Goal: Task Accomplishment & Management: Use online tool/utility

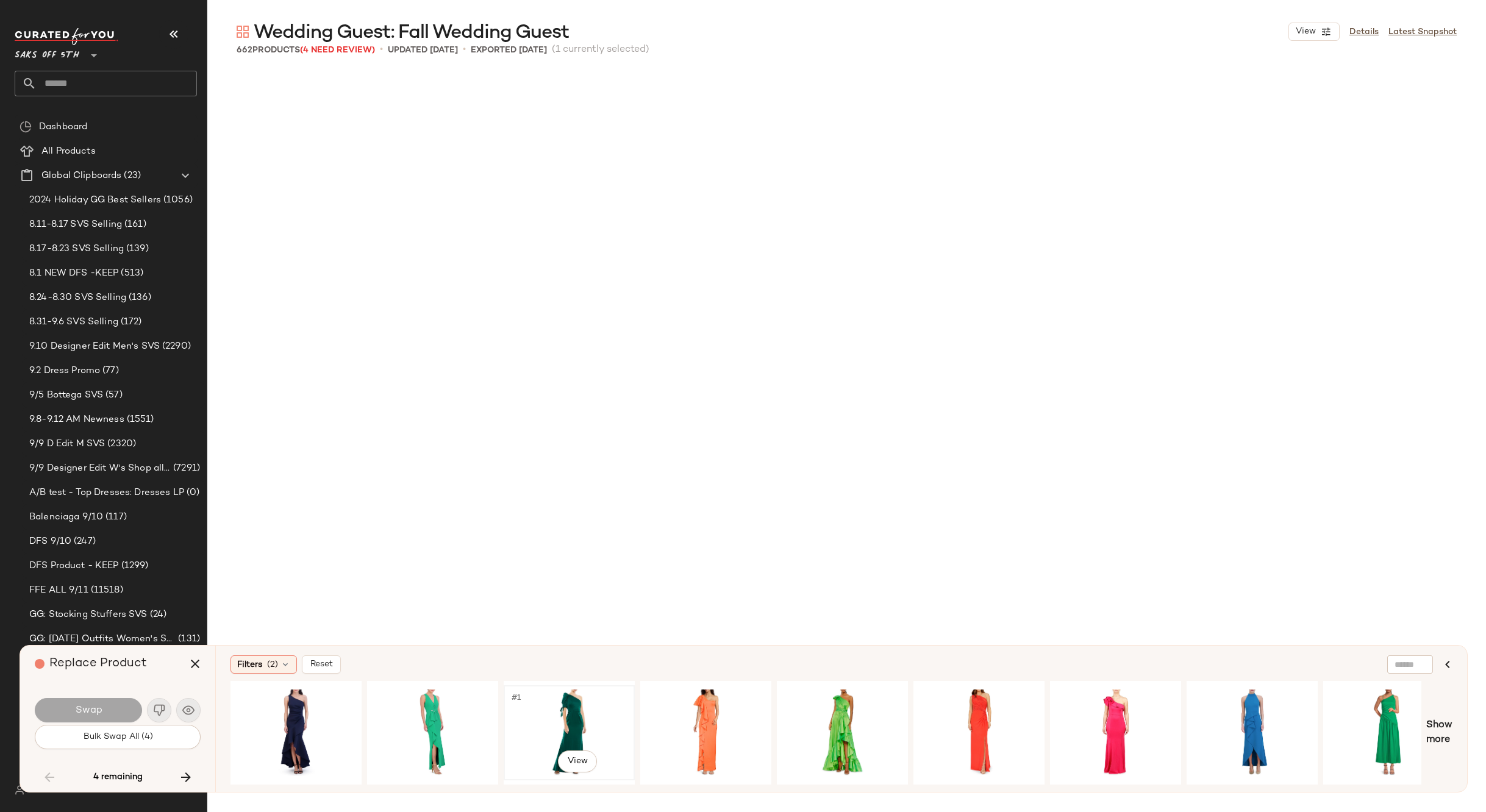
scroll to position [18591, 0]
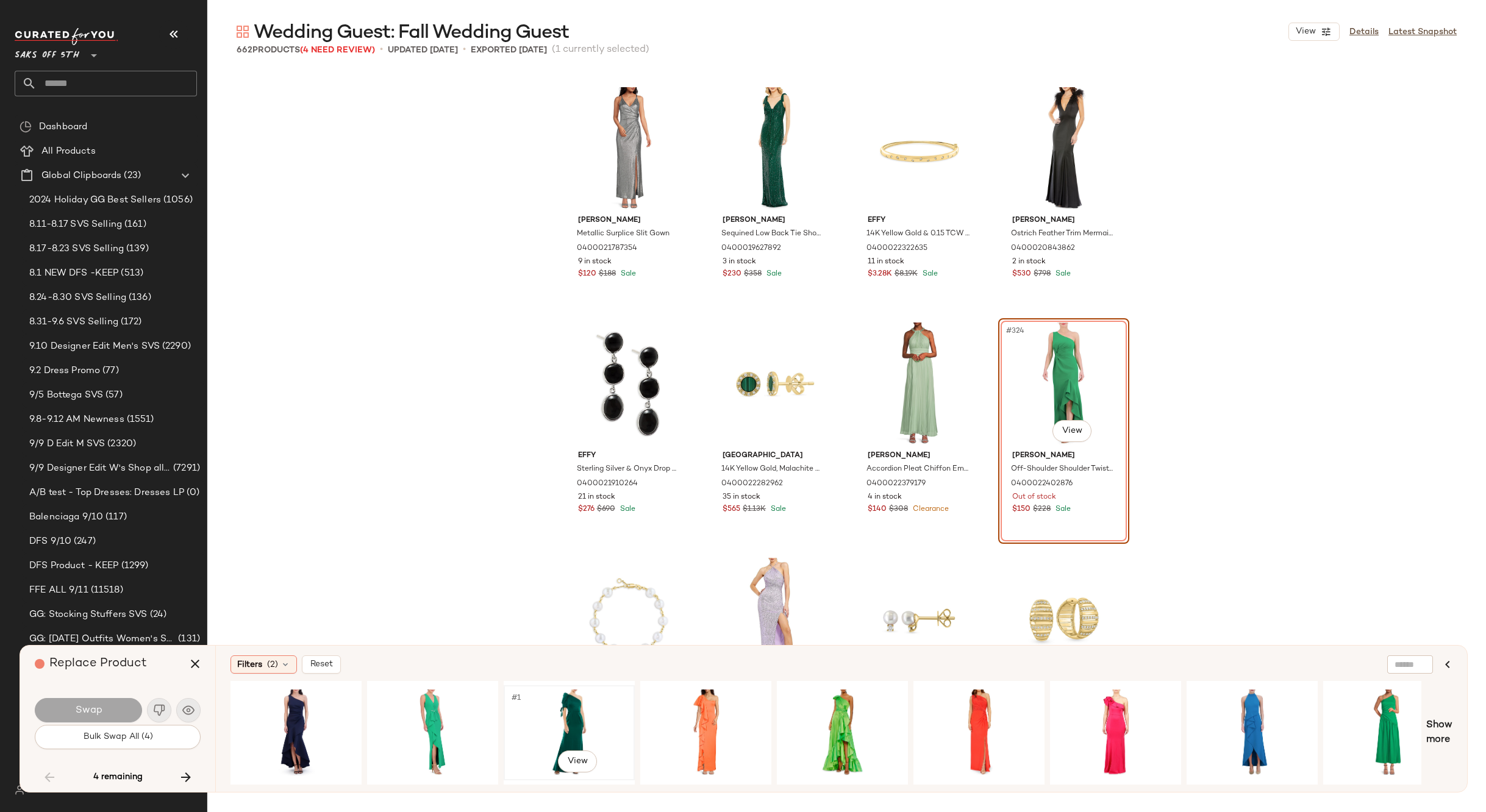
click at [522, 695] on span "#1" at bounding box center [516, 698] width 13 height 12
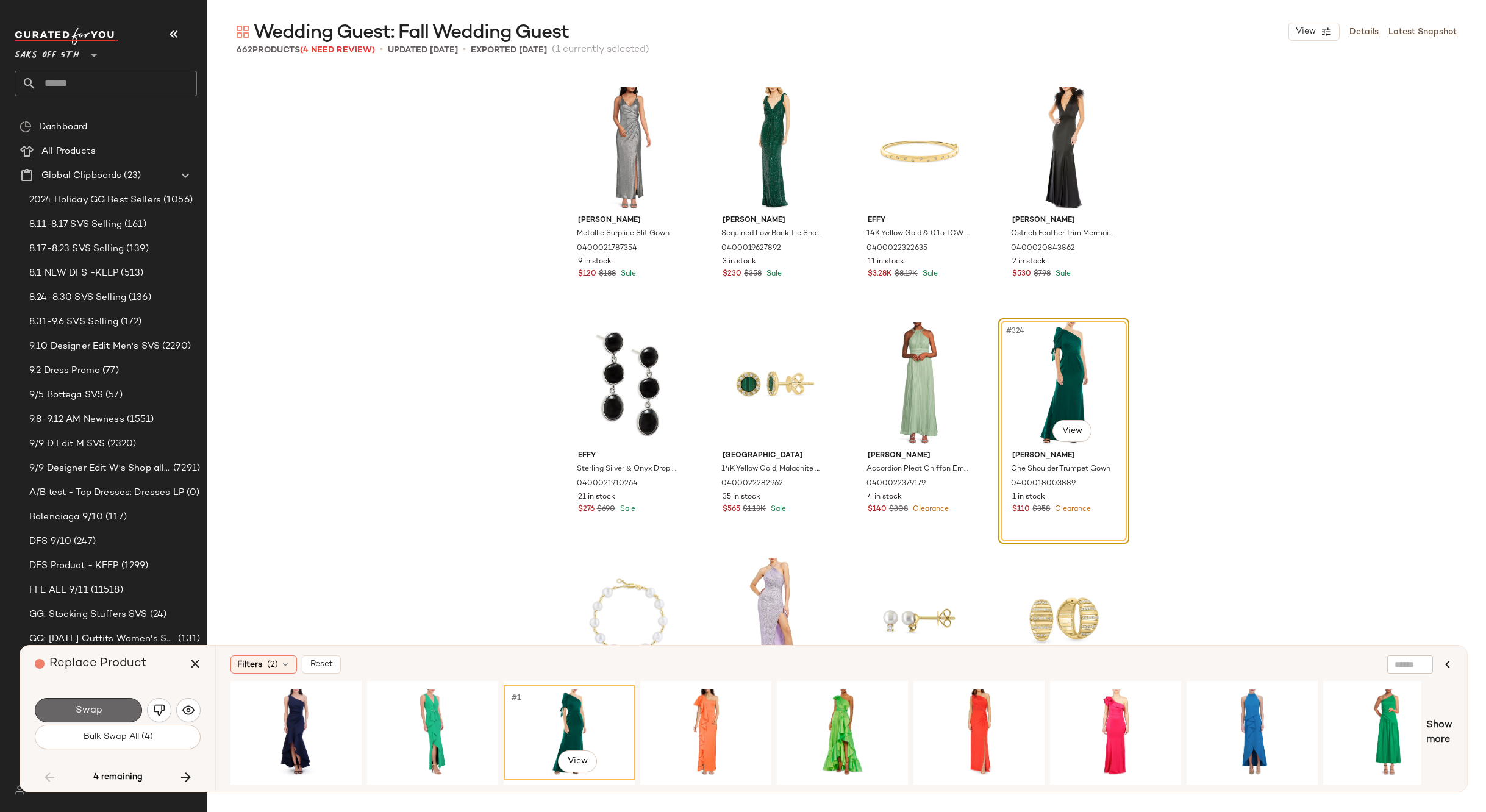
click at [75, 711] on span "Swap" at bounding box center [88, 710] width 27 height 11
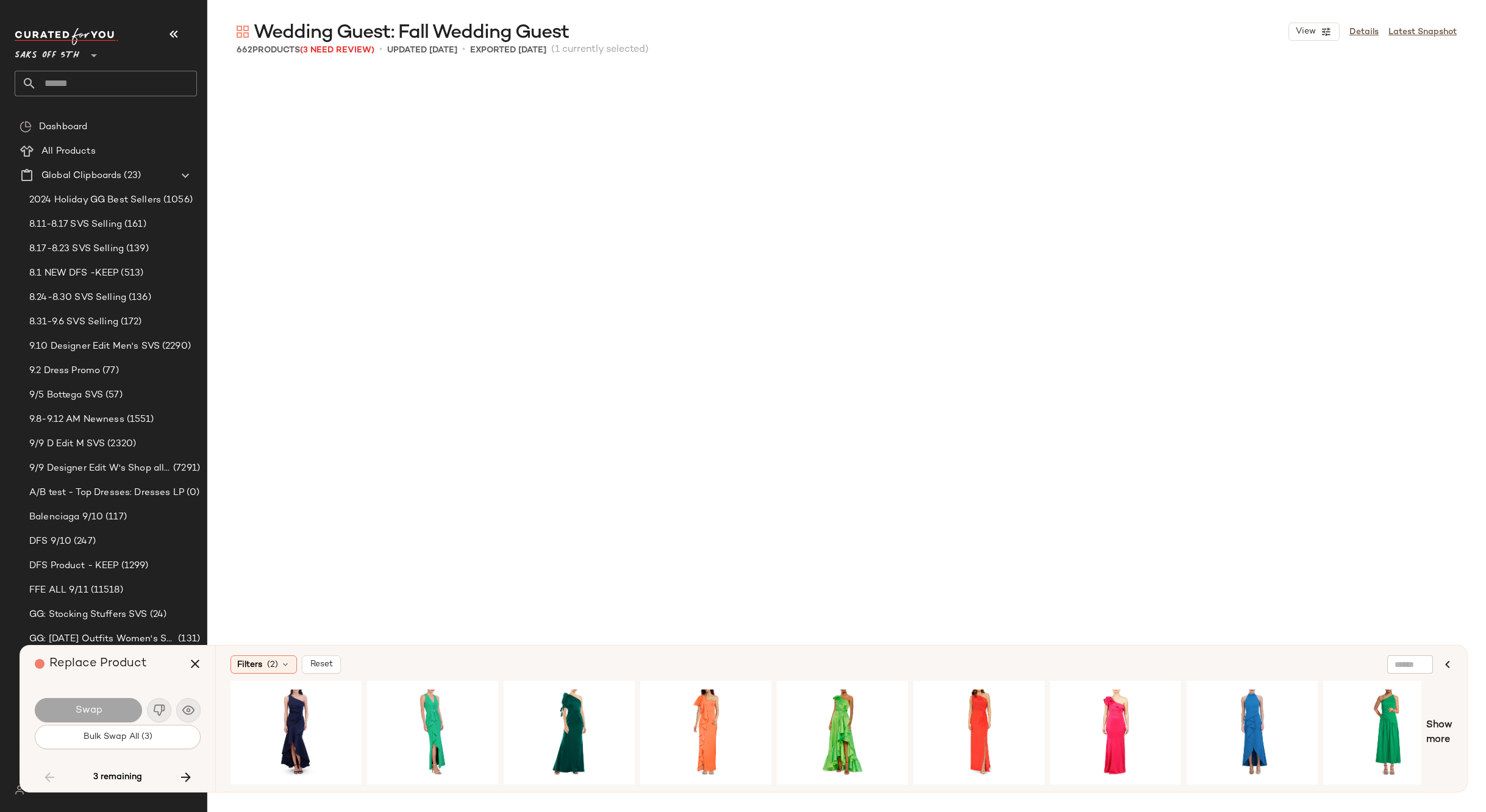
scroll to position [20709, 0]
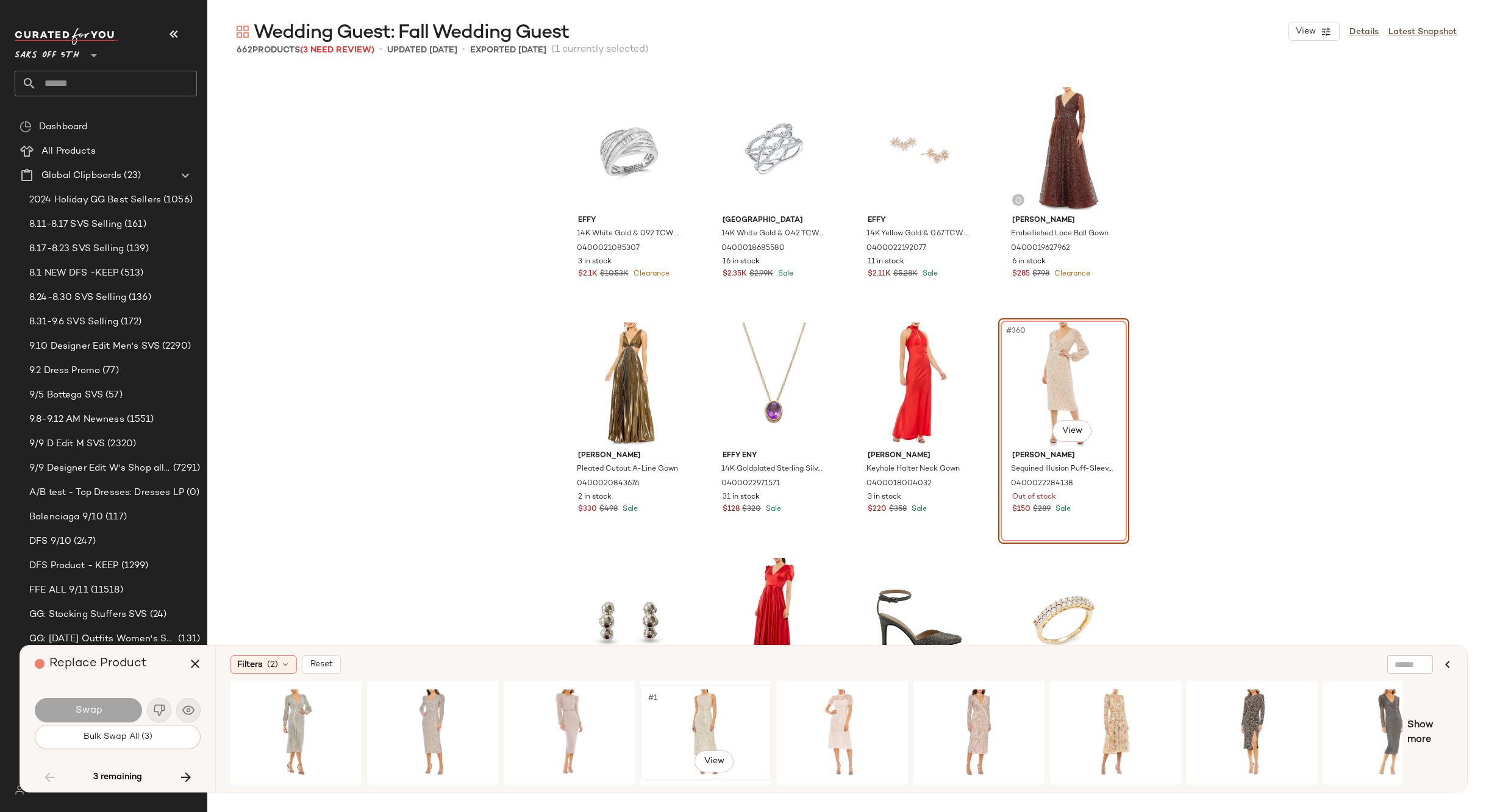
click at [713, 705] on div "#1 View" at bounding box center [705, 733] width 123 height 87
click at [101, 704] on button "Swap" at bounding box center [88, 711] width 108 height 24
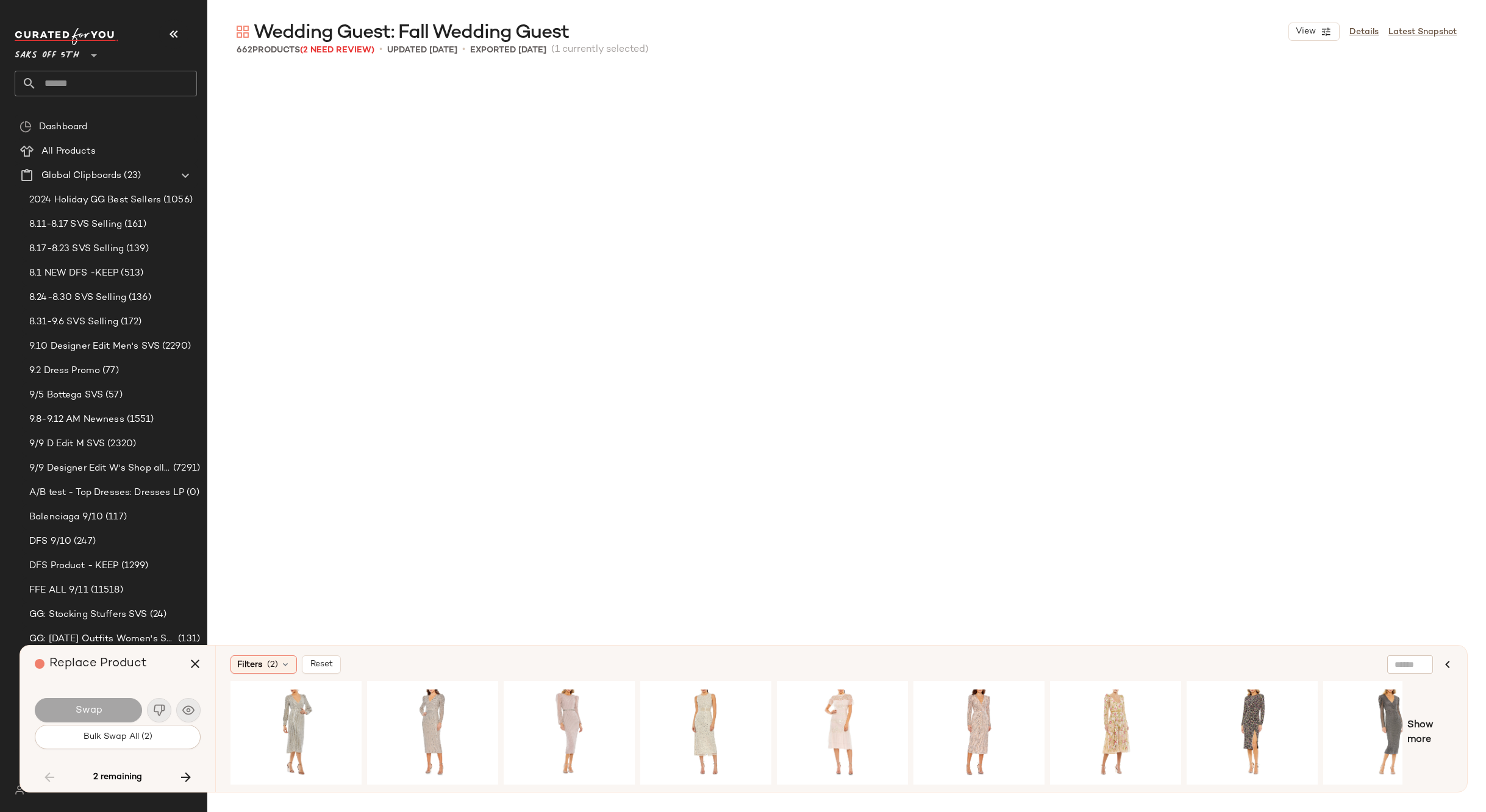
scroll to position [24710, 0]
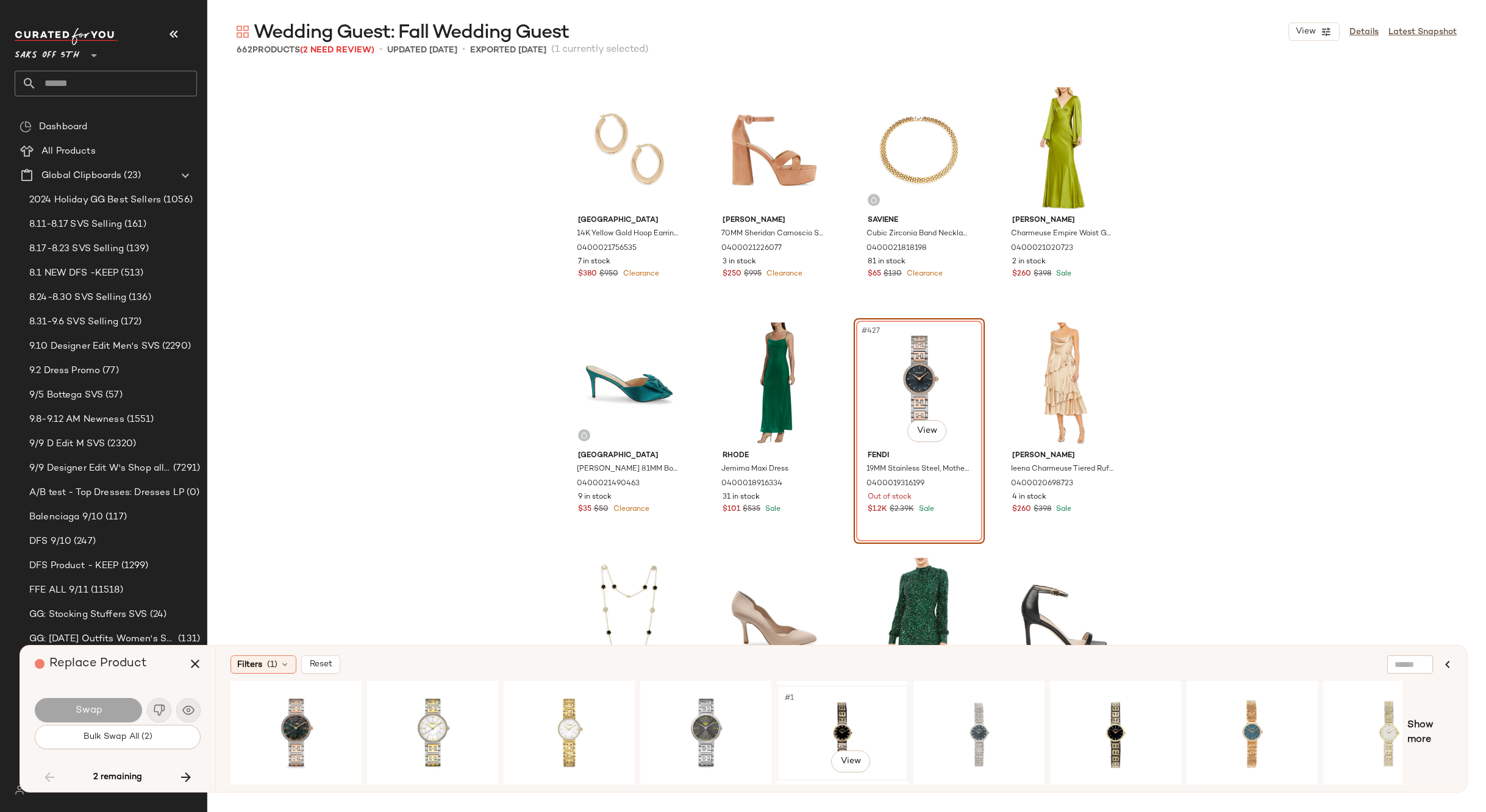
click at [812, 702] on div "#1 View" at bounding box center [842, 733] width 123 height 87
click at [76, 709] on span "Swap" at bounding box center [88, 710] width 27 height 11
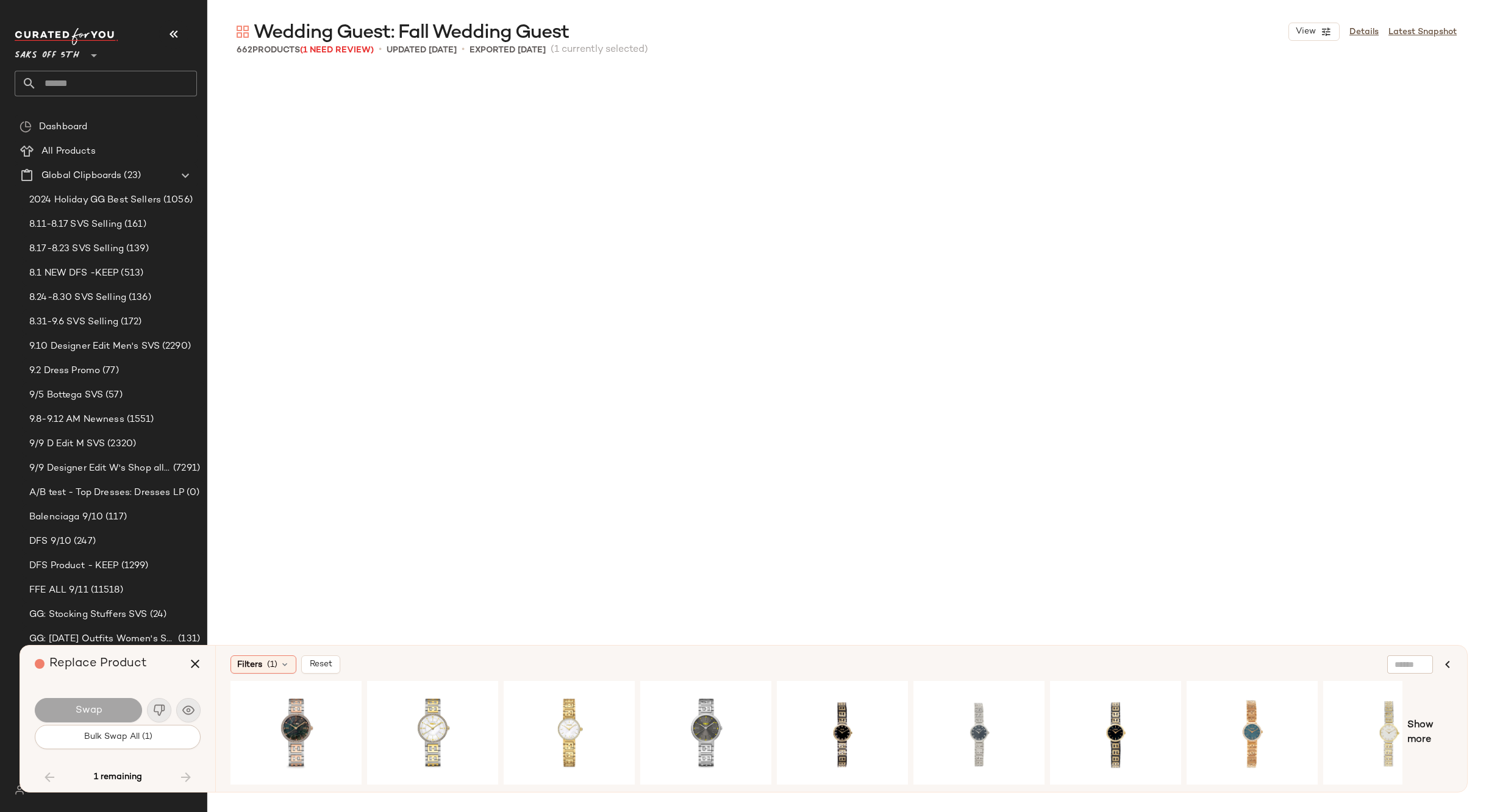
scroll to position [29417, 0]
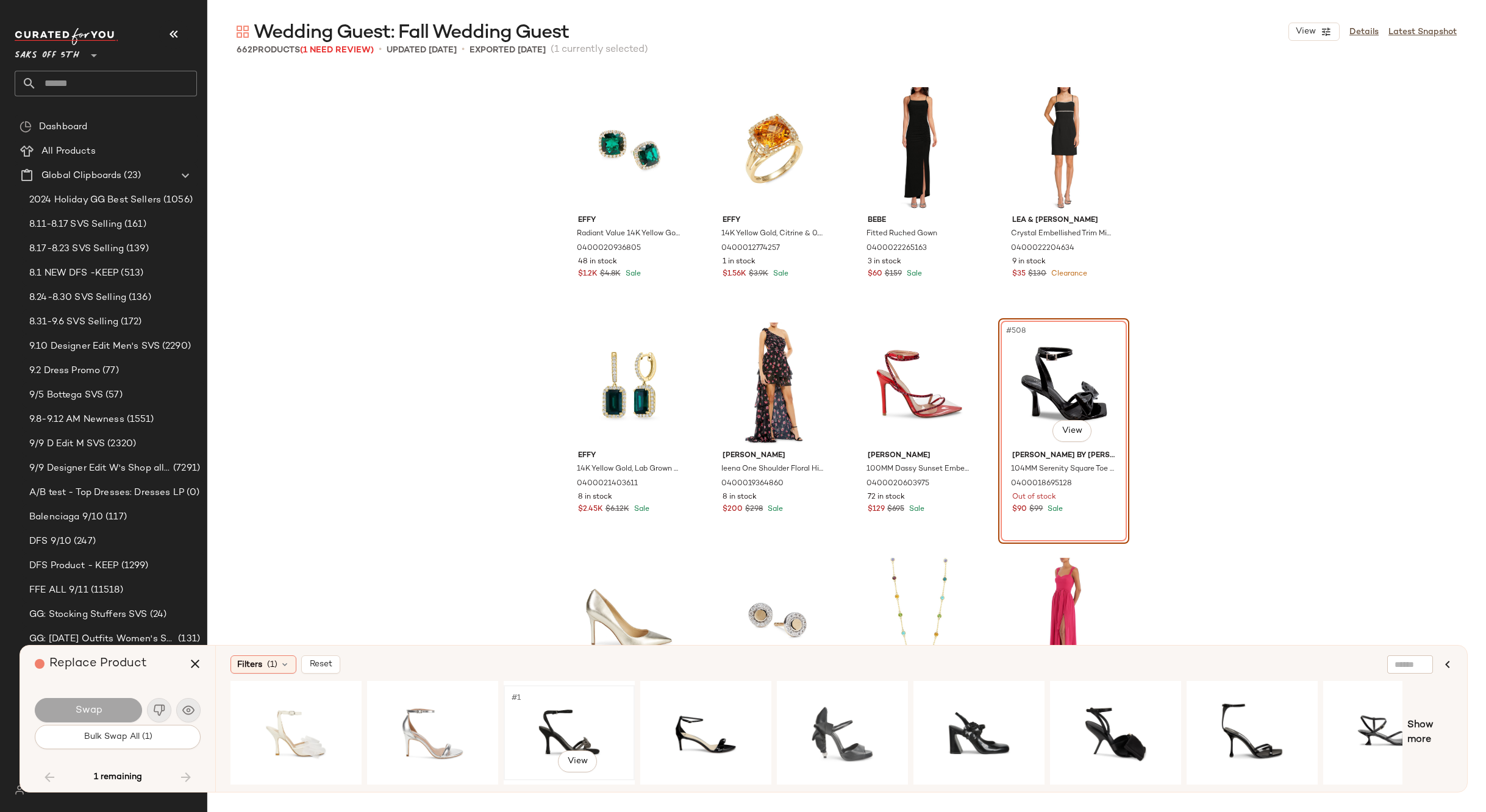
click at [553, 701] on div "#1 View" at bounding box center [569, 733] width 123 height 87
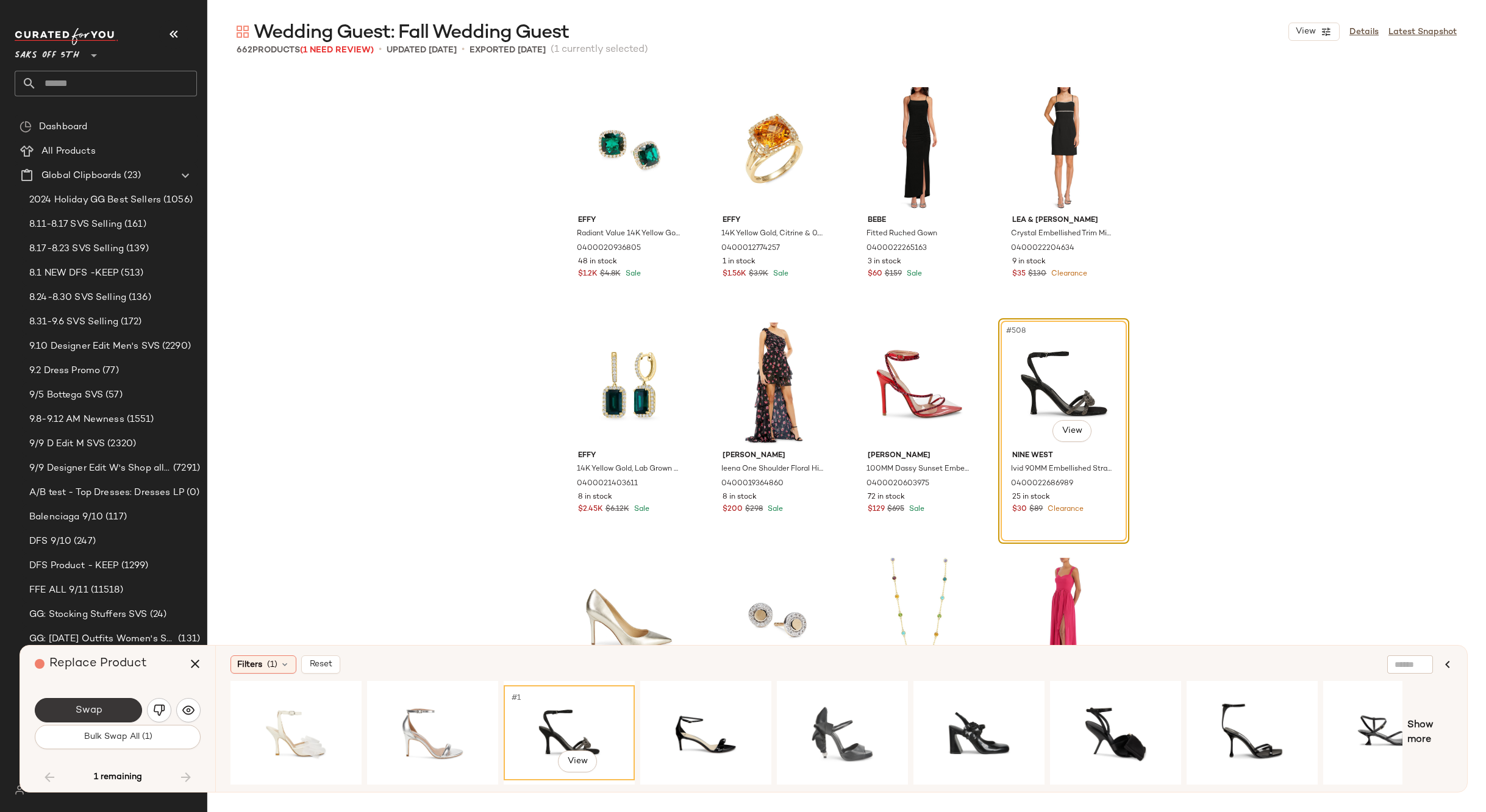
click at [110, 711] on button "Swap" at bounding box center [88, 711] width 108 height 24
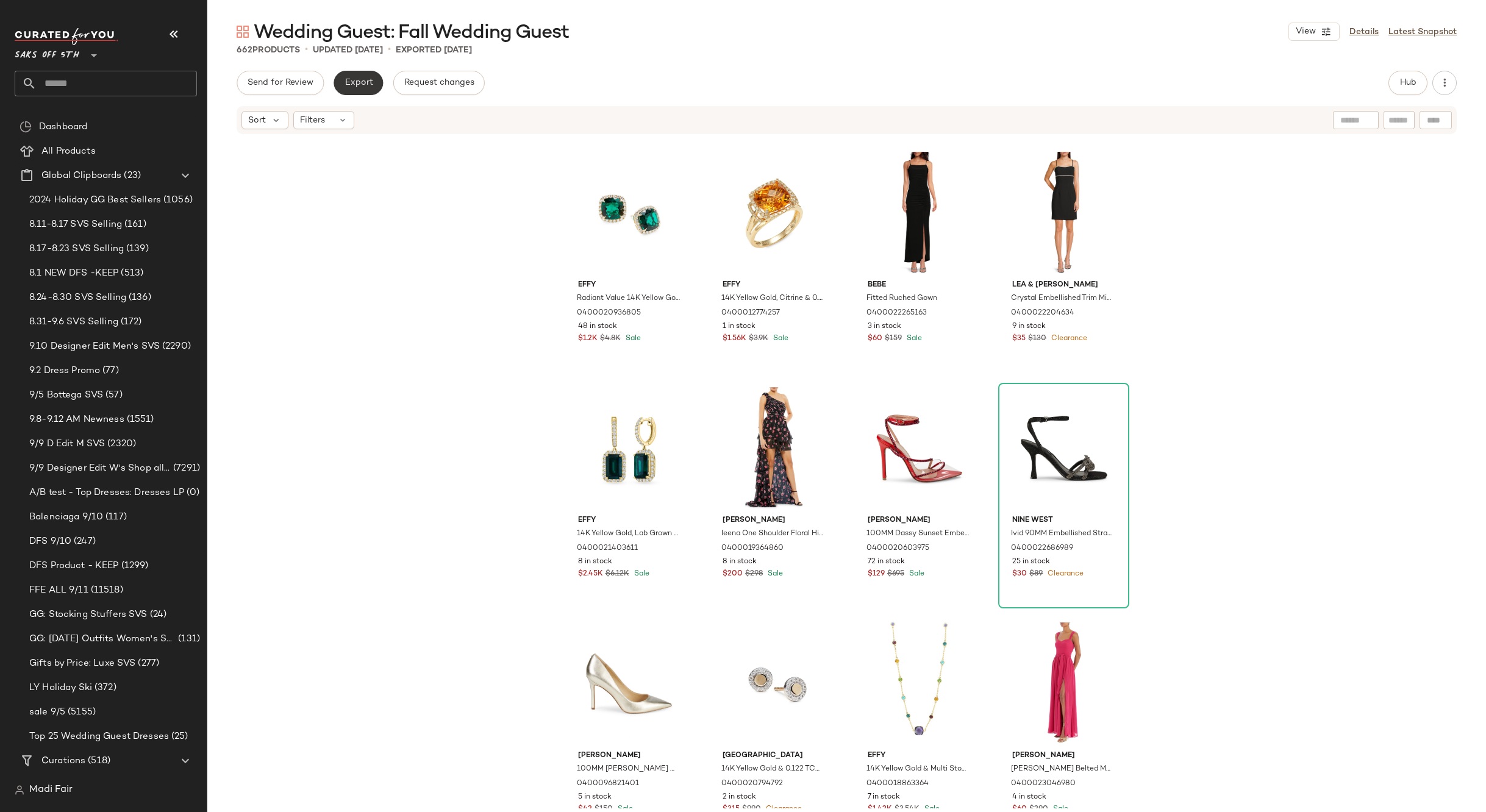
click at [367, 71] on button "Export" at bounding box center [358, 83] width 50 height 24
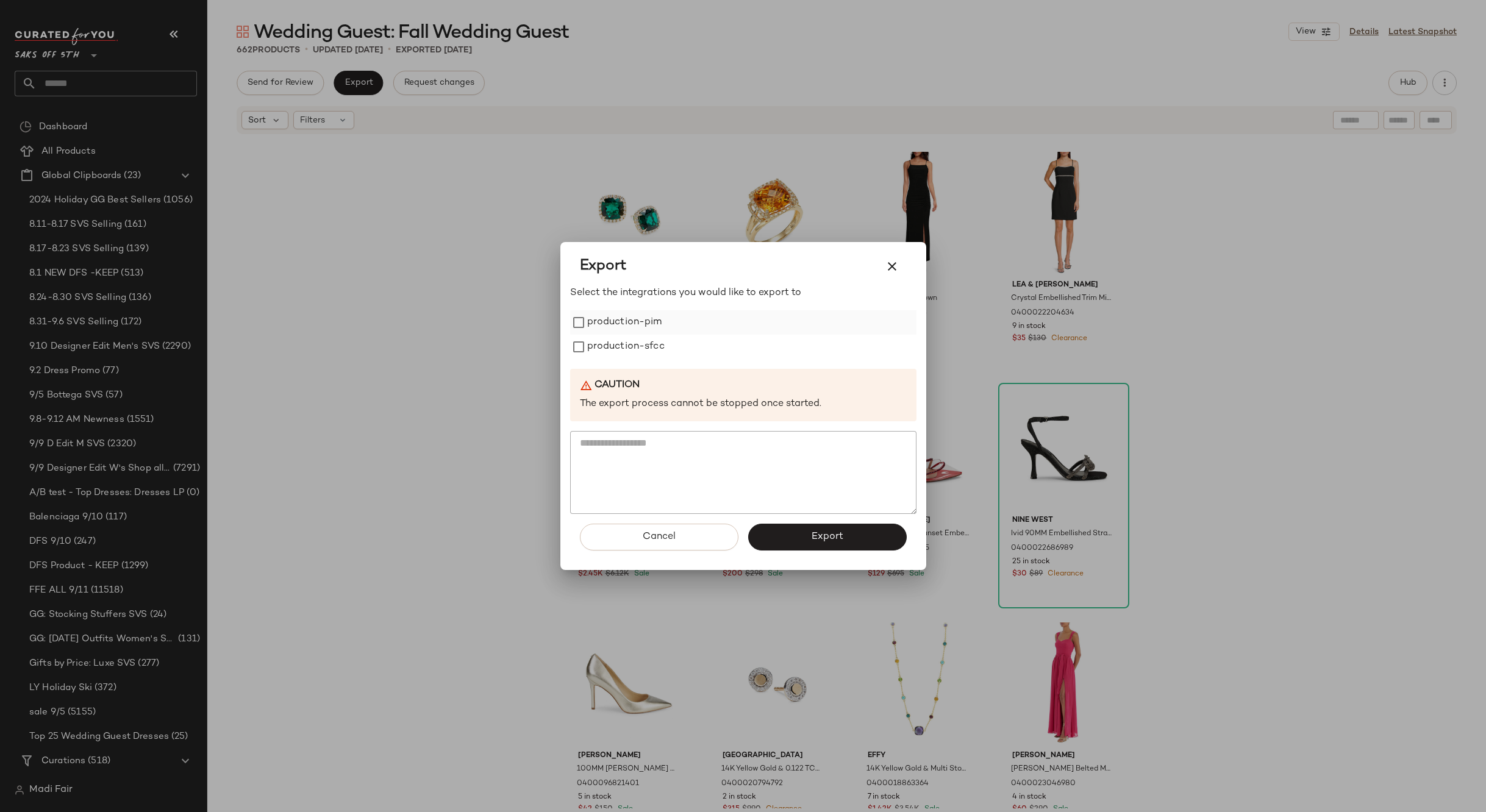
click at [621, 320] on label "production-pim" at bounding box center [624, 323] width 75 height 24
click at [620, 335] on label "production-sfcc" at bounding box center [626, 347] width 78 height 24
click at [812, 533] on span "Export" at bounding box center [827, 536] width 32 height 11
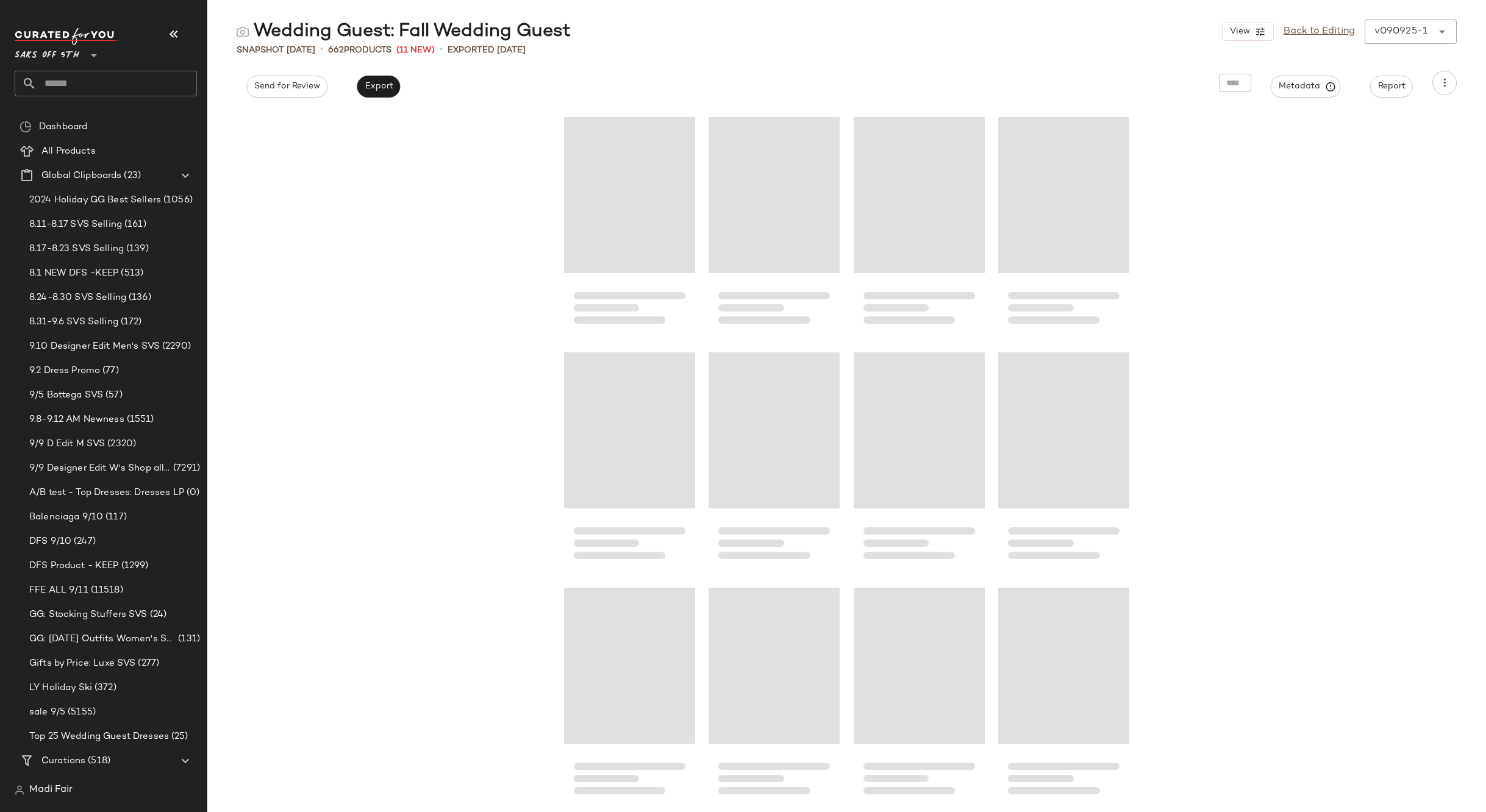
click at [111, 72] on input "text" at bounding box center [117, 84] width 160 height 26
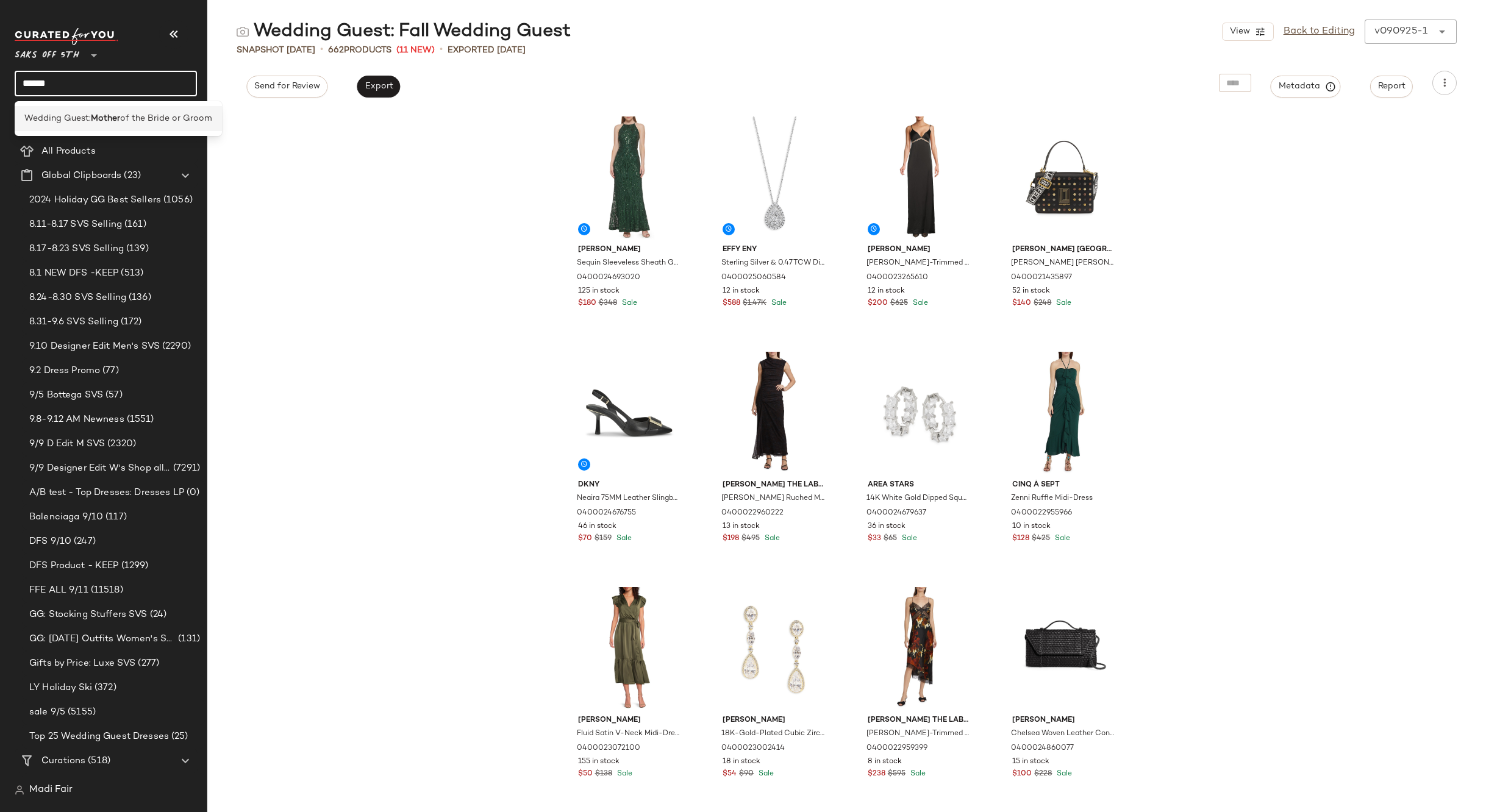
type input "******"
click at [139, 110] on div "Wedding Guest: Mother of the Bride or Groom" at bounding box center [118, 118] width 207 height 25
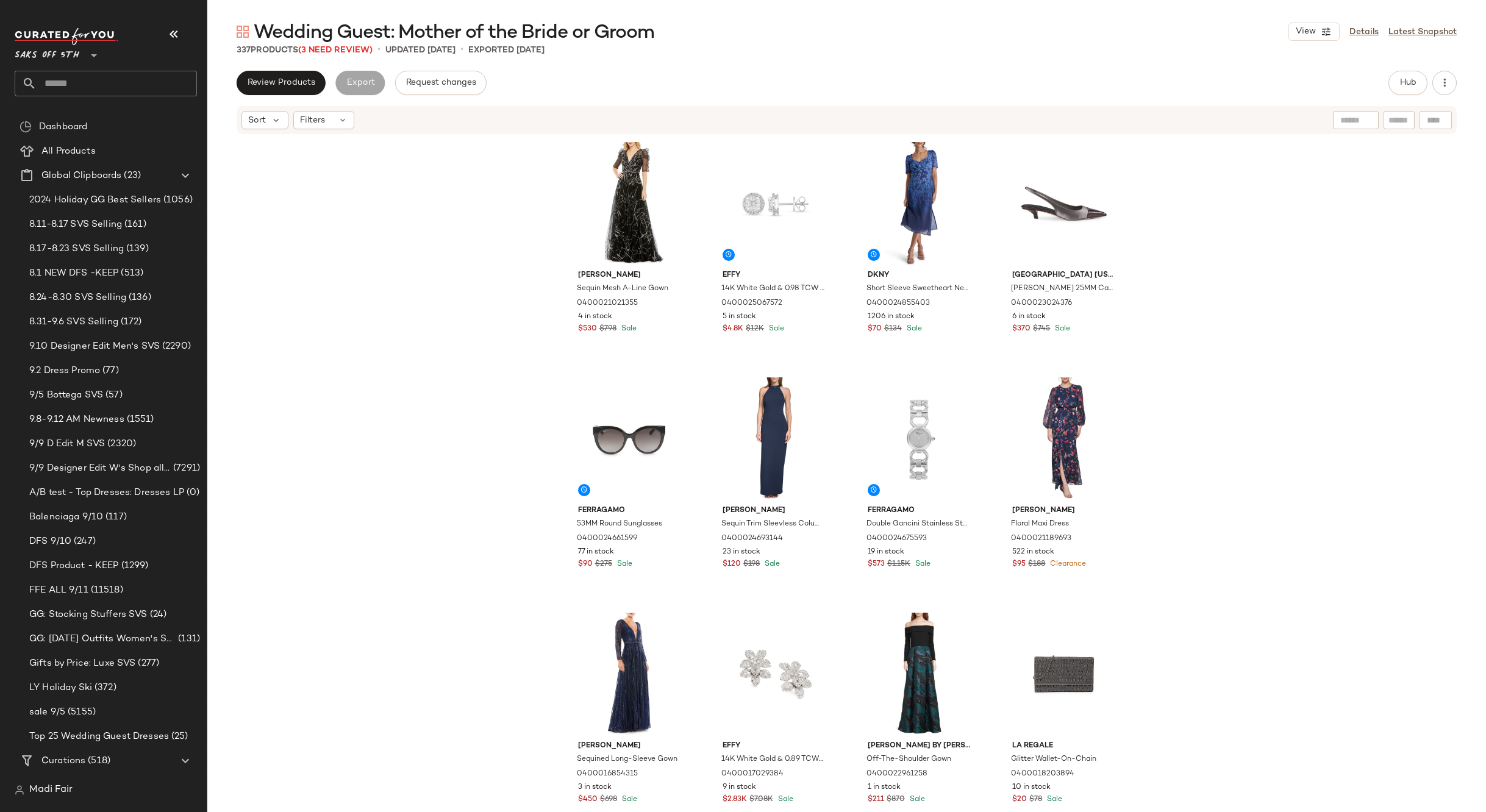
drag, startPoint x: 394, startPoint y: 157, endPoint x: 392, endPoint y: 151, distance: 6.3
click at [394, 157] on div "Mac Duggal Sequin Mesh A-Line Gown 0400021021355 4 in stock $530 $798 Sale Effy…" at bounding box center [846, 472] width 1279 height 673
click at [342, 49] on span "(3 Need Review)" at bounding box center [335, 50] width 75 height 9
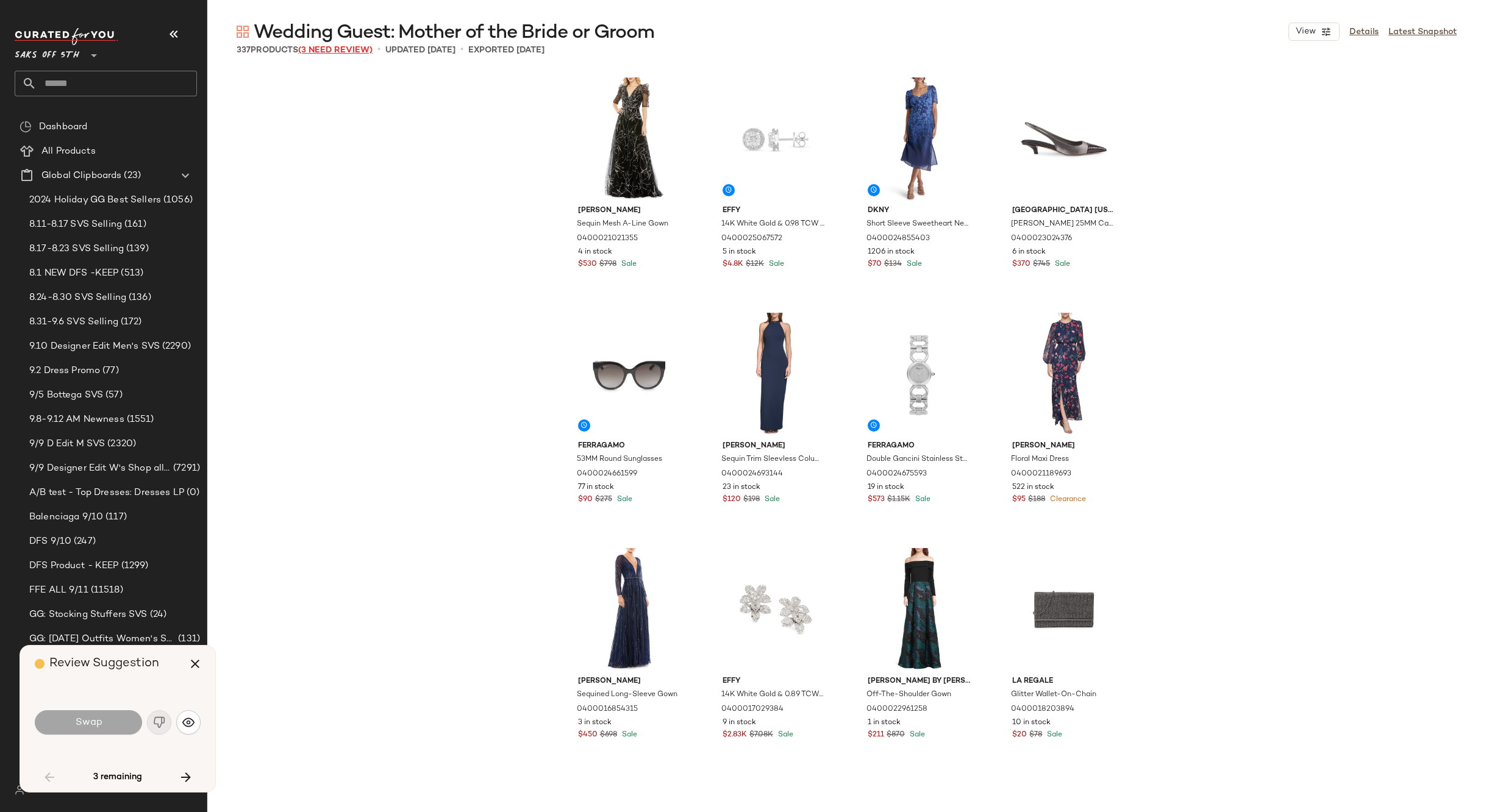
scroll to position [716, 0]
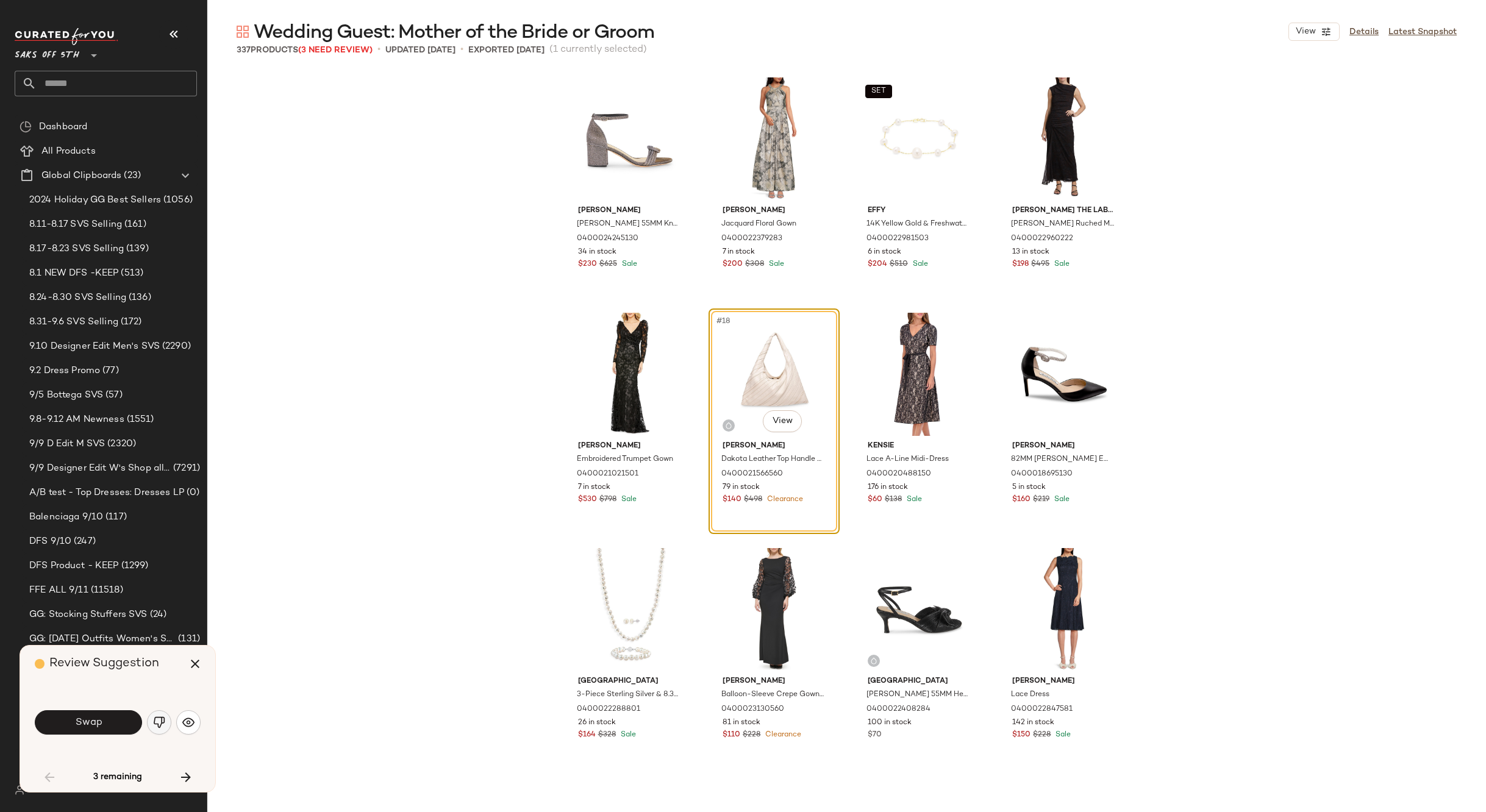
click at [159, 723] on img "button" at bounding box center [159, 723] width 12 height 12
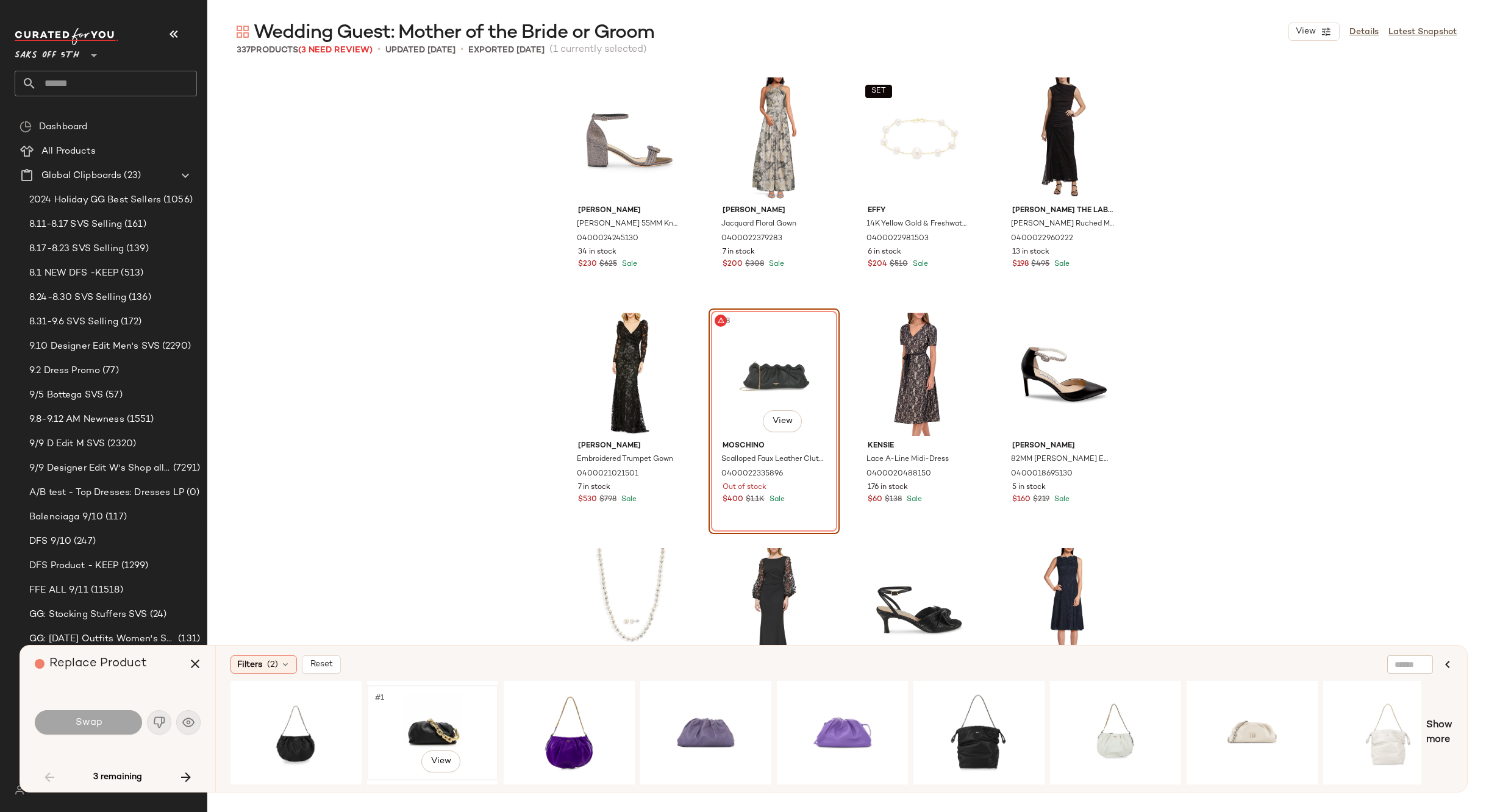
click at [440, 714] on div "#1 View" at bounding box center [432, 733] width 123 height 87
click at [114, 718] on button "Swap" at bounding box center [88, 723] width 108 height 24
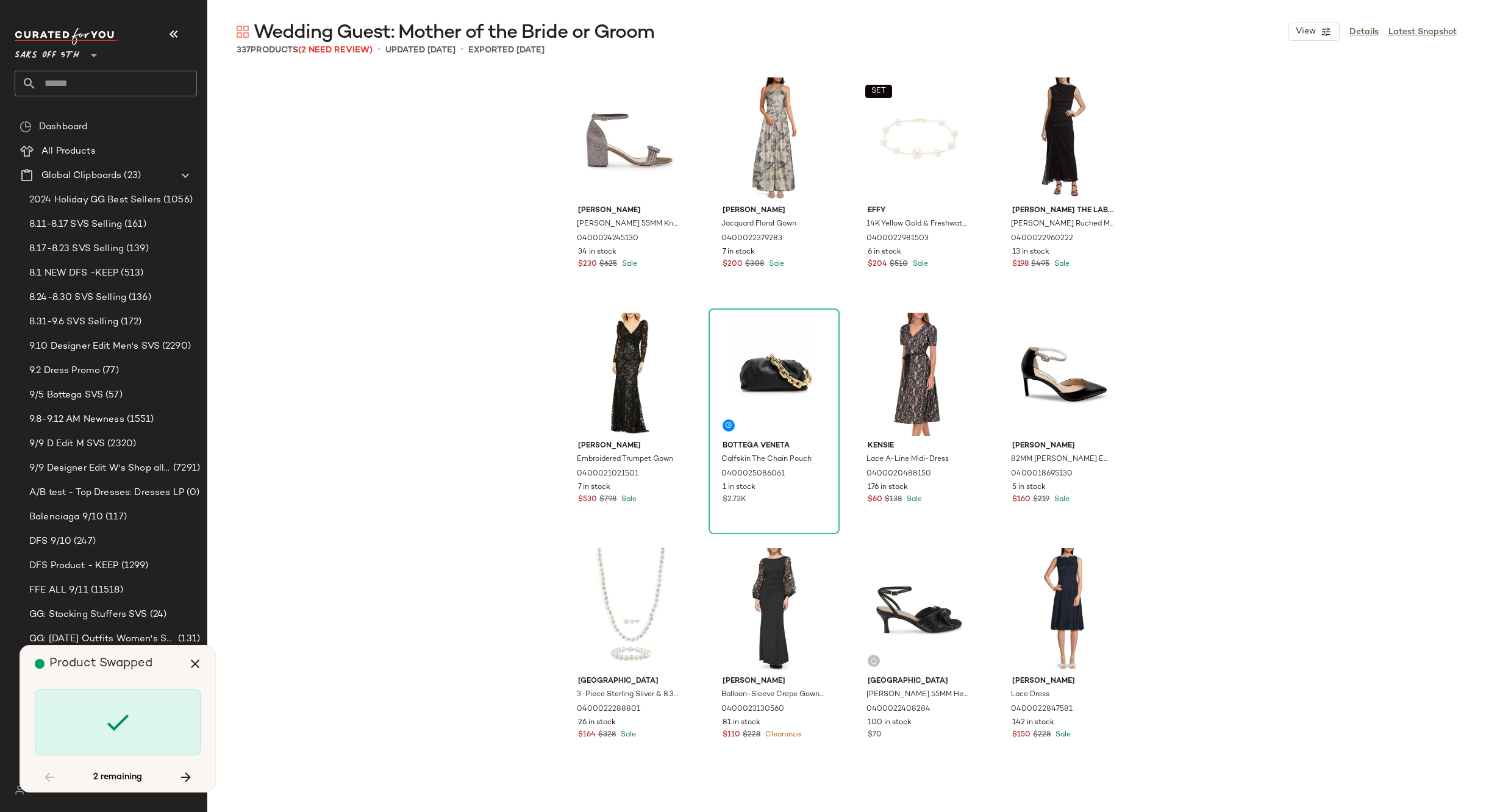
scroll to position [4942, 0]
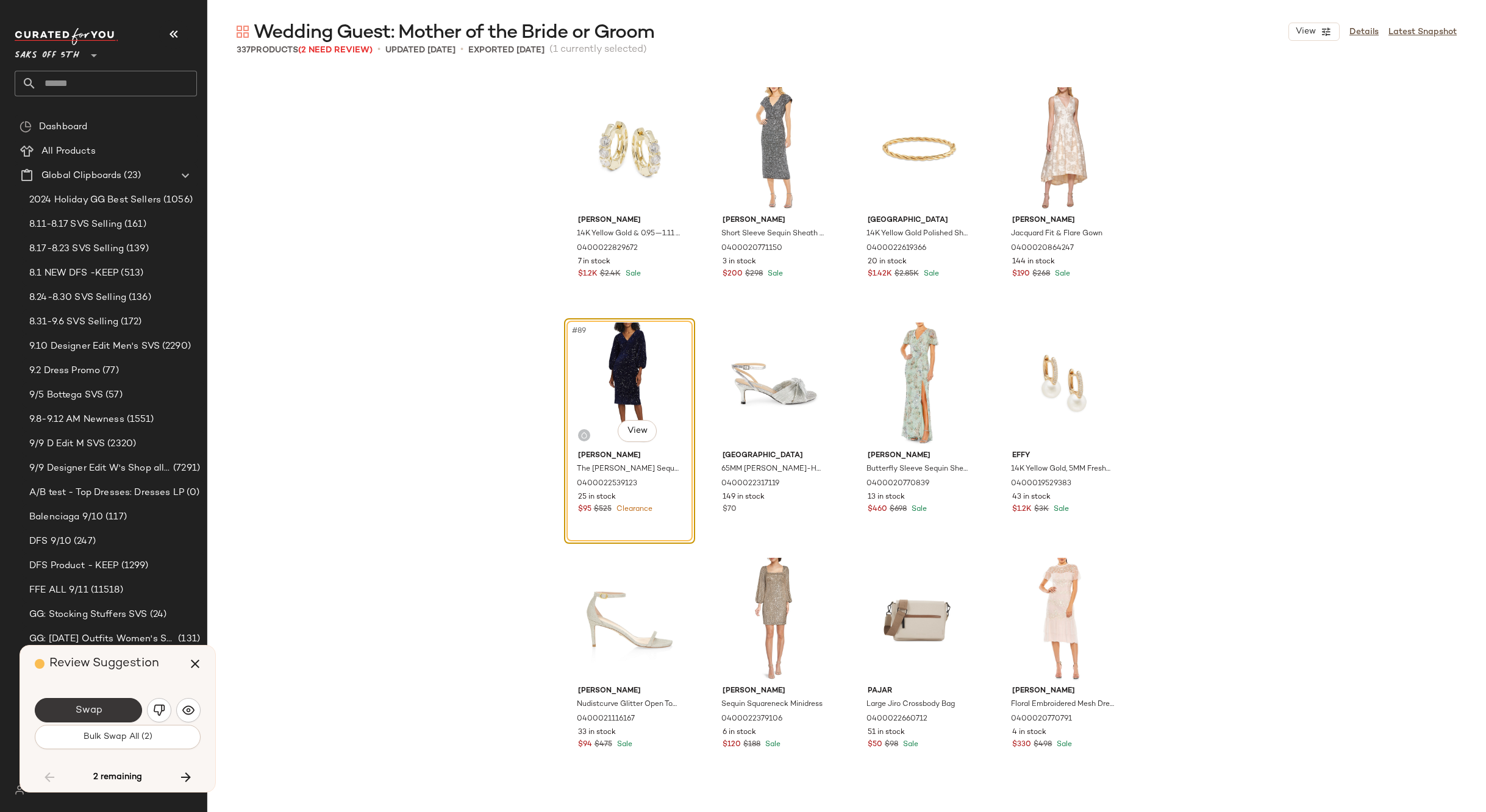
click at [116, 713] on button "Swap" at bounding box center [88, 711] width 108 height 24
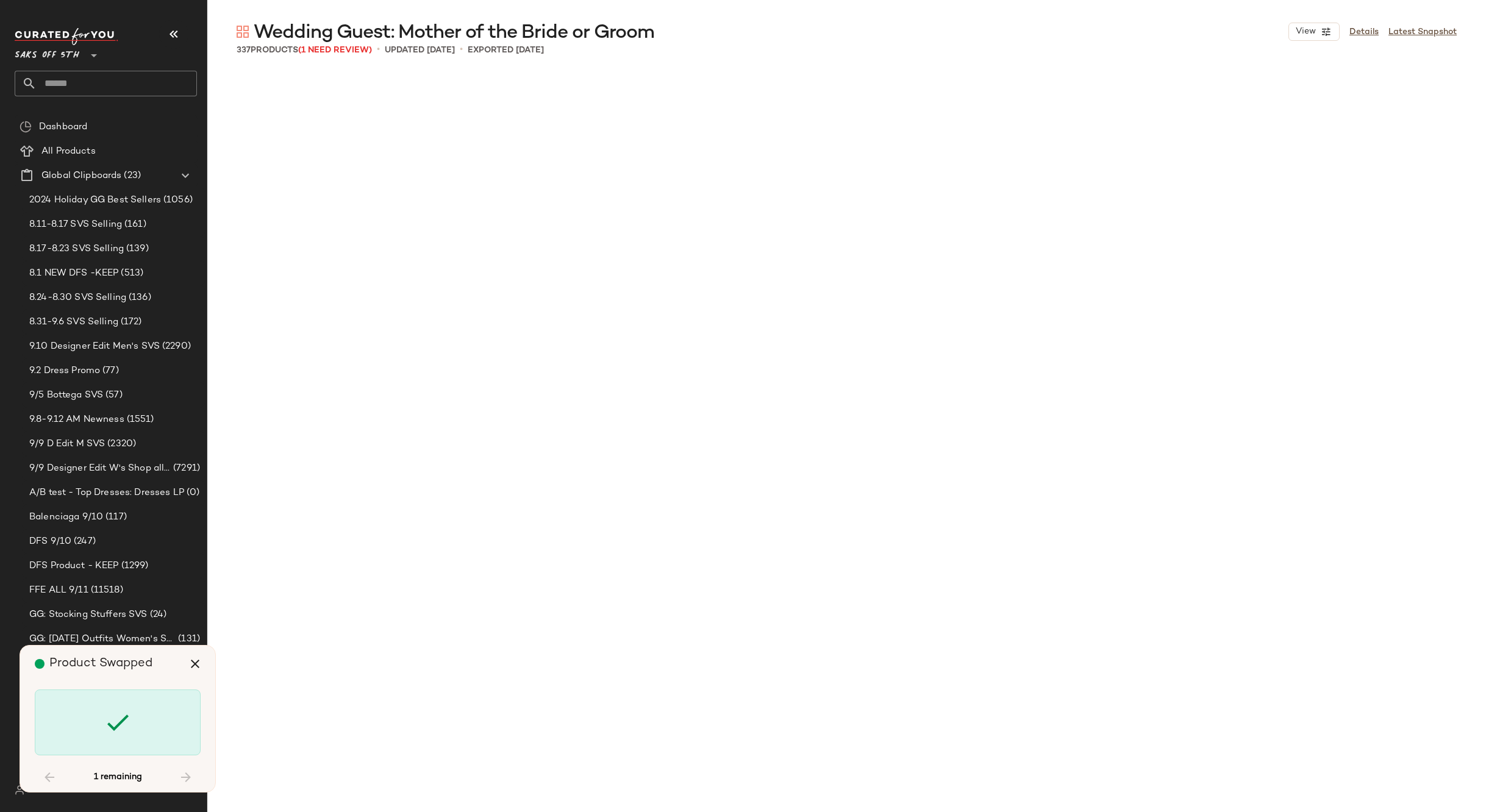
scroll to position [13885, 0]
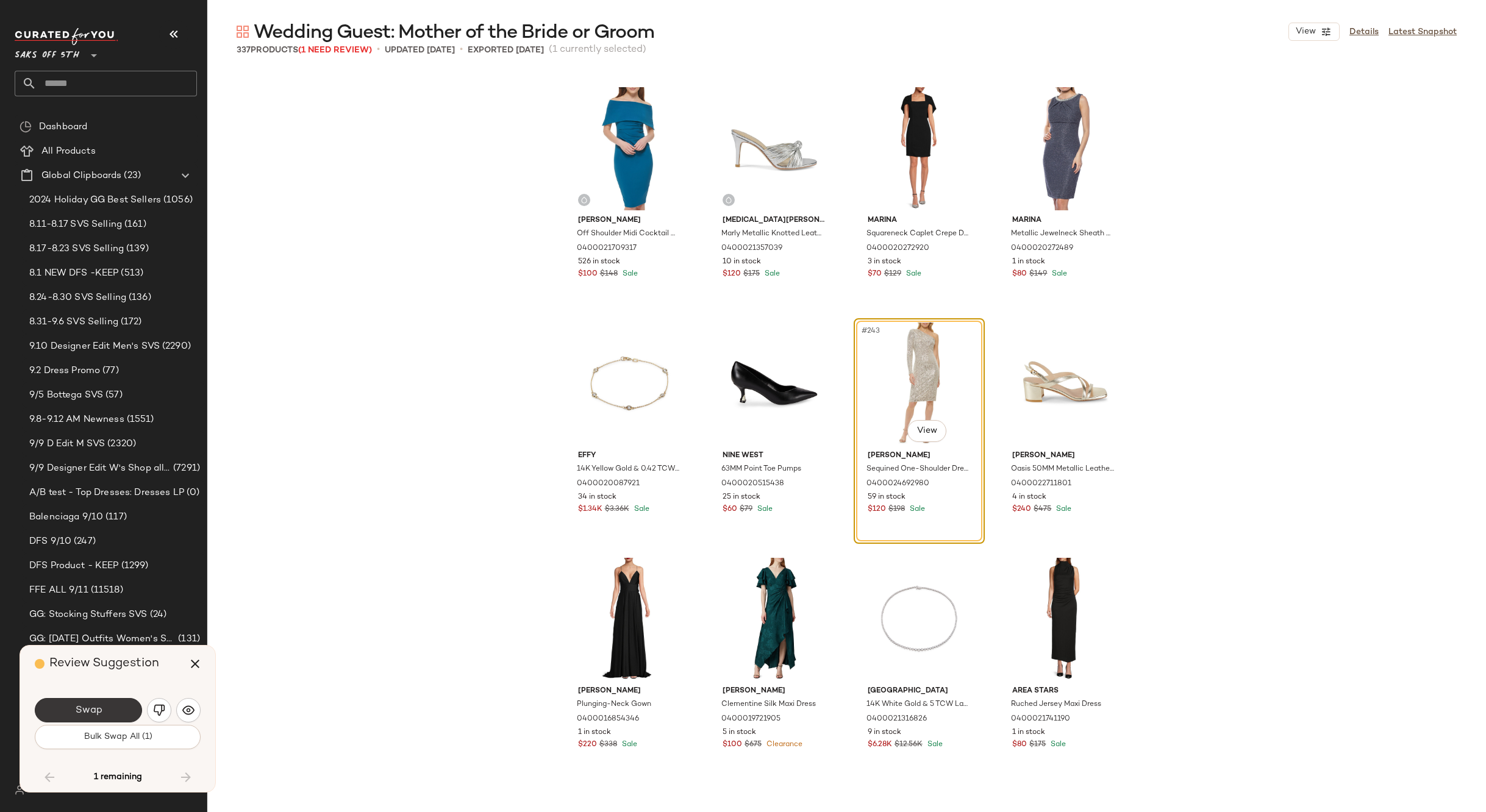
click at [108, 713] on button "Swap" at bounding box center [88, 711] width 108 height 24
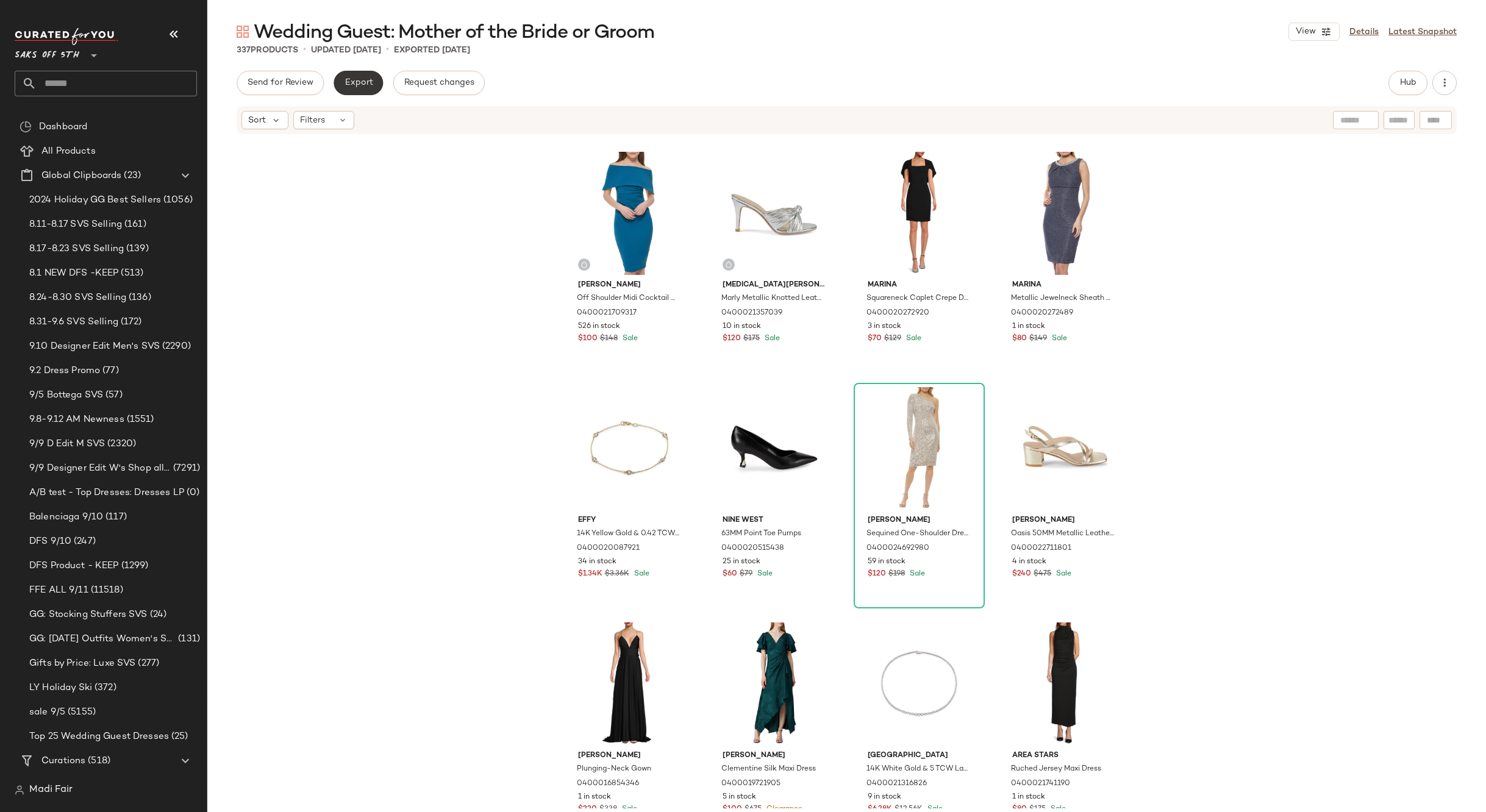
click at [364, 82] on span "Export" at bounding box center [358, 82] width 29 height 10
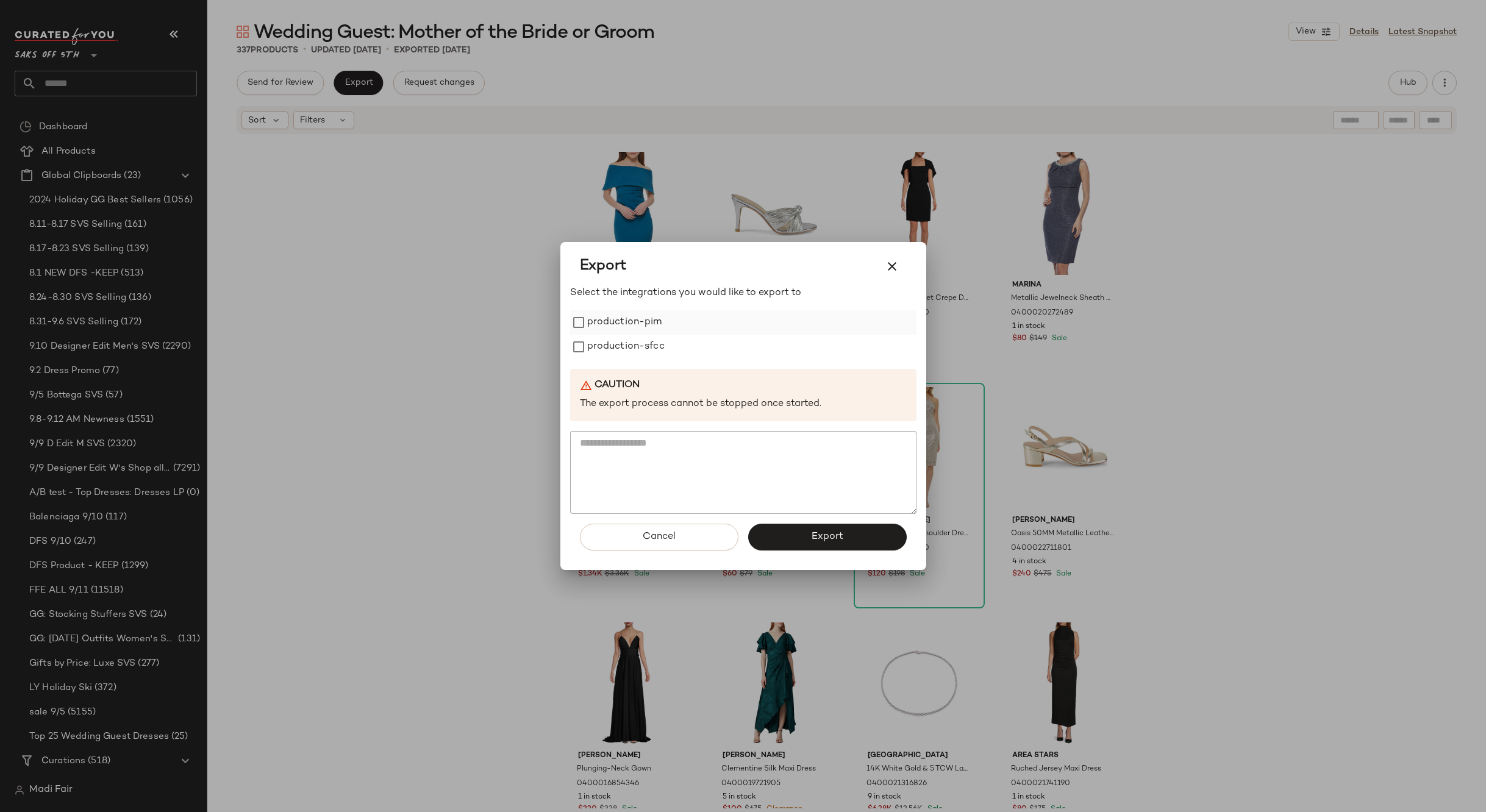
click at [621, 328] on label "production-pim" at bounding box center [624, 323] width 75 height 24
click at [622, 343] on label "production-sfcc" at bounding box center [626, 347] width 78 height 24
click at [781, 528] on button "Export" at bounding box center [827, 537] width 159 height 27
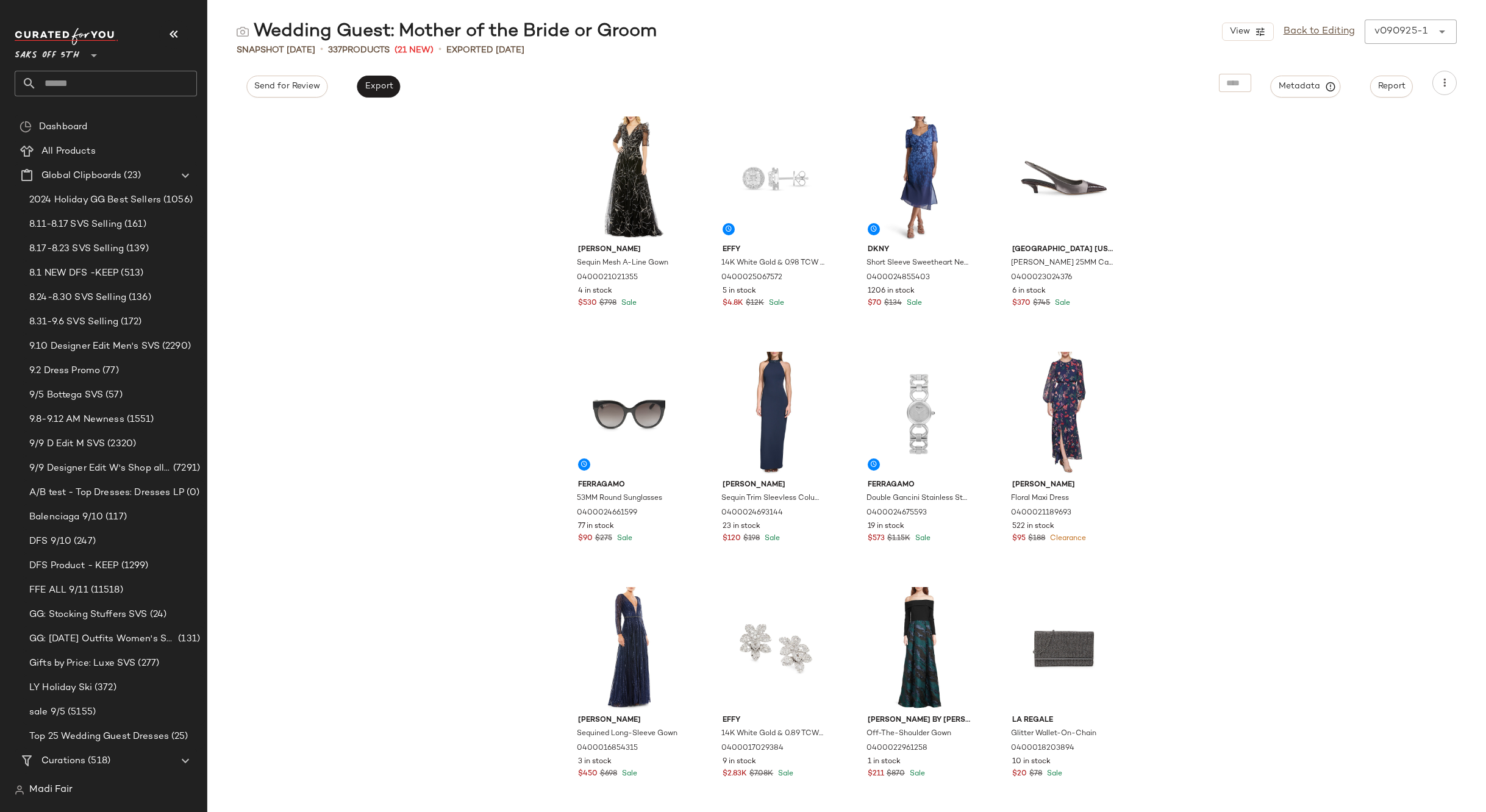
click at [104, 80] on input "text" at bounding box center [117, 84] width 160 height 26
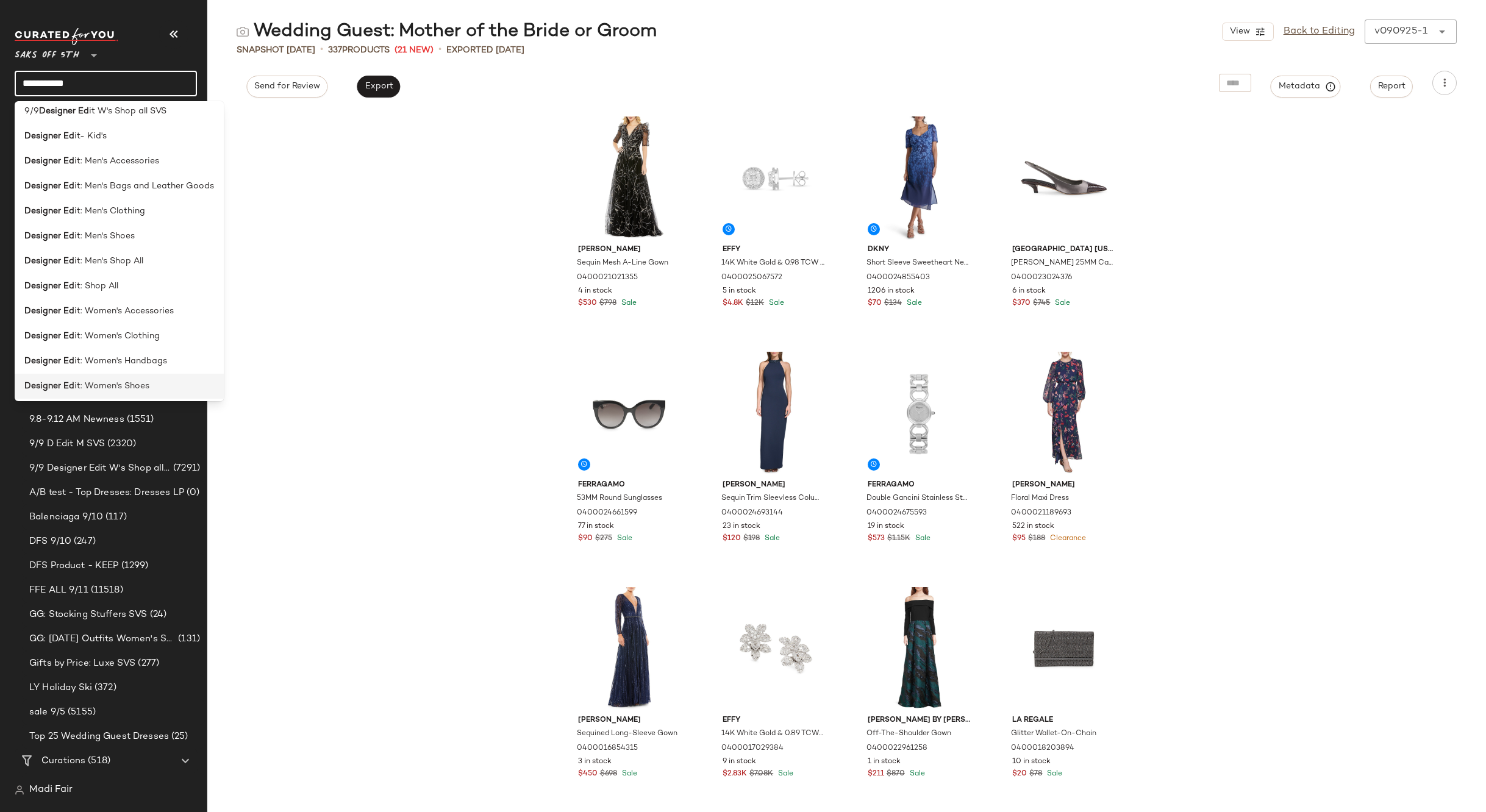
scroll to position [59, 0]
type input "**********"
drag, startPoint x: 153, startPoint y: 382, endPoint x: 201, endPoint y: 350, distance: 57.7
click at [153, 382] on span "it: Women's Shop All" at bounding box center [117, 384] width 84 height 13
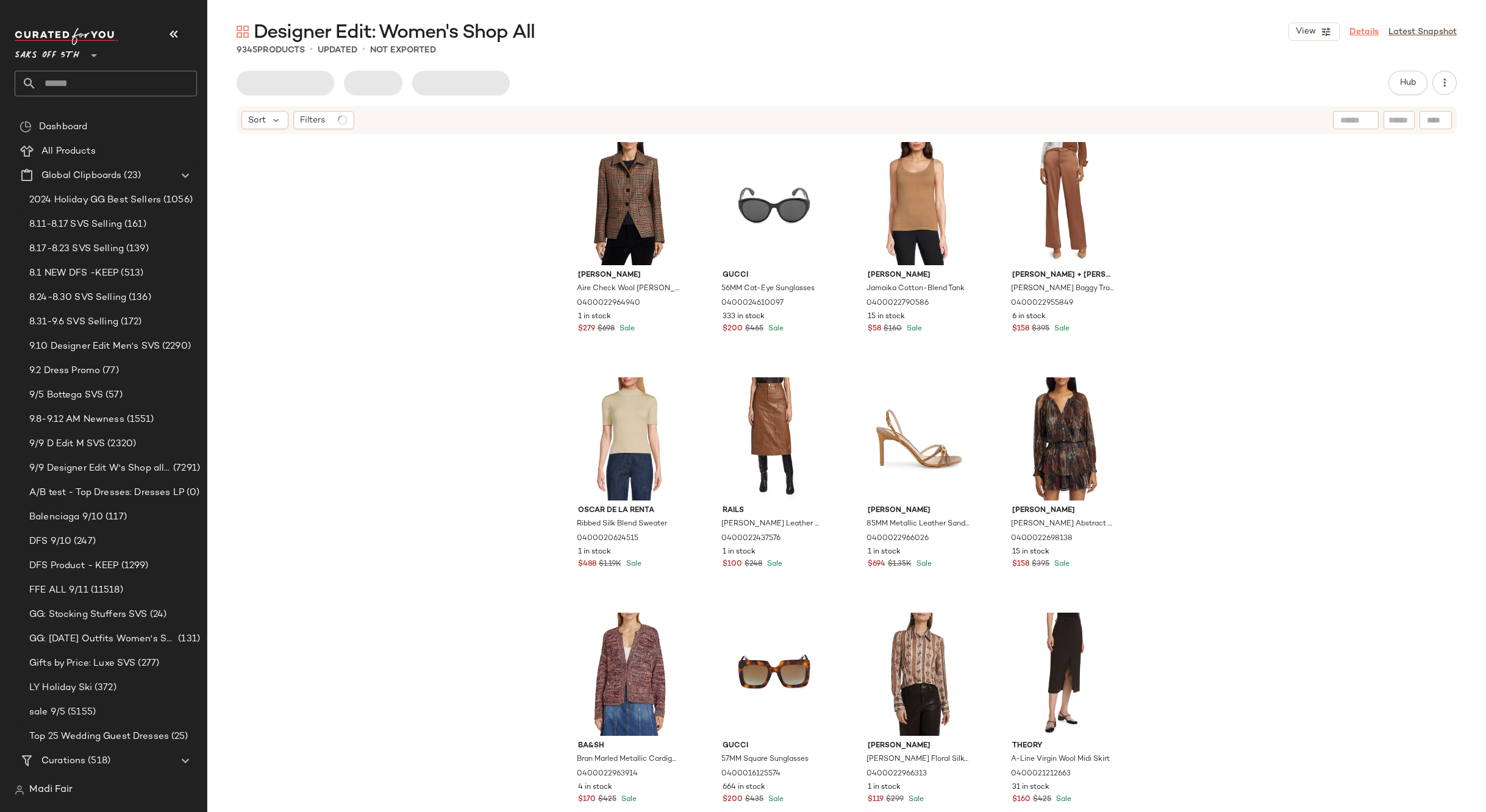
click at [1368, 32] on link "Details" at bounding box center [1364, 32] width 29 height 13
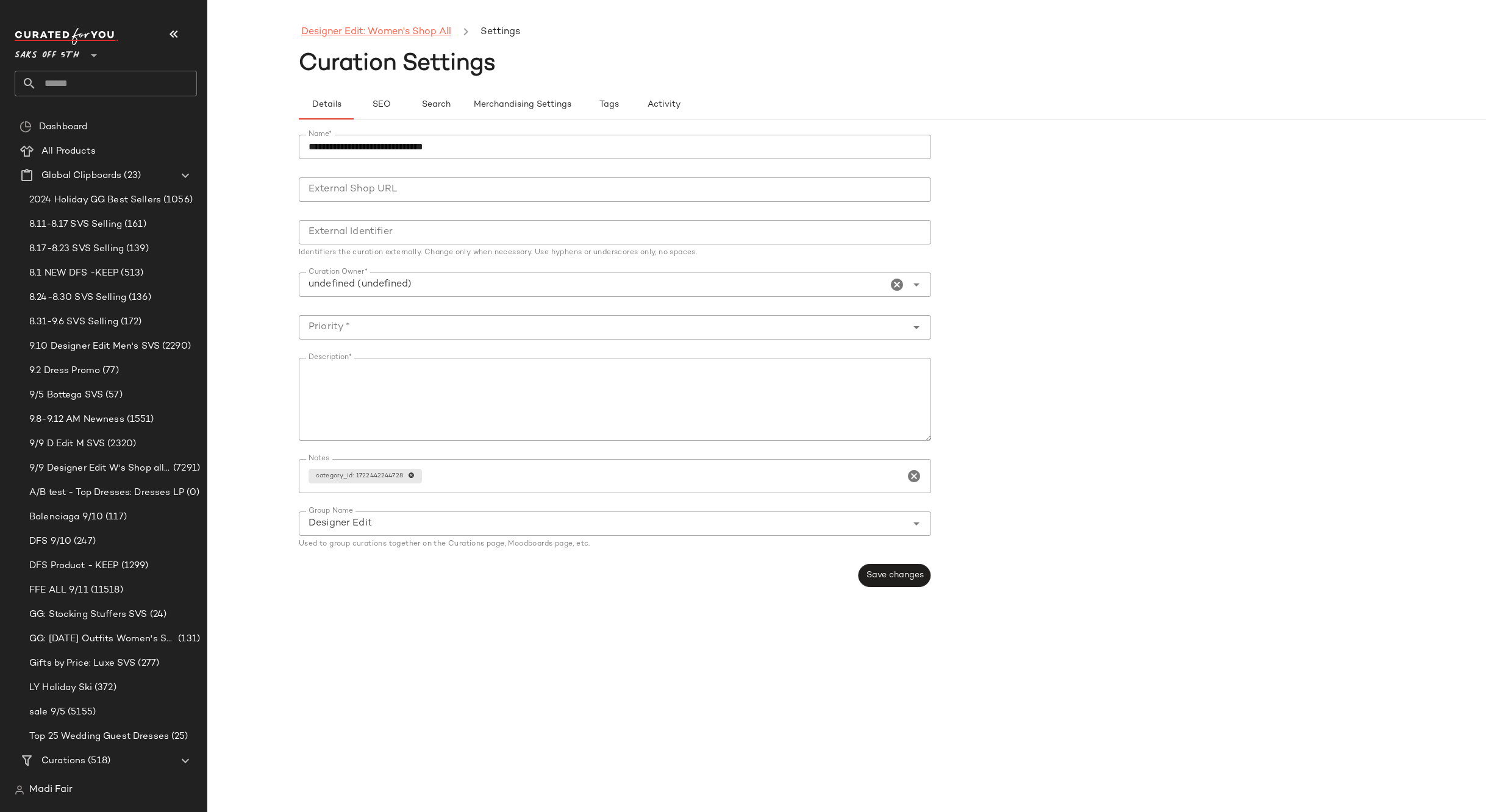
click at [386, 34] on link "Designer Edit: Women's Shop All" at bounding box center [376, 32] width 150 height 16
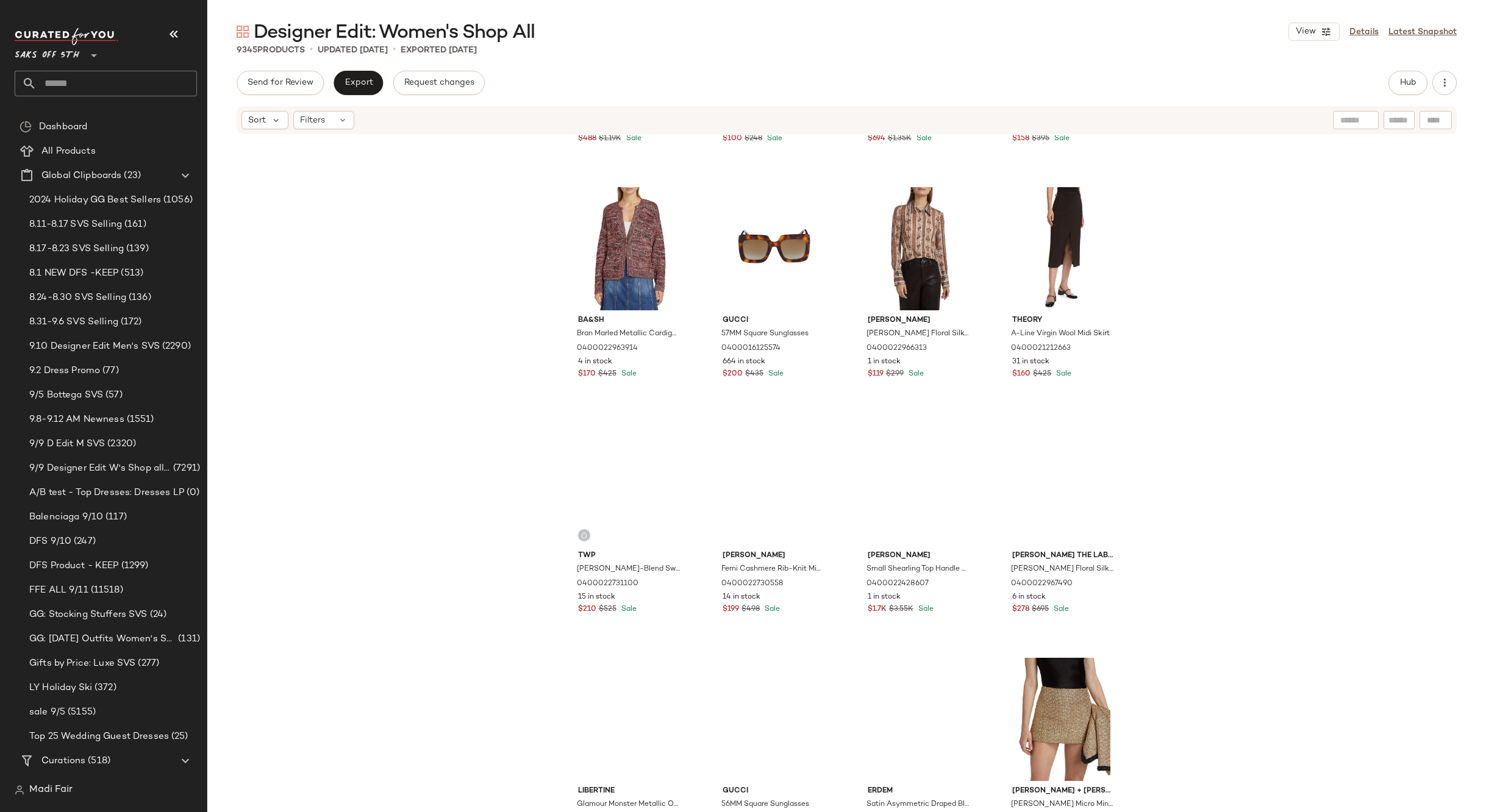
scroll to position [437, 0]
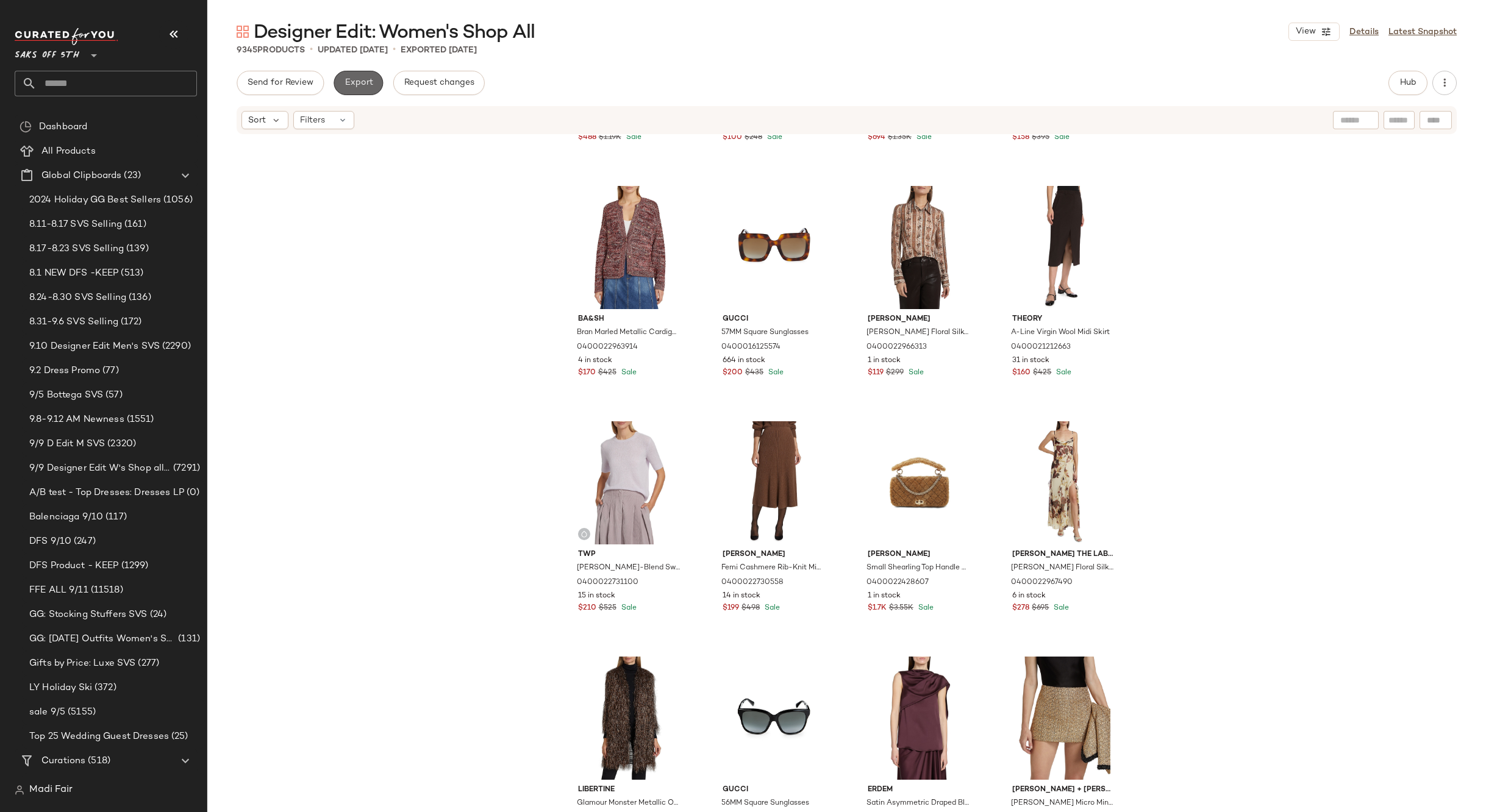
click at [367, 78] on span "Export" at bounding box center [358, 82] width 29 height 10
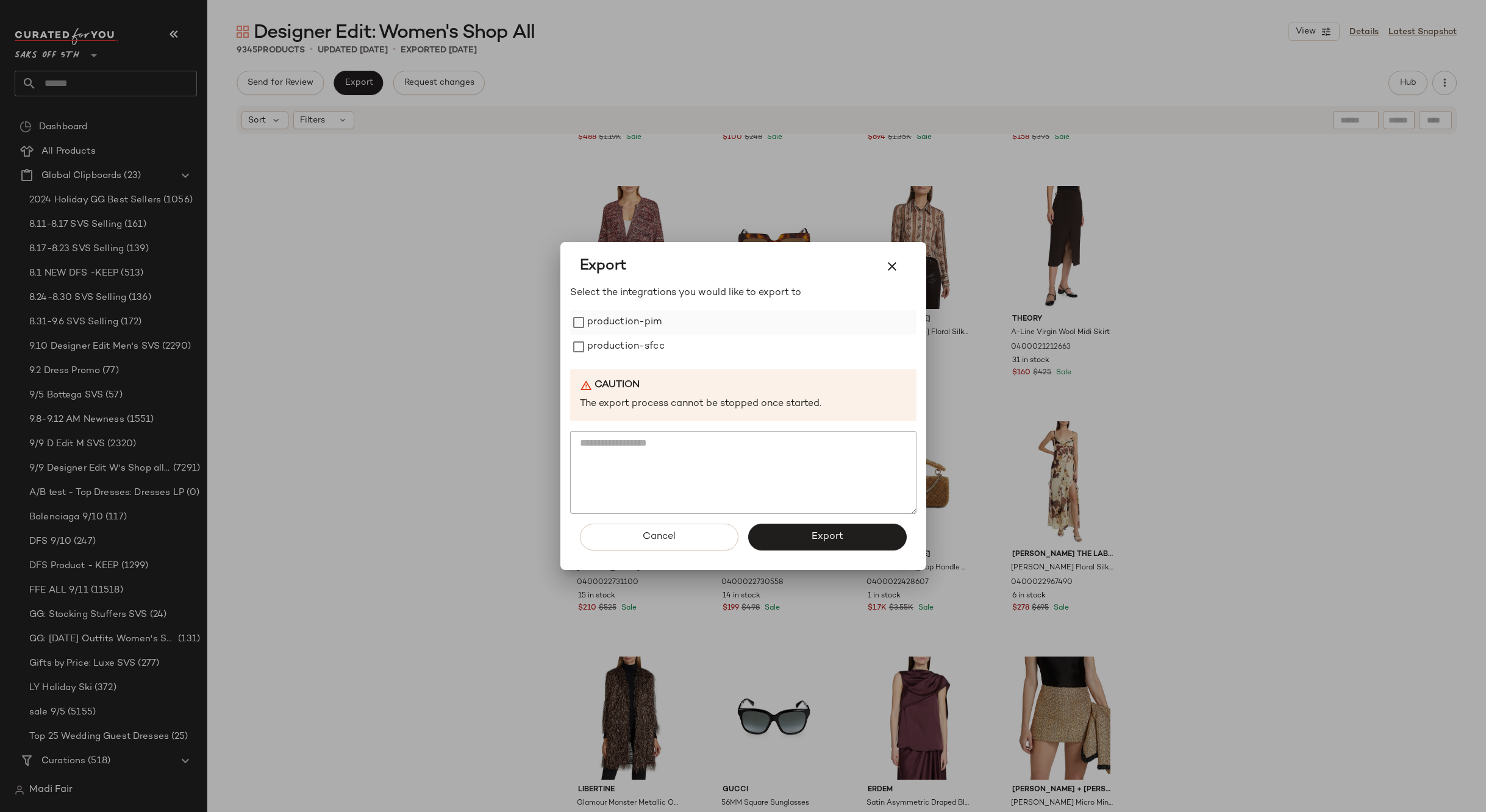
click at [634, 326] on label "production-pim" at bounding box center [624, 323] width 75 height 24
click at [631, 345] on label "production-sfcc" at bounding box center [626, 347] width 78 height 24
click at [795, 540] on button "Export" at bounding box center [827, 537] width 159 height 27
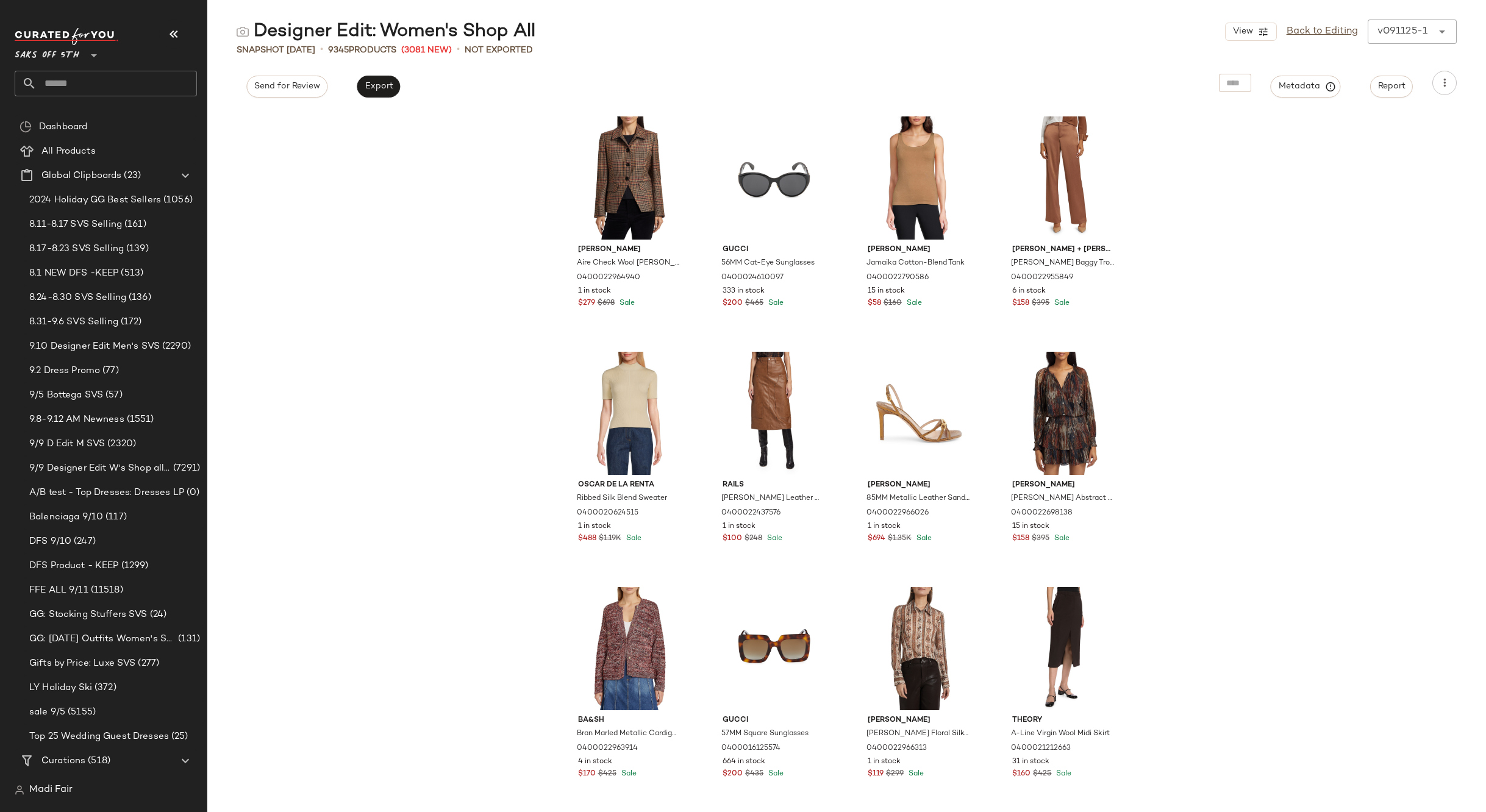
click at [76, 56] on span "Saks OFF 5TH" at bounding box center [47, 52] width 65 height 22
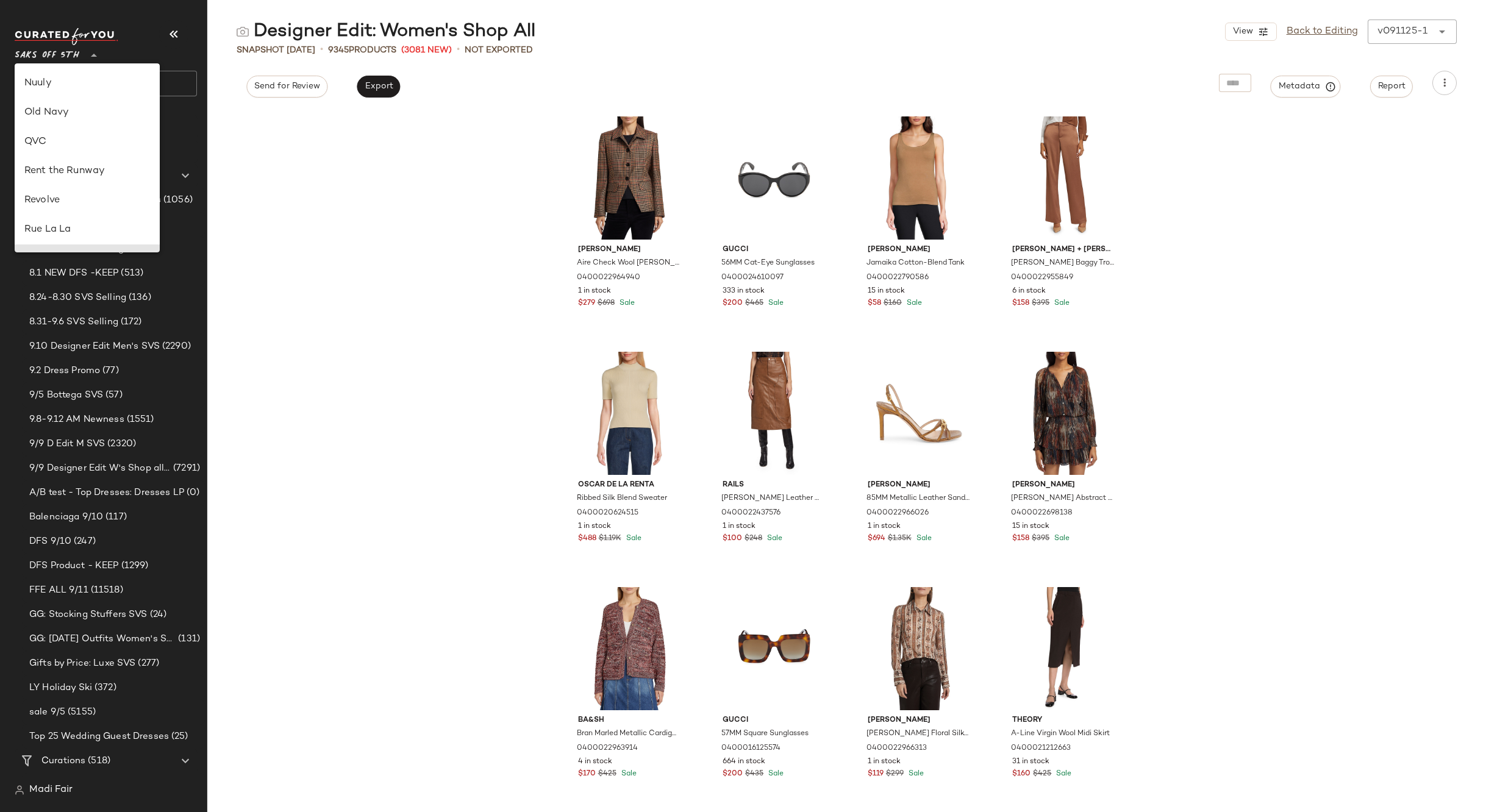
scroll to position [461, 0]
click at [99, 178] on div "Rent the Runway" at bounding box center [87, 178] width 126 height 14
type input "**"
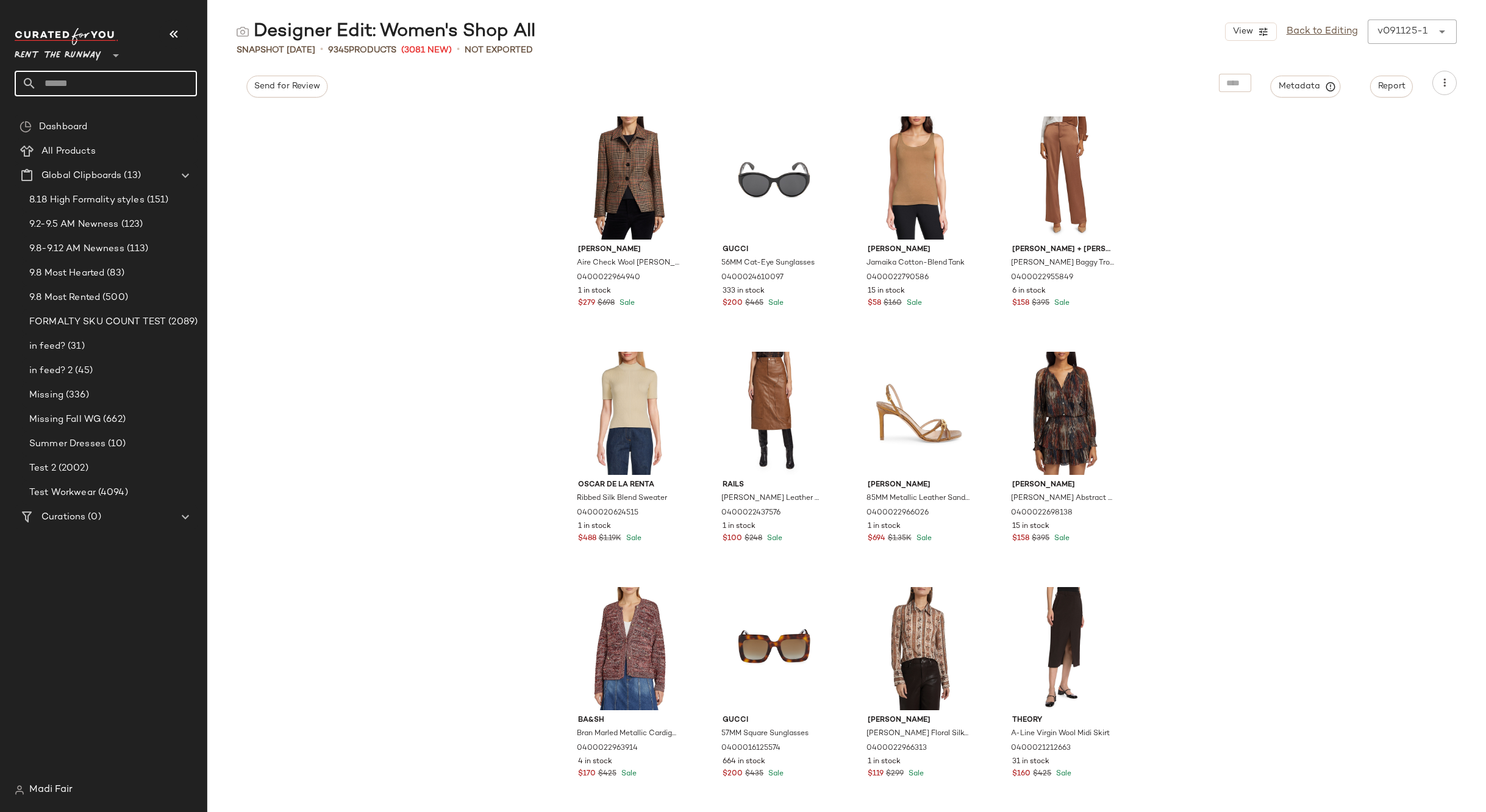
click at [96, 76] on input "text" at bounding box center [117, 84] width 160 height 26
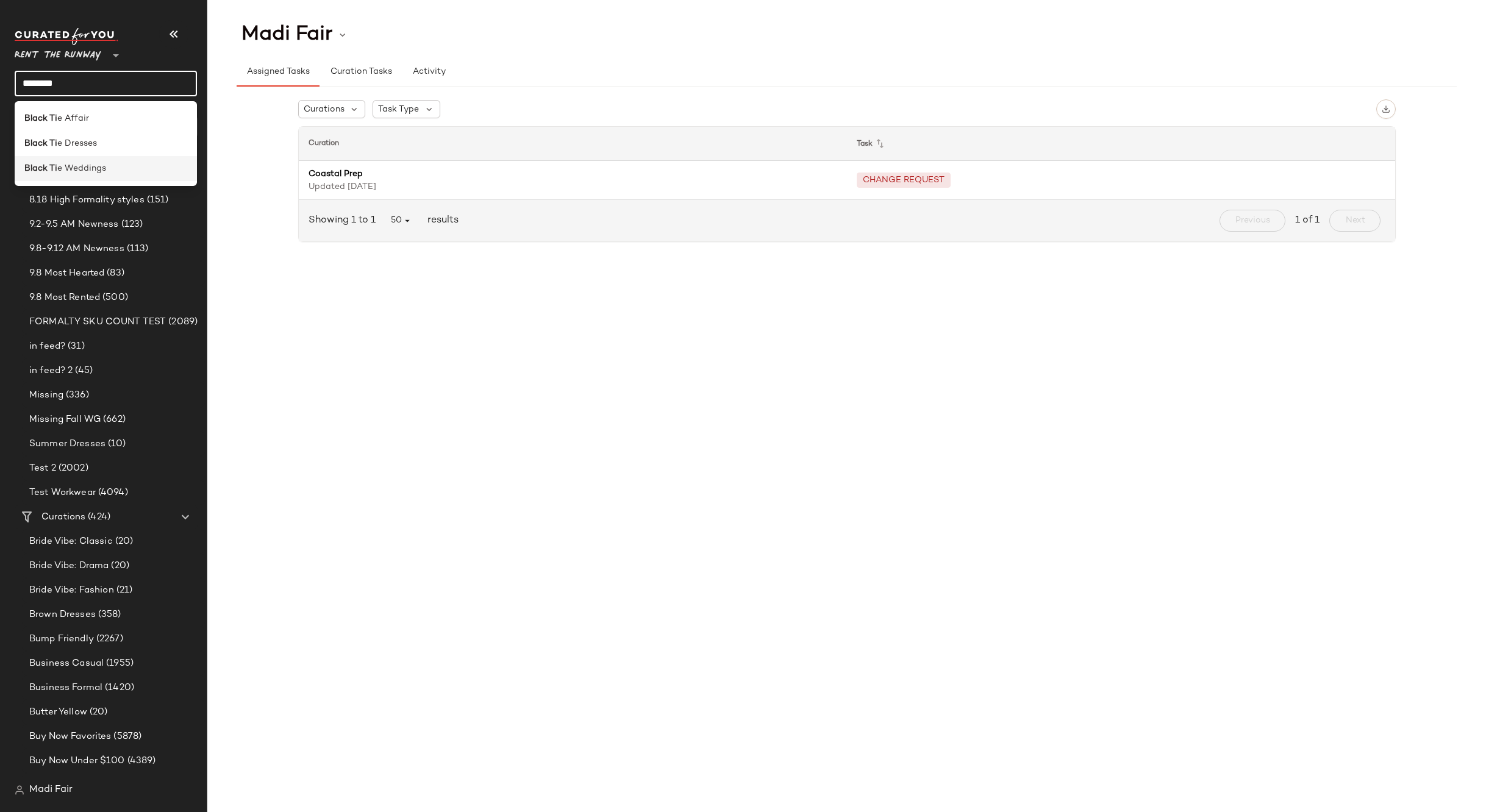
type input "********"
click at [97, 165] on span "e Weddings" at bounding box center [82, 168] width 49 height 13
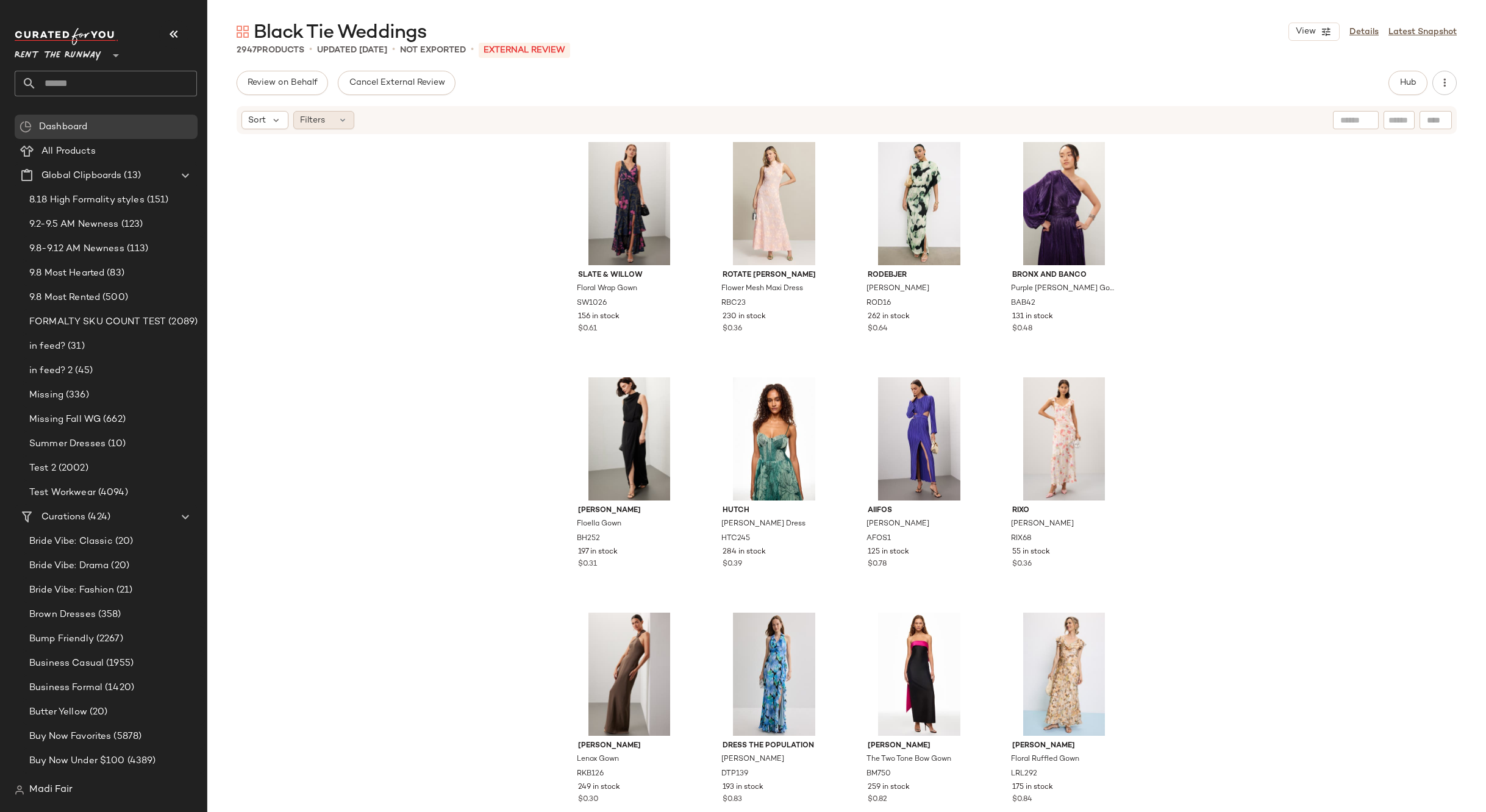
click at [317, 126] on span "Filters" at bounding box center [312, 120] width 25 height 13
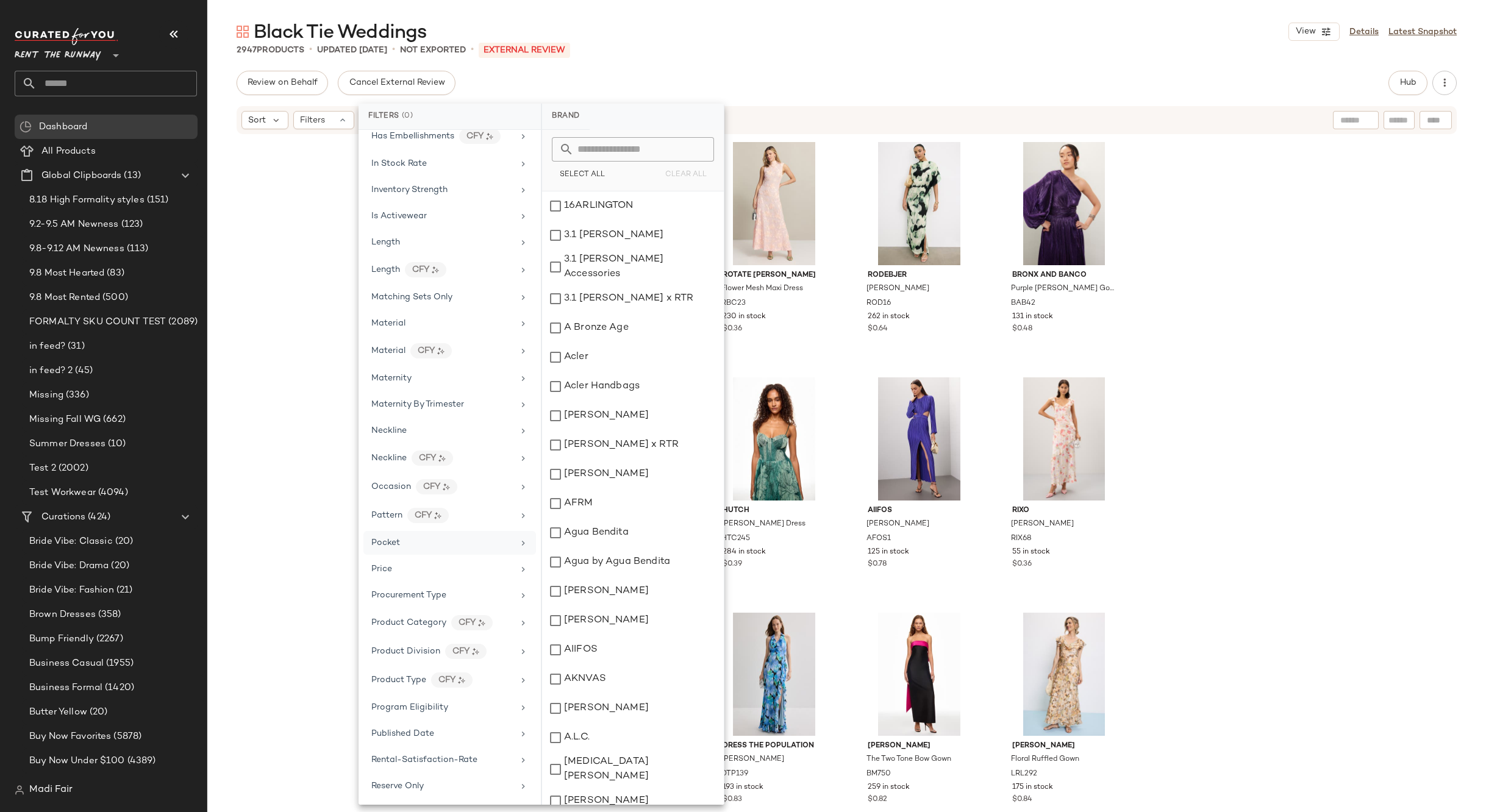
scroll to position [610, 0]
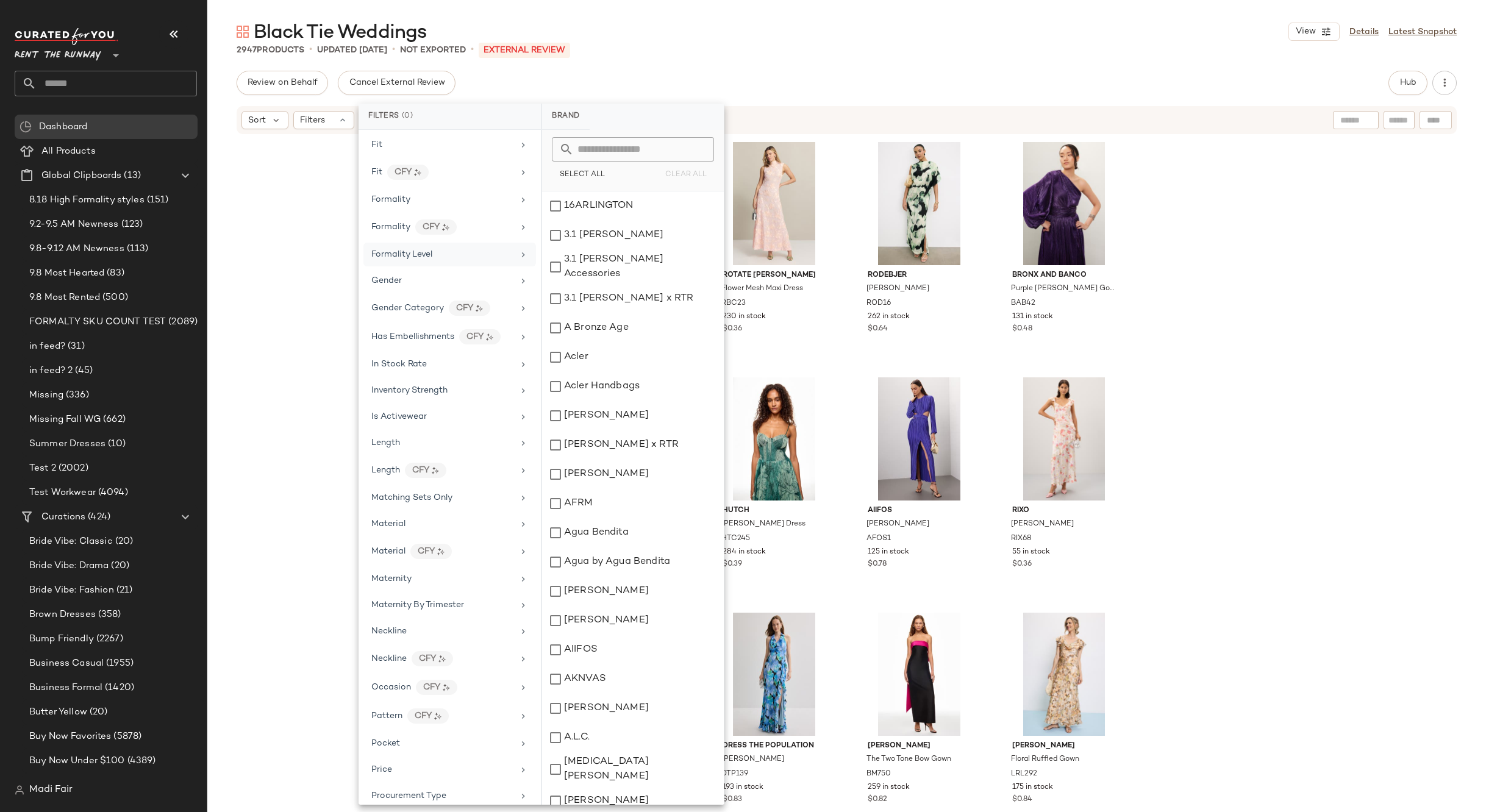
click at [419, 248] on div "Formality Level" at bounding box center [402, 254] width 61 height 13
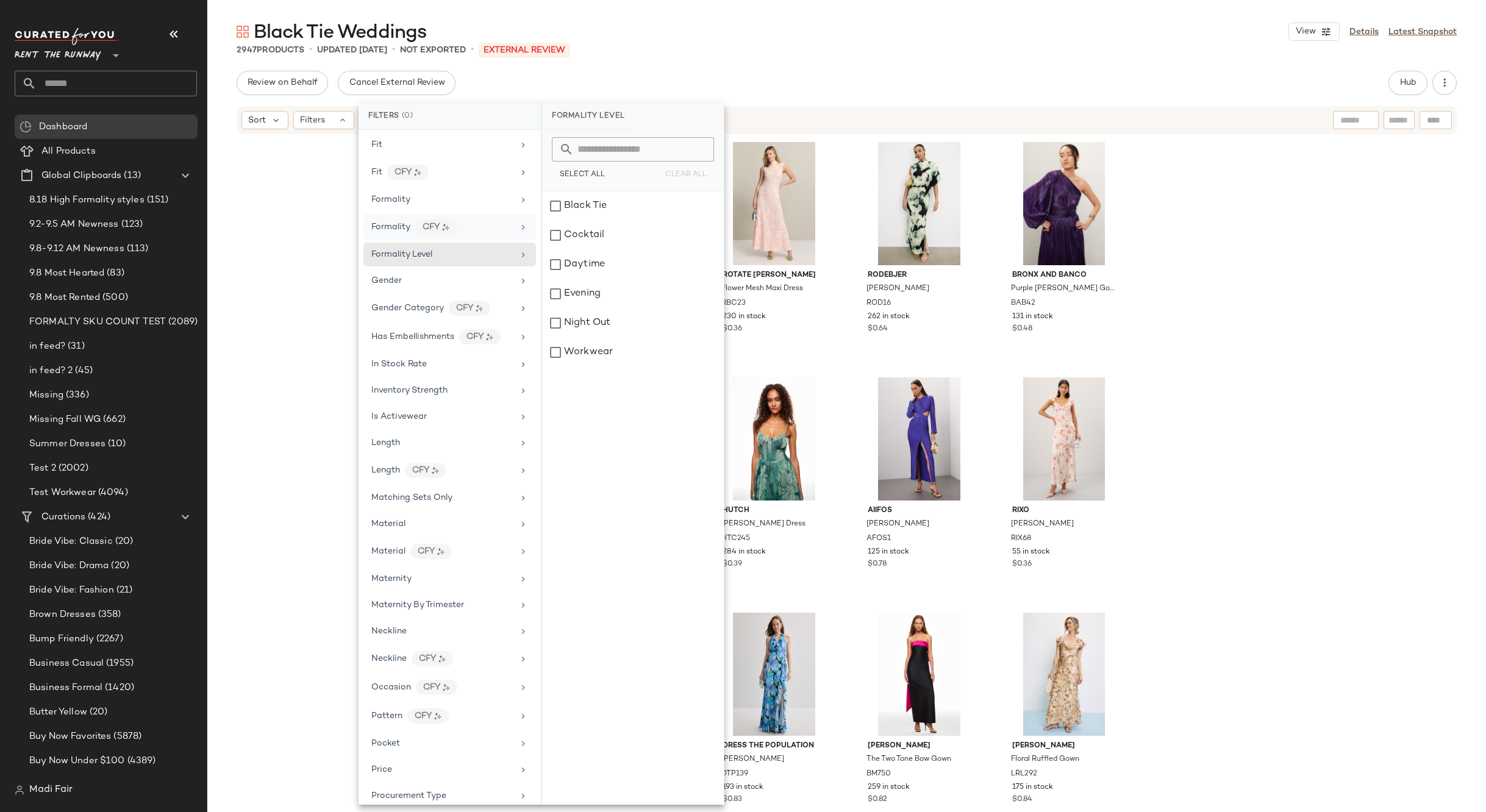
click at [488, 227] on div "Formality CFY" at bounding box center [442, 227] width 142 height 15
click at [458, 201] on div "Formality" at bounding box center [442, 199] width 142 height 13
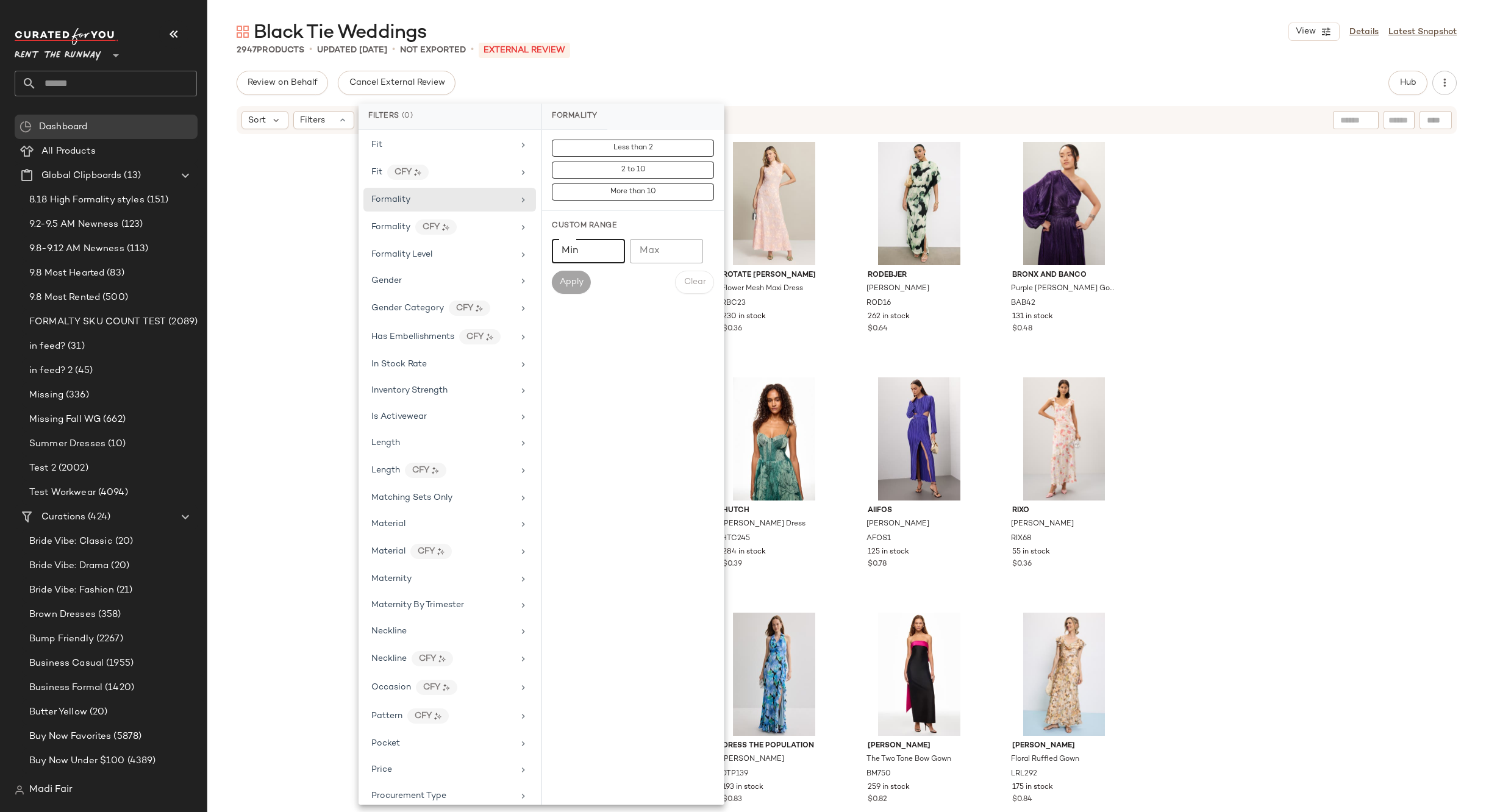
click at [575, 251] on input "Min" at bounding box center [589, 251] width 73 height 24
type input "*"
click at [653, 252] on input "Max" at bounding box center [666, 251] width 73 height 24
type input "*"
click at [578, 278] on span "Apply" at bounding box center [571, 282] width 24 height 10
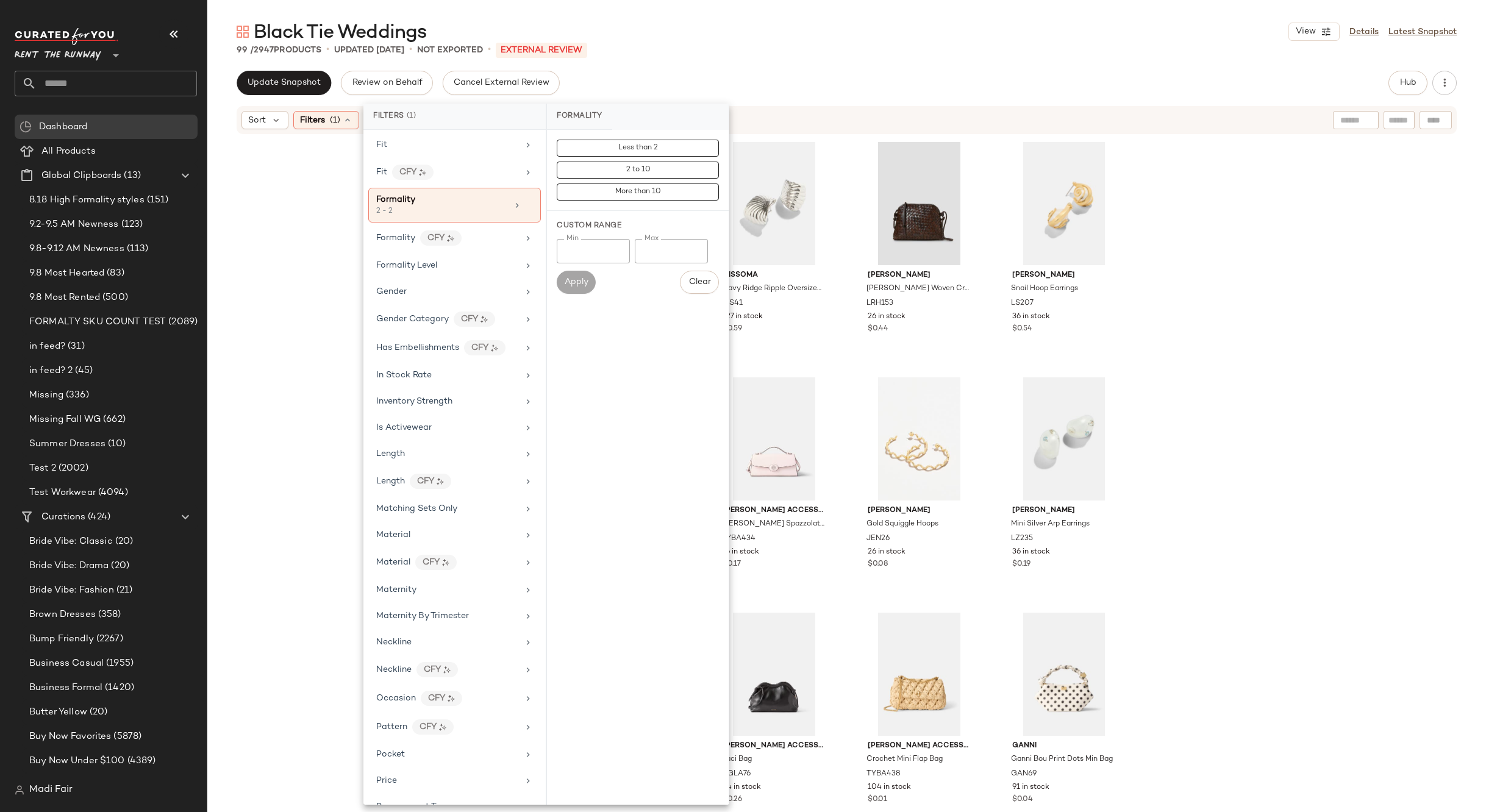
click at [628, 69] on div "Black Tie Weddings View Details Latest Snapshot 99 / 2947 Products • updated Se…" at bounding box center [846, 416] width 1279 height 793
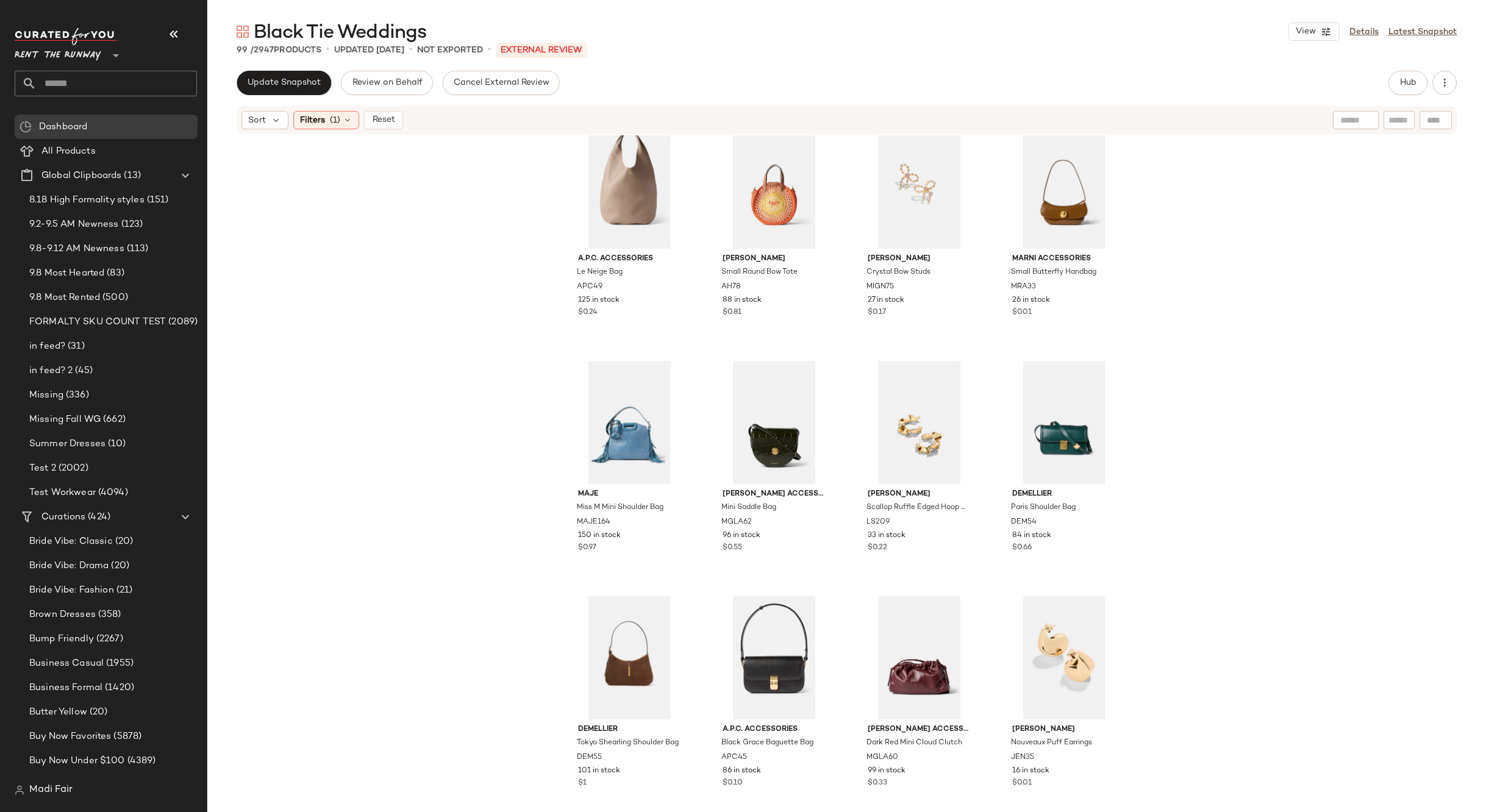
scroll to position [1006, 0]
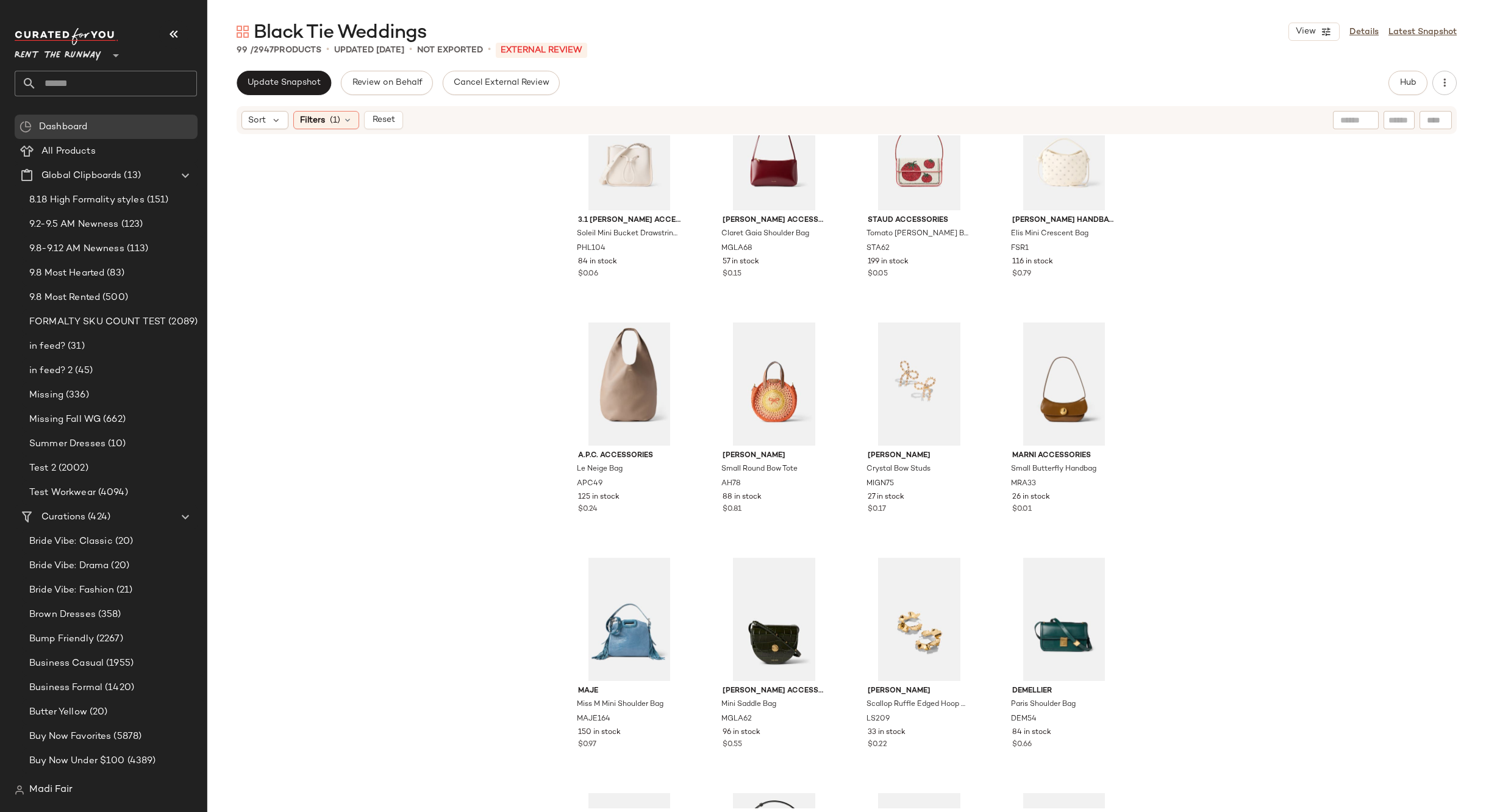
drag, startPoint x: 432, startPoint y: 207, endPoint x: 371, endPoint y: 142, distance: 89.1
click at [431, 204] on div "3.1 Phillip Lim Accessories Soleil Mini Bucket Drawstring Bag PHL104 84 in stoc…" at bounding box center [846, 472] width 1279 height 673
click at [344, 127] on div "Filters (1)" at bounding box center [326, 120] width 66 height 18
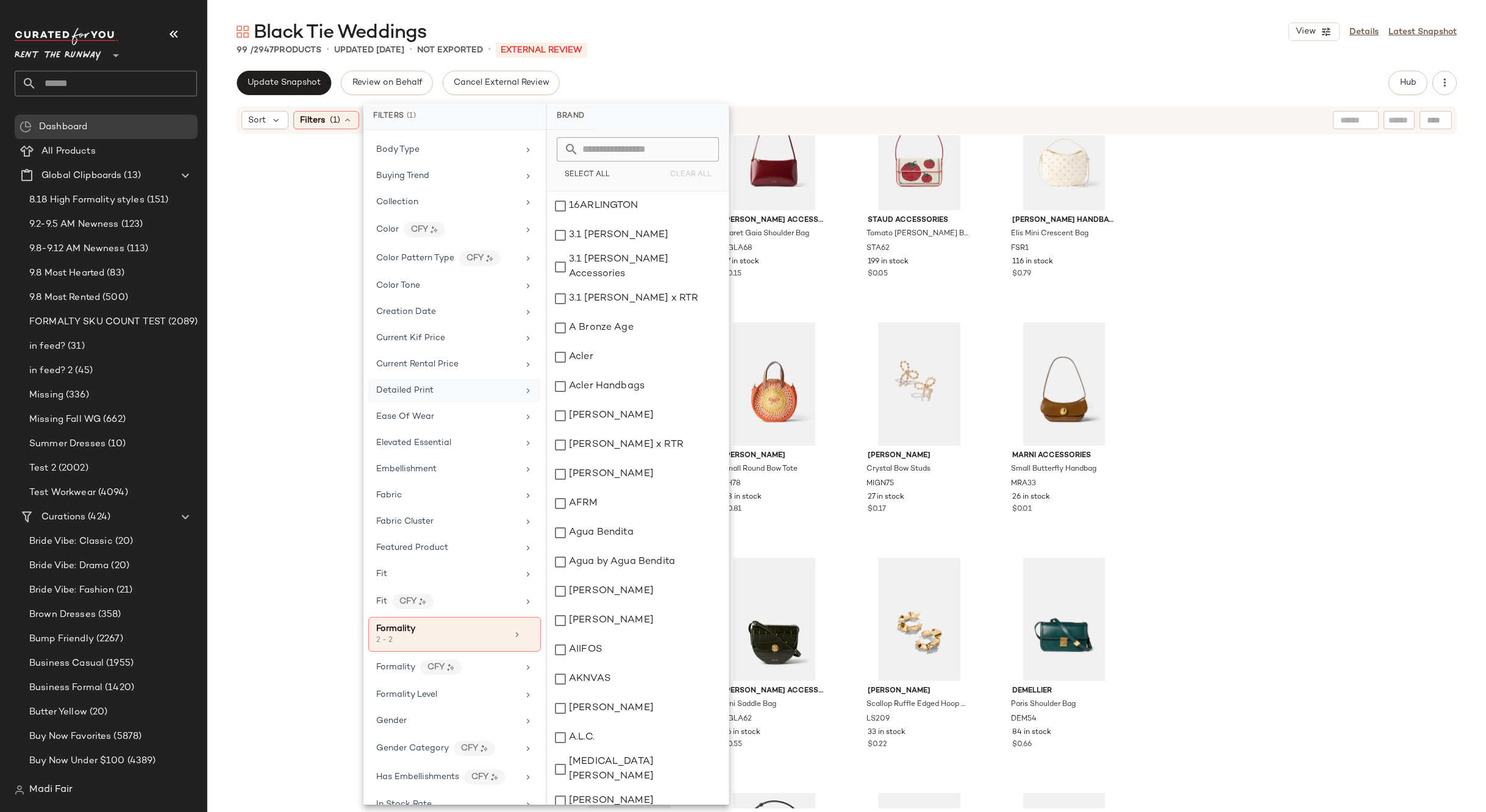
scroll to position [183, 0]
click at [525, 634] on icon at bounding box center [528, 632] width 8 height 8
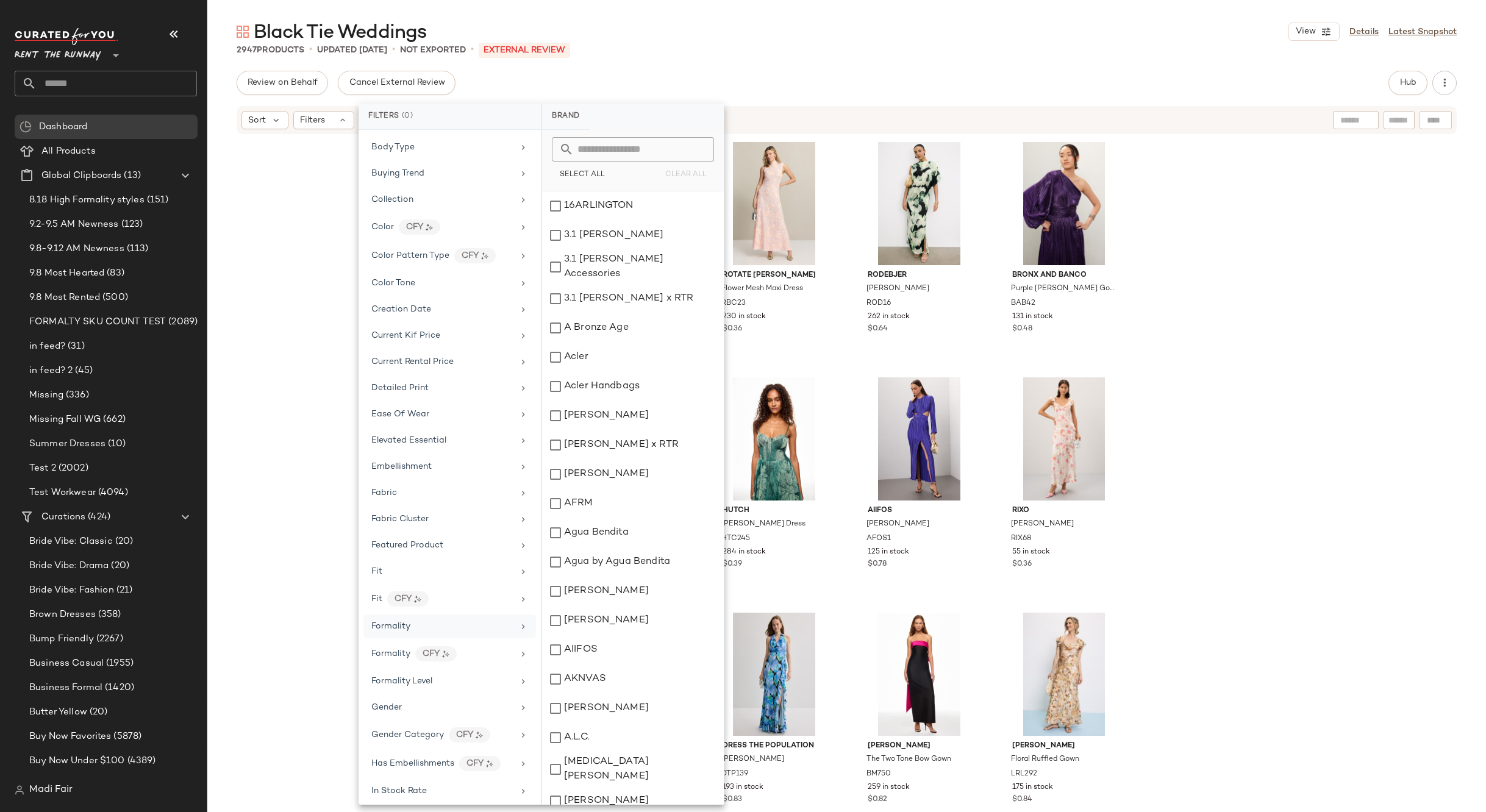
click at [478, 627] on div "Formality" at bounding box center [442, 626] width 142 height 13
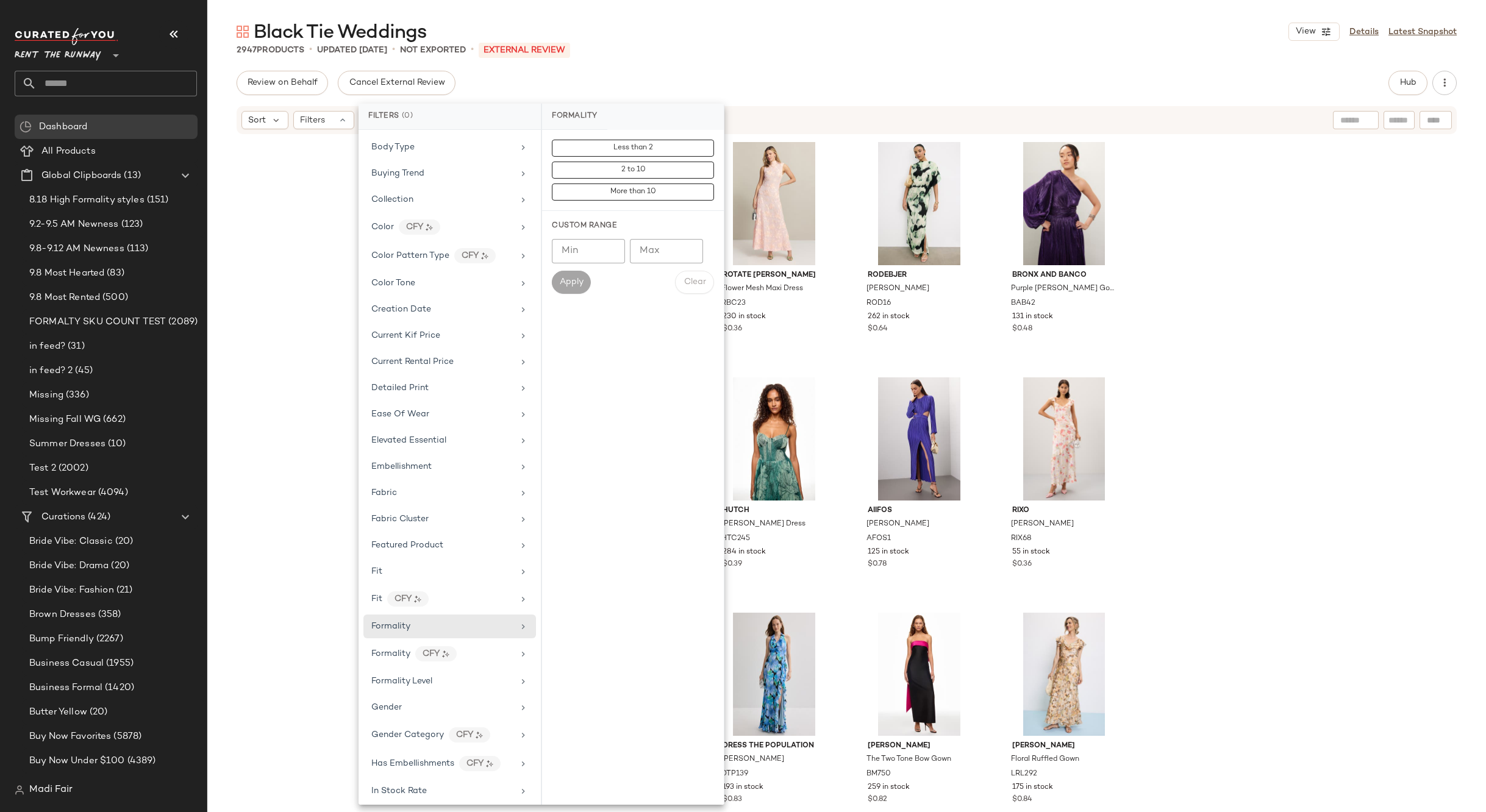
click at [579, 250] on input "Min" at bounding box center [589, 251] width 73 height 24
type input "*"
click at [658, 250] on input "Max" at bounding box center [666, 251] width 73 height 24
type input "*"
click at [576, 282] on span "Apply" at bounding box center [571, 282] width 24 height 10
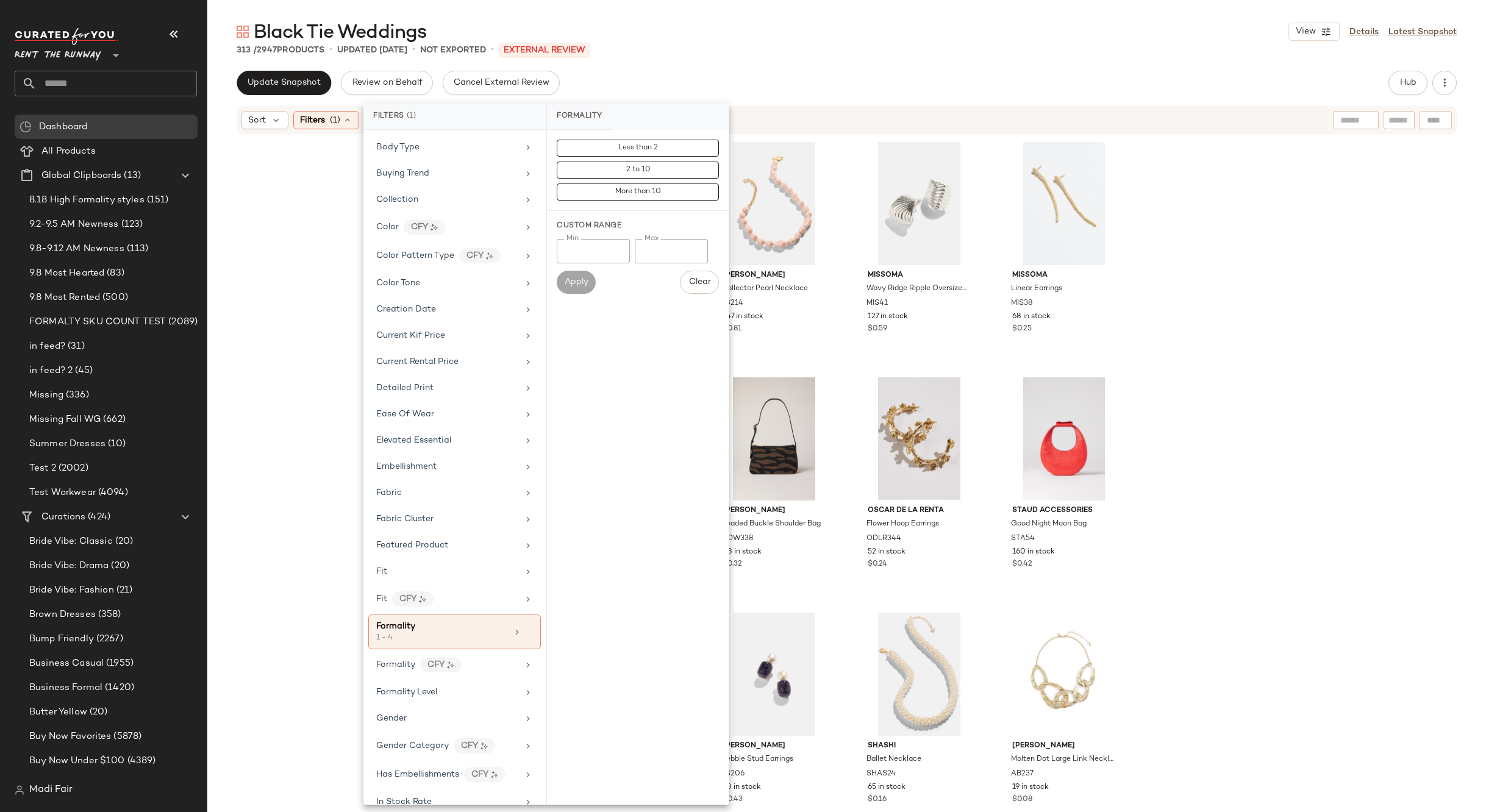
click at [310, 266] on div "Rosie Assoulin Long Peplum Dress ROSI35 270 in stock Lele Sadoughi Collector Pe…" at bounding box center [846, 472] width 1279 height 673
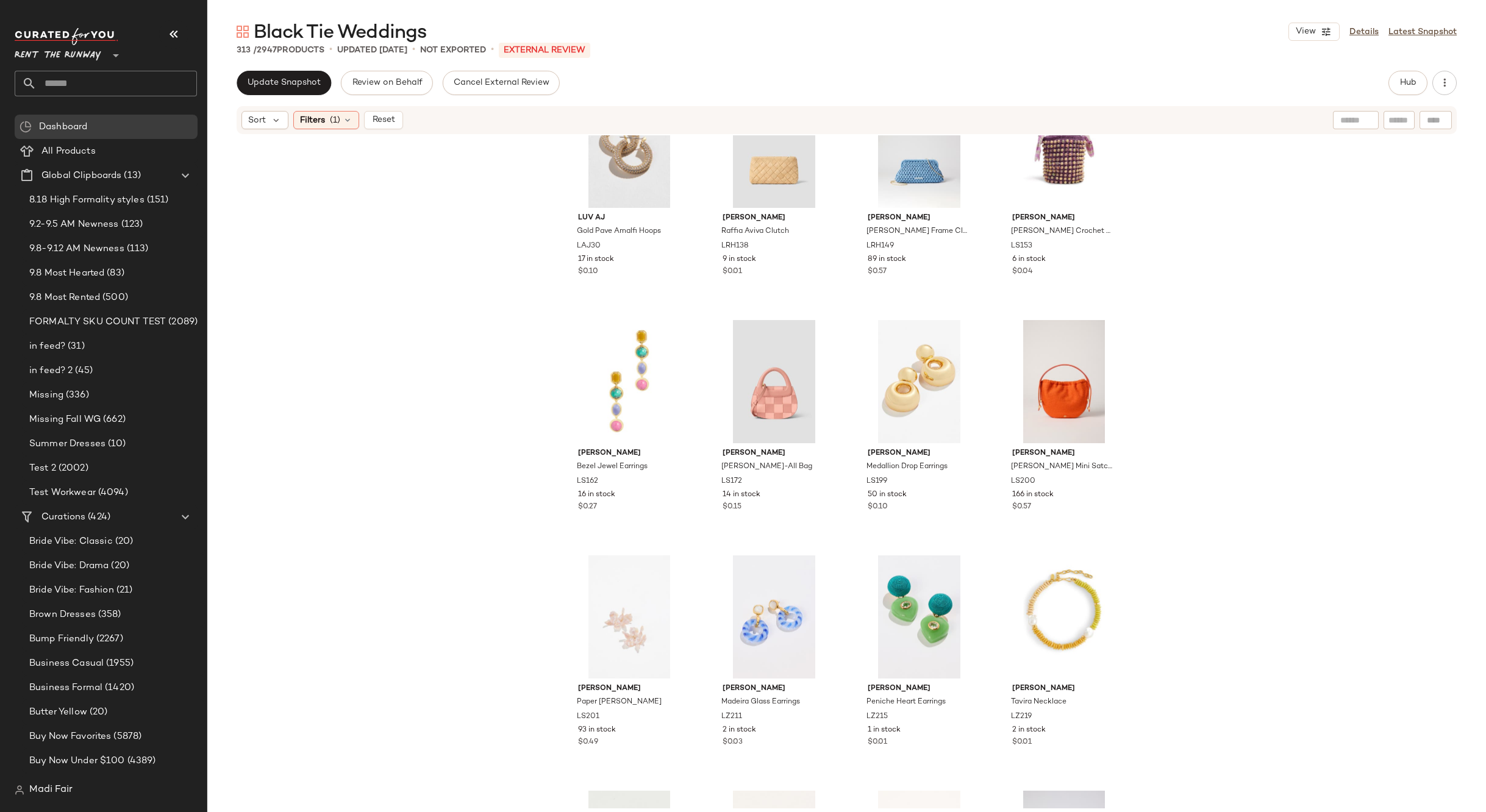
scroll to position [5557, 0]
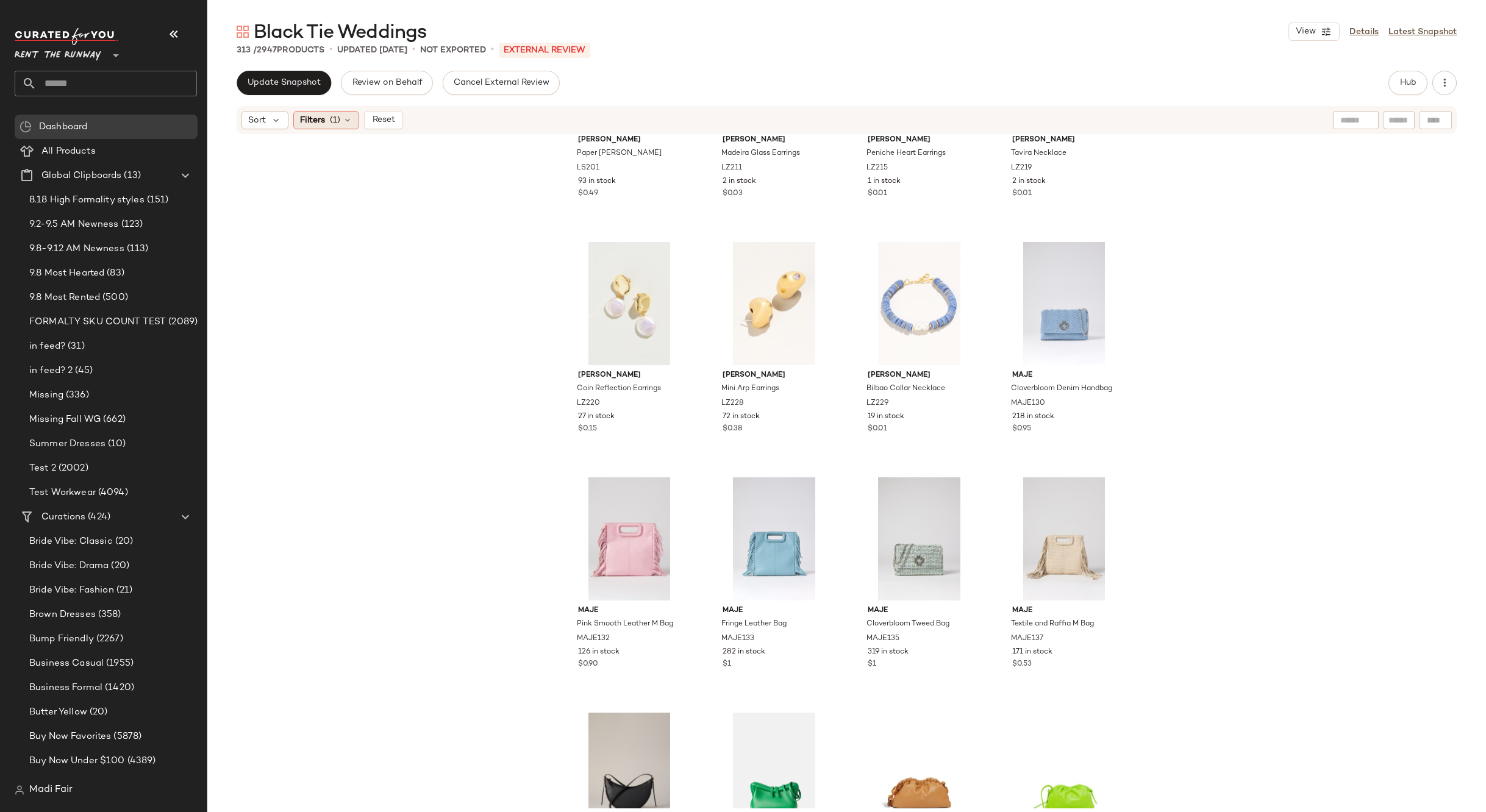
click at [315, 123] on span "Filters" at bounding box center [312, 120] width 25 height 13
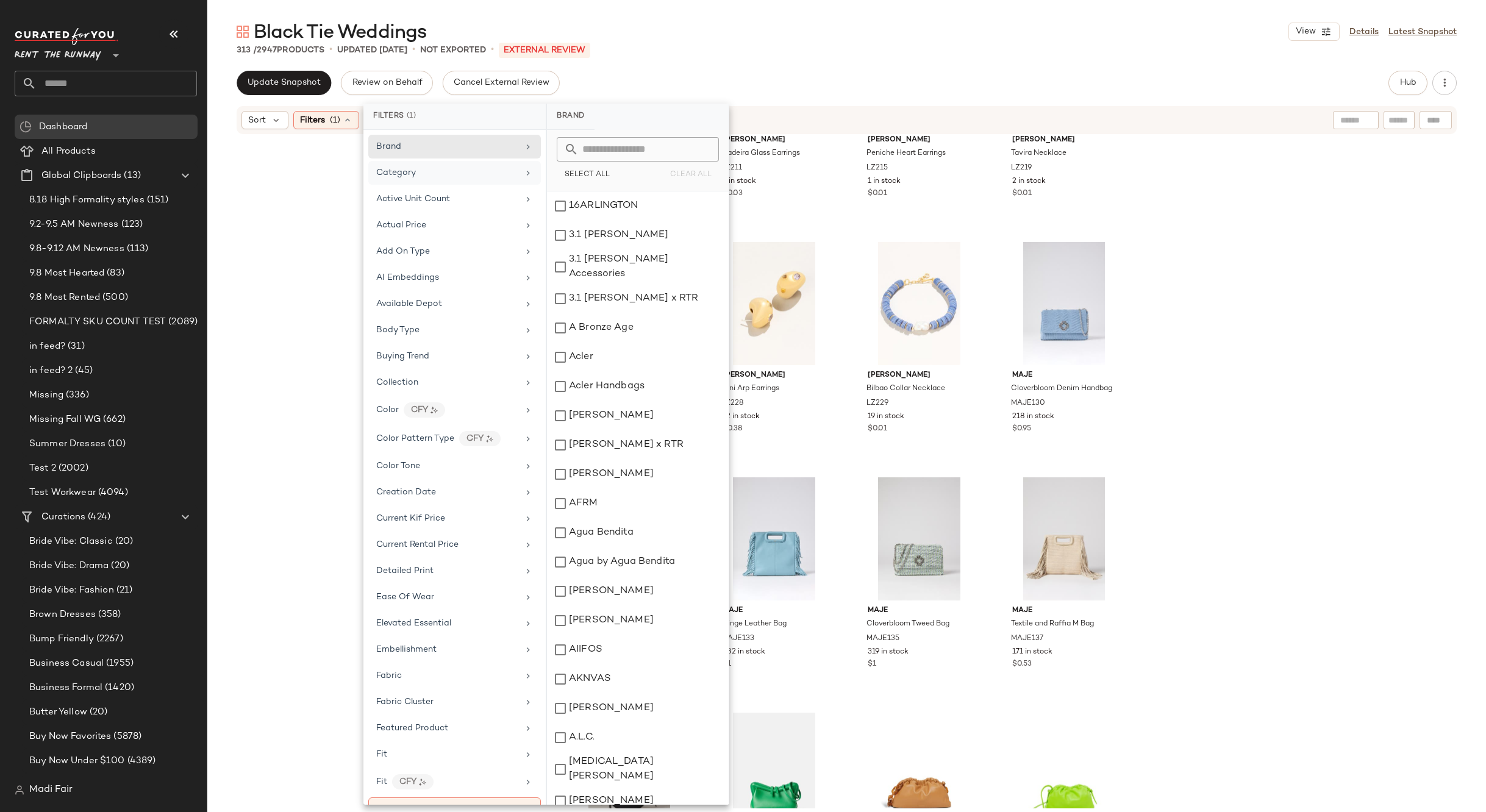
click at [458, 167] on div "Category" at bounding box center [447, 172] width 142 height 13
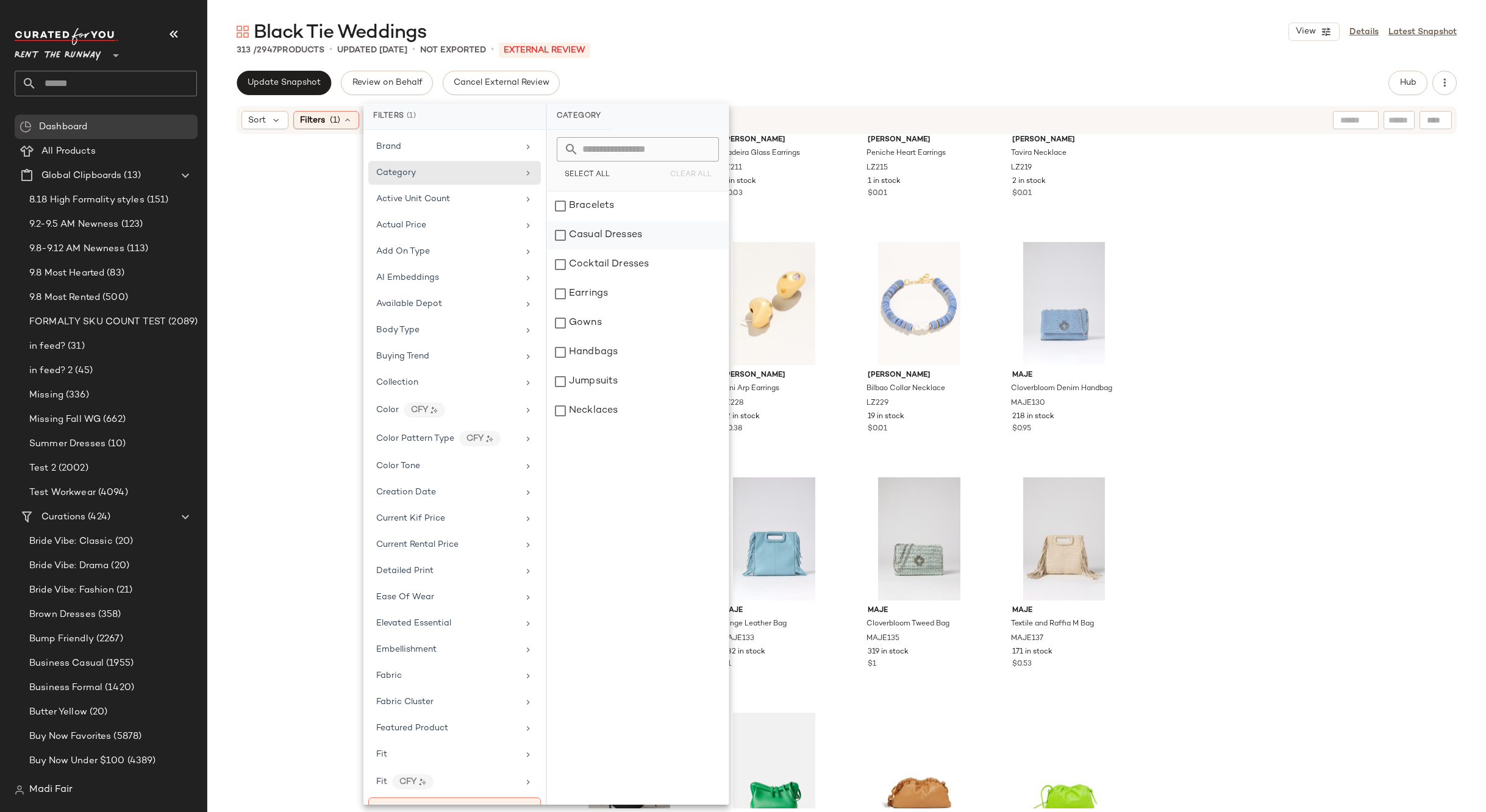
click at [632, 229] on div "Casual Dresses" at bounding box center [637, 235] width 181 height 29
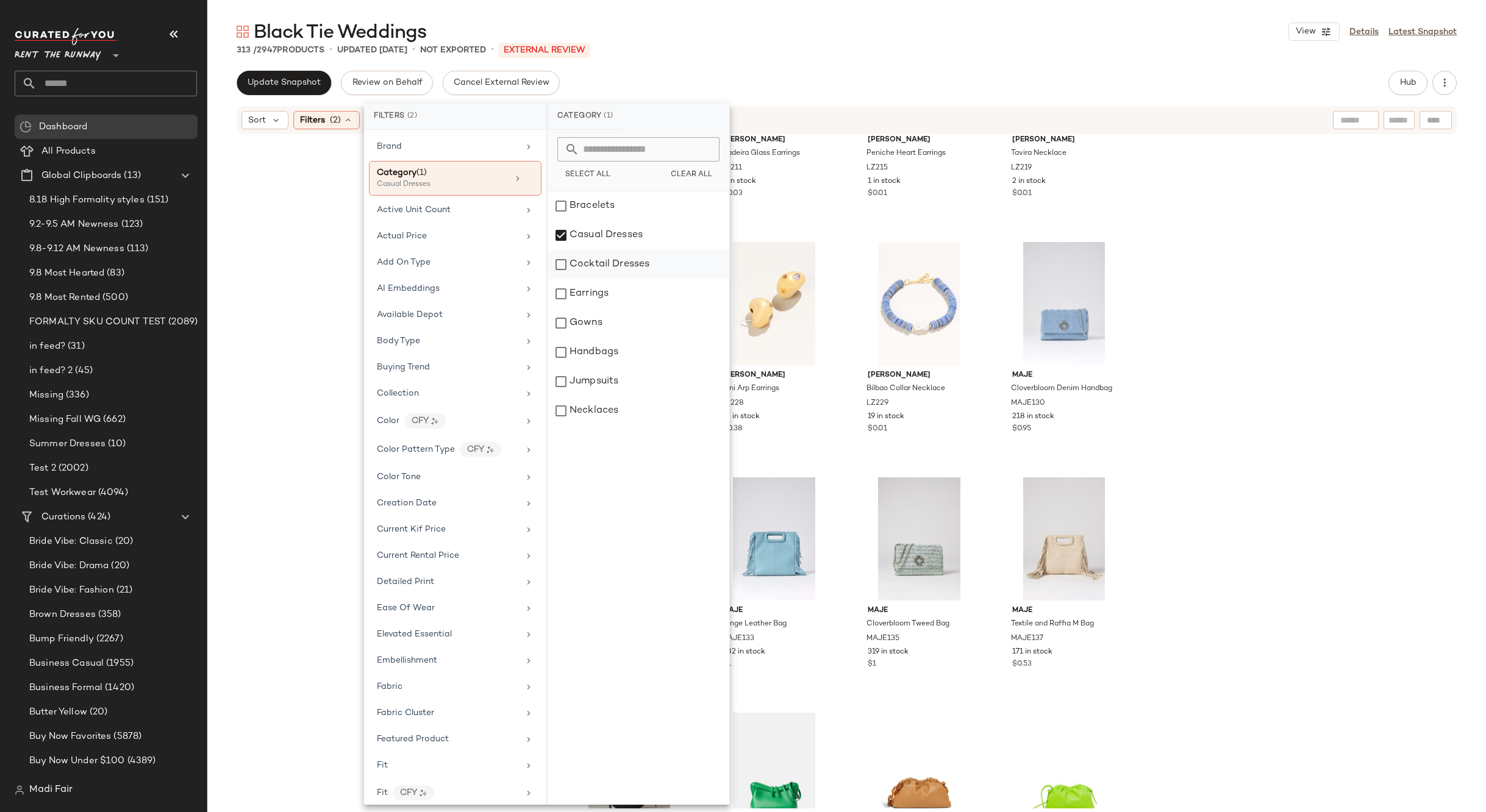
click at [634, 265] on div "Cocktail Dresses" at bounding box center [638, 265] width 181 height 29
click at [622, 322] on div "Gowns" at bounding box center [638, 323] width 181 height 29
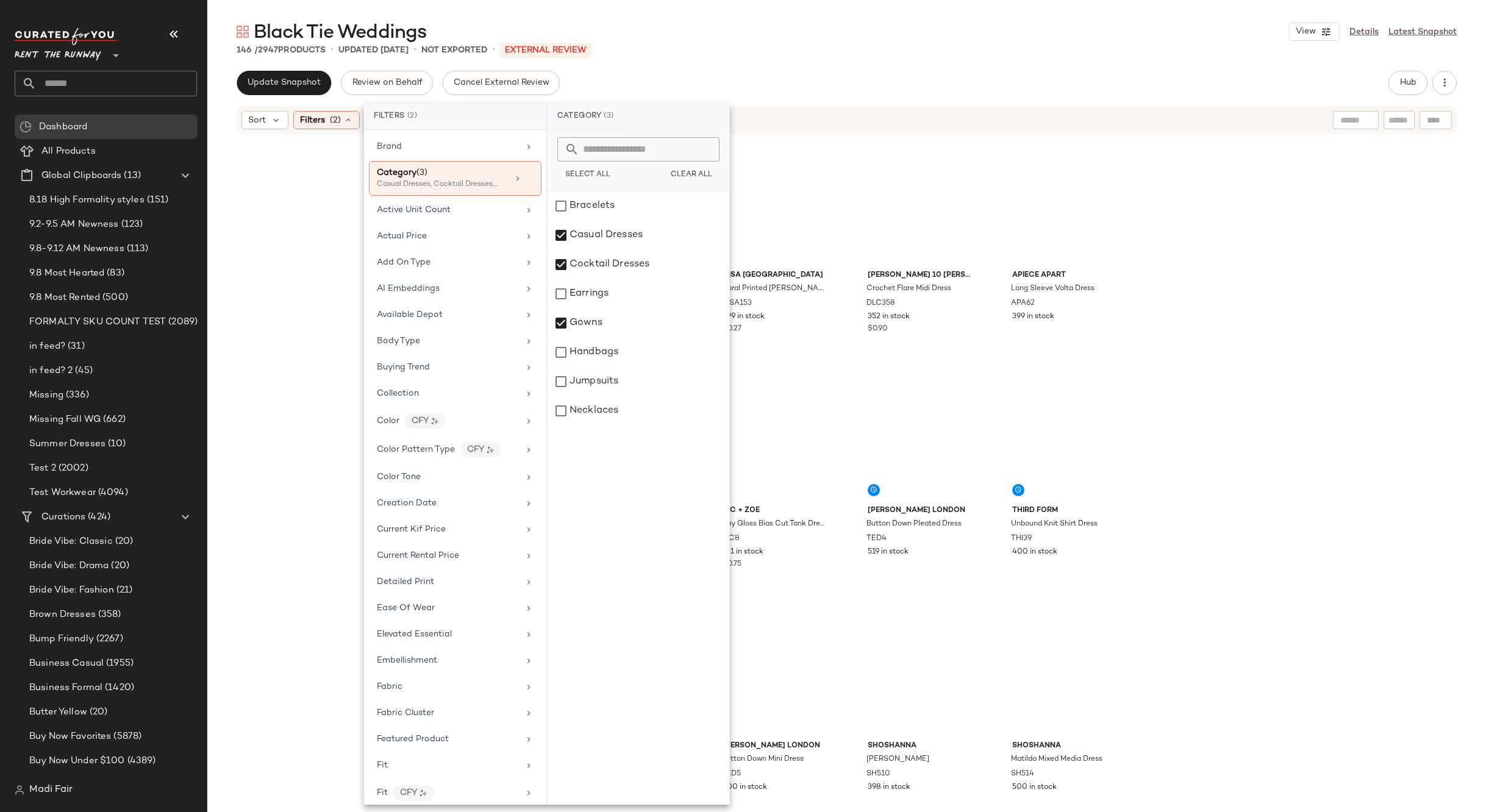
click at [686, 44] on div "146 / 2947 Products • updated Sep 10th • Not Exported • External REVIEW" at bounding box center [846, 50] width 1279 height 12
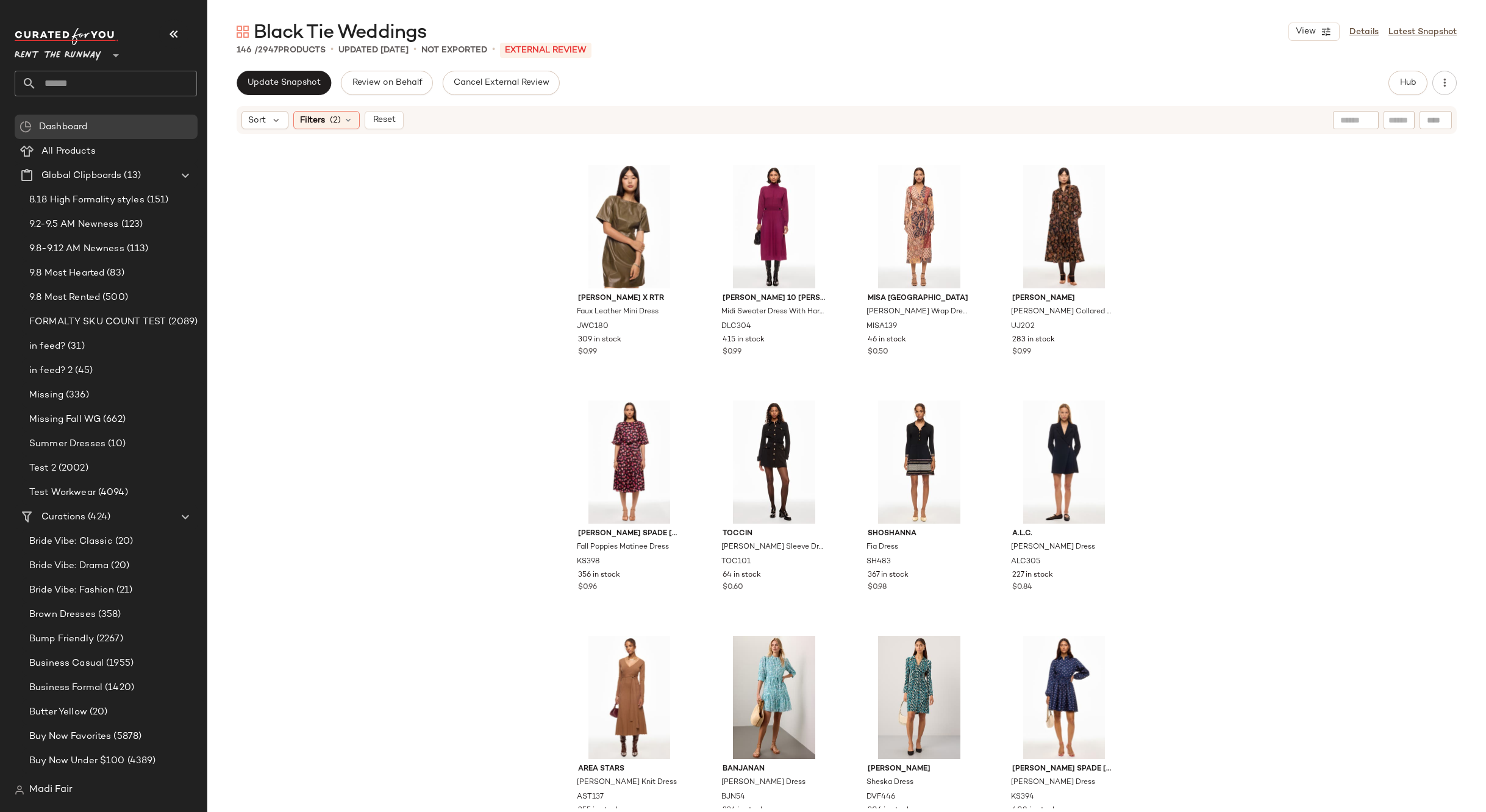
scroll to position [8037, 0]
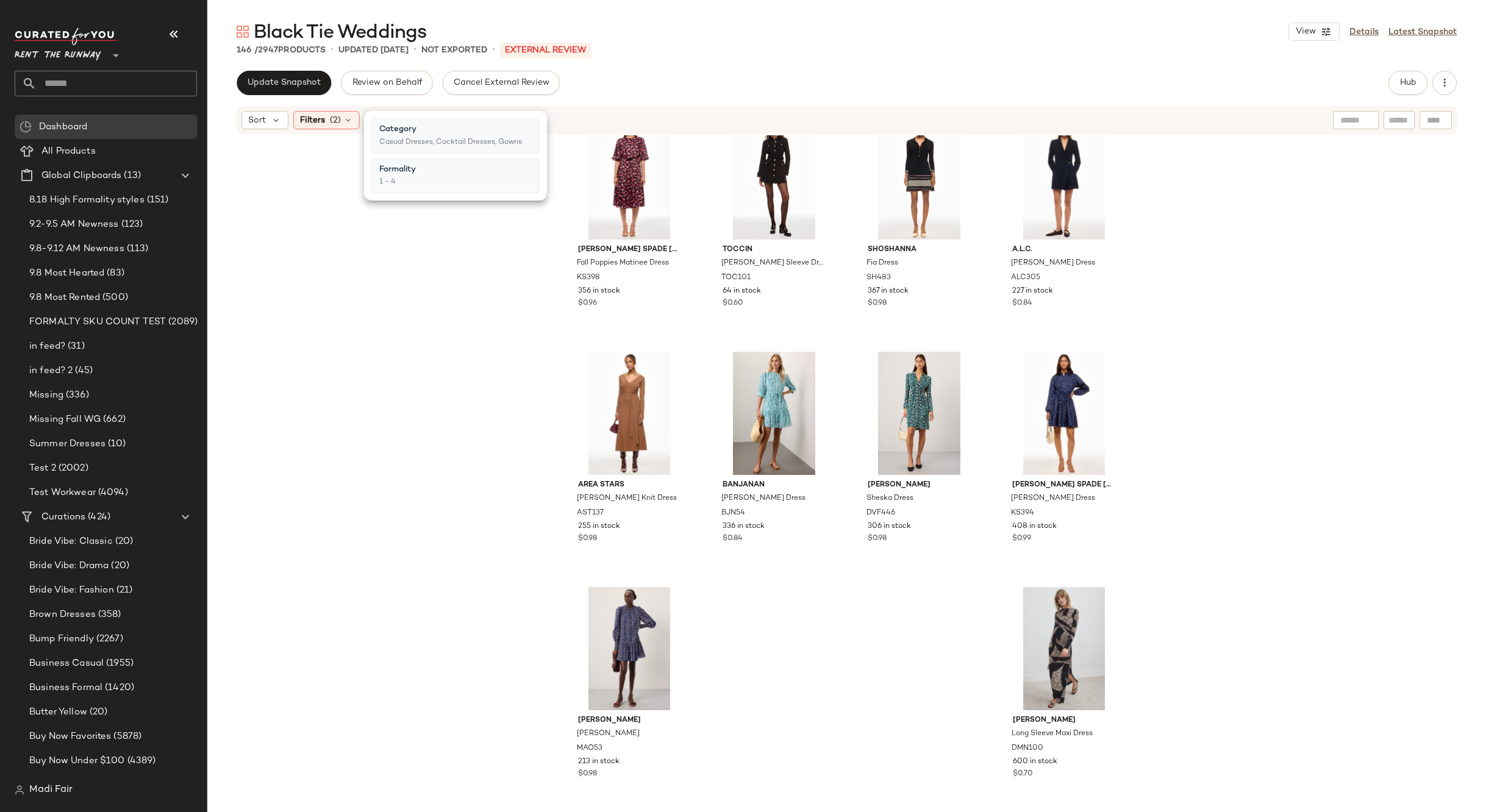
click at [275, 152] on div "kate spade new york Fall Poppies Matinee Dress KS398 356 in stock $0.96 Toccin …" at bounding box center [846, 472] width 1279 height 673
click at [311, 123] on span "Filters" at bounding box center [312, 120] width 25 height 13
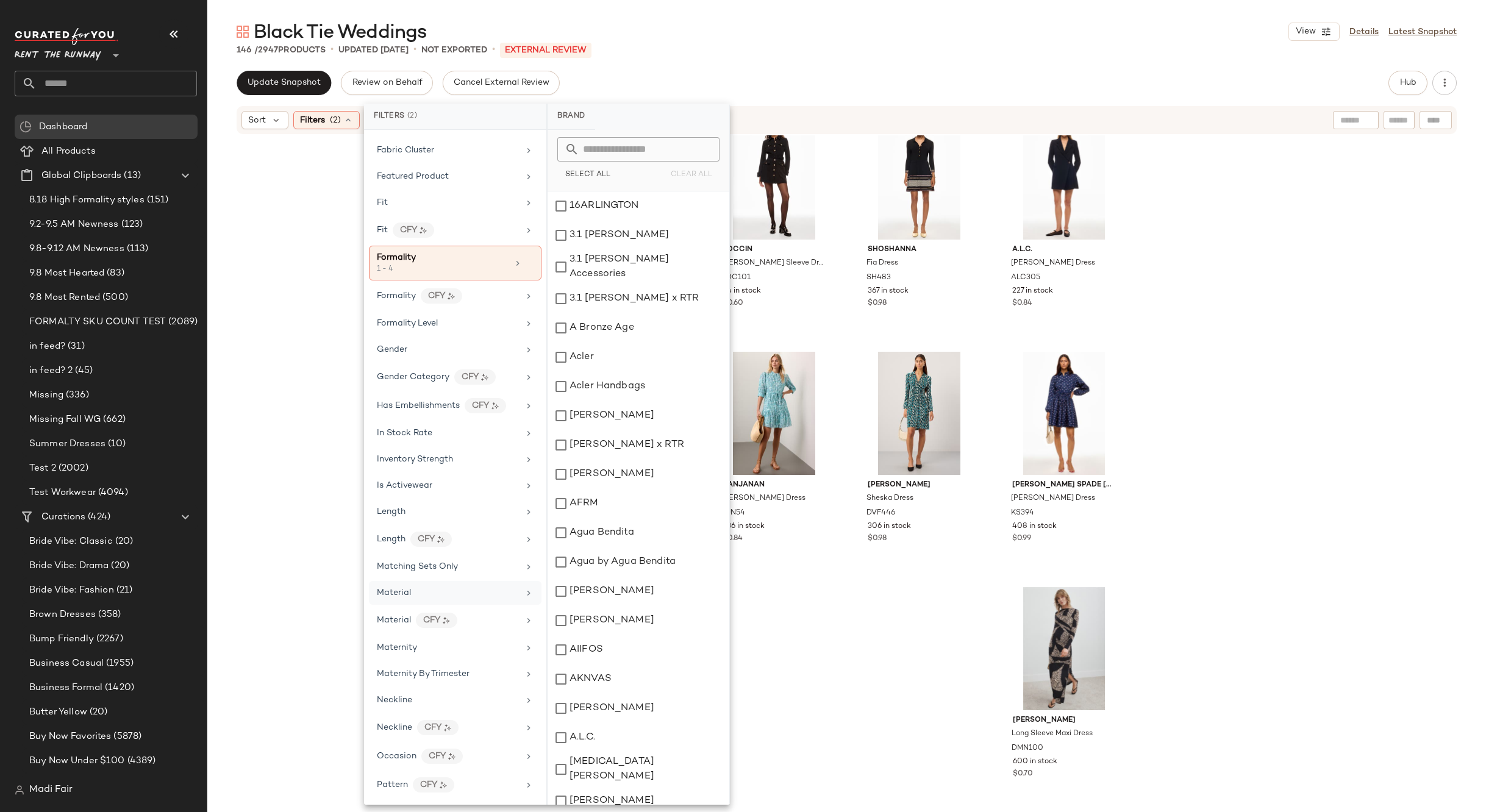
scroll to position [427, 0]
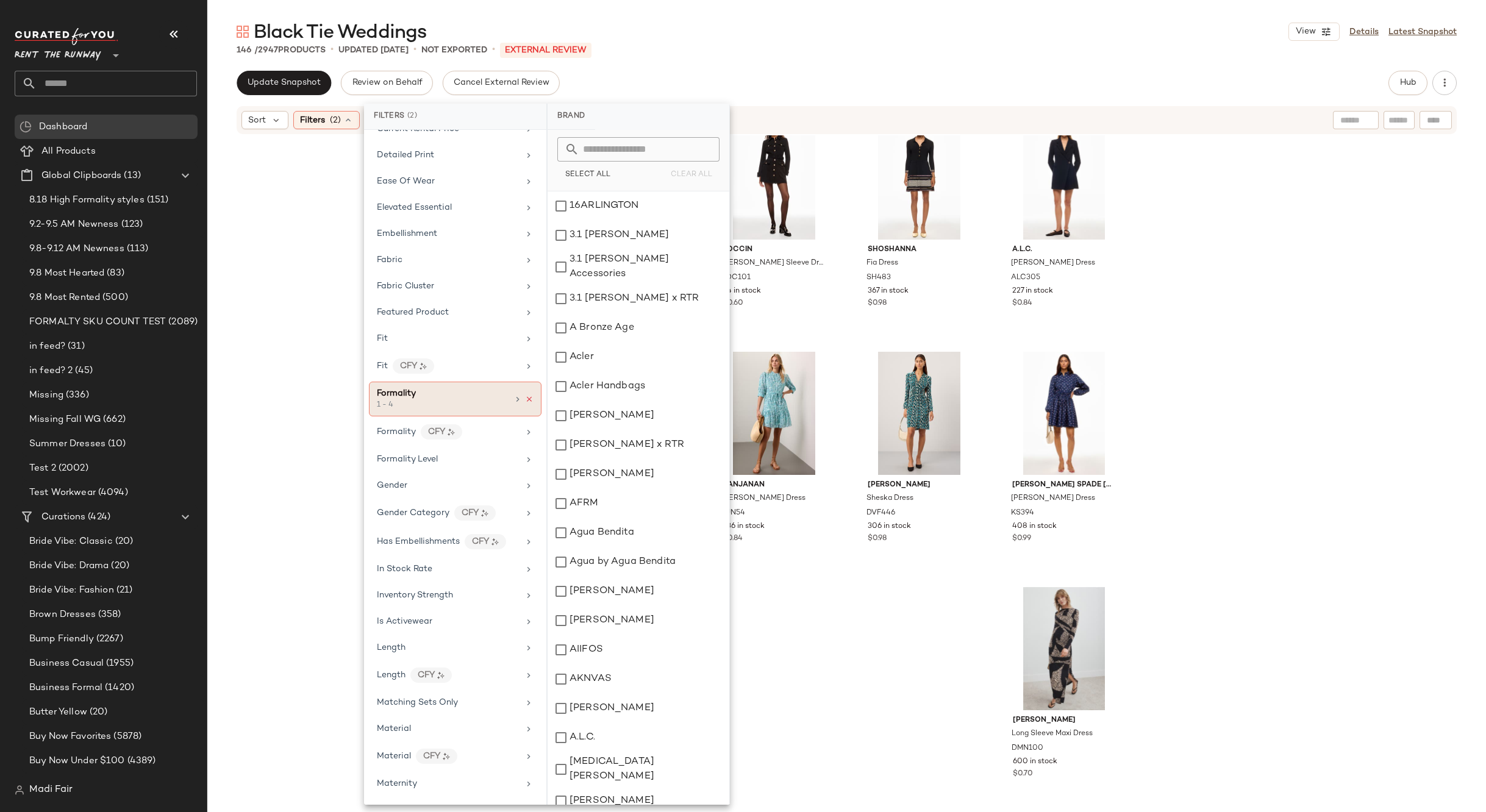
click at [525, 399] on icon at bounding box center [528, 399] width 8 height 8
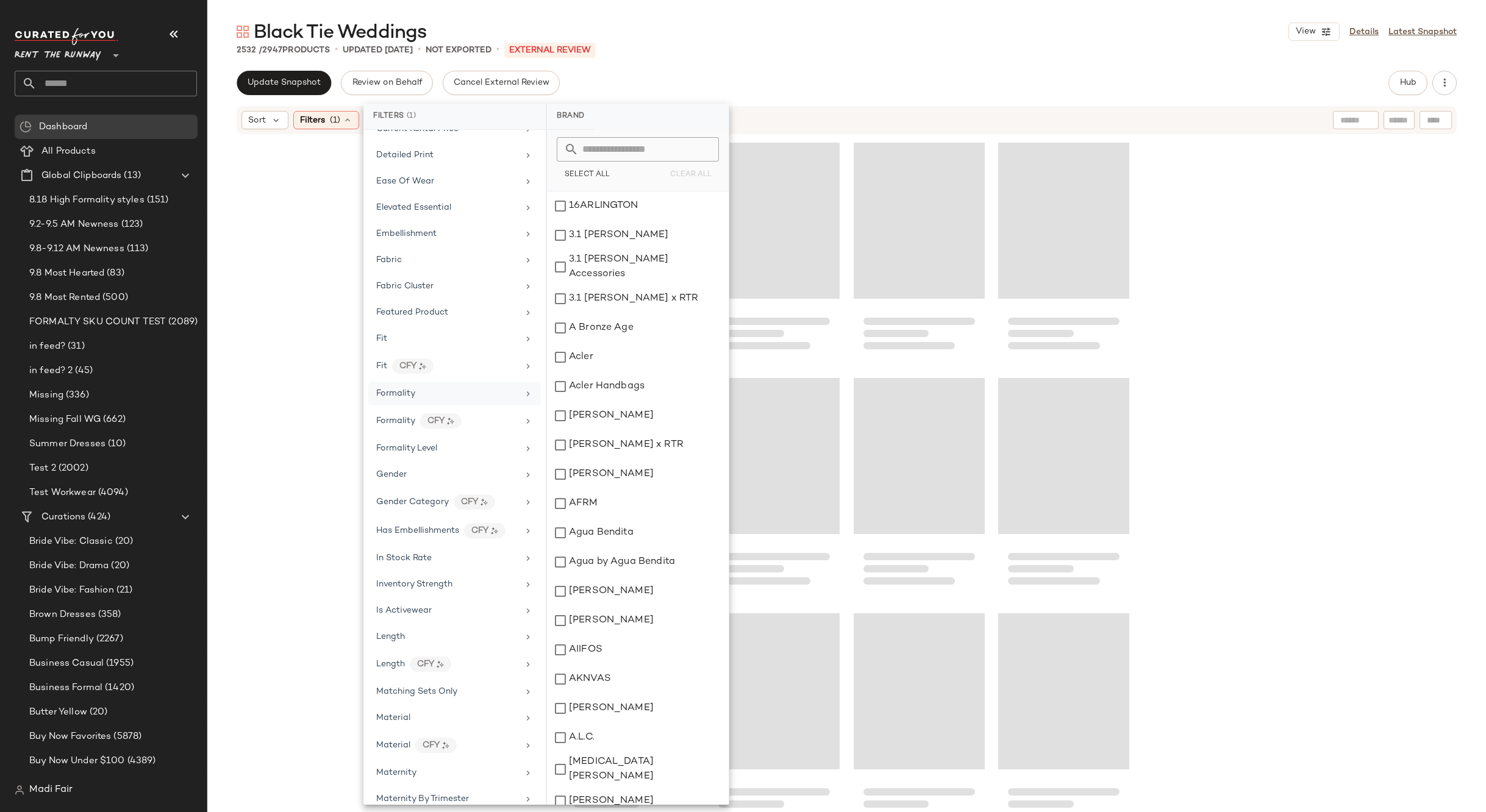
click at [485, 397] on div "Formality" at bounding box center [447, 393] width 142 height 13
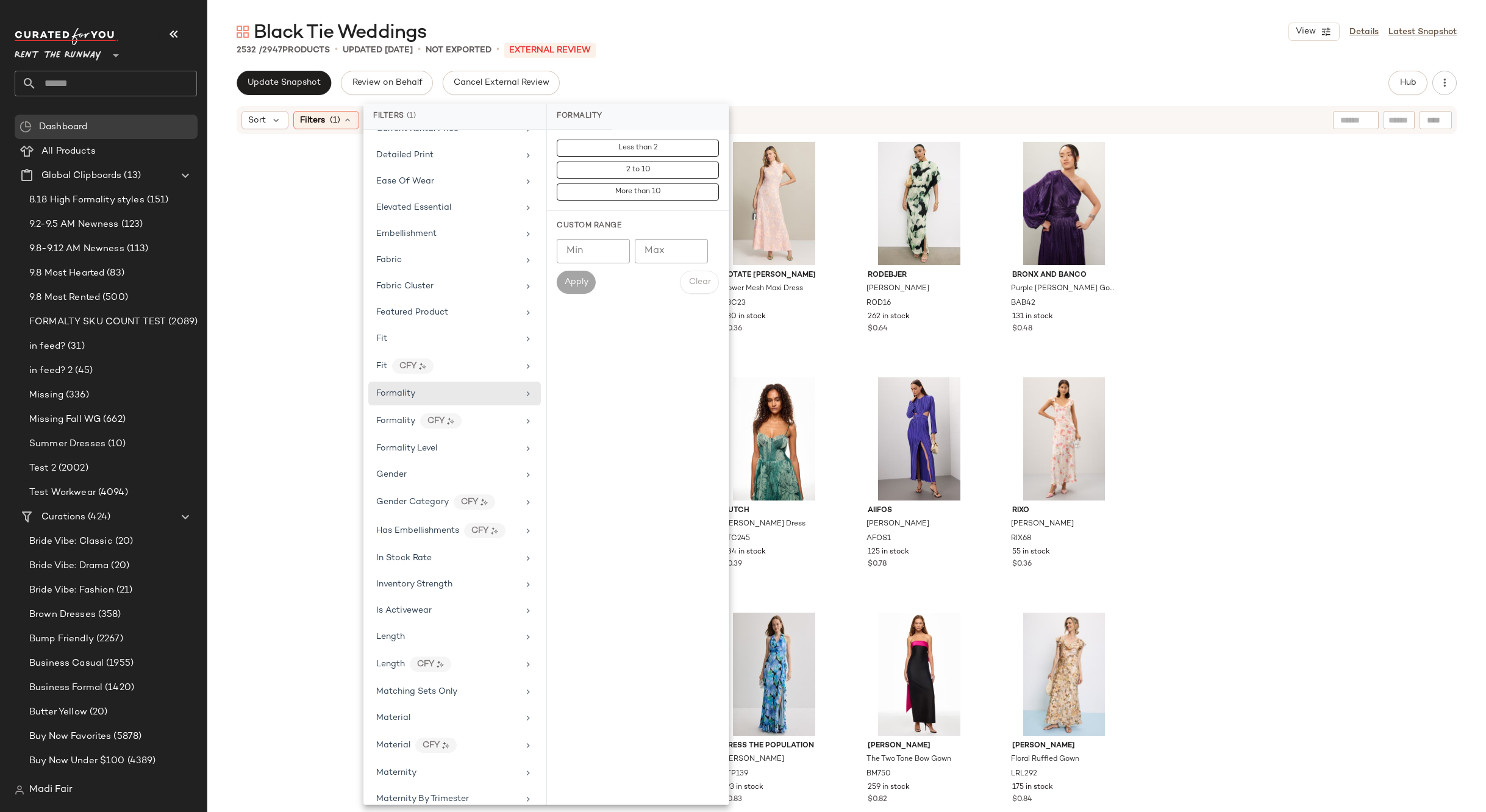
click at [583, 253] on input "Min" at bounding box center [593, 251] width 73 height 24
type input "*"
click at [651, 251] on input "Max" at bounding box center [671, 251] width 73 height 24
type input "*"
click at [583, 284] on span "Apply" at bounding box center [576, 282] width 24 height 10
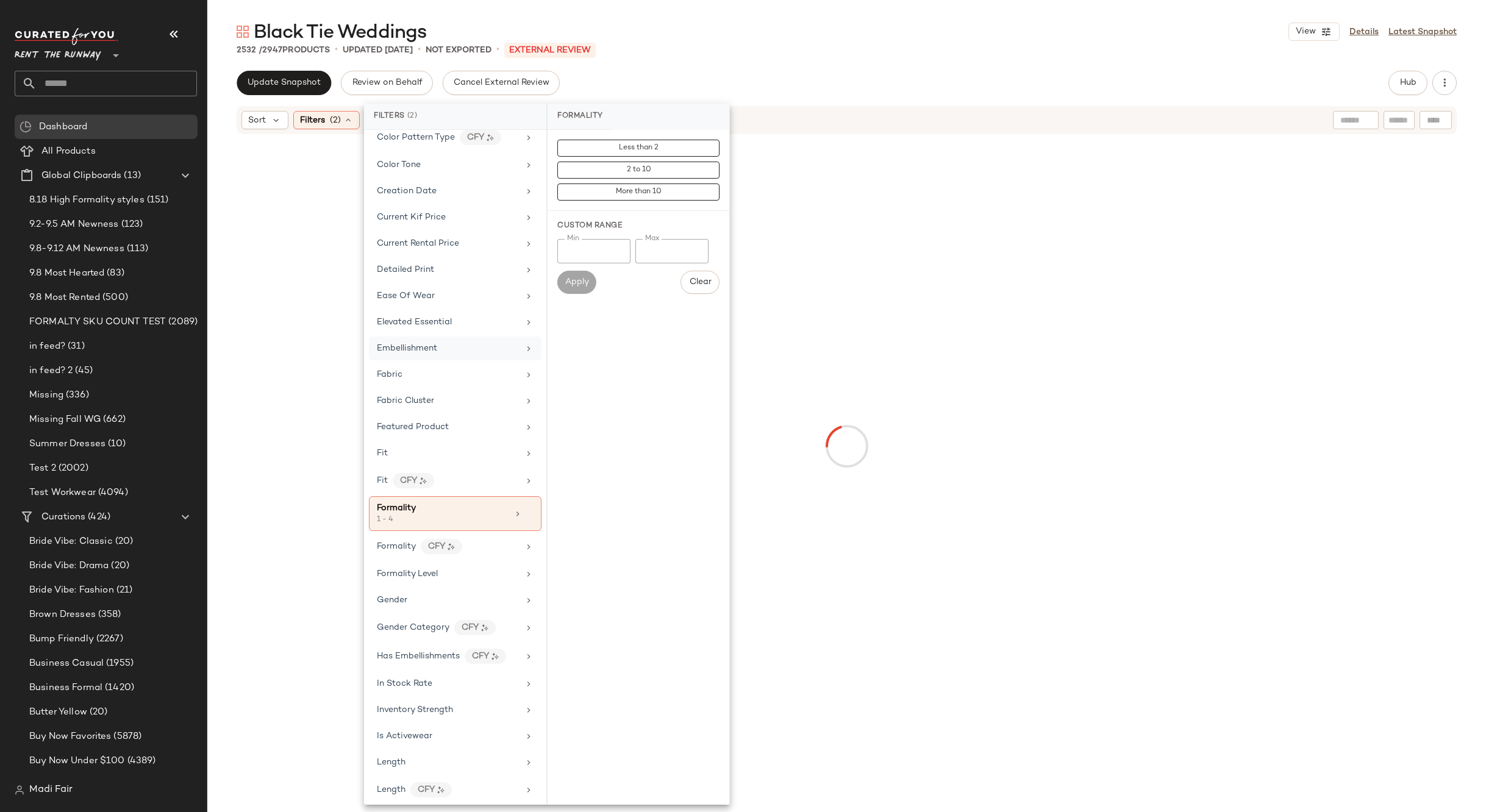
scroll to position [0, 0]
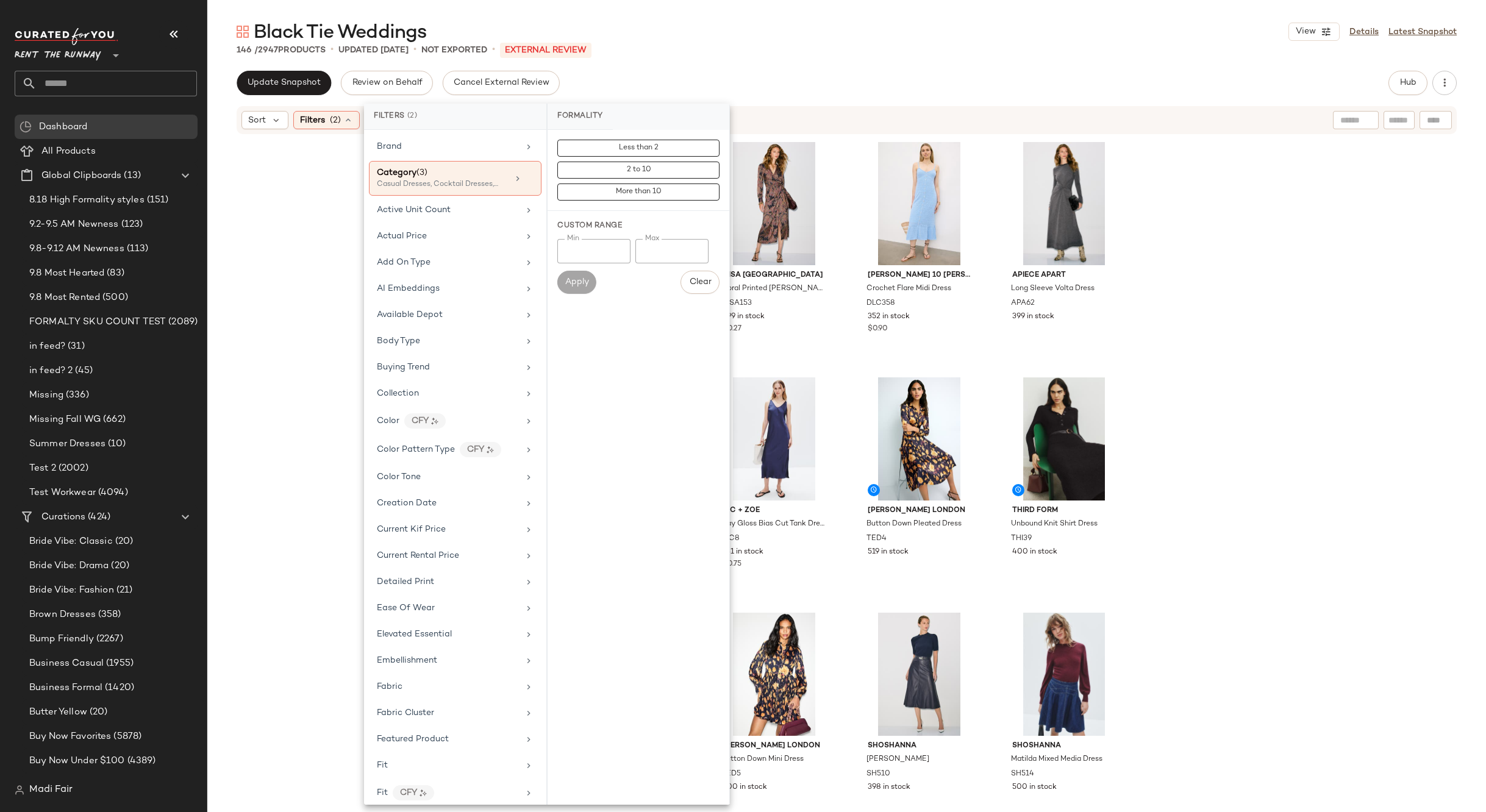
click at [306, 307] on div "Rosie Assoulin Long Peplum Dress ROSI35 270 in stock MISA Los Angeles Floral Pr…" at bounding box center [846, 472] width 1279 height 673
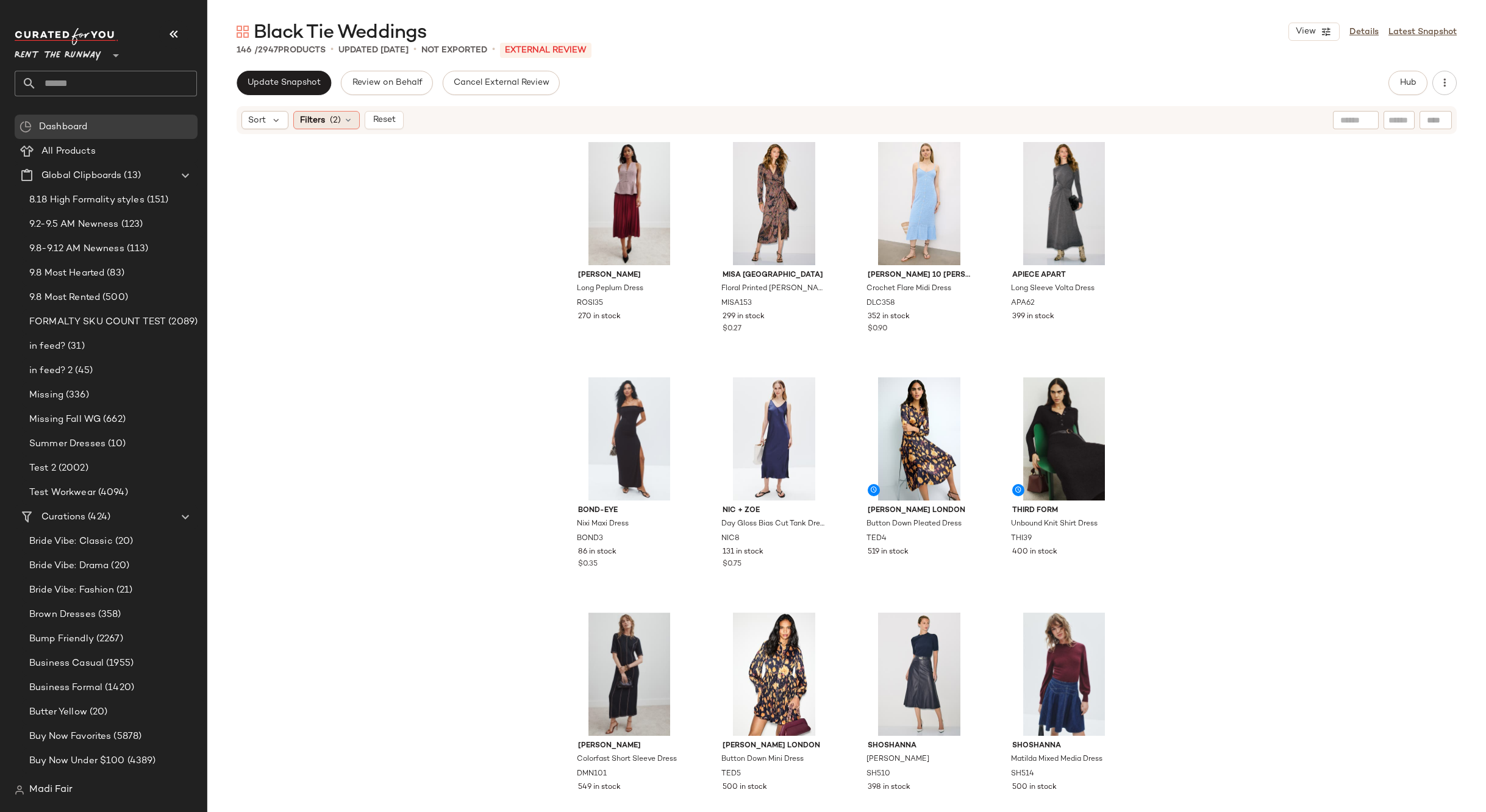
click at [348, 121] on icon at bounding box center [348, 120] width 10 height 10
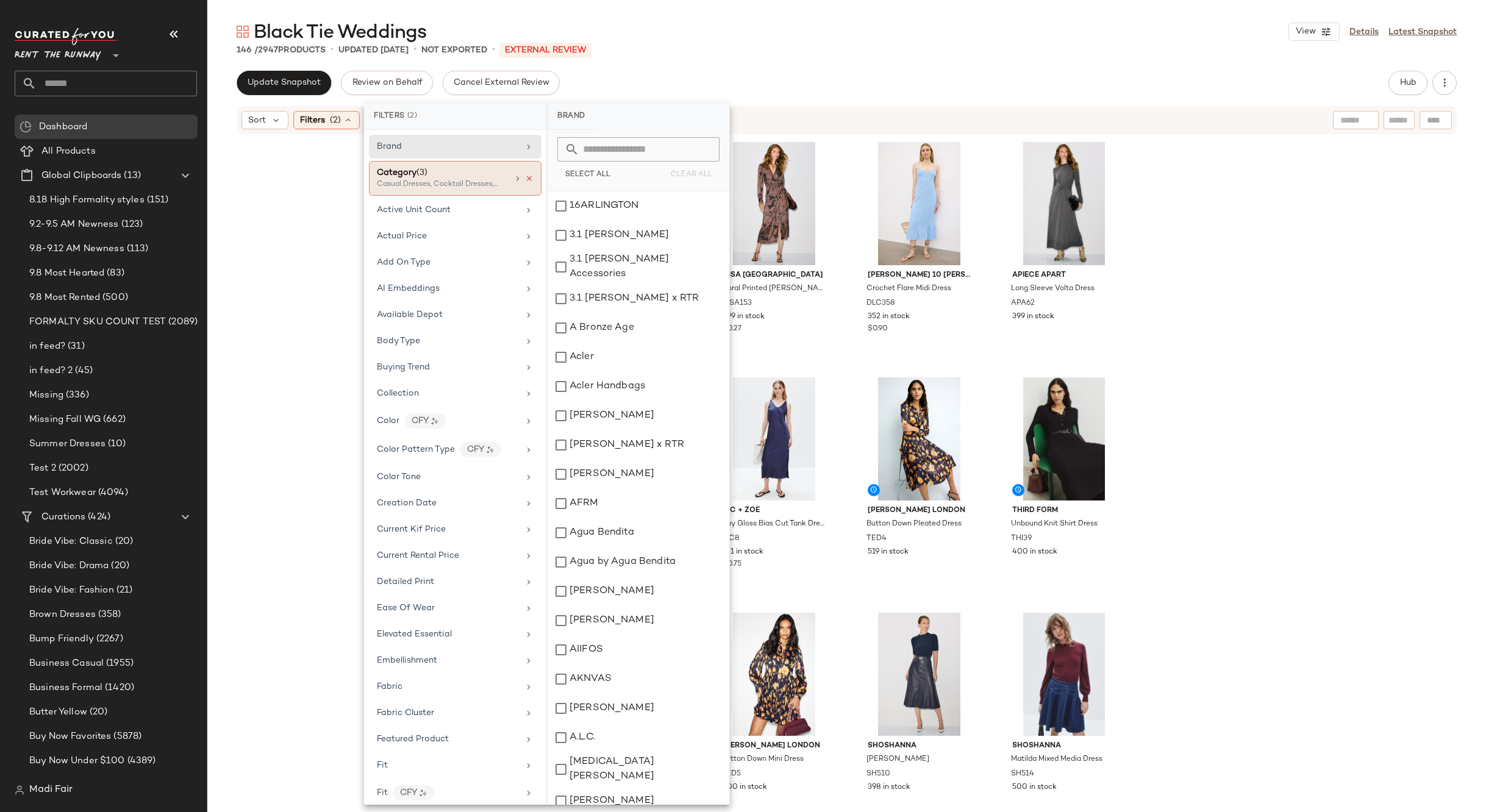
click at [525, 178] on icon at bounding box center [528, 178] width 8 height 8
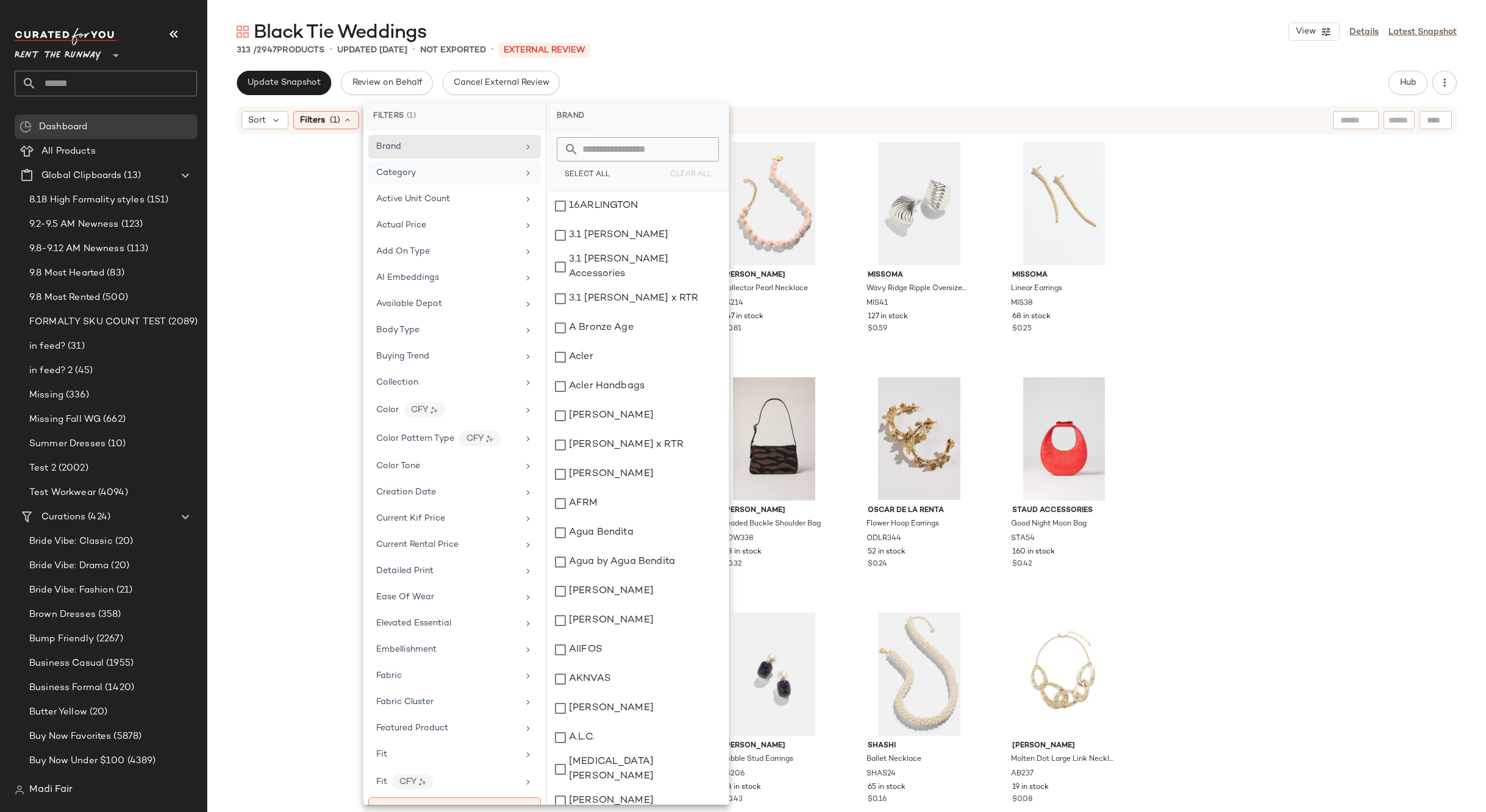
click at [665, 37] on div "Black Tie Weddings View Details Latest Snapshot" at bounding box center [846, 32] width 1279 height 24
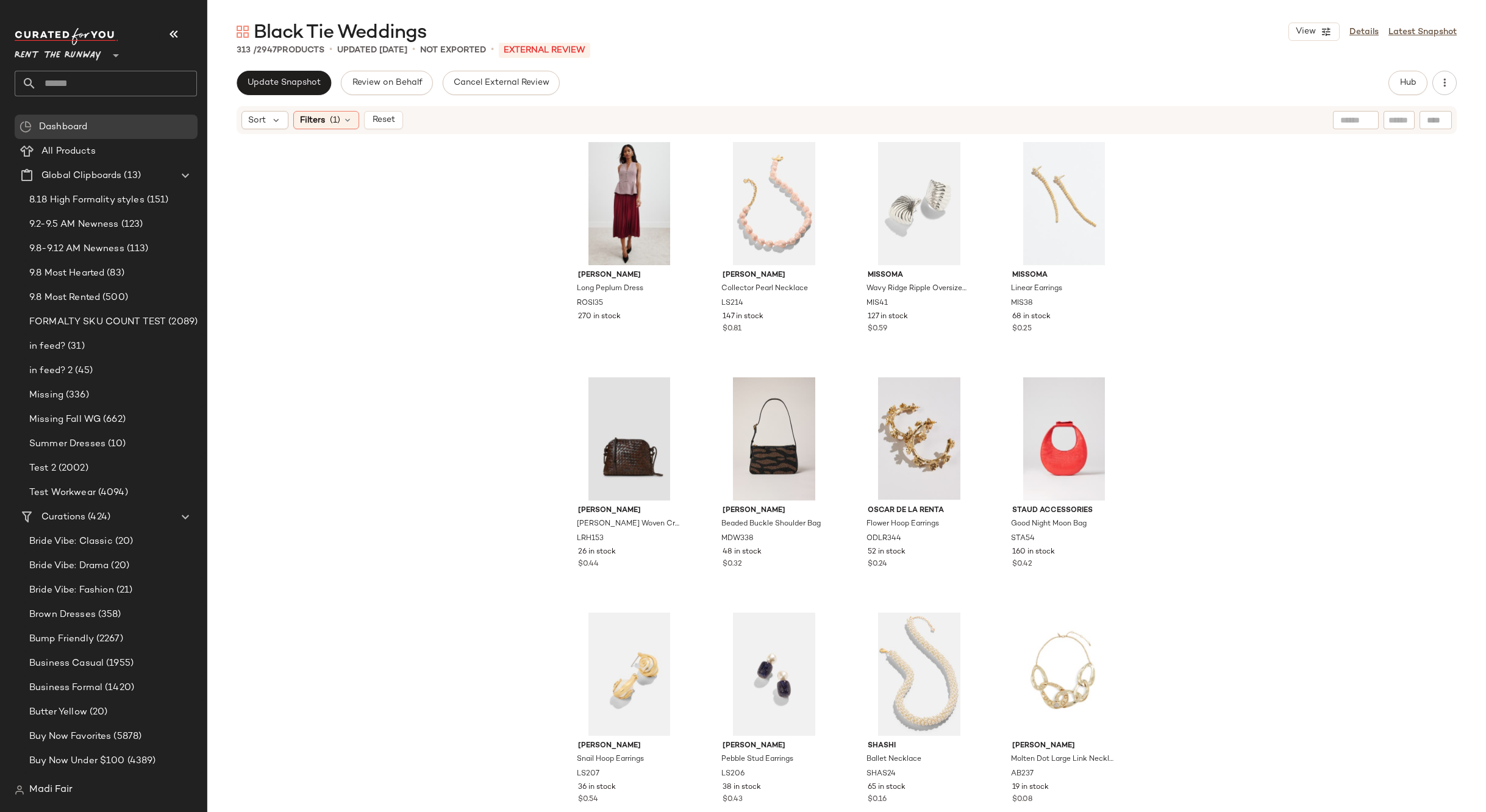
click at [335, 245] on div "Rosie Assoulin Long Peplum Dress ROSI35 270 in stock Lele Sadoughi Collector Pe…" at bounding box center [846, 472] width 1279 height 673
click at [631, 175] on div "#1 View" at bounding box center [629, 204] width 123 height 124
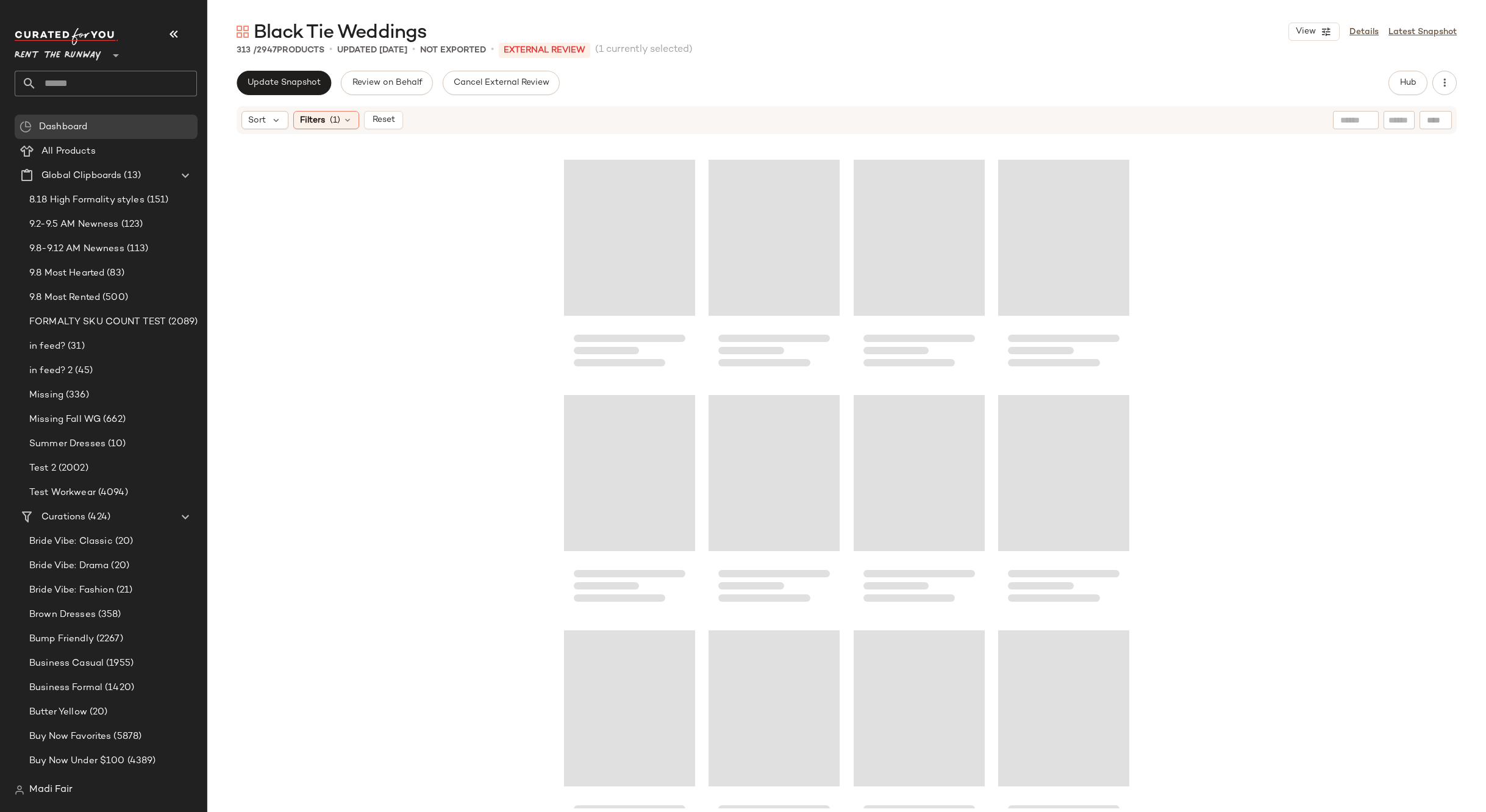
scroll to position [17920, 0]
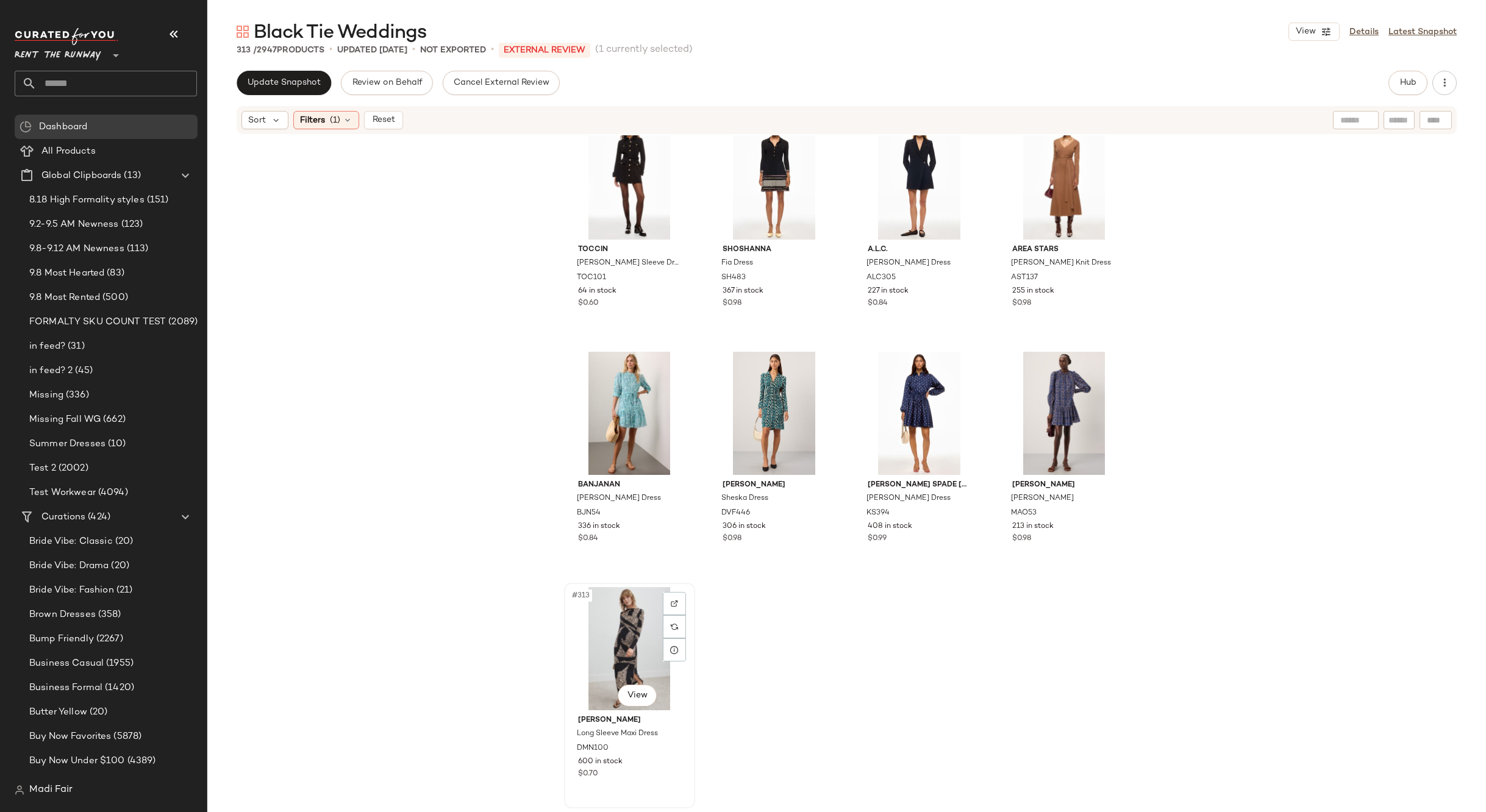
click at [614, 621] on div "#313 View" at bounding box center [629, 649] width 123 height 124
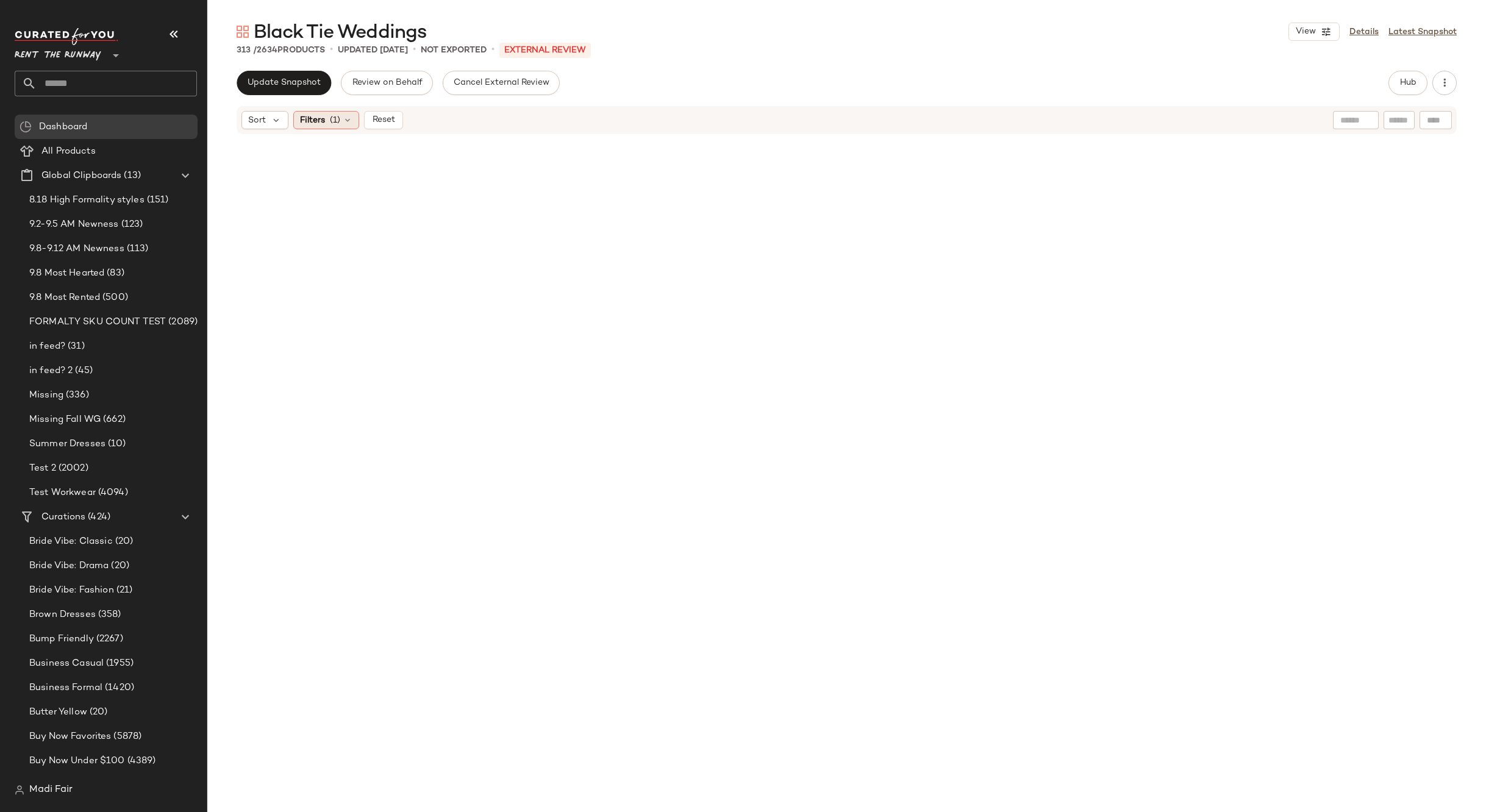
click at [326, 119] on div "Filters (1)" at bounding box center [326, 120] width 66 height 18
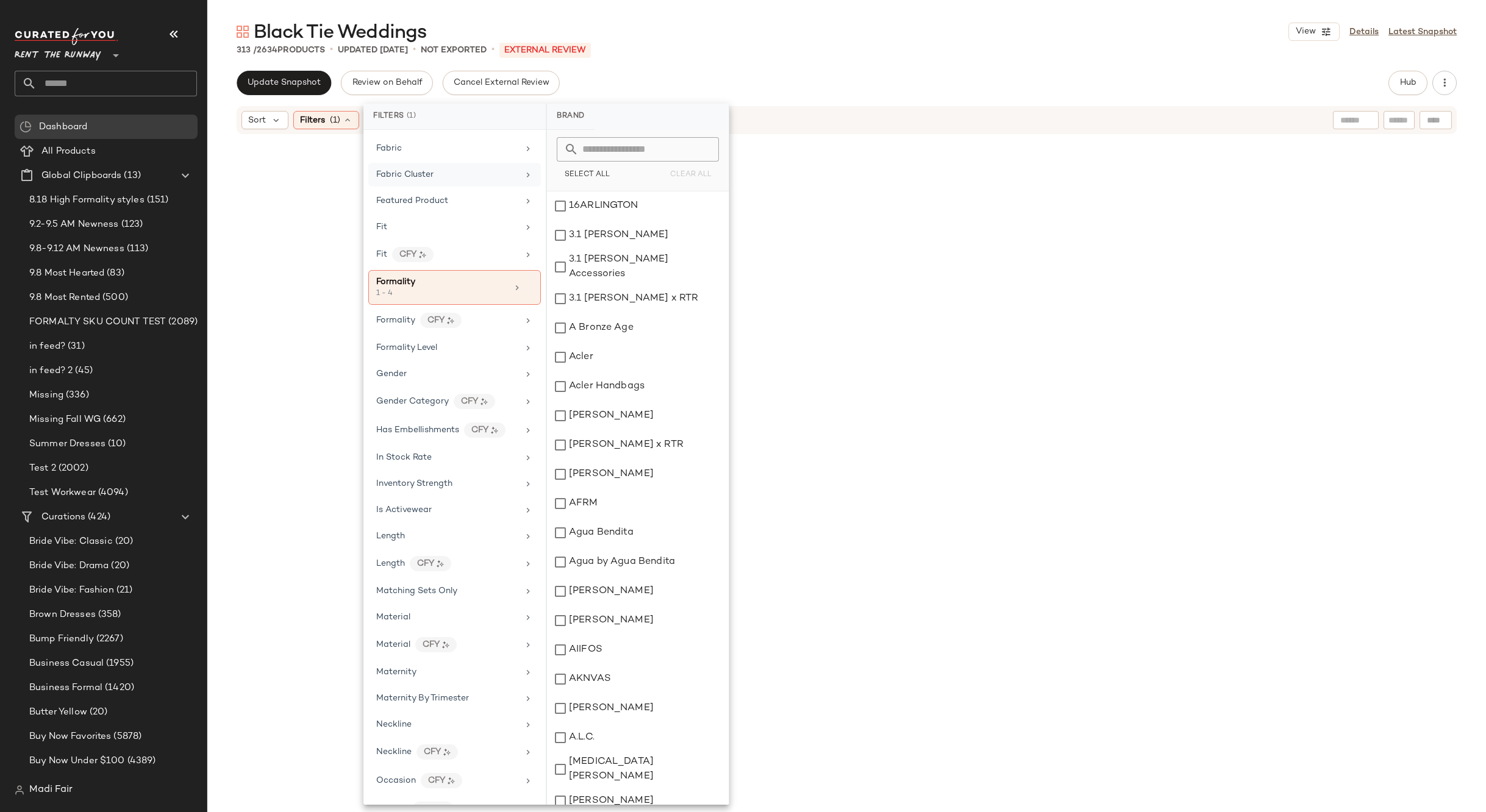
scroll to position [247, 0]
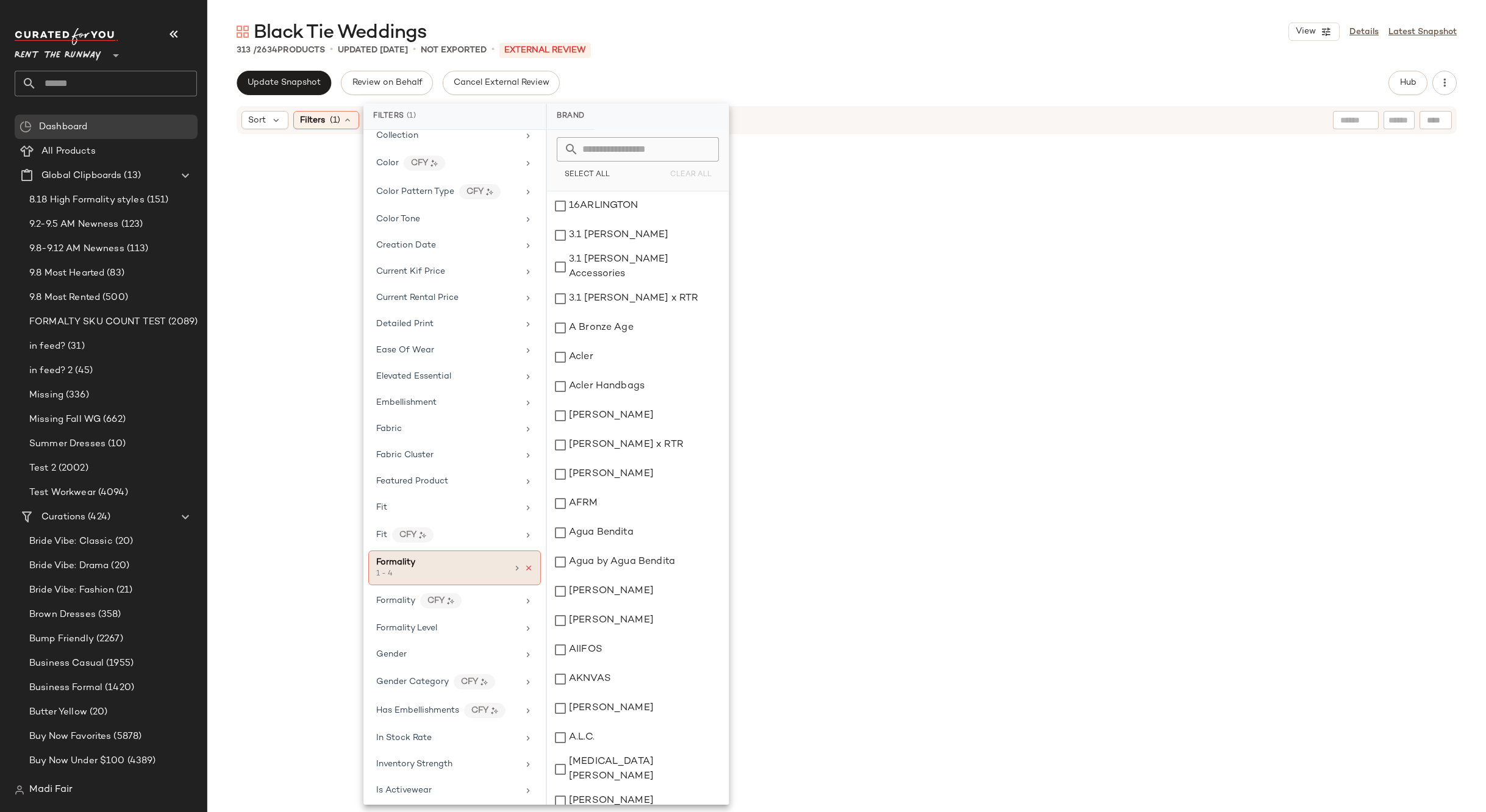
click at [525, 569] on icon at bounding box center [528, 568] width 8 height 8
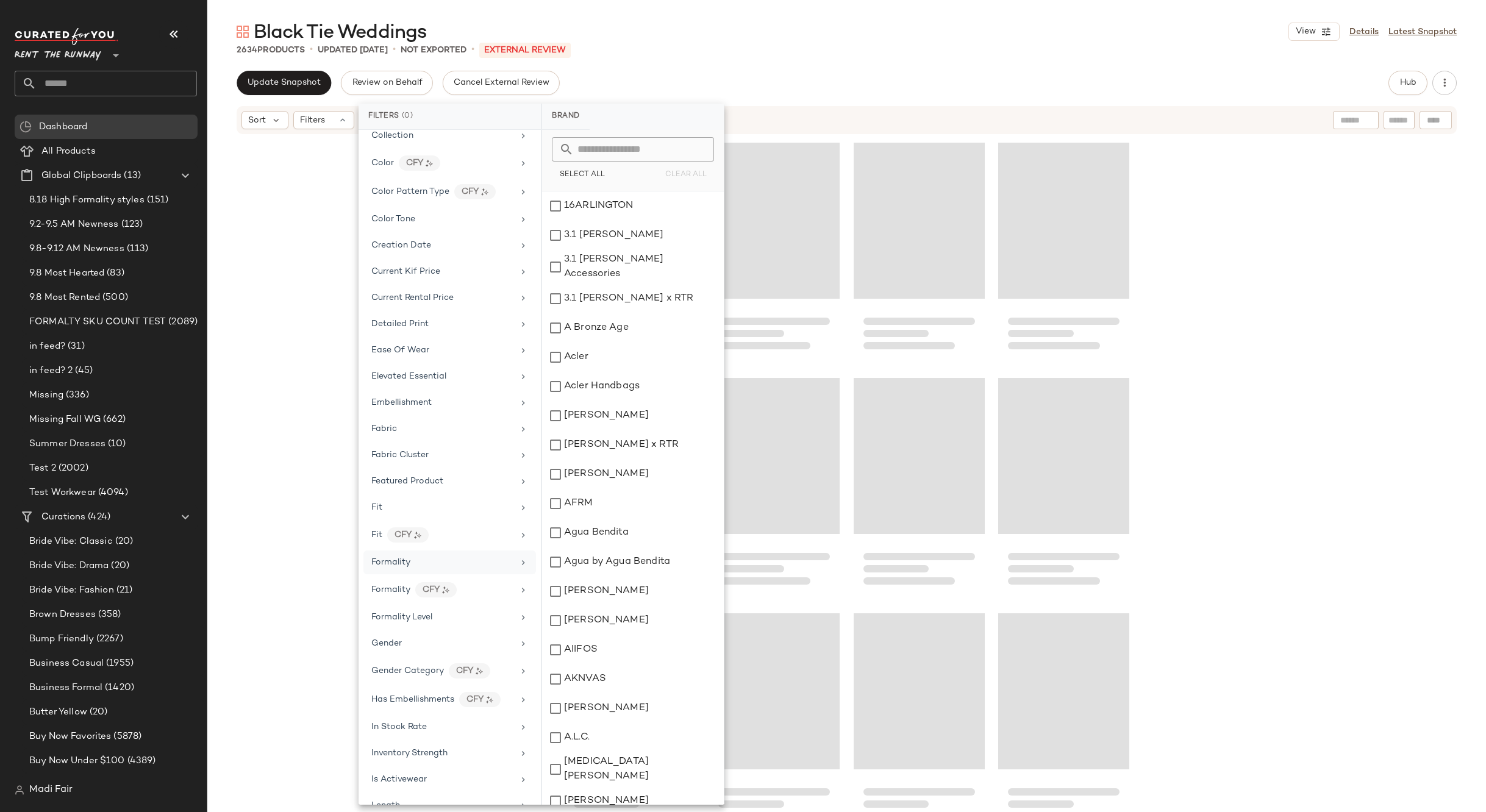
click at [729, 62] on div "Black Tie Weddings View Details Latest Snapshot 2634 Products • updated Sep 11t…" at bounding box center [846, 416] width 1279 height 793
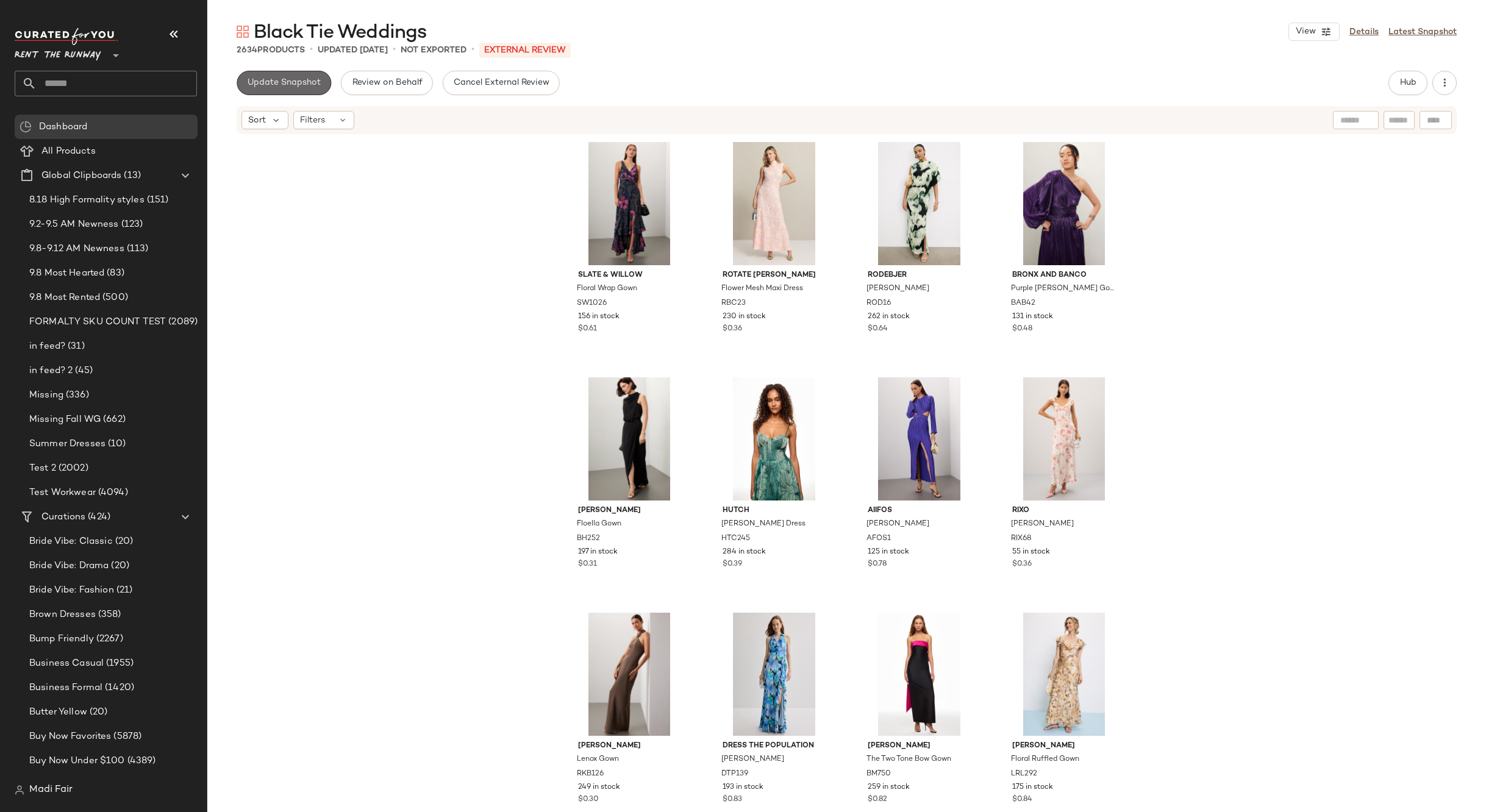
click at [302, 85] on span "Update Snapshot" at bounding box center [284, 82] width 74 height 10
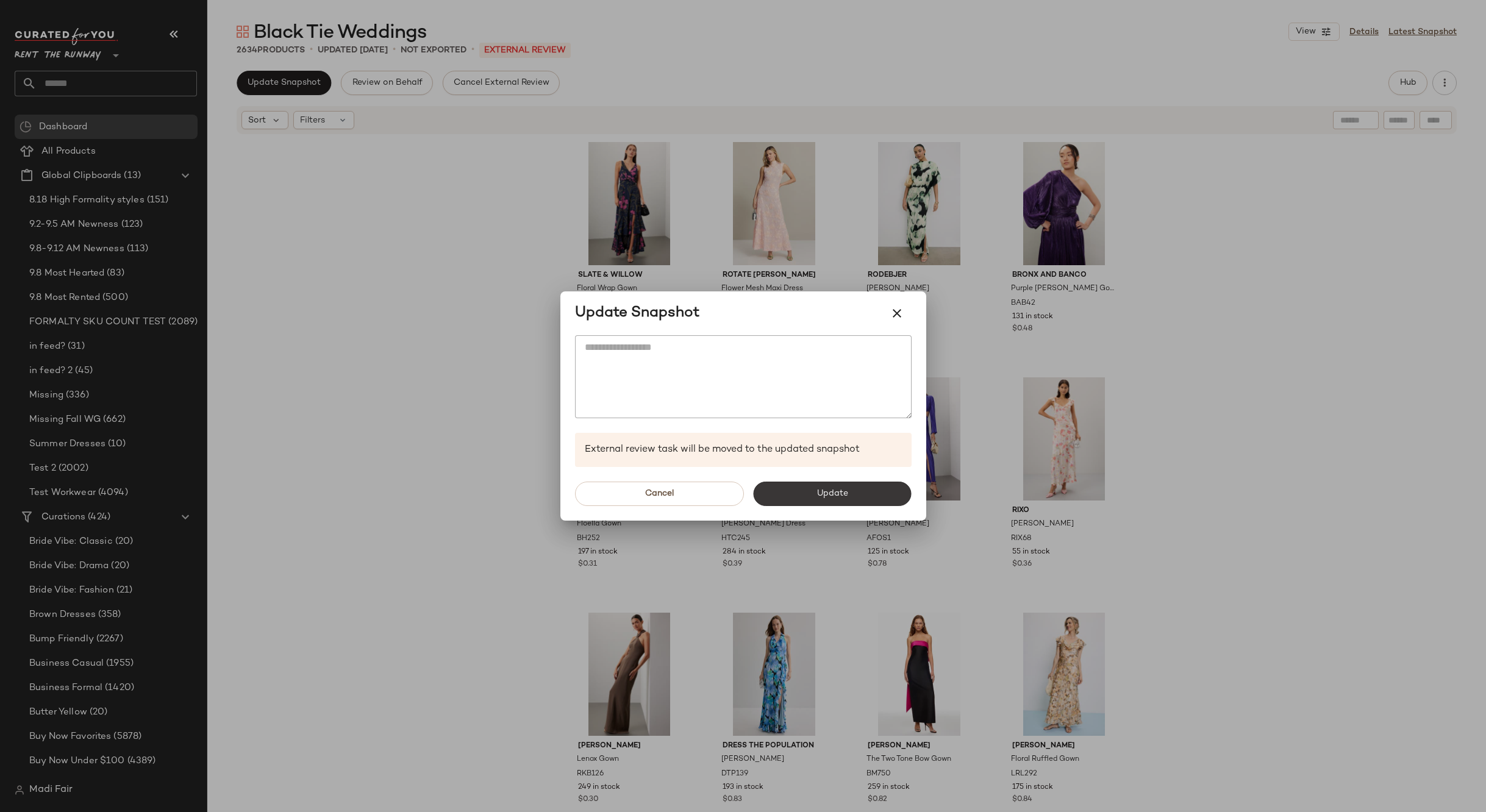
click at [810, 491] on button "Update" at bounding box center [832, 494] width 158 height 24
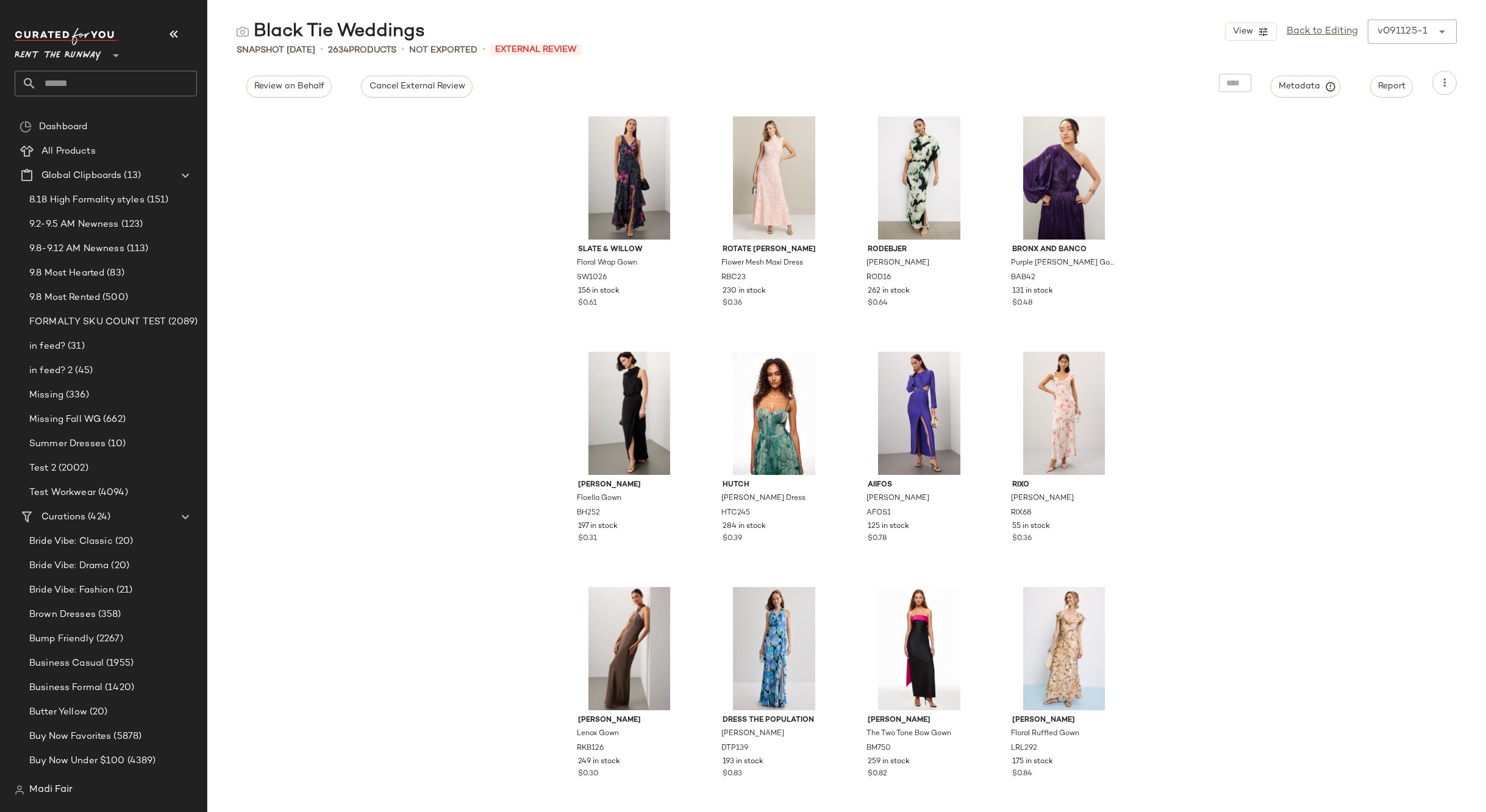
click at [98, 85] on input "text" at bounding box center [117, 84] width 160 height 26
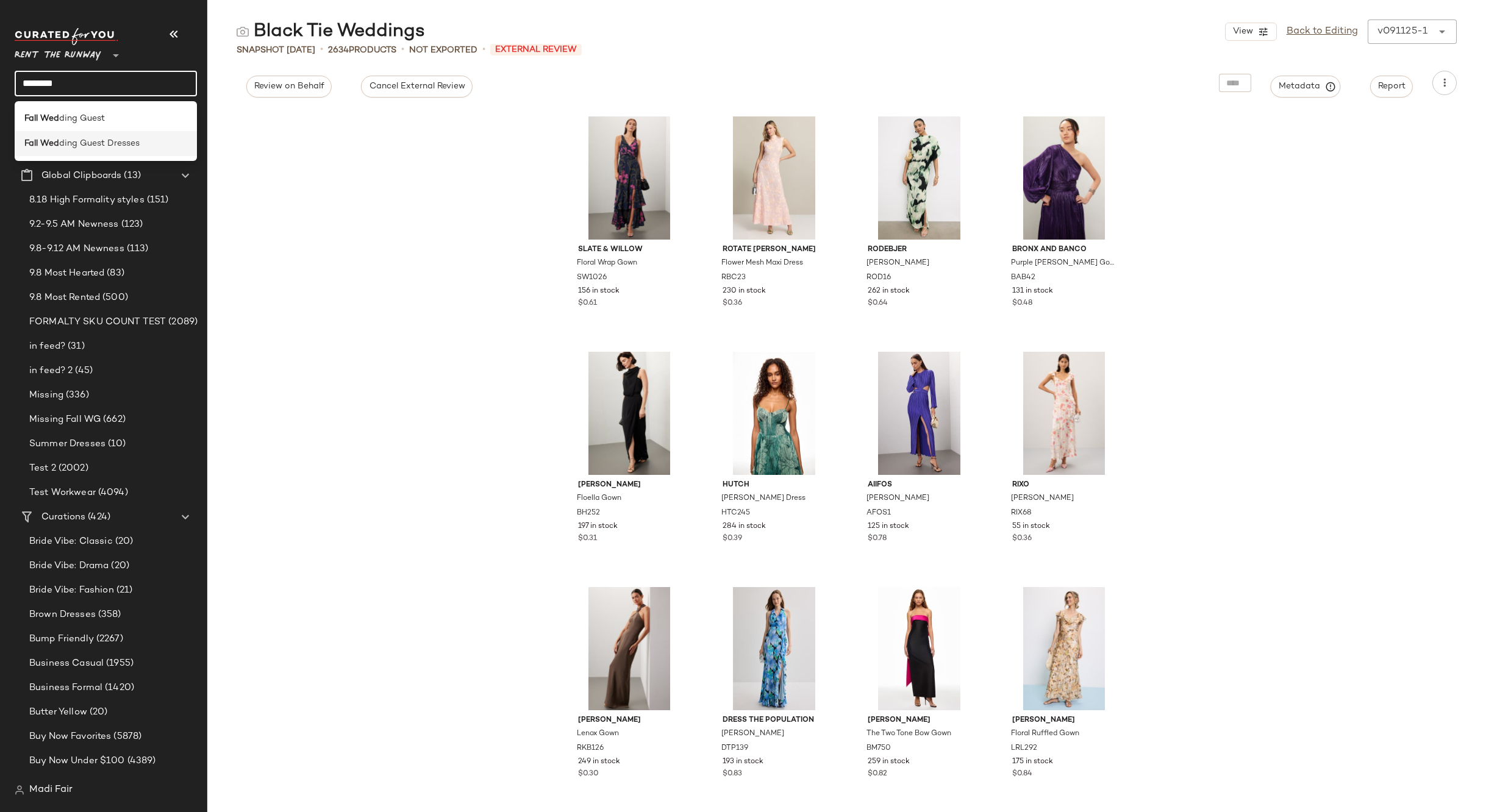
type input "********"
click at [104, 136] on div "Fall Wed ding Guest Dresses" at bounding box center [105, 143] width 182 height 25
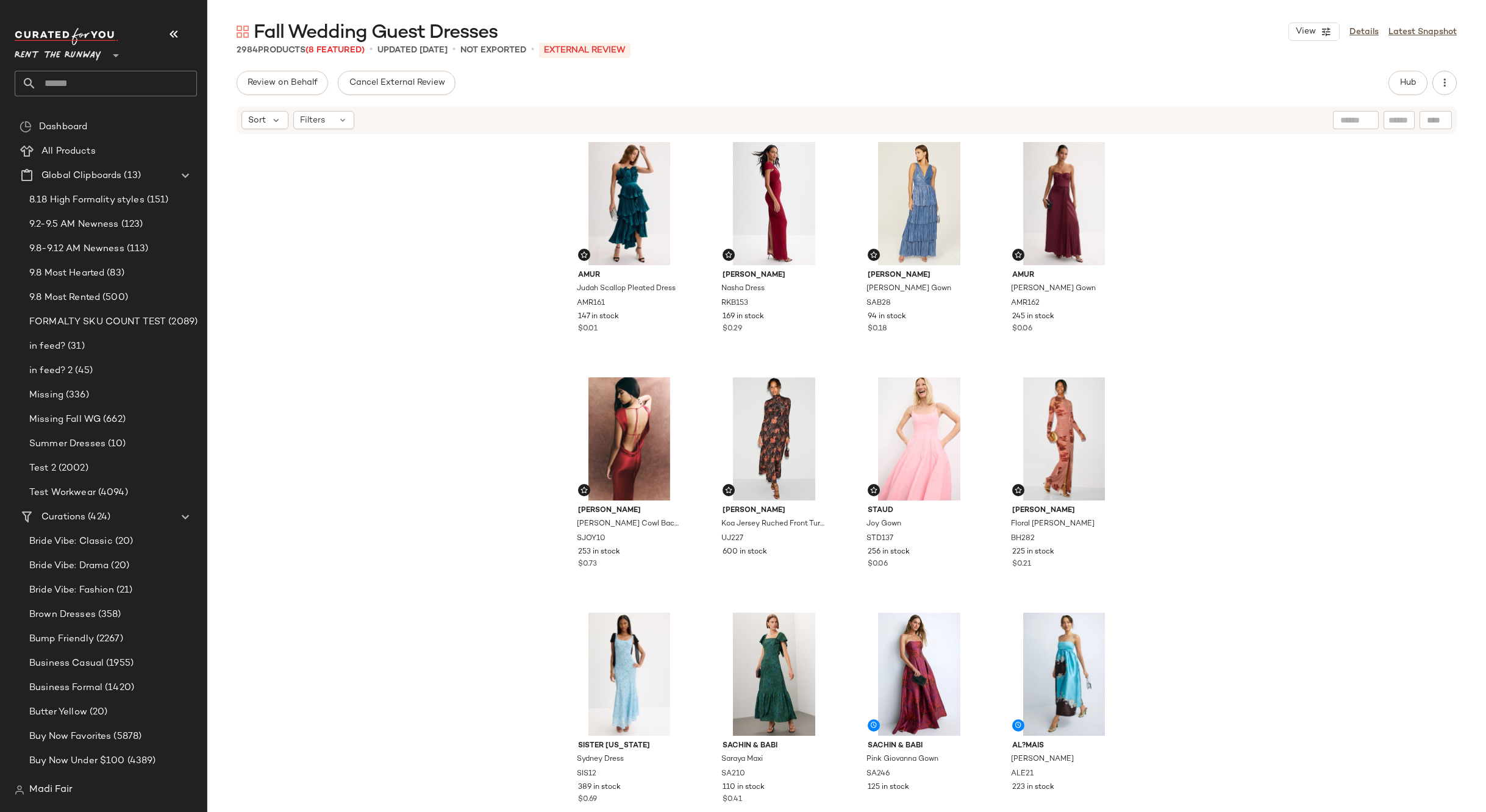
click at [311, 213] on div "AMUR Judah Scallop Pleated Dress AMR161 147 in stock $0.01 [PERSON_NAME] Nasha …" at bounding box center [846, 472] width 1279 height 673
click at [162, 90] on input "text" at bounding box center [117, 84] width 160 height 26
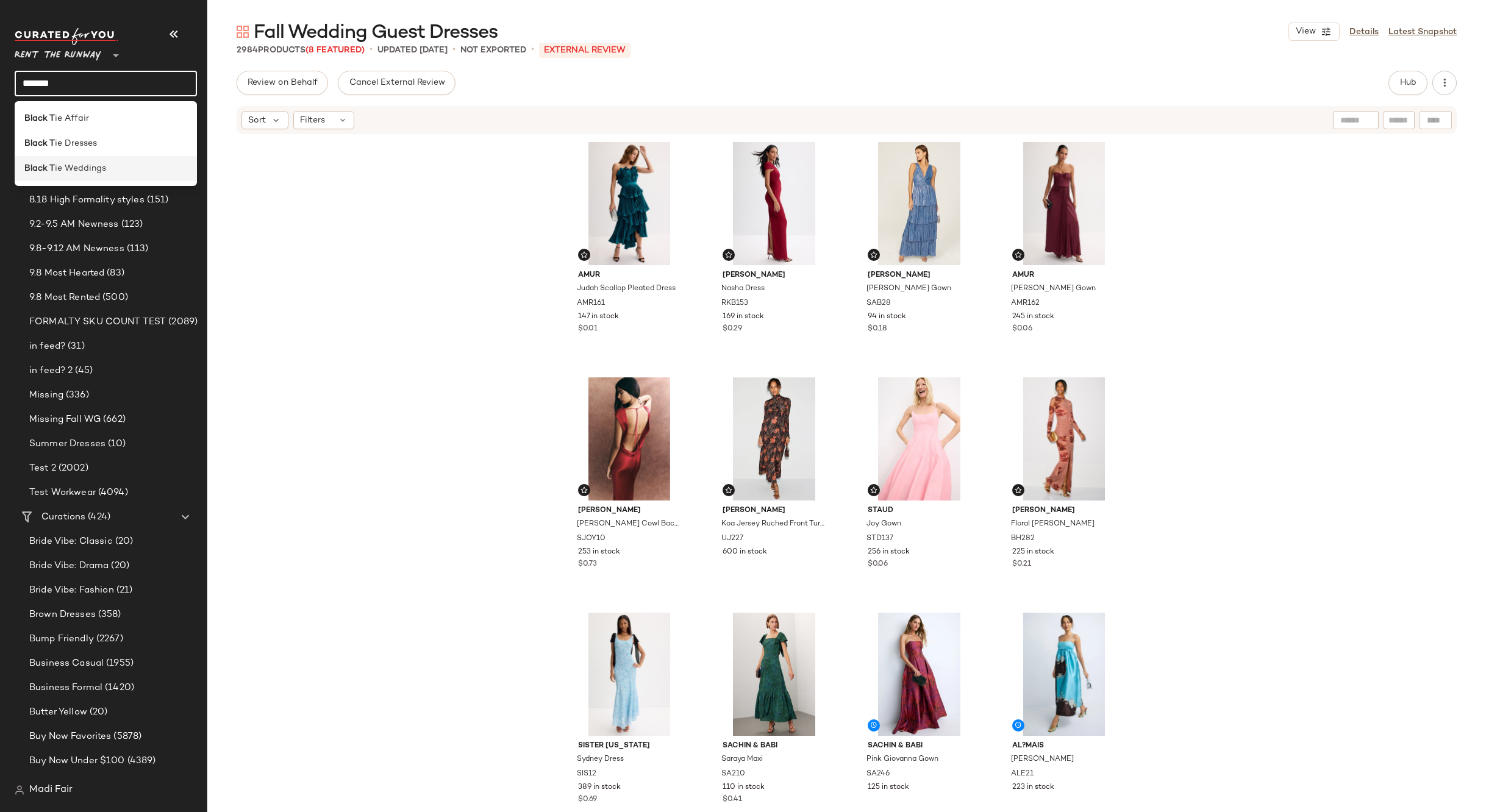
type input "*******"
click at [155, 166] on div "Black T ie Weddings" at bounding box center [105, 168] width 162 height 13
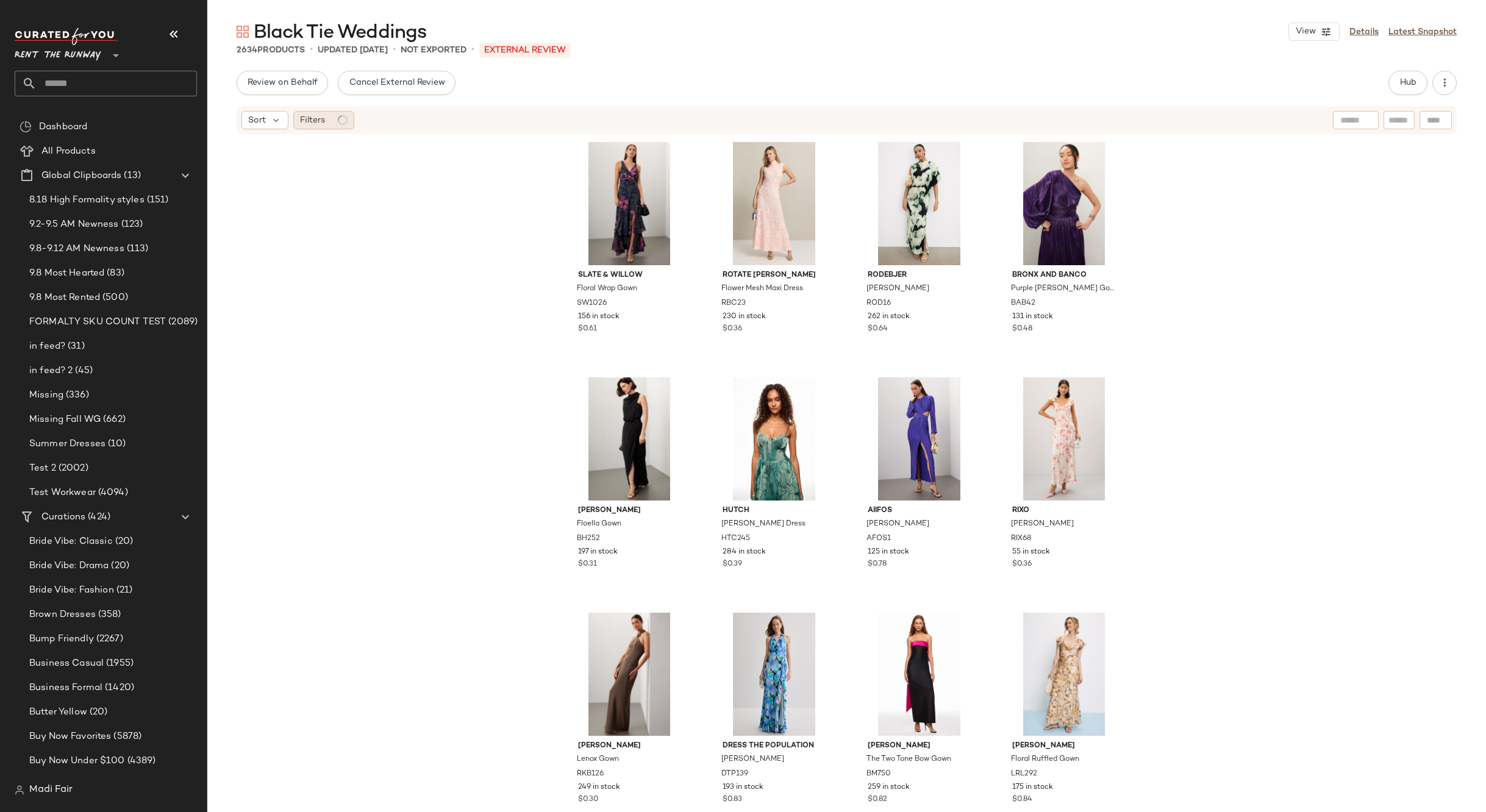
click at [318, 124] on span "Filters" at bounding box center [312, 120] width 25 height 13
click at [322, 309] on div "Slate & Willow Floral Wrap Gown SW1026 156 in stock $0.61 ROTATE Birger Christe…" at bounding box center [846, 472] width 1279 height 673
click at [329, 123] on div "Filters" at bounding box center [324, 120] width 61 height 18
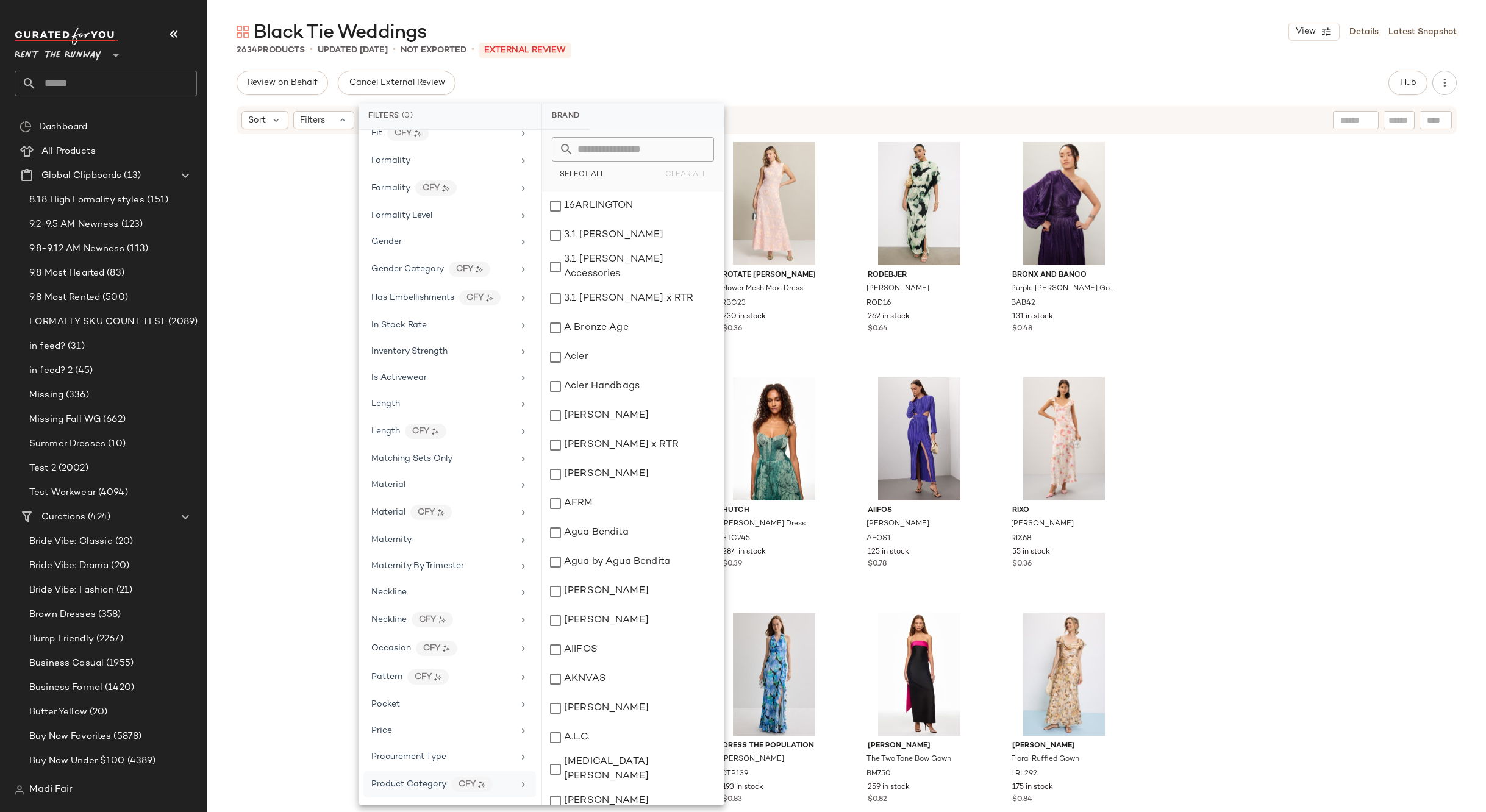
scroll to position [602, 0]
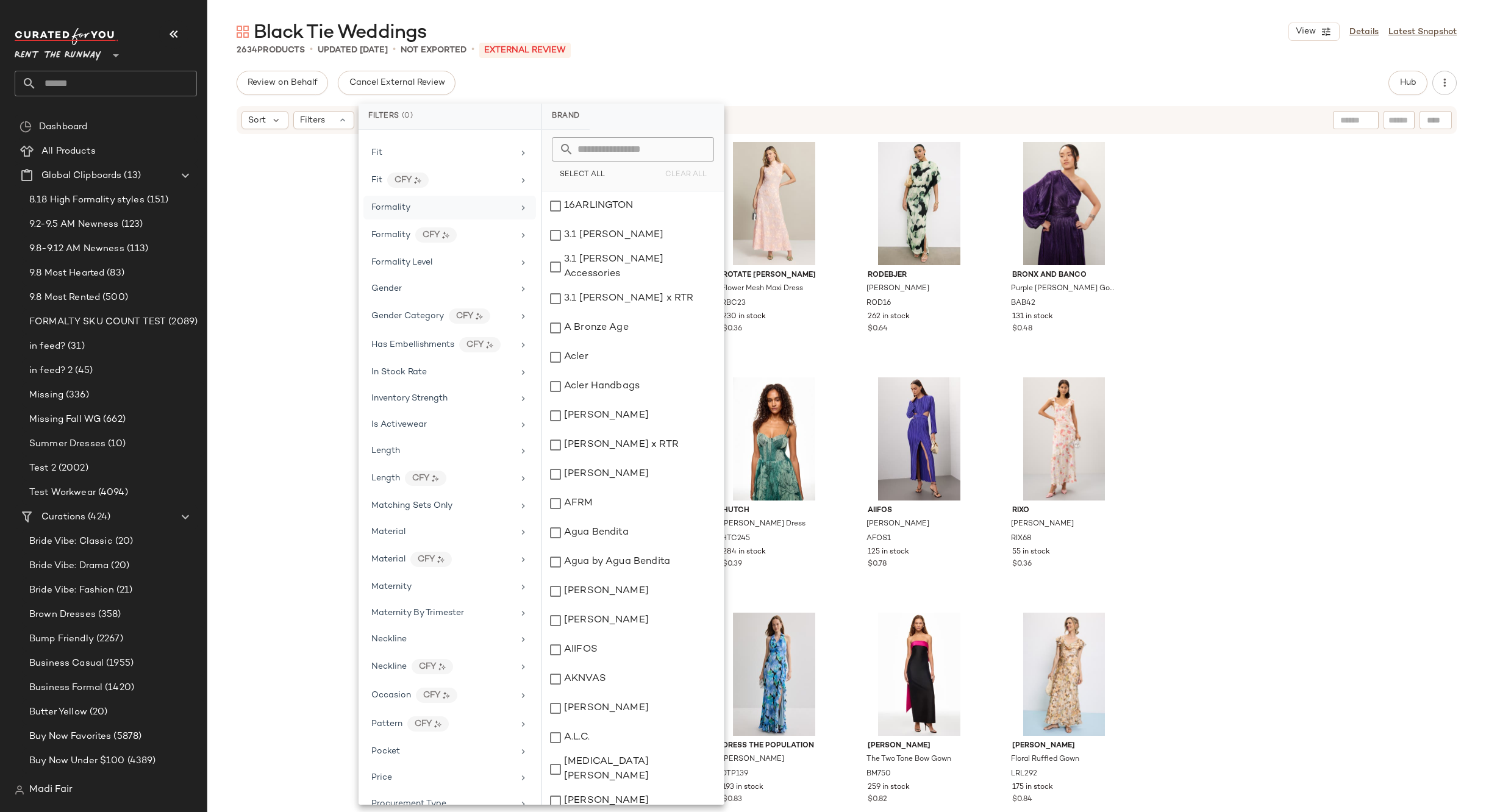
click at [396, 203] on span "Formality" at bounding box center [390, 207] width 39 height 9
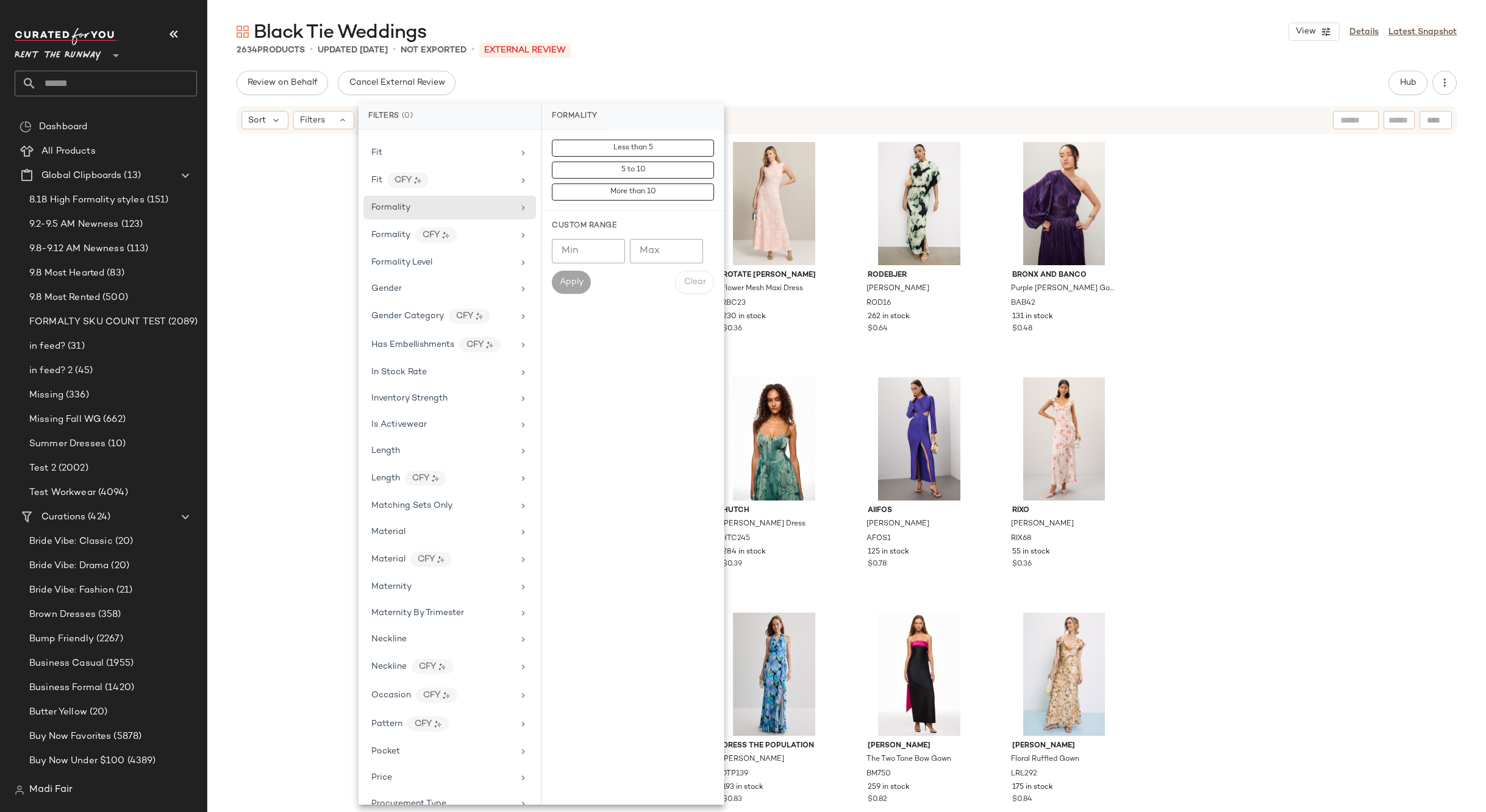
click at [579, 250] on input "Min" at bounding box center [589, 251] width 73 height 24
type input "*"
click at [653, 255] on input "Max" at bounding box center [666, 251] width 73 height 24
type input "*"
click at [576, 286] on span "Apply" at bounding box center [571, 282] width 24 height 10
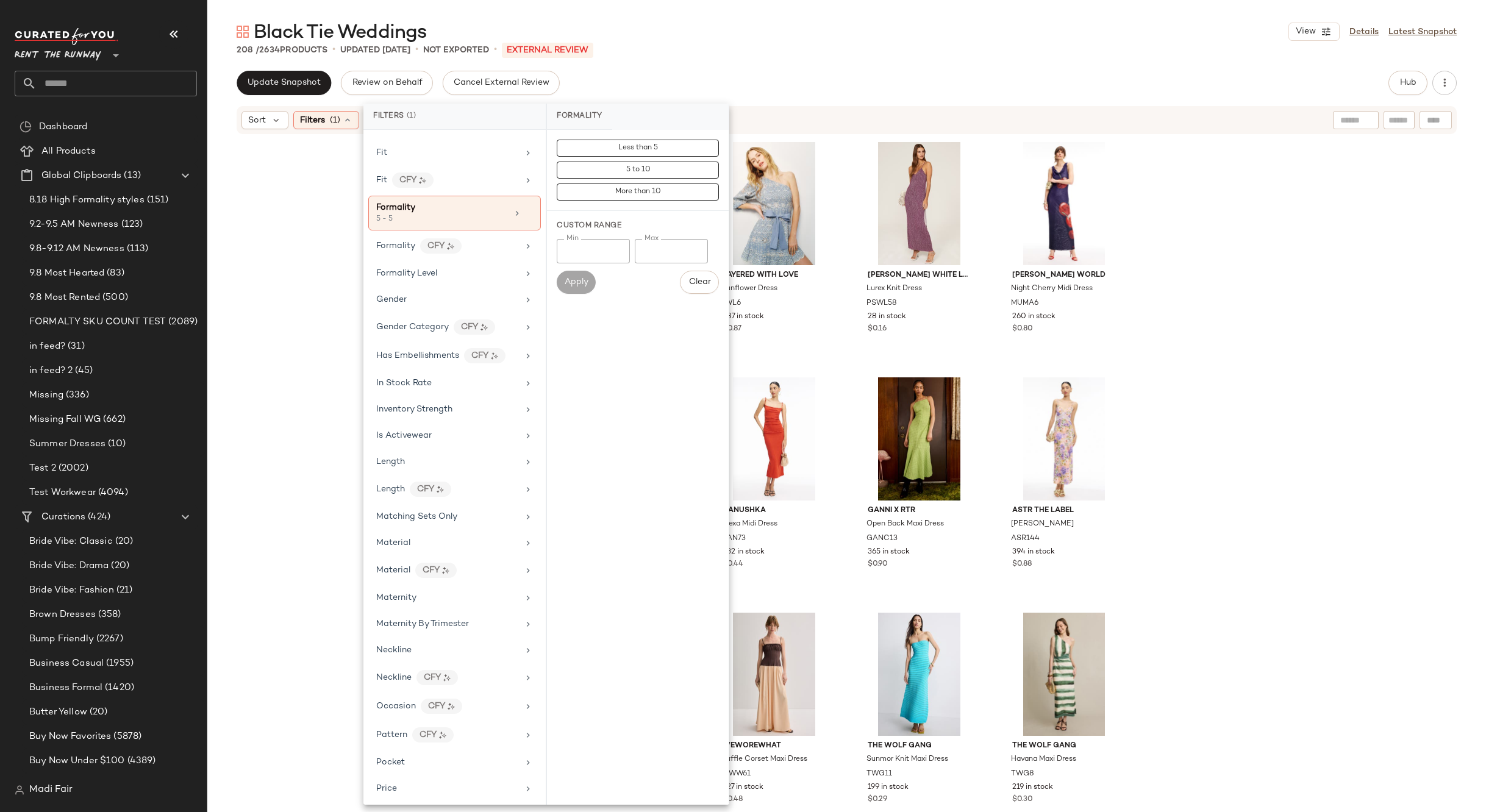
click at [716, 43] on div "Black Tie Weddings View Details Latest Snapshot" at bounding box center [846, 32] width 1279 height 24
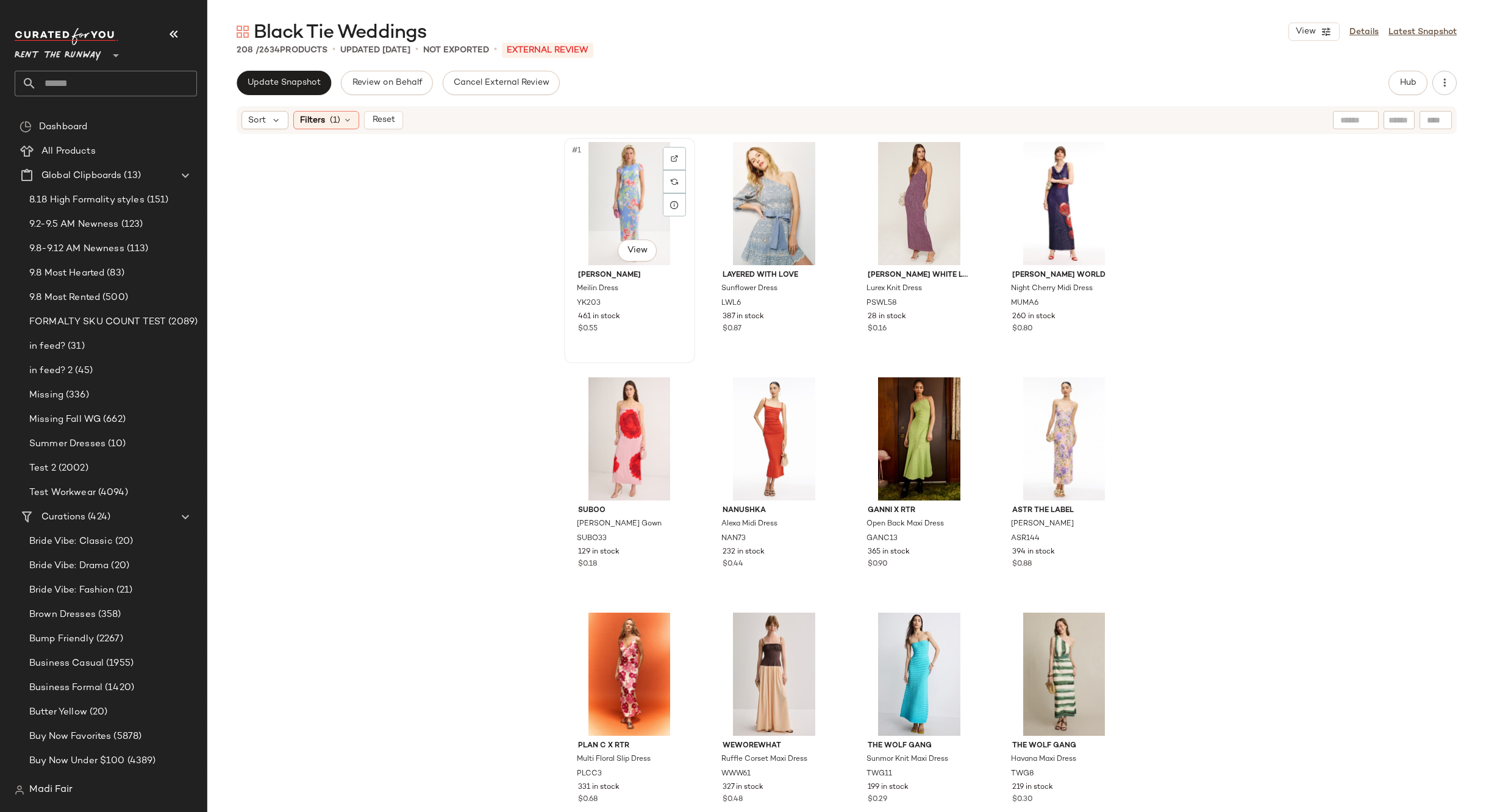
click at [603, 199] on div "#1 View" at bounding box center [629, 204] width 123 height 124
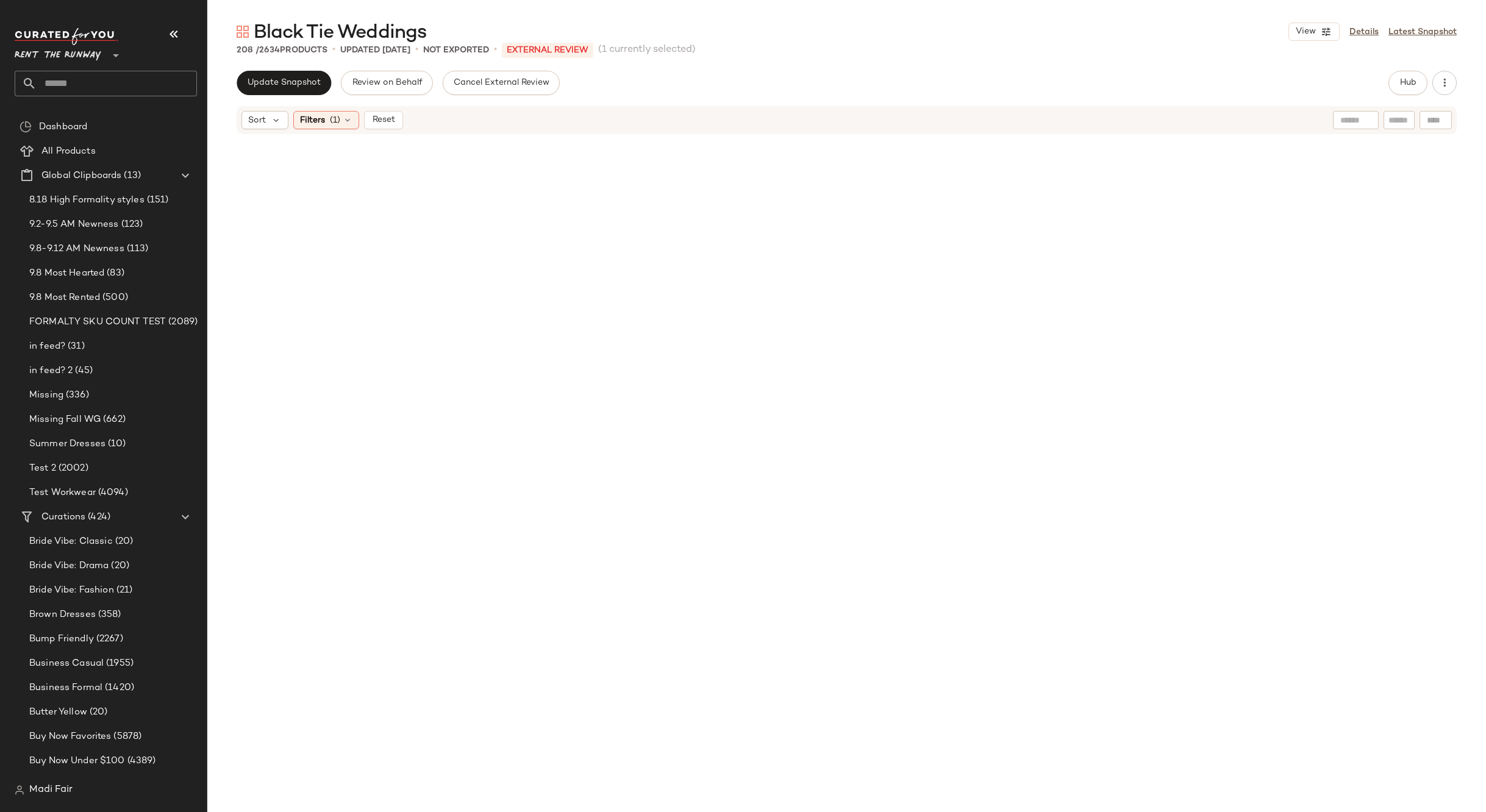
scroll to position [11566, 0]
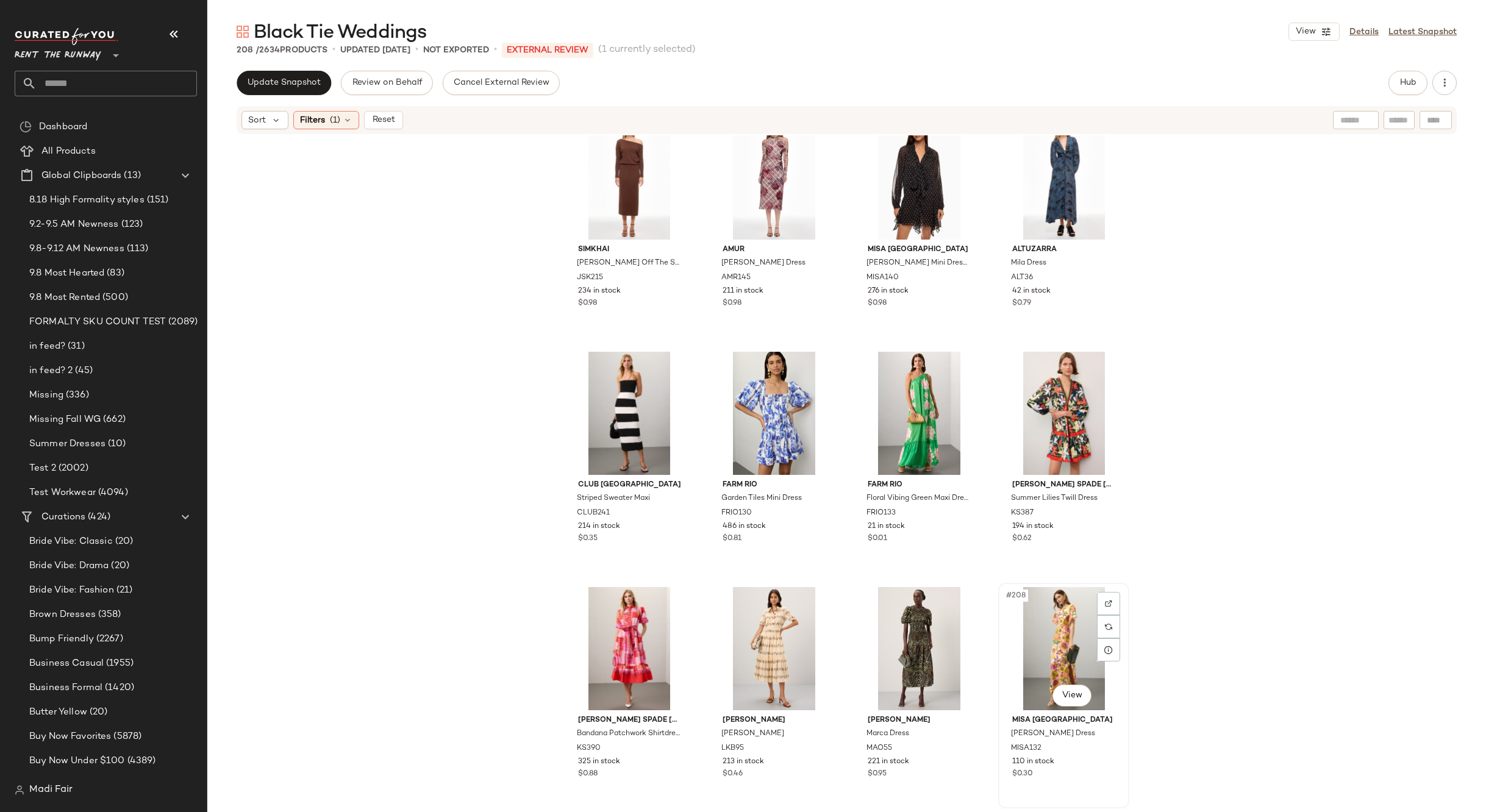
click at [1027, 616] on div "#208 View" at bounding box center [1064, 649] width 123 height 124
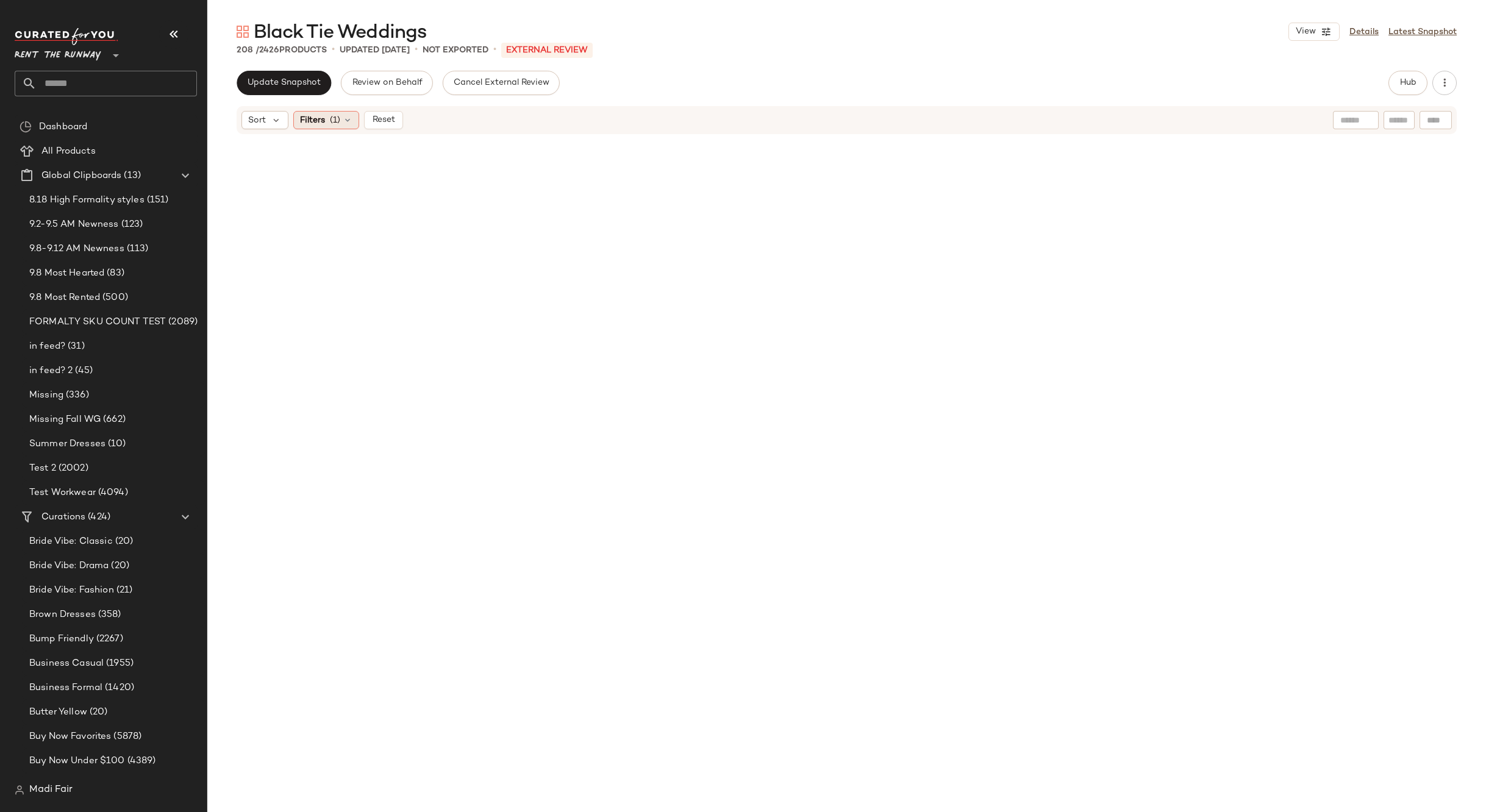
click at [324, 114] on span "Filters" at bounding box center [312, 120] width 25 height 13
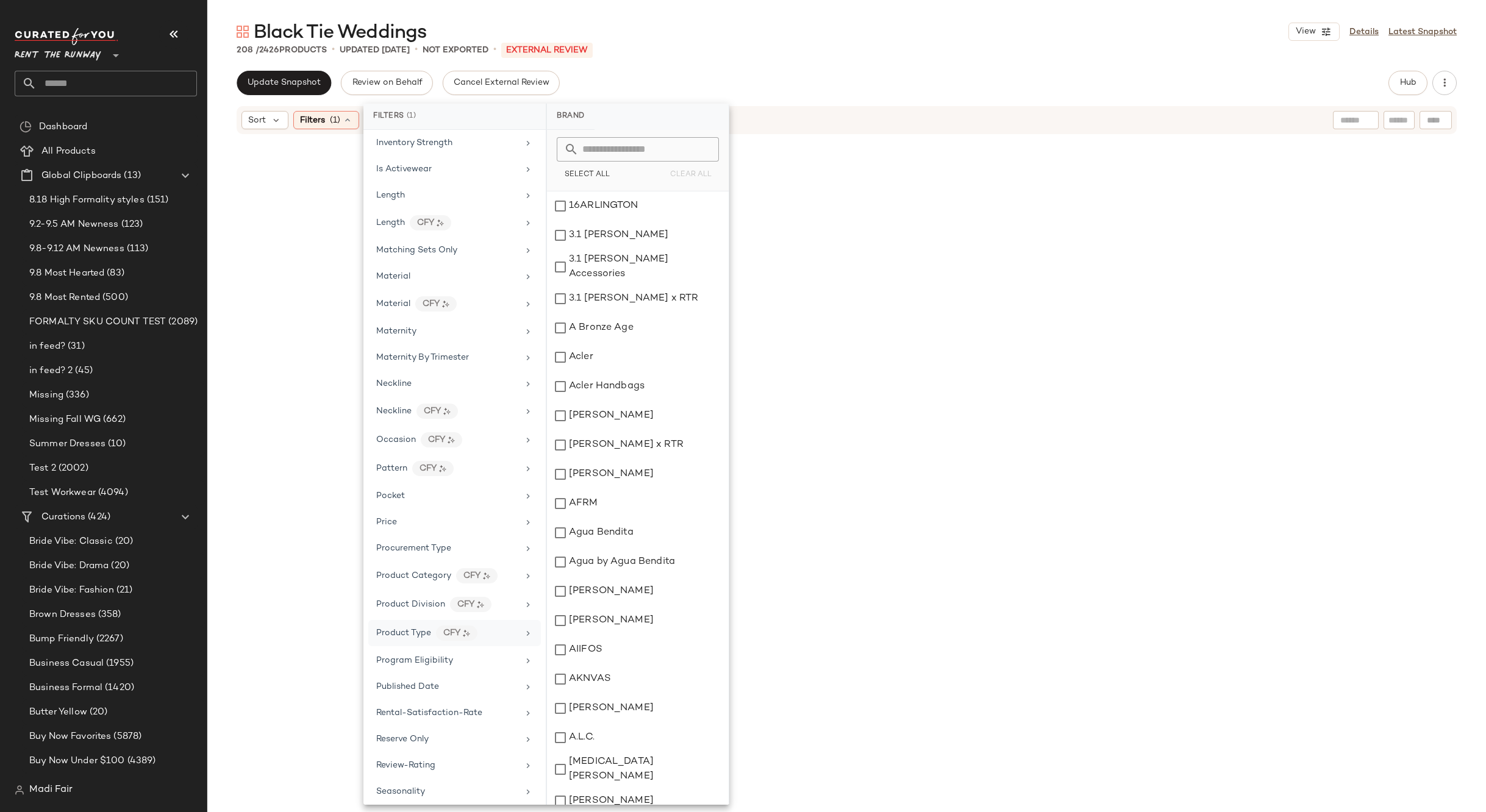
scroll to position [613, 0]
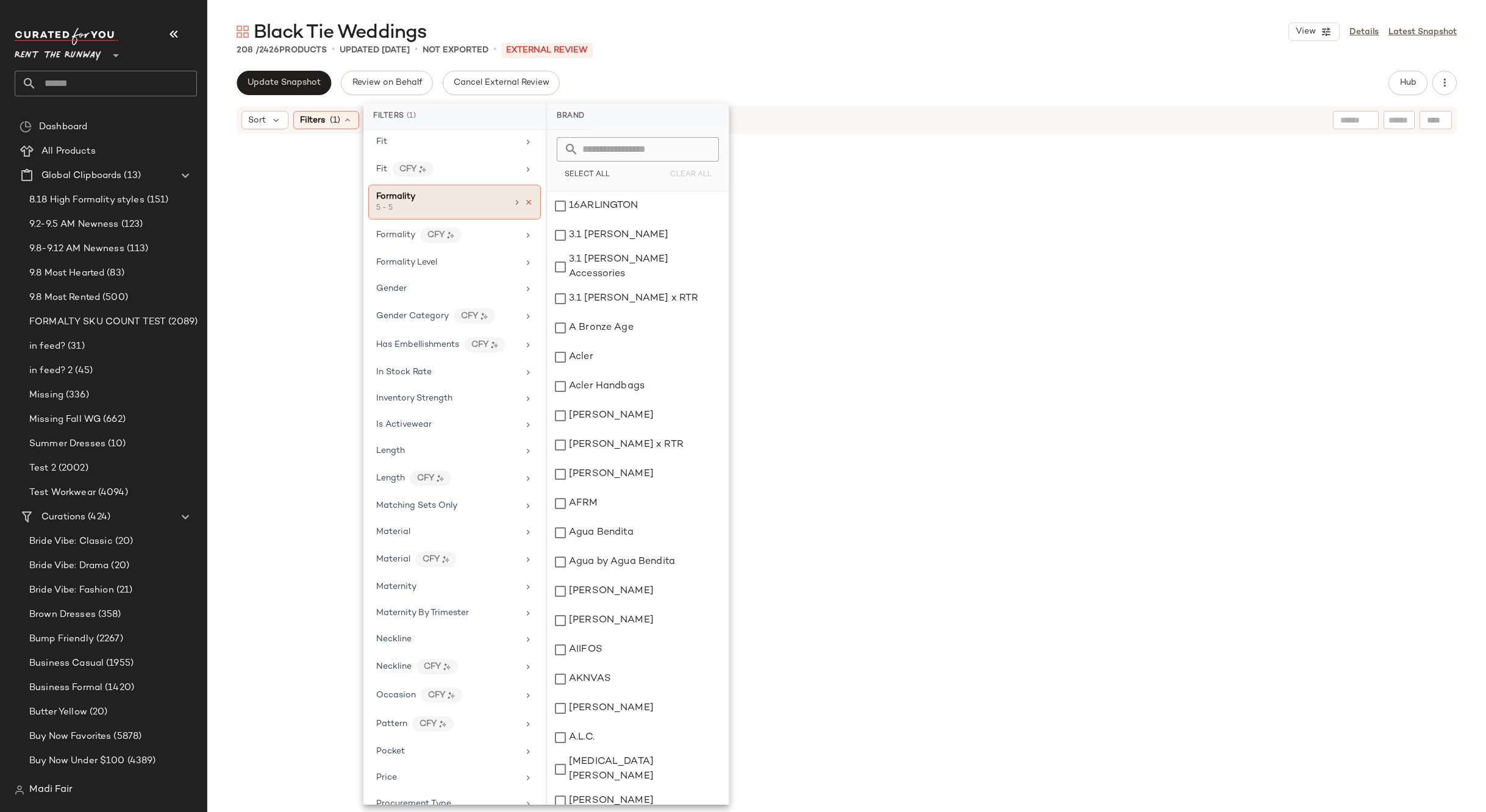
click at [525, 199] on icon at bounding box center [528, 202] width 8 height 8
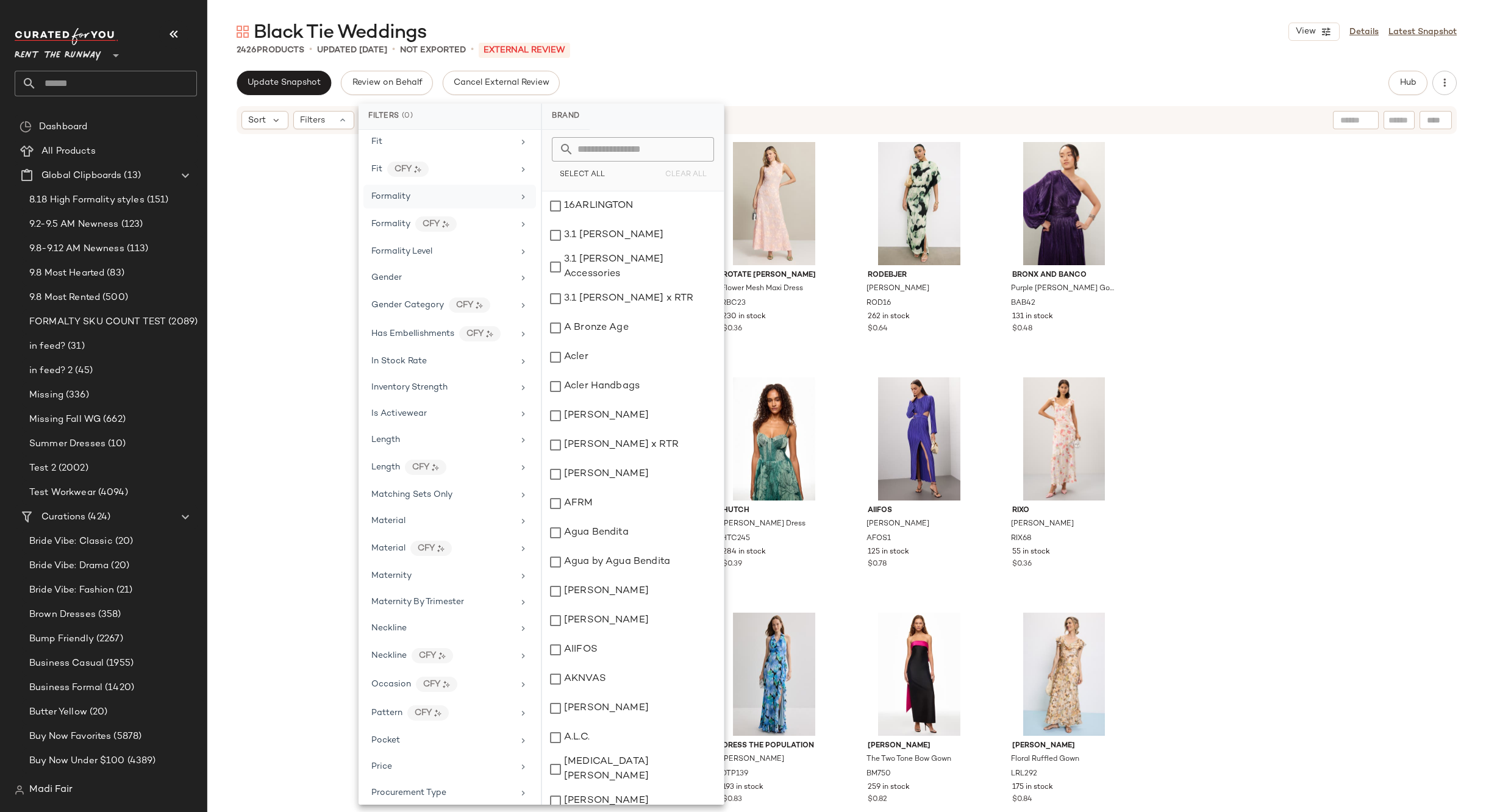
click at [657, 29] on div "Black Tie Weddings View Details Latest Snapshot" at bounding box center [846, 32] width 1279 height 24
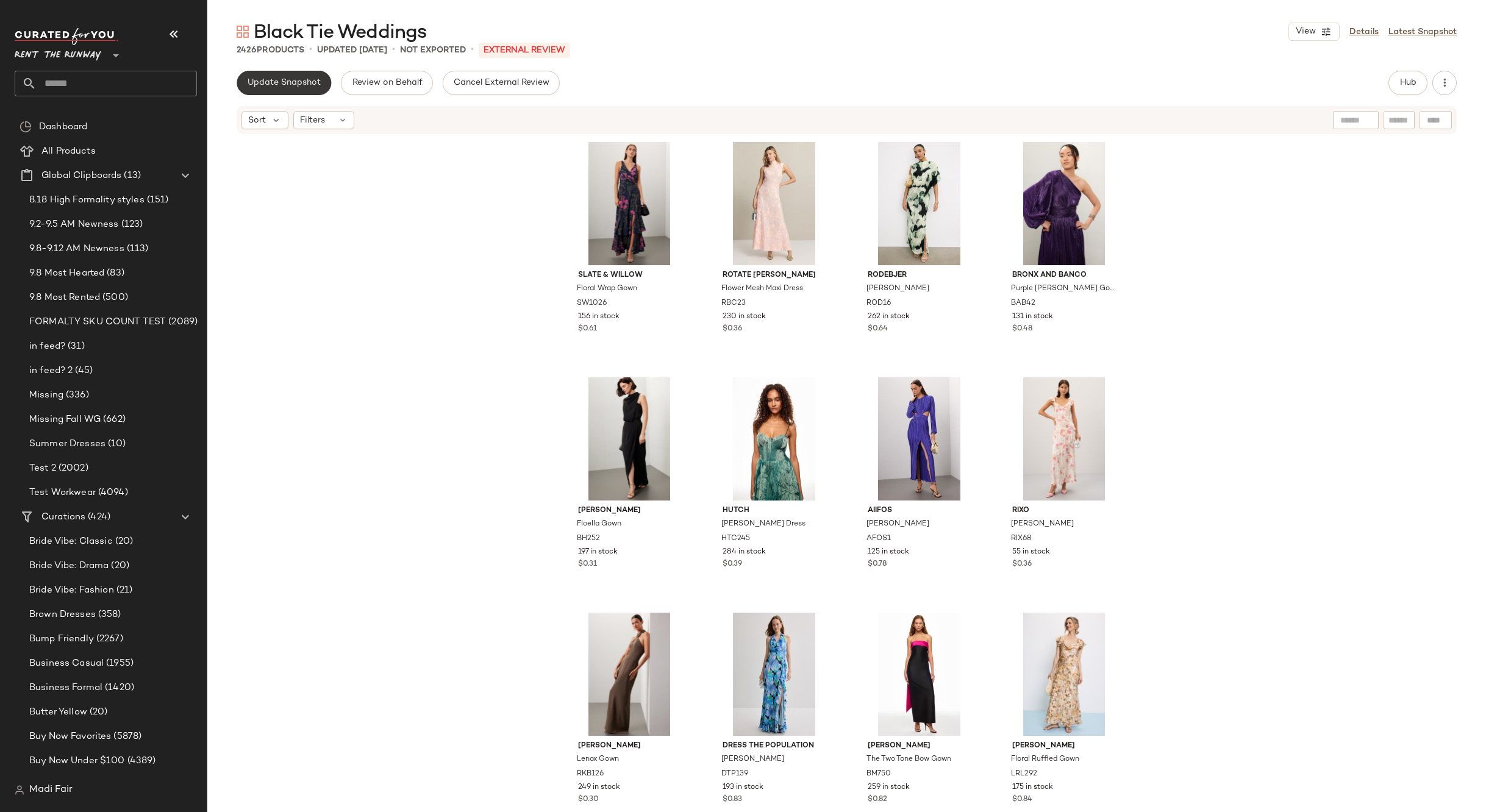
click at [287, 79] on span "Update Snapshot" at bounding box center [284, 82] width 74 height 10
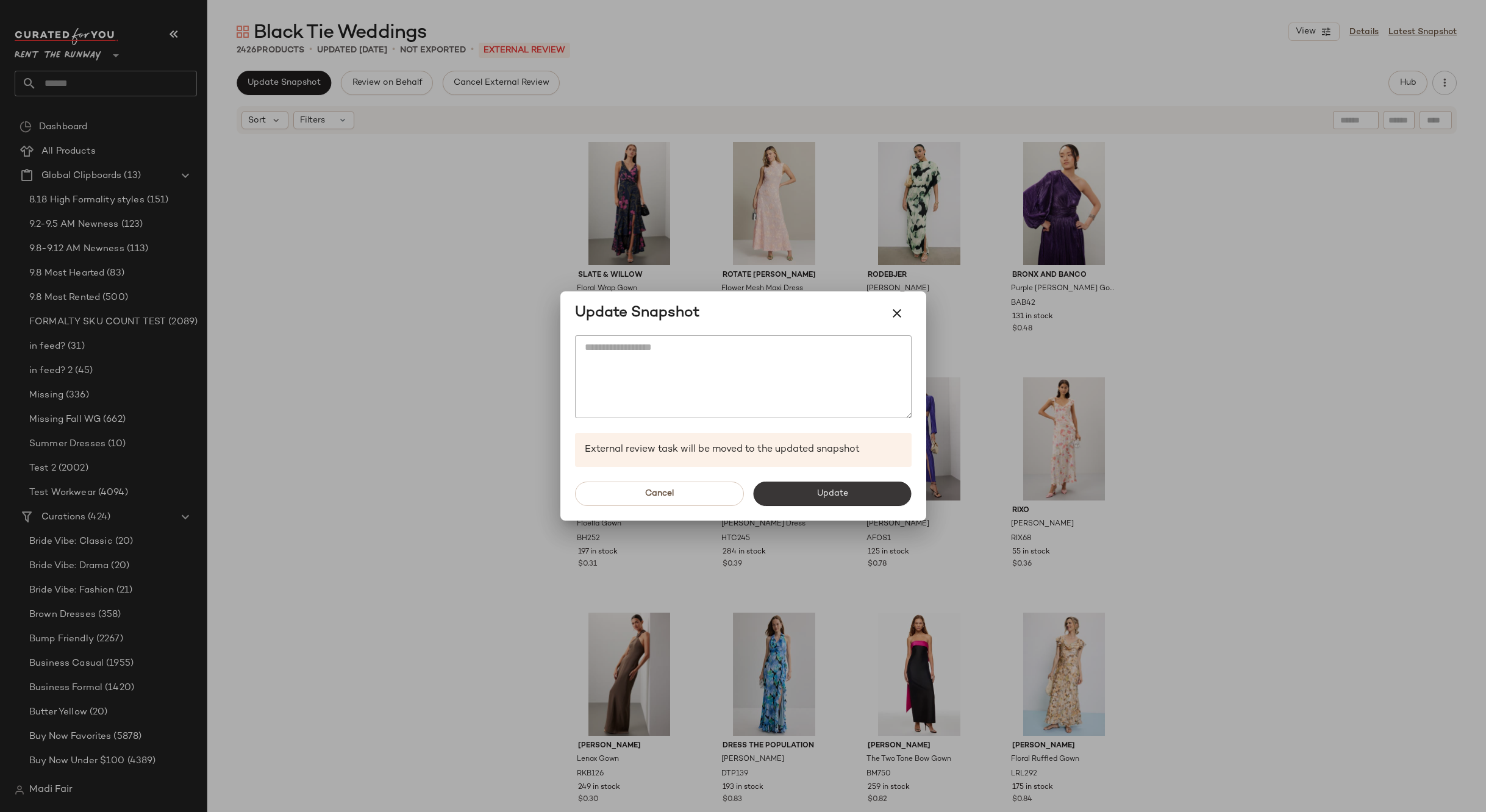
click at [796, 494] on button "Update" at bounding box center [832, 494] width 158 height 24
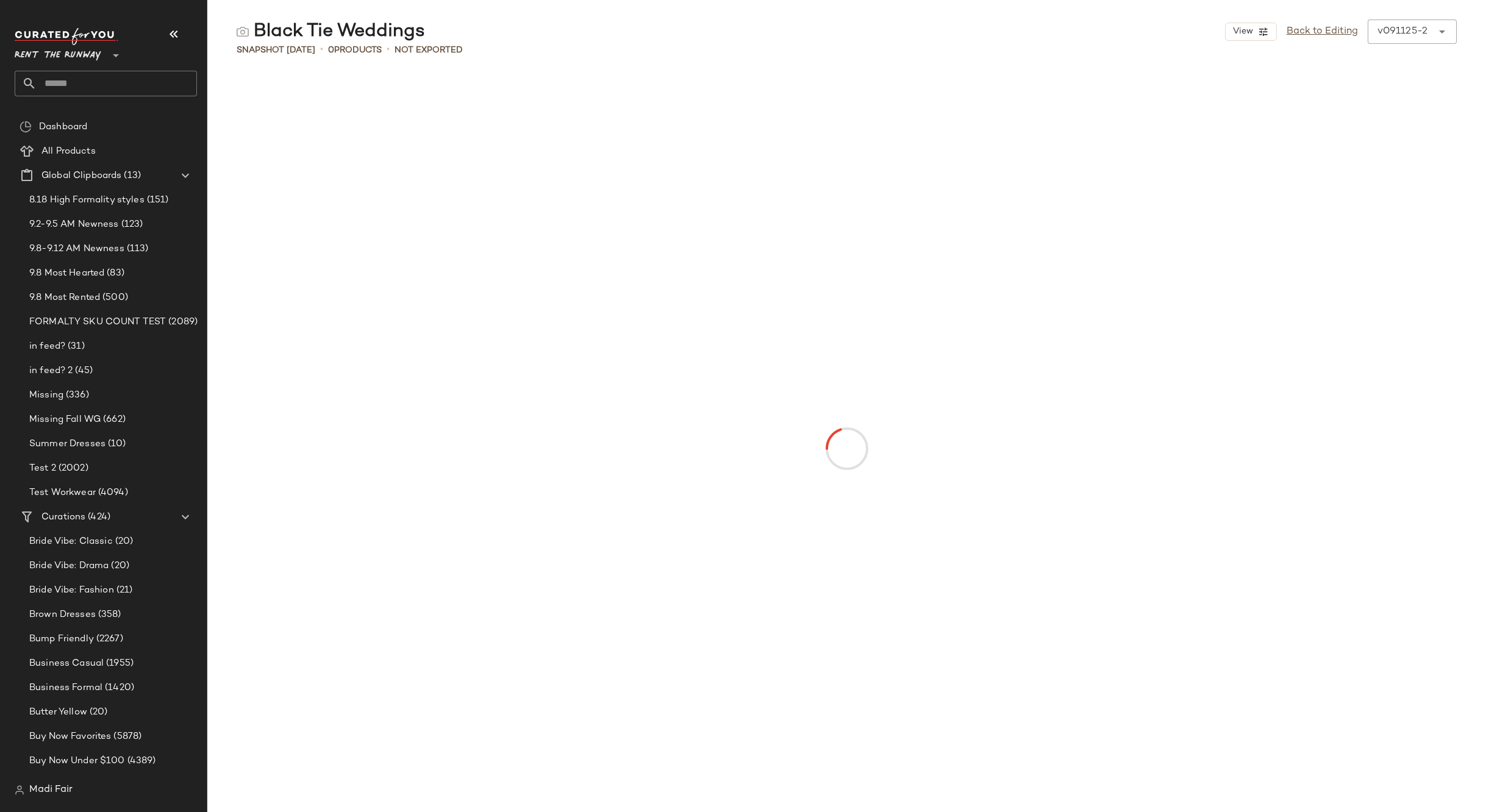
click at [124, 82] on input "text" at bounding box center [117, 84] width 160 height 26
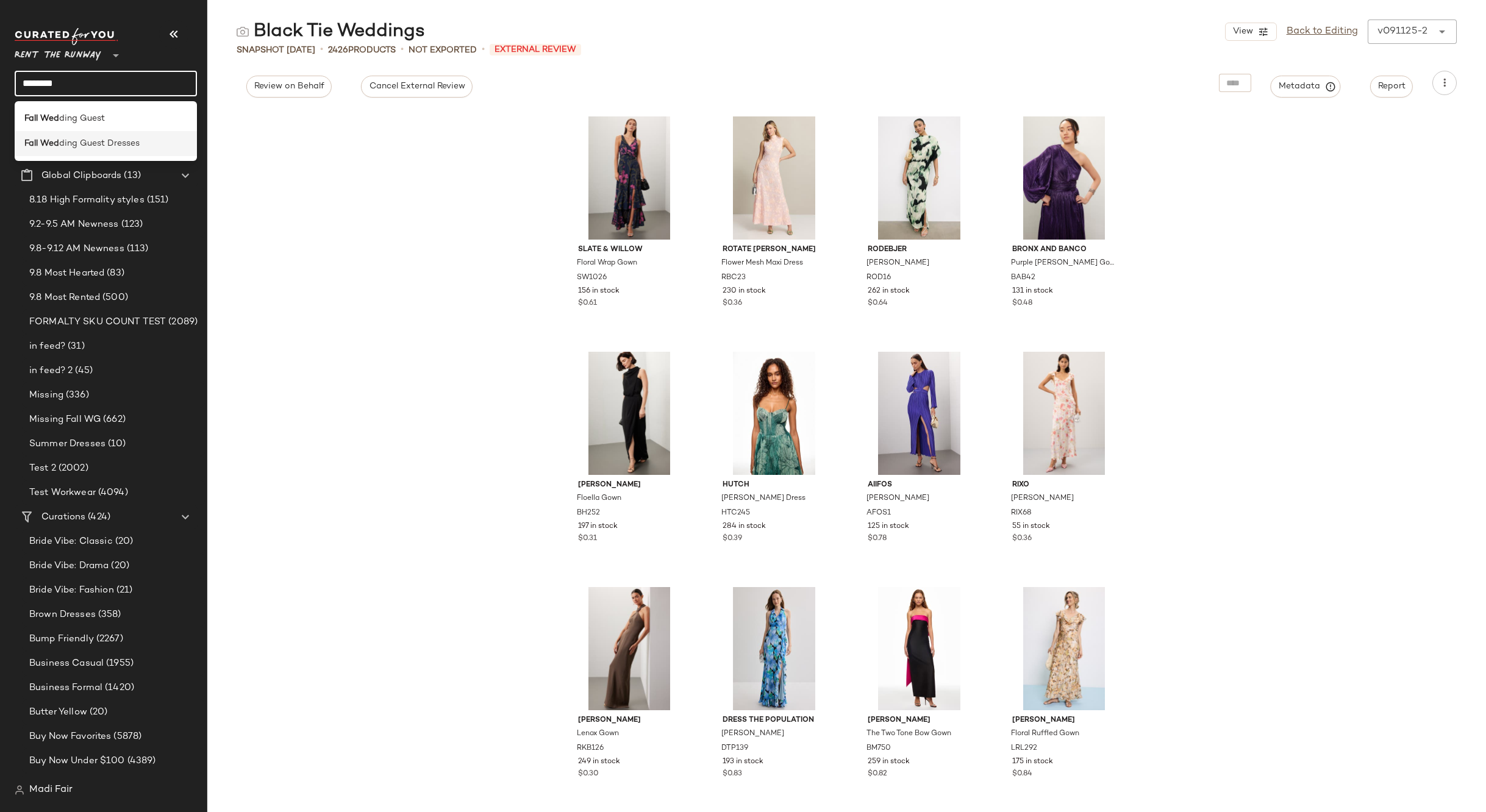
type input "********"
click at [120, 146] on span "ding Guest Dresses" at bounding box center [100, 143] width 81 height 13
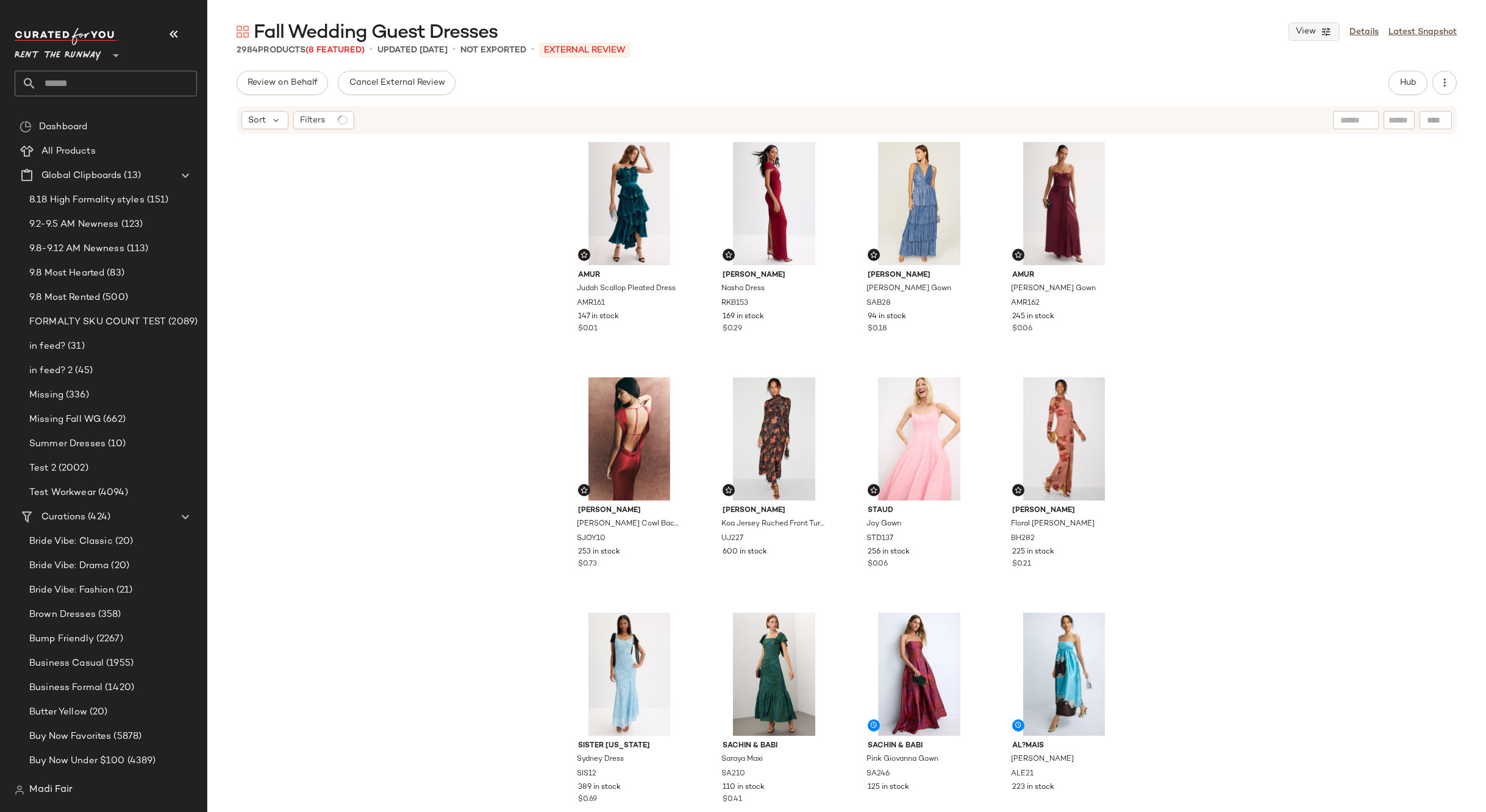
drag, startPoint x: 1368, startPoint y: 35, endPoint x: 1298, endPoint y: 37, distance: 70.0
click at [1368, 35] on link "Details" at bounding box center [1364, 32] width 29 height 13
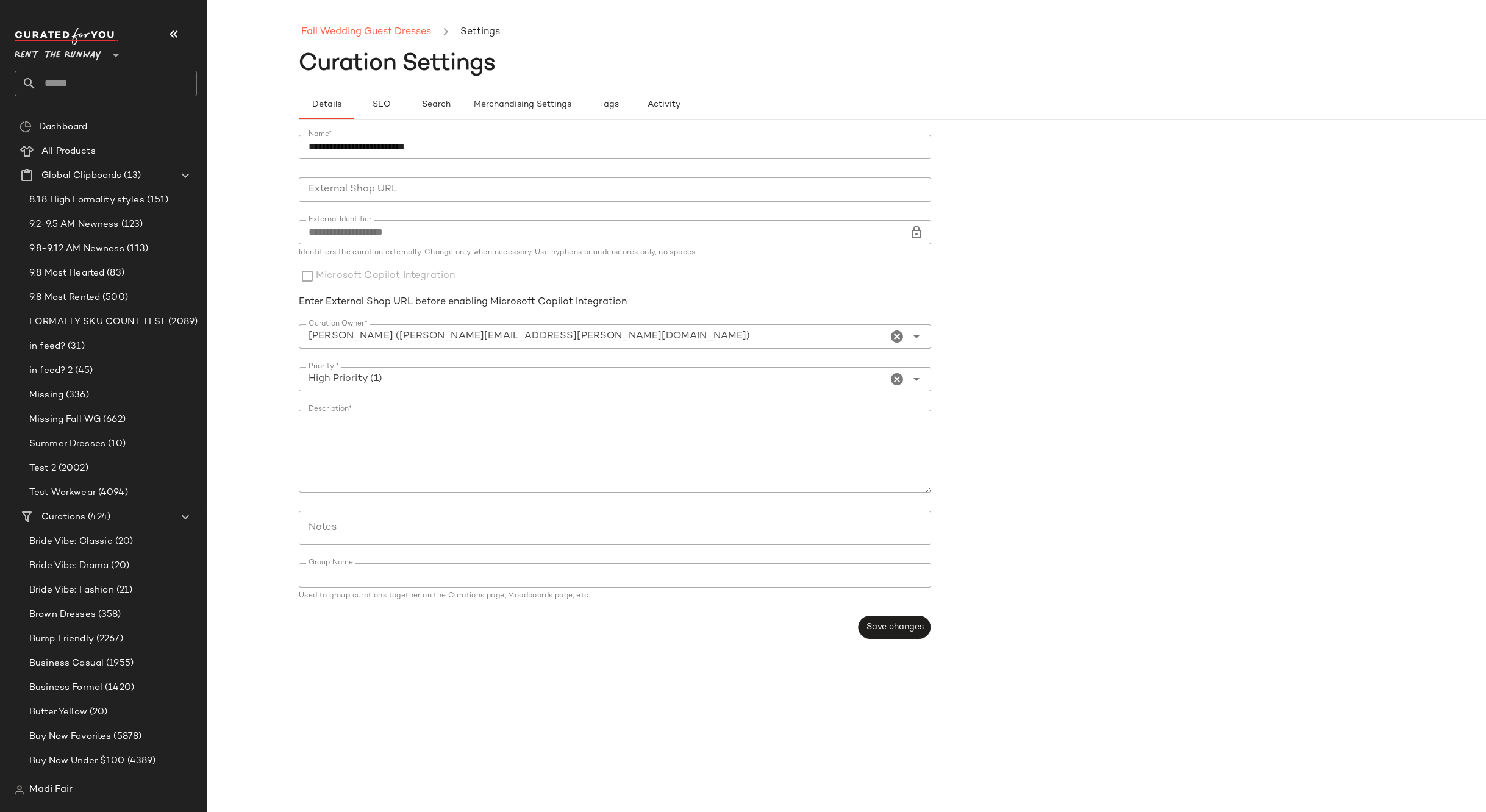
click at [351, 30] on link "Fall Wedding Guest Dresses" at bounding box center [366, 32] width 130 height 16
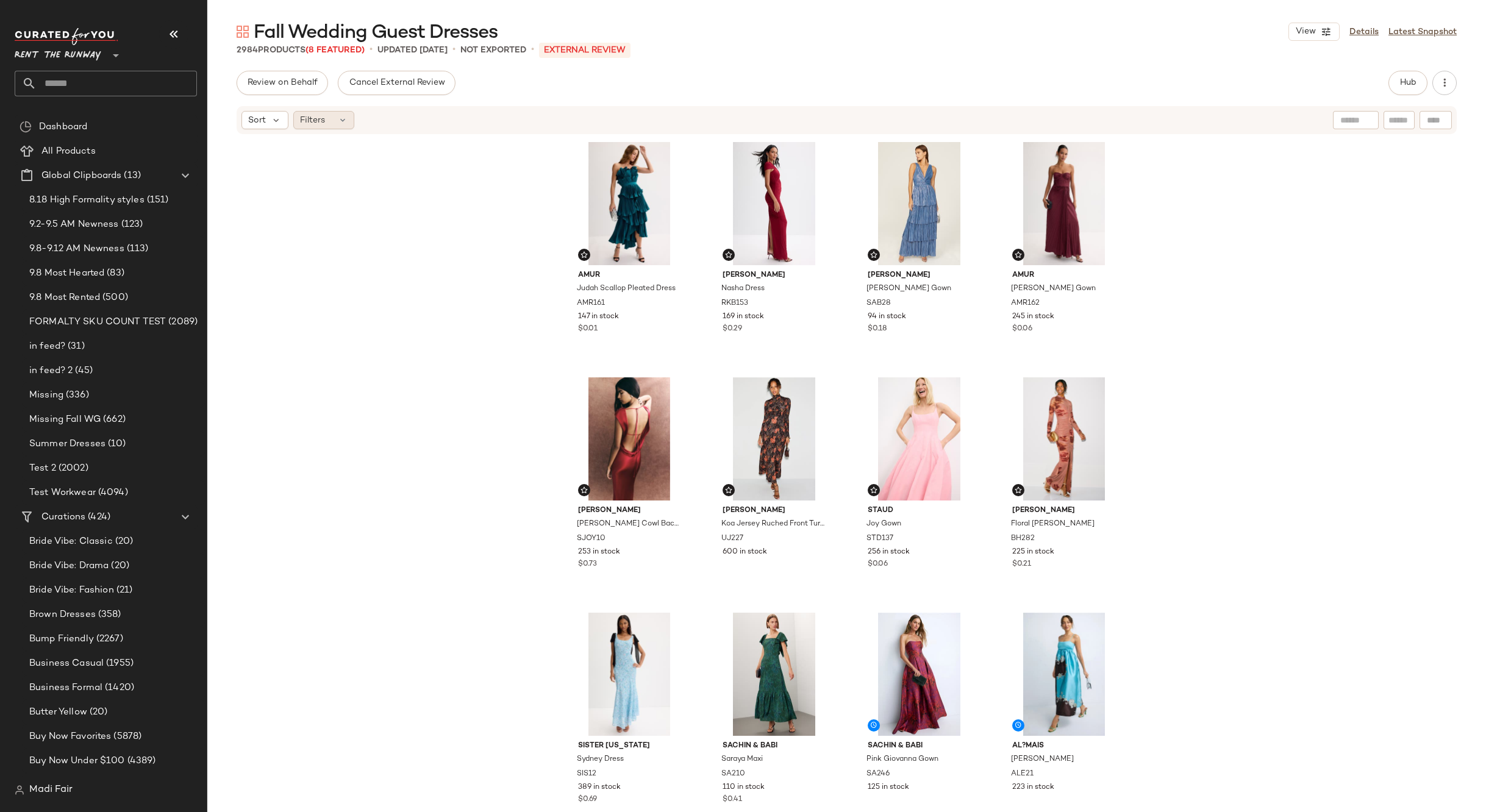
click at [326, 124] on div "Filters" at bounding box center [324, 120] width 61 height 18
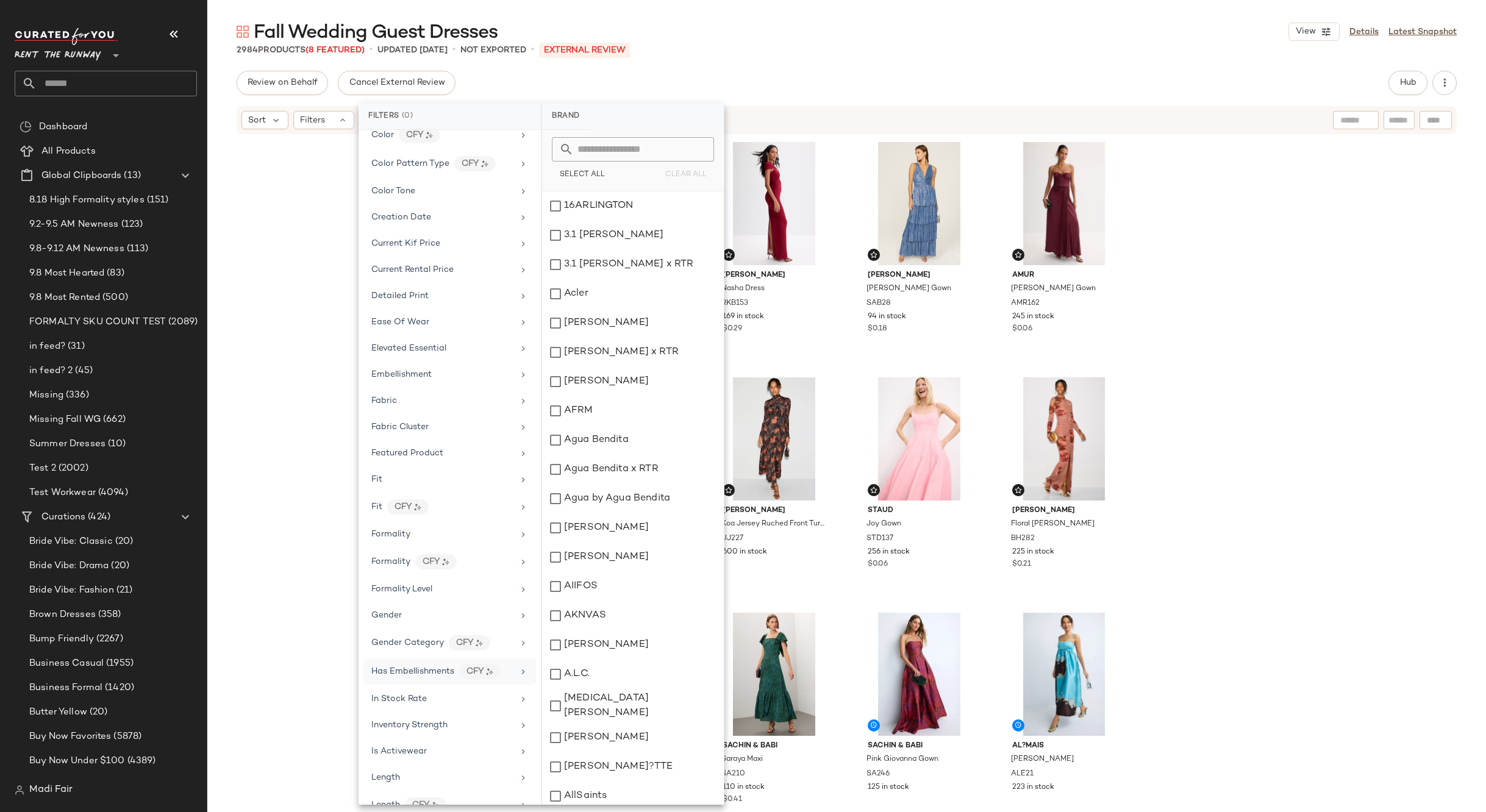
scroll to position [305, 0]
click at [441, 507] on div "Formality" at bounding box center [442, 504] width 142 height 13
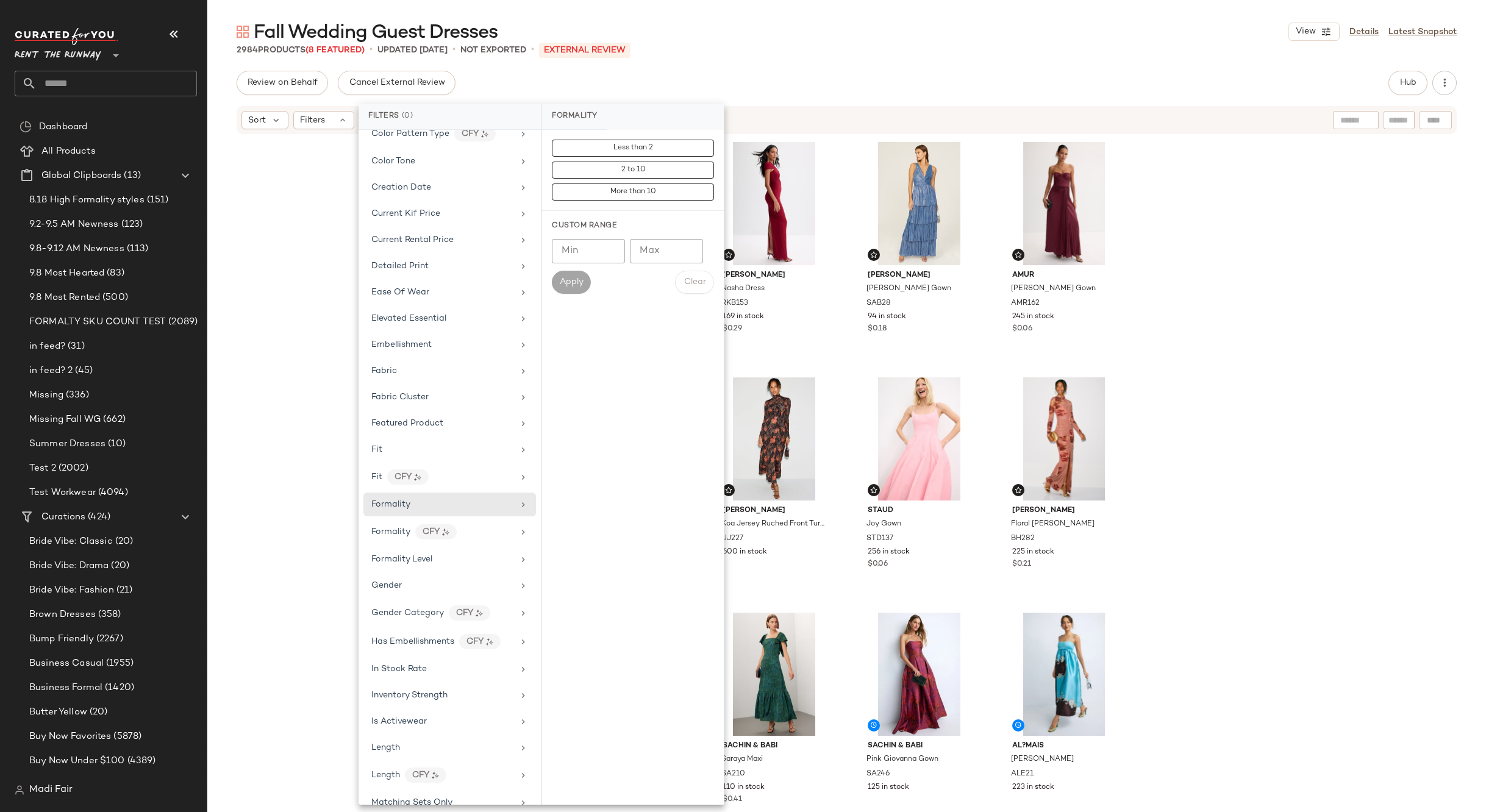
click at [589, 253] on input "Min" at bounding box center [589, 251] width 73 height 24
type input "*"
click at [651, 251] on input "Max" at bounding box center [666, 251] width 73 height 24
type input "*"
click at [580, 276] on button "Apply" at bounding box center [571, 282] width 39 height 23
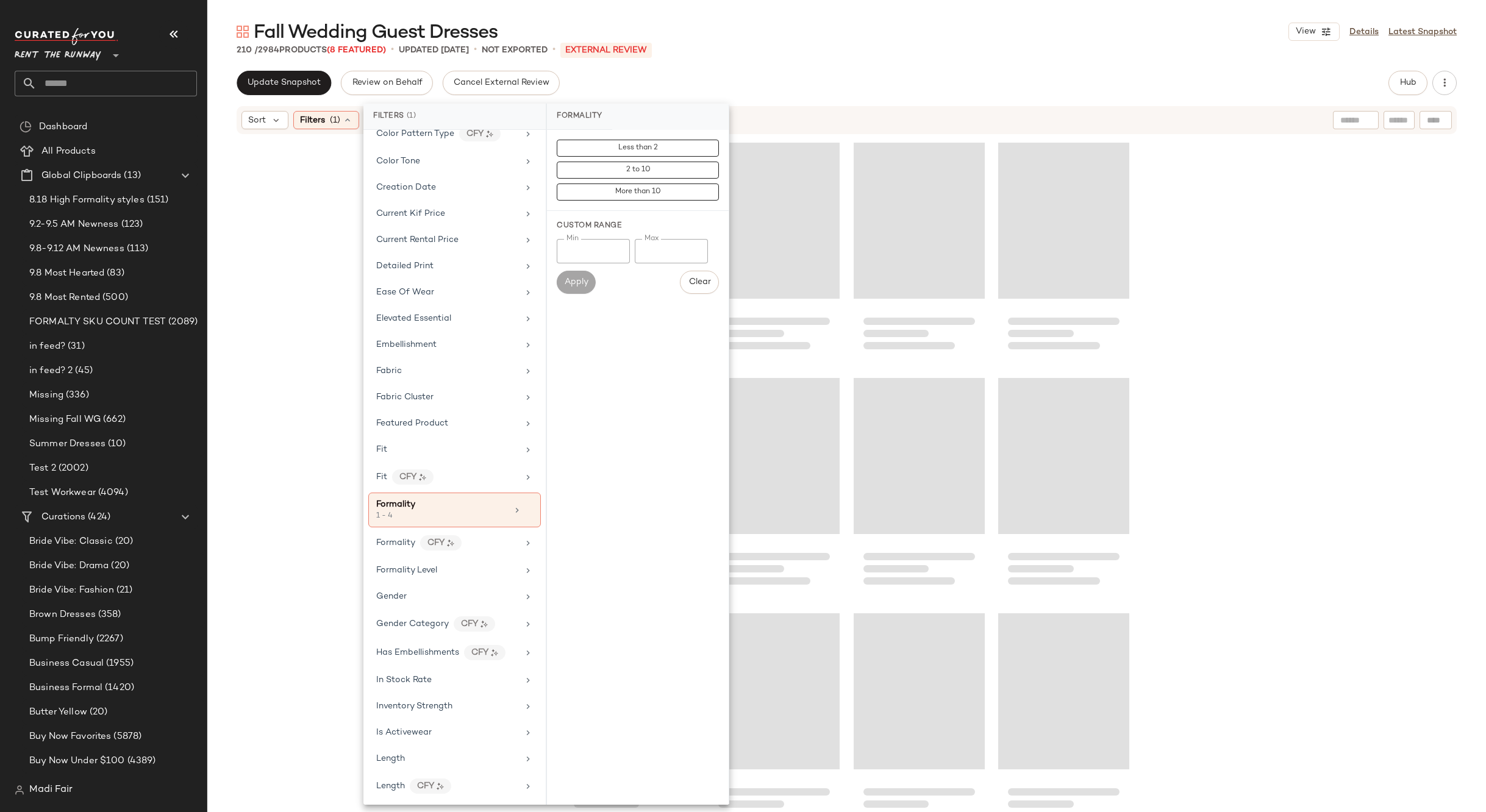
click at [738, 34] on div "Fall Wedding Guest Dresses View Details Latest Snapshot" at bounding box center [846, 32] width 1279 height 24
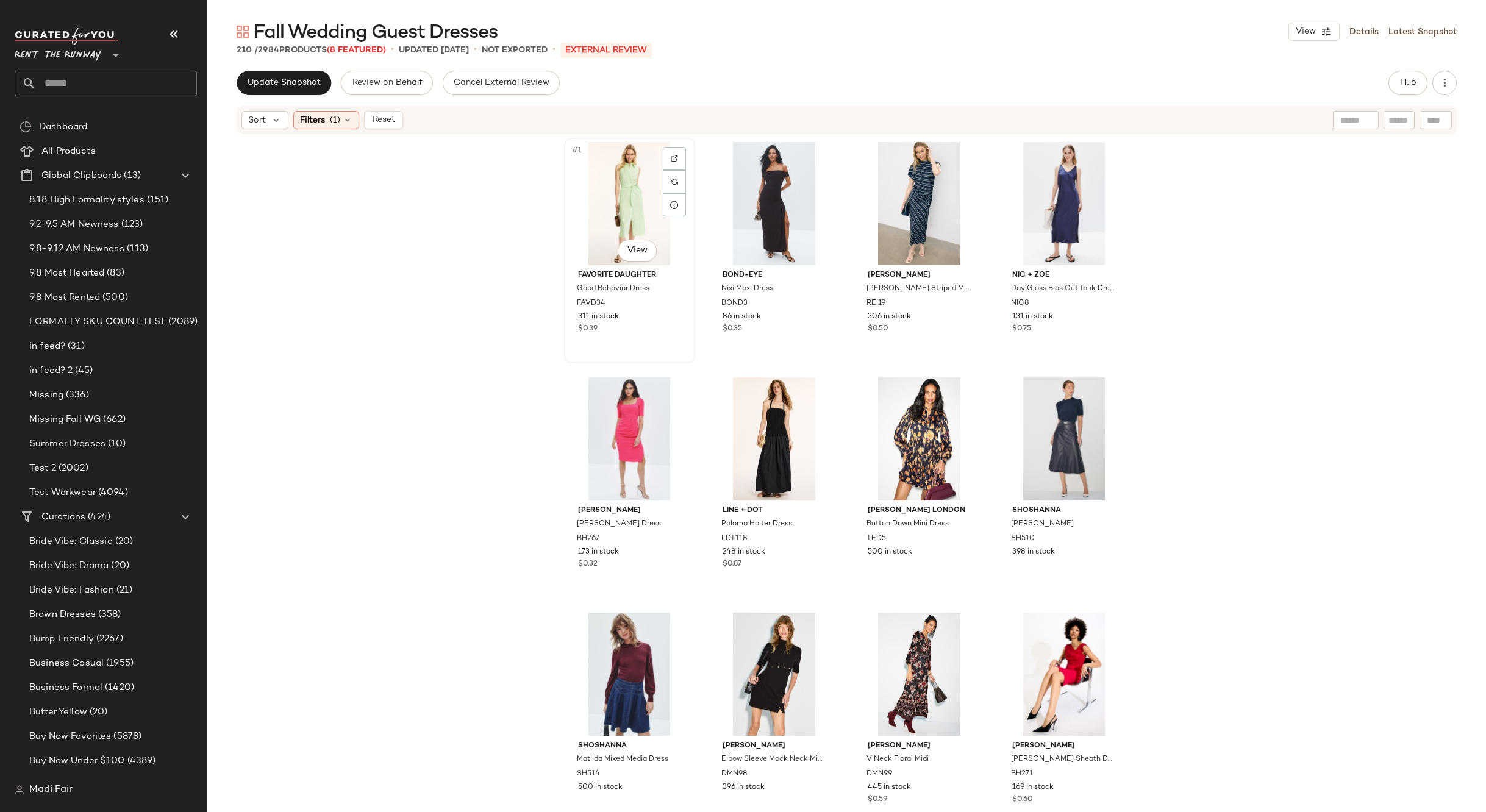
drag, startPoint x: 629, startPoint y: 183, endPoint x: 607, endPoint y: 182, distance: 22.0
click at [629, 184] on div "#1 View" at bounding box center [629, 204] width 123 height 124
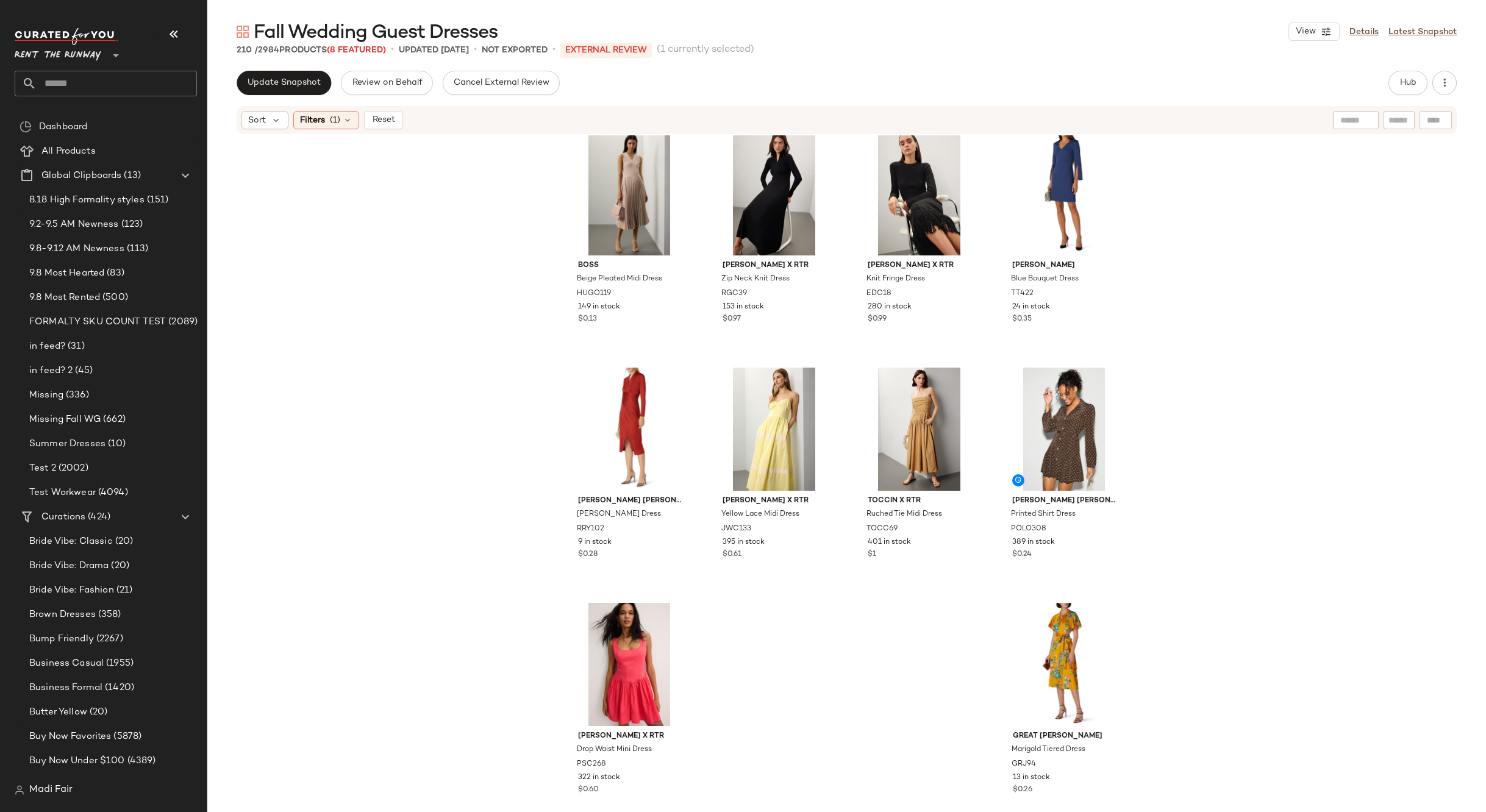
scroll to position [11802, 0]
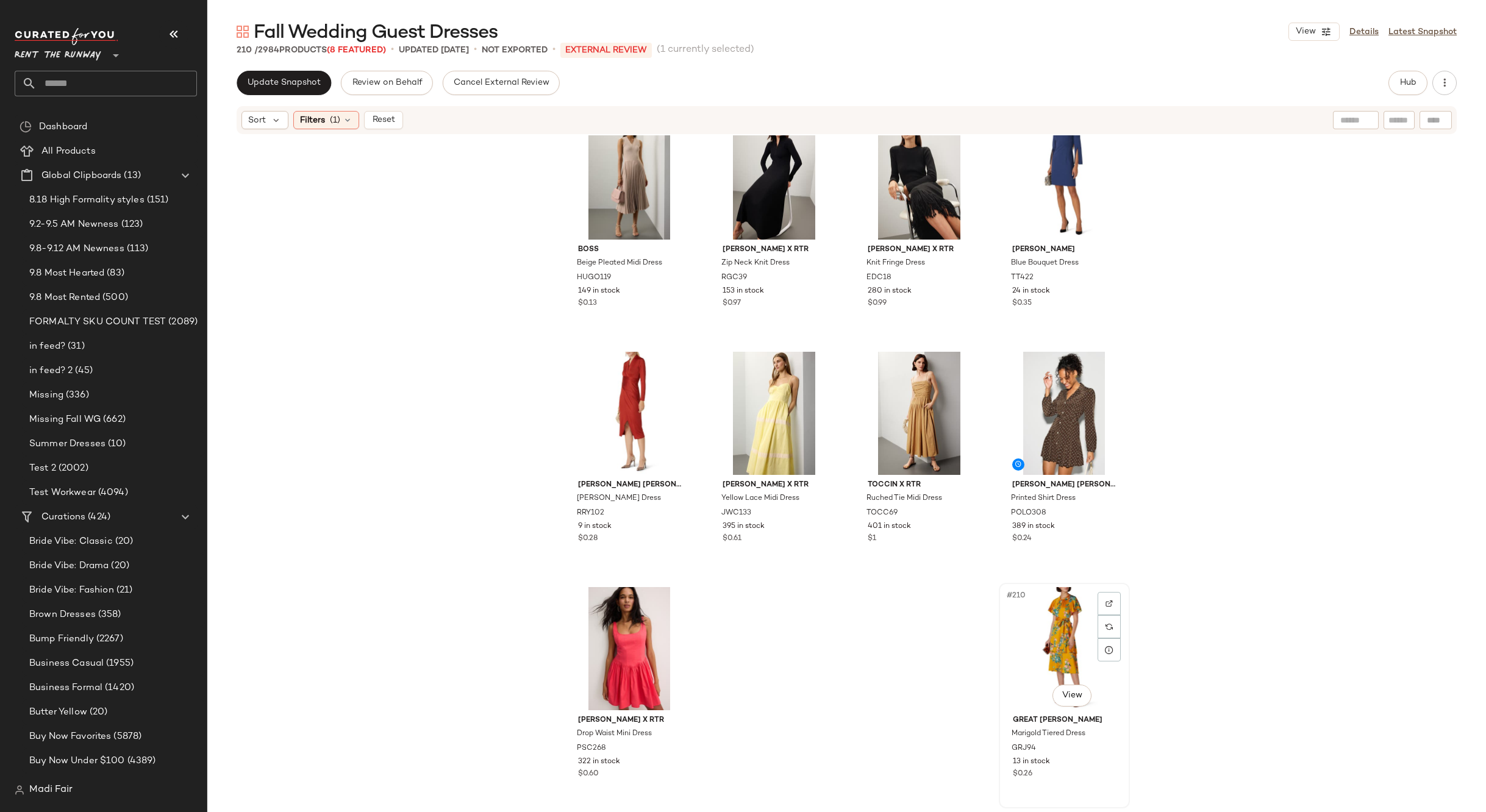
click at [1052, 608] on div "#210 View" at bounding box center [1064, 649] width 123 height 124
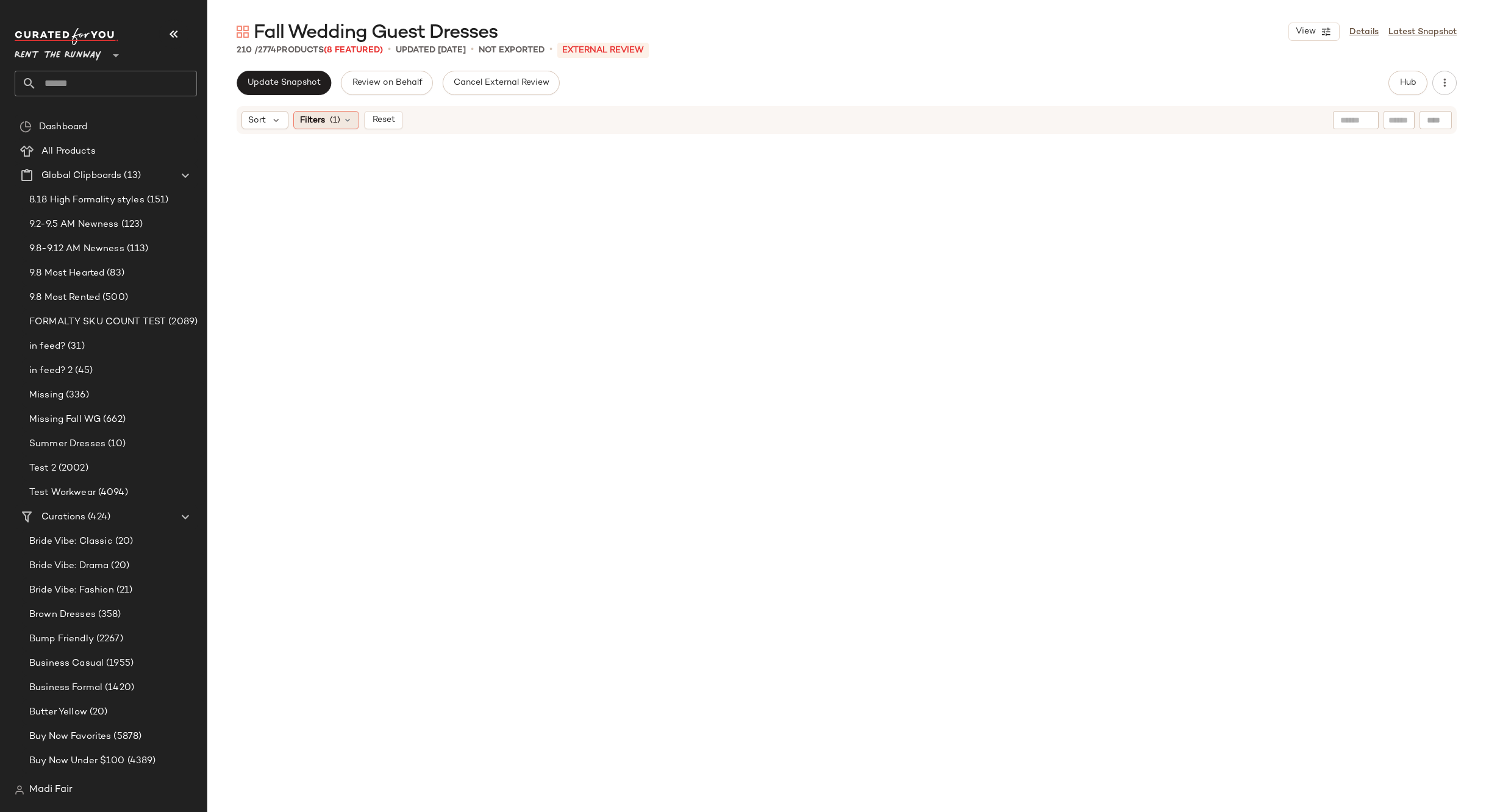
click at [340, 120] on div "Filters (1)" at bounding box center [326, 120] width 66 height 18
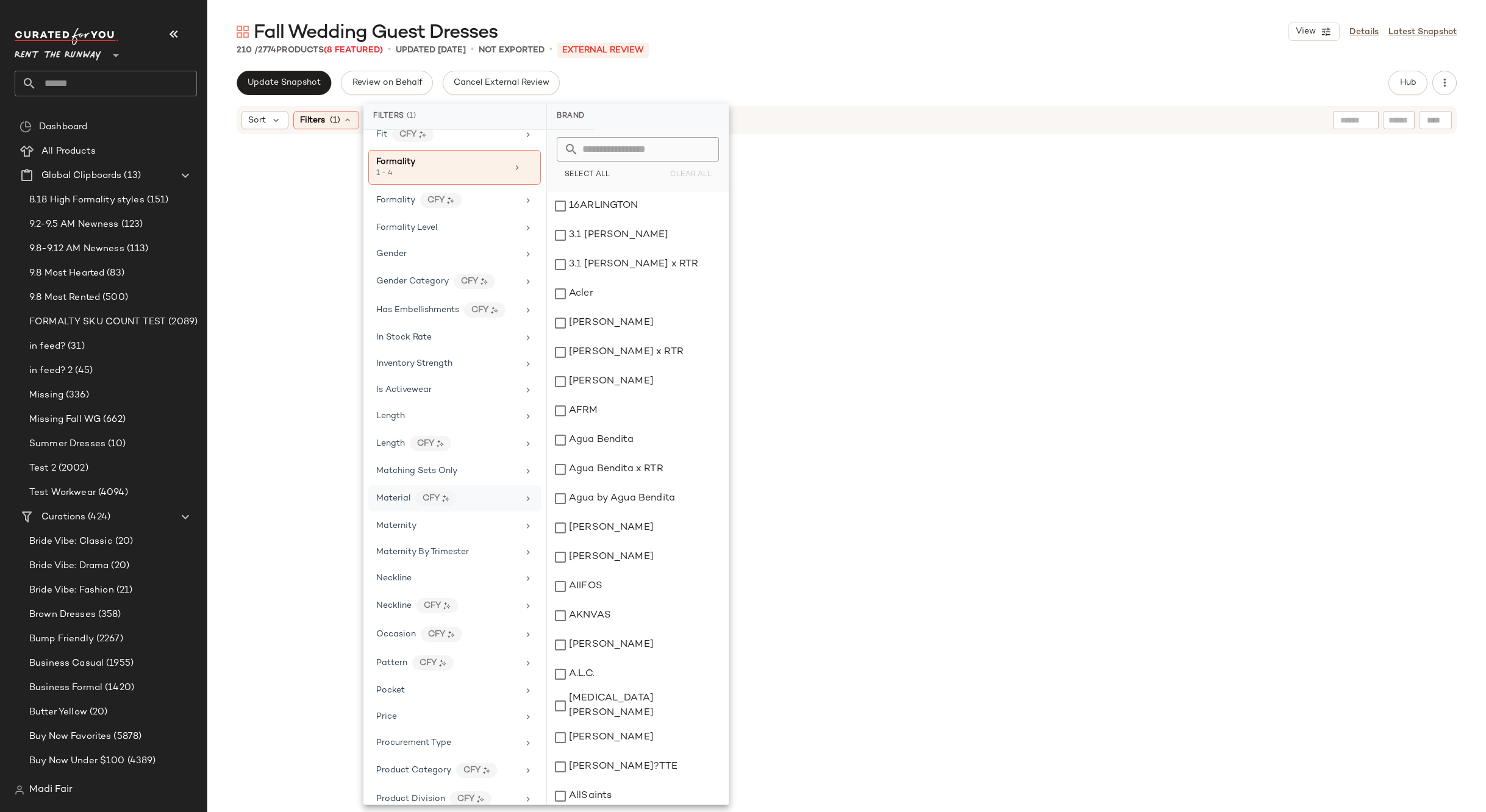
scroll to position [160, 0]
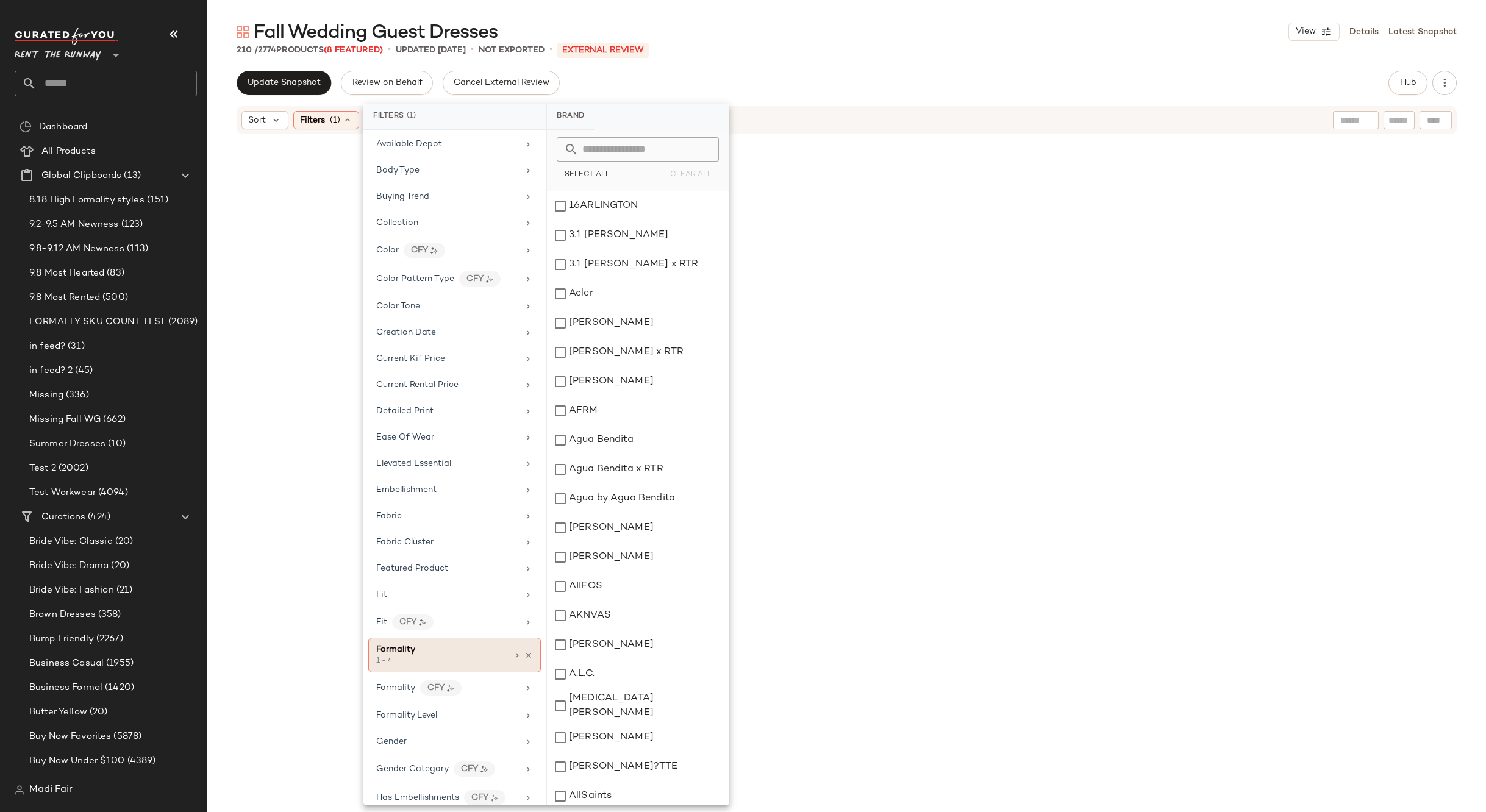
click at [525, 656] on icon at bounding box center [528, 655] width 8 height 8
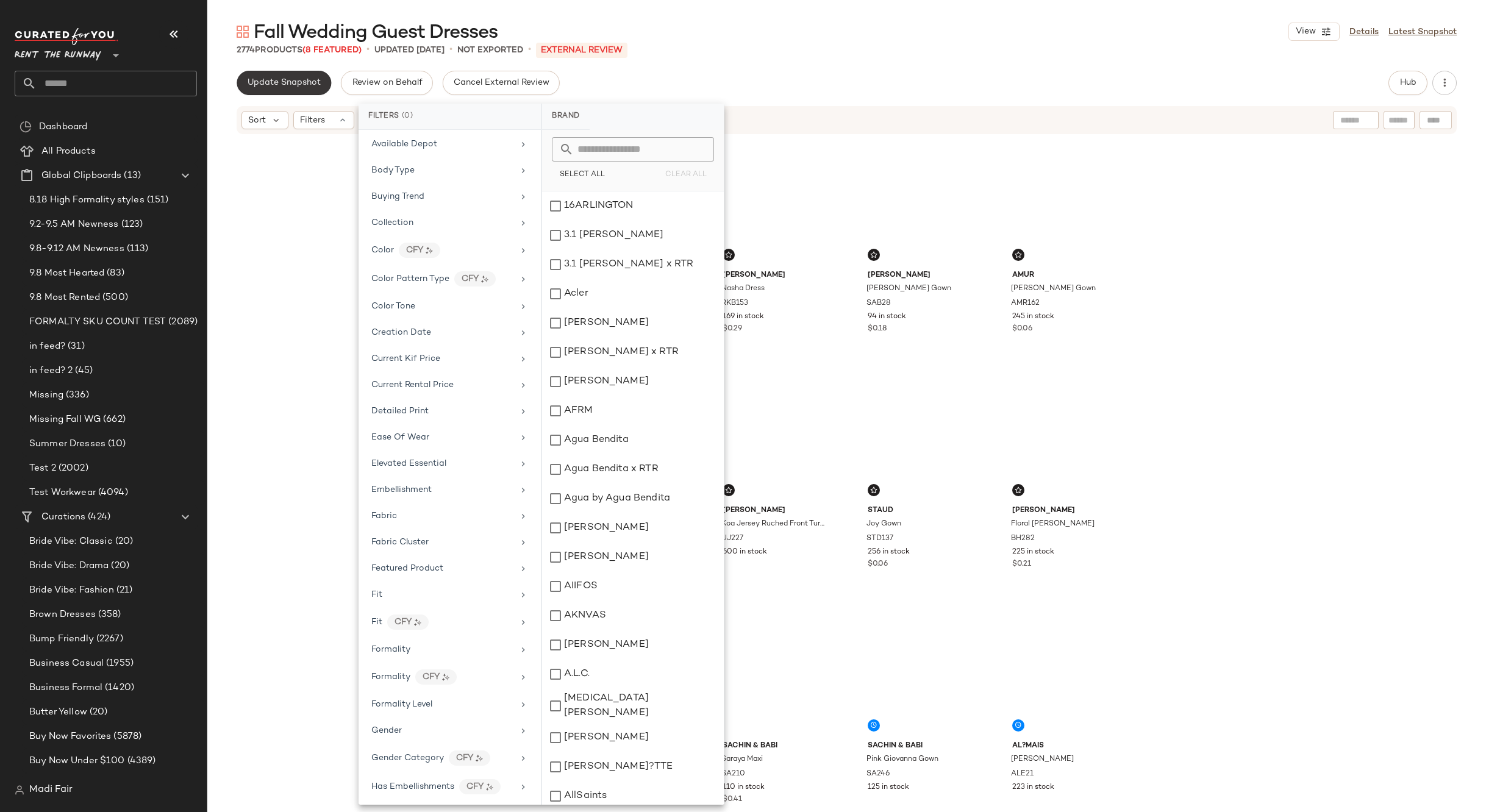
click at [298, 82] on span "Update Snapshot" at bounding box center [284, 82] width 74 height 10
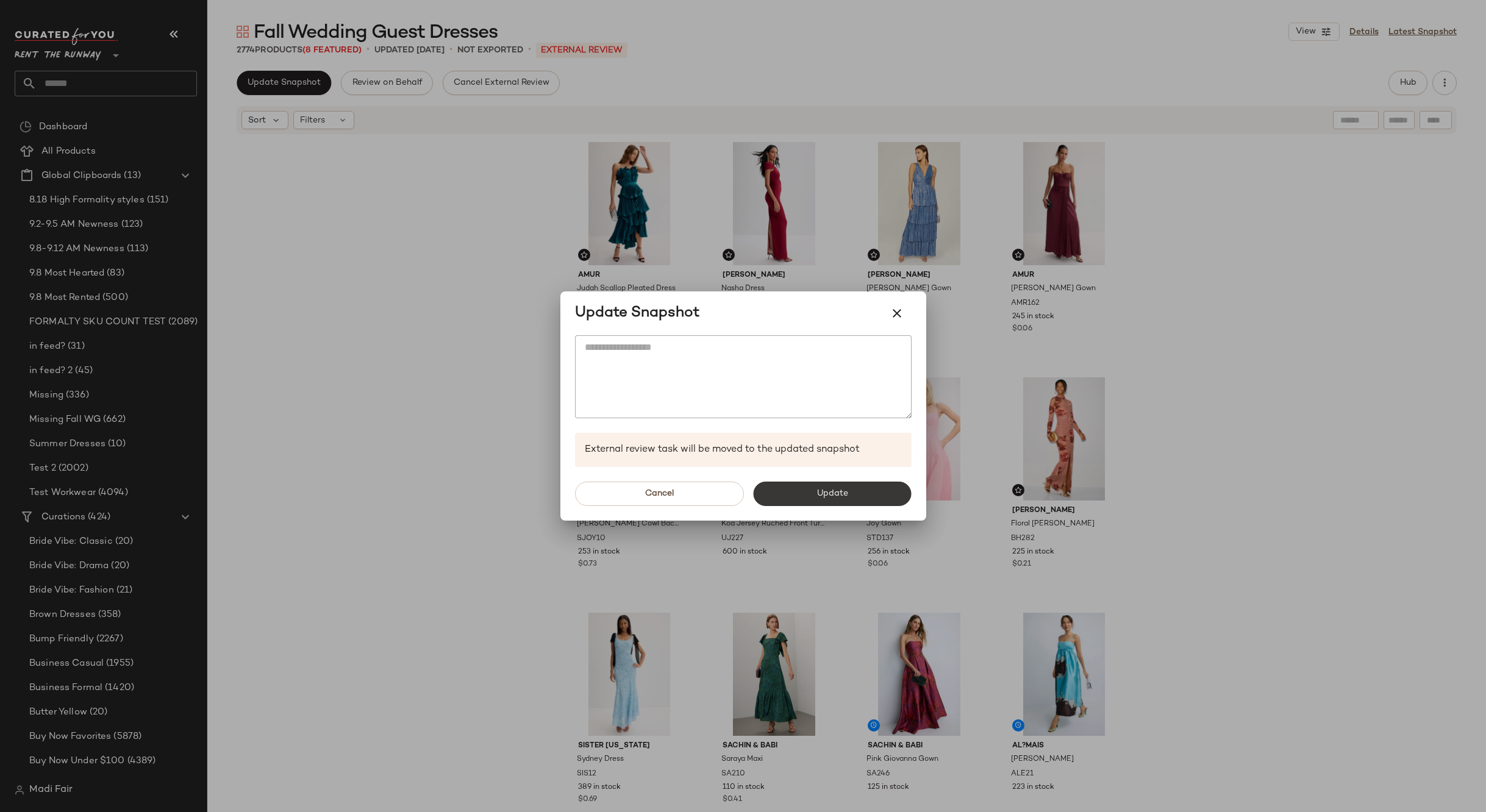
click at [796, 498] on button "Update" at bounding box center [832, 494] width 158 height 24
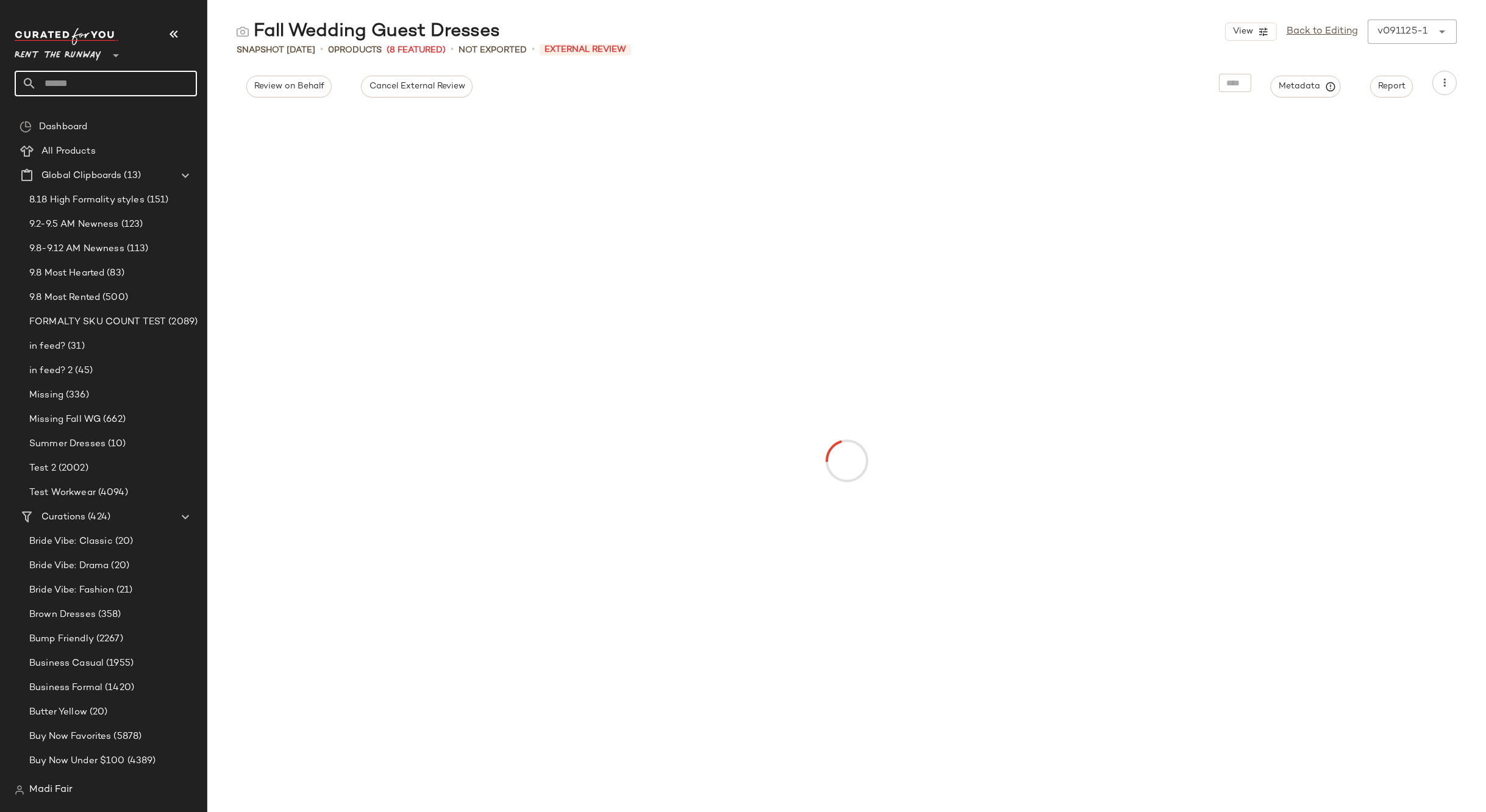
click at [99, 79] on input "text" at bounding box center [117, 84] width 160 height 26
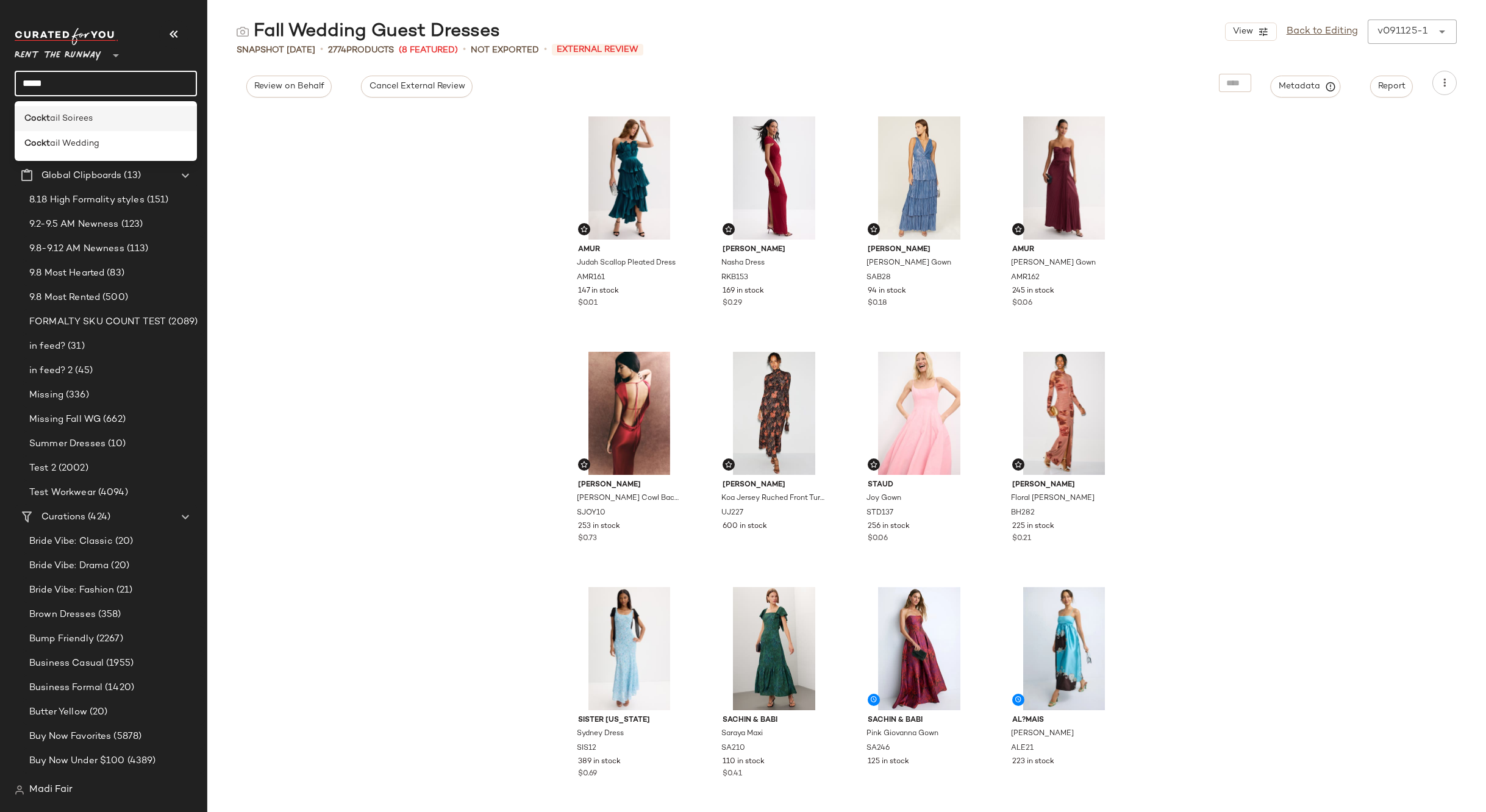
type input "*****"
click at [105, 125] on div "Cockt ail Soirees" at bounding box center [105, 118] width 182 height 25
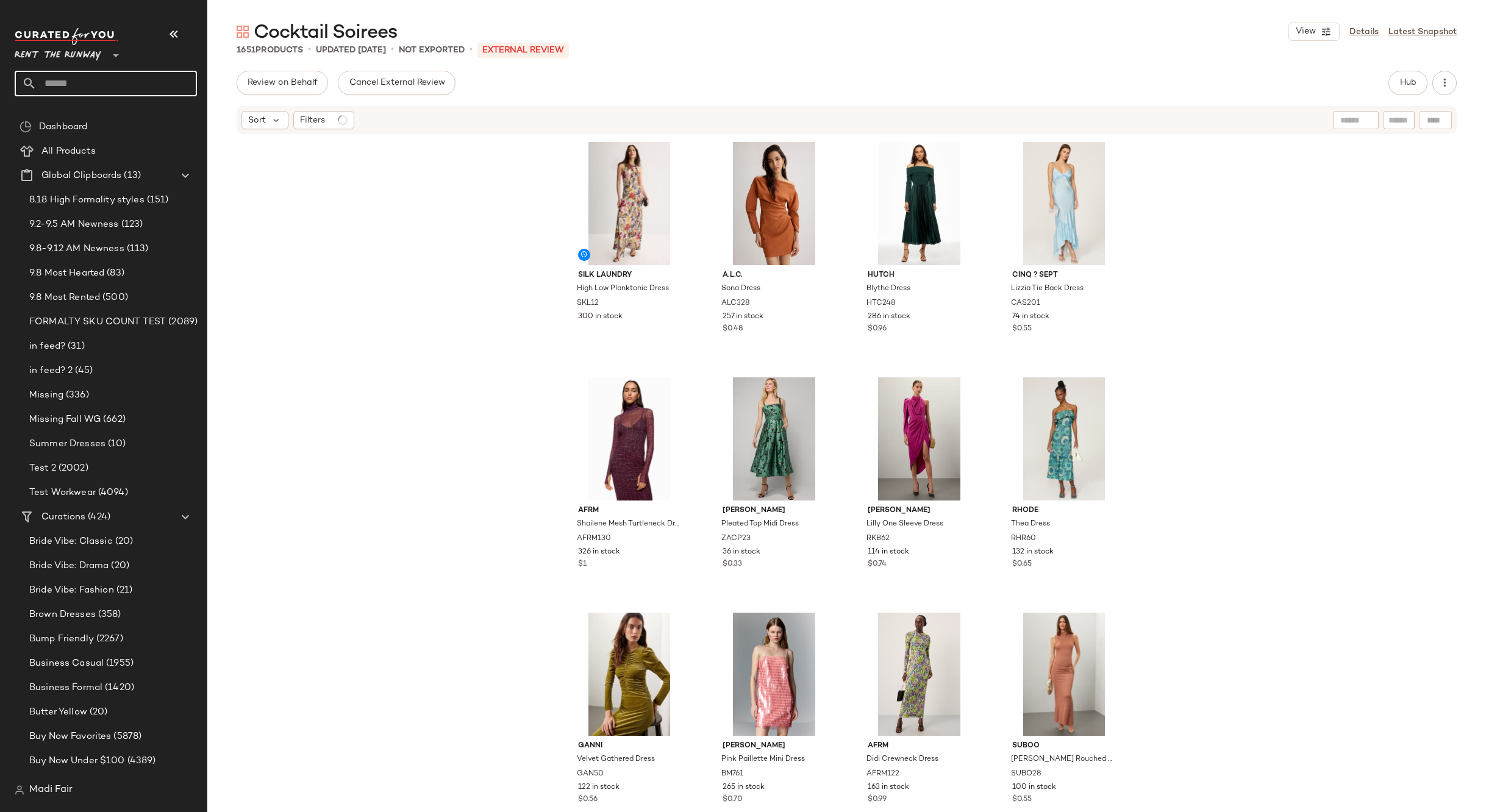
click at [98, 88] on input "text" at bounding box center [117, 84] width 160 height 26
type input "*****"
click at [111, 145] on div "Cockt ail Wedding" at bounding box center [105, 143] width 162 height 13
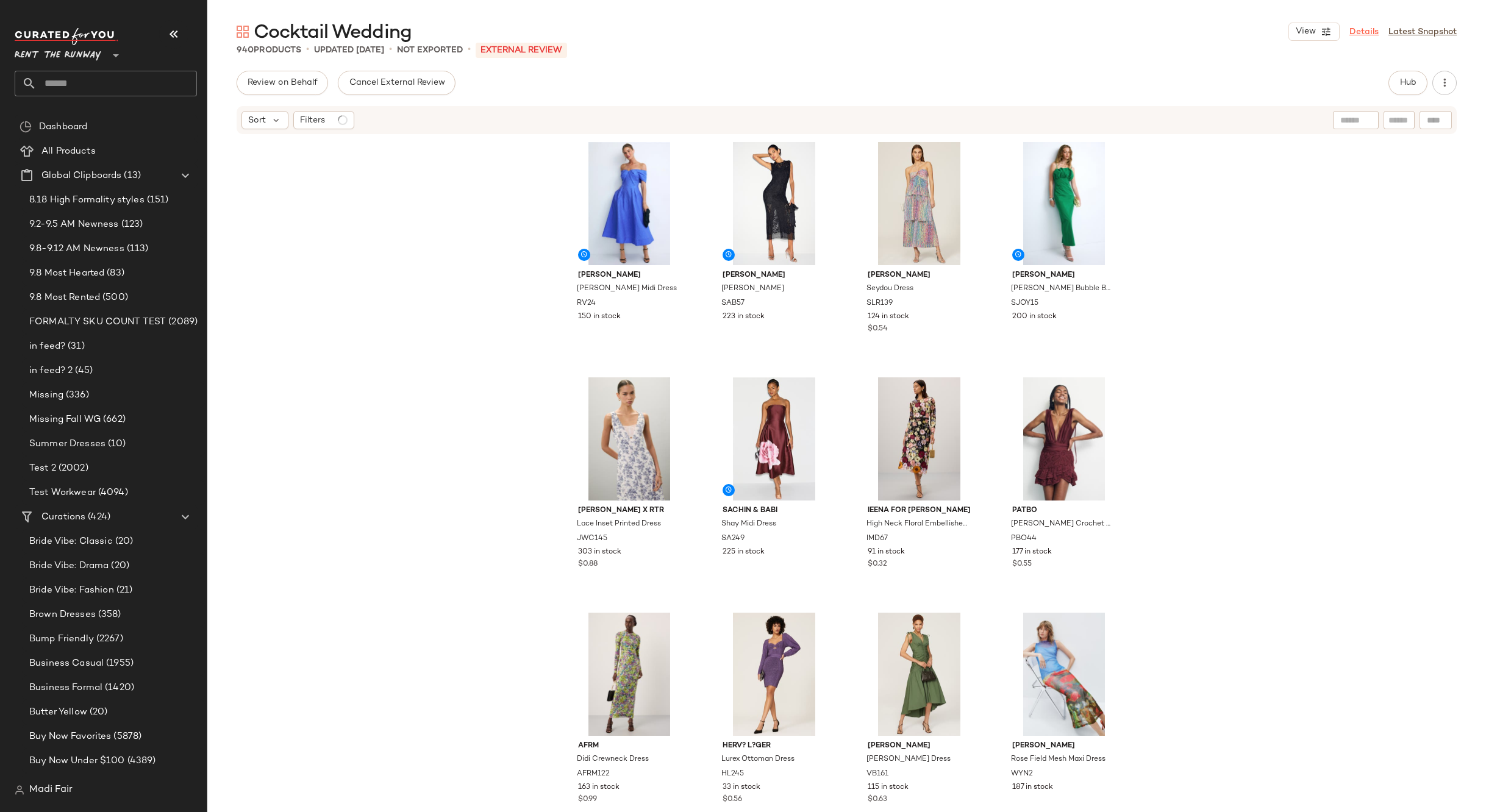
click at [1370, 29] on link "Details" at bounding box center [1364, 32] width 29 height 13
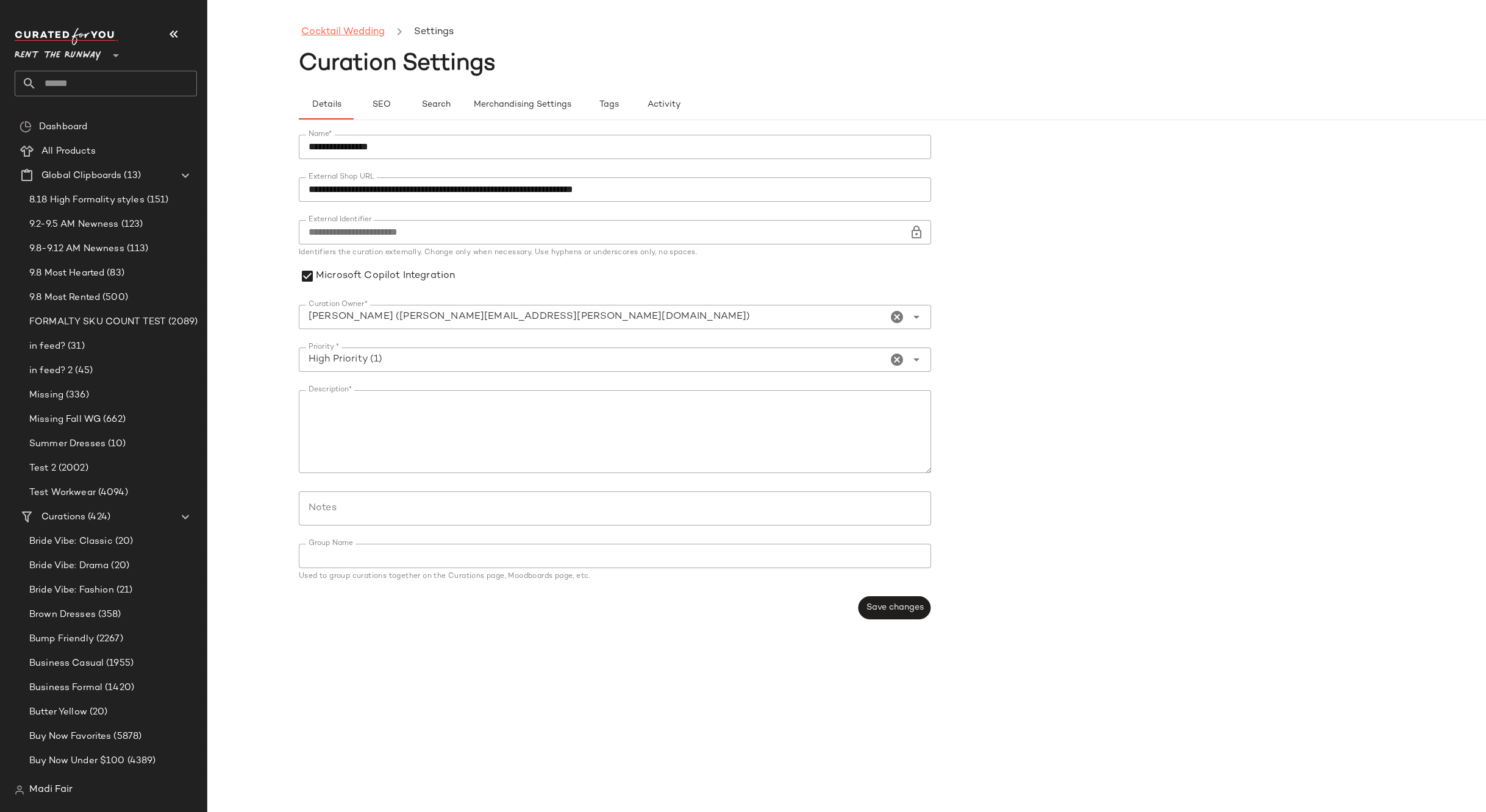
click at [356, 35] on link "Cocktail Wedding" at bounding box center [343, 32] width 84 height 16
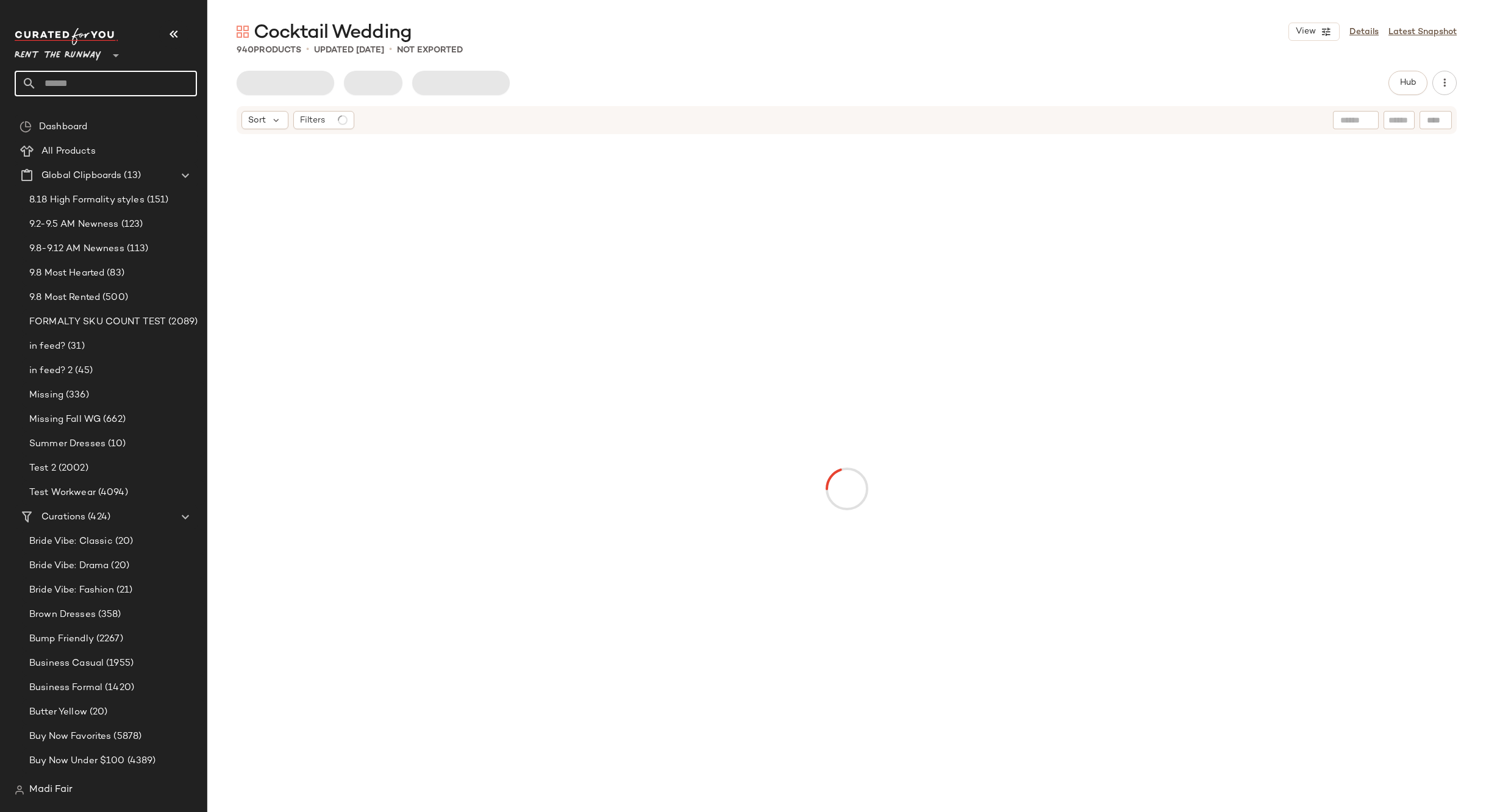
click at [98, 80] on input "text" at bounding box center [117, 84] width 160 height 26
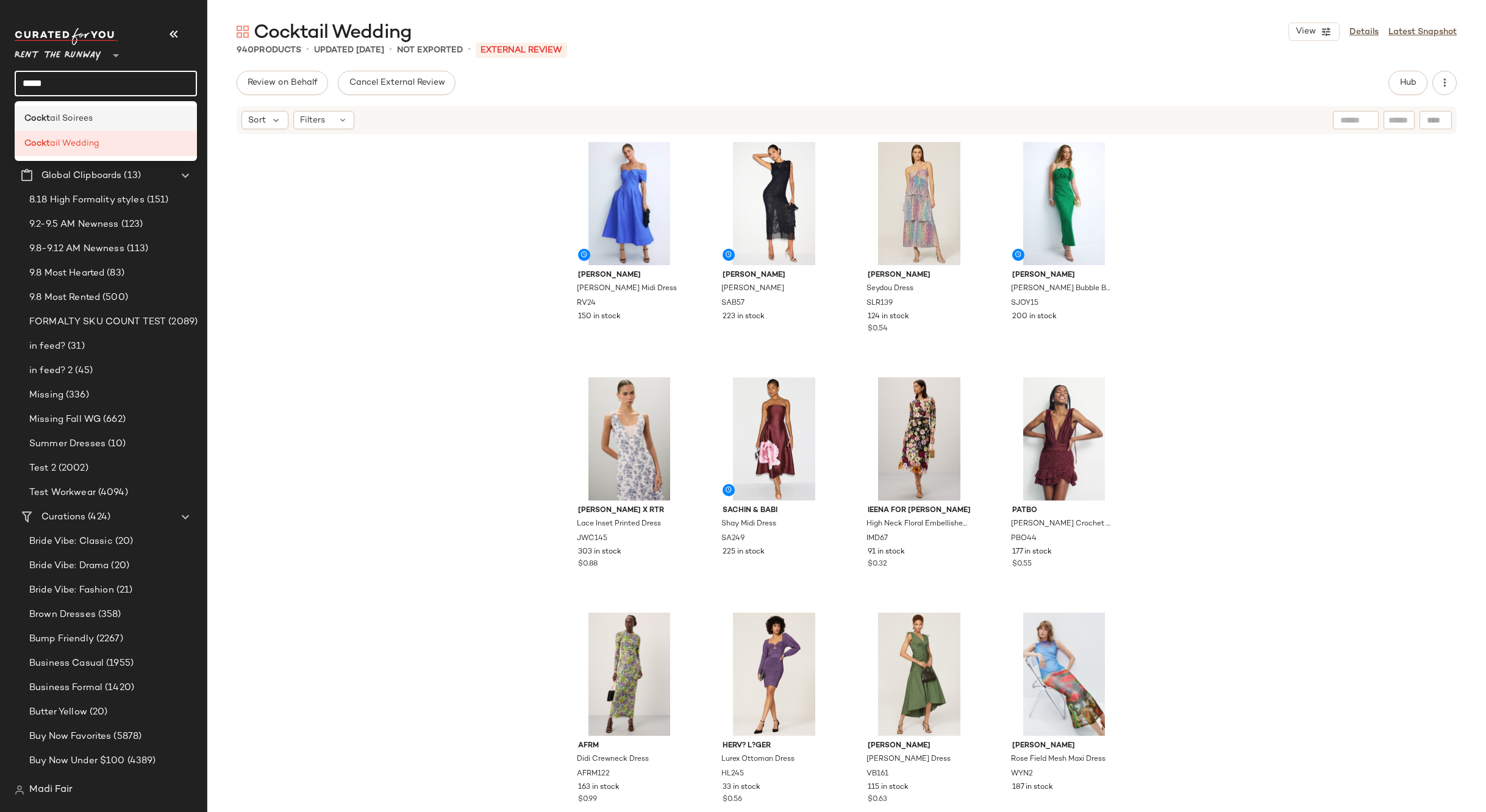
type input "*****"
click at [99, 113] on div "Cockt ail Soirees" at bounding box center [105, 118] width 162 height 13
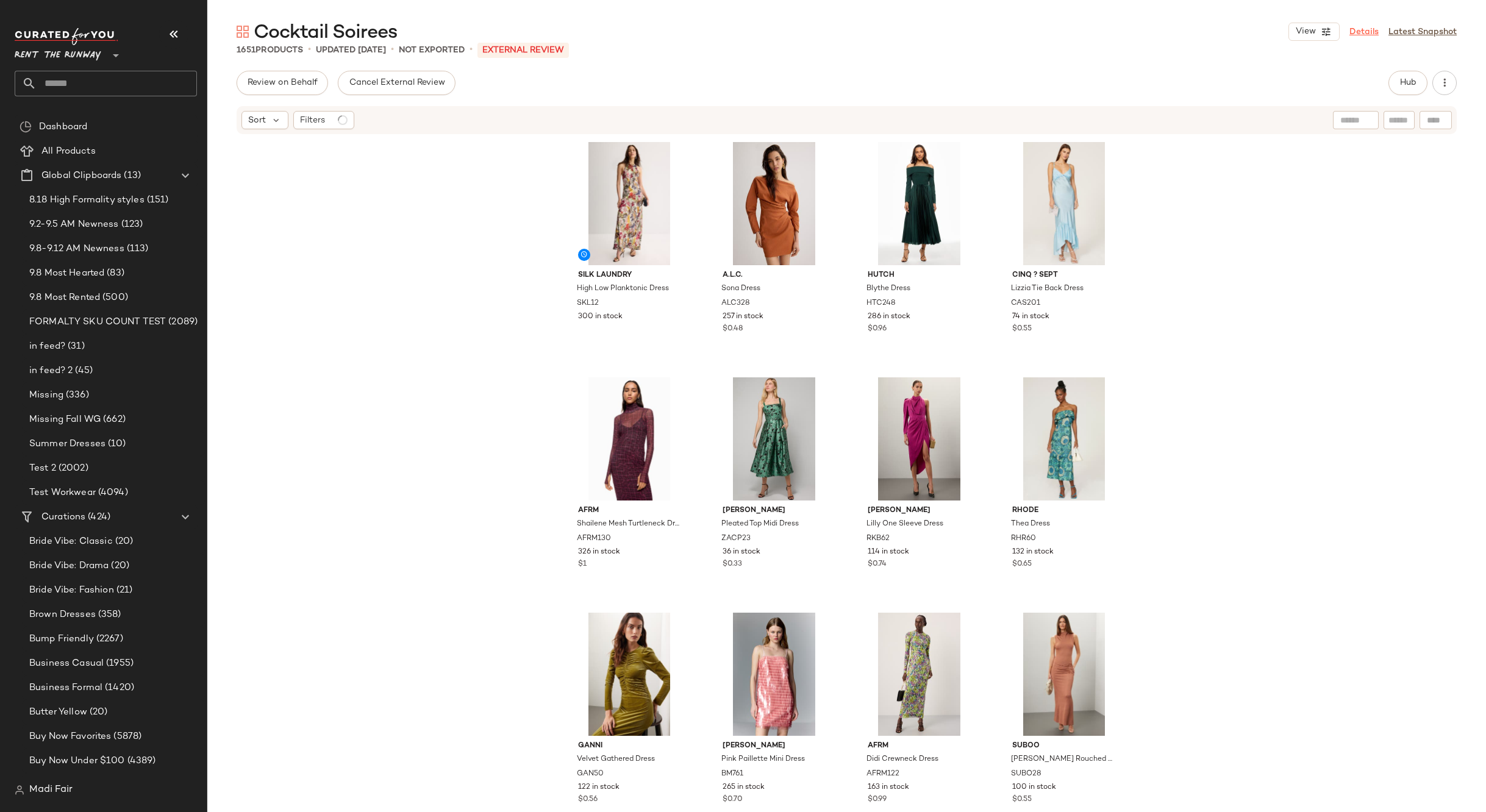
click at [1370, 30] on link "Details" at bounding box center [1364, 32] width 29 height 13
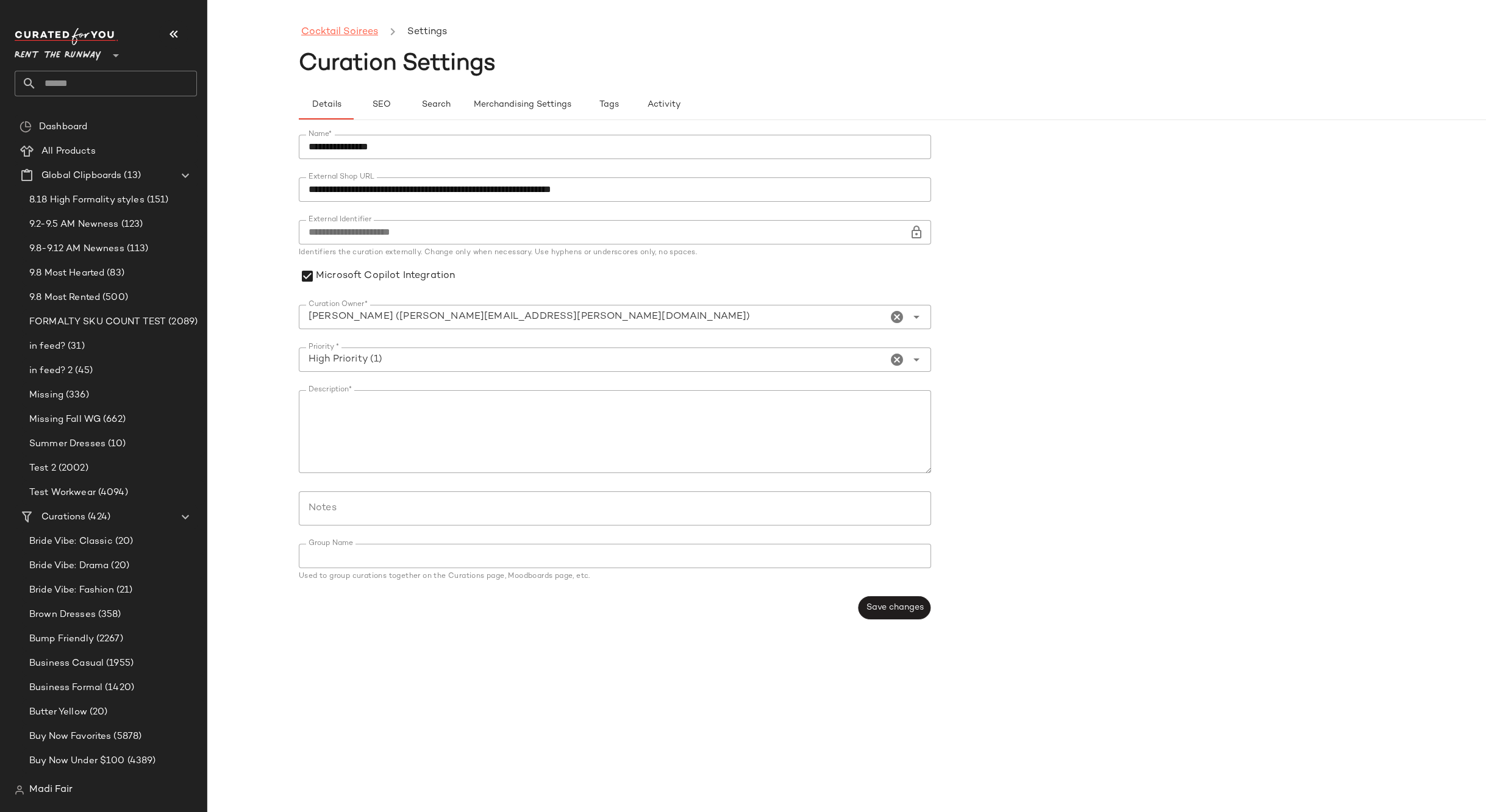
click at [341, 30] on link "Cocktail Soirees" at bounding box center [339, 32] width 77 height 16
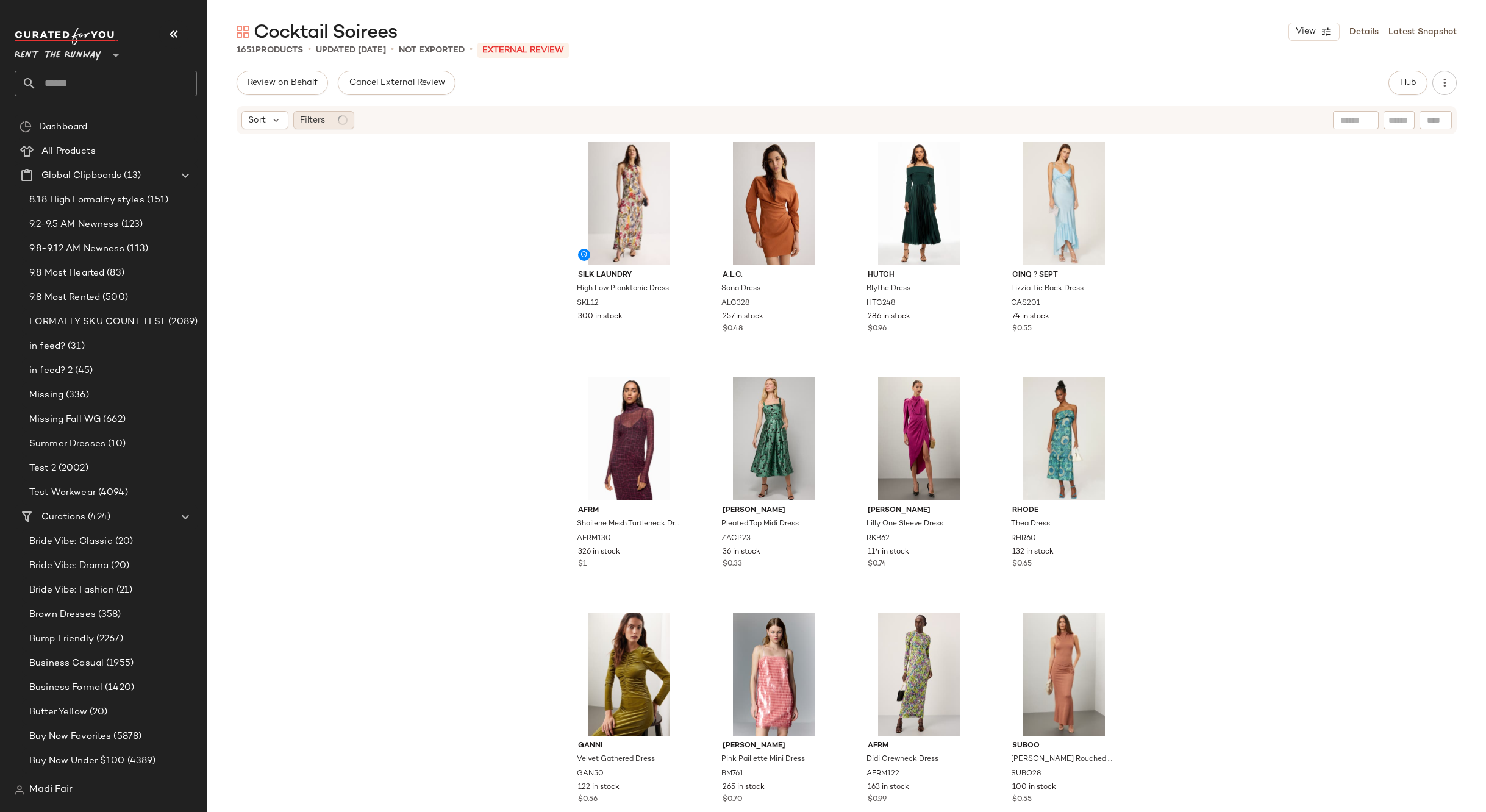
click at [335, 118] on div "Filters" at bounding box center [324, 120] width 61 height 18
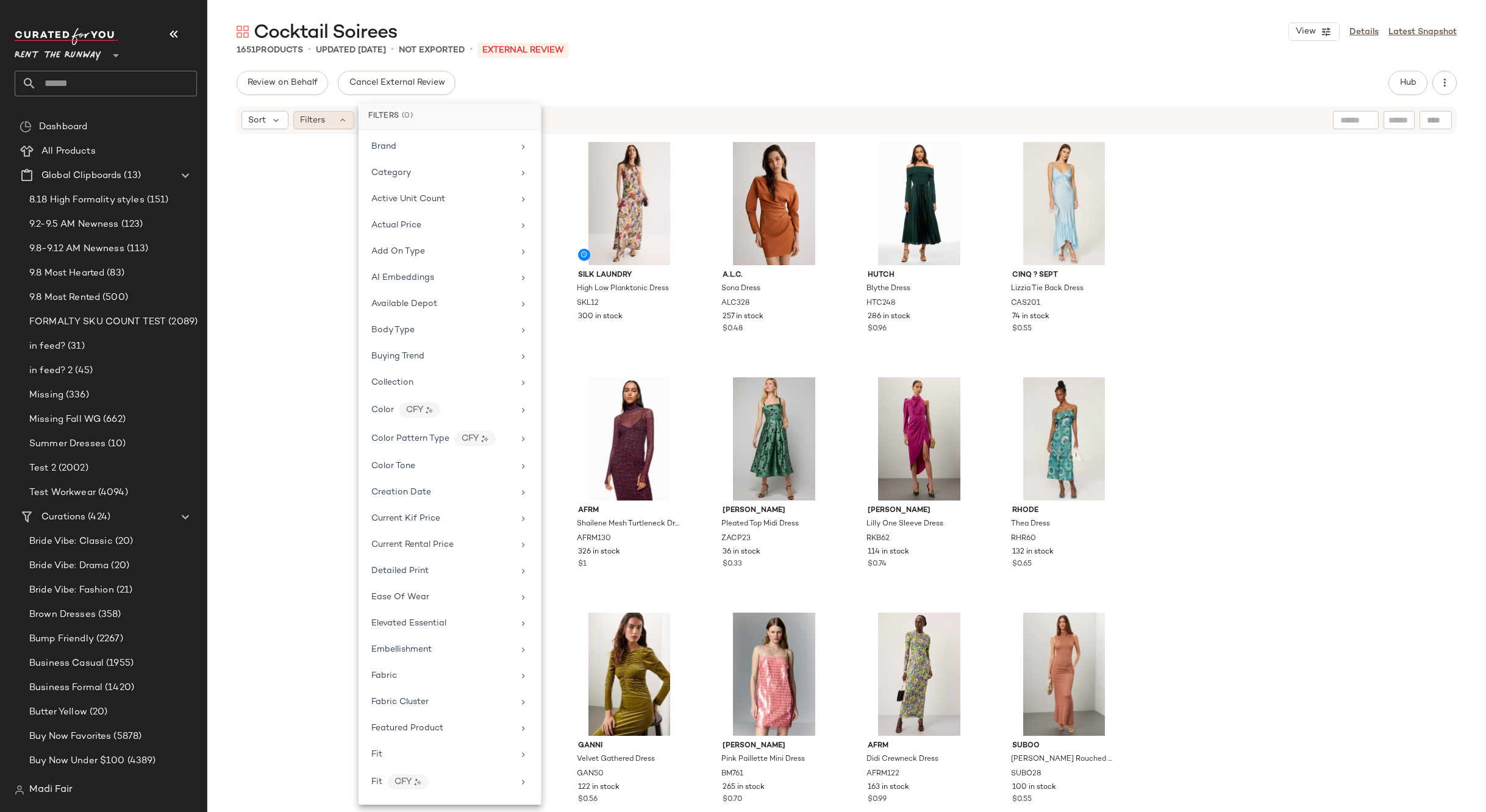
click at [323, 117] on span "Filters" at bounding box center [312, 120] width 25 height 13
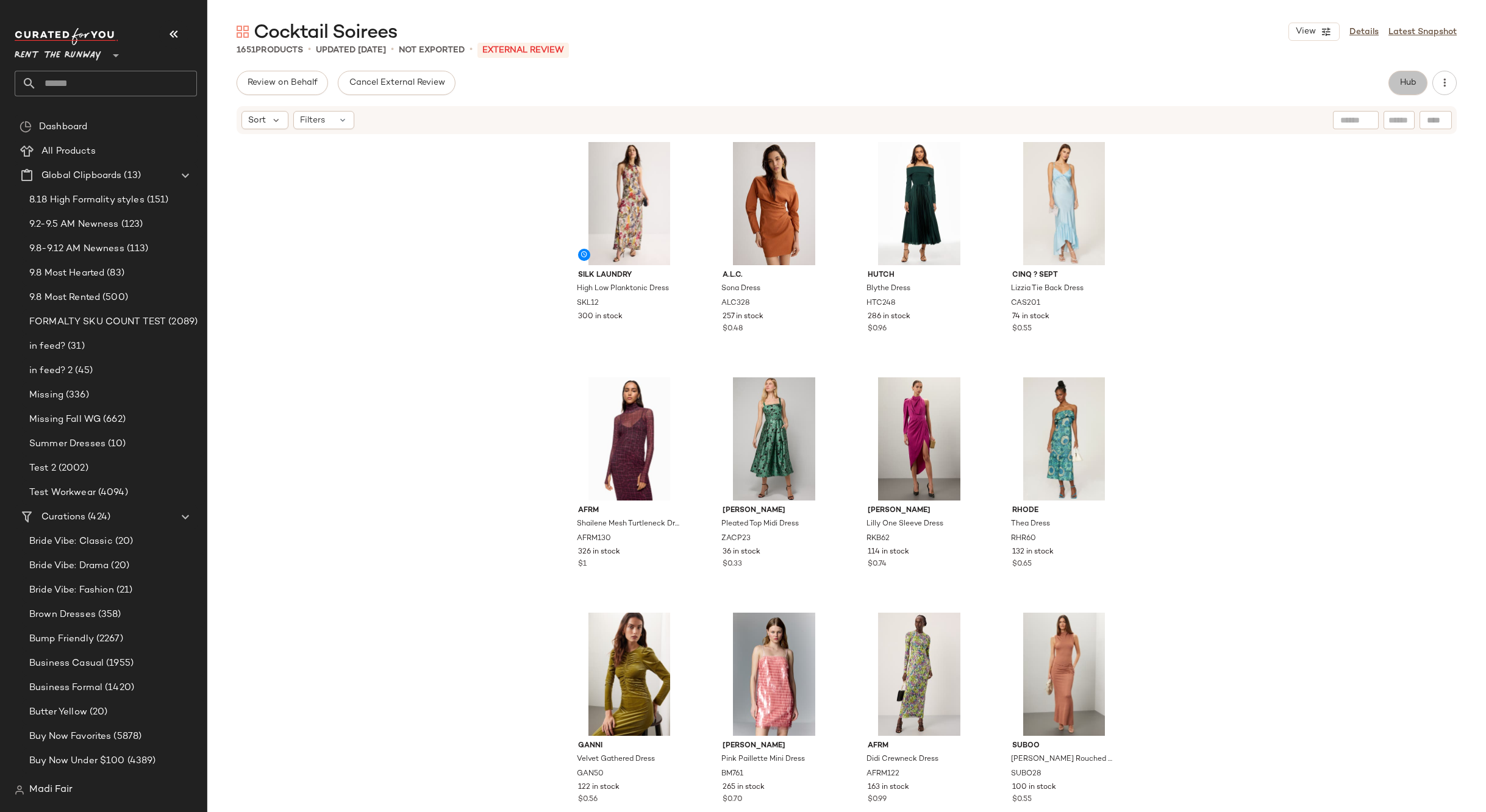
click at [1404, 83] on span "Hub" at bounding box center [1407, 82] width 17 height 10
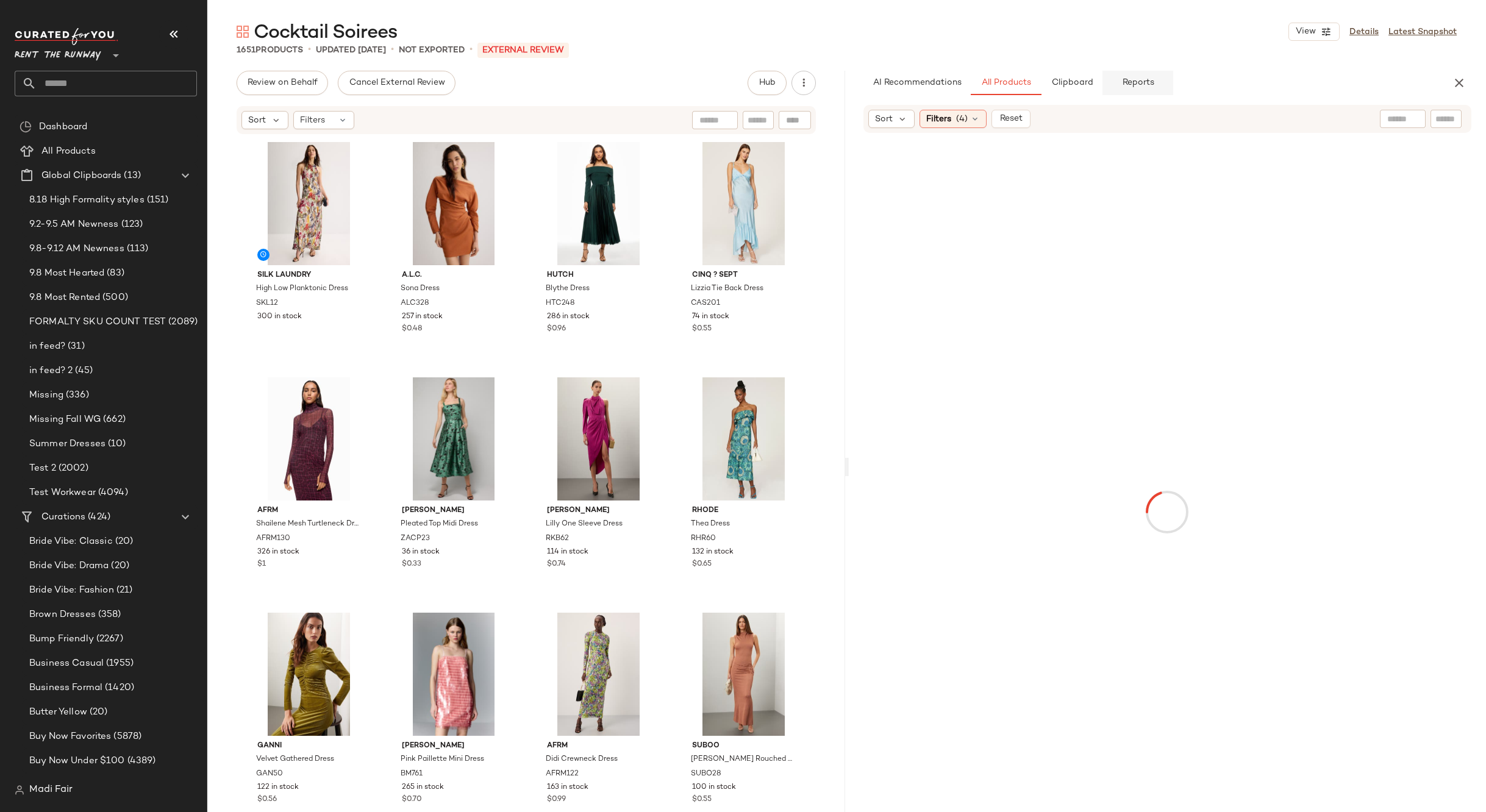
click at [1138, 75] on button "Reports" at bounding box center [1138, 83] width 71 height 24
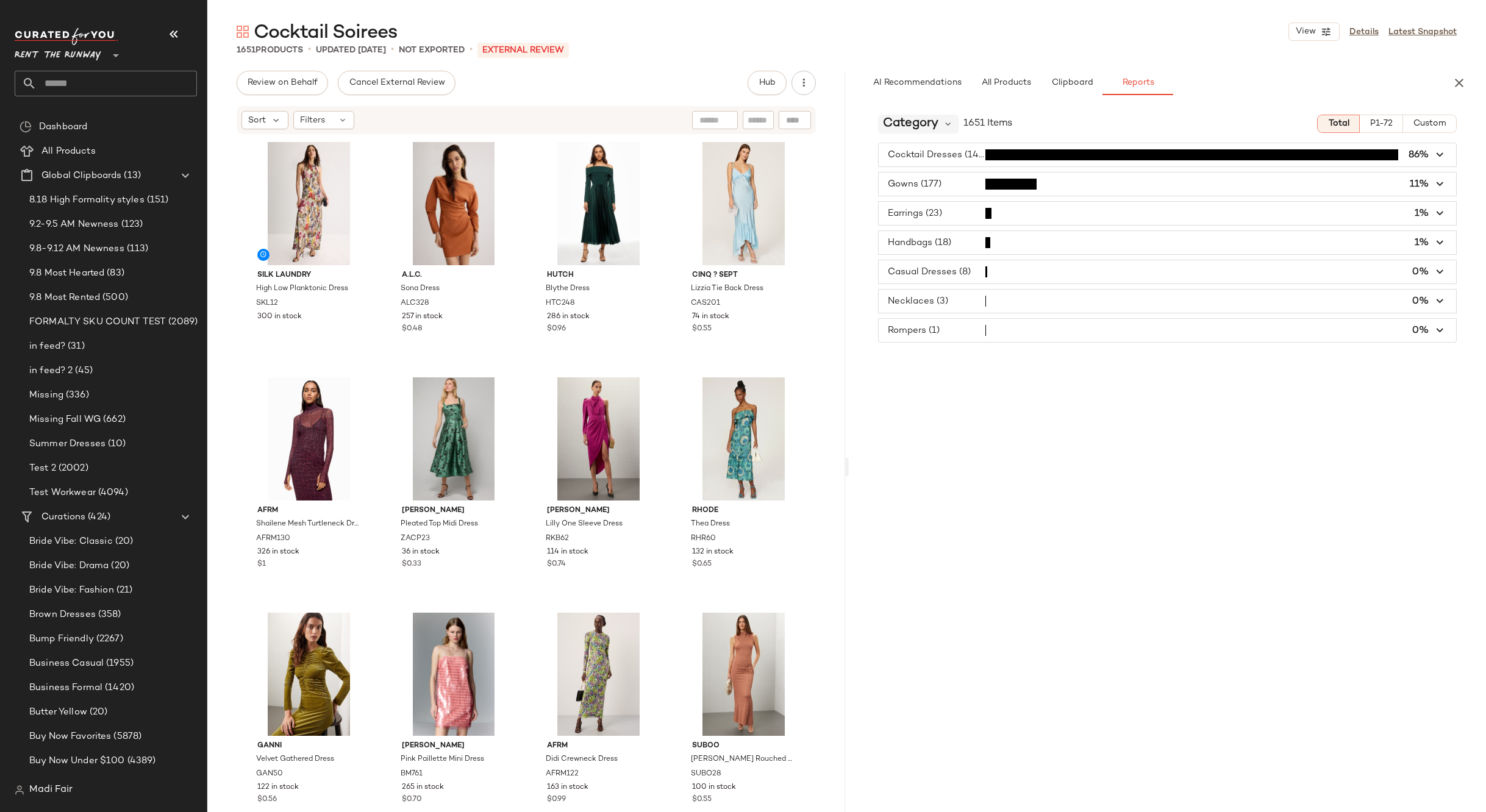
click at [932, 119] on span "Category" at bounding box center [910, 124] width 56 height 18
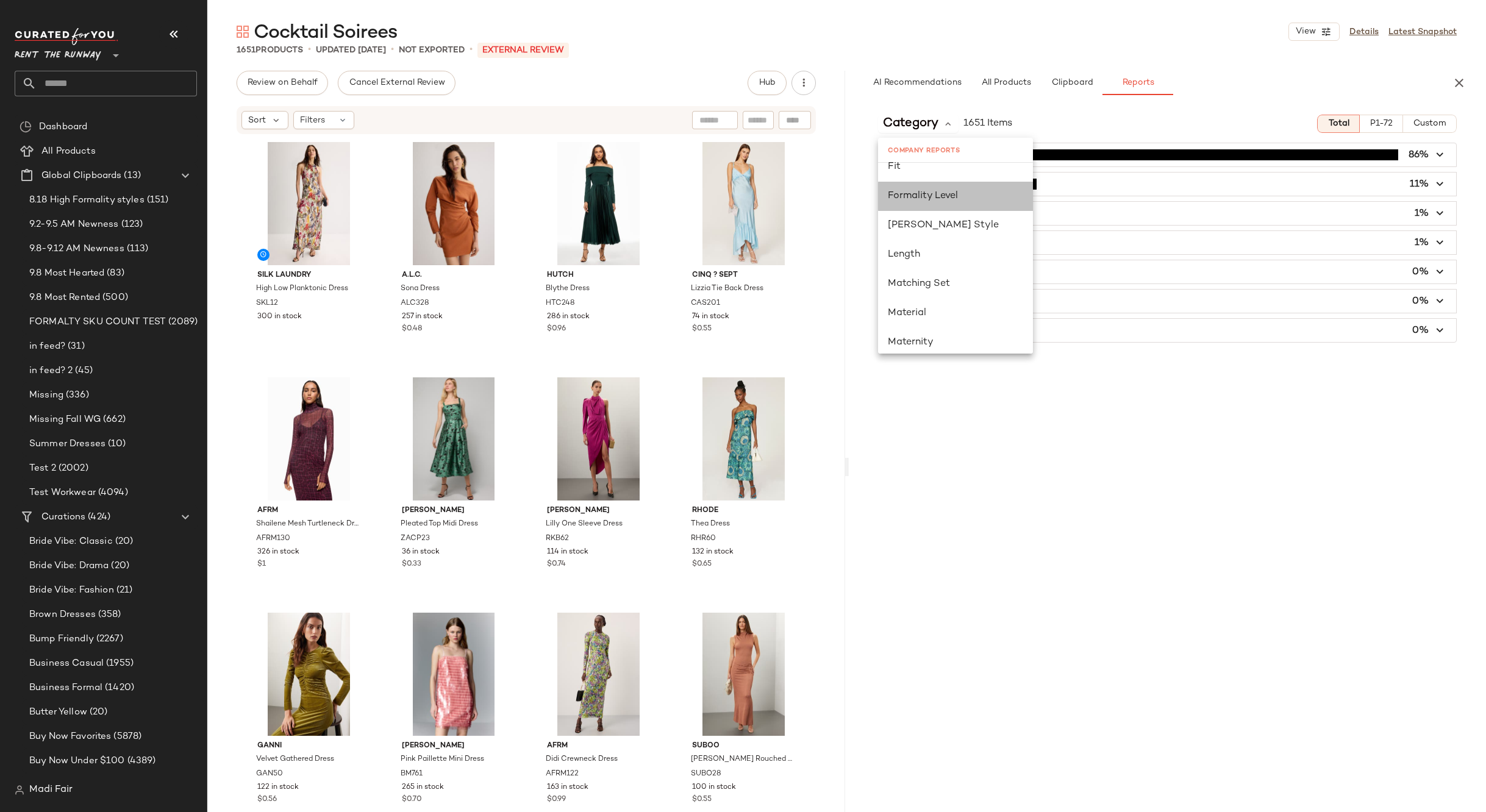
click at [945, 199] on span "Formality Level" at bounding box center [923, 196] width 70 height 11
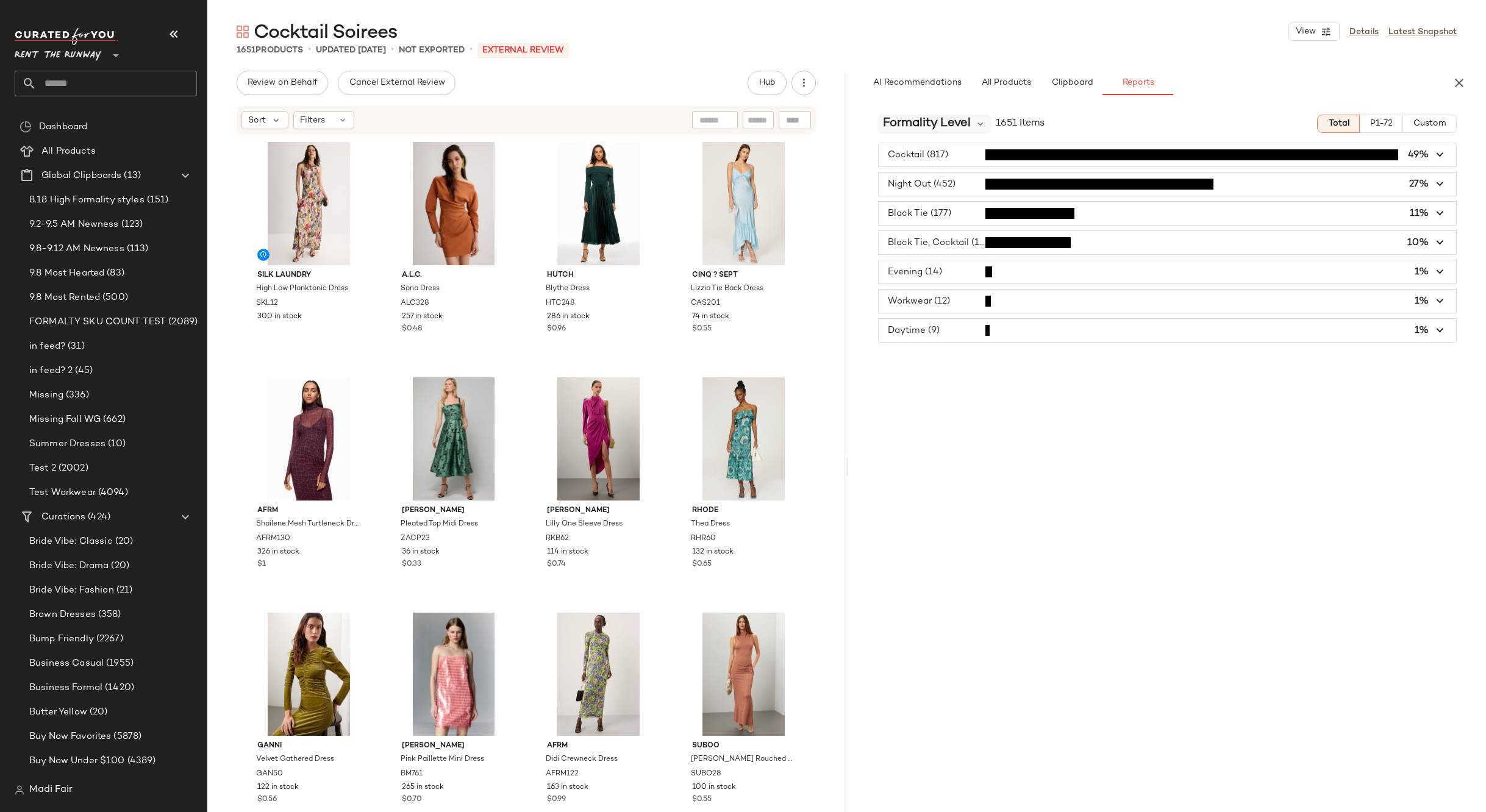
click at [966, 118] on span "Formality Level" at bounding box center [926, 124] width 88 height 18
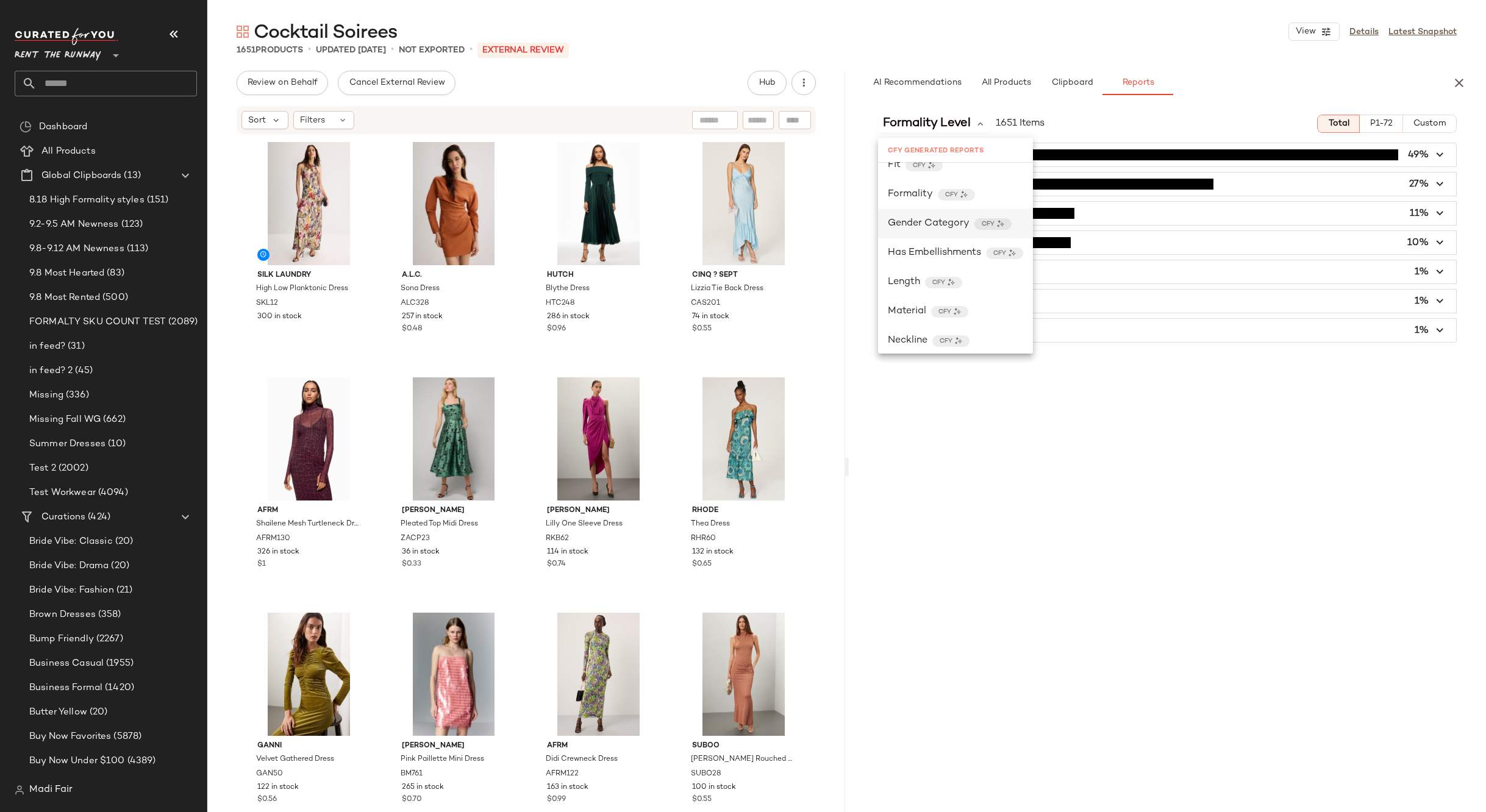
scroll to position [1158, 0]
click at [923, 195] on span "Formality" at bounding box center [910, 191] width 45 height 14
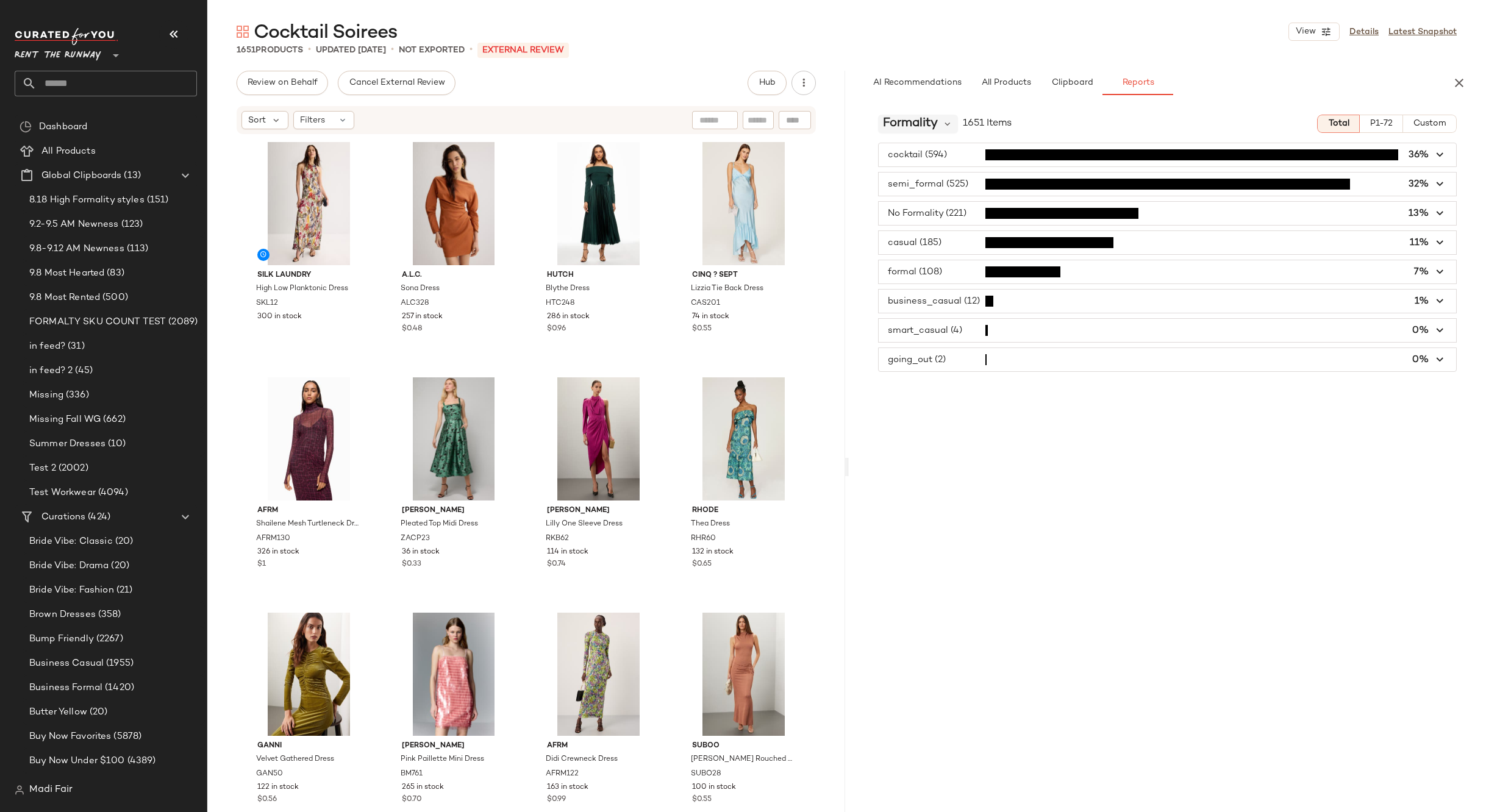
click at [907, 127] on span "Formality" at bounding box center [910, 124] width 55 height 18
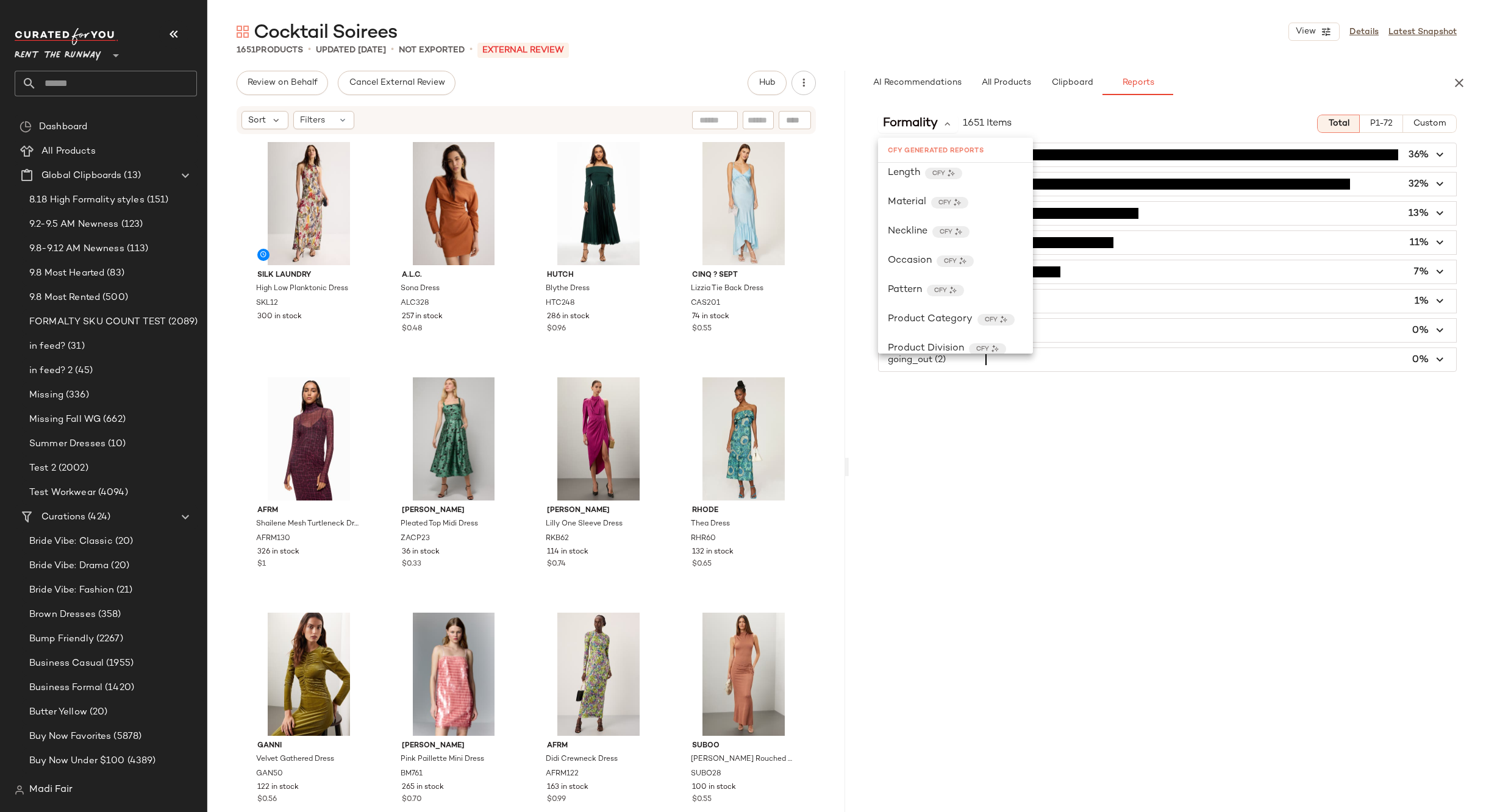
scroll to position [1243, 0]
click at [1465, 81] on icon "button" at bounding box center [1459, 82] width 14 height 14
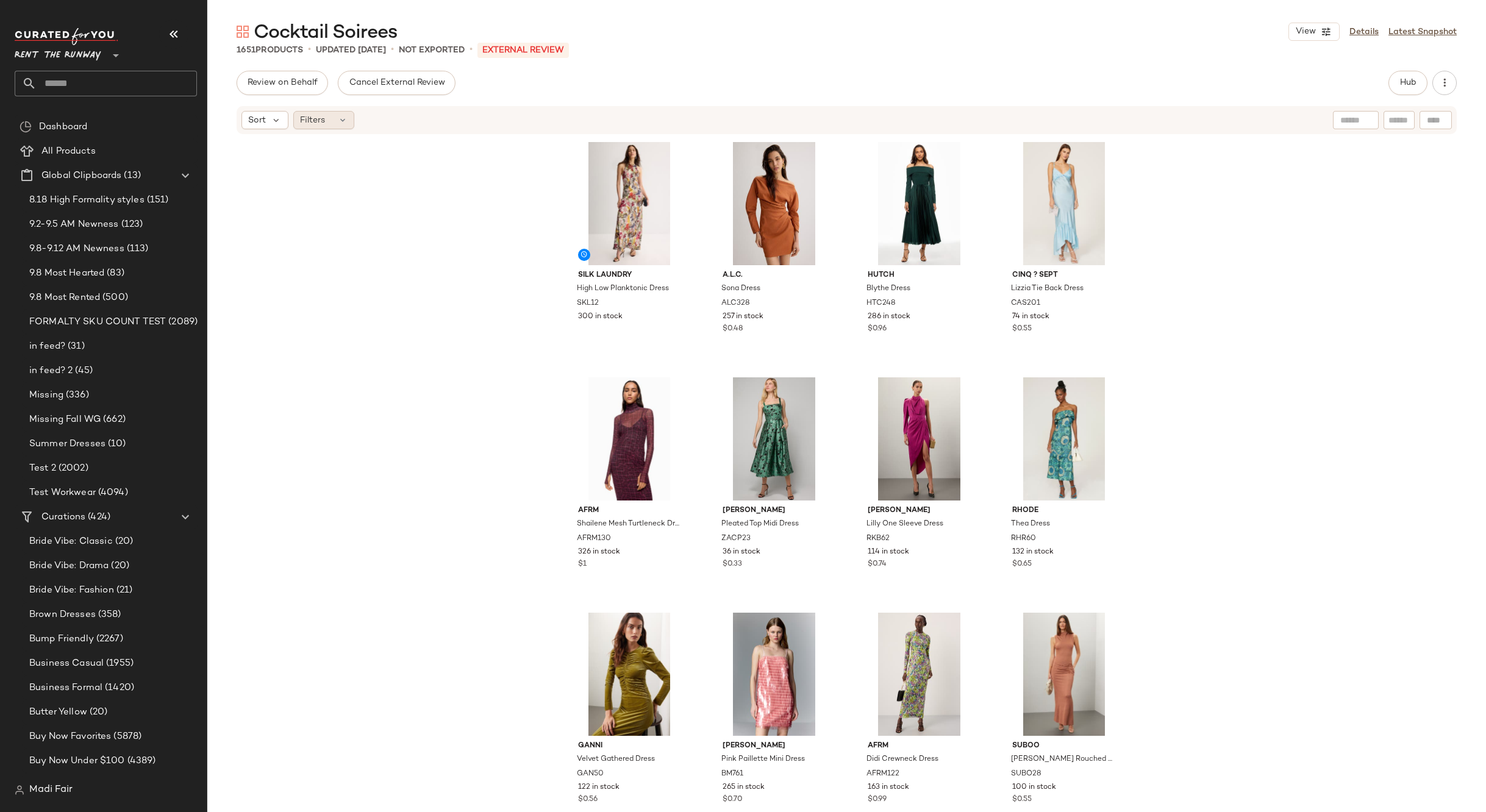
click at [312, 111] on div "Filters" at bounding box center [324, 120] width 61 height 18
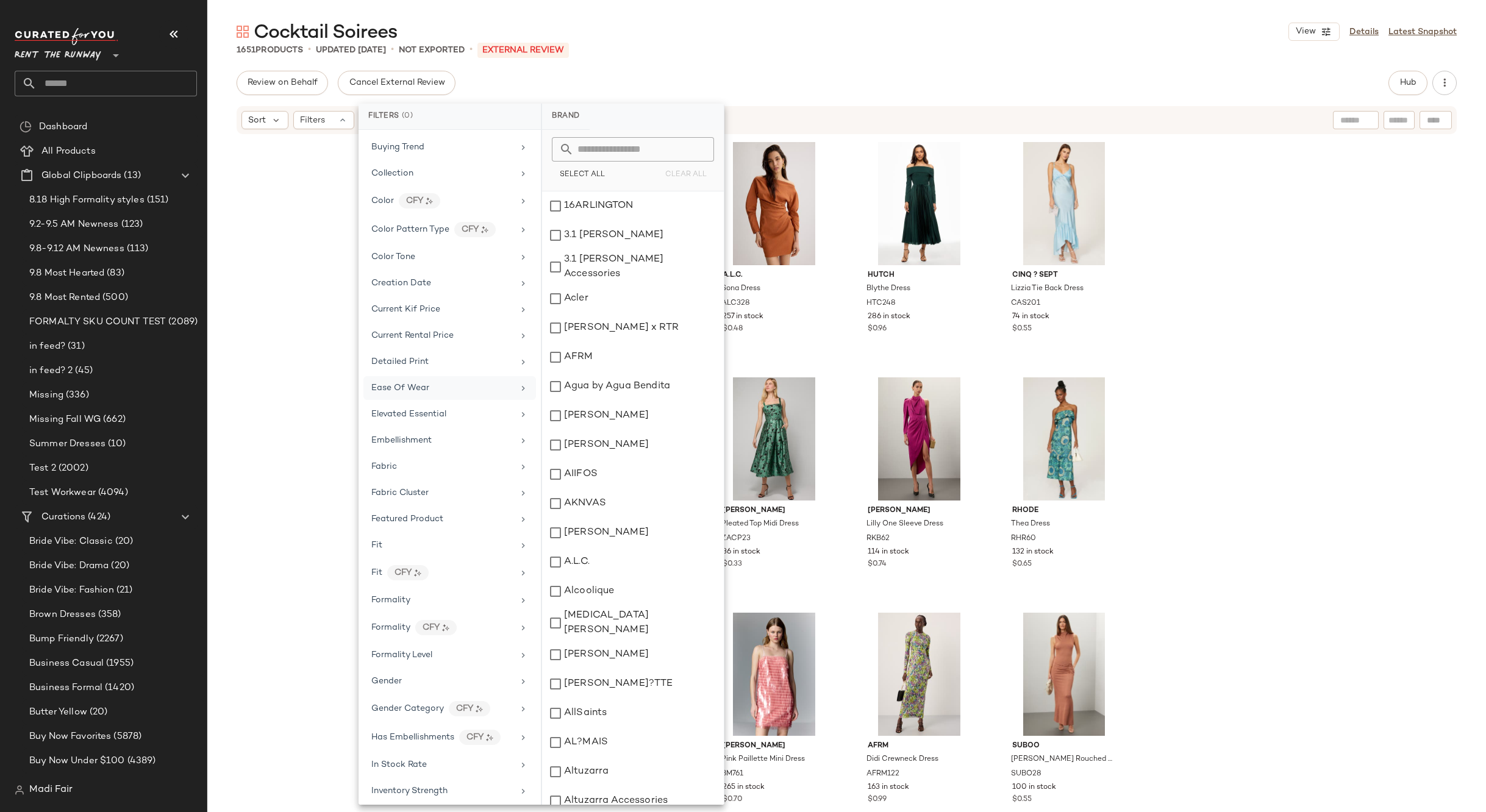
scroll to position [183, 0]
click at [419, 634] on div "Formality" at bounding box center [450, 626] width 172 height 24
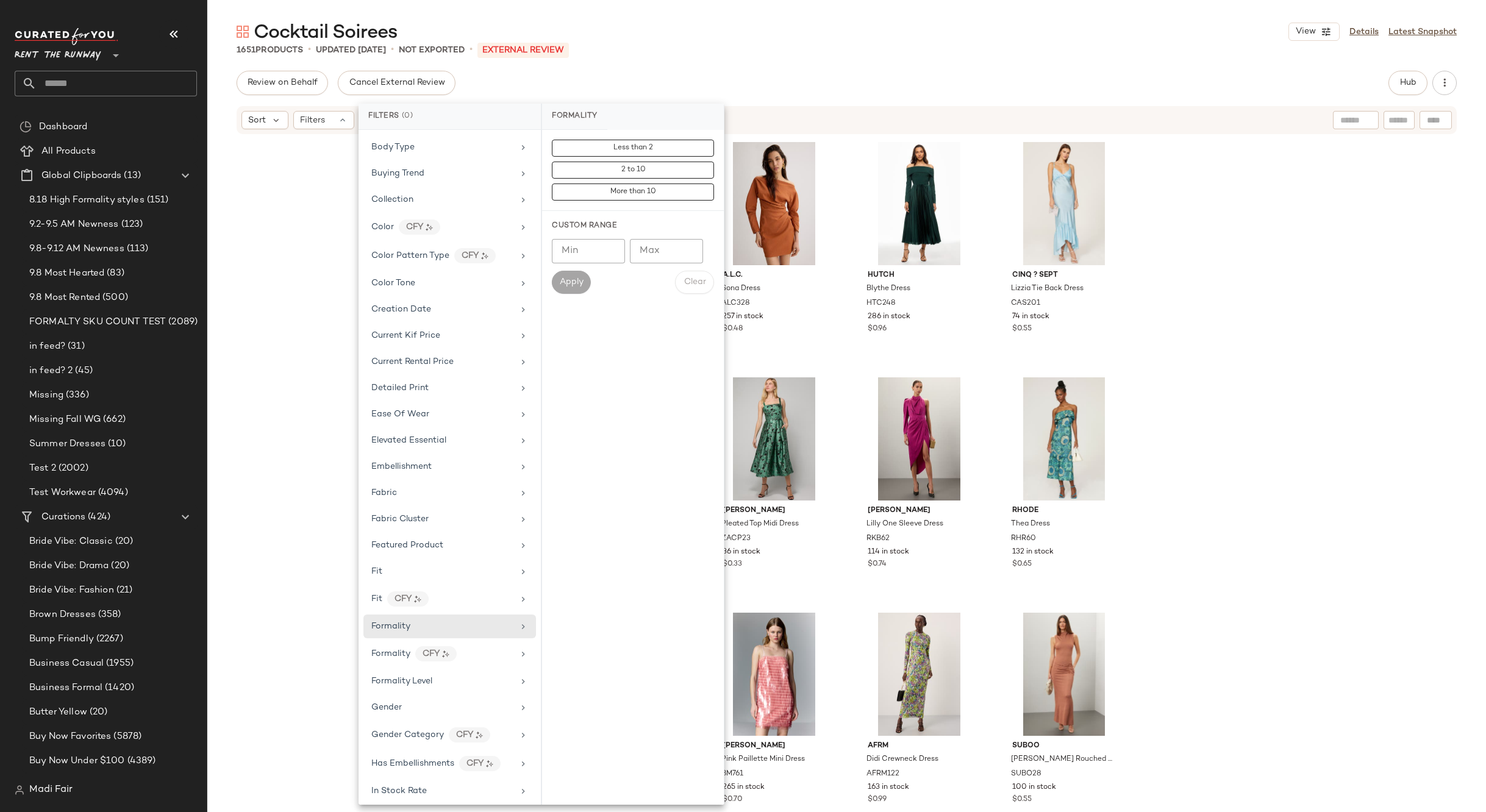
click at [578, 253] on input "Min" at bounding box center [589, 251] width 73 height 24
type input "*"
click at [656, 251] on input "Max" at bounding box center [666, 251] width 73 height 24
type input "*"
click at [577, 287] on span "Apply" at bounding box center [571, 282] width 24 height 10
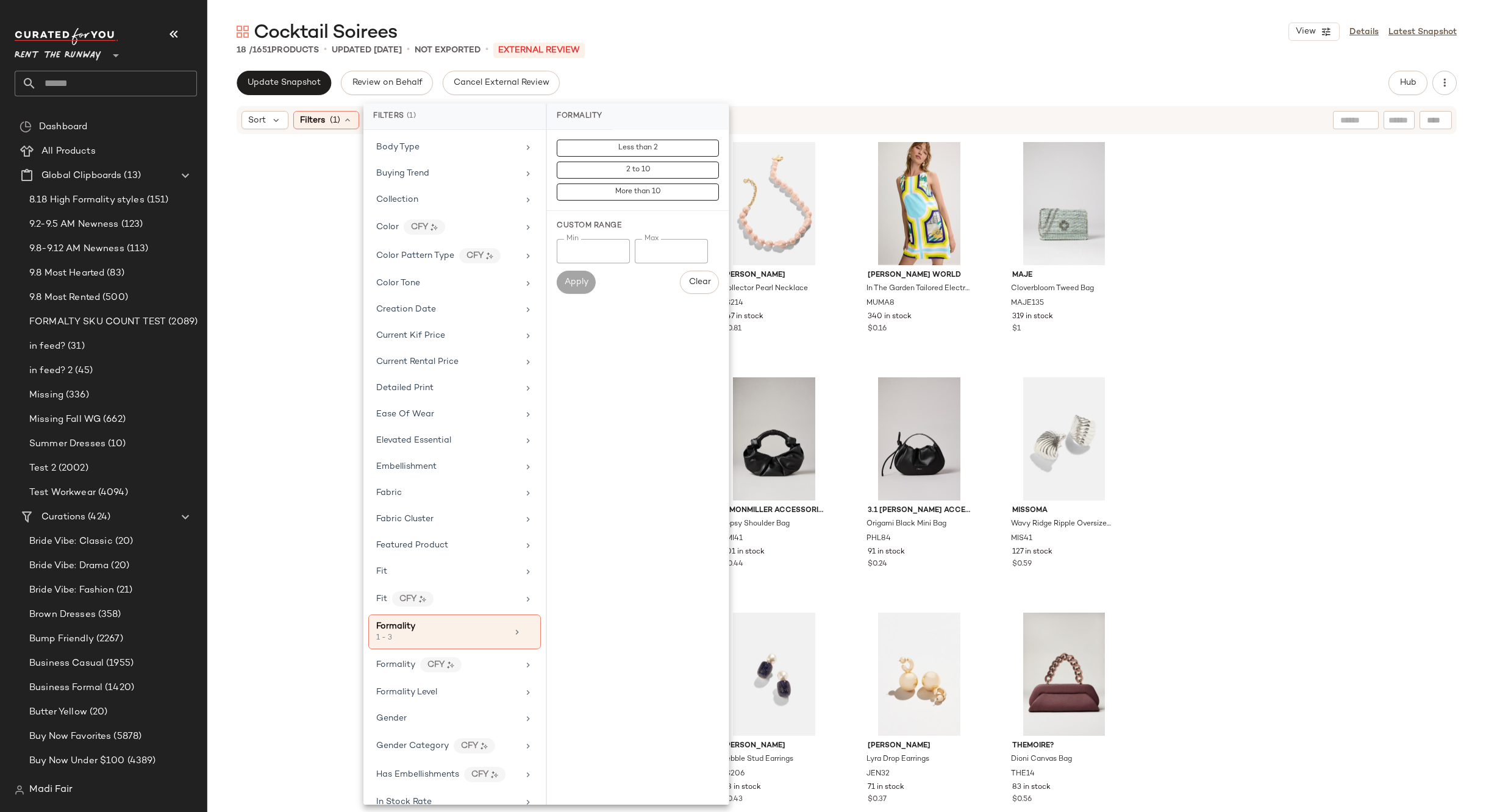
click at [1334, 265] on div "Rabanne Xl Link Double Hoop Earring PACO77 63 in stock $0.36 Lele Sadoughi Coll…" at bounding box center [846, 472] width 1279 height 673
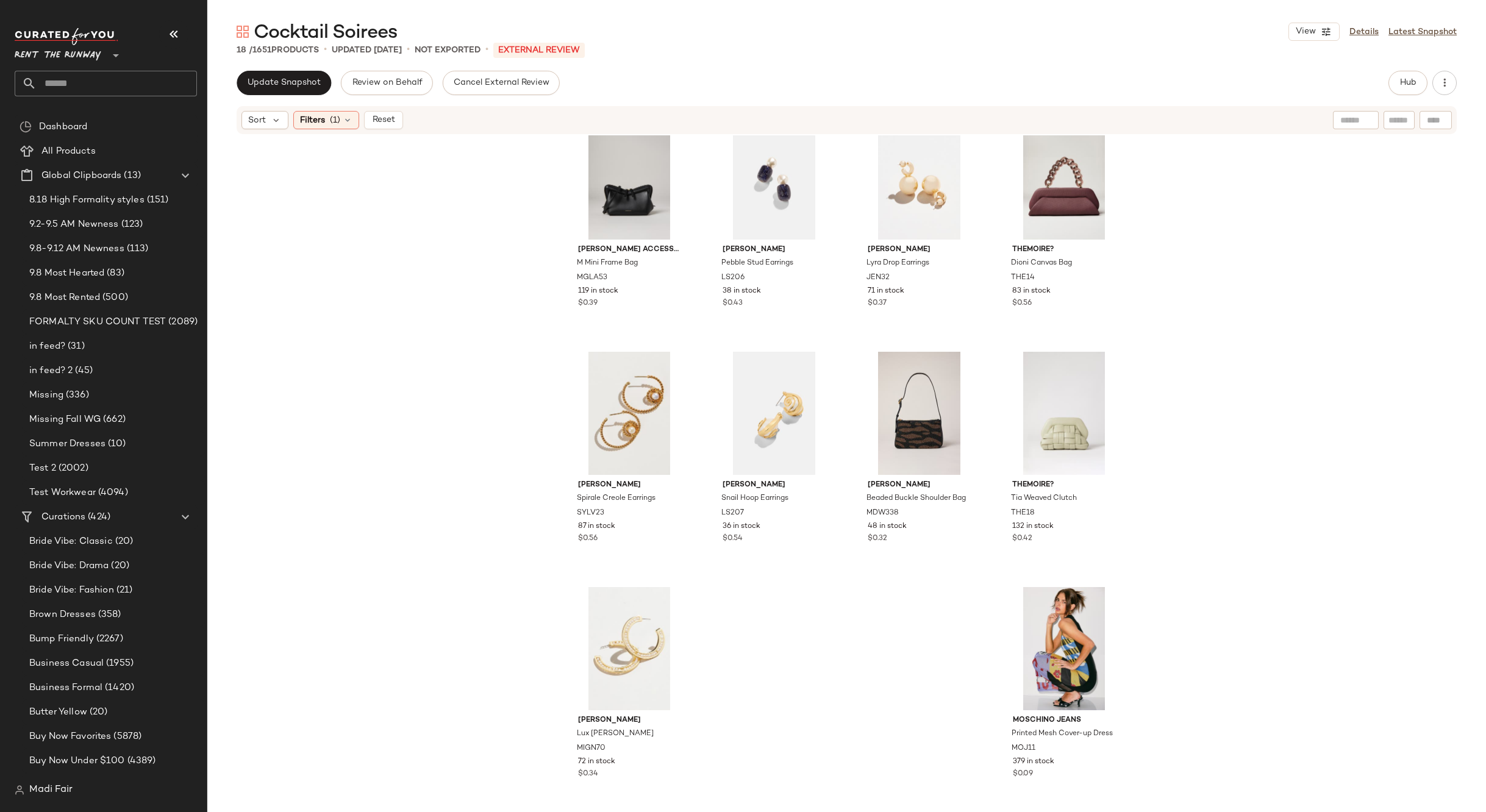
scroll to position [0, 0]
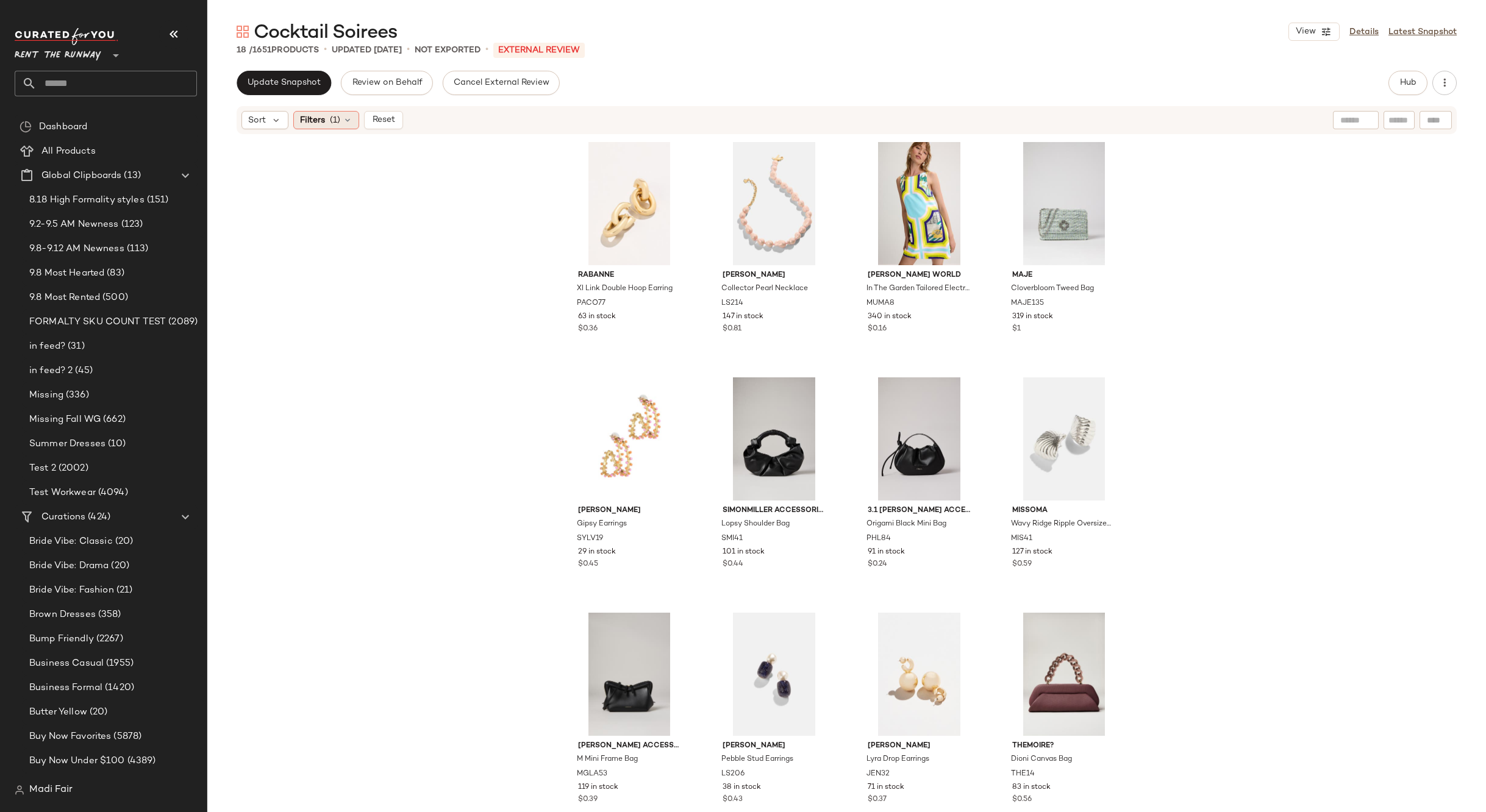
click at [310, 124] on span "Filters" at bounding box center [312, 120] width 25 height 13
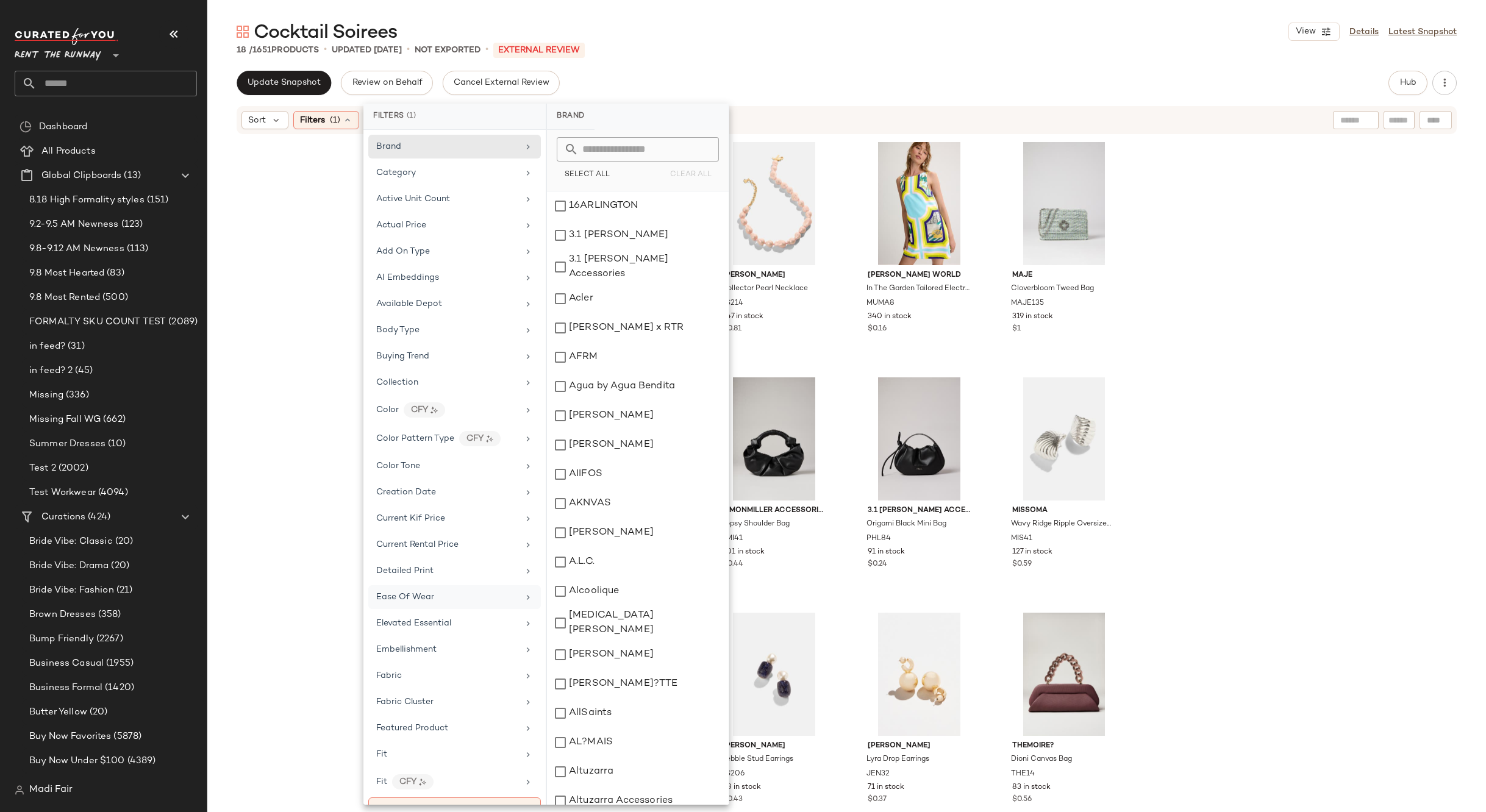
scroll to position [427, 0]
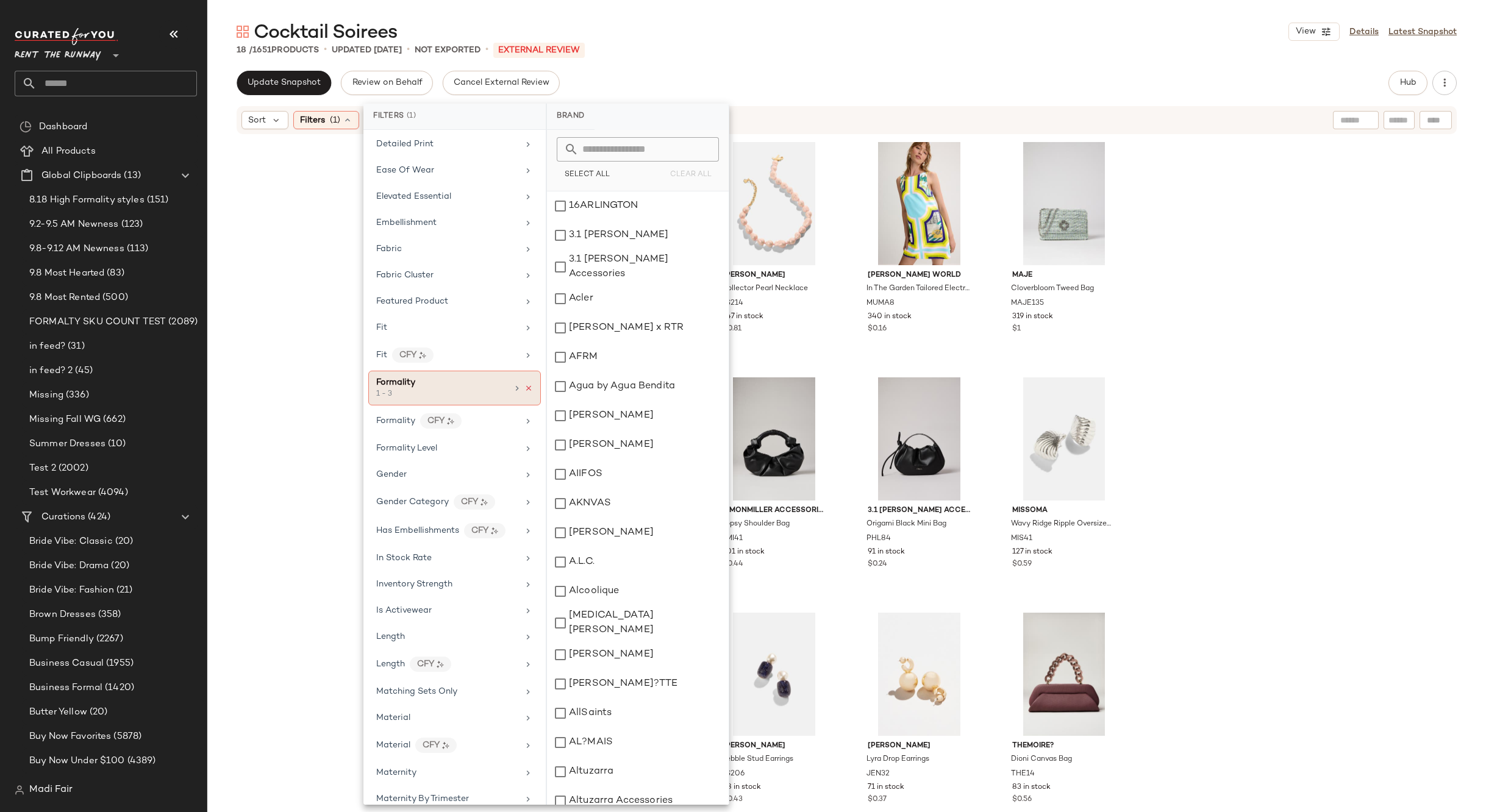
click at [525, 389] on icon at bounding box center [528, 388] width 8 height 8
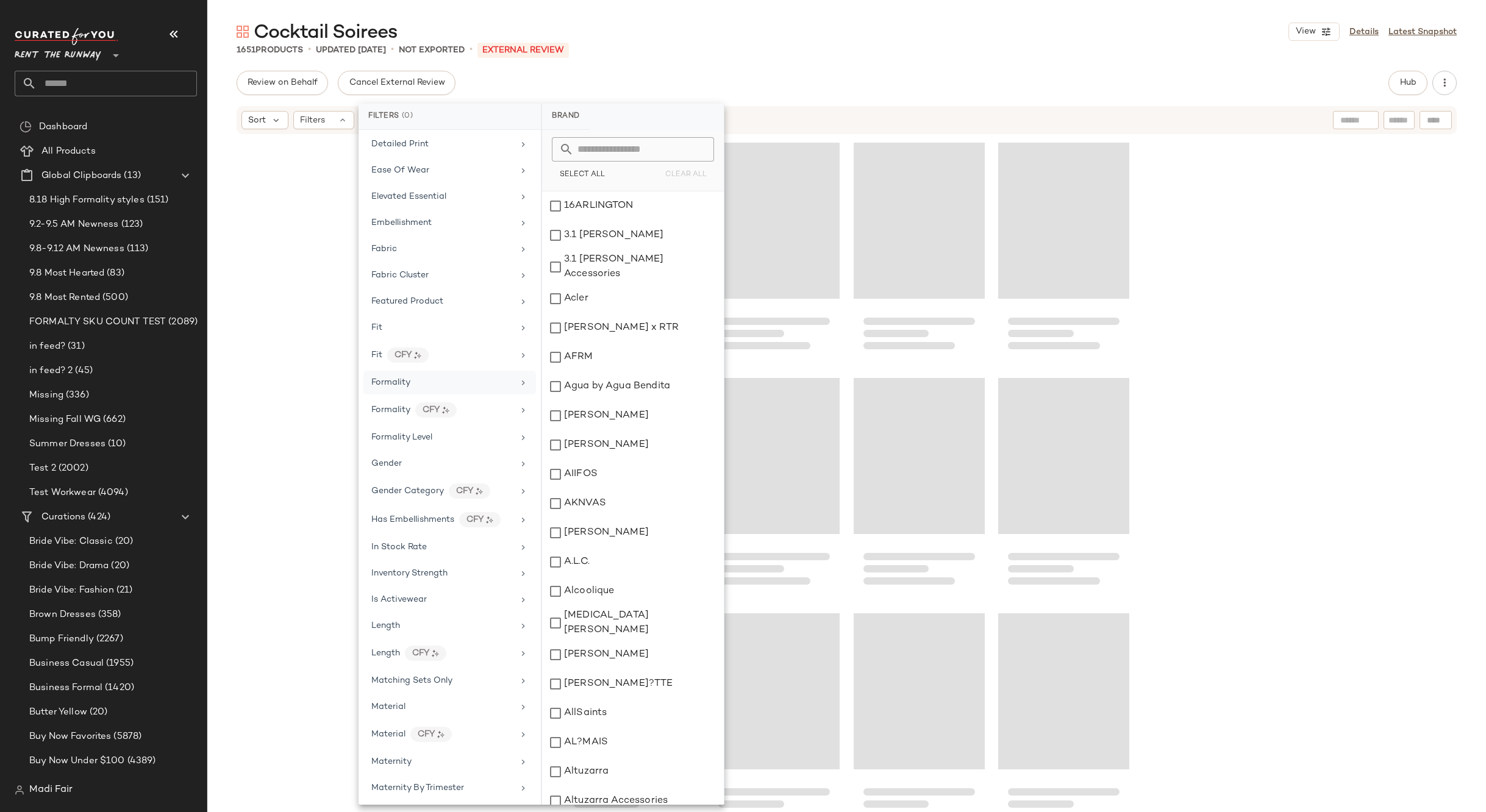
click at [497, 385] on div "Formality" at bounding box center [442, 382] width 142 height 13
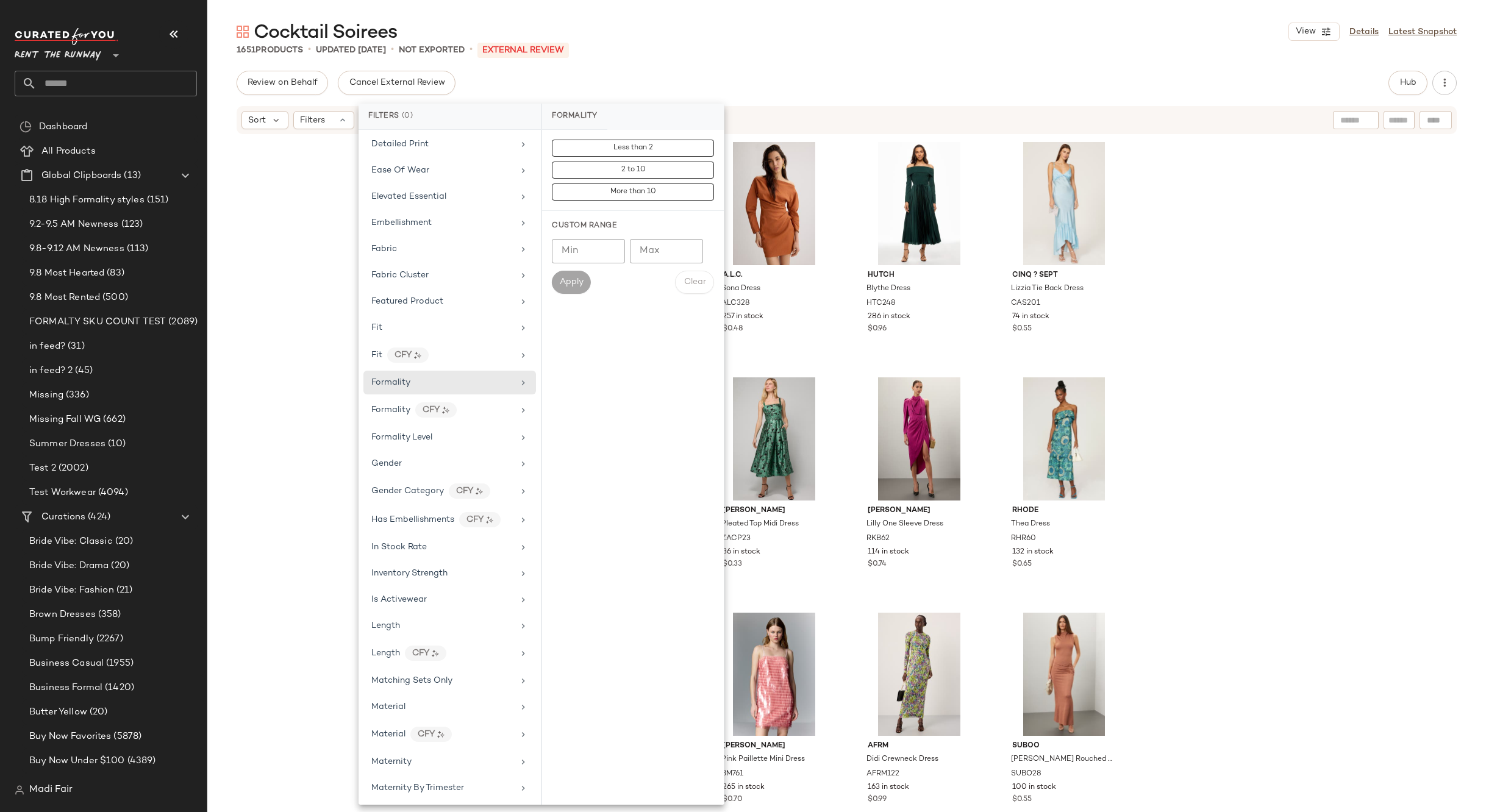
click at [570, 254] on input "Min" at bounding box center [589, 251] width 73 height 24
type input "*"
click at [653, 248] on input "Max" at bounding box center [666, 251] width 73 height 24
type input "**"
click at [570, 283] on span "Apply" at bounding box center [571, 282] width 24 height 10
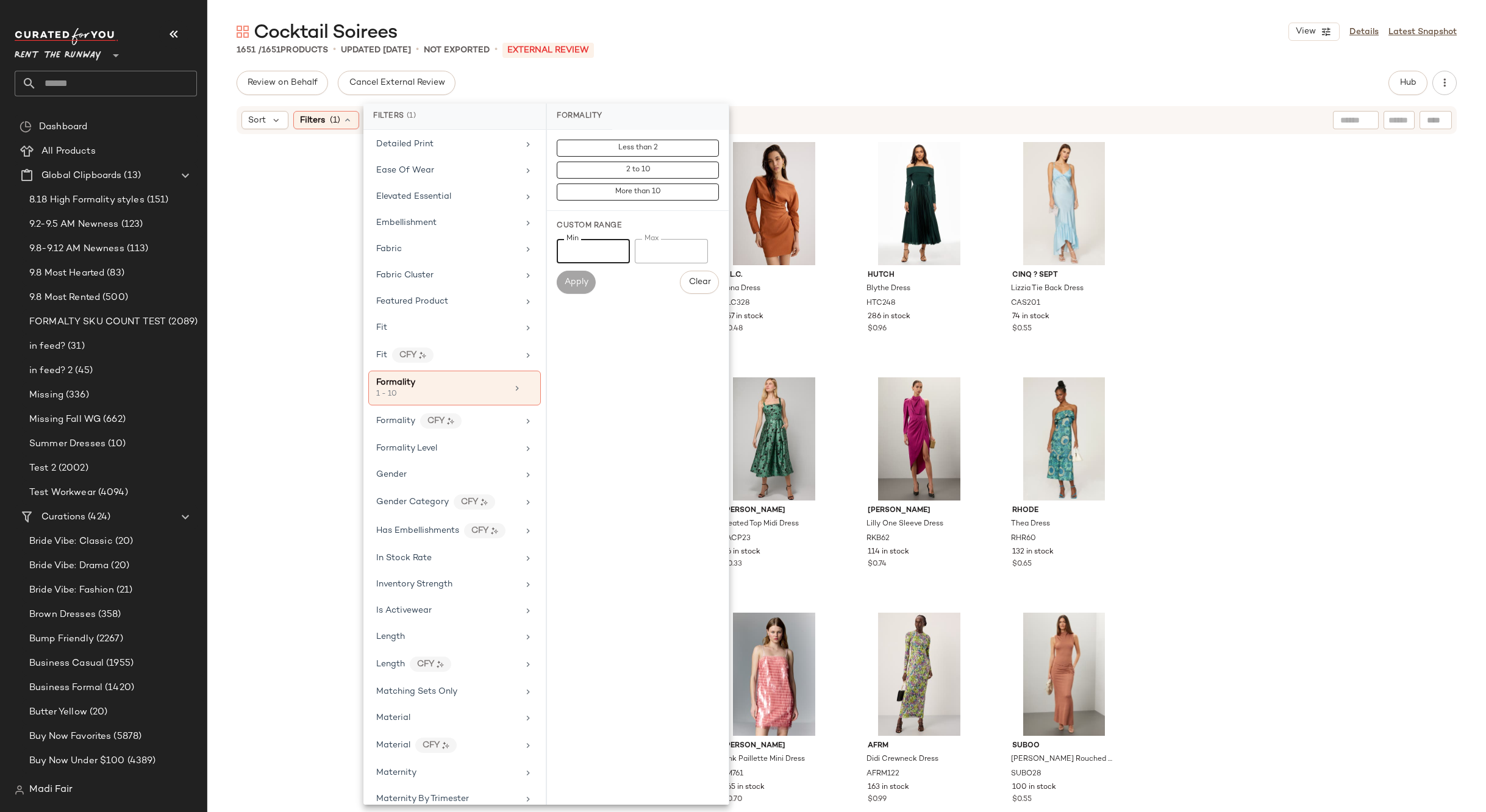
drag, startPoint x: 585, startPoint y: 253, endPoint x: 541, endPoint y: 257, distance: 44.2
click at [541, 257] on div "Filters (1) Brand Category Active Unit Count Actual Price Add On Type AI Embedd…" at bounding box center [547, 454] width 366 height 701
type input "**"
click at [570, 282] on span "Apply" at bounding box center [576, 282] width 24 height 10
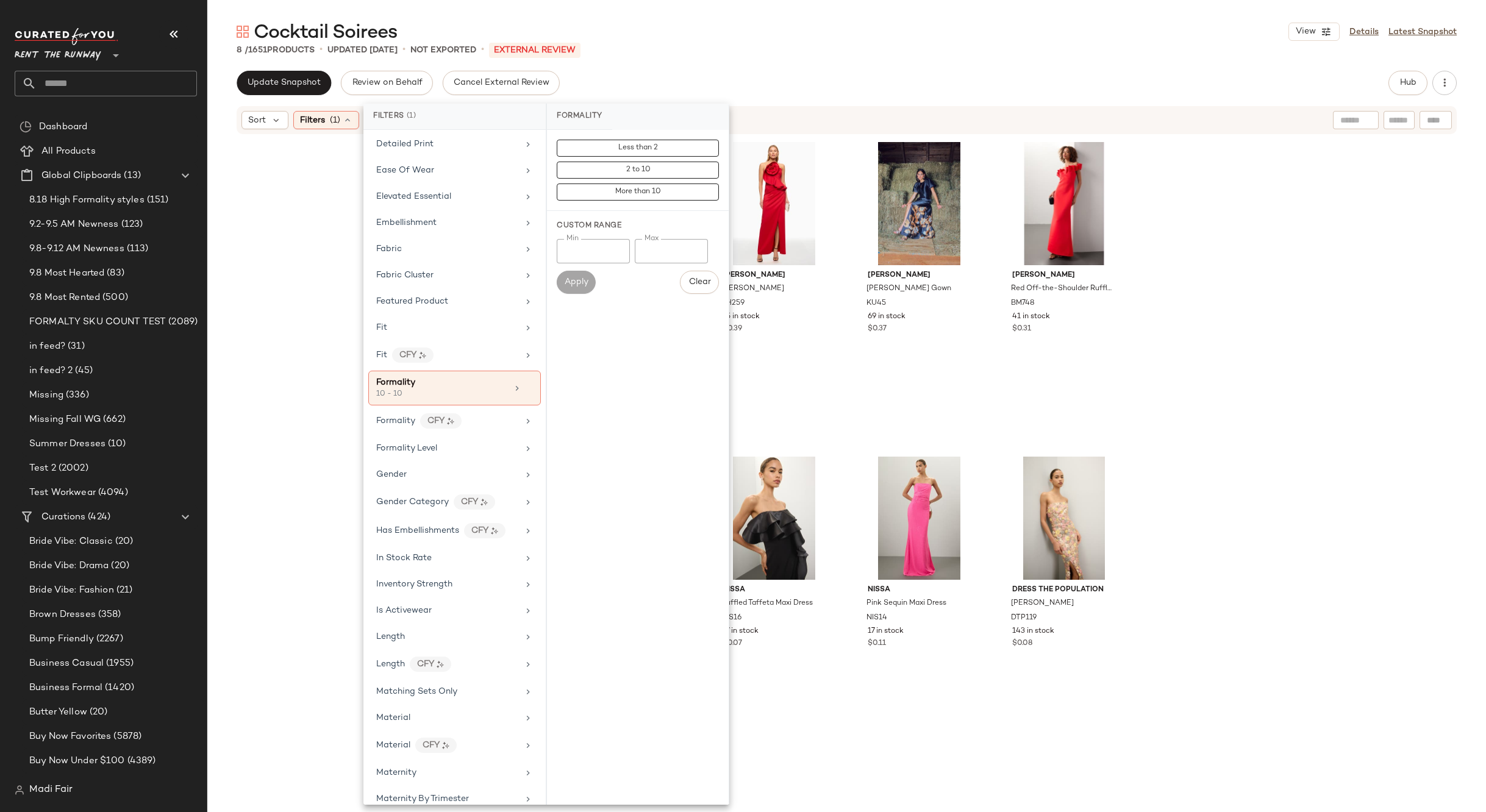
click at [775, 49] on div "8 / 1651 Products • updated Sep 10th • Not Exported • External REVIEW" at bounding box center [846, 50] width 1279 height 12
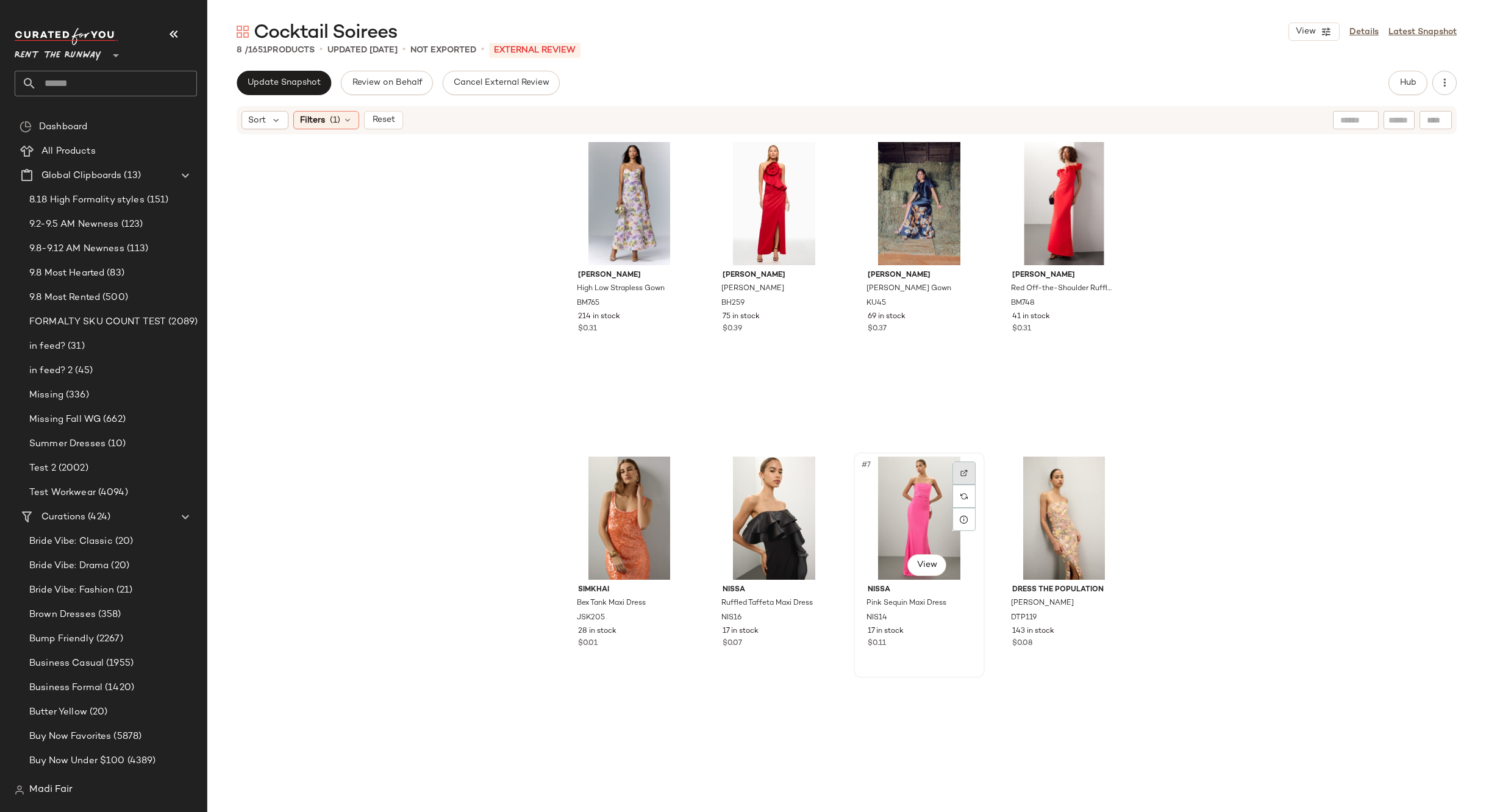
click at [957, 467] on div at bounding box center [964, 473] width 23 height 23
click at [963, 511] on div at bounding box center [964, 519] width 23 height 23
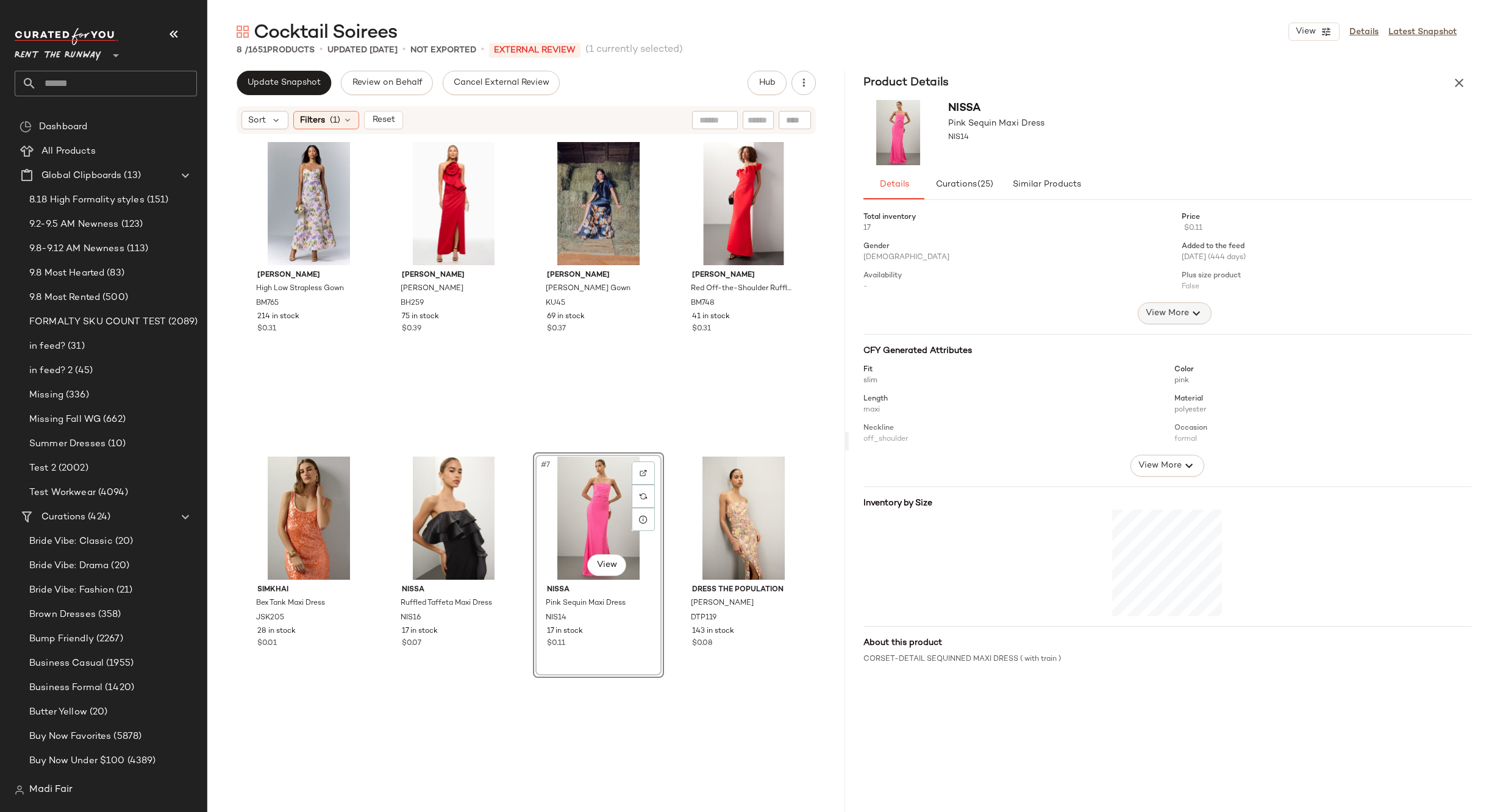
click at [1163, 308] on span "View More" at bounding box center [1167, 313] width 44 height 14
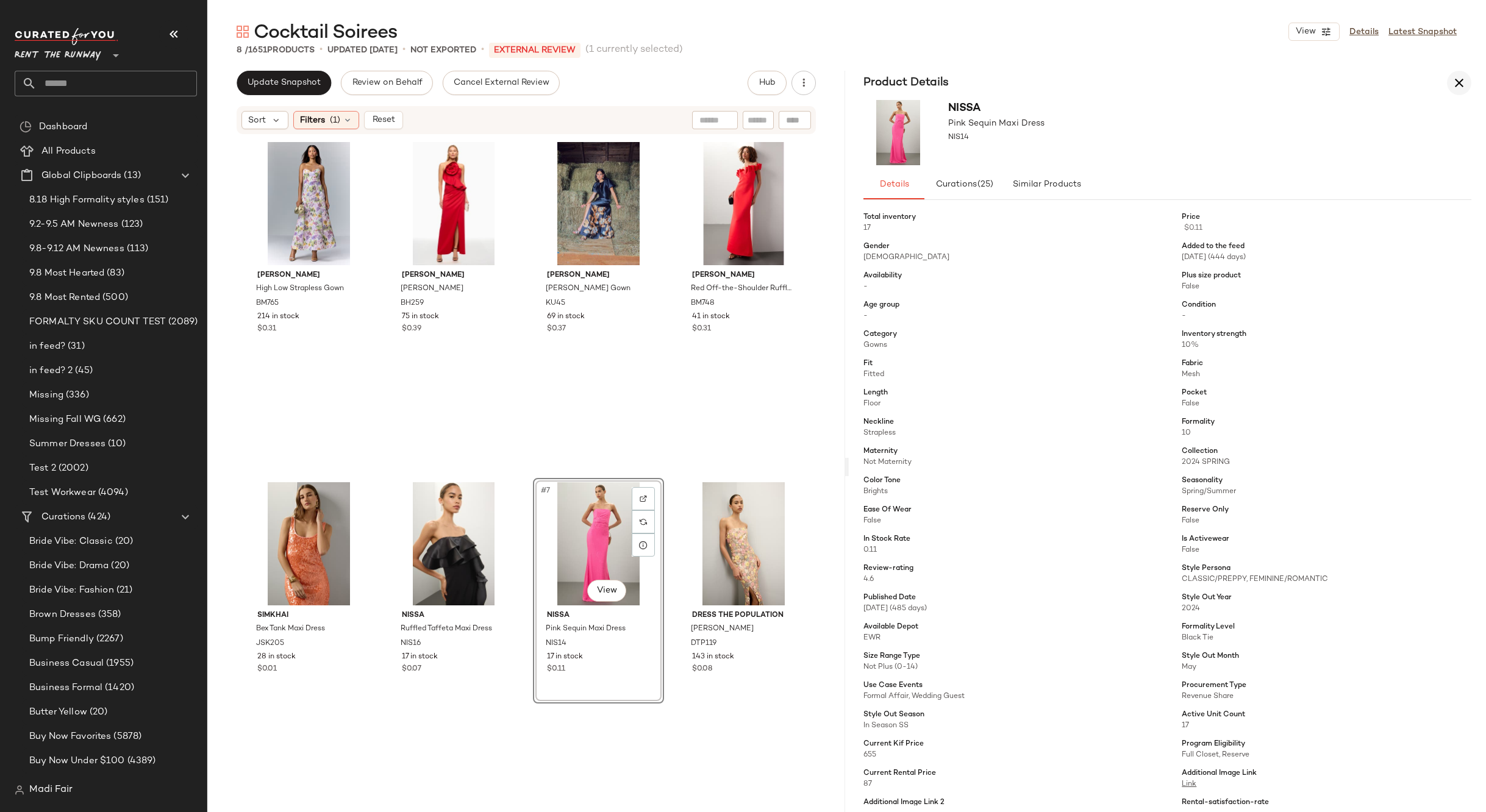
click at [1455, 79] on icon "button" at bounding box center [1459, 82] width 14 height 14
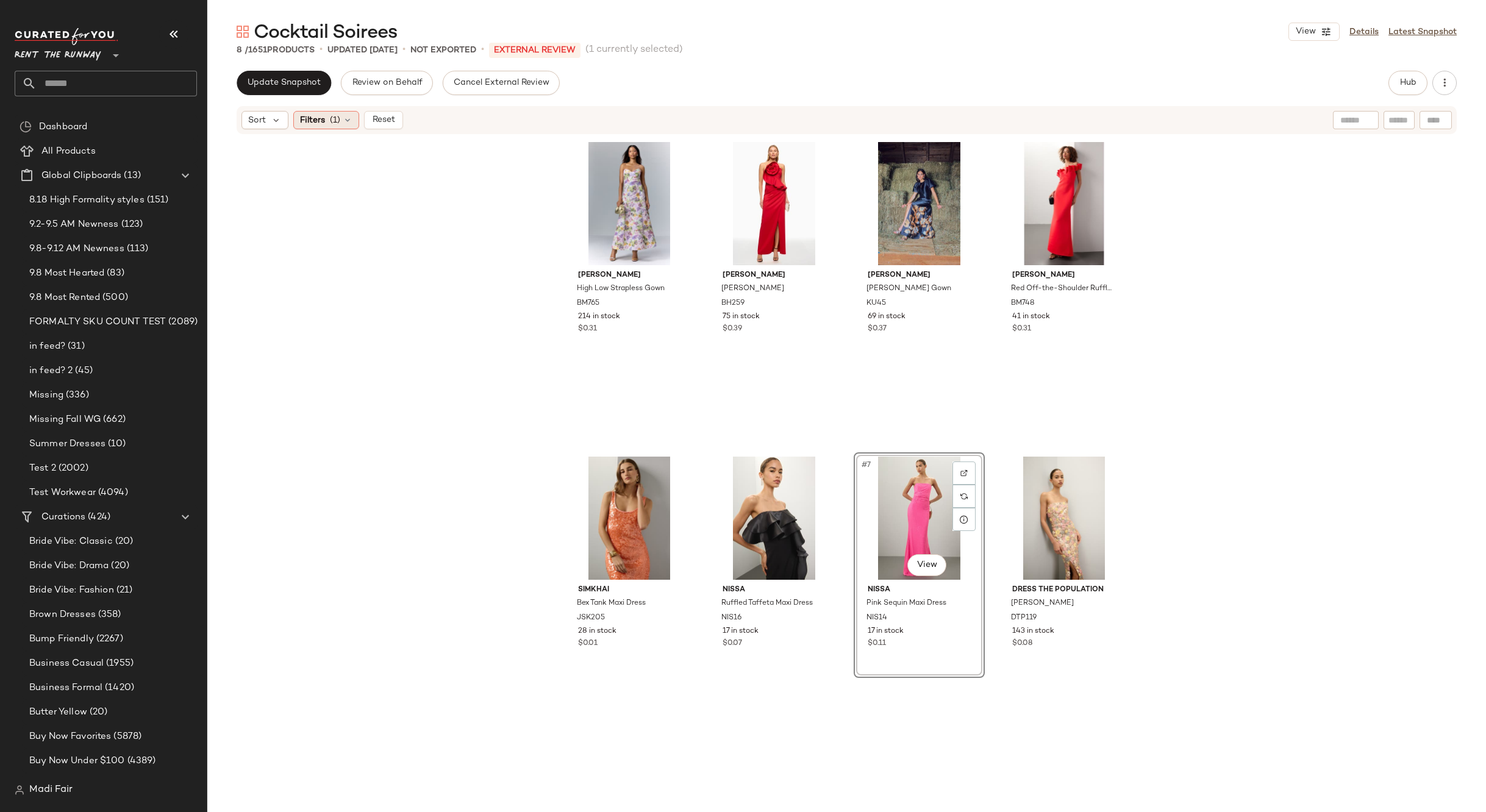
click at [336, 120] on span "(1)" at bounding box center [335, 120] width 11 height 13
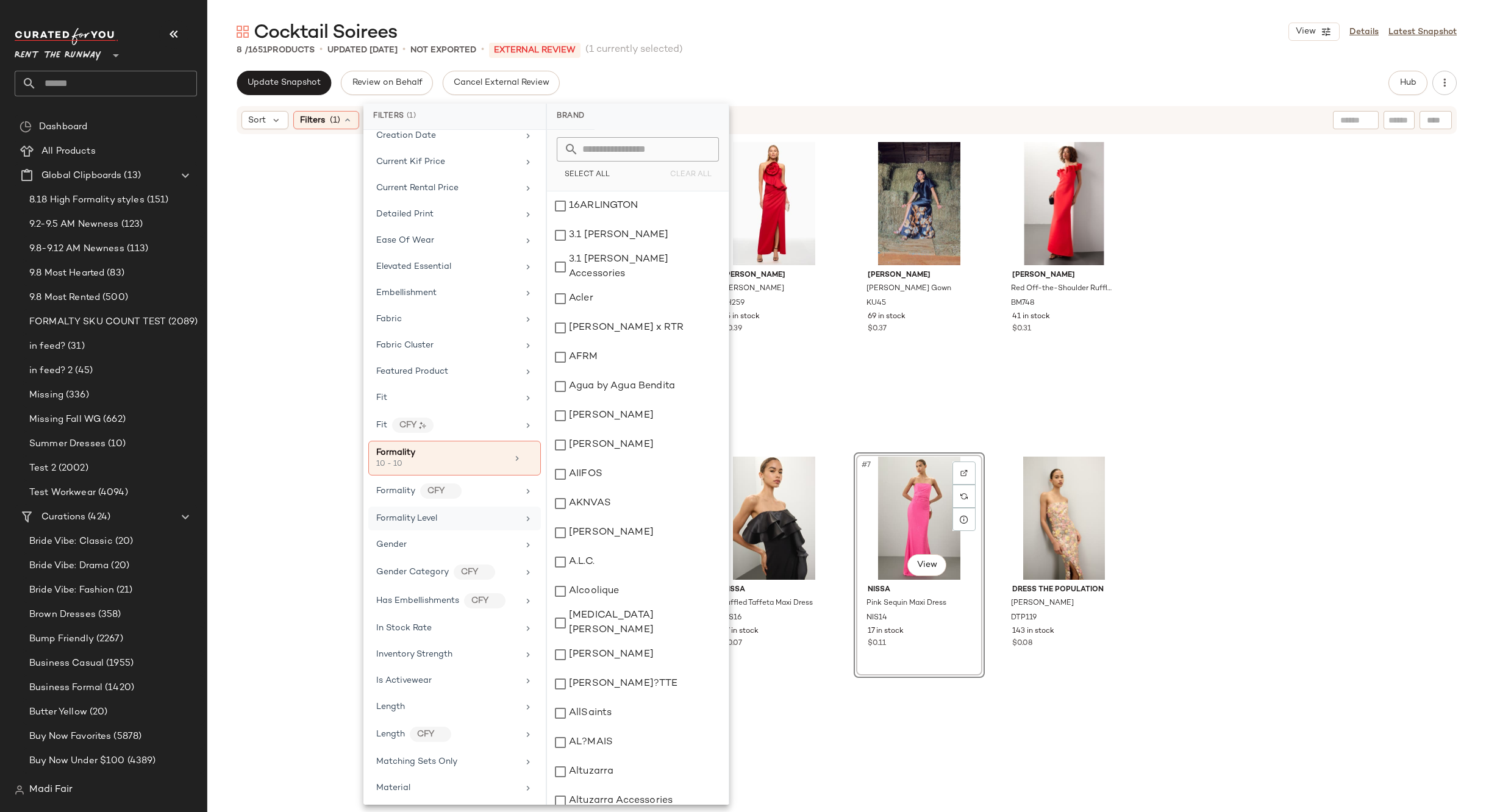
scroll to position [549, 0]
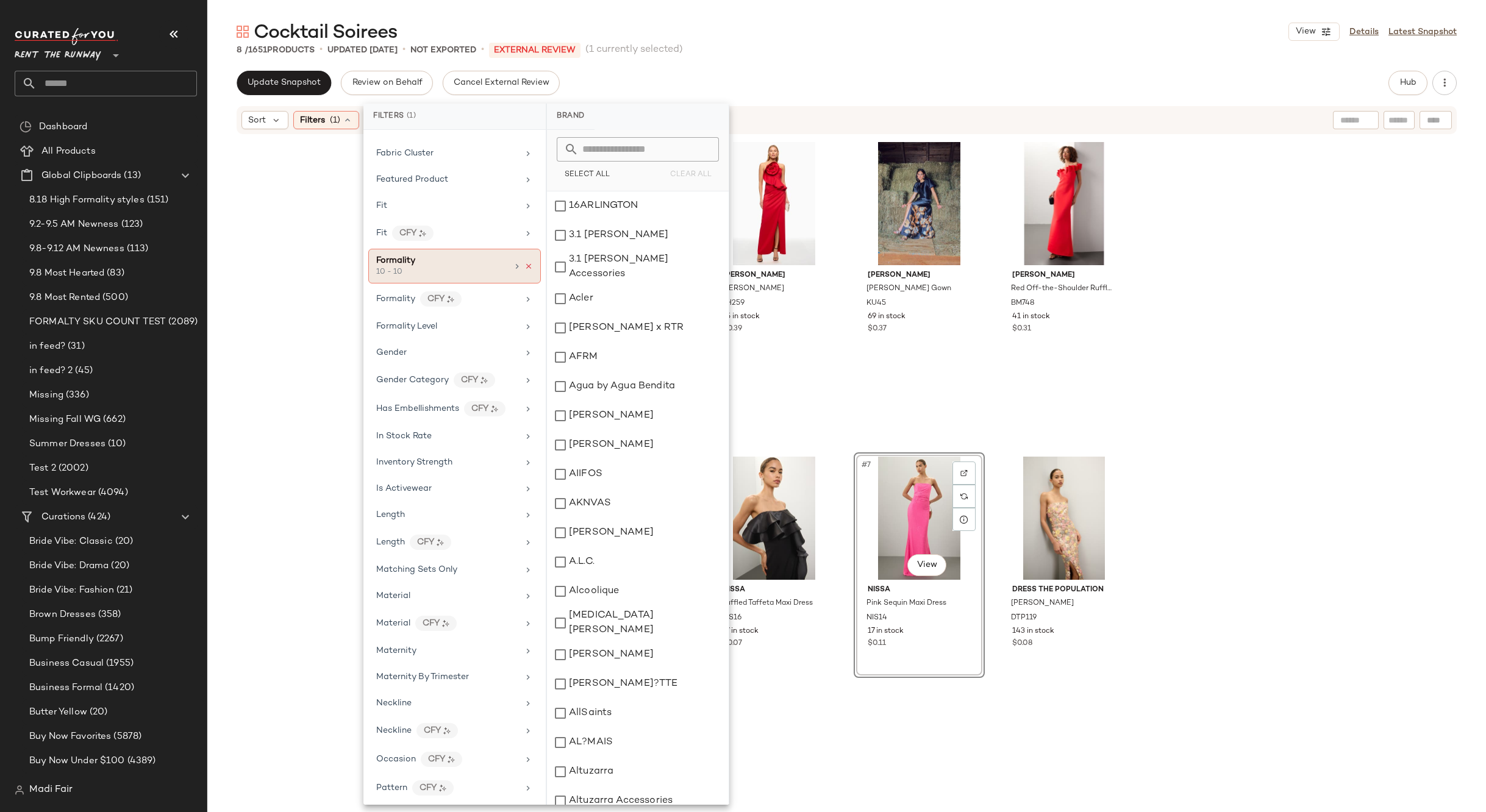
click at [525, 268] on icon at bounding box center [528, 266] width 8 height 8
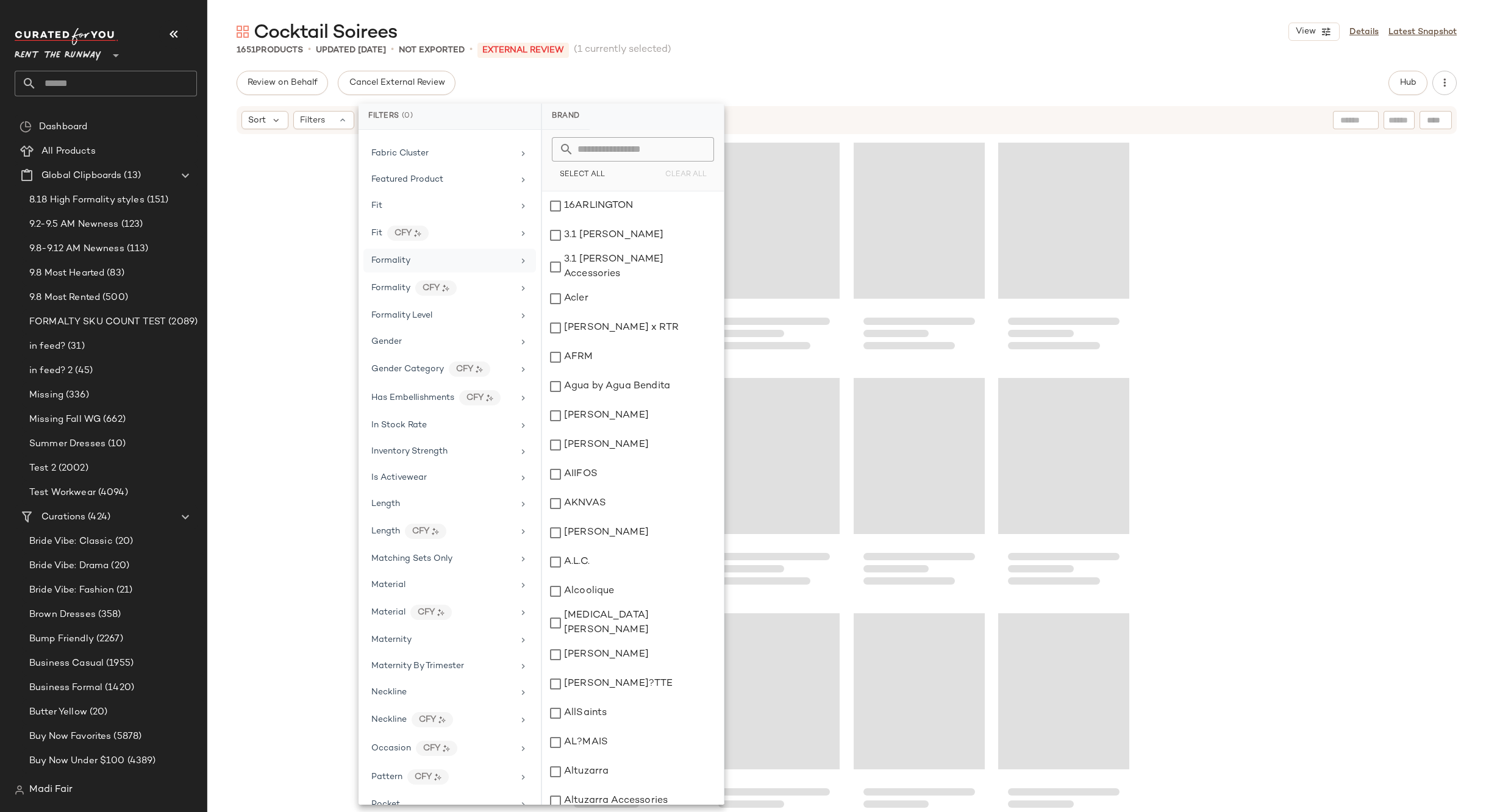
scroll to position [88014, 0]
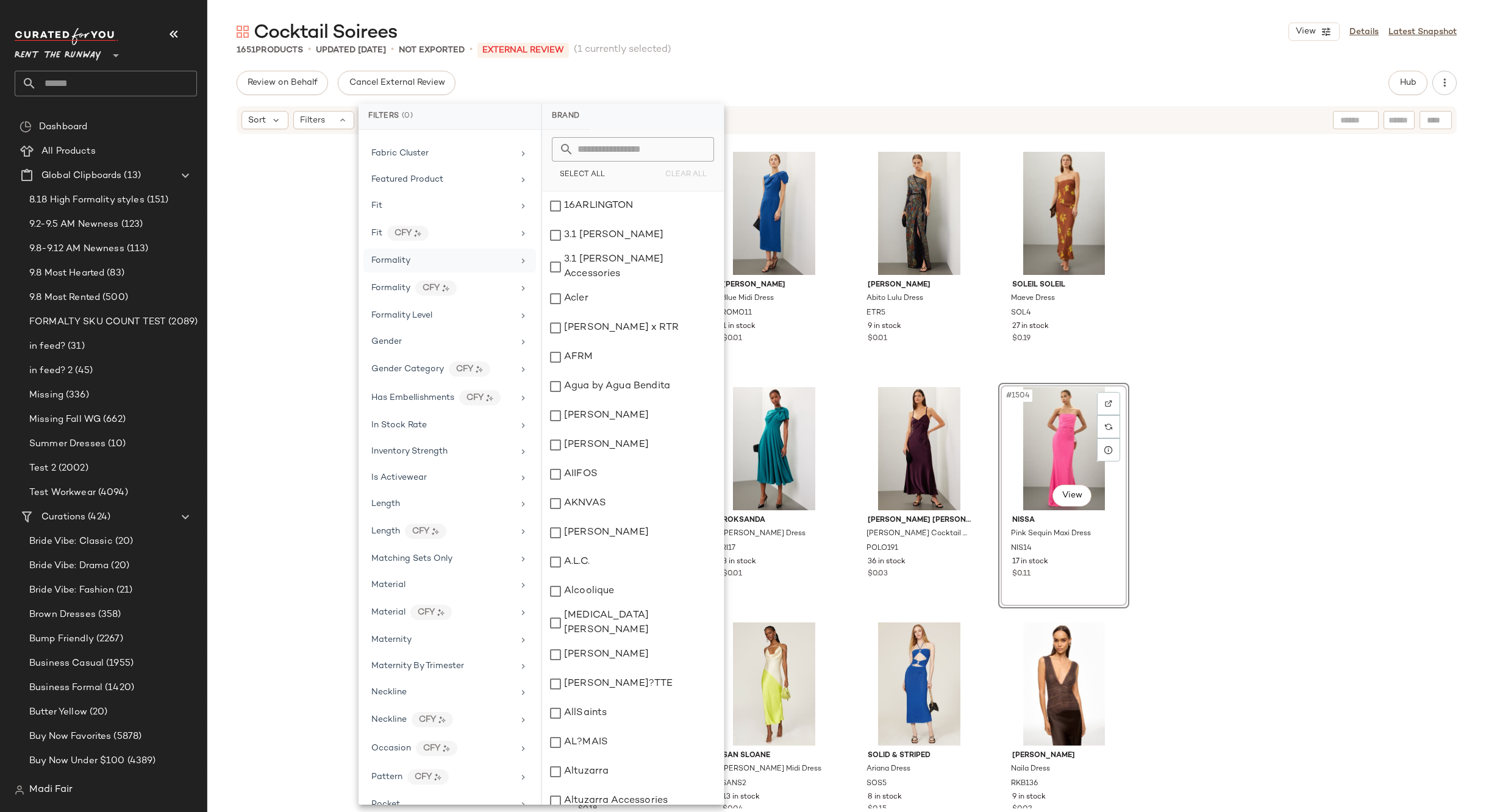
click at [489, 265] on div "Formality" at bounding box center [442, 260] width 142 height 13
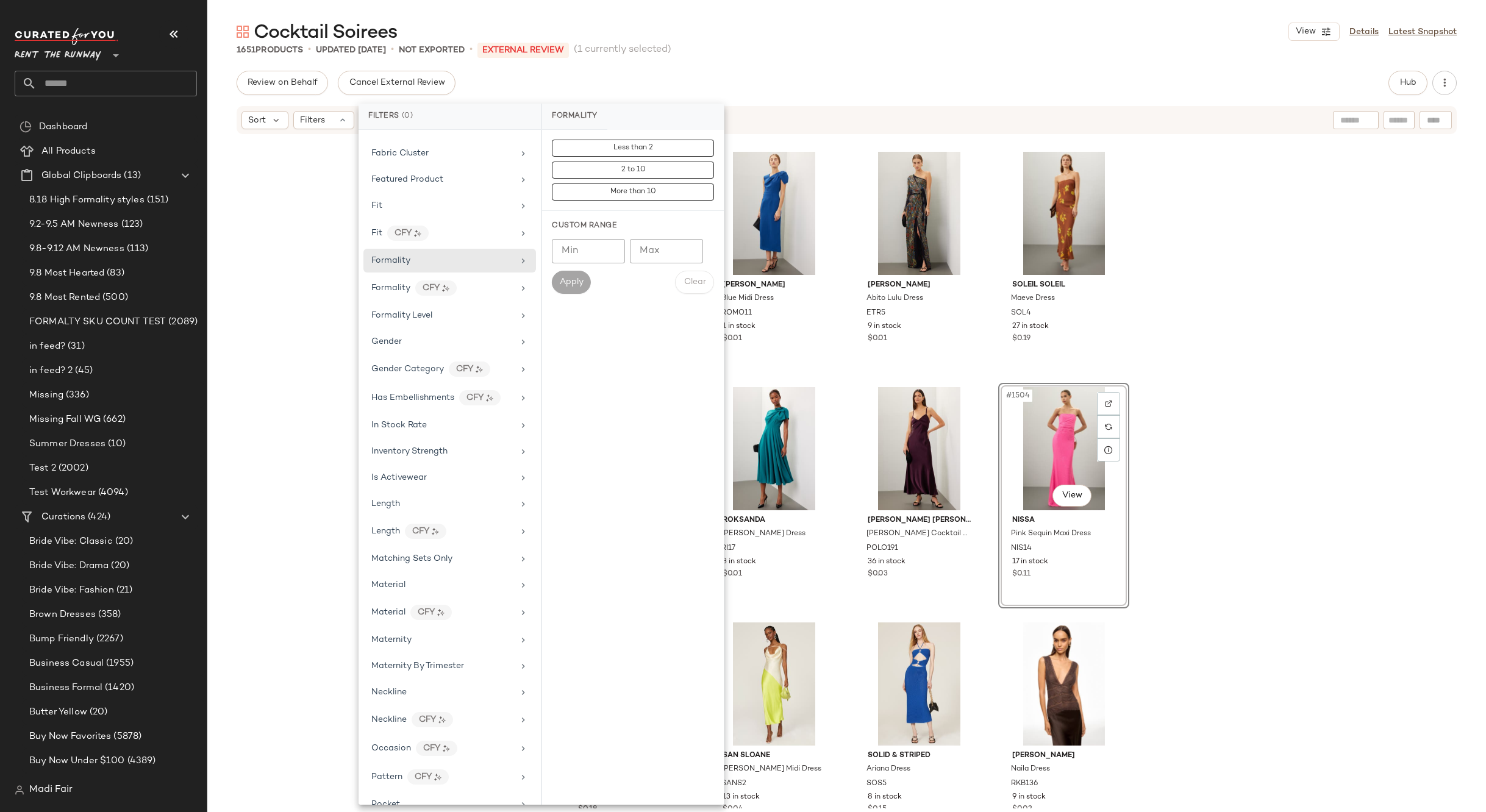
click at [581, 244] on input "Min" at bounding box center [589, 251] width 73 height 24
type input "*"
click at [650, 251] on input "Max" at bounding box center [666, 251] width 73 height 24
type input "*"
click at [576, 282] on span "Apply" at bounding box center [571, 282] width 24 height 10
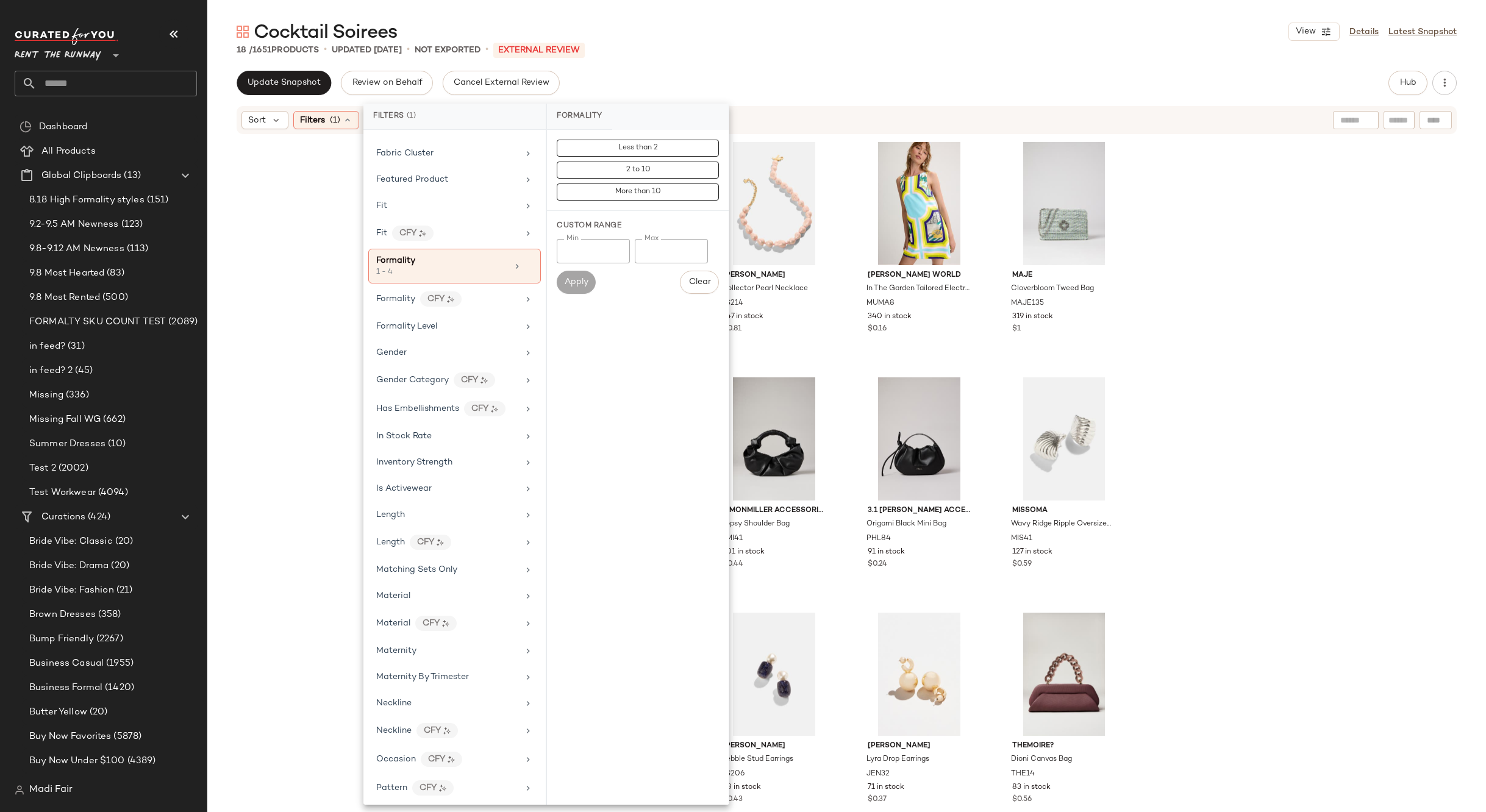
click at [731, 42] on div "Cocktail Soirees View Details Latest Snapshot" at bounding box center [846, 32] width 1279 height 24
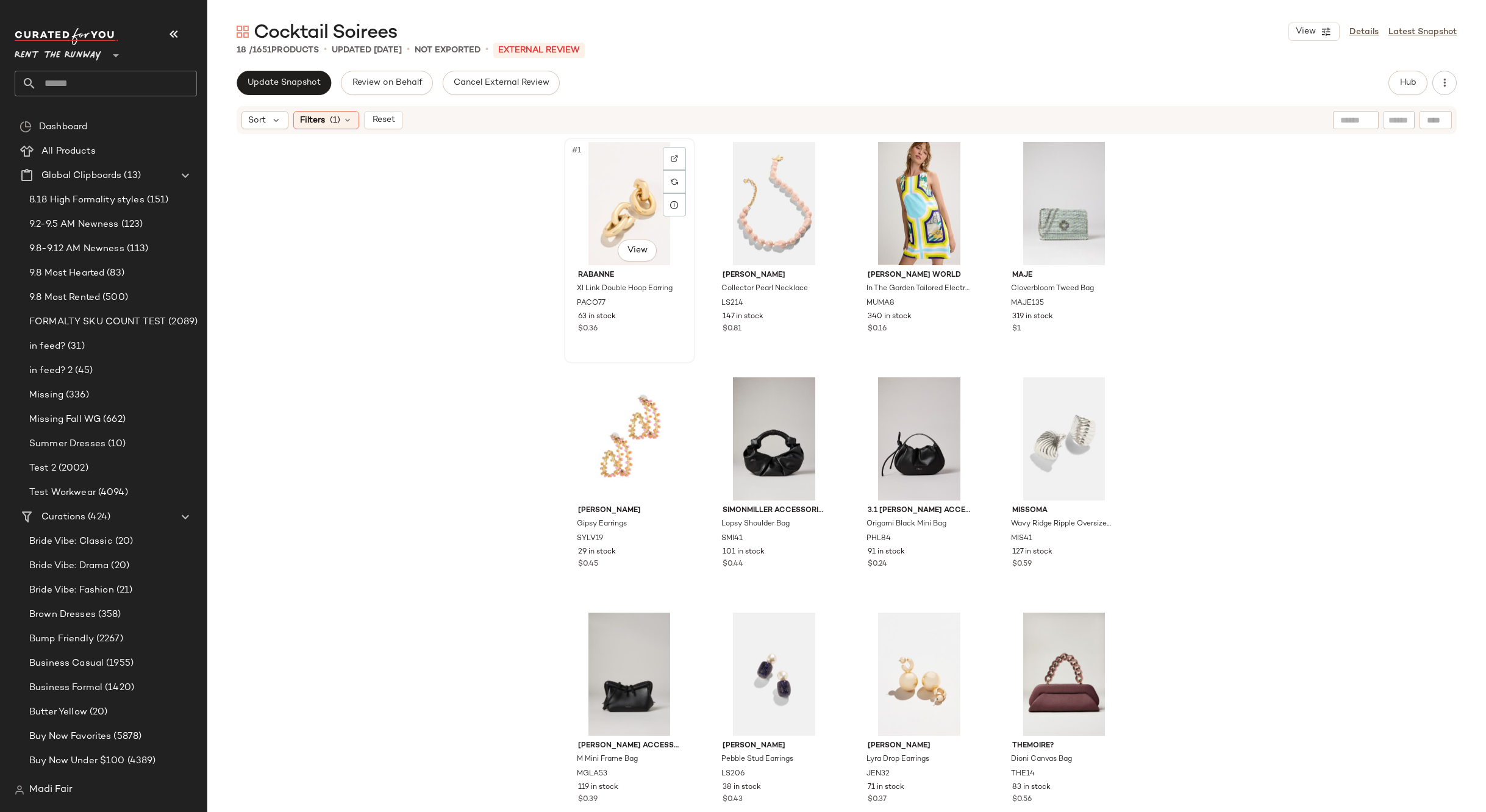
click at [602, 217] on div "#1 View" at bounding box center [629, 204] width 123 height 124
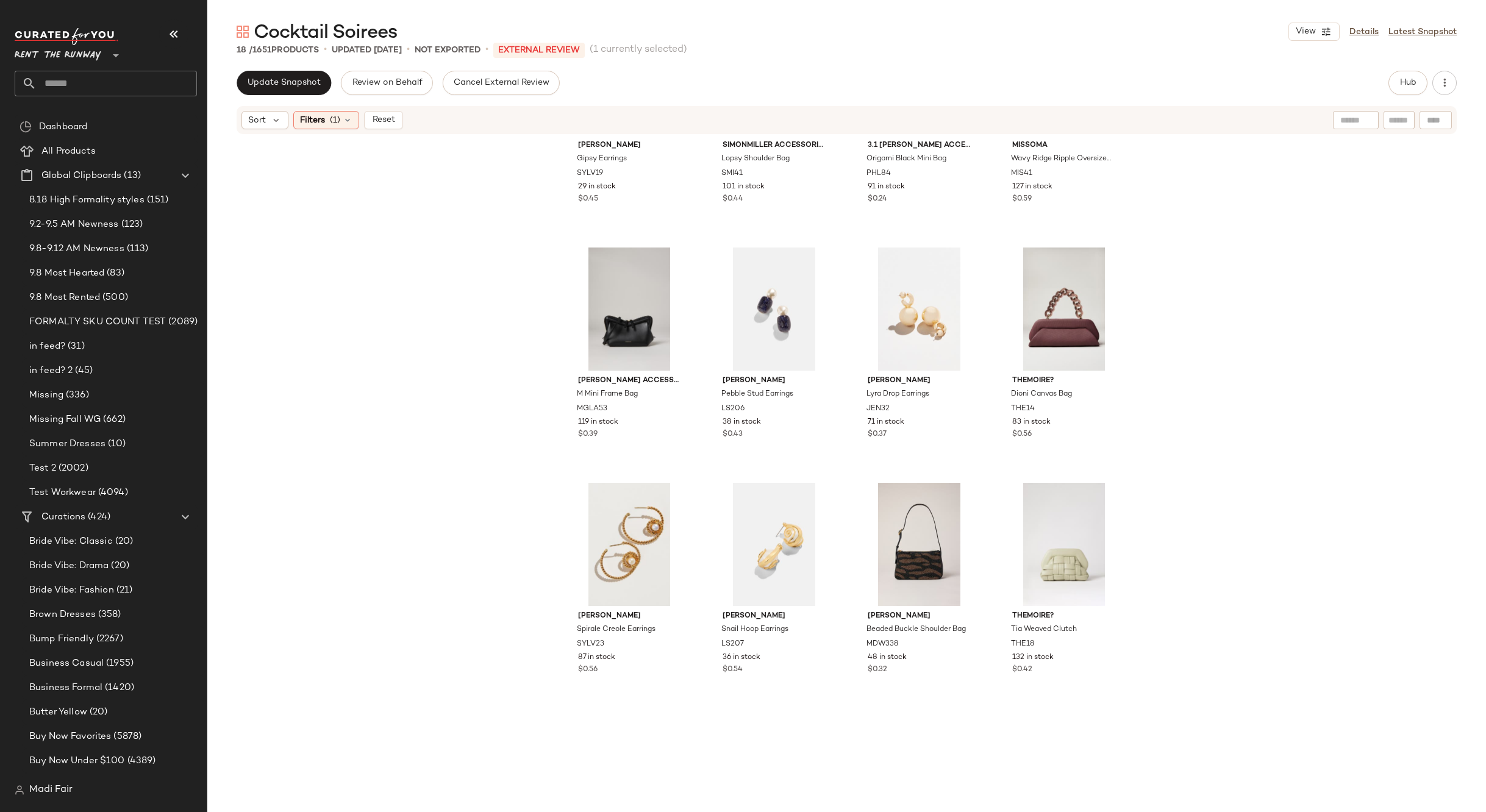
scroll to position [506, 0]
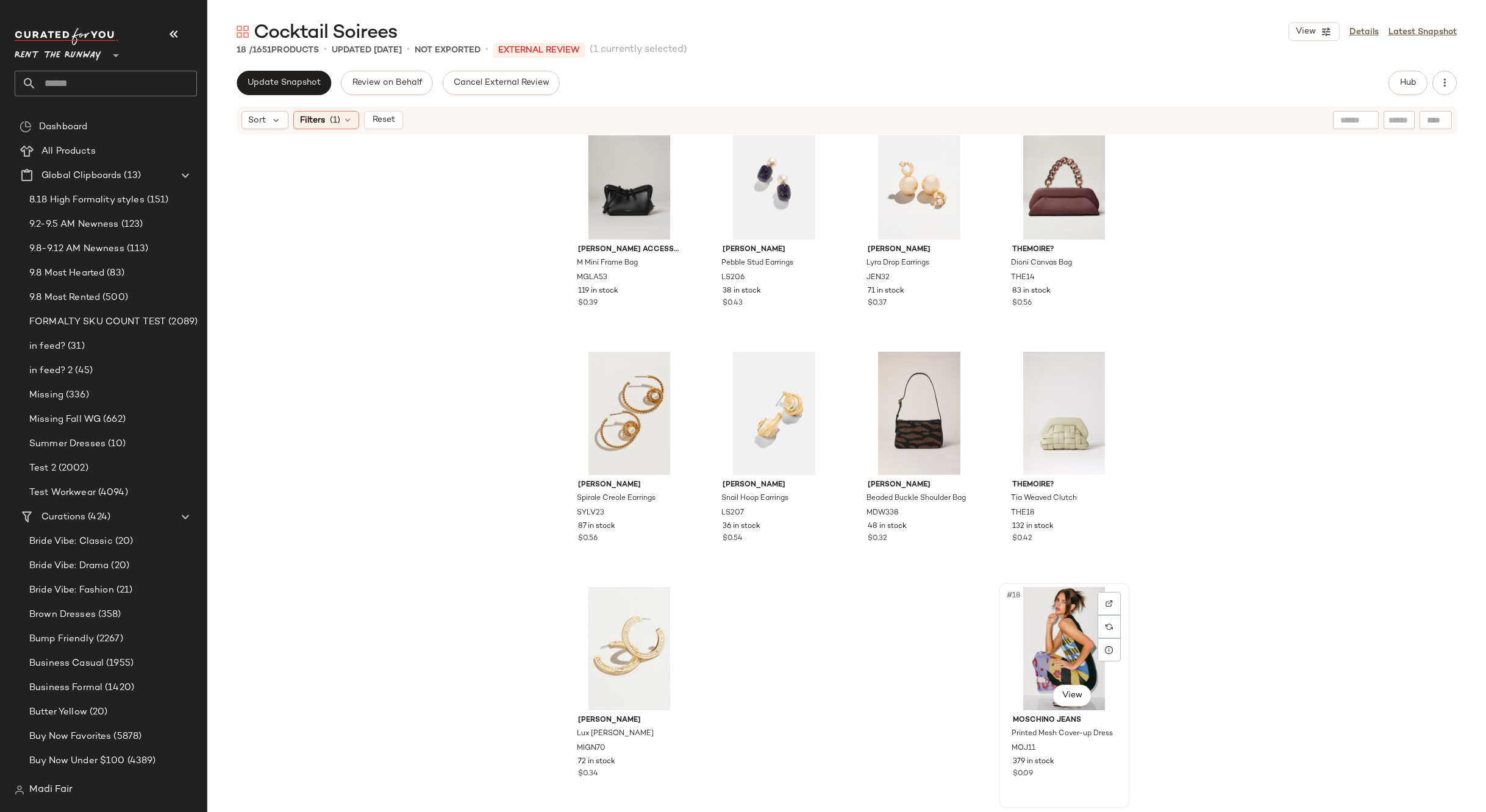
click at [1070, 637] on div "#18 View" at bounding box center [1064, 649] width 123 height 124
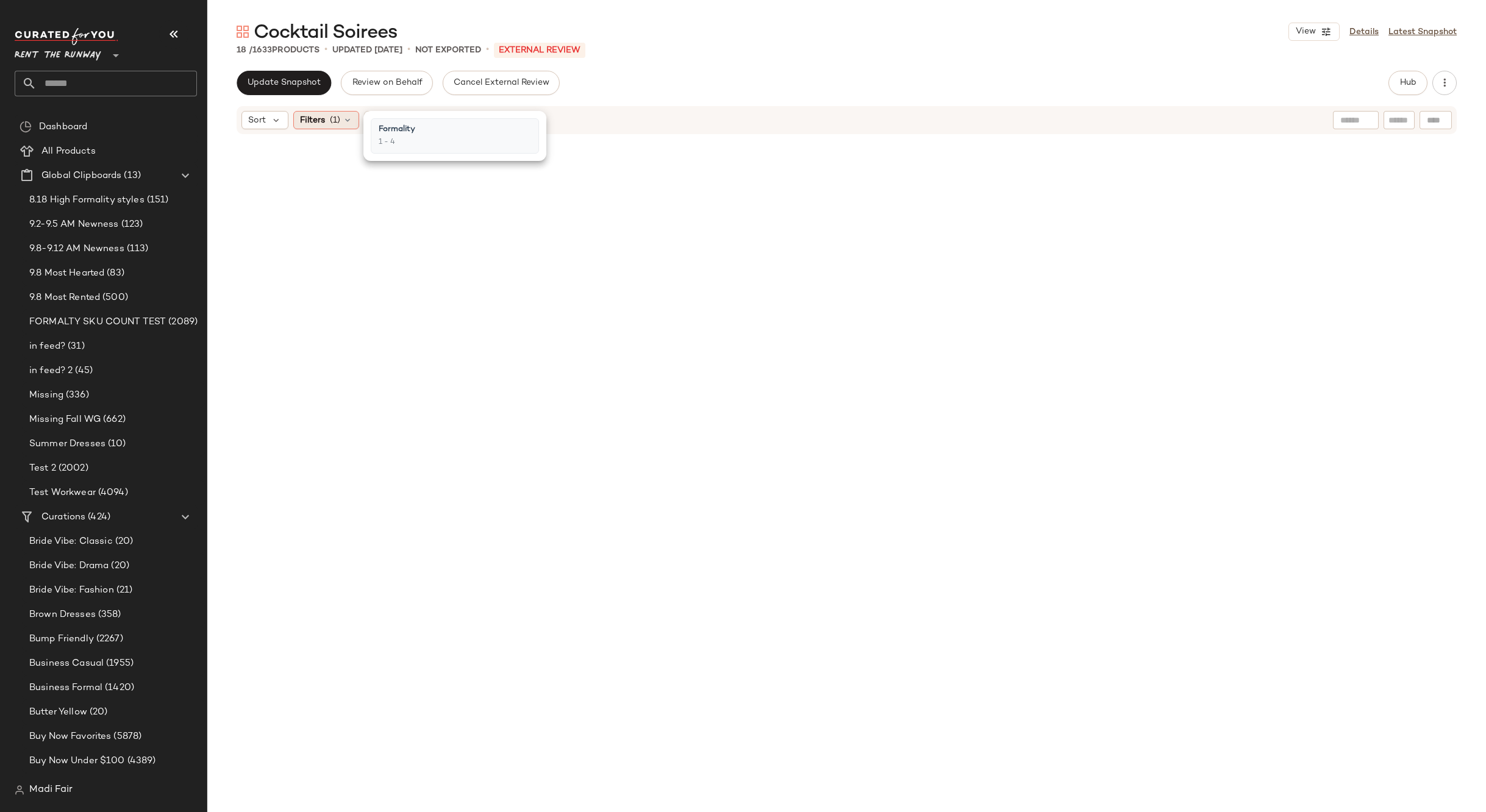
click at [345, 121] on icon at bounding box center [347, 120] width 10 height 10
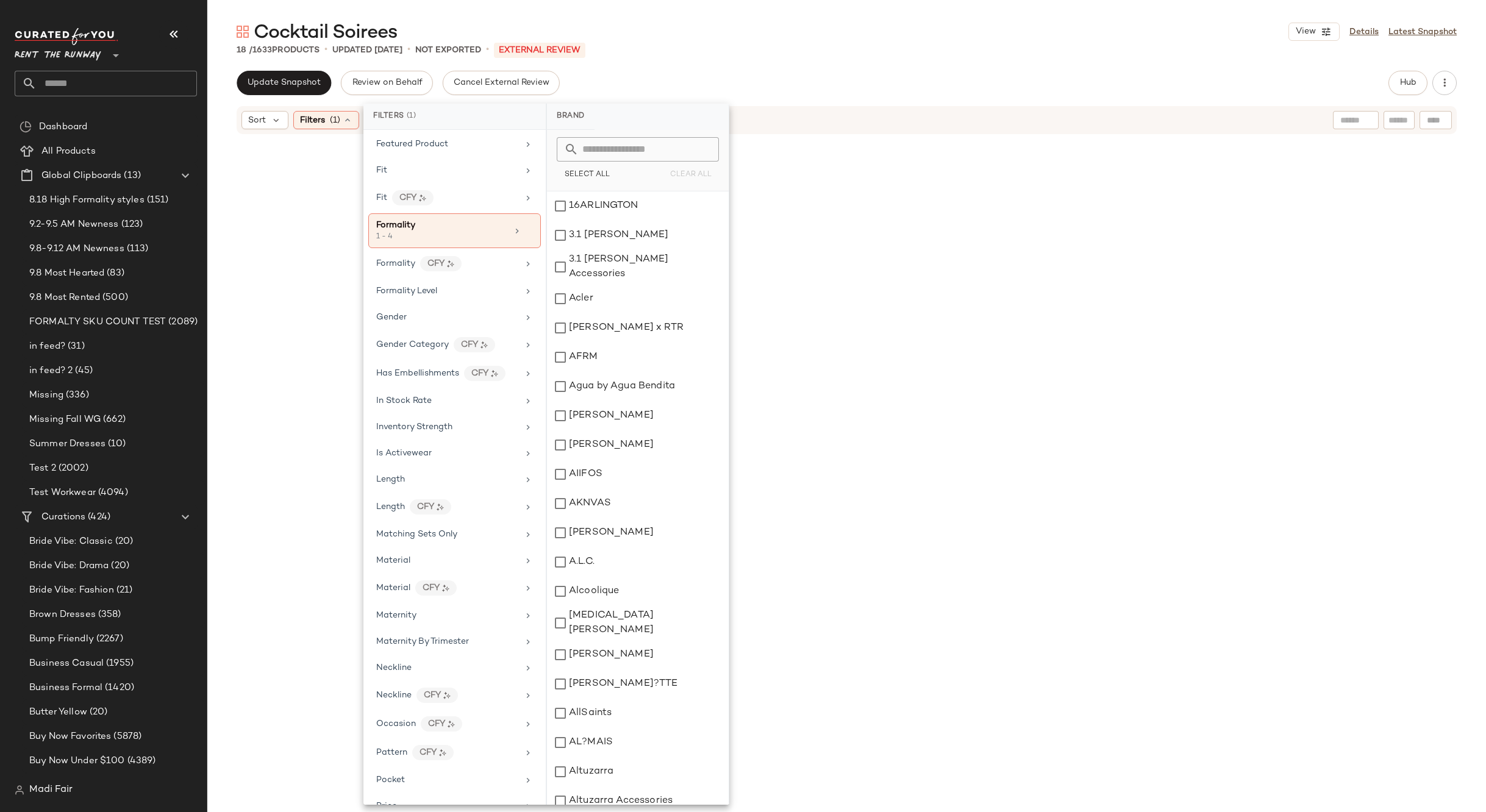
scroll to position [427, 0]
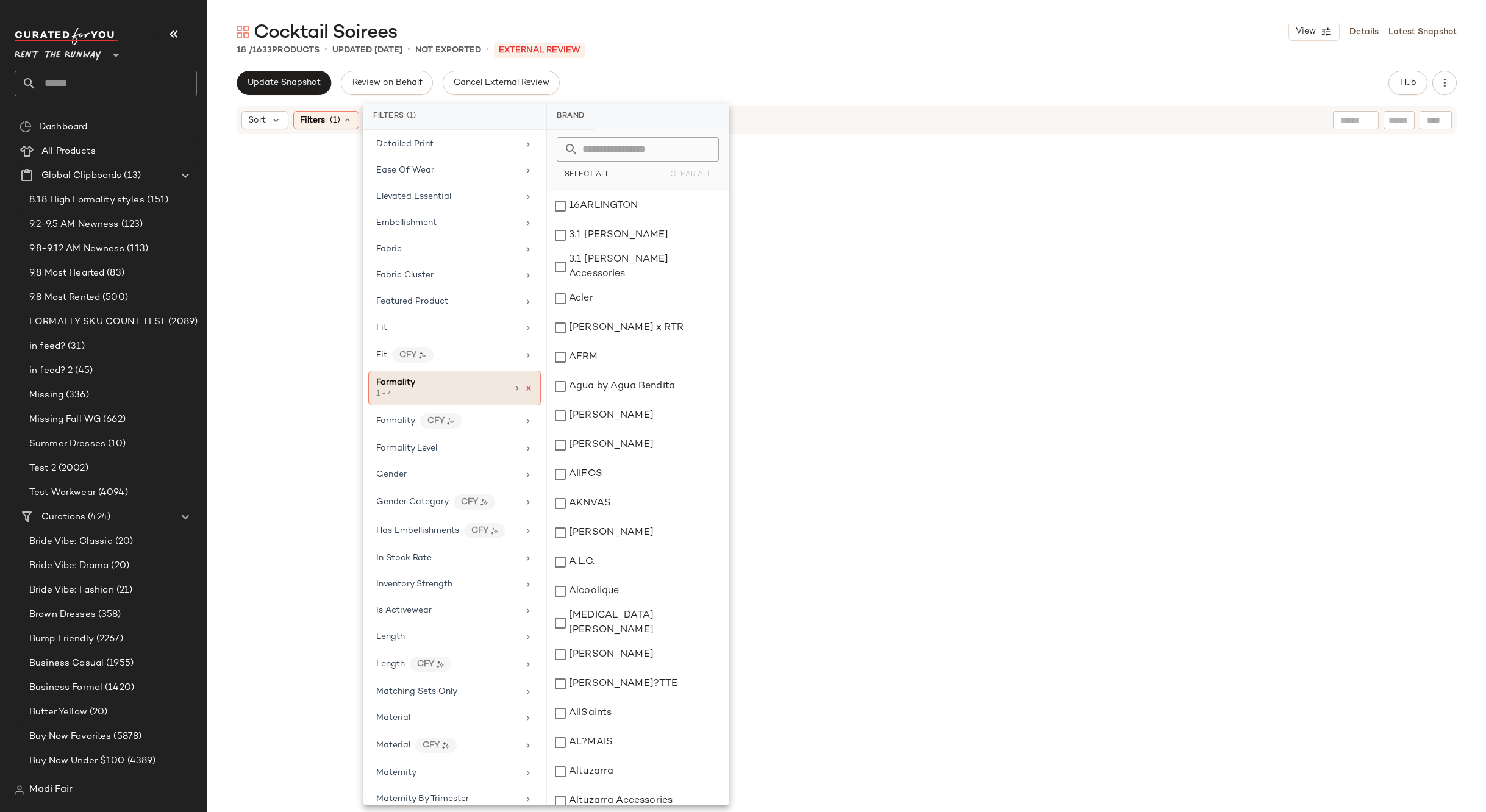
click at [525, 390] on icon at bounding box center [528, 388] width 8 height 8
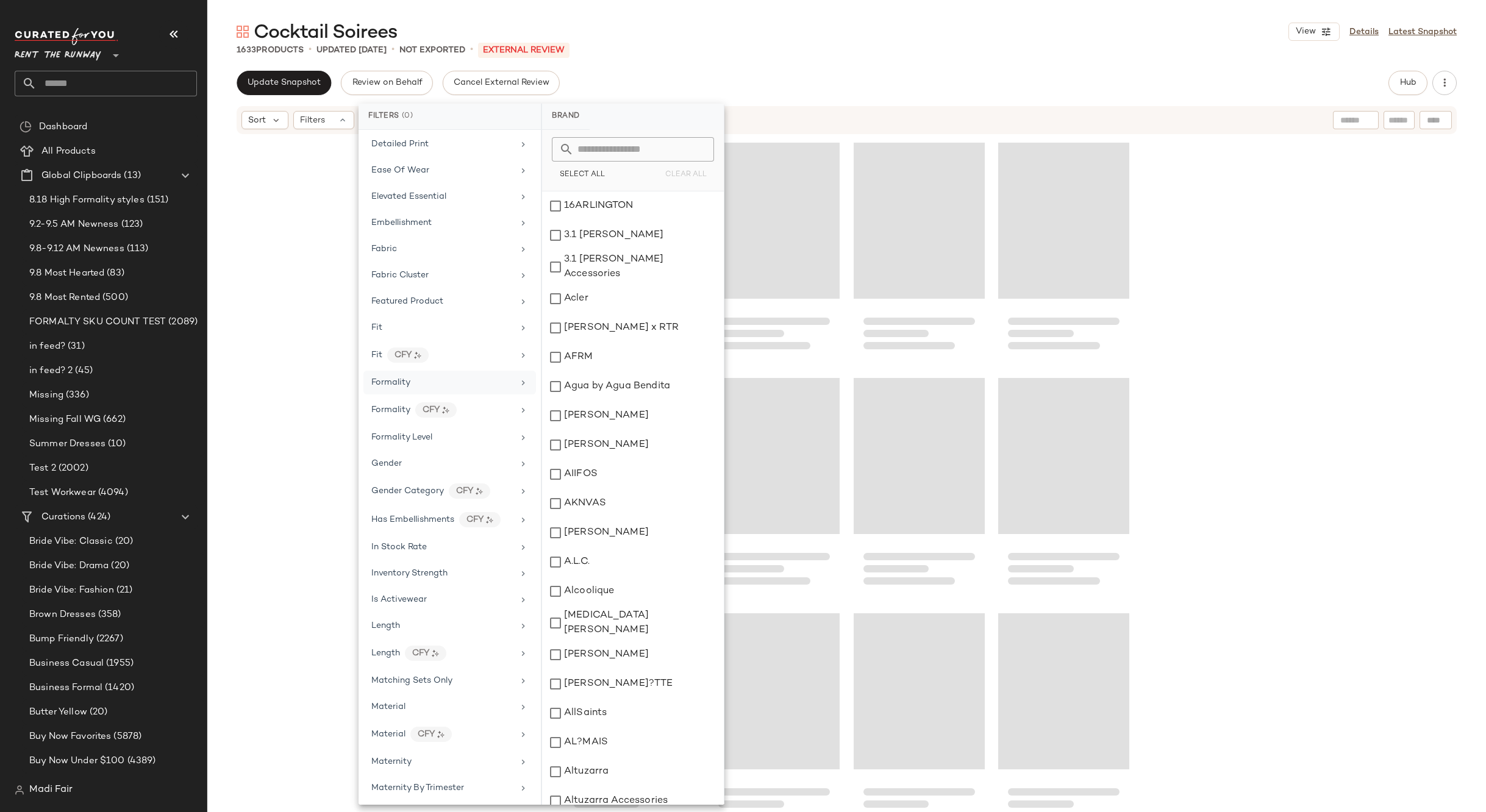
click at [698, 24] on div "Cocktail Soirees View Details Latest Snapshot" at bounding box center [846, 32] width 1279 height 24
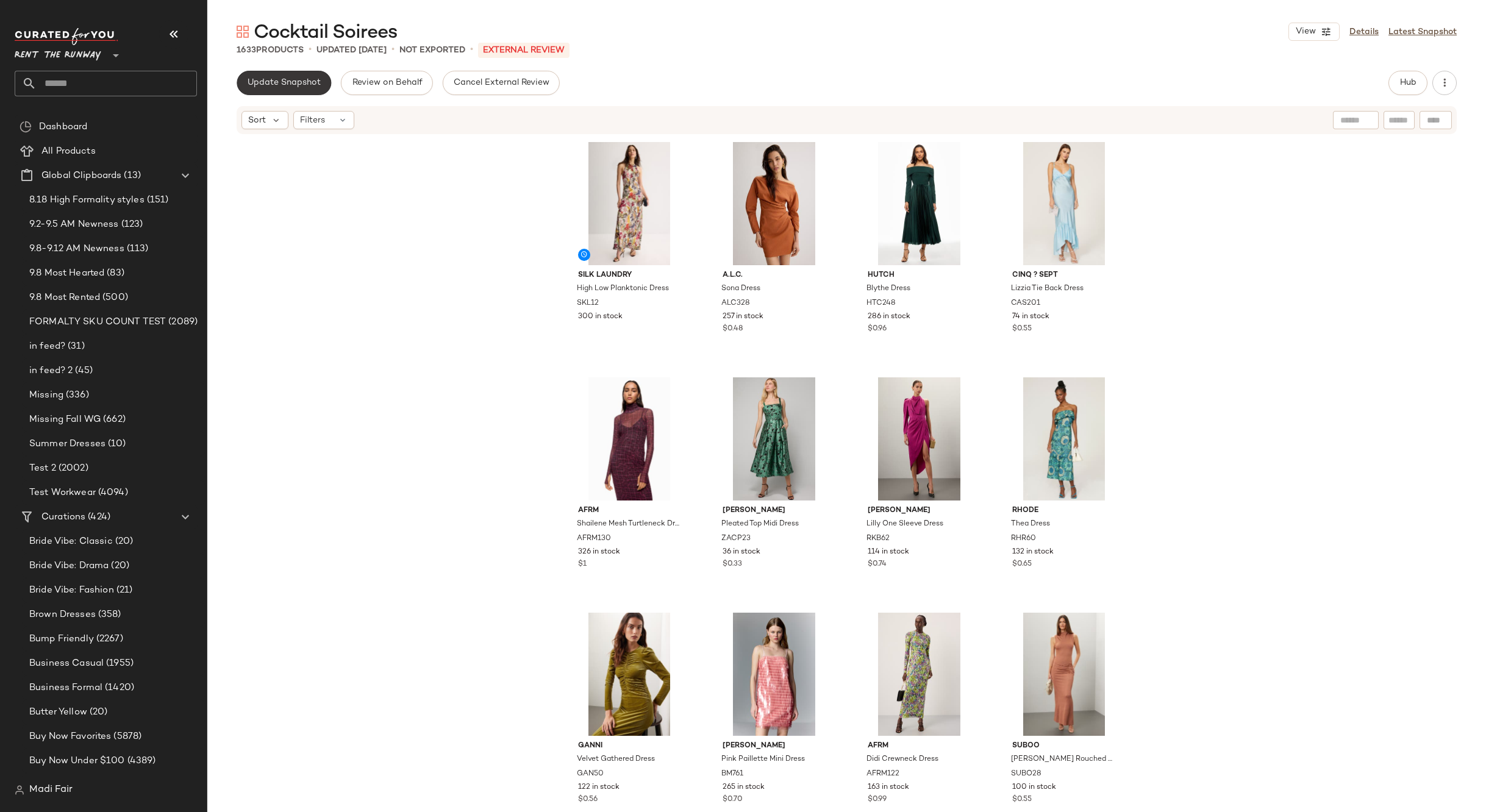
click at [282, 87] on span "Update Snapshot" at bounding box center [284, 82] width 74 height 10
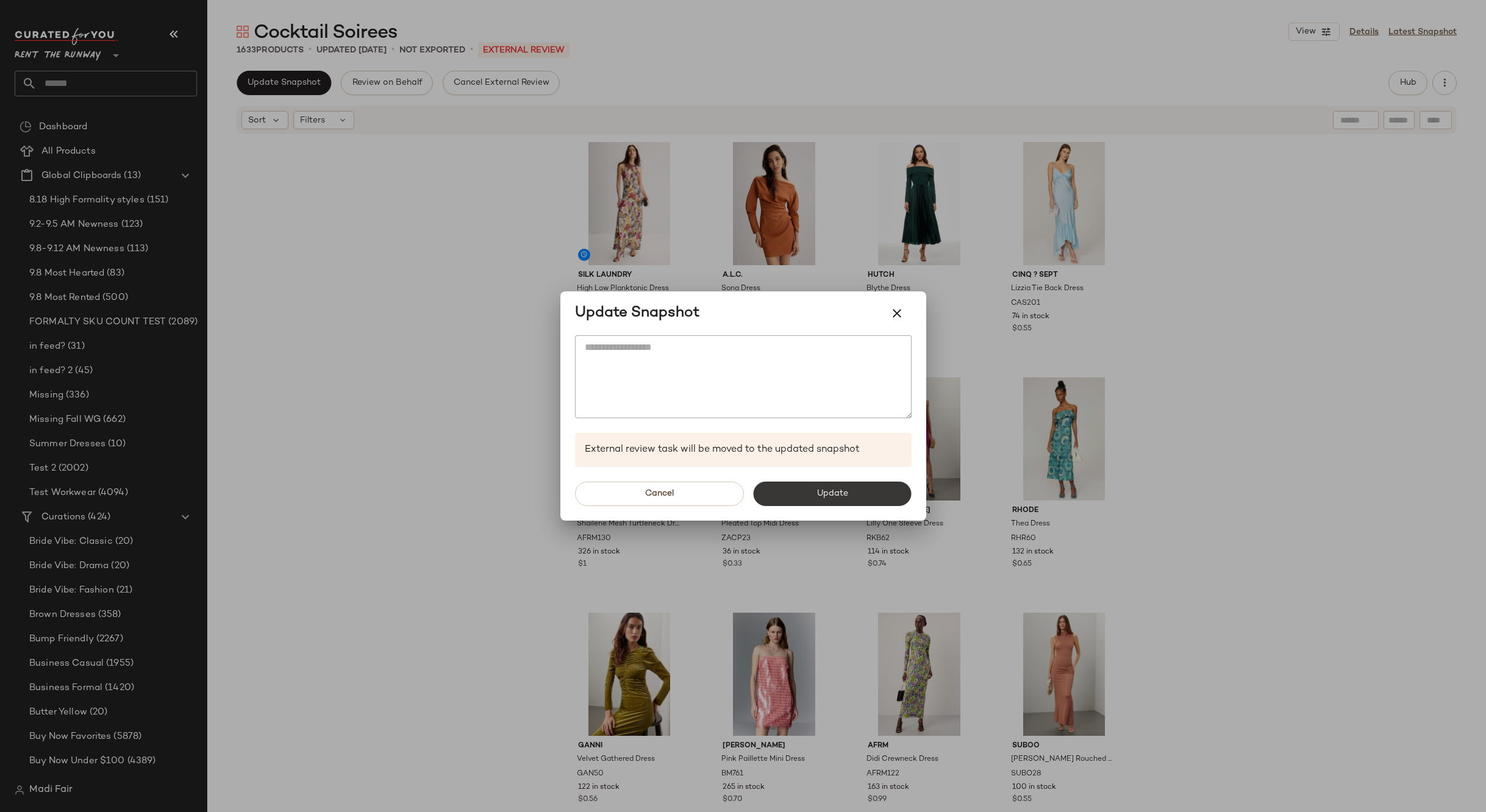
click at [782, 490] on button "Update" at bounding box center [832, 494] width 158 height 24
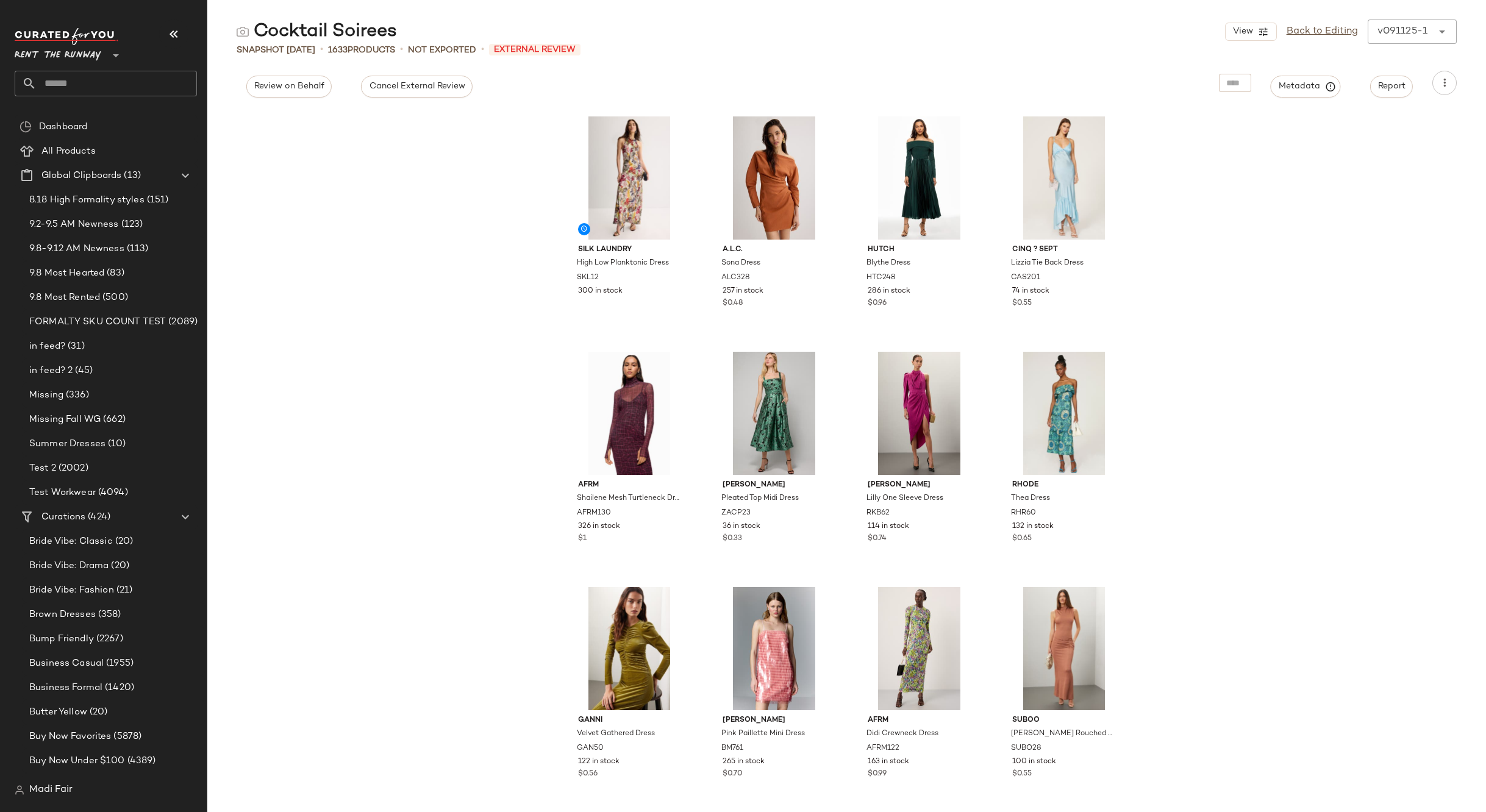
click at [114, 85] on input "text" at bounding box center [117, 84] width 160 height 26
type input "*"
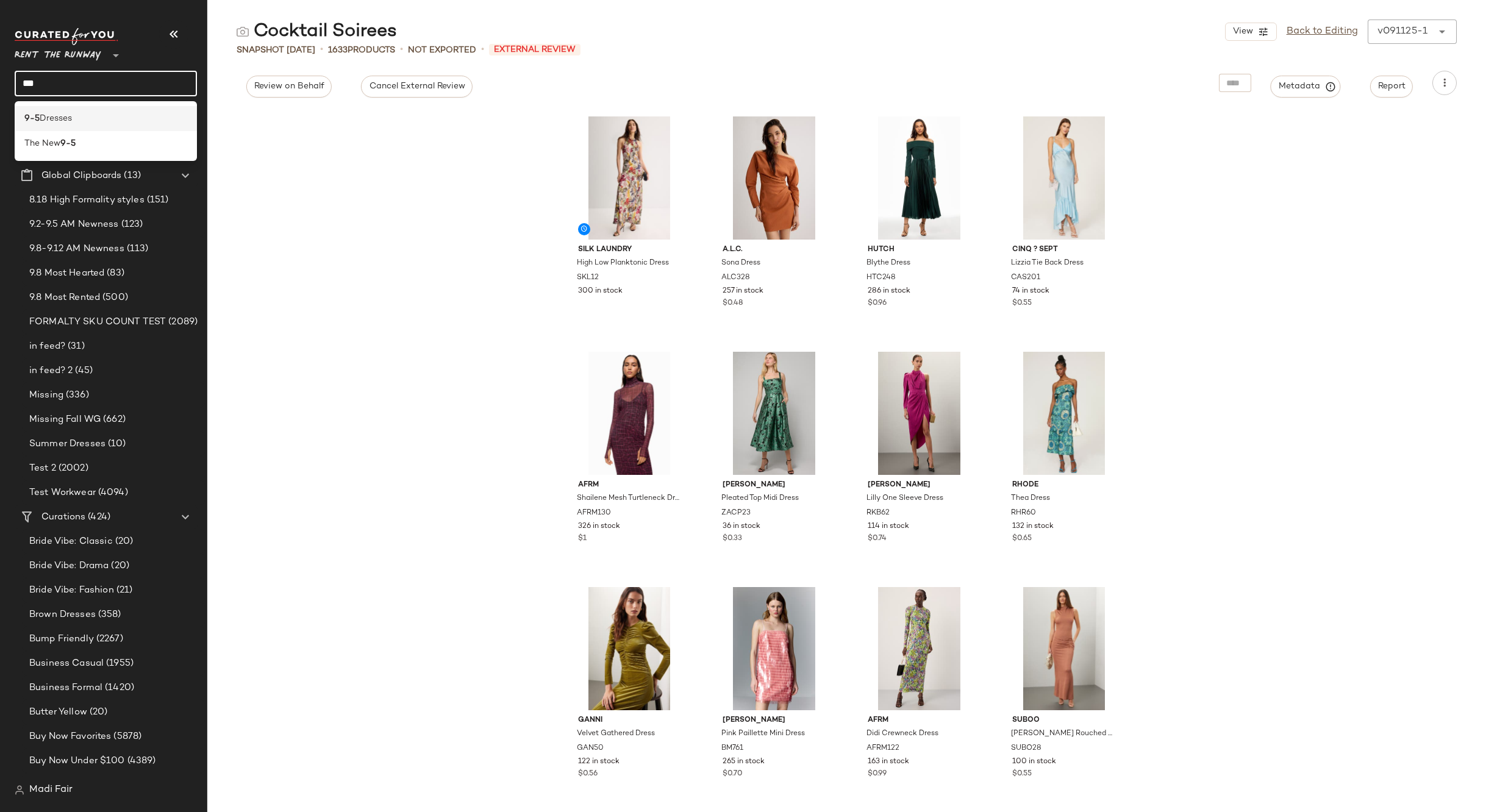
type input "***"
click at [118, 120] on div "9-5 Dresses" at bounding box center [105, 118] width 162 height 13
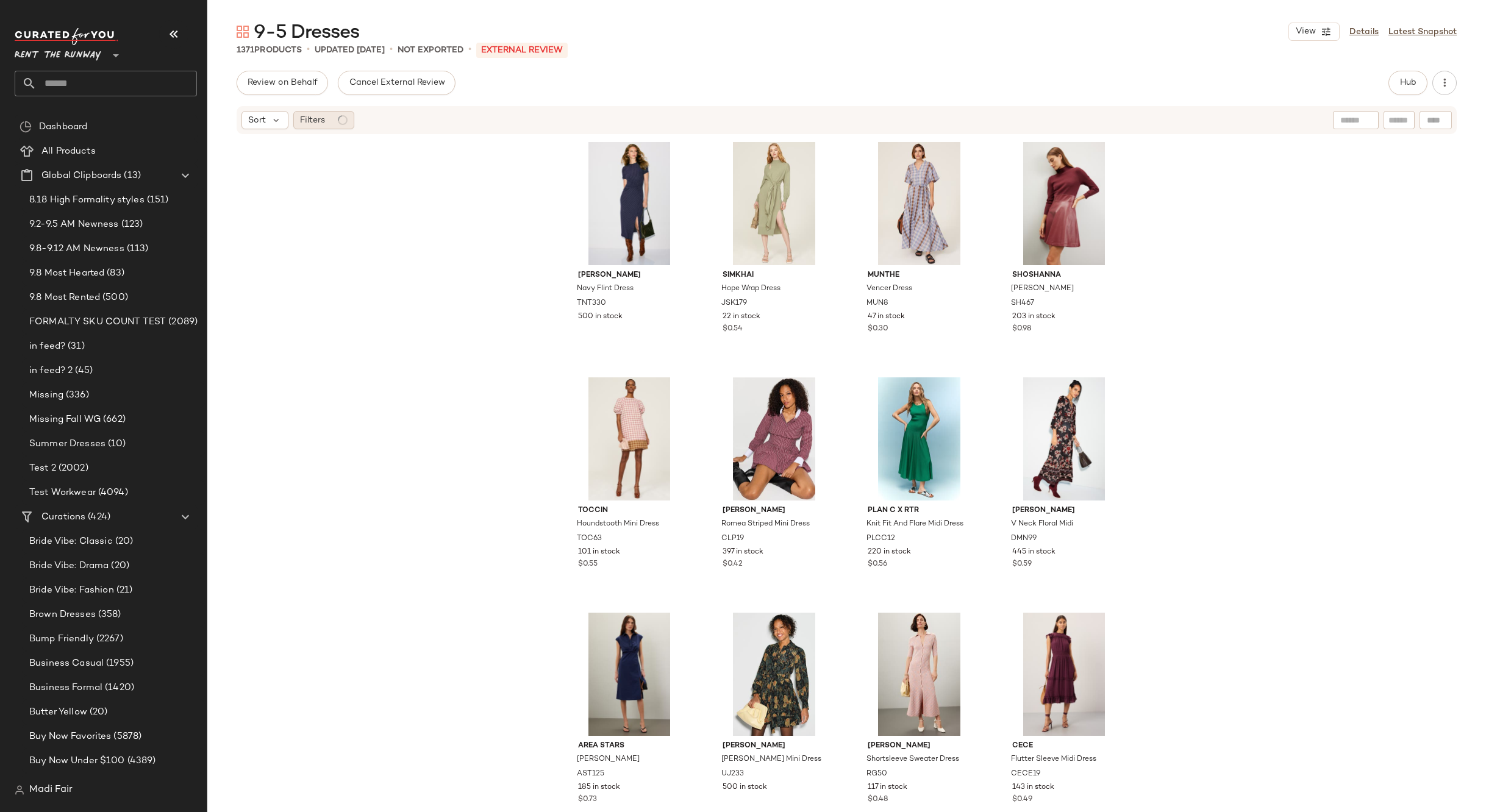
click at [339, 120] on circle at bounding box center [342, 120] width 12 height 12
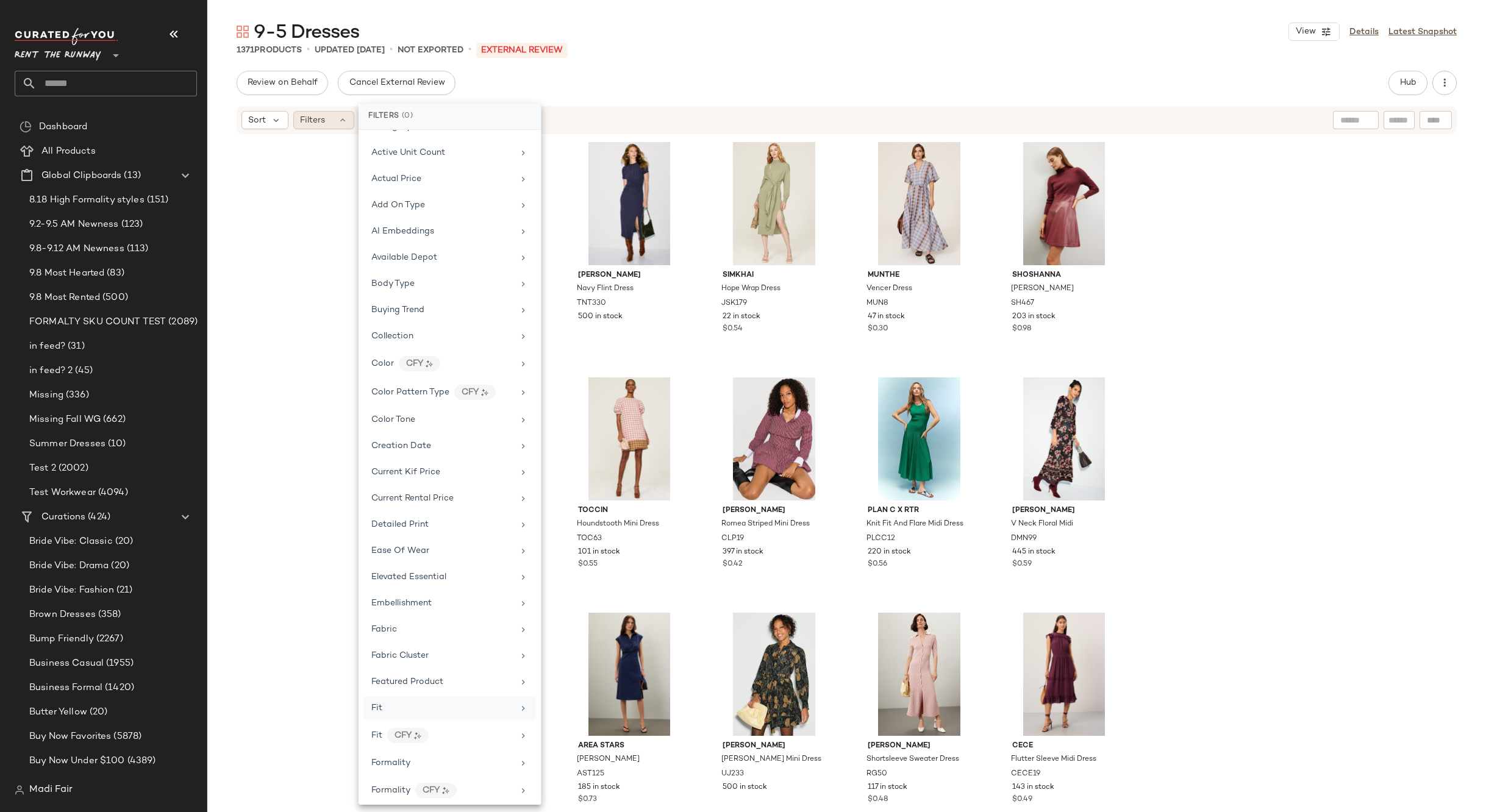
scroll to position [122, 0]
click at [431, 687] on div "Formality" at bounding box center [442, 687] width 142 height 13
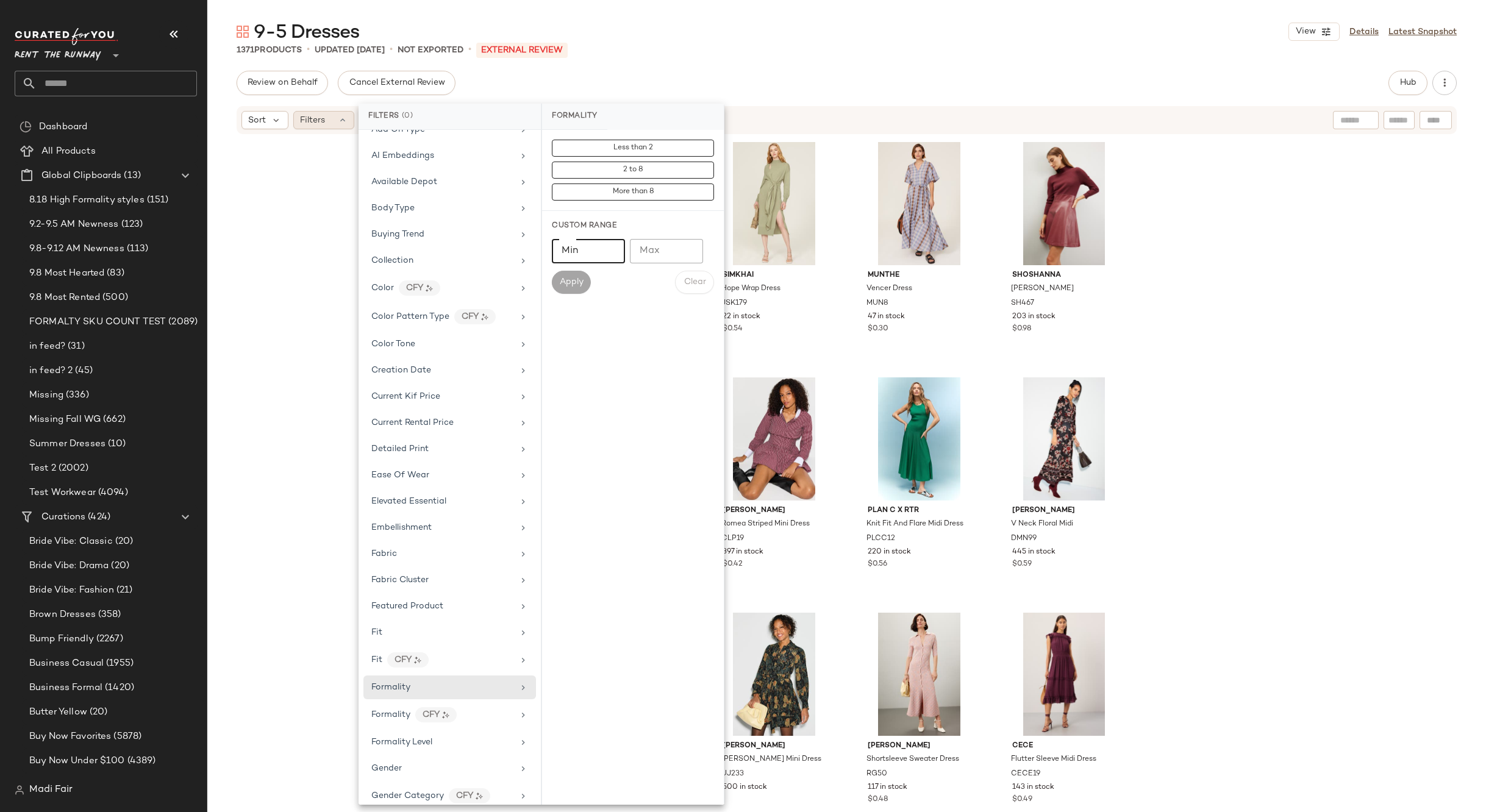
click at [562, 254] on input "Min" at bounding box center [589, 251] width 73 height 24
type input "*"
click at [645, 251] on input "Max" at bounding box center [666, 251] width 73 height 24
type input "*"
click at [576, 284] on span "Apply" at bounding box center [571, 282] width 24 height 10
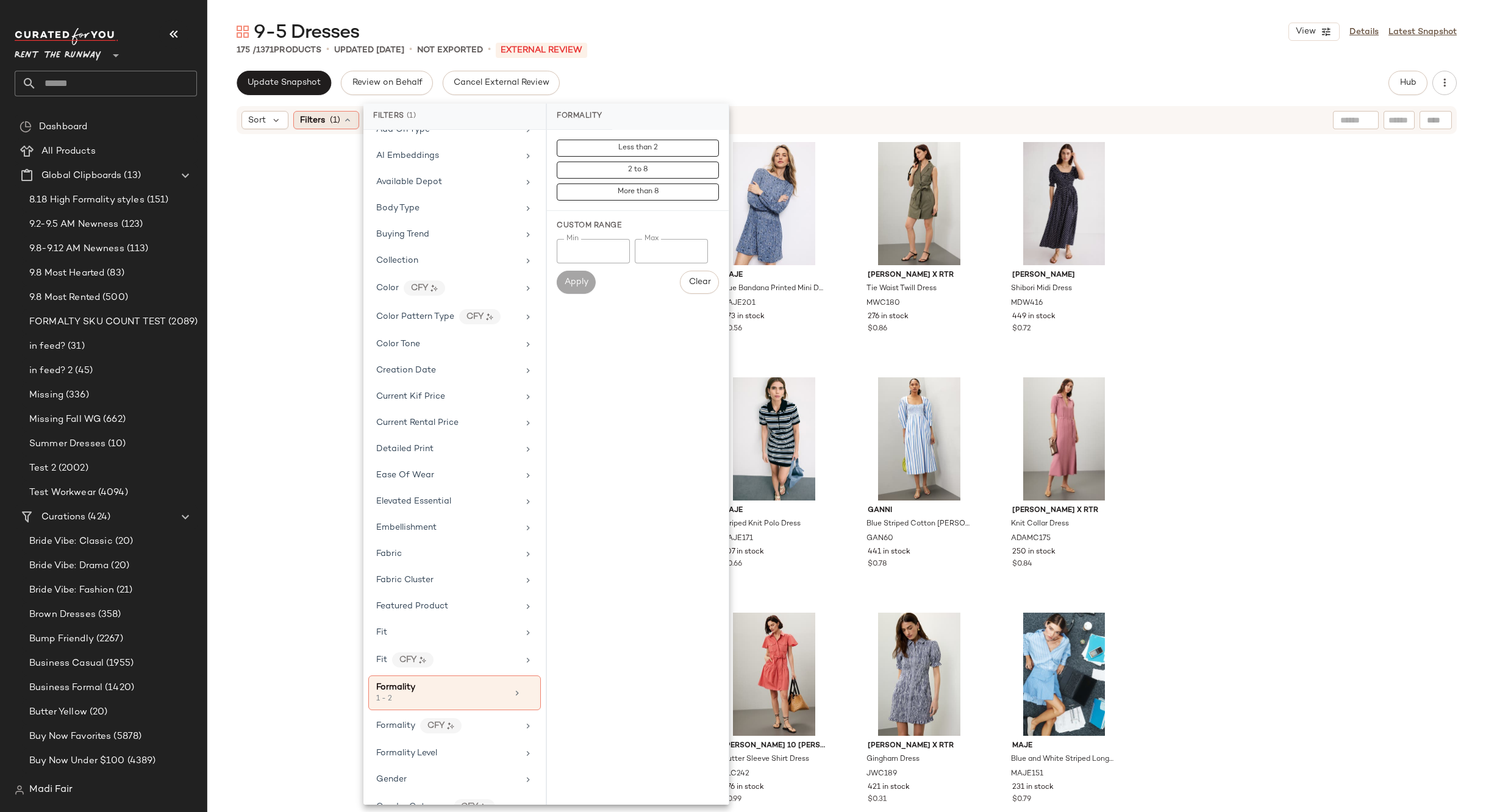
click at [319, 234] on div "PLAN C x RTR Knit Fit And Flare Midi Dress PLCC12 220 in stock $0.56 Maje Blue …" at bounding box center [846, 472] width 1279 height 673
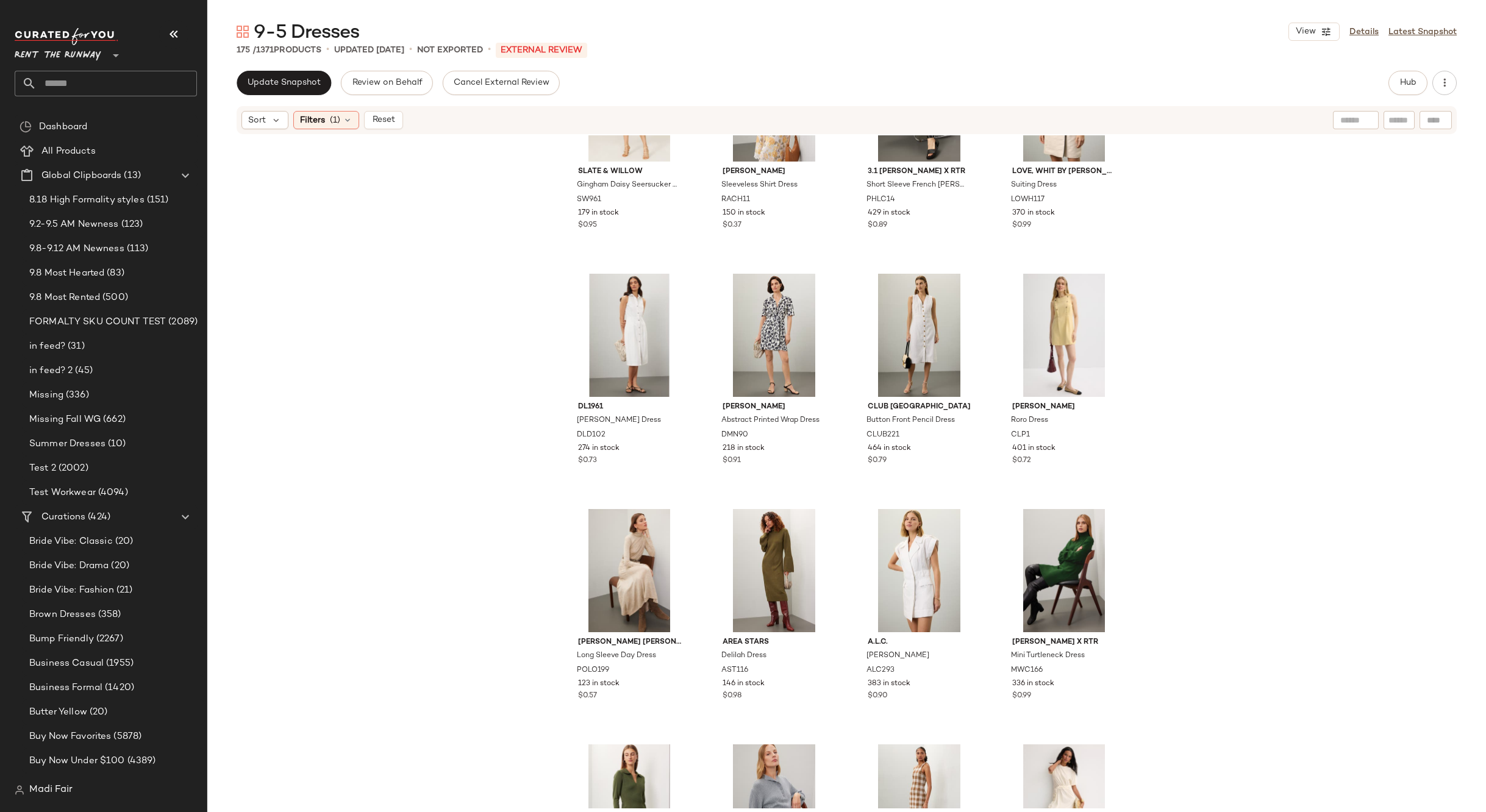
scroll to position [1473, 0]
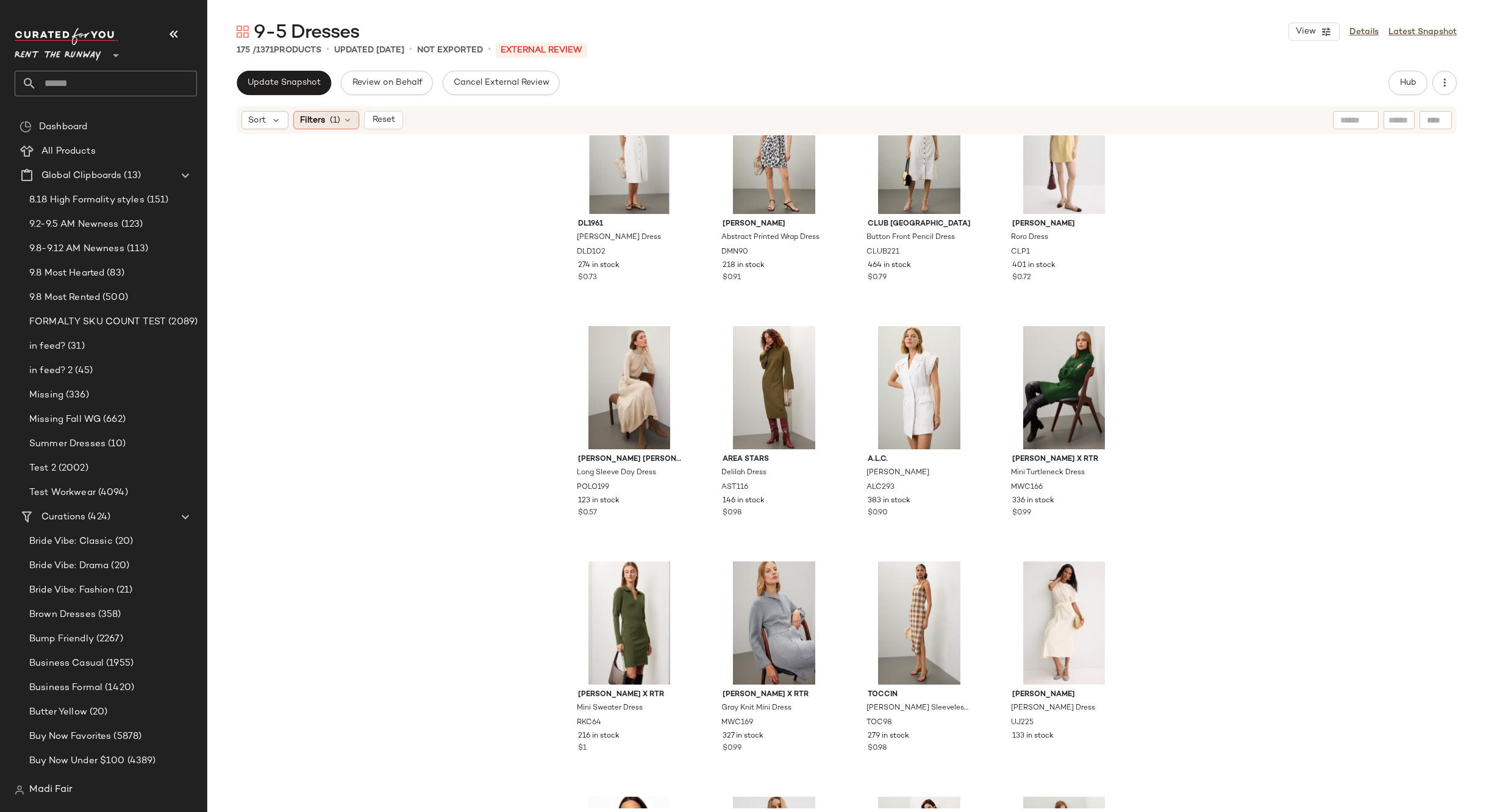
click at [307, 120] on span "Filters" at bounding box center [312, 120] width 25 height 13
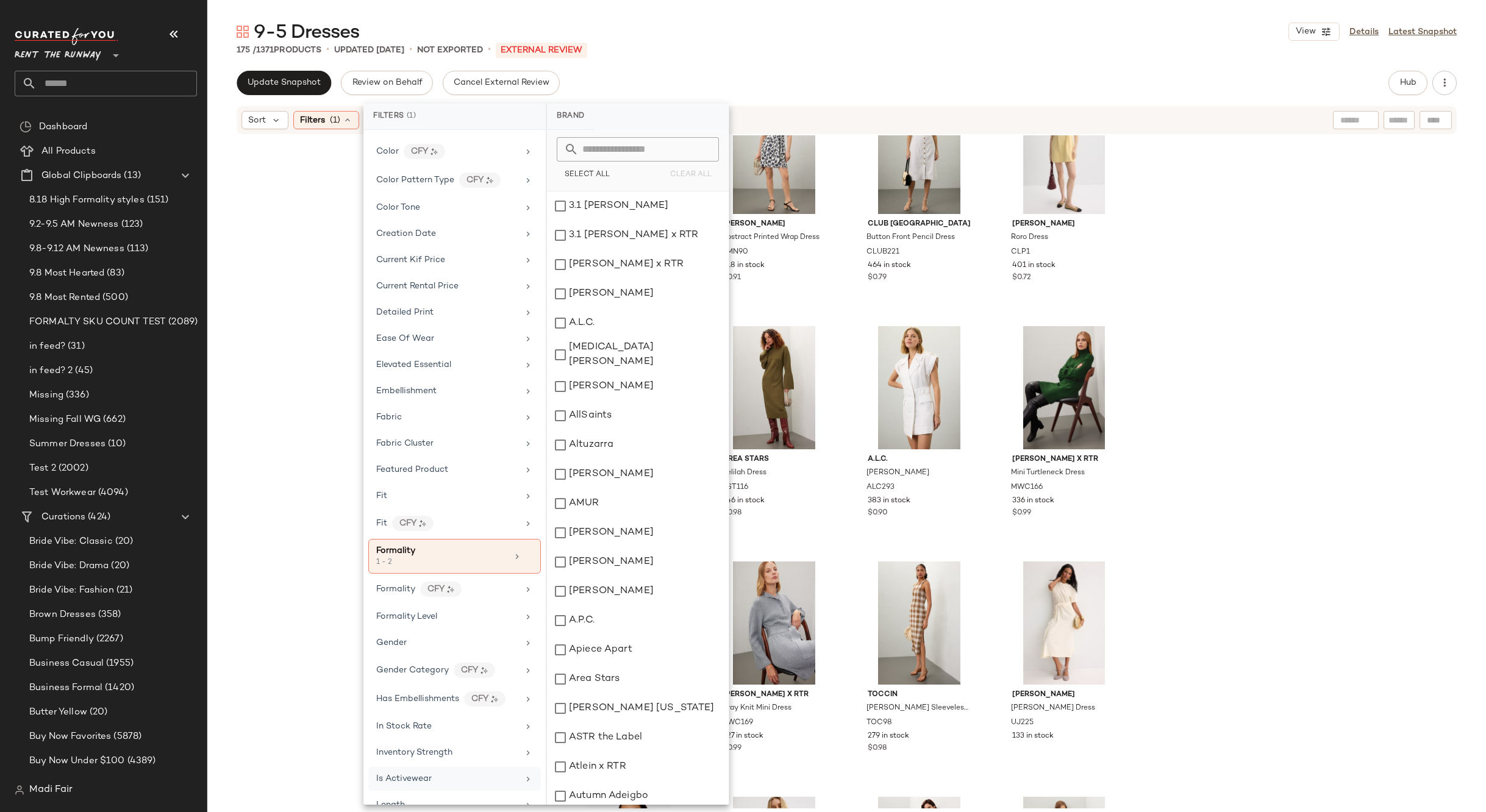
scroll to position [610, 0]
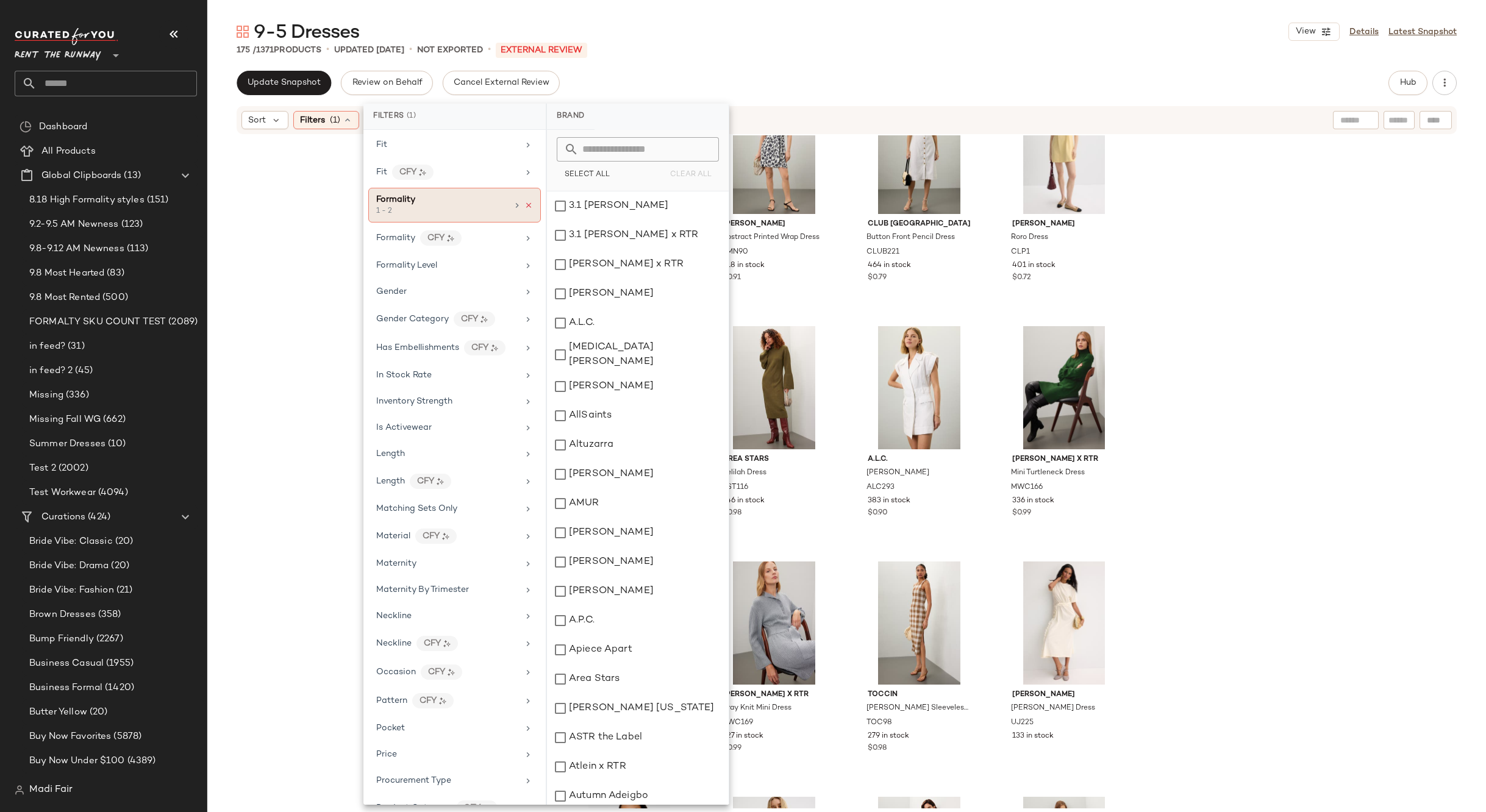
click at [525, 206] on icon at bounding box center [528, 205] width 8 height 8
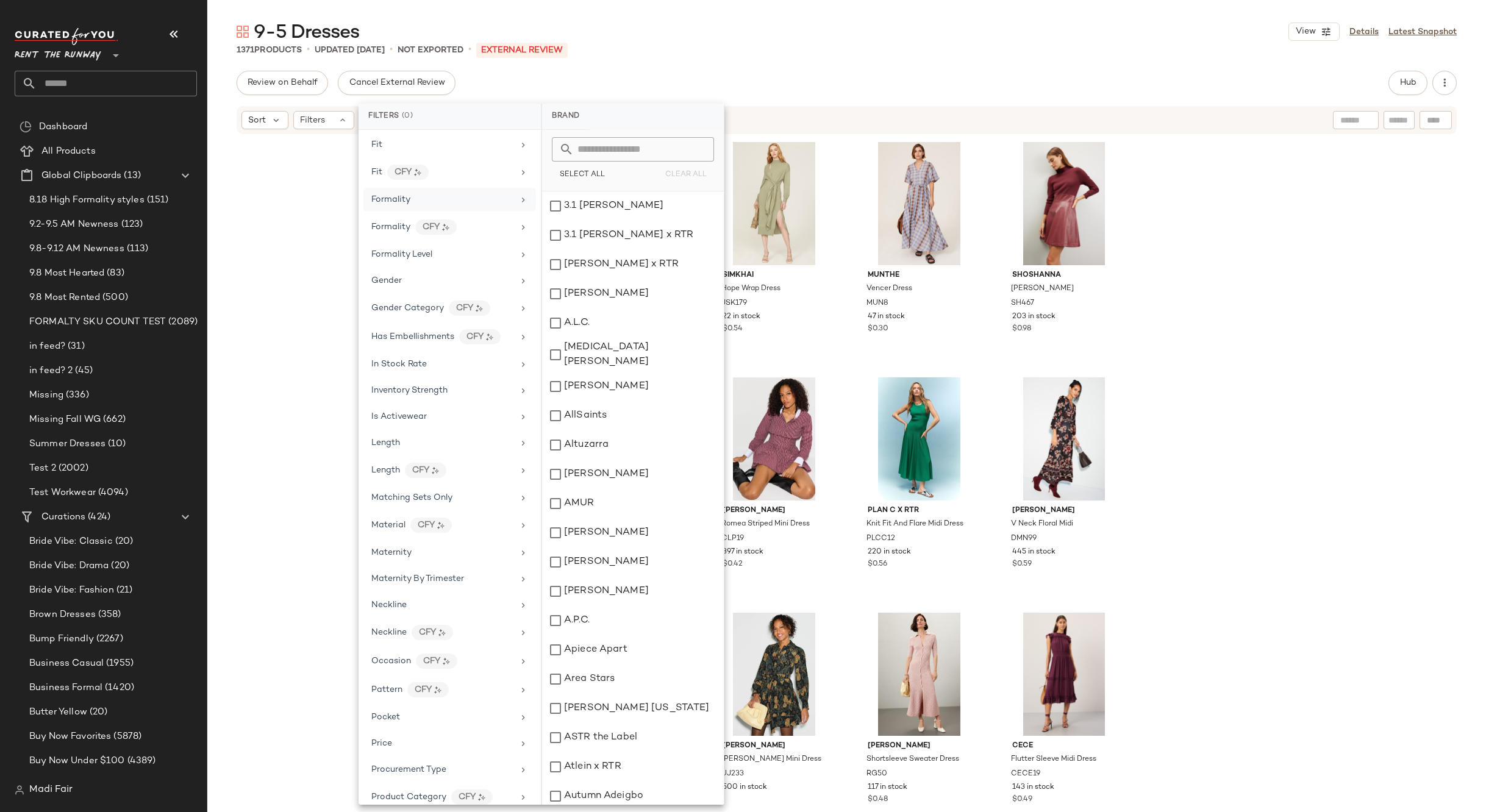
click at [613, 53] on div "1371 Products • updated Sep 10th • Not Exported • External REVIEW" at bounding box center [846, 50] width 1279 height 12
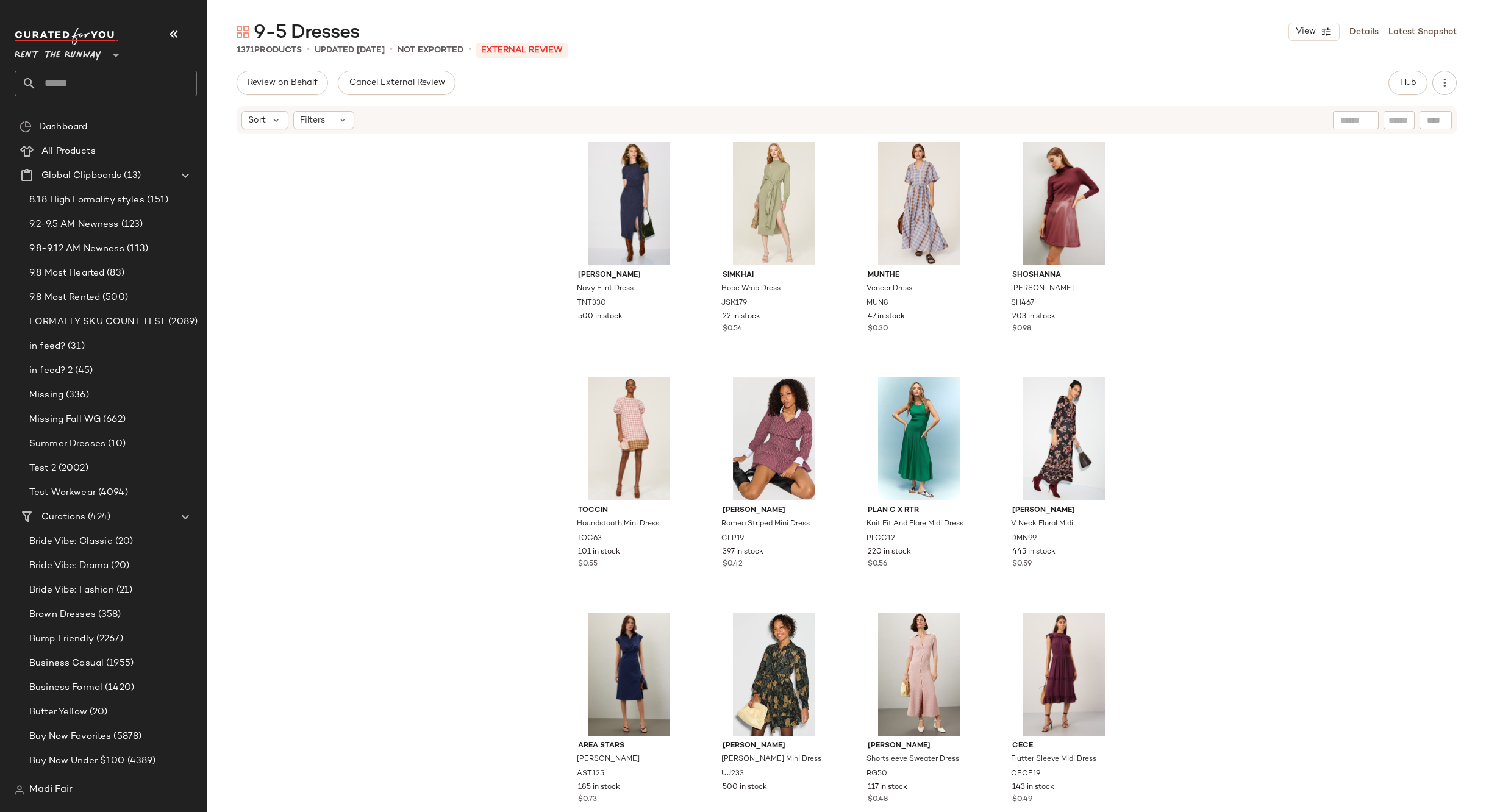
click at [143, 84] on input "text" at bounding box center [117, 84] width 160 height 26
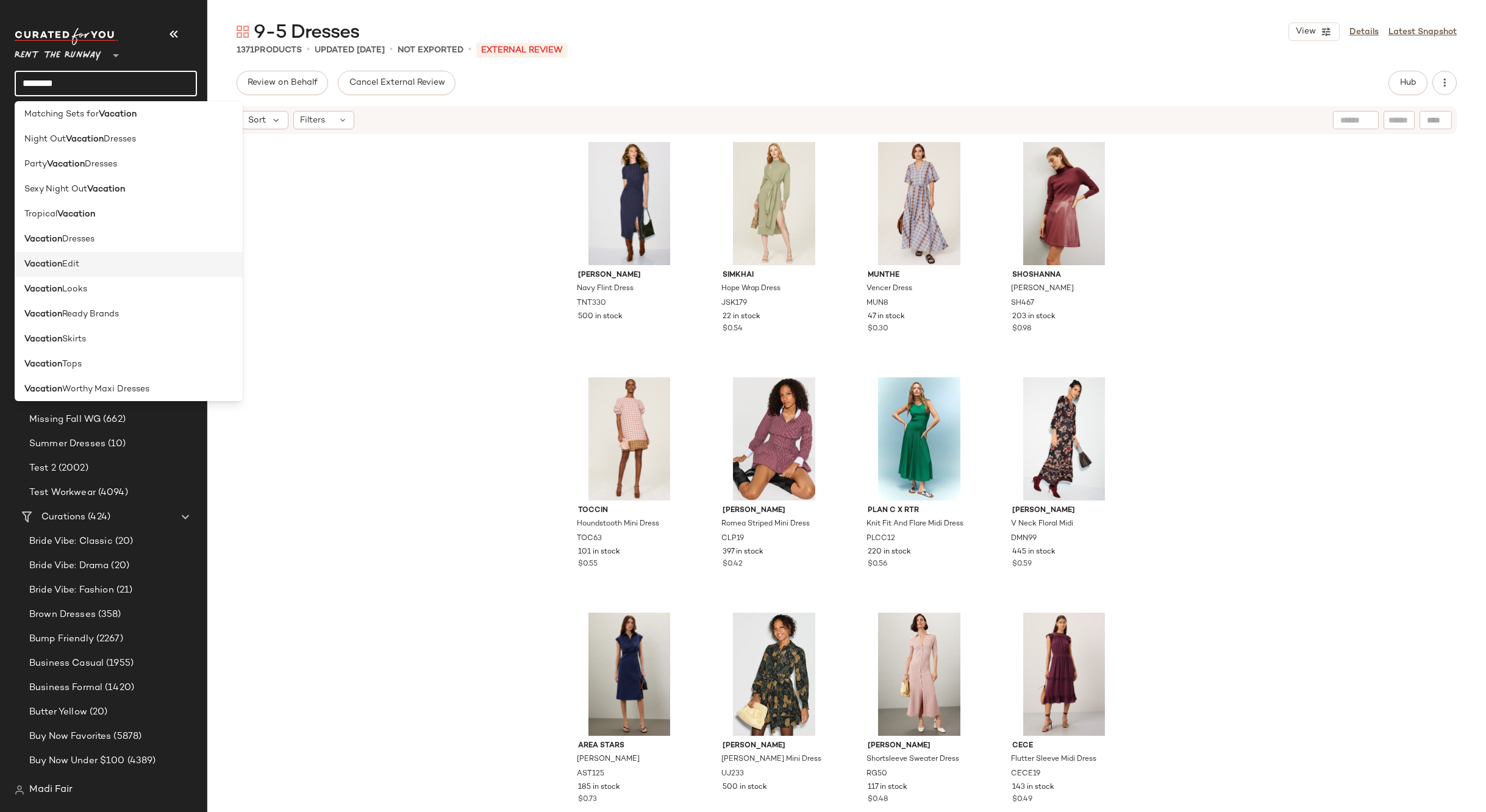
scroll to position [160, 0]
type input "********"
click at [113, 287] on div "Vacation Looks" at bounding box center [128, 284] width 208 height 13
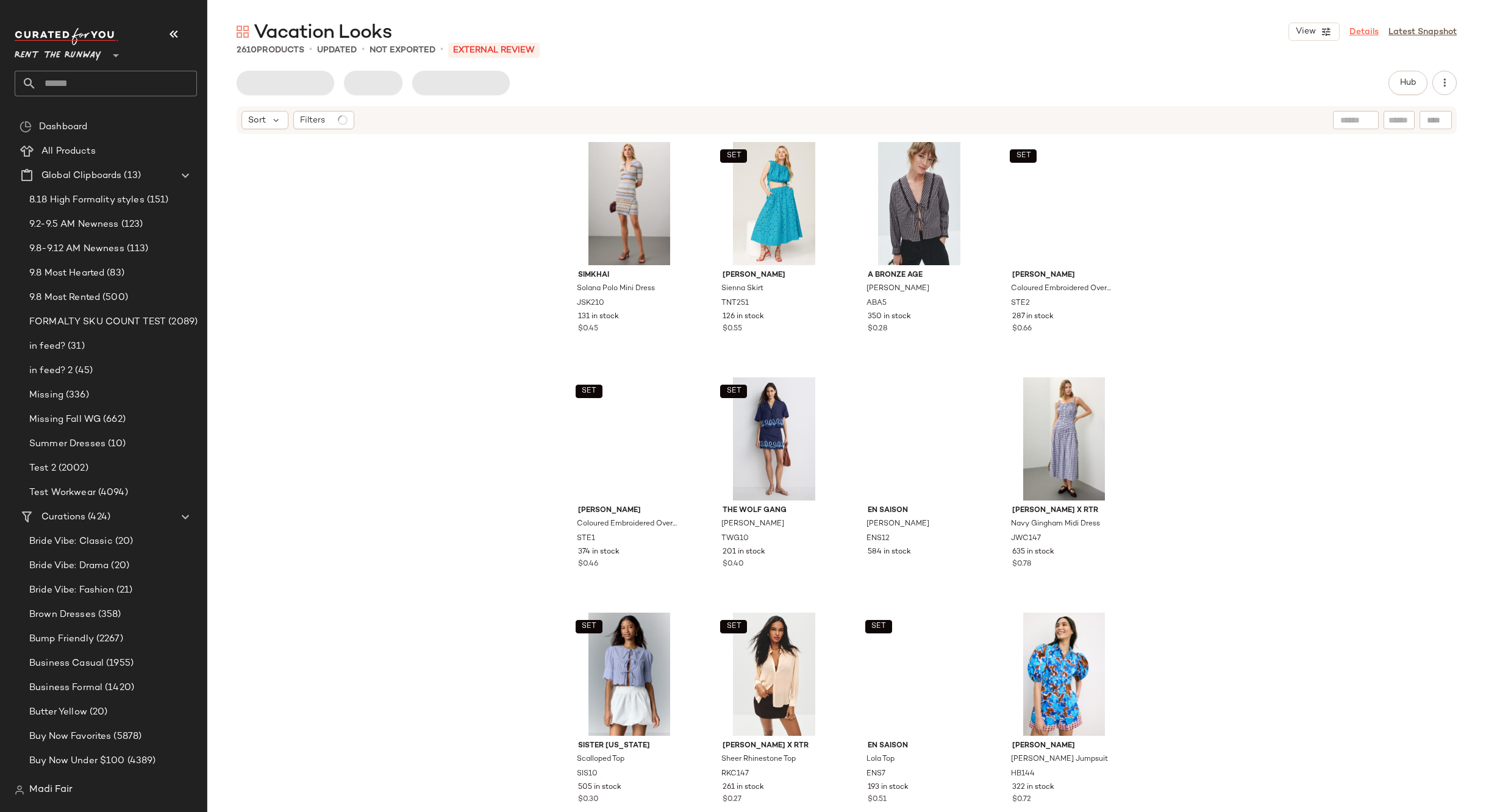
click at [1364, 30] on link "Details" at bounding box center [1364, 32] width 29 height 13
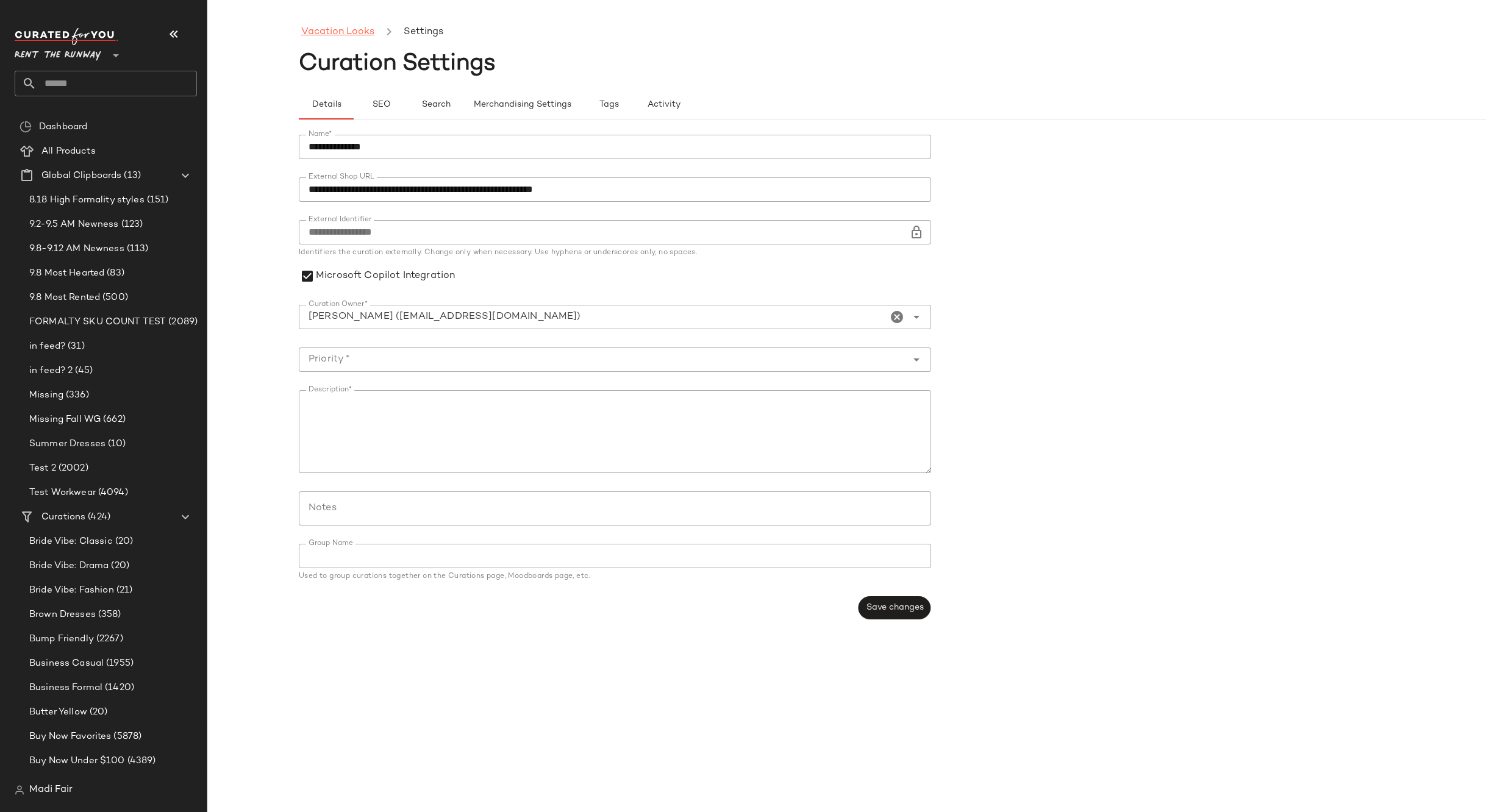
click at [354, 37] on link "Vacation Looks" at bounding box center [338, 32] width 73 height 16
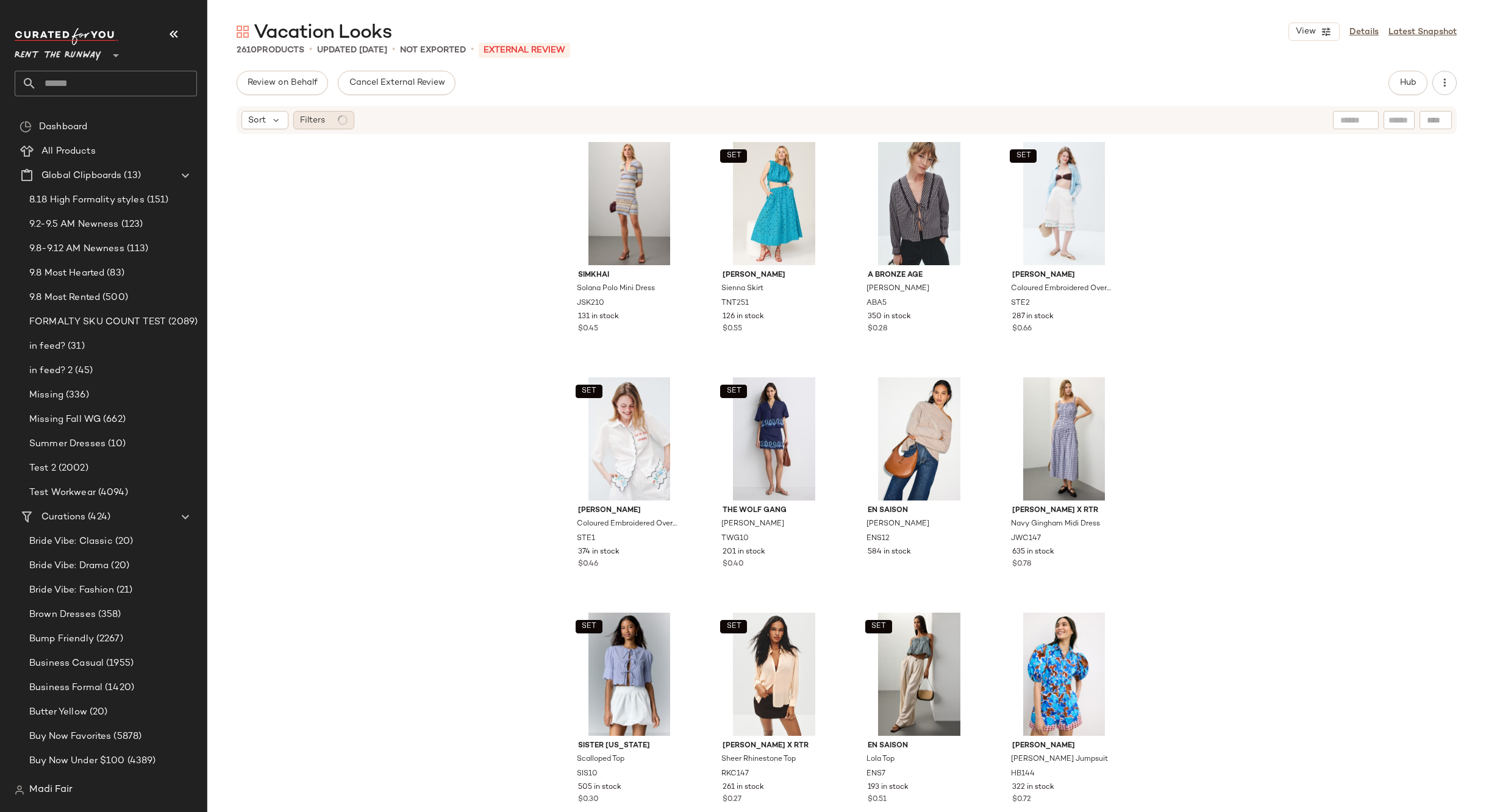
click at [312, 121] on span "Filters" at bounding box center [312, 120] width 25 height 13
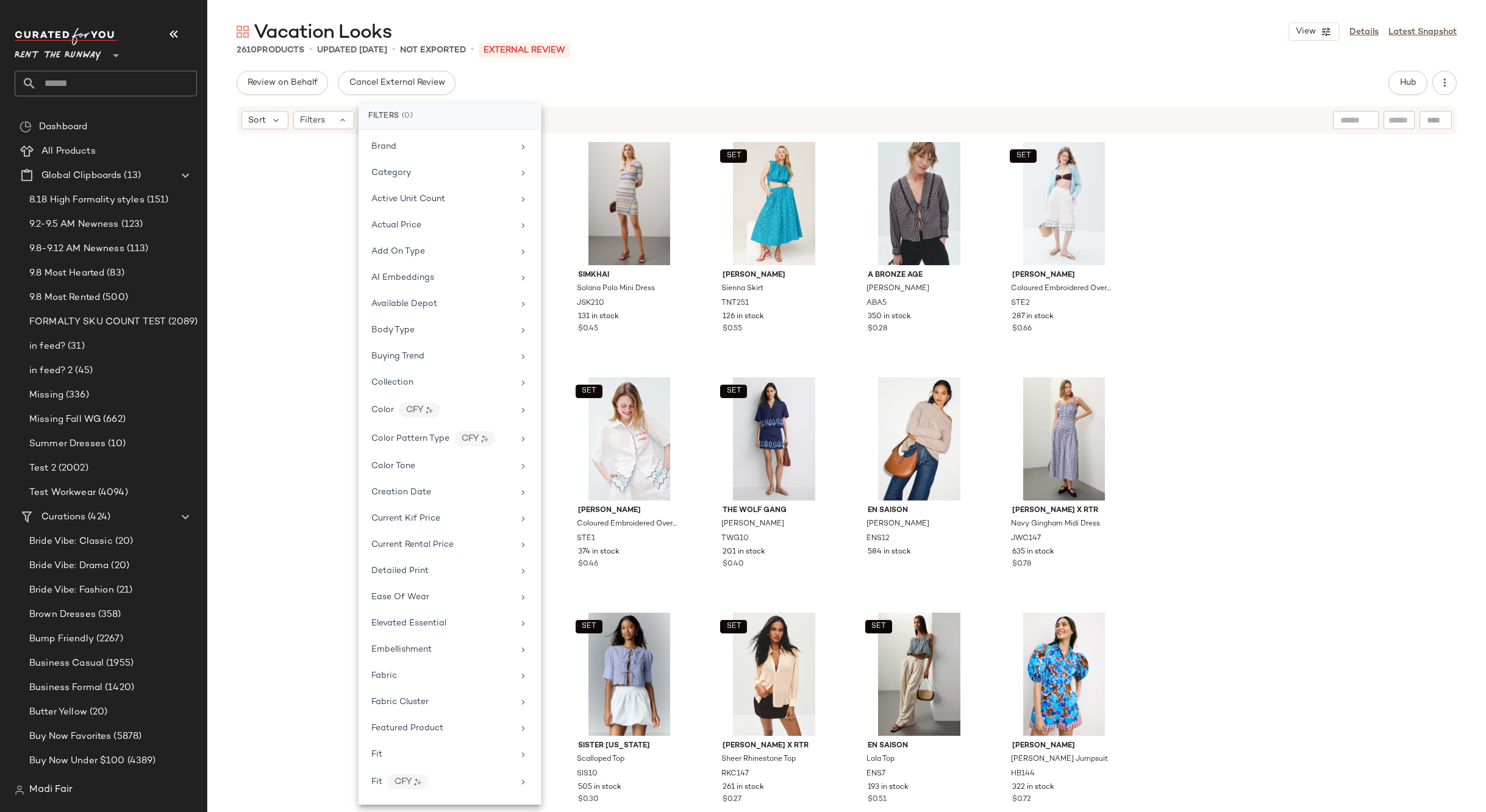
click at [353, 339] on div "SIMKHAI Solana Polo Mini Dress JSK210 131 in stock $0.45 SET Tanya Taylor Sienn…" at bounding box center [846, 472] width 1279 height 673
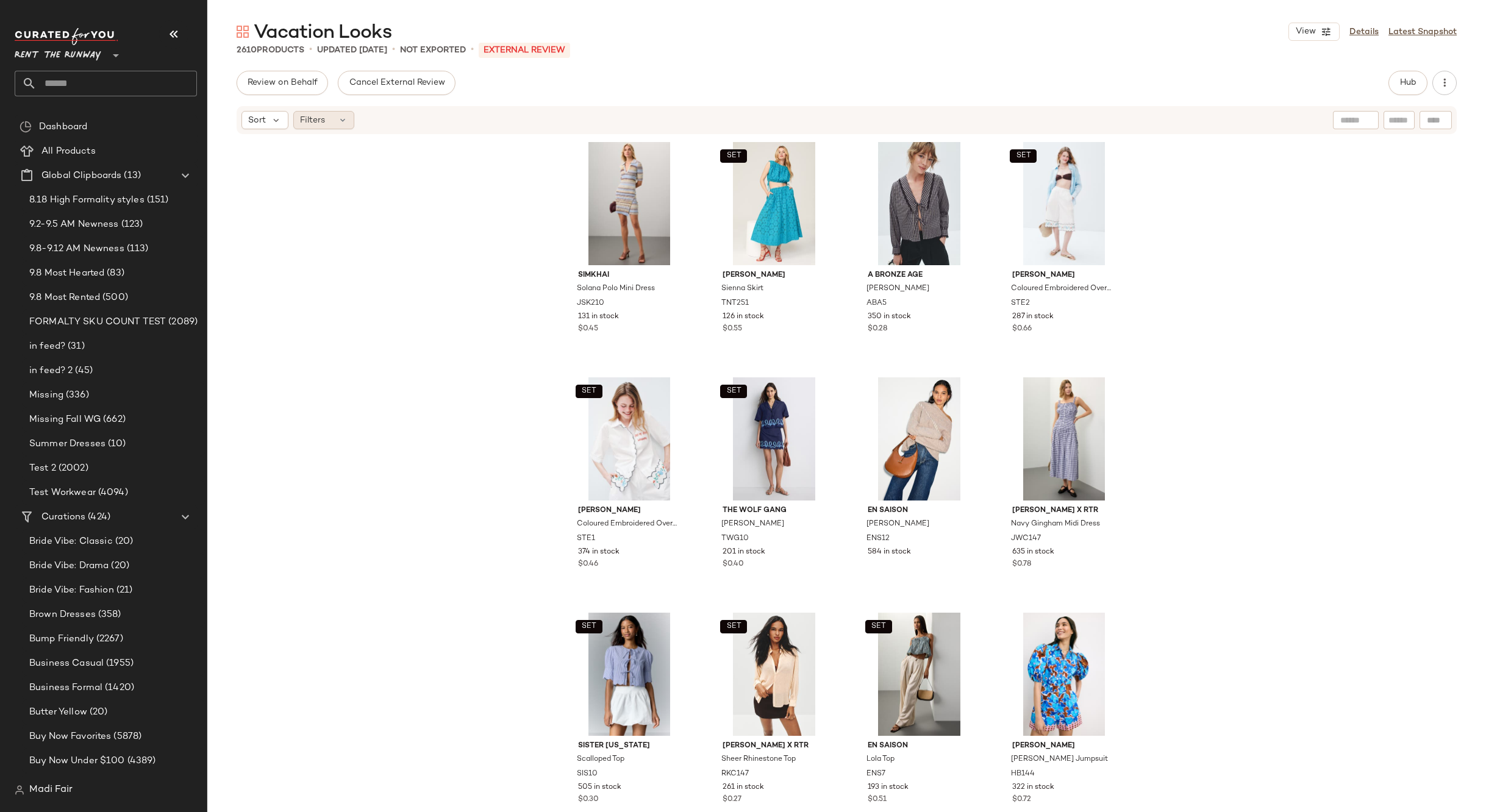
click at [336, 125] on div "Filters" at bounding box center [324, 120] width 61 height 18
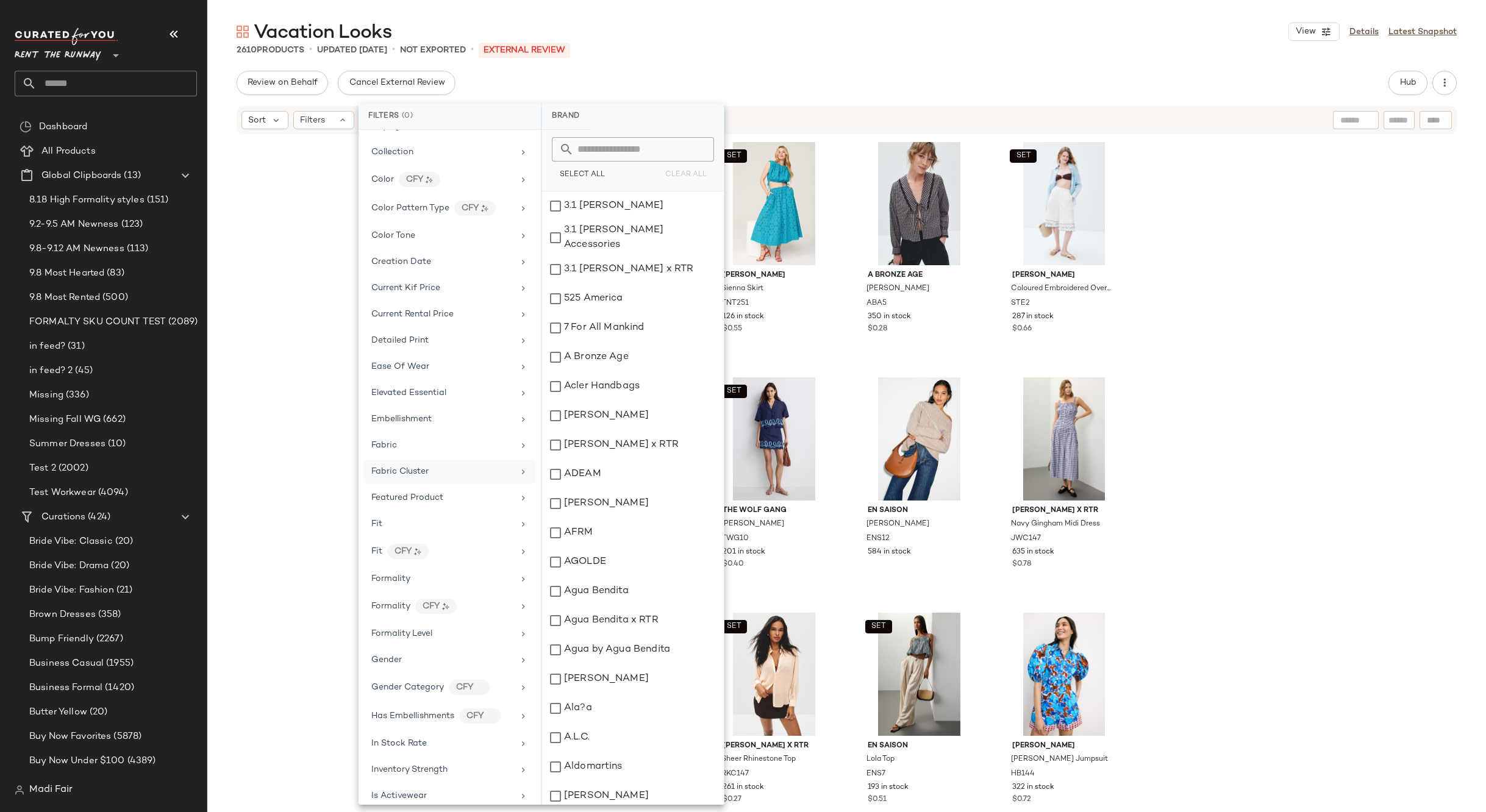
scroll to position [305, 0]
click at [428, 500] on div "Formality" at bounding box center [442, 504] width 142 height 13
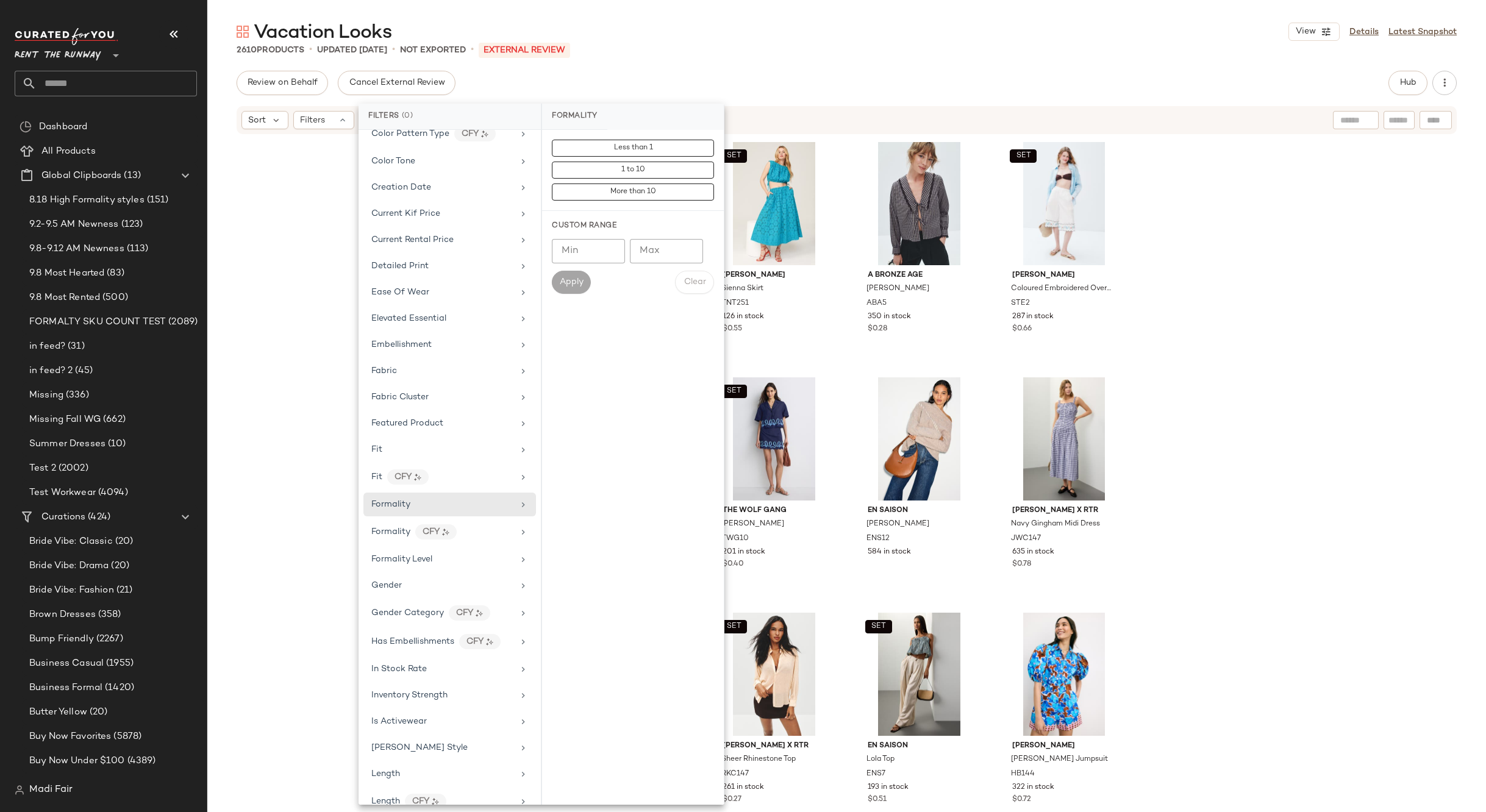
click at [572, 252] on input "Min" at bounding box center [589, 251] width 73 height 24
type input "*"
click at [659, 249] on input "Max" at bounding box center [666, 251] width 73 height 24
type input "**"
click at [578, 287] on span "Apply" at bounding box center [571, 282] width 24 height 10
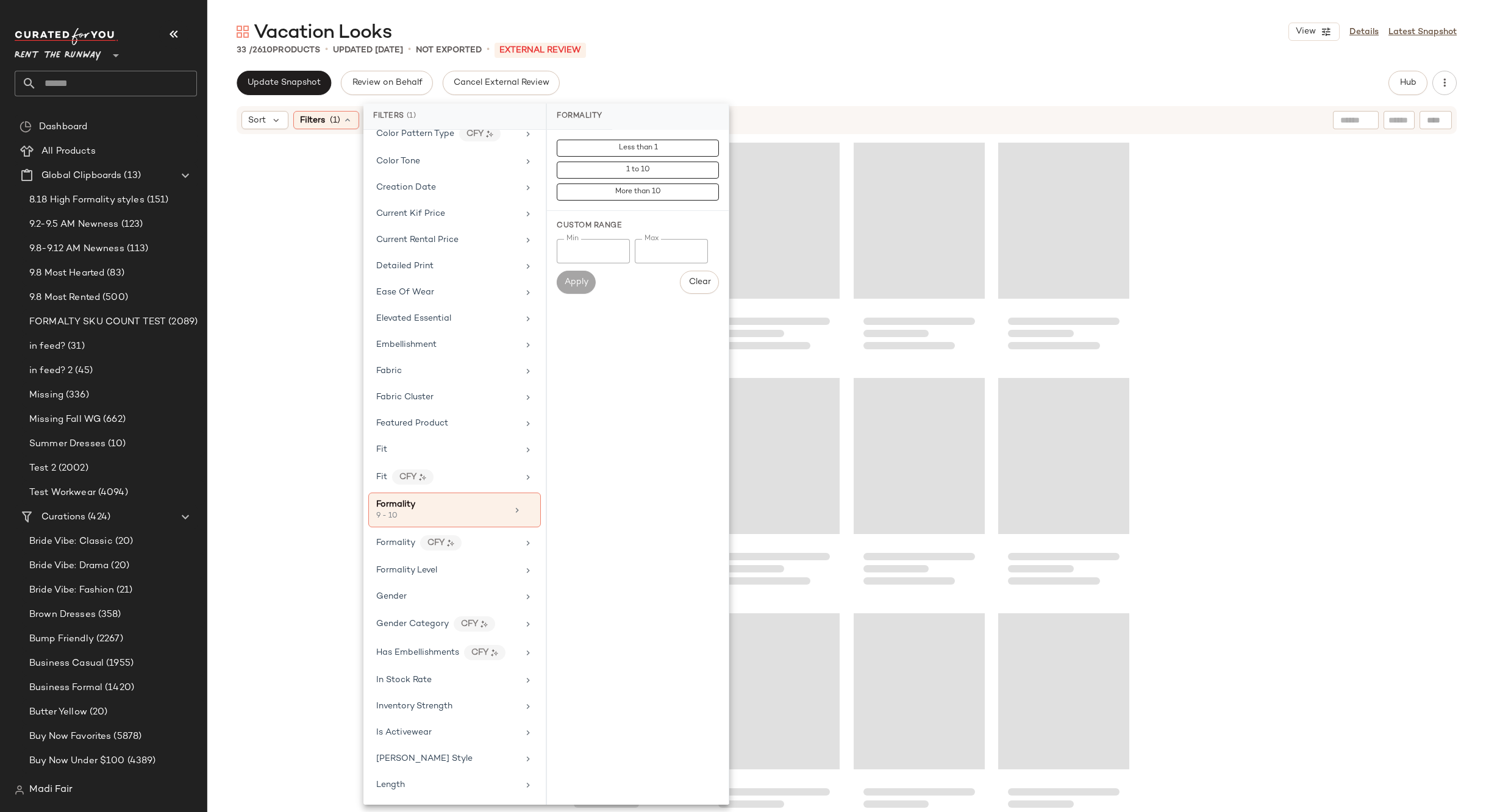
click at [656, 66] on div "Vacation Looks View Details Latest Snapshot 33 / 2610 Products • updated Sep 11…" at bounding box center [846, 416] width 1279 height 793
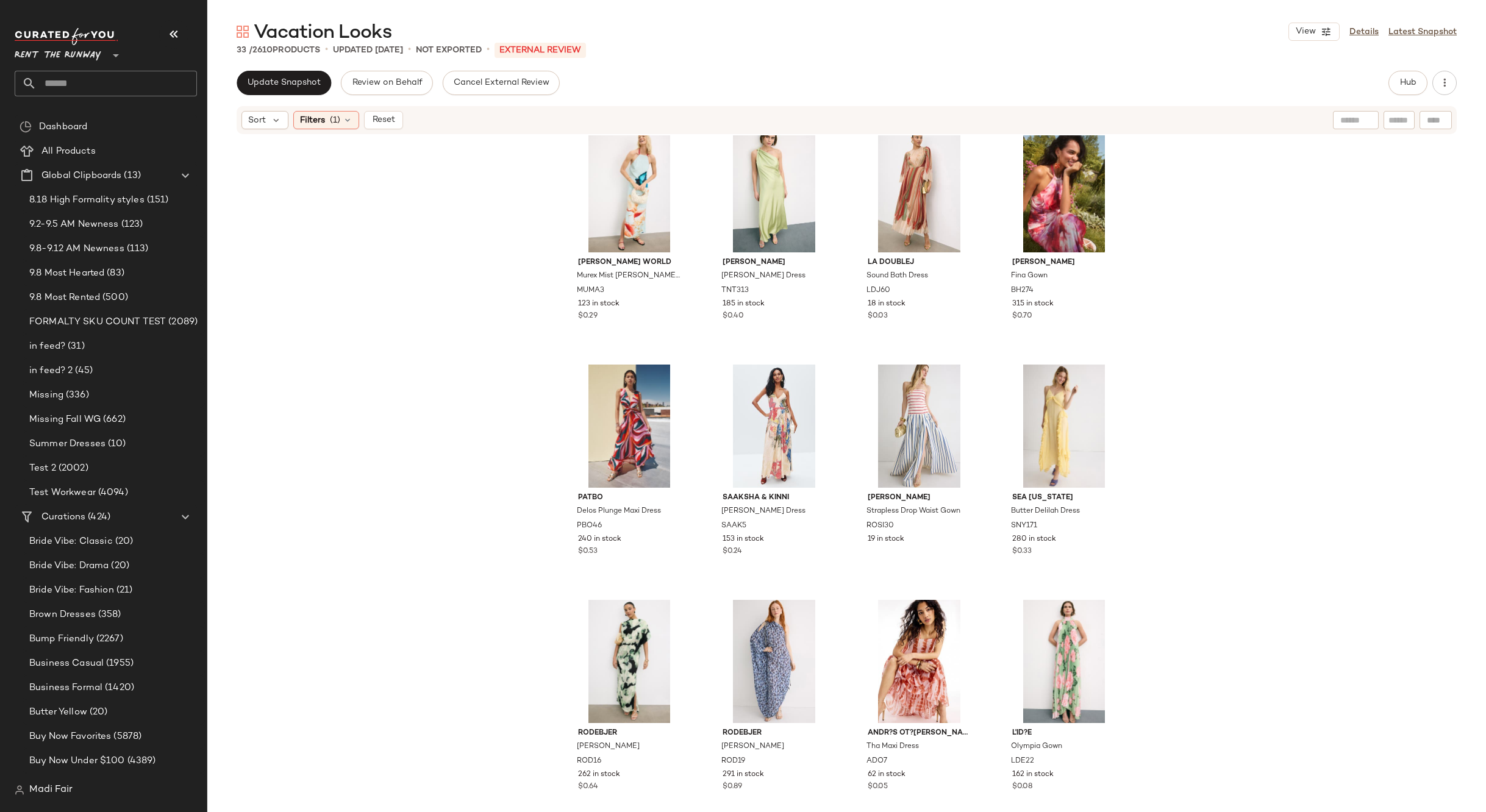
scroll to position [0, 0]
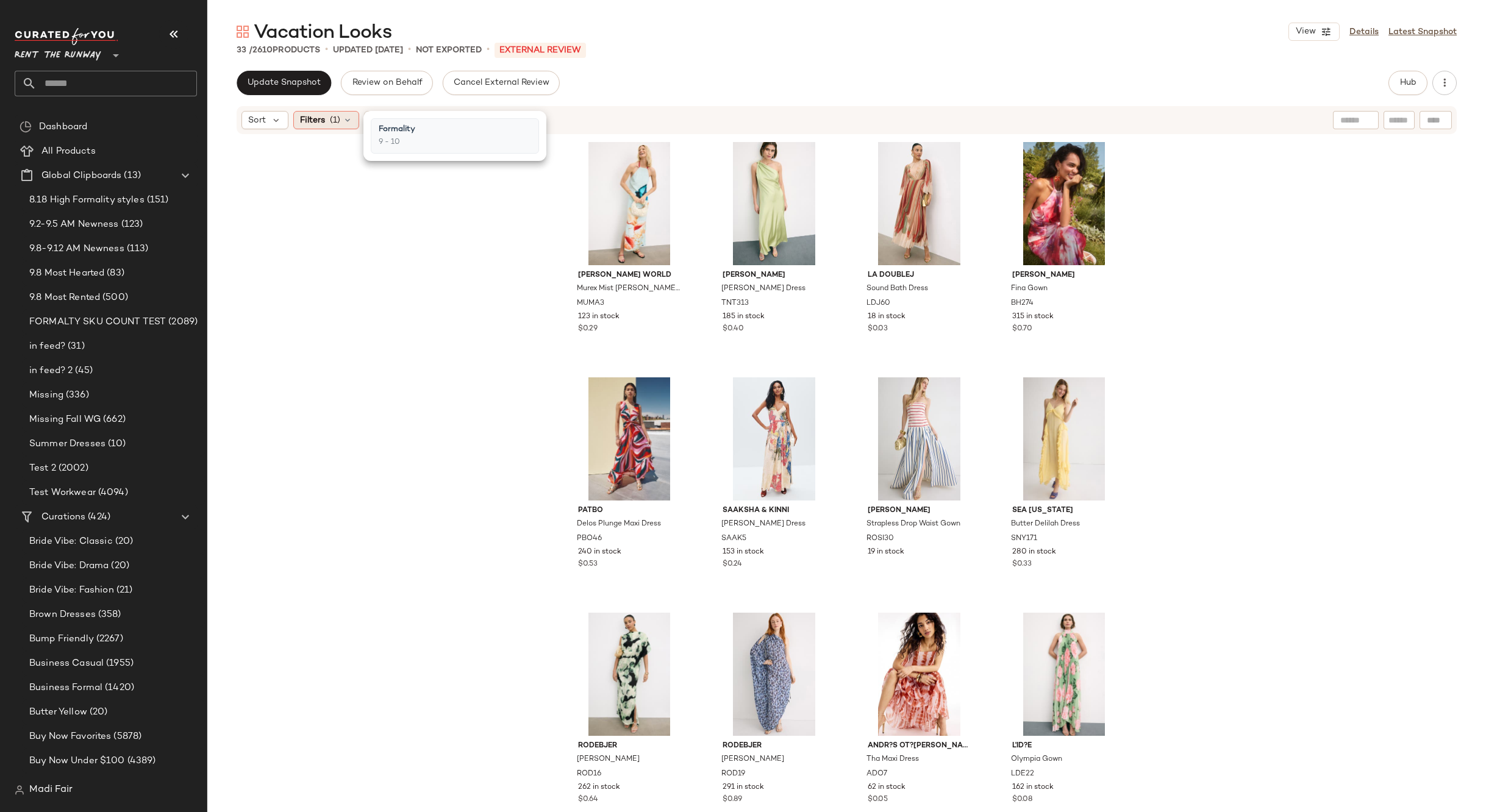
click at [340, 117] on div "Filters (1)" at bounding box center [326, 120] width 66 height 18
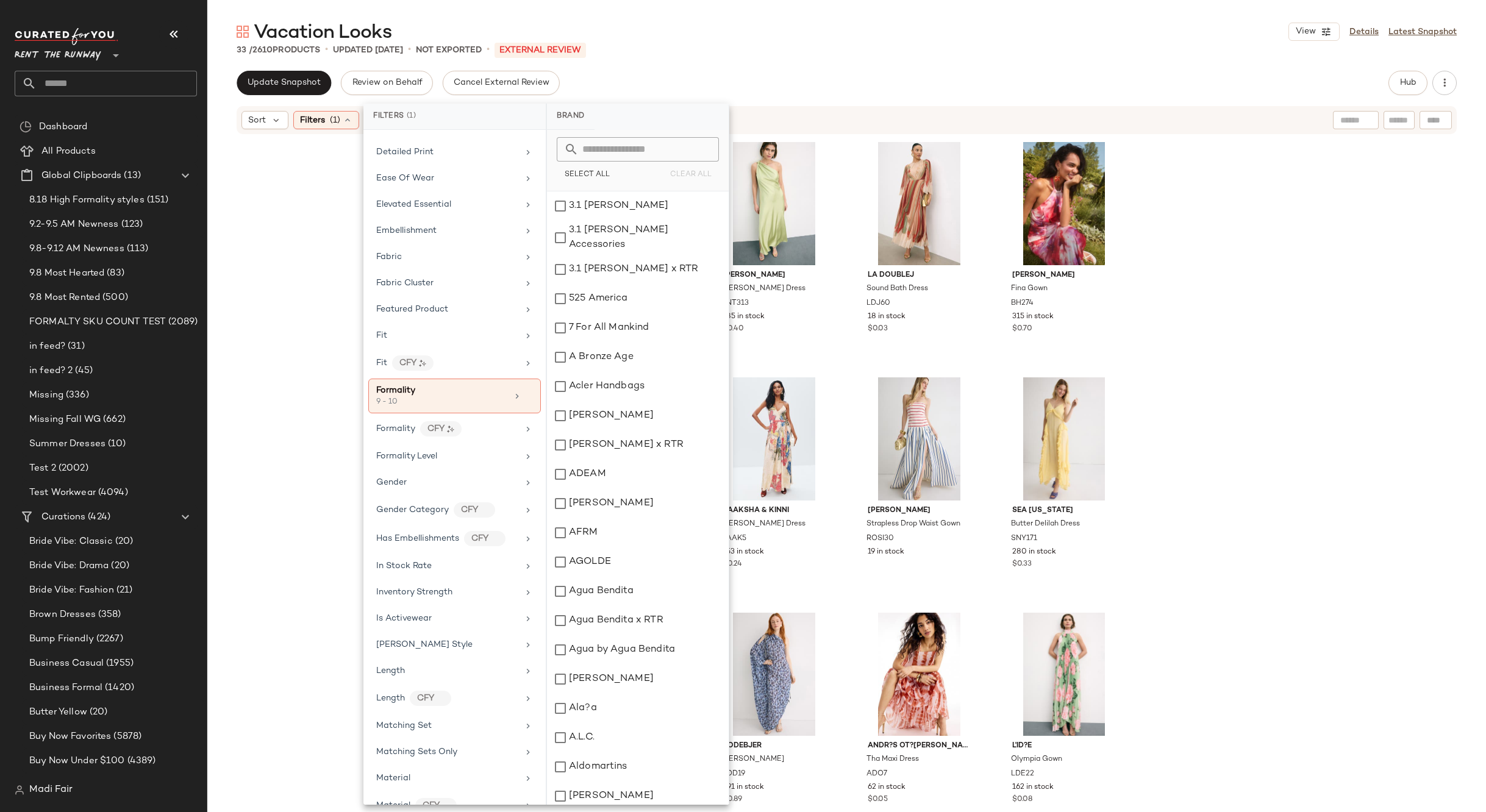
scroll to position [488, 0]
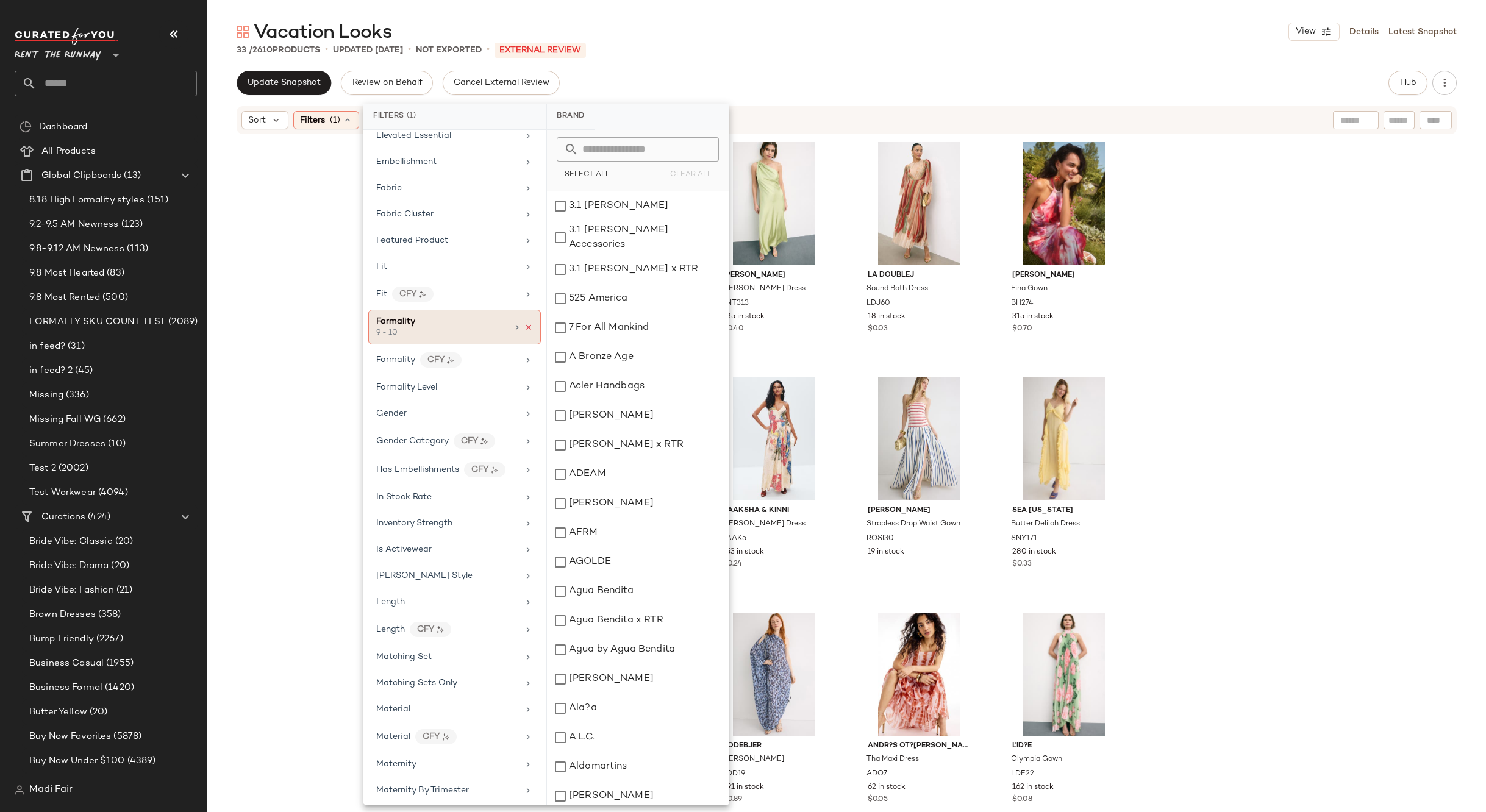
click at [526, 328] on icon at bounding box center [528, 327] width 8 height 8
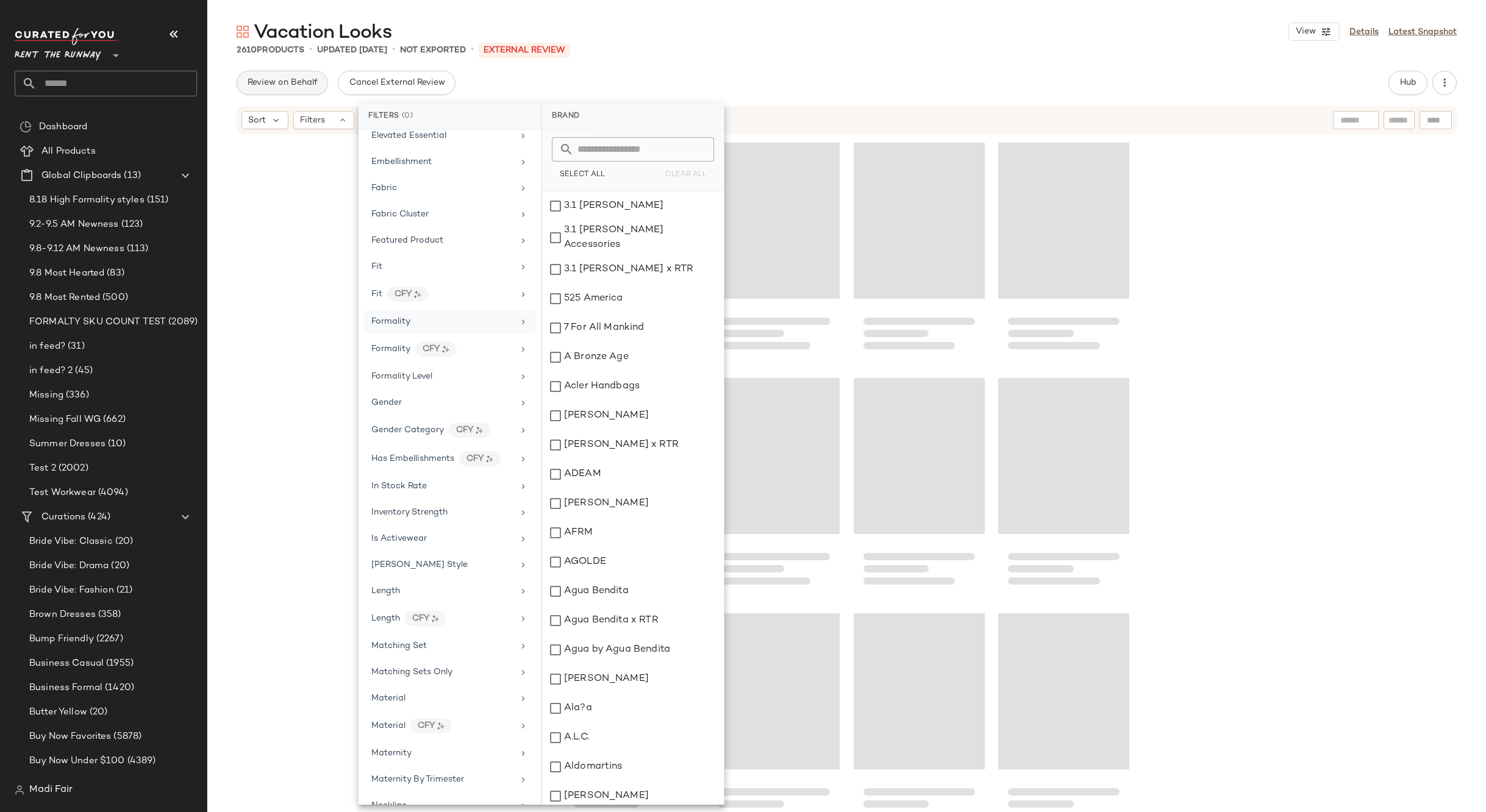
drag, startPoint x: 742, startPoint y: 69, endPoint x: 272, endPoint y: 88, distance: 470.4
click at [741, 69] on div "Vacation Looks View Details Latest Snapshot 2610 Products • updated Sep 11th • …" at bounding box center [846, 416] width 1279 height 793
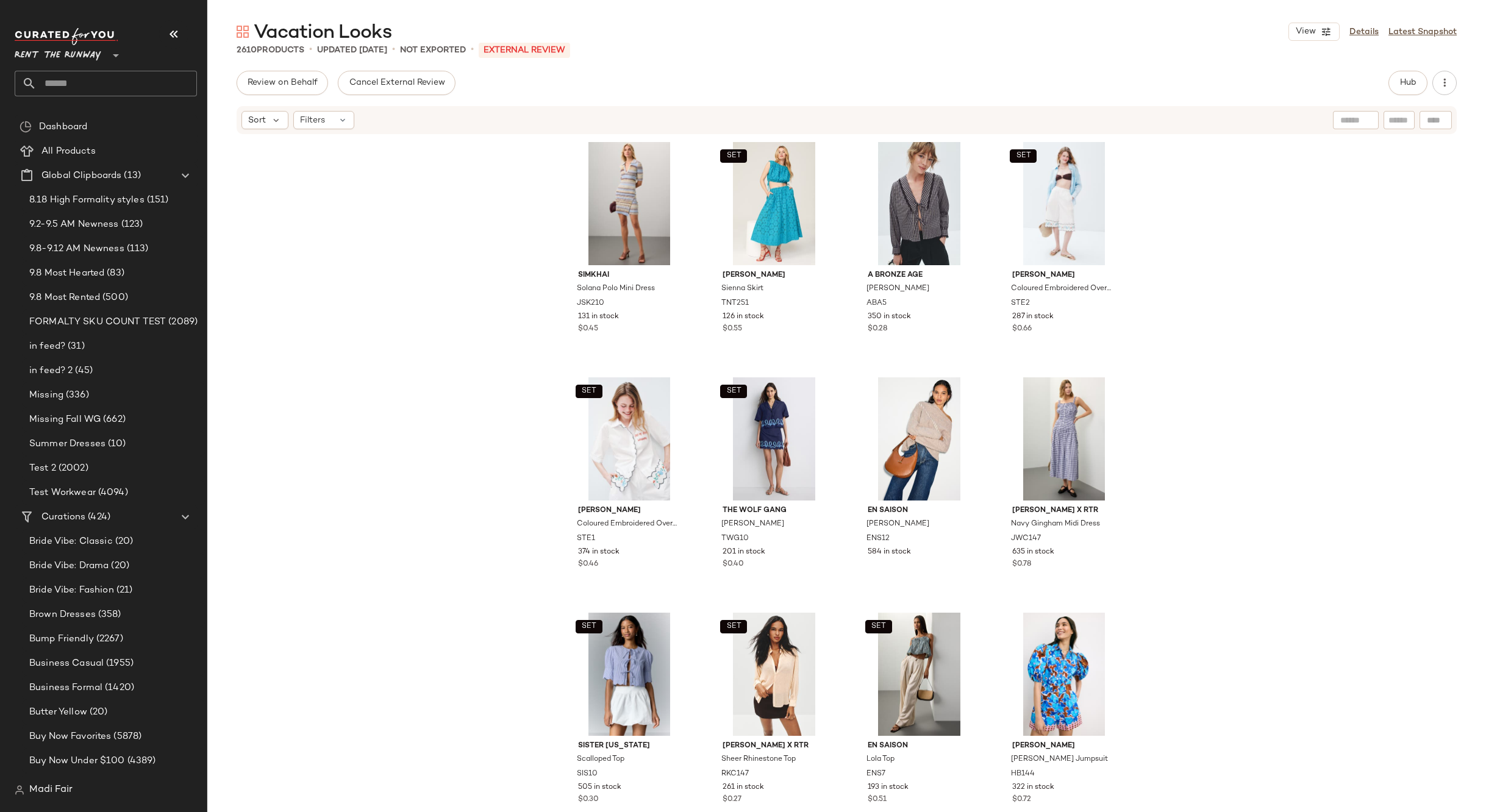
click at [138, 82] on input "text" at bounding box center [117, 84] width 160 height 26
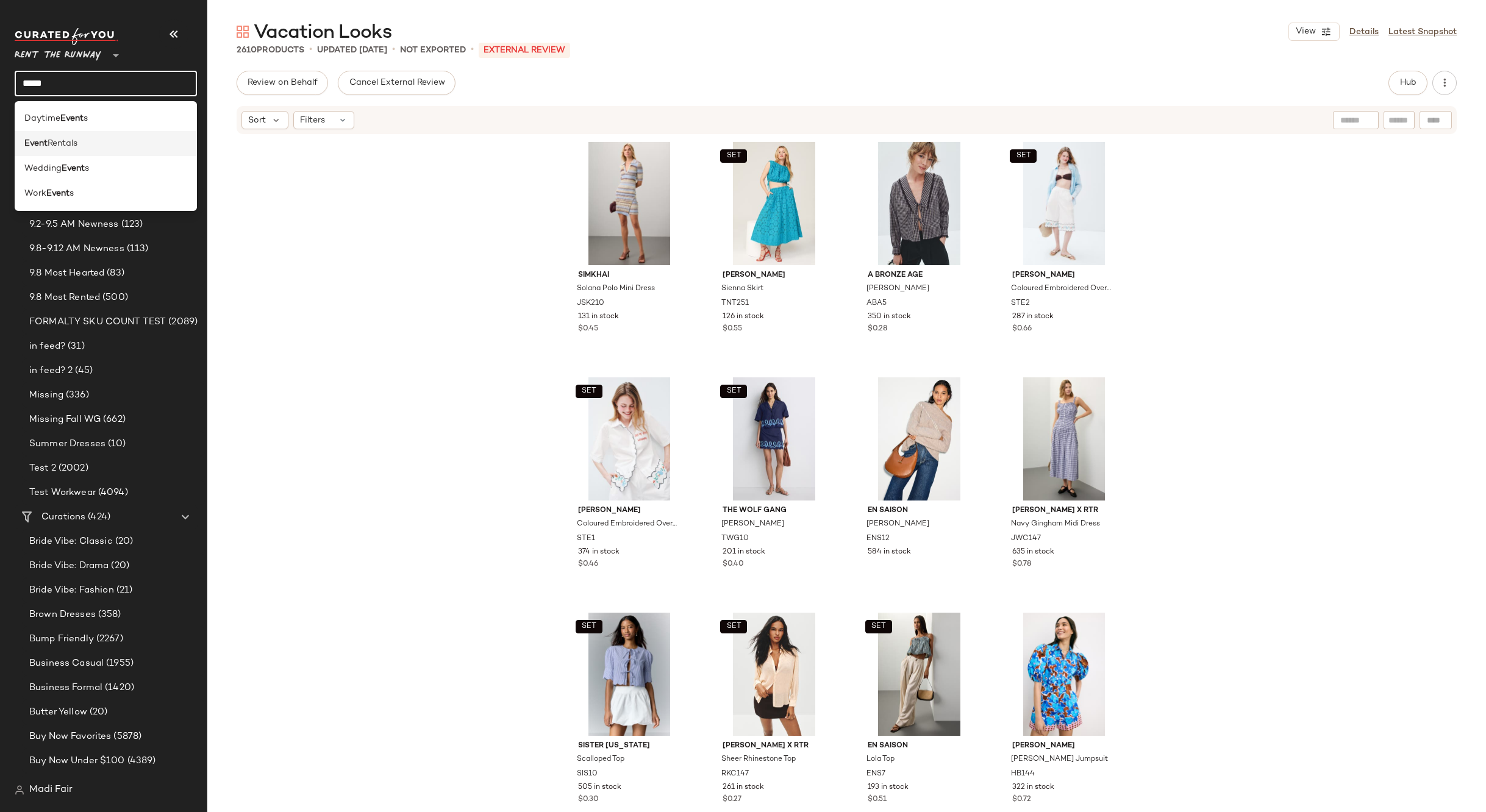
type input "*****"
click at [108, 148] on div "Event Rentals" at bounding box center [105, 143] width 162 height 13
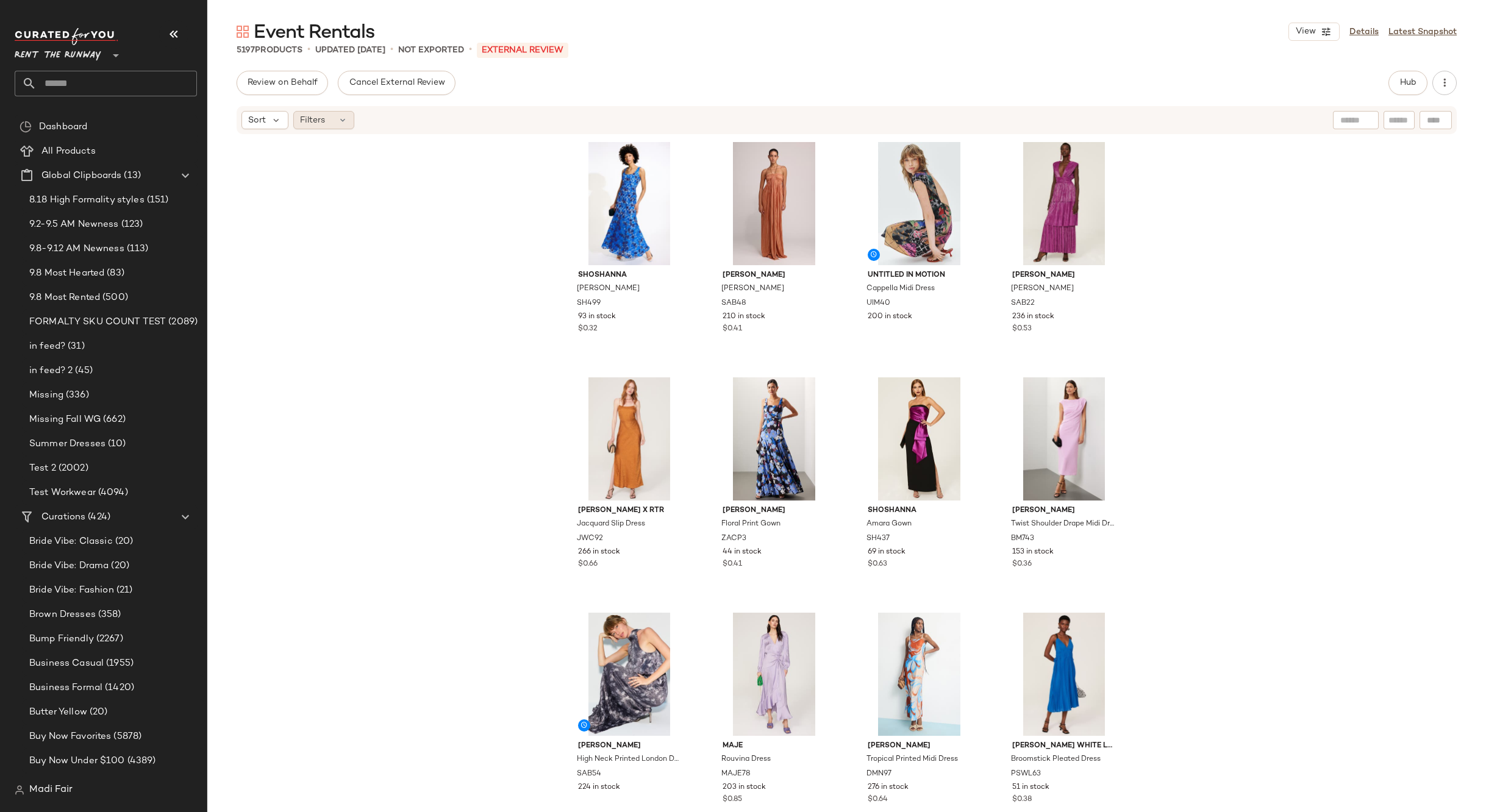
click at [329, 120] on div "Filters" at bounding box center [324, 120] width 61 height 18
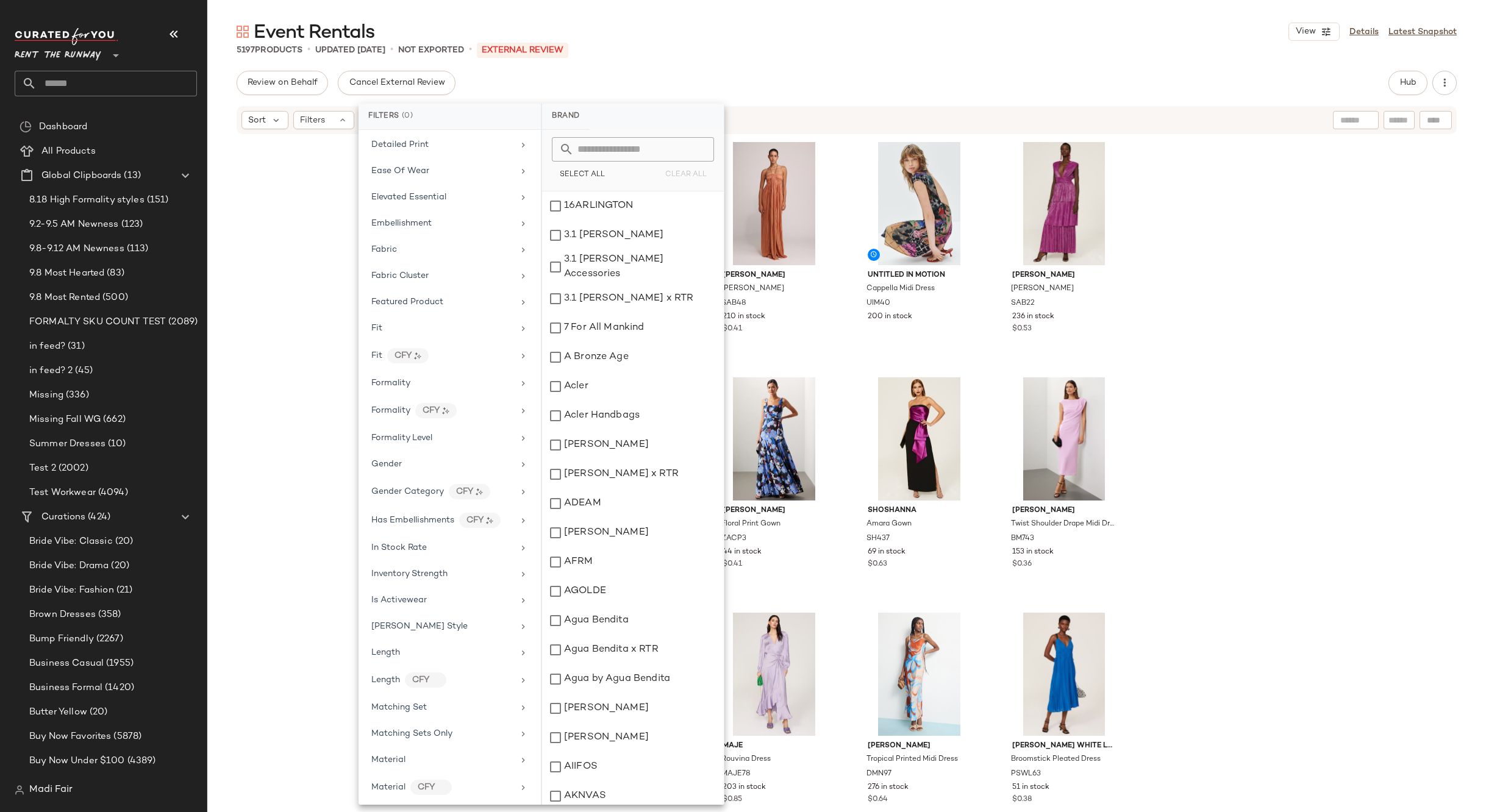
scroll to position [427, 0]
click at [447, 382] on div "Formality" at bounding box center [442, 382] width 142 height 13
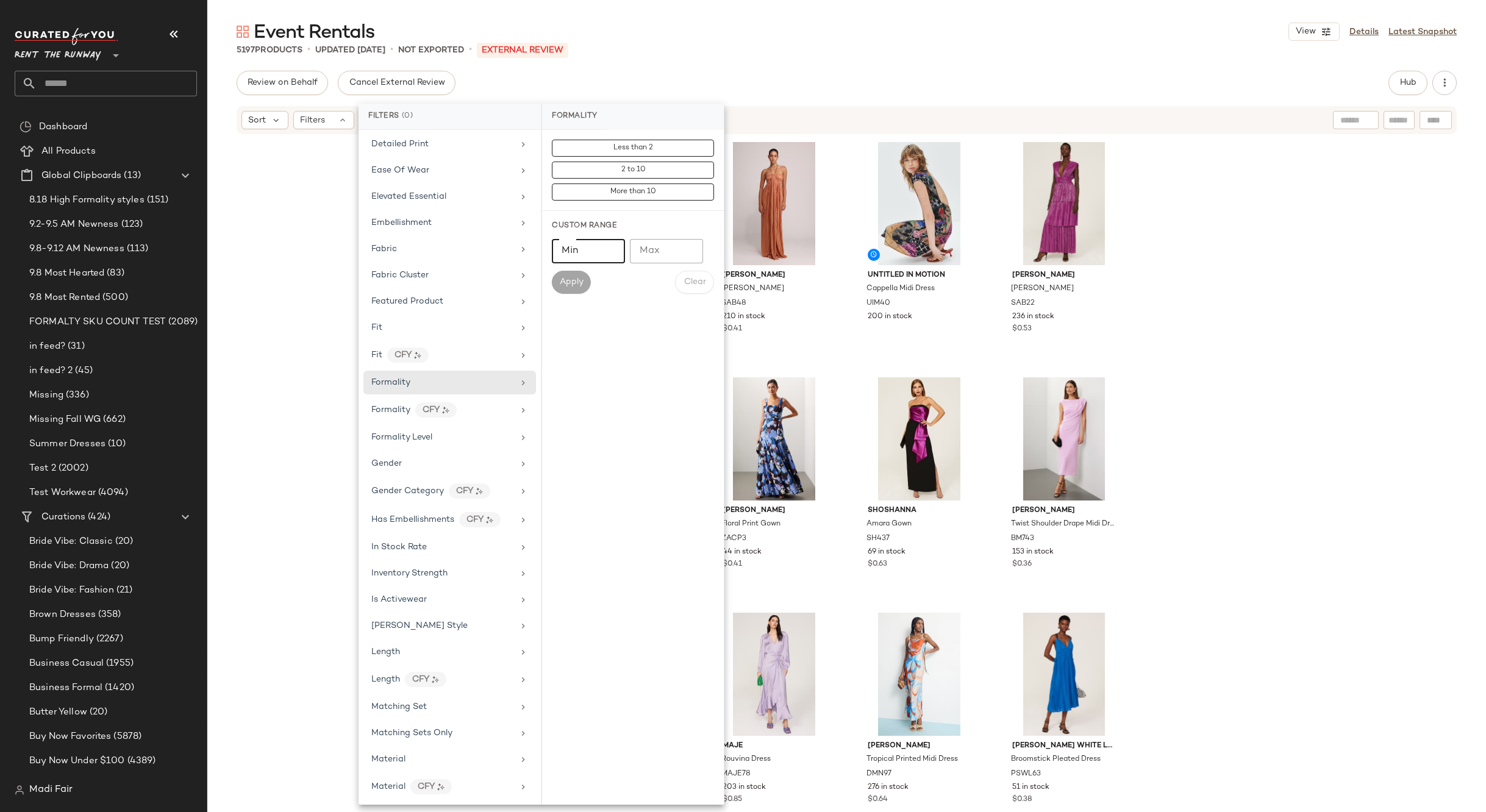
click at [572, 257] on input "Min" at bounding box center [589, 251] width 73 height 24
type input "*"
click at [648, 252] on input "Max" at bounding box center [666, 251] width 73 height 24
type input "*"
click at [568, 286] on span "Apply" at bounding box center [571, 282] width 24 height 10
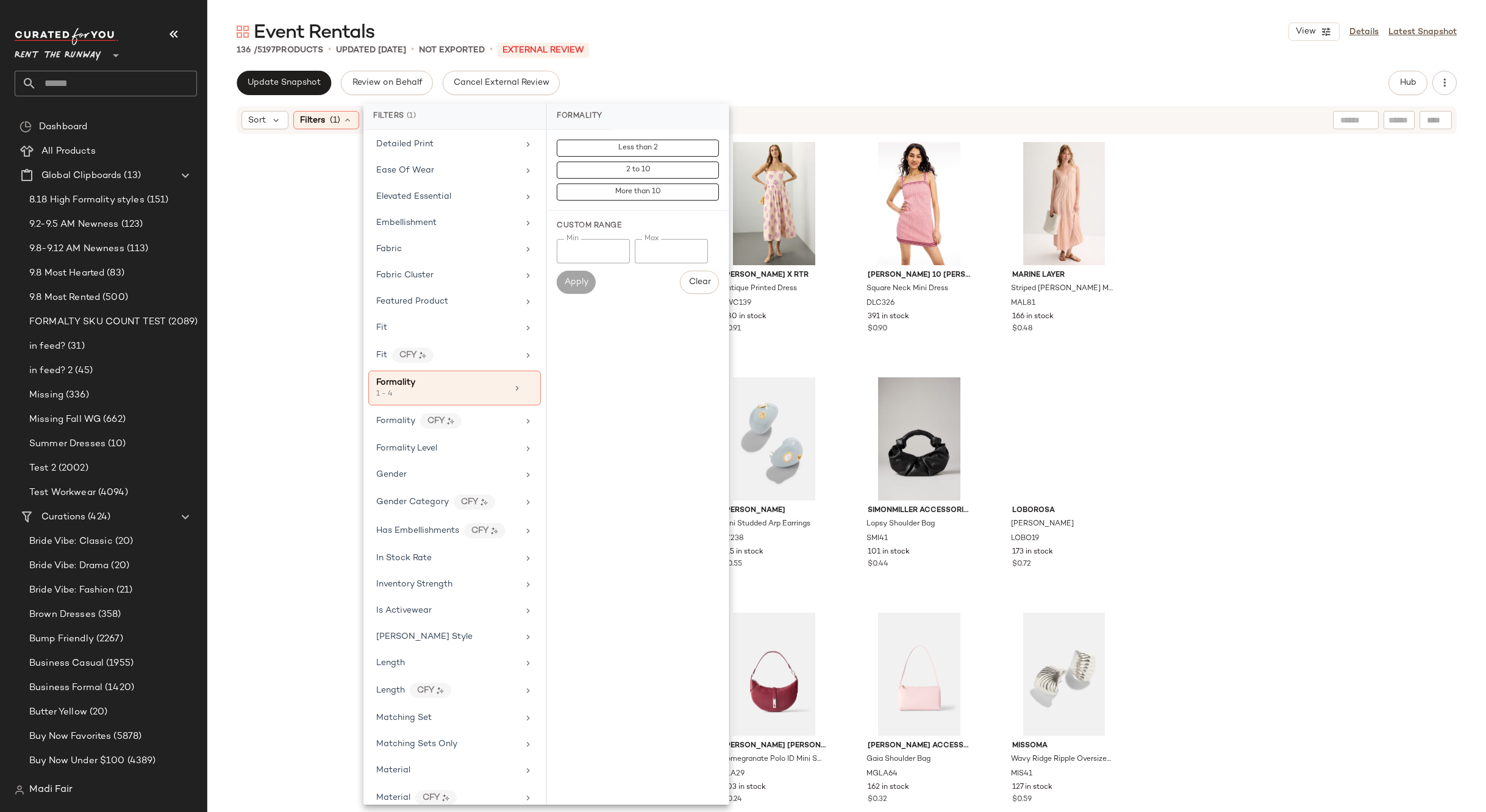
click at [1273, 279] on div "Rosetta Getty x RTR Tie Waist Maxi Dress RGC61 266 in stock $0.99 Jason Wu x RT…" at bounding box center [846, 472] width 1279 height 673
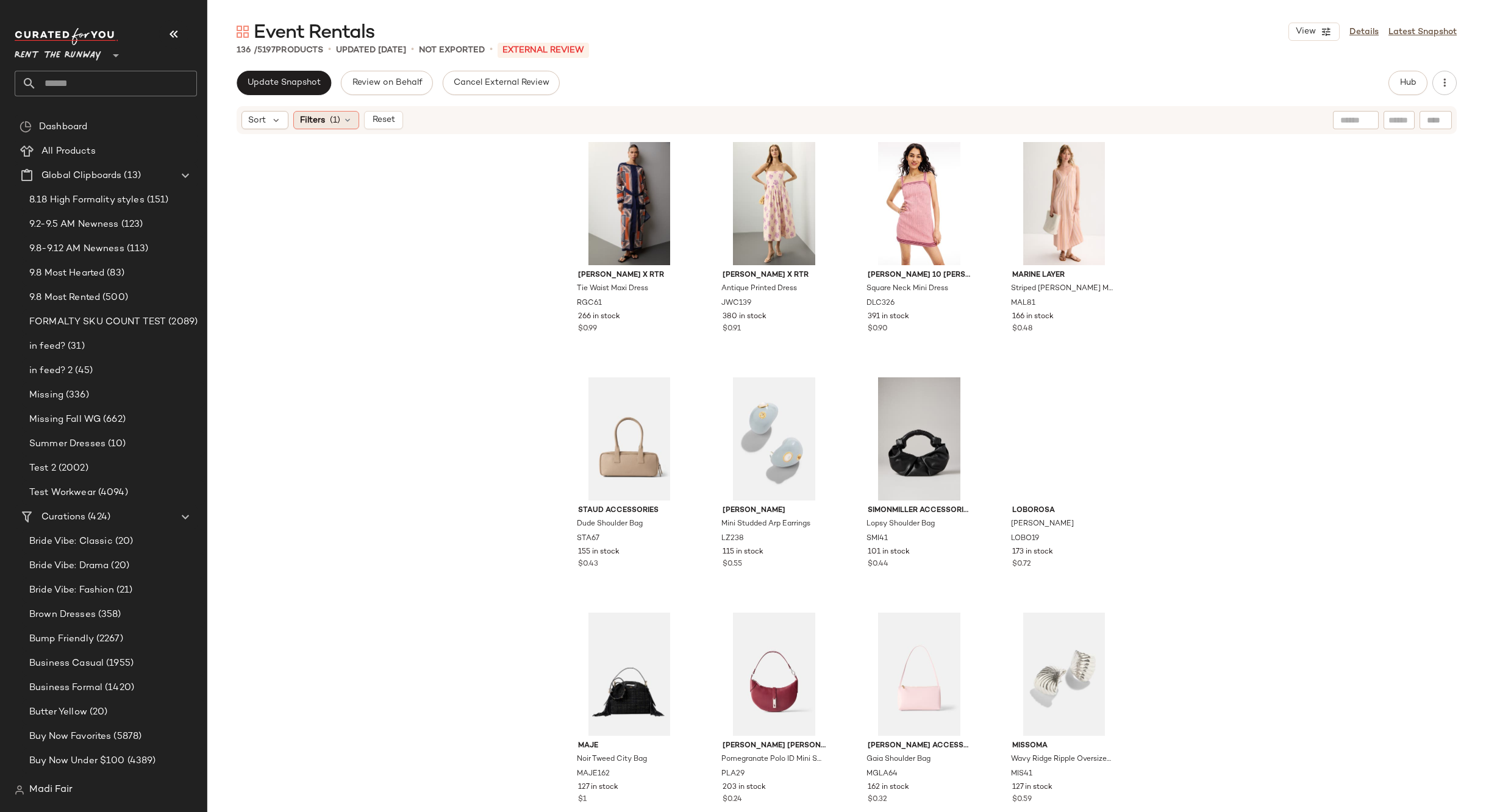
click at [342, 123] on icon at bounding box center [347, 120] width 10 height 10
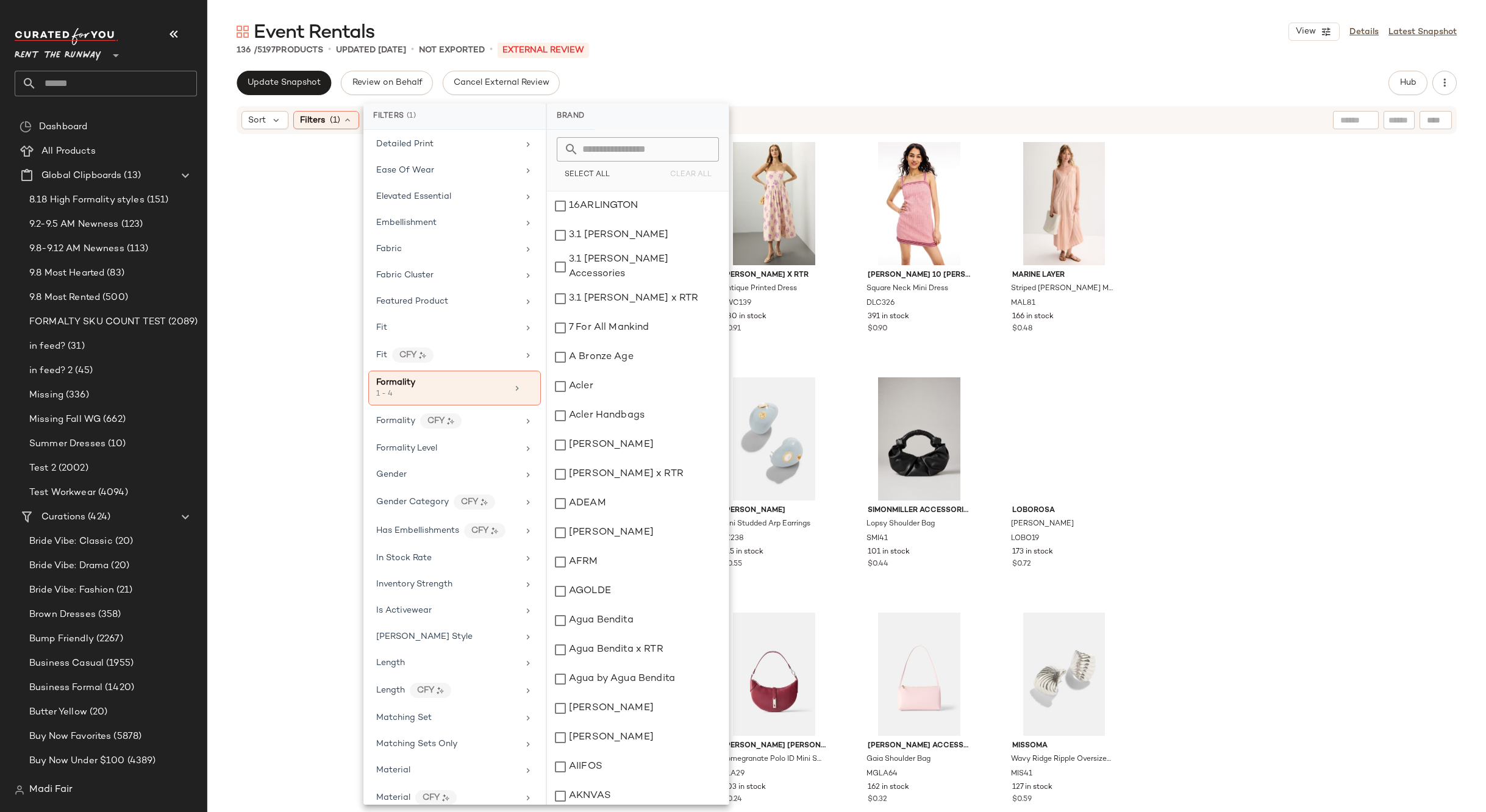
click at [807, 79] on div "Update Snapshot Review on Behalf Cancel External Review Hub" at bounding box center [846, 83] width 1220 height 24
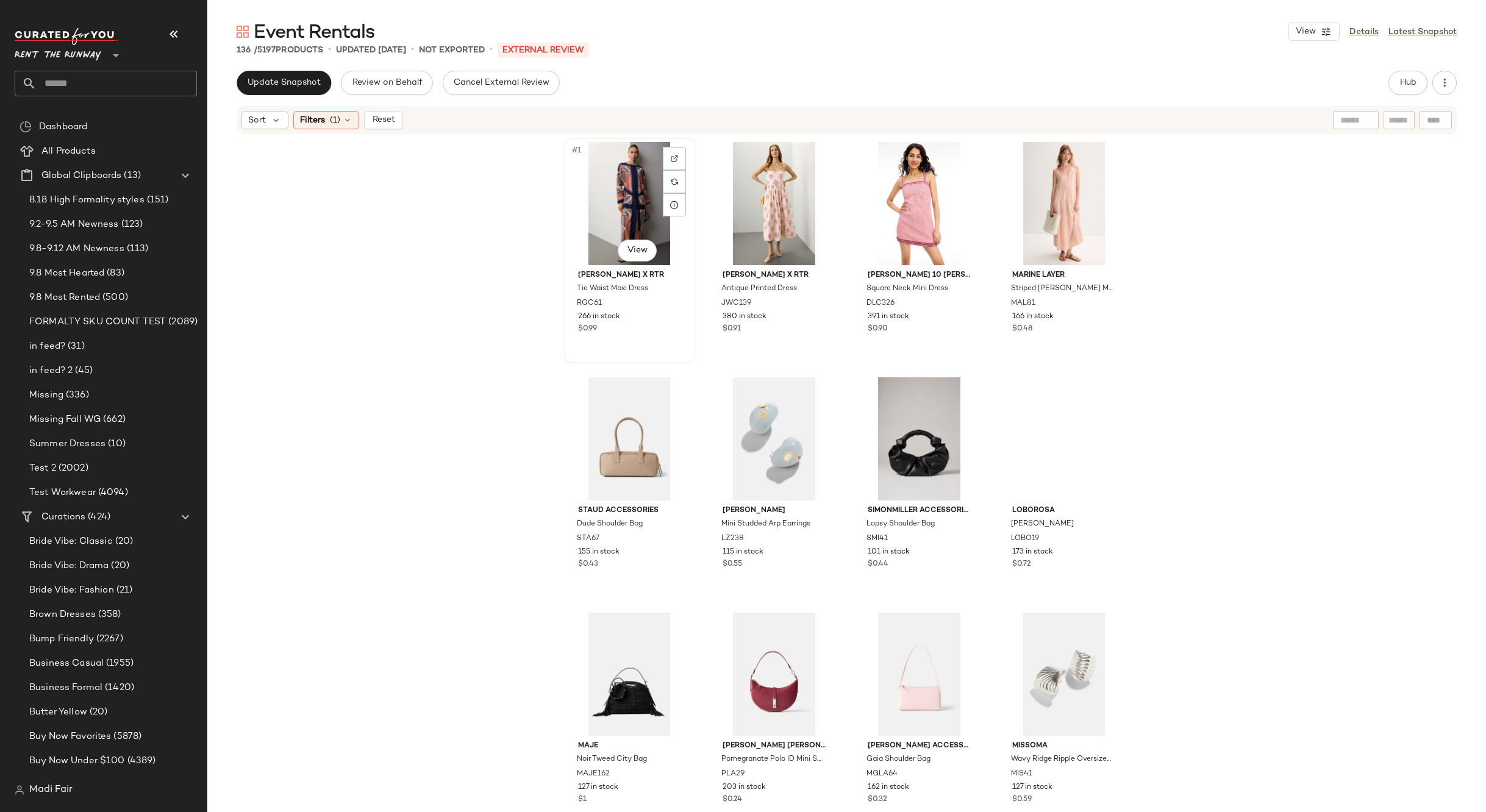
click at [588, 213] on div "#1 View" at bounding box center [629, 204] width 123 height 124
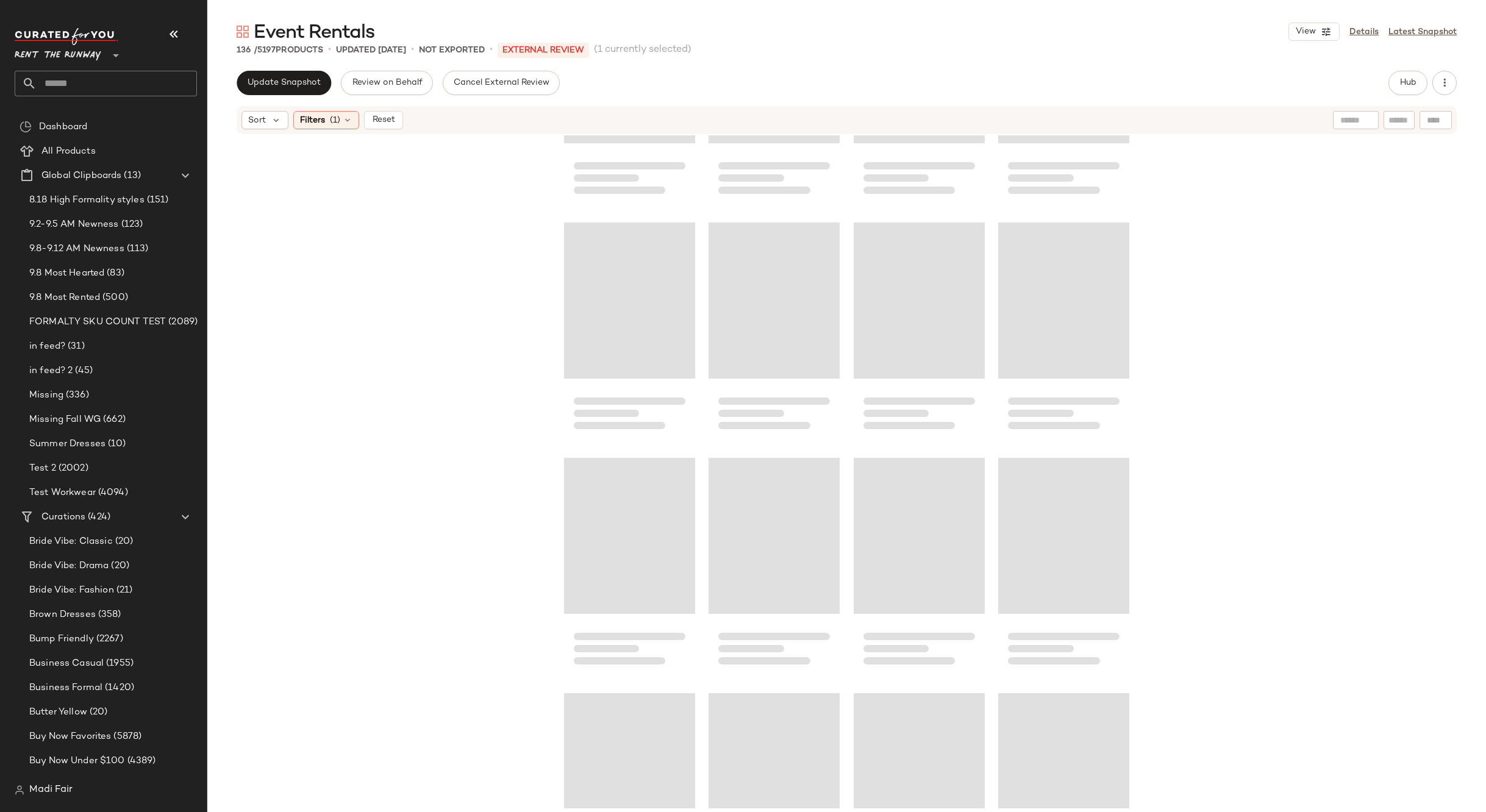
scroll to position [7331, 0]
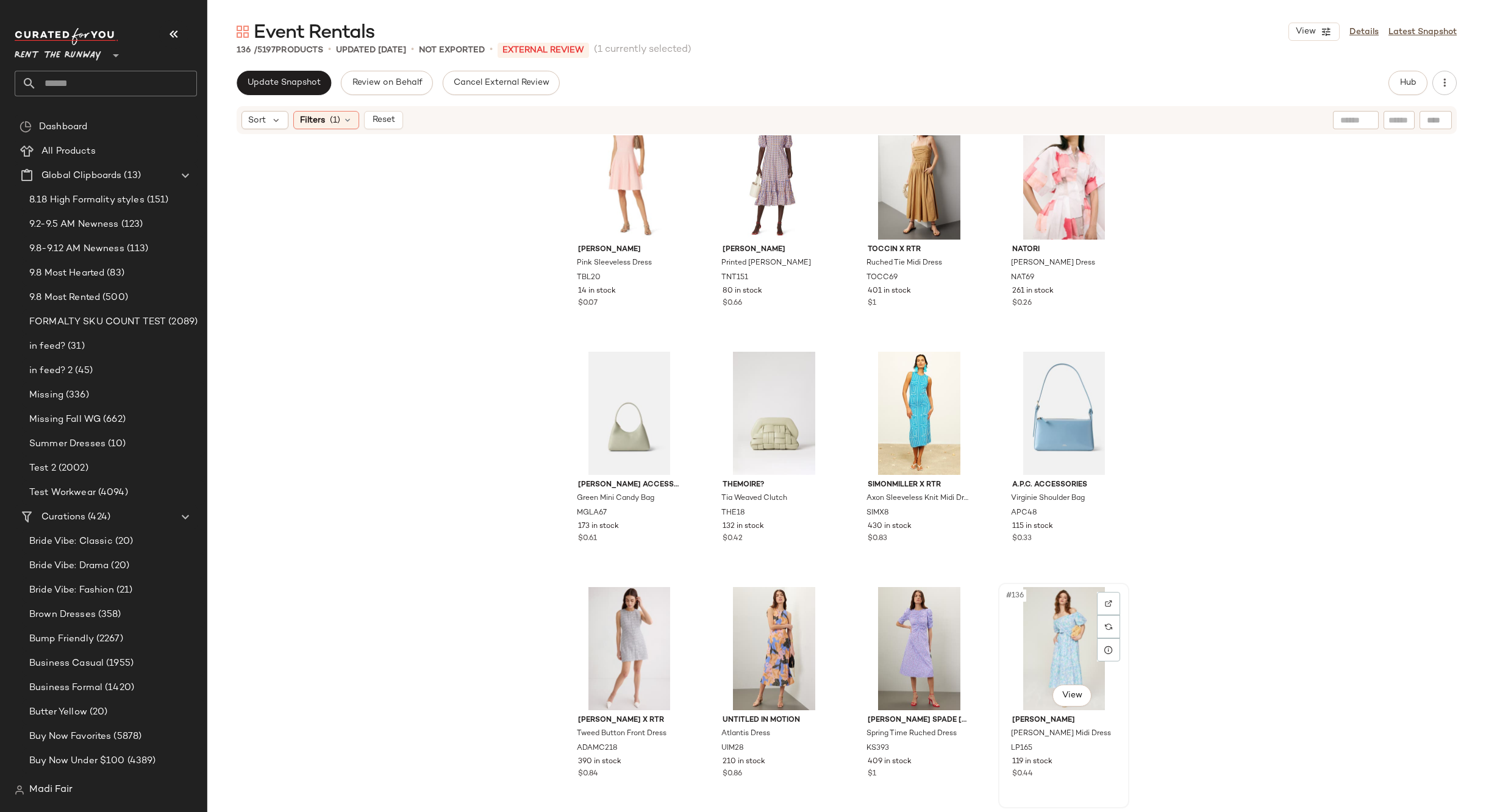
click at [1045, 607] on div "#136 View" at bounding box center [1064, 649] width 123 height 124
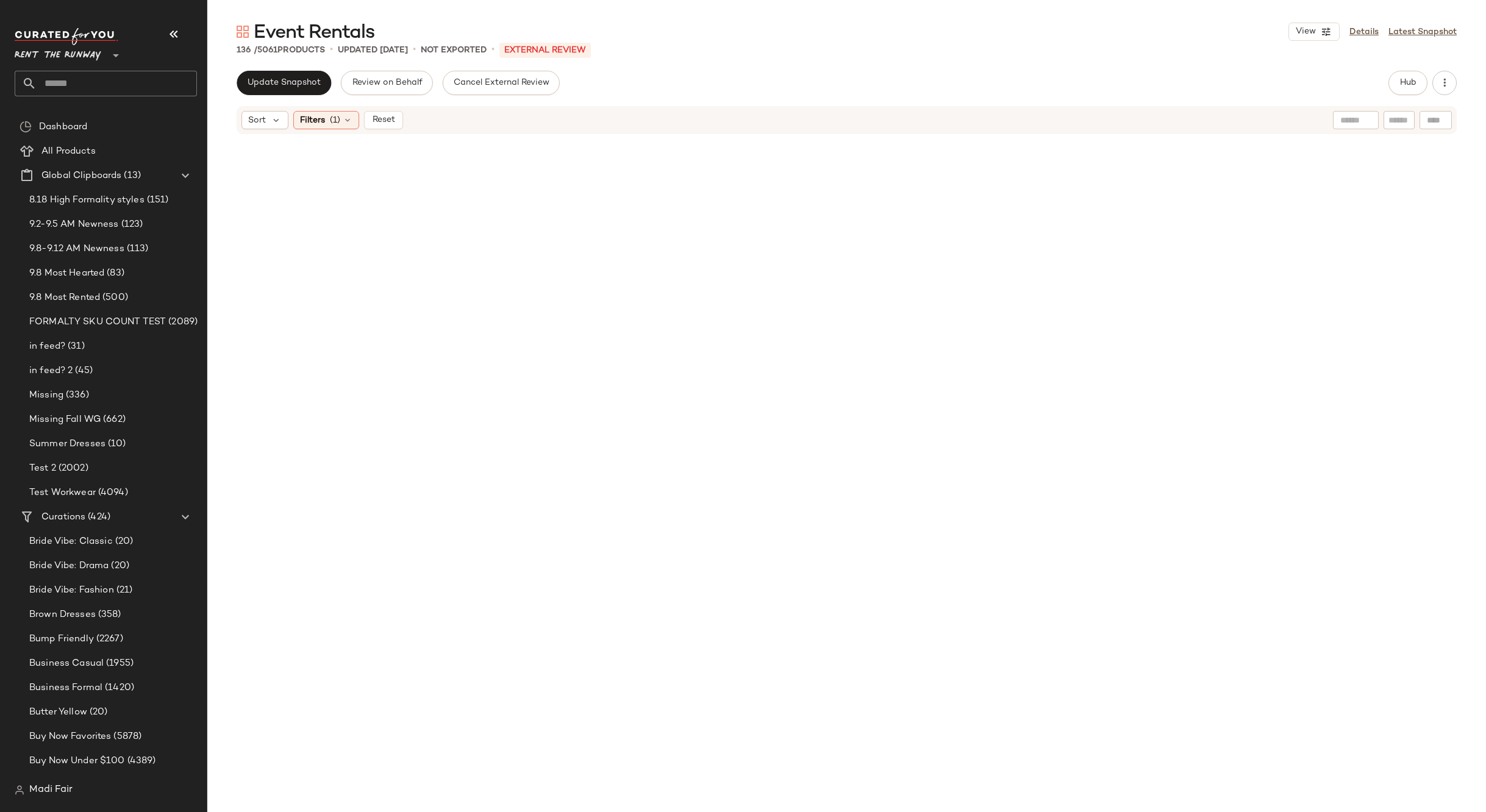
click at [342, 120] on div "Filters (1)" at bounding box center [326, 120] width 66 height 18
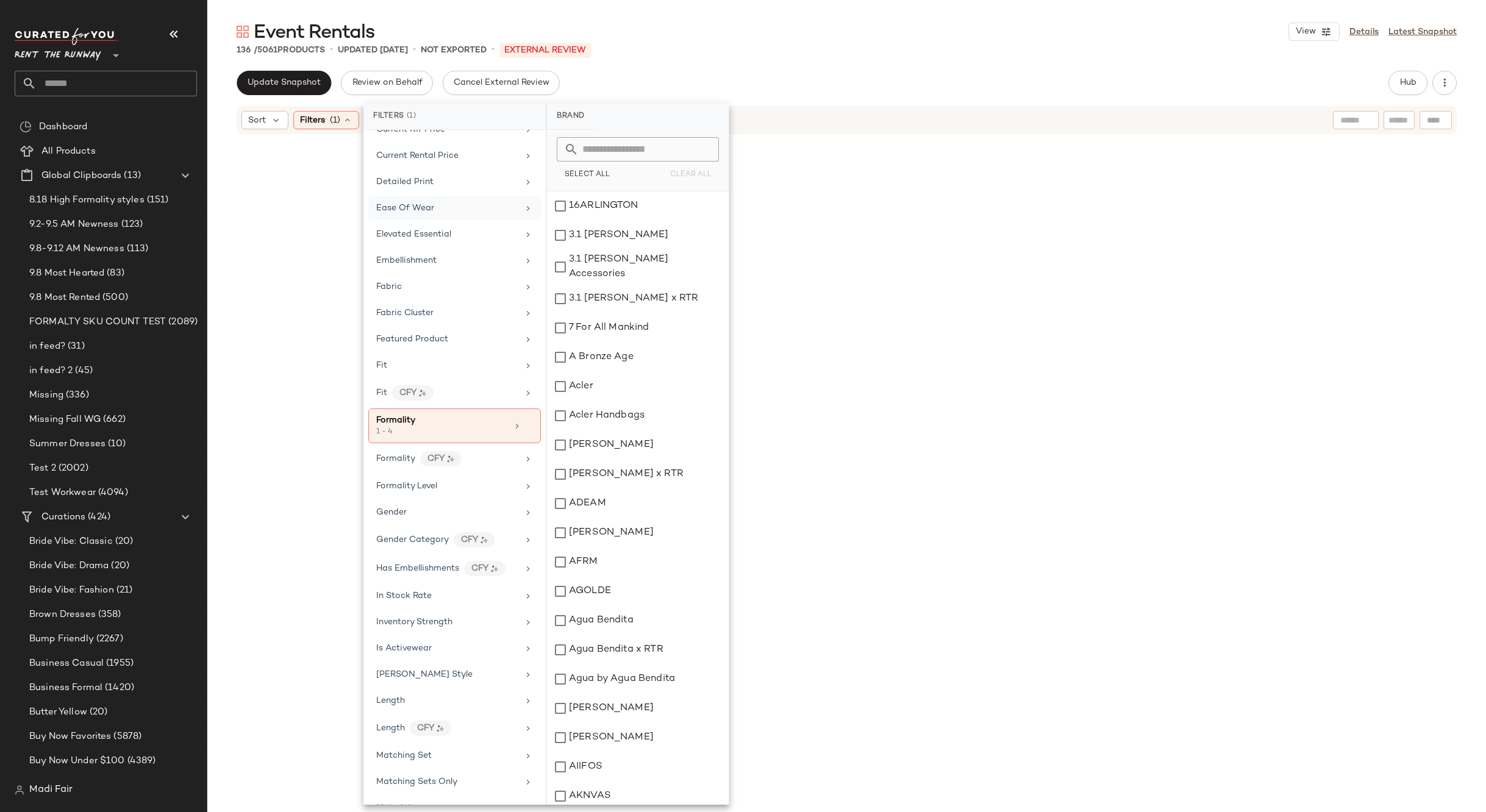
scroll to position [488, 0]
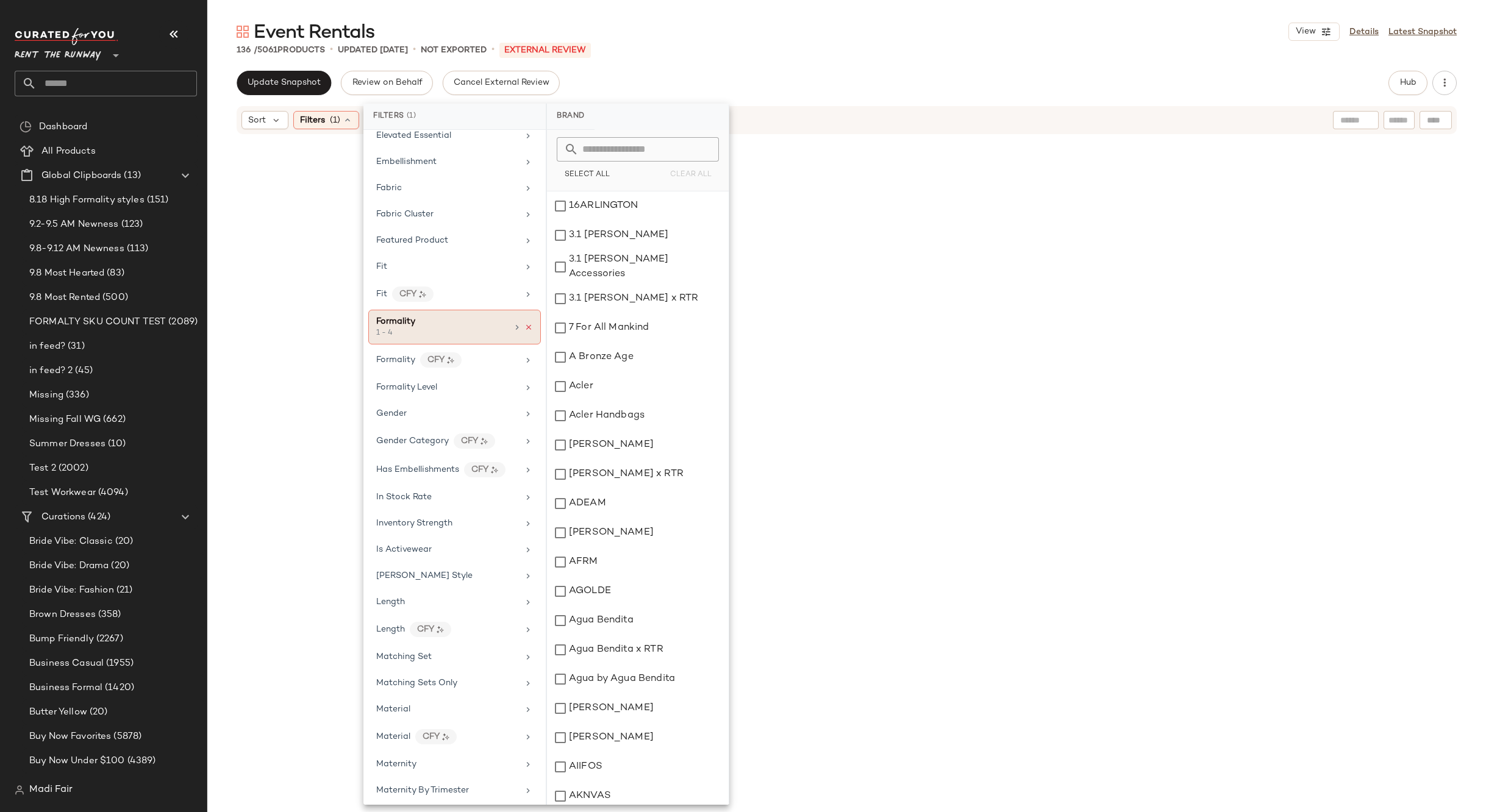
click at [525, 328] on icon at bounding box center [528, 327] width 8 height 8
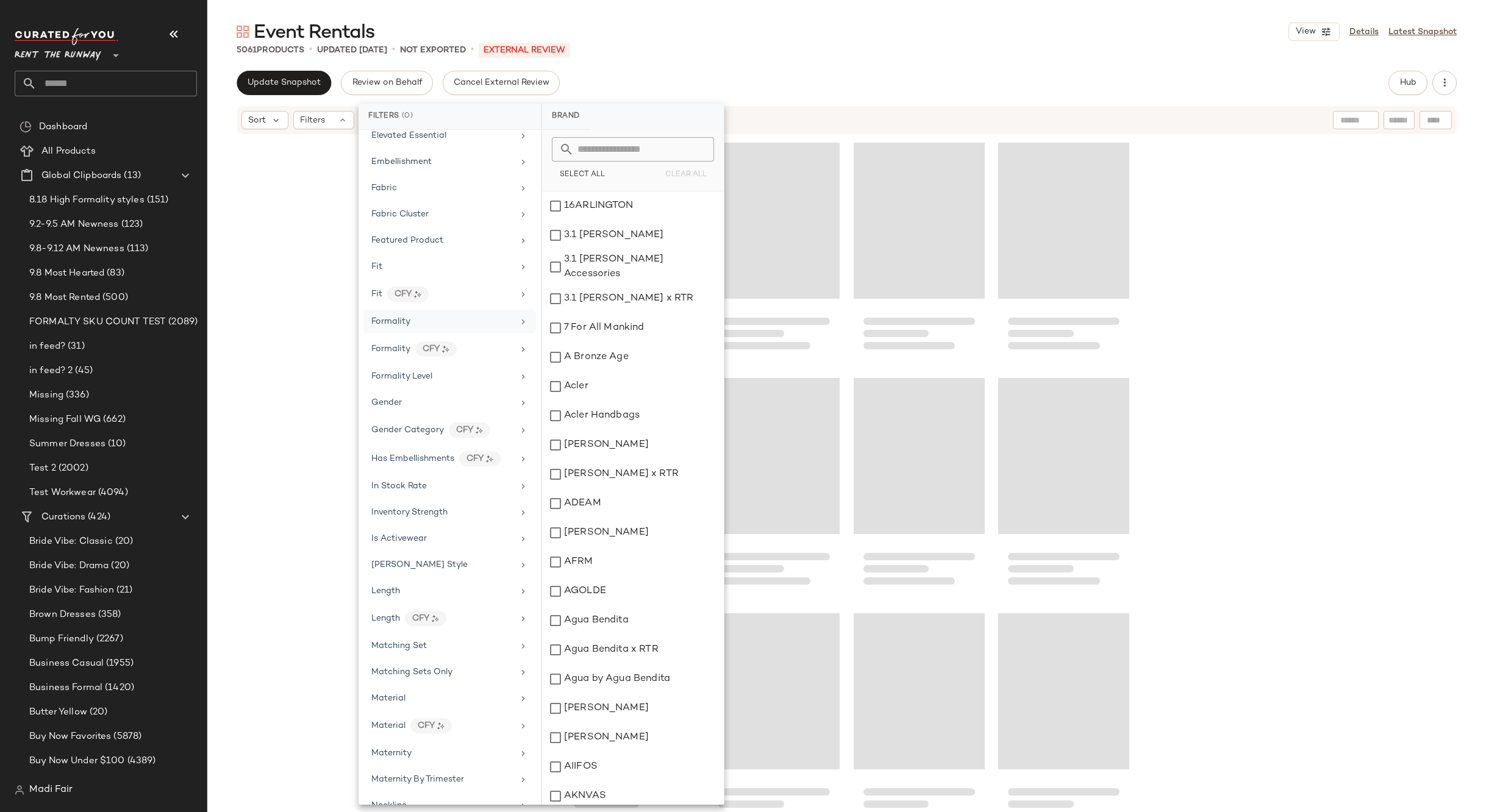
click at [782, 16] on main "Event Rentals View Details Latest Snapshot 5061 Products • updated Sep 11th • N…" at bounding box center [743, 406] width 1486 height 812
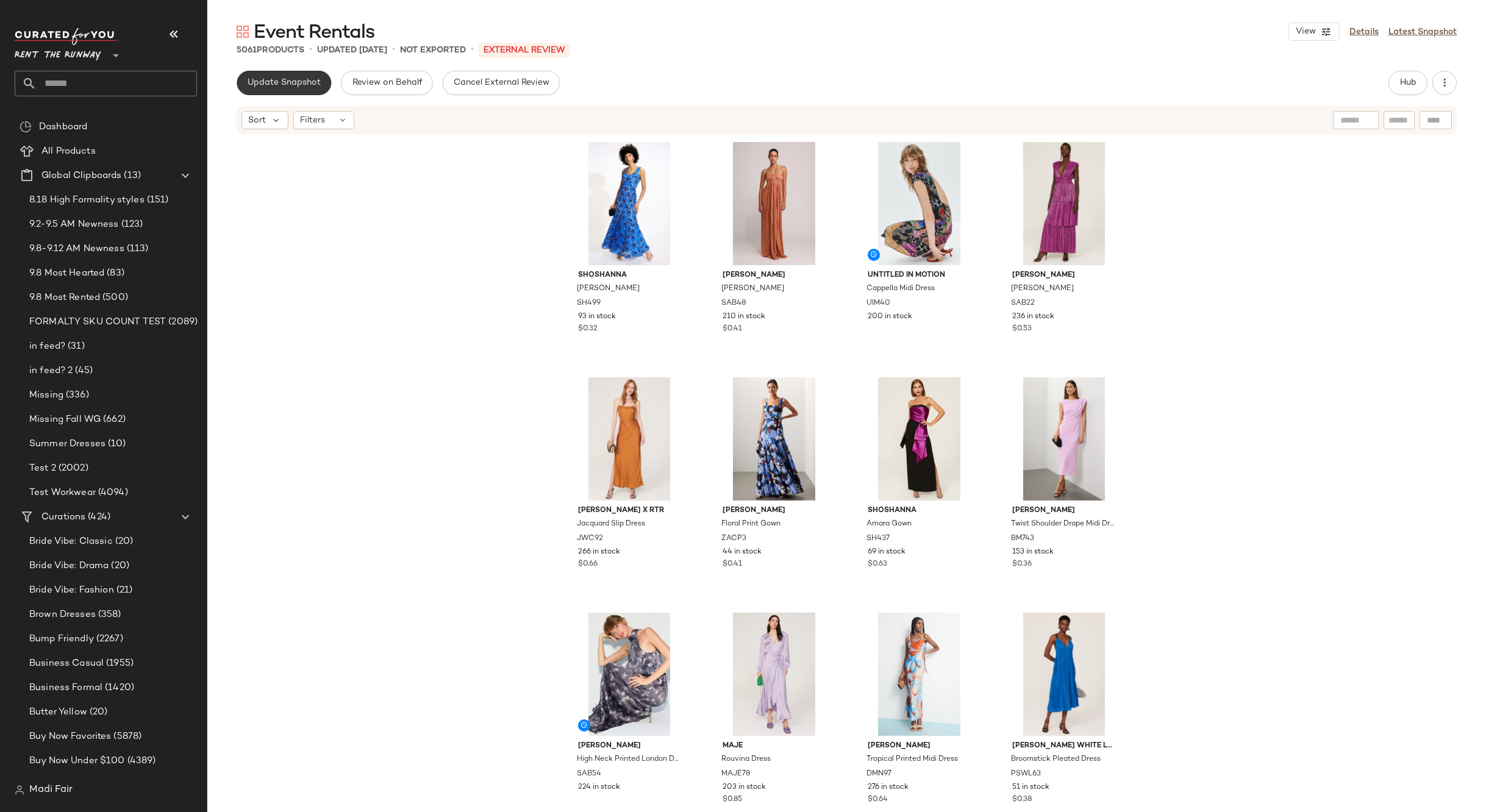
click at [284, 83] on span "Update Snapshot" at bounding box center [284, 82] width 74 height 10
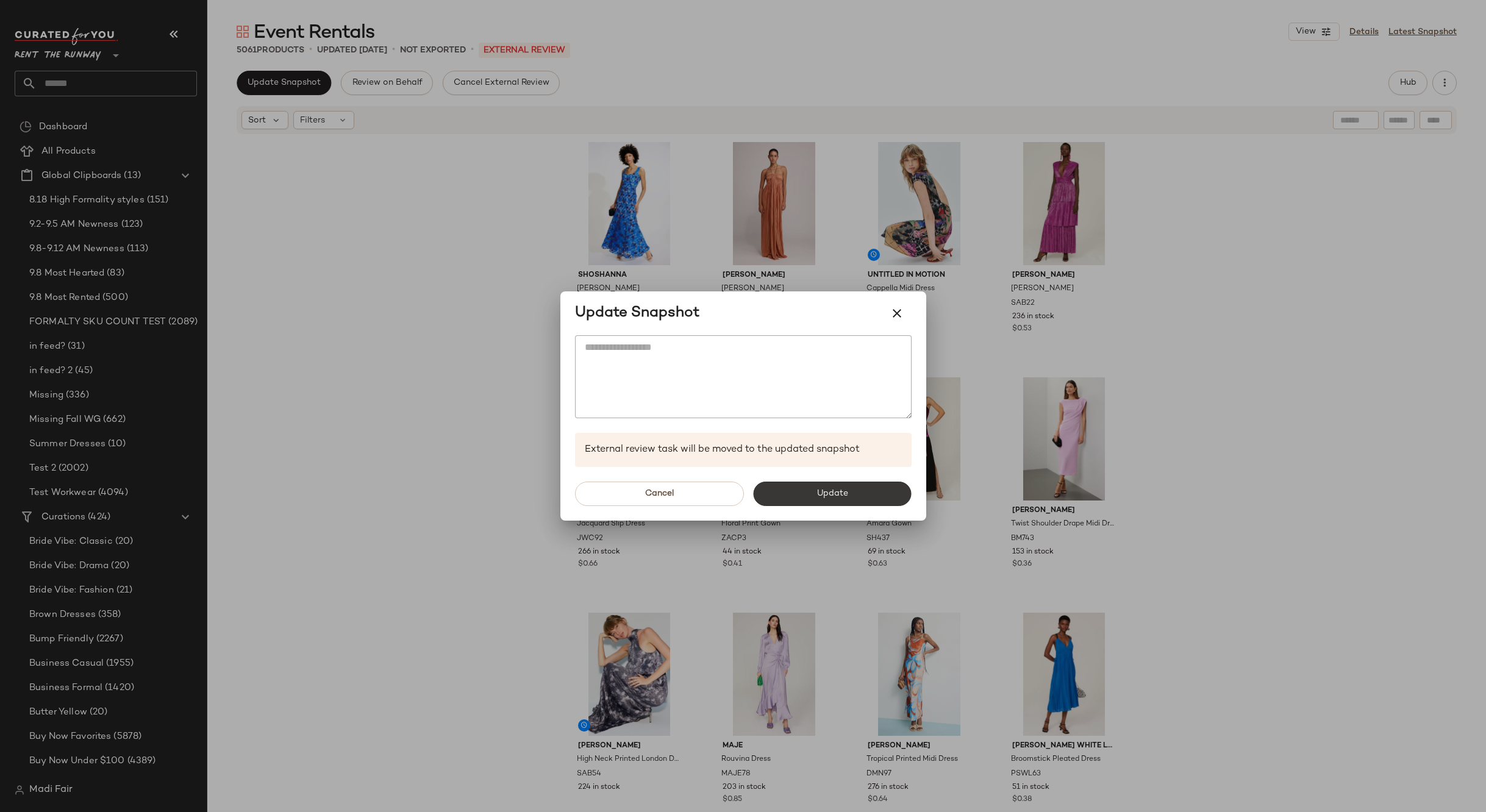
click at [794, 491] on button "Update" at bounding box center [832, 494] width 158 height 24
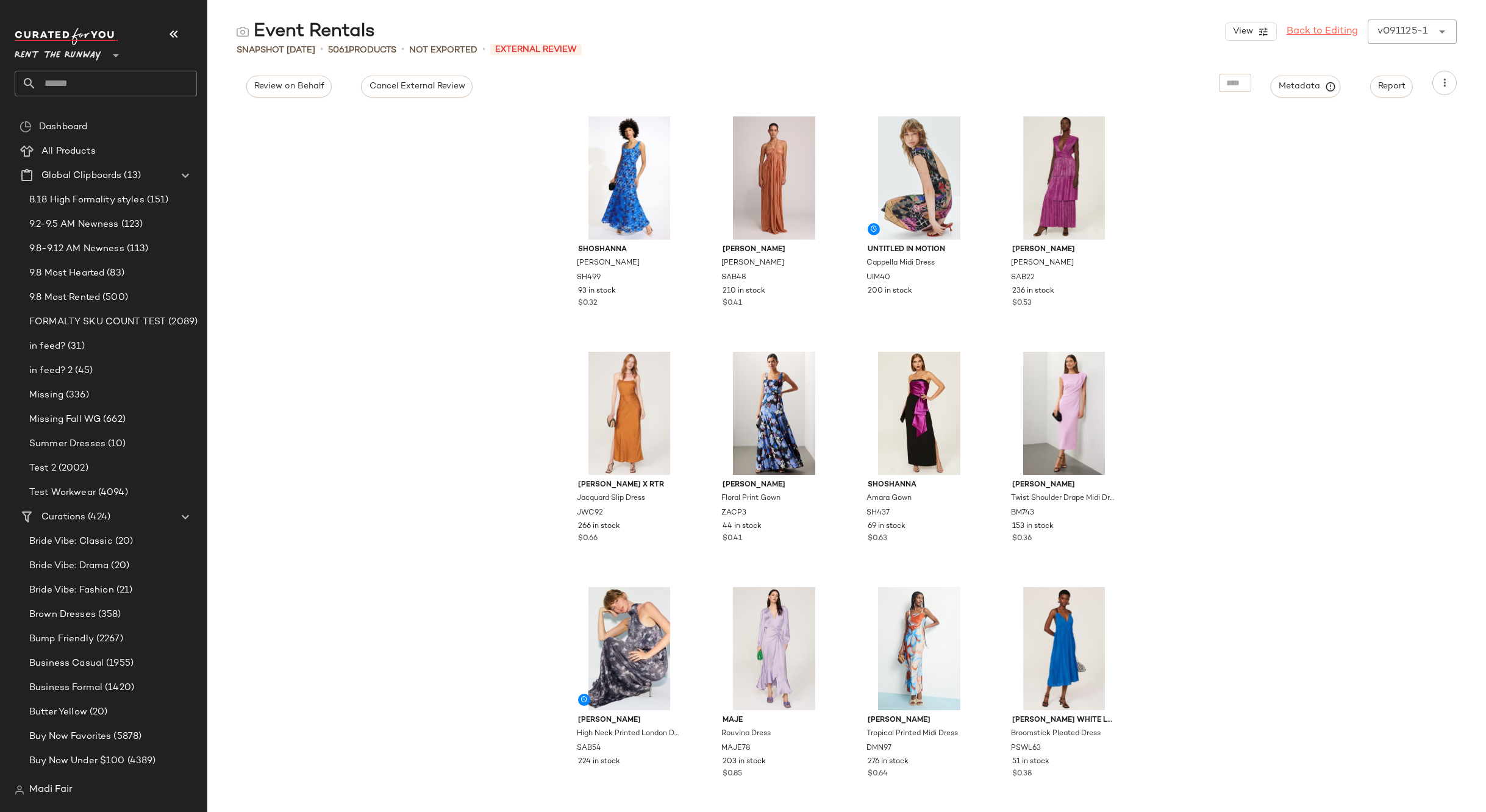
click at [1329, 34] on link "Back to Editing" at bounding box center [1322, 31] width 72 height 14
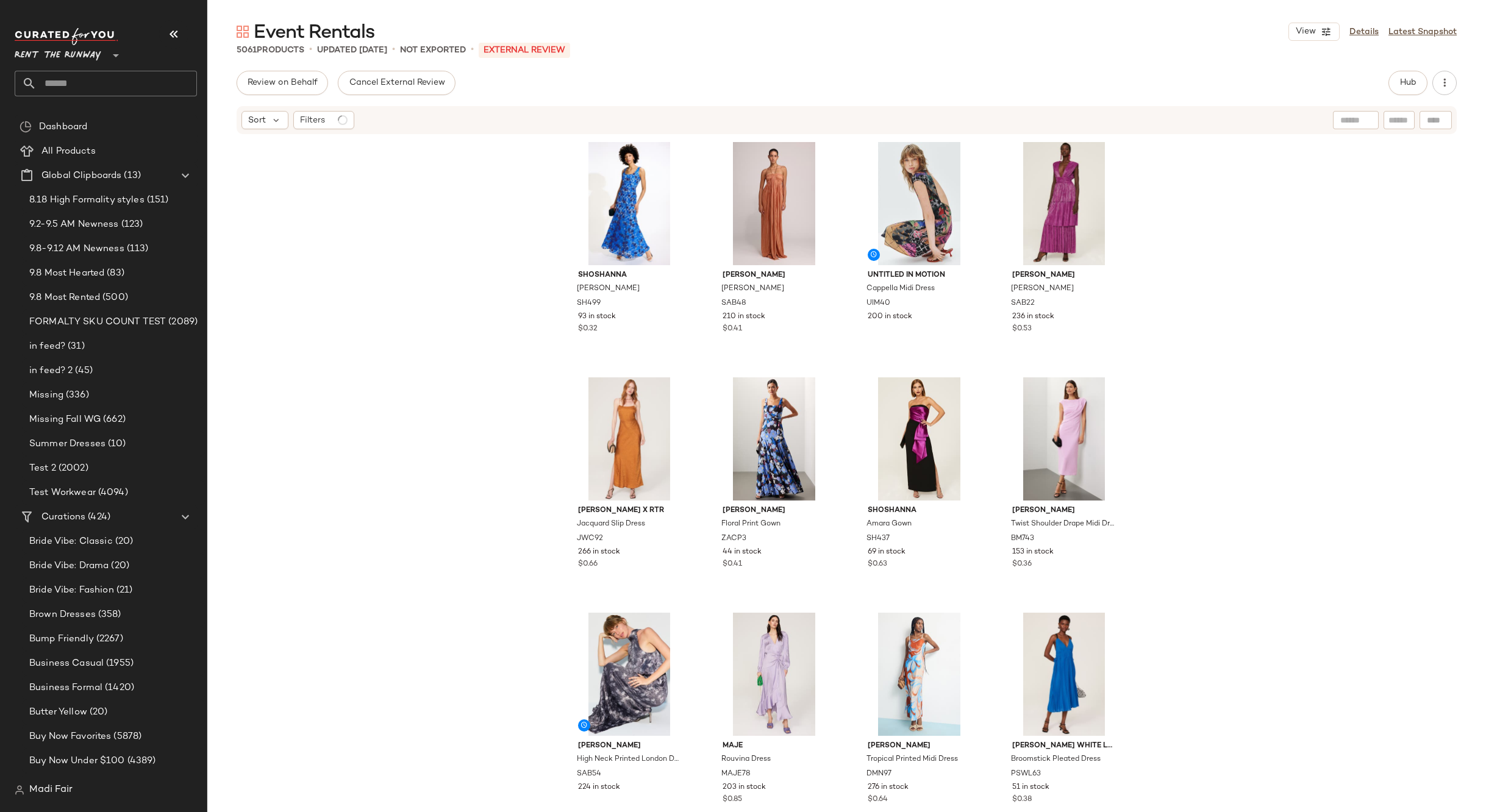
click at [345, 195] on div "Shoshanna Frances Dress SH499 93 in stock $0.32 Sabina Musayev Nicola Dress SAB…" at bounding box center [846, 472] width 1279 height 673
click at [330, 118] on div "Filters" at bounding box center [324, 120] width 61 height 18
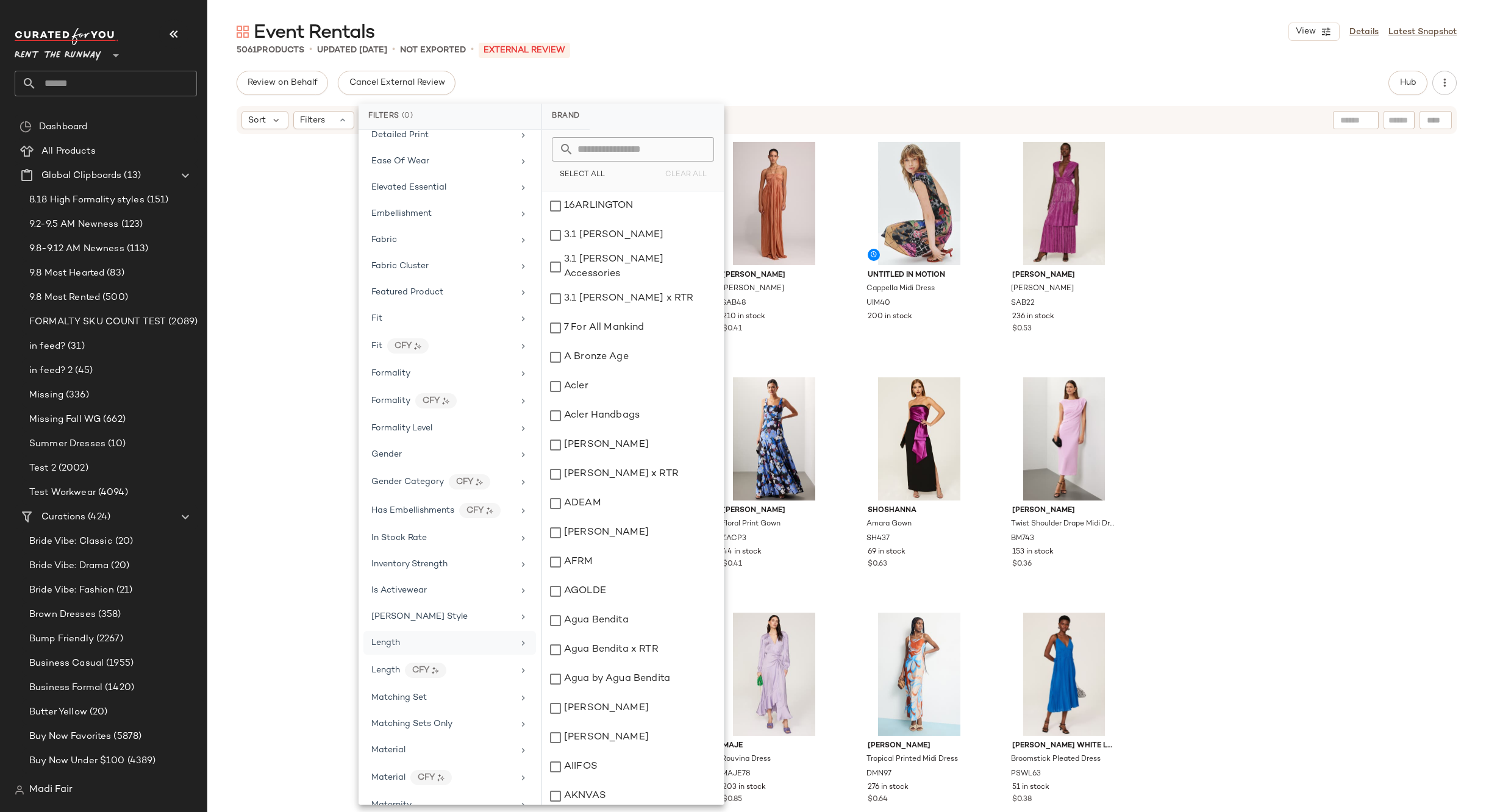
scroll to position [282, 0]
click at [425, 531] on div "Formality" at bounding box center [442, 527] width 142 height 13
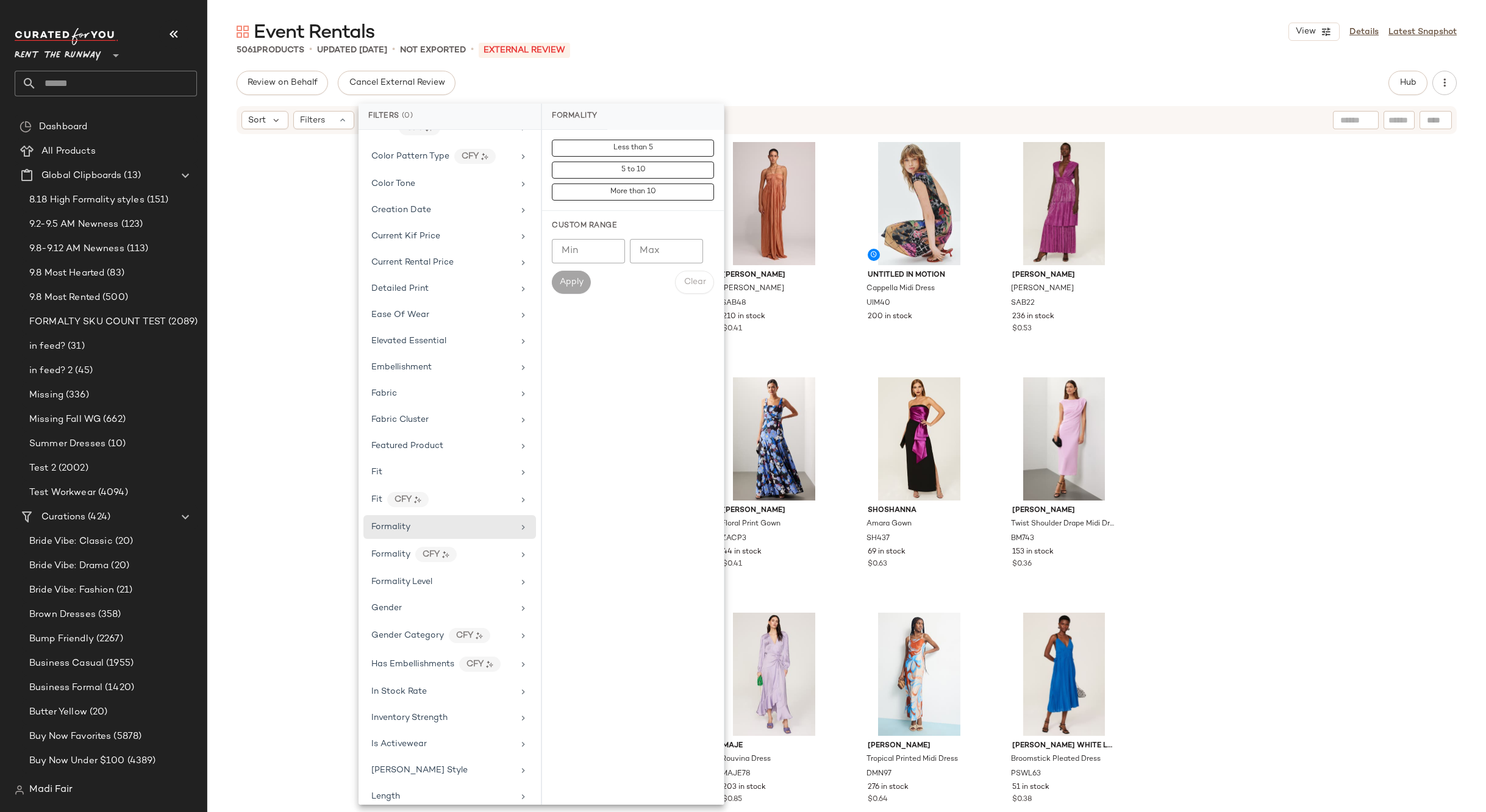
click at [577, 258] on input "Min" at bounding box center [589, 251] width 73 height 24
type input "*"
click at [650, 254] on input "Max" at bounding box center [666, 251] width 73 height 24
type input "*"
click at [573, 278] on span "Apply" at bounding box center [571, 282] width 24 height 10
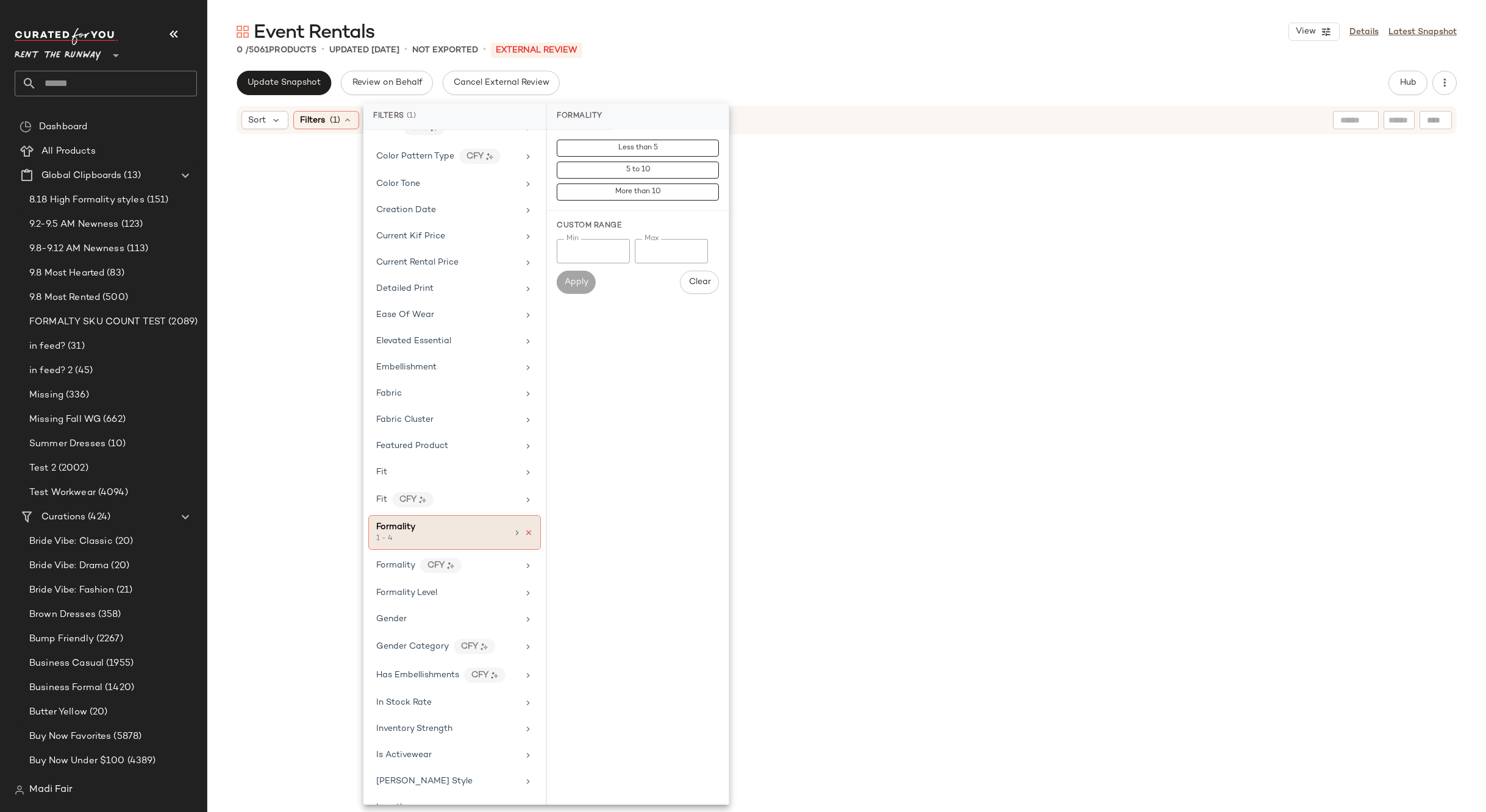
click at [525, 530] on icon at bounding box center [528, 532] width 8 height 8
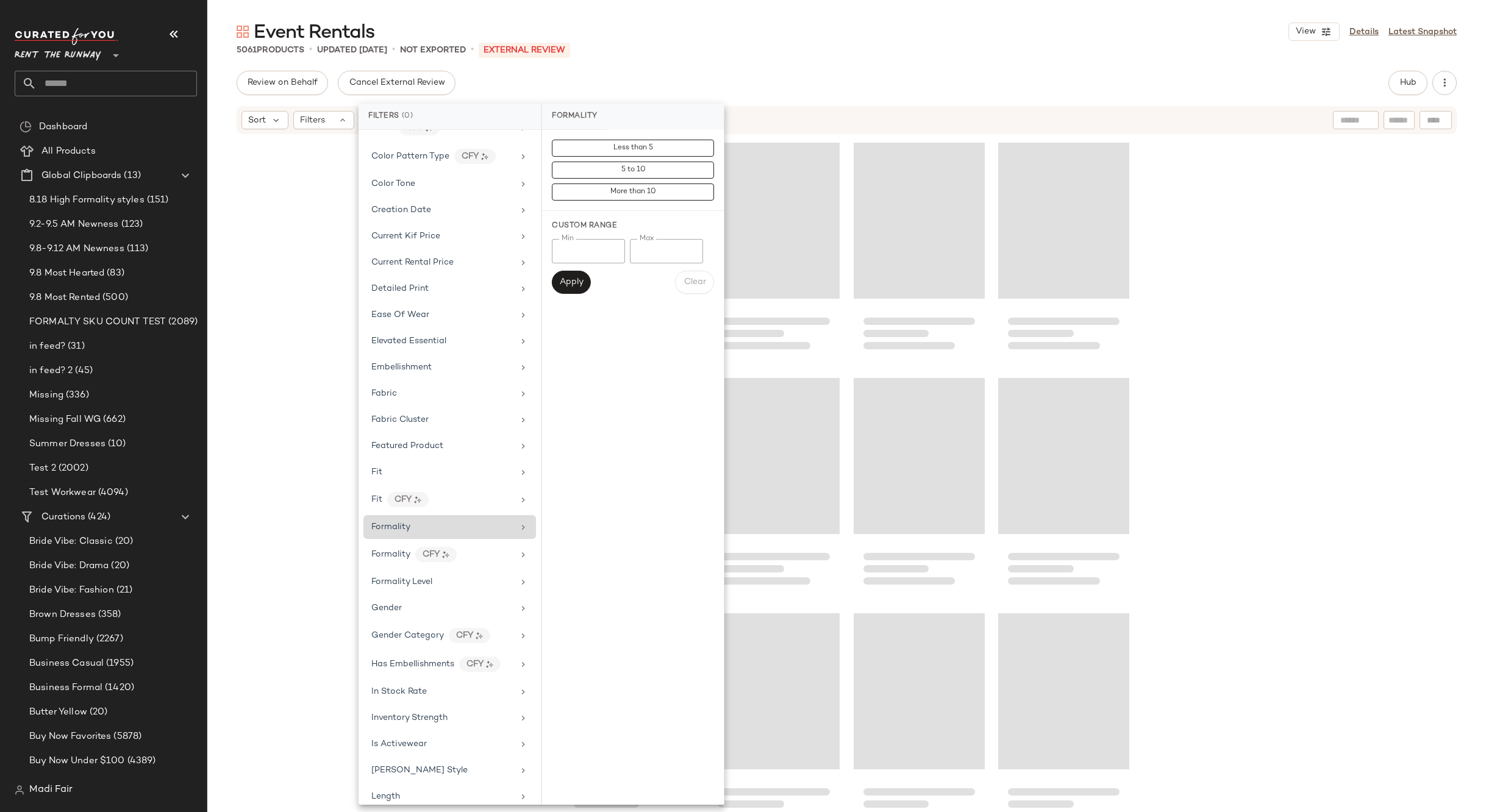
click at [786, 66] on div "Event Rentals View Details Latest Snapshot 5061 Products • updated Sep 11th • N…" at bounding box center [846, 416] width 1279 height 793
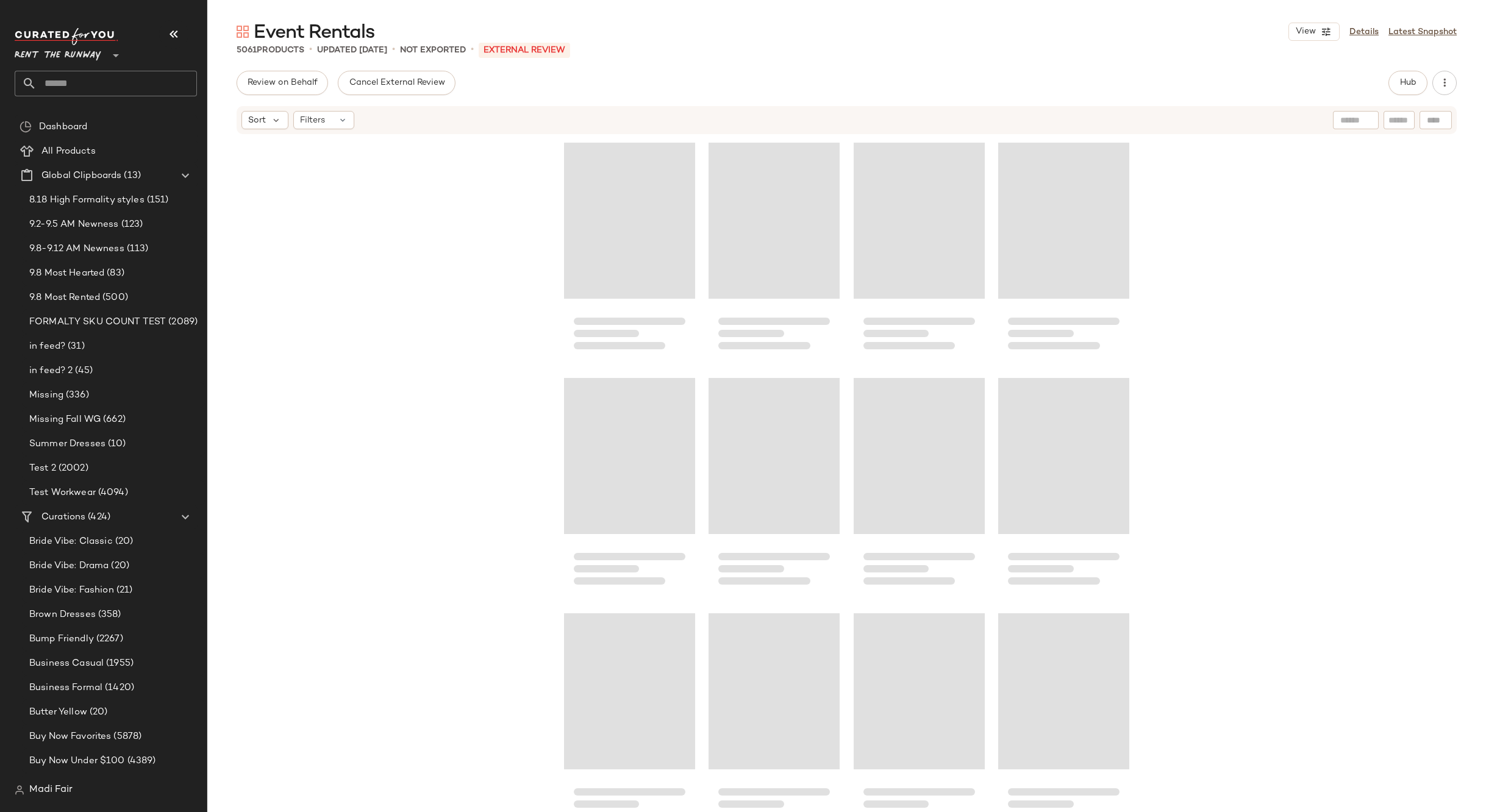
click at [128, 85] on input "text" at bounding box center [117, 84] width 160 height 26
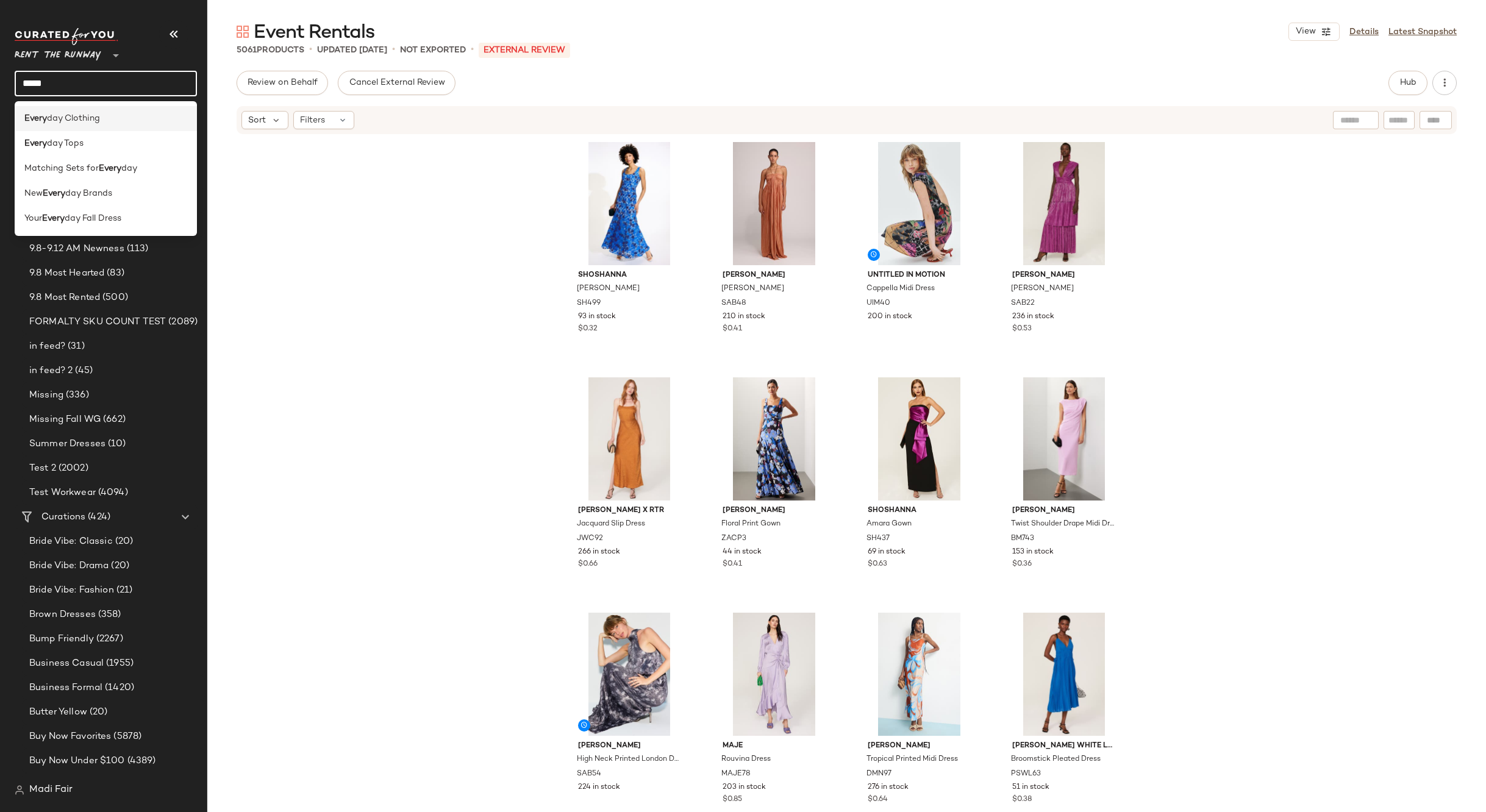
type input "*****"
click at [114, 124] on div "Every day Clothing" at bounding box center [105, 118] width 162 height 13
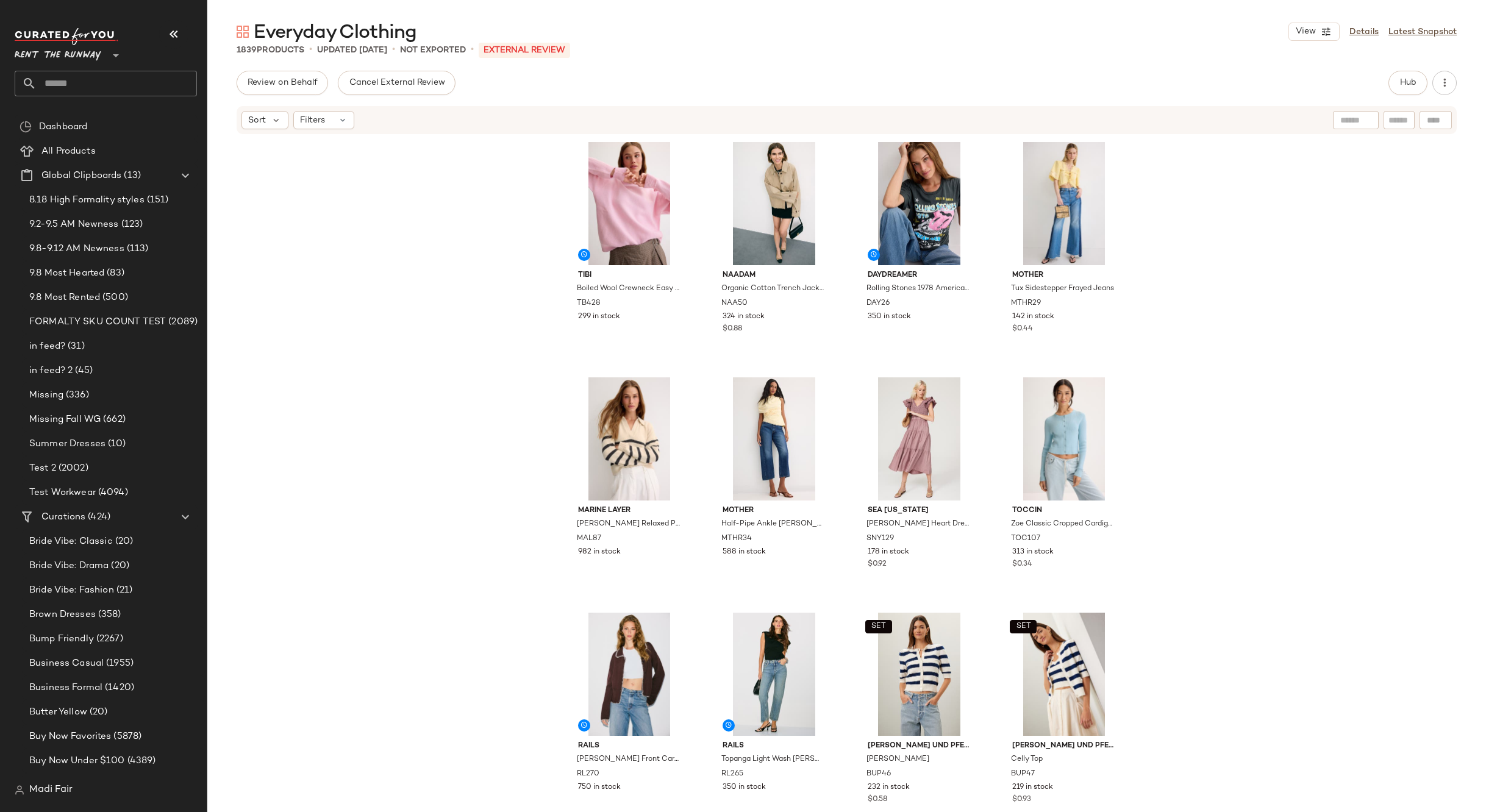
click at [303, 124] on span "Filters" at bounding box center [312, 120] width 25 height 13
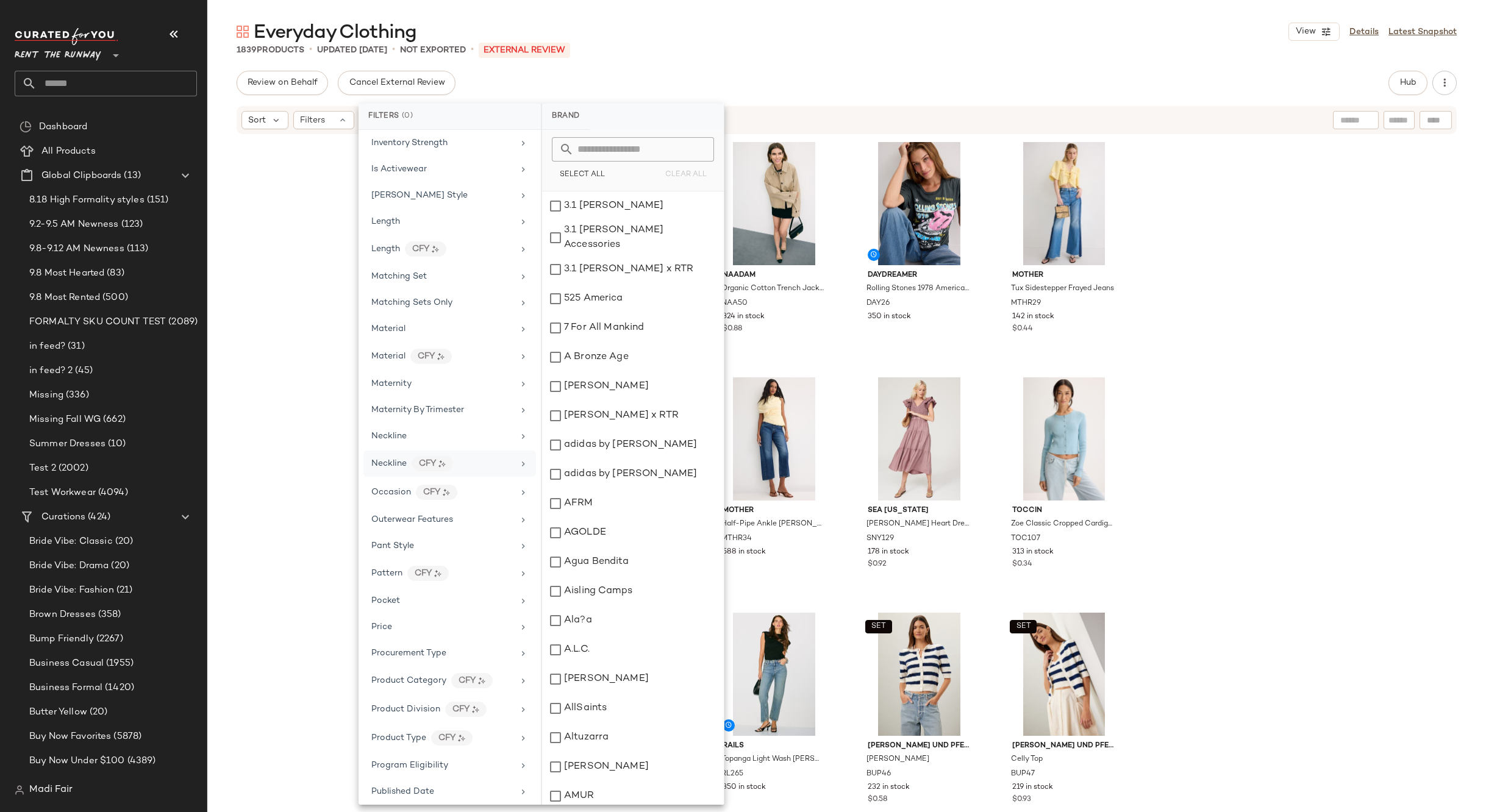
scroll to position [491, 0]
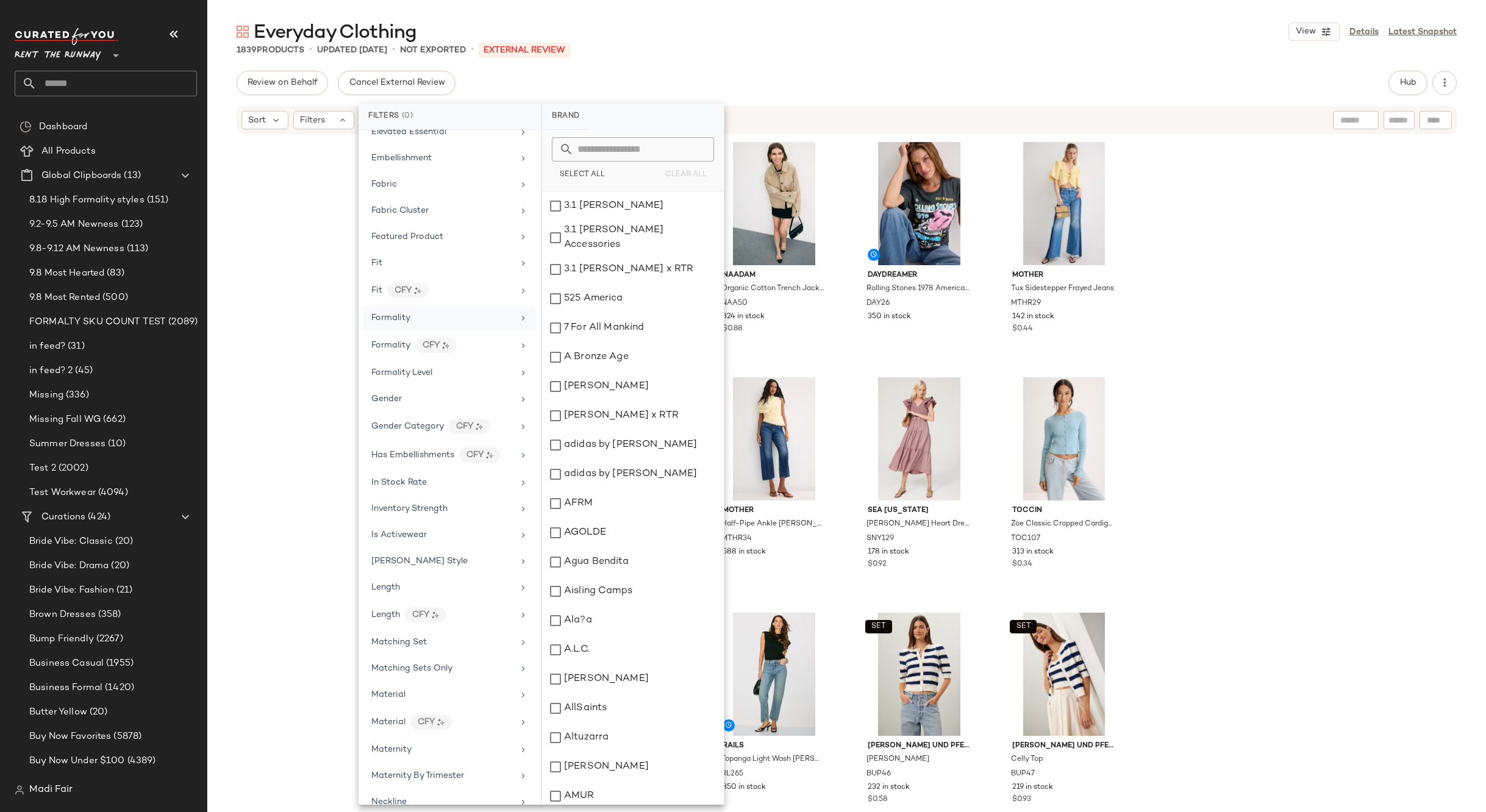
click at [448, 318] on div "Formality" at bounding box center [442, 318] width 142 height 13
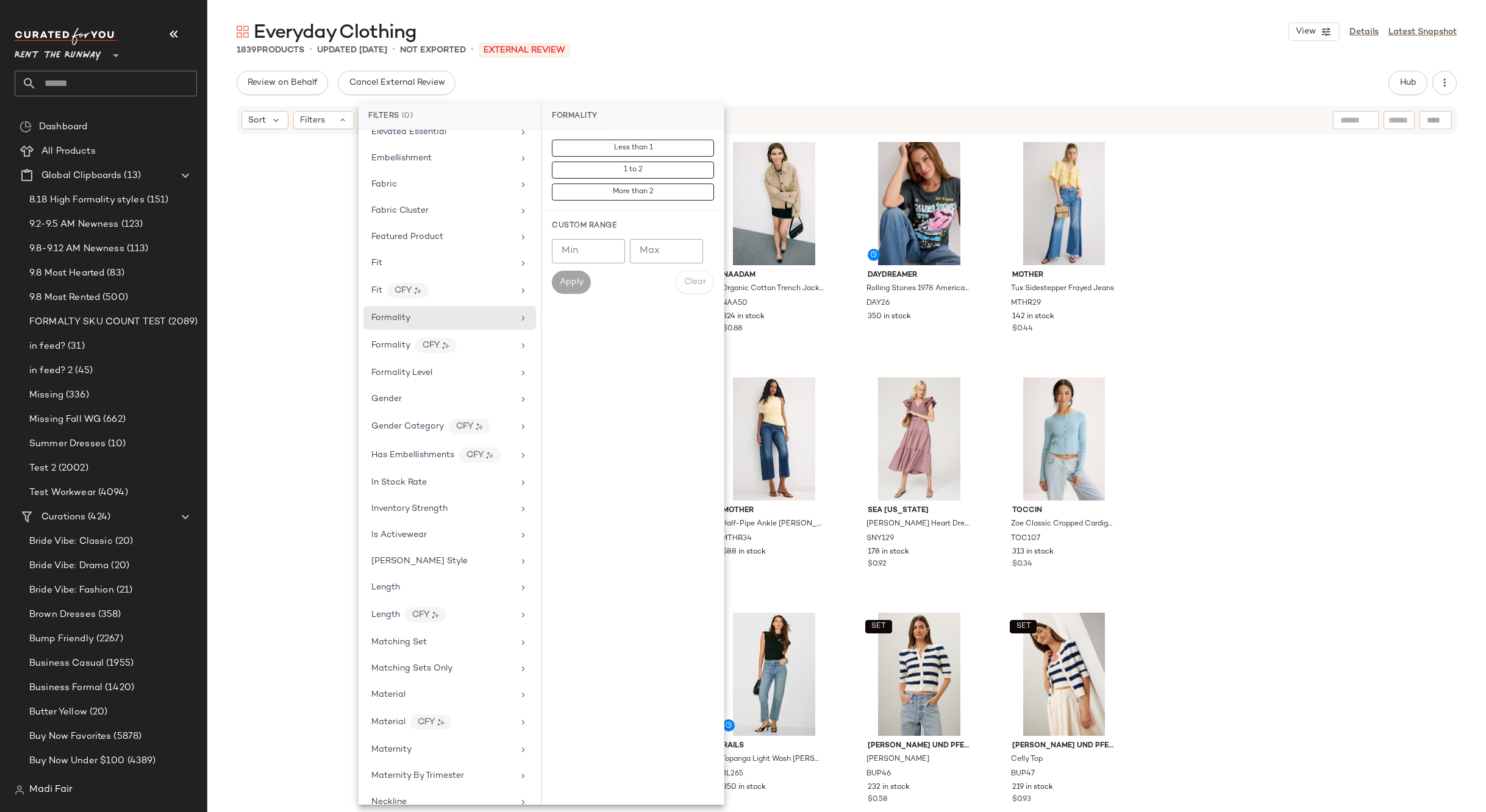
click at [571, 254] on input "Min" at bounding box center [589, 251] width 73 height 24
type input "*"
click at [657, 253] on input "Max" at bounding box center [666, 251] width 73 height 24
type input "**"
click at [567, 293] on button "Apply" at bounding box center [571, 282] width 39 height 23
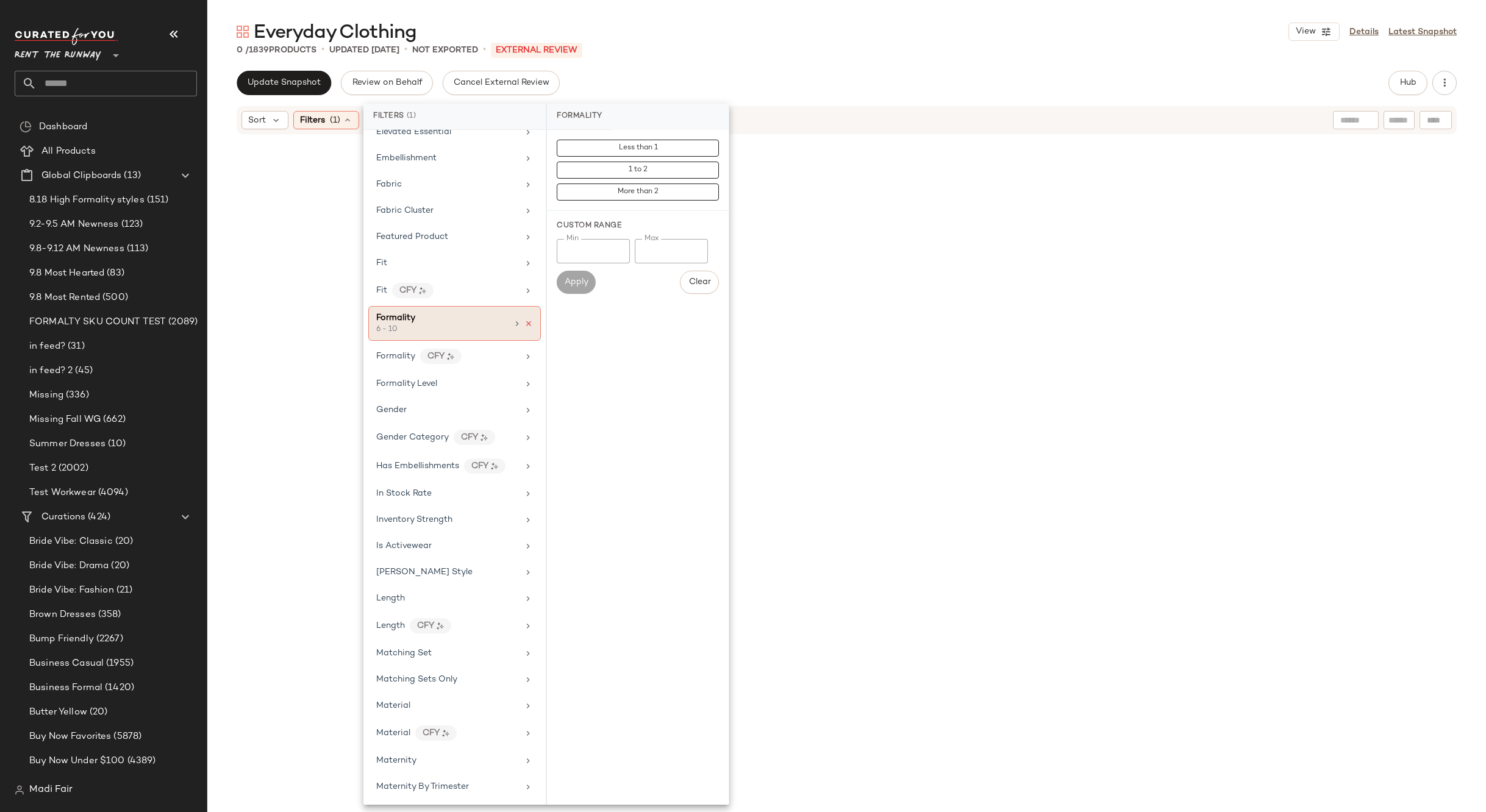
click at [525, 326] on icon at bounding box center [528, 323] width 8 height 8
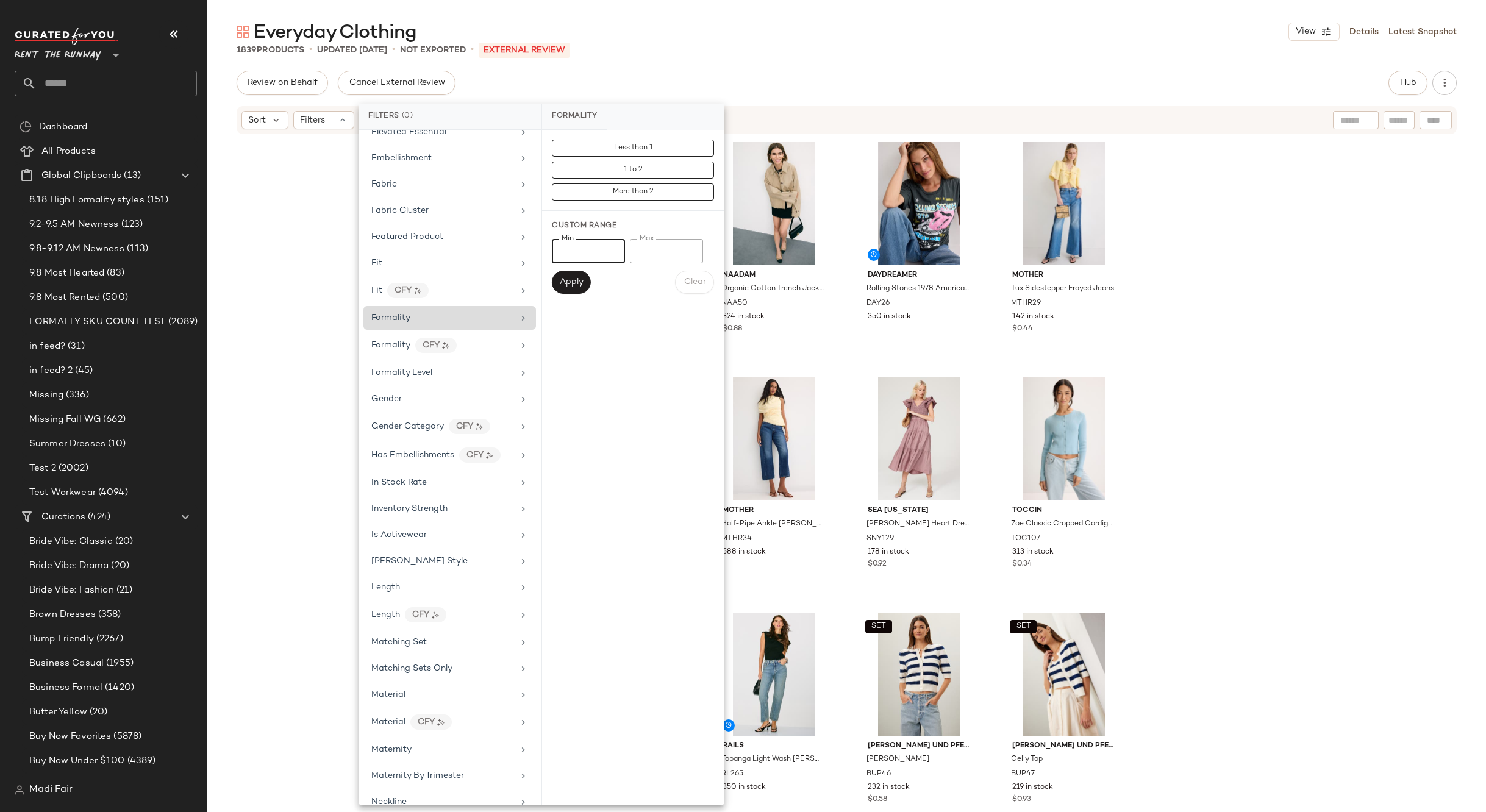
click at [584, 249] on input "*" at bounding box center [589, 251] width 73 height 24
click at [653, 247] on input "**" at bounding box center [666, 251] width 73 height 24
type input "*"
click at [560, 255] on input "Min" at bounding box center [589, 251] width 73 height 24
type input "*"
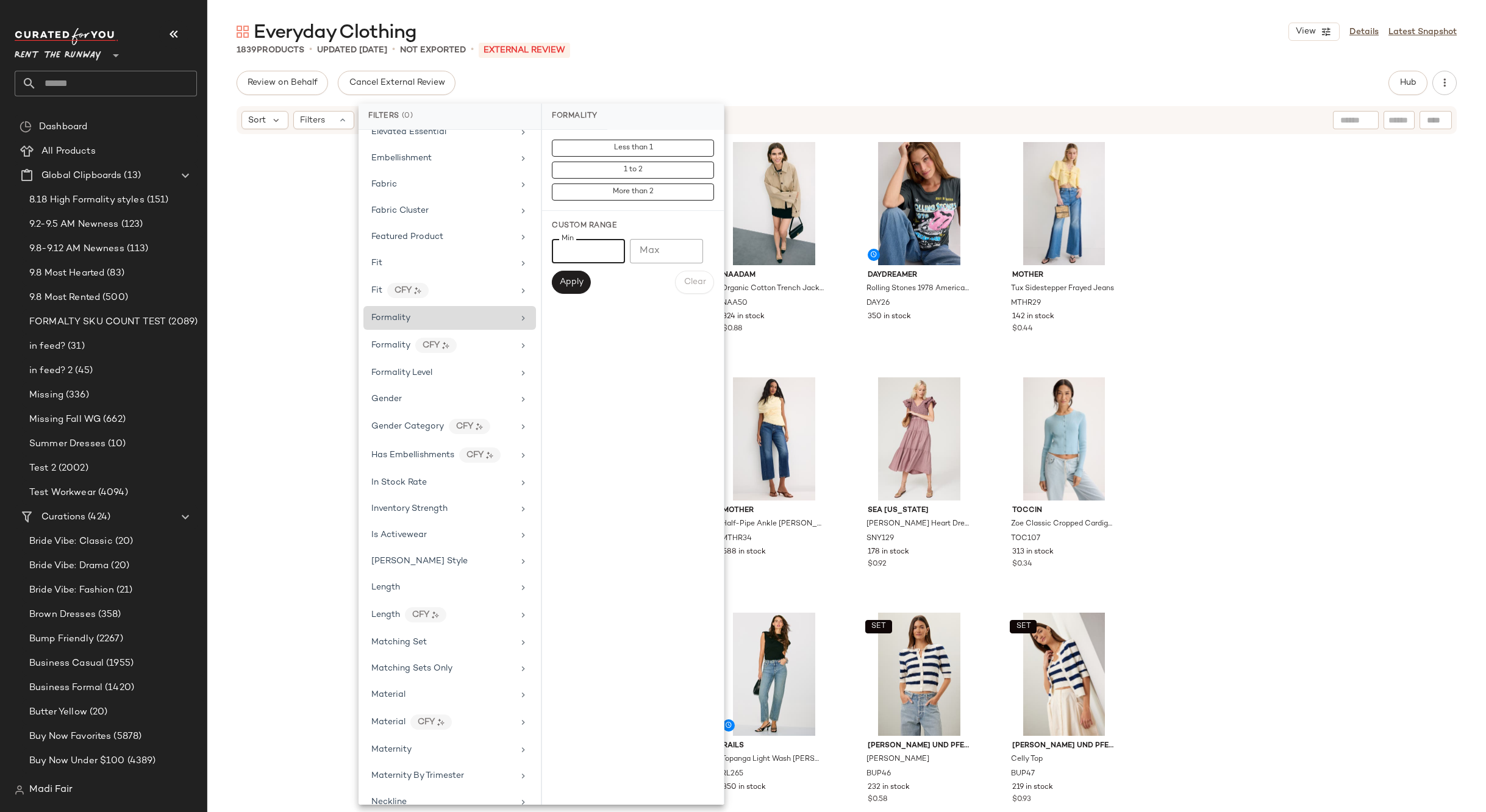
click at [650, 249] on input "Max" at bounding box center [666, 251] width 73 height 24
type input "*"
click at [571, 279] on span "Apply" at bounding box center [571, 282] width 24 height 10
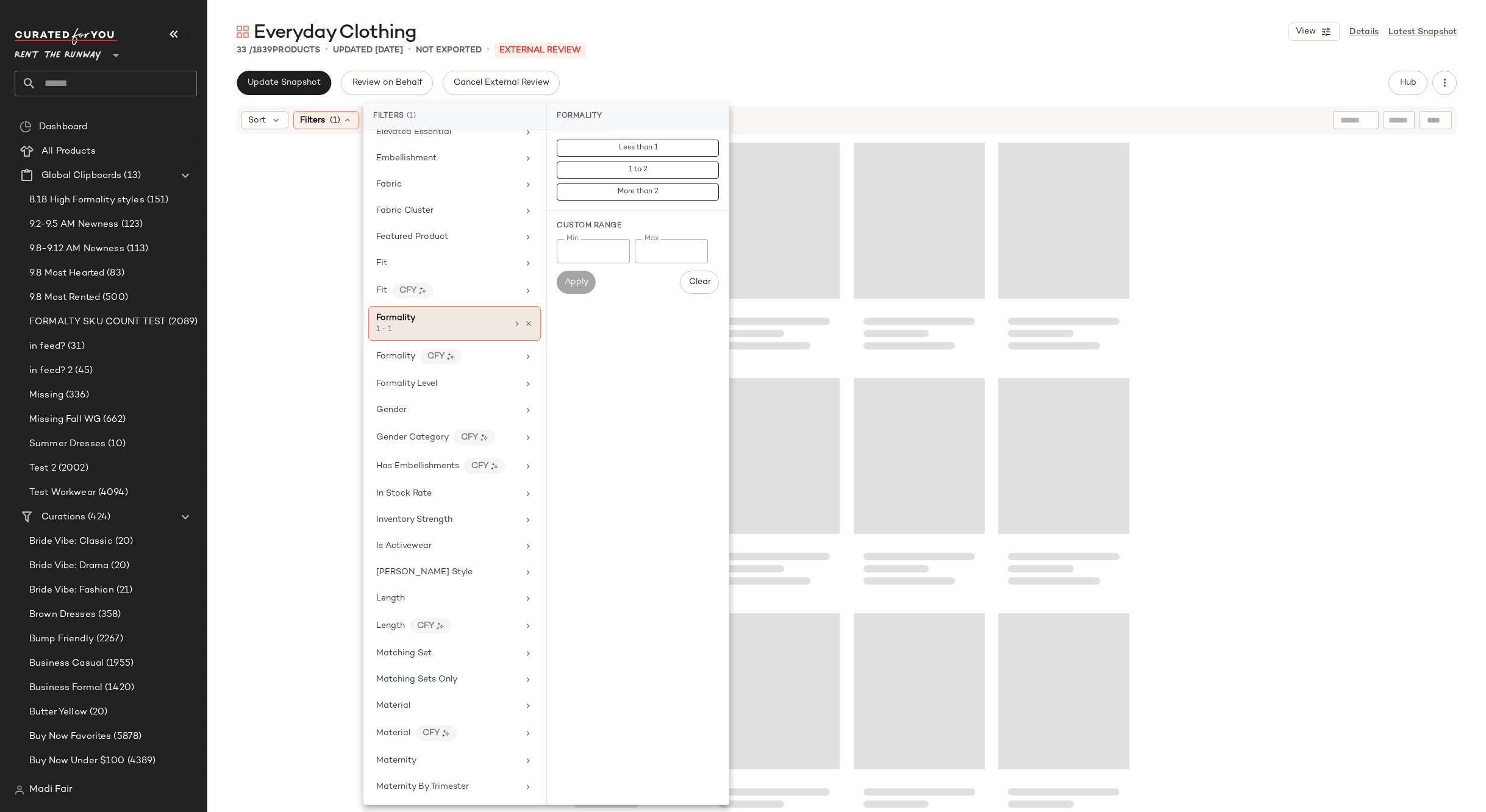
click at [680, 37] on div "Everyday Clothing View Details Latest Snapshot" at bounding box center [846, 32] width 1279 height 24
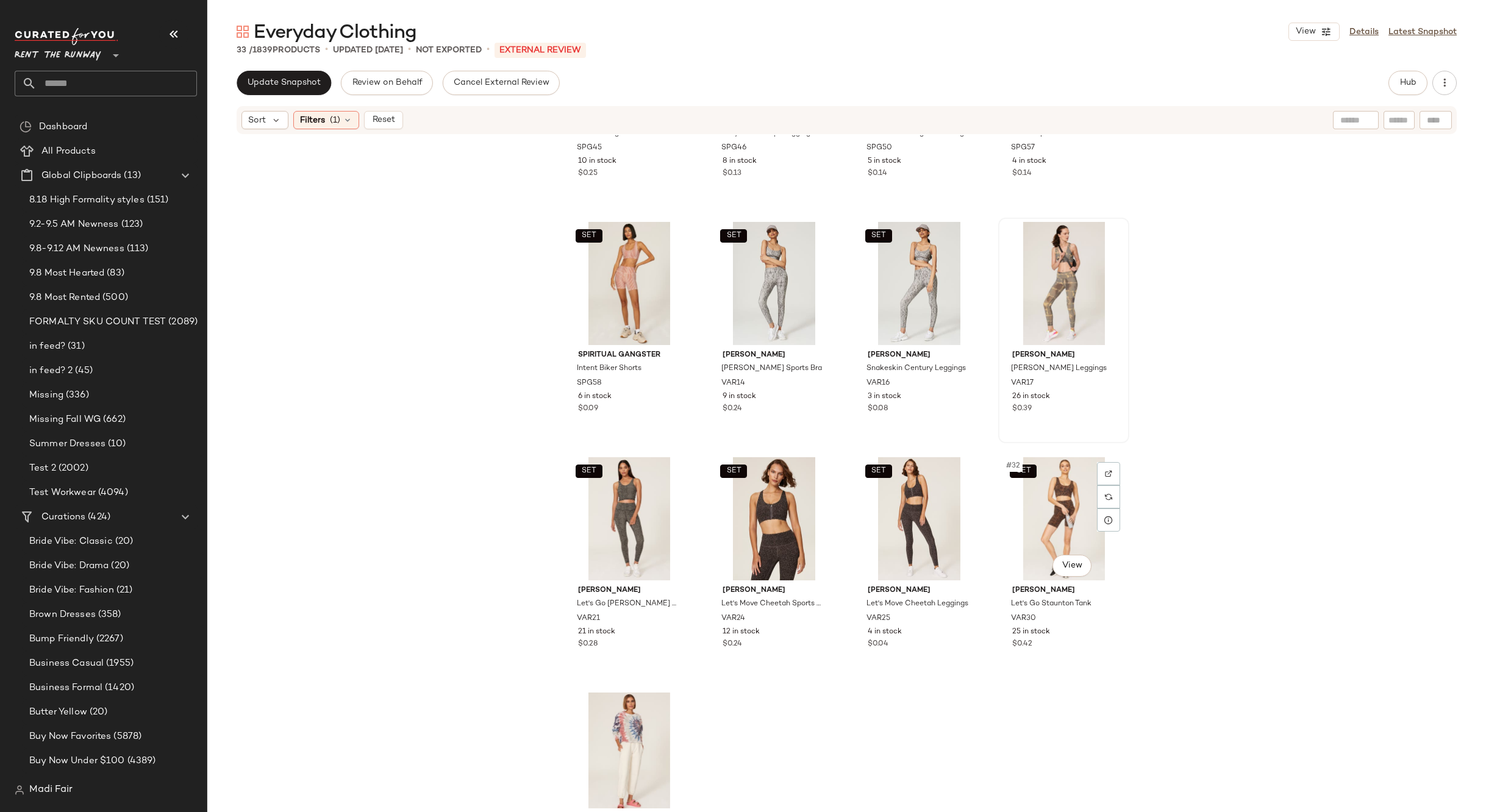
scroll to position [1447, 0]
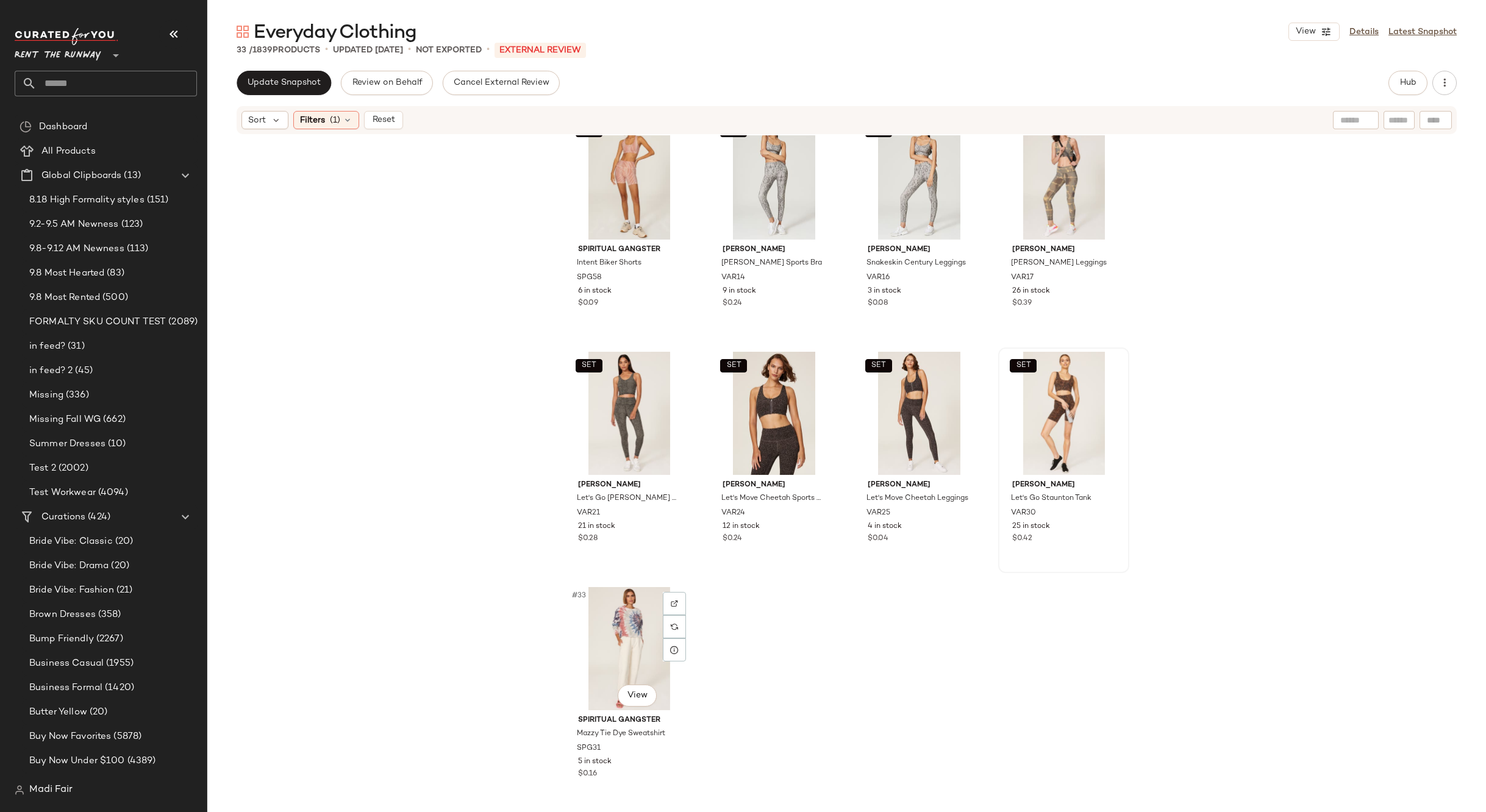
click at [620, 615] on div "#33 View" at bounding box center [629, 649] width 123 height 124
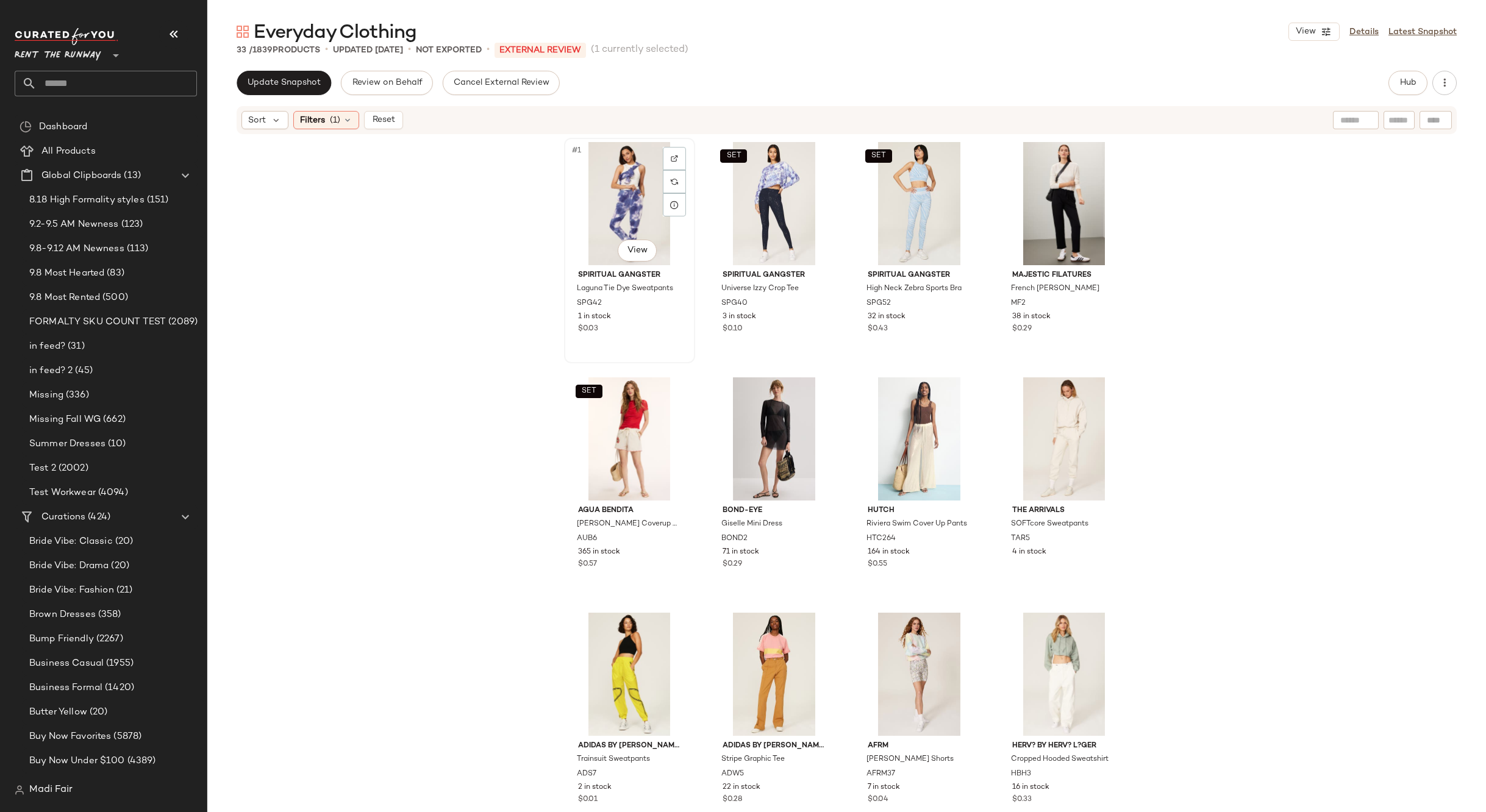
click at [615, 187] on div "#1 View" at bounding box center [629, 204] width 123 height 124
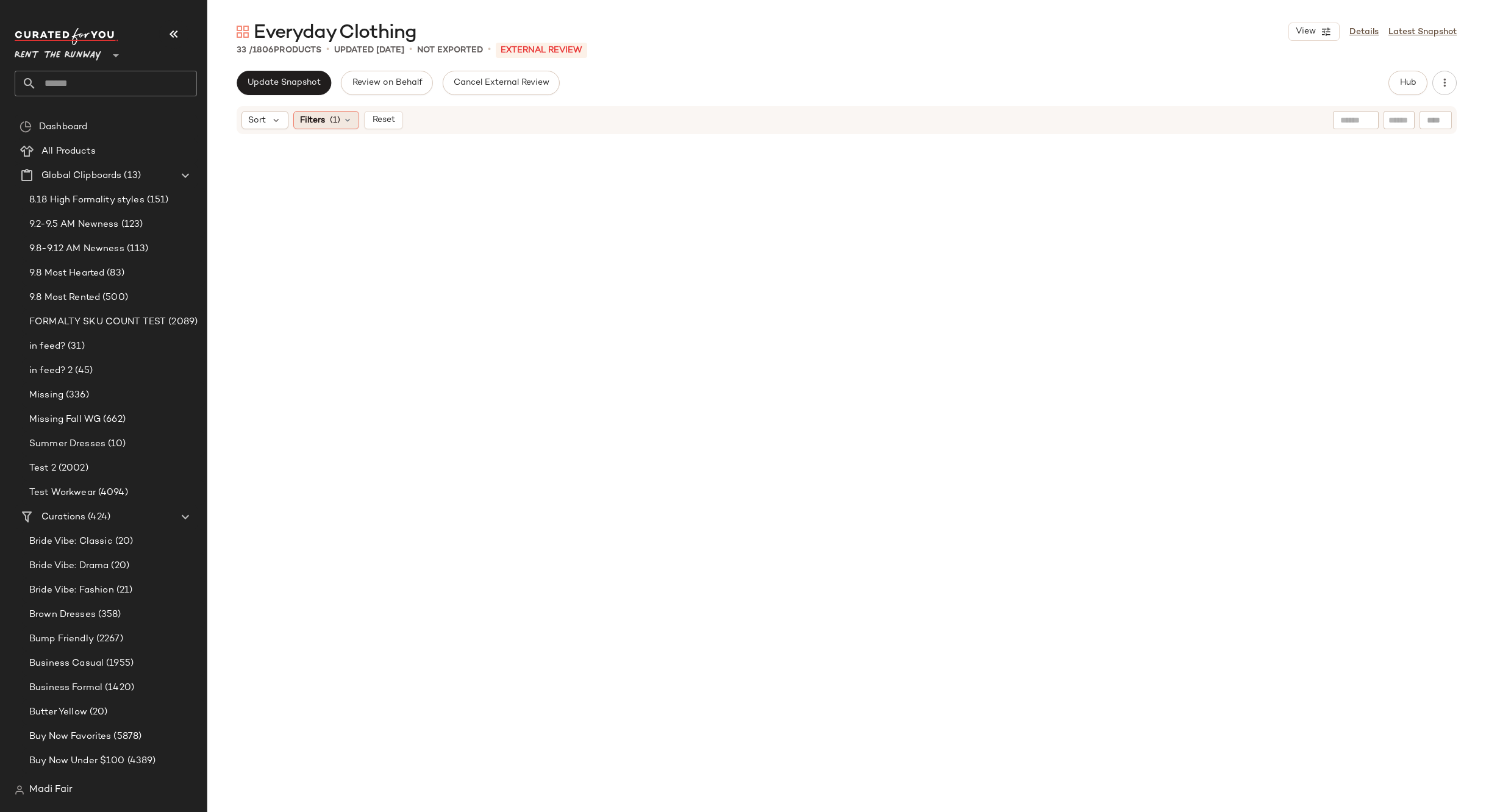
click at [335, 124] on span "(1)" at bounding box center [335, 120] width 11 height 13
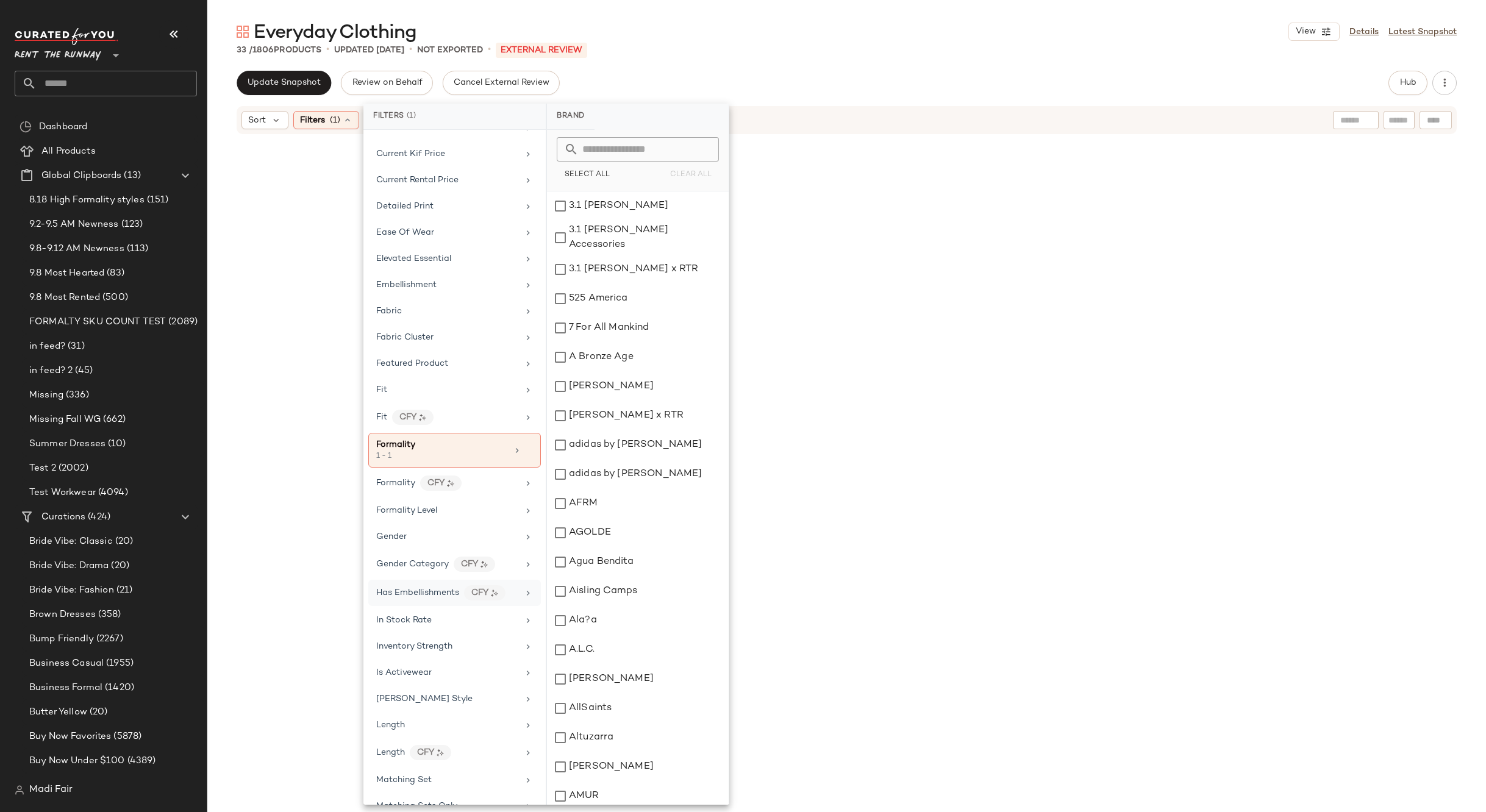
scroll to position [366, 0]
click at [525, 448] on icon at bounding box center [528, 449] width 8 height 8
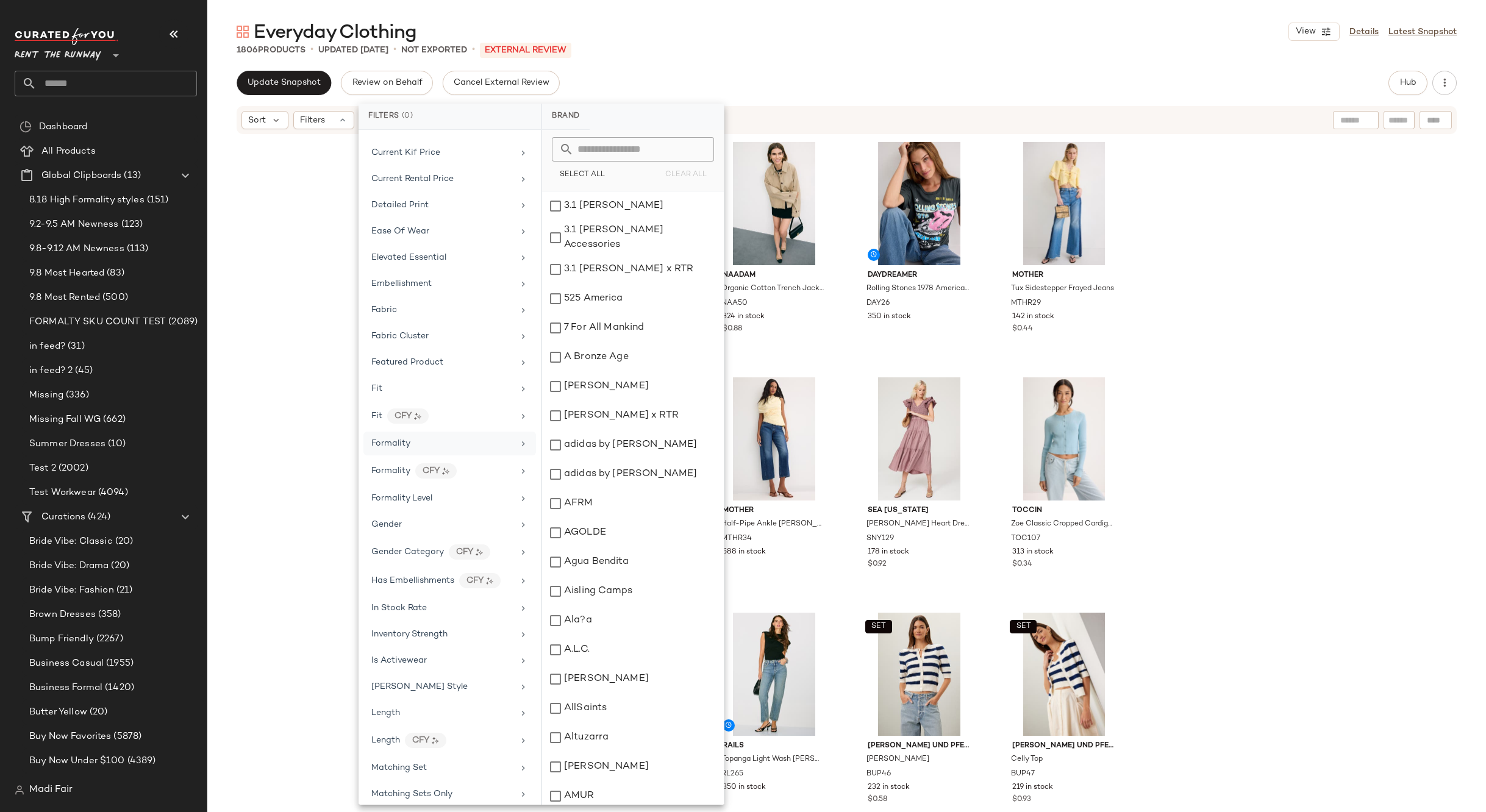
click at [796, 63] on div "Everyday Clothing View Details Latest Snapshot 1806 Products • updated Sep 11th…" at bounding box center [846, 416] width 1279 height 793
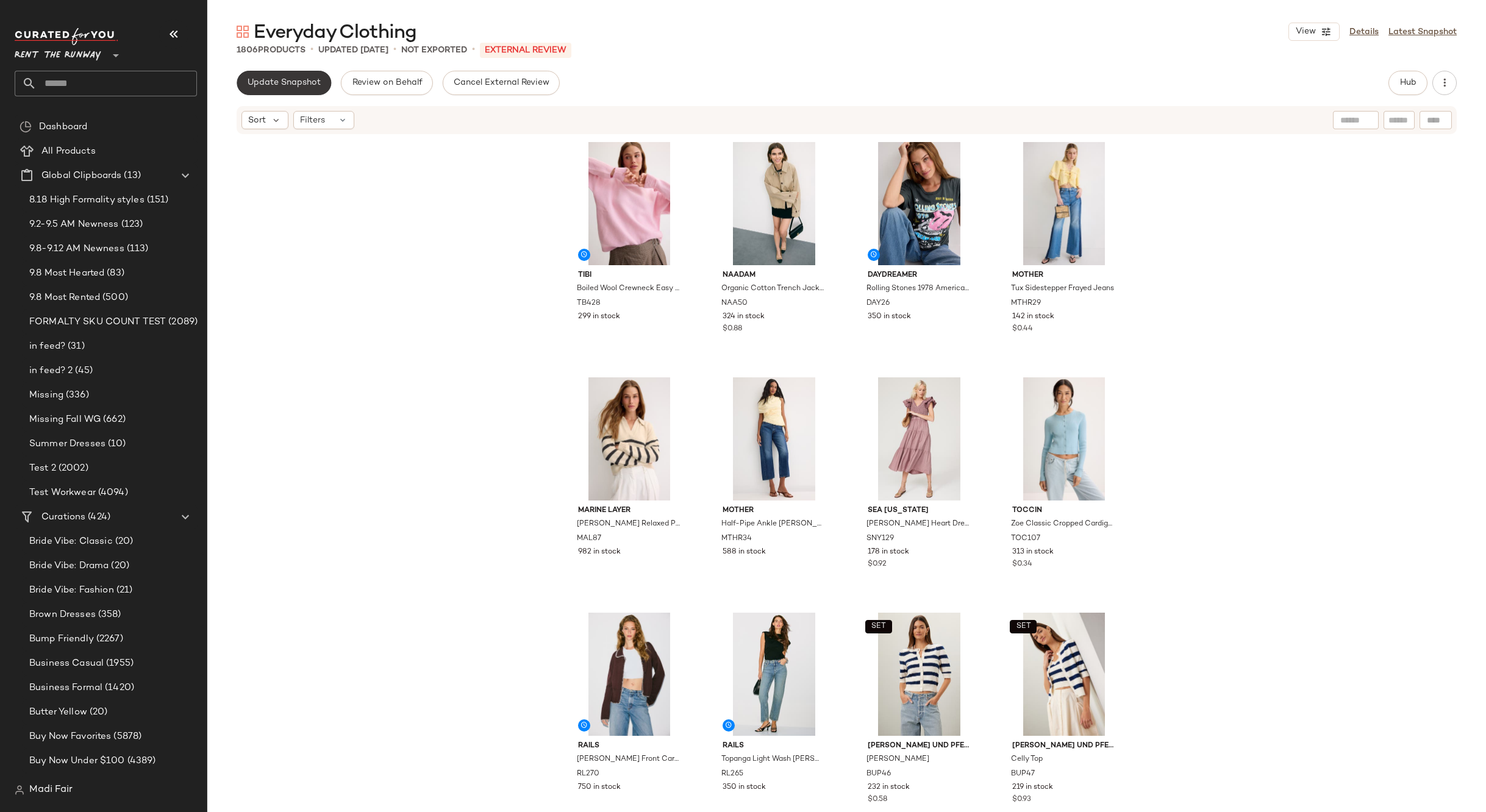
click at [265, 85] on span "Update Snapshot" at bounding box center [284, 82] width 74 height 10
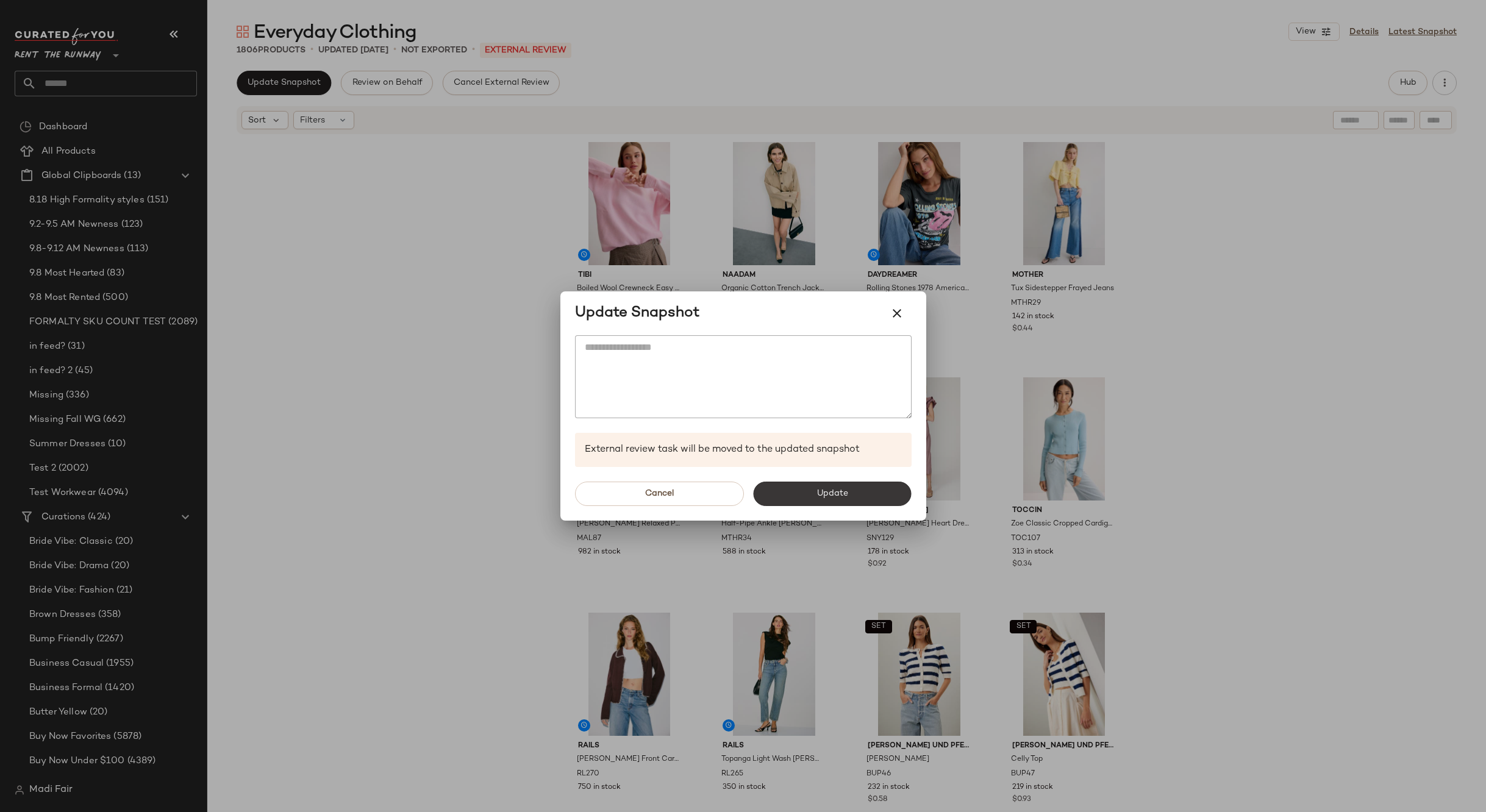
click at [794, 497] on button "Update" at bounding box center [832, 494] width 158 height 24
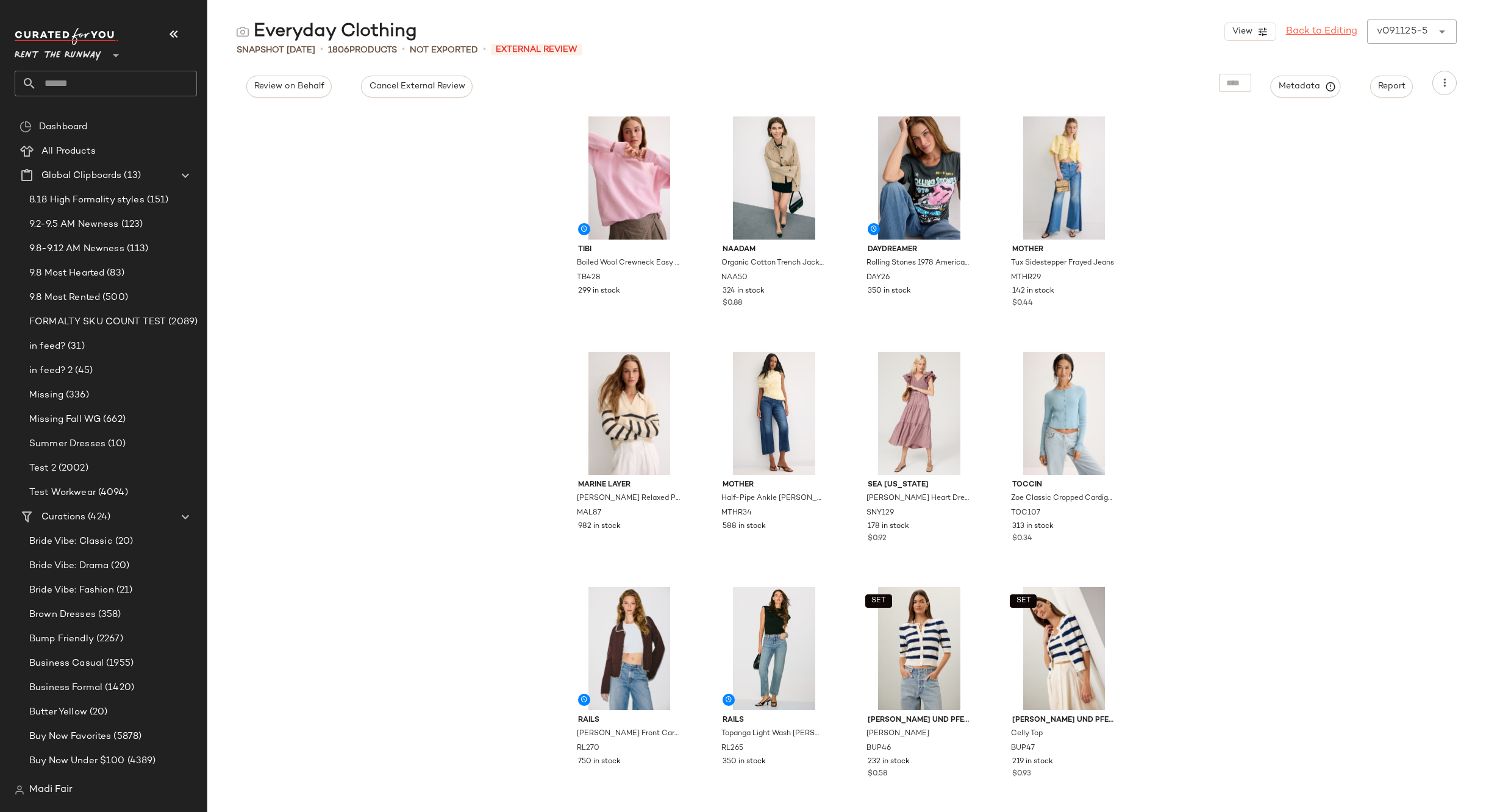
click at [1324, 29] on link "Back to Editing" at bounding box center [1321, 31] width 72 height 14
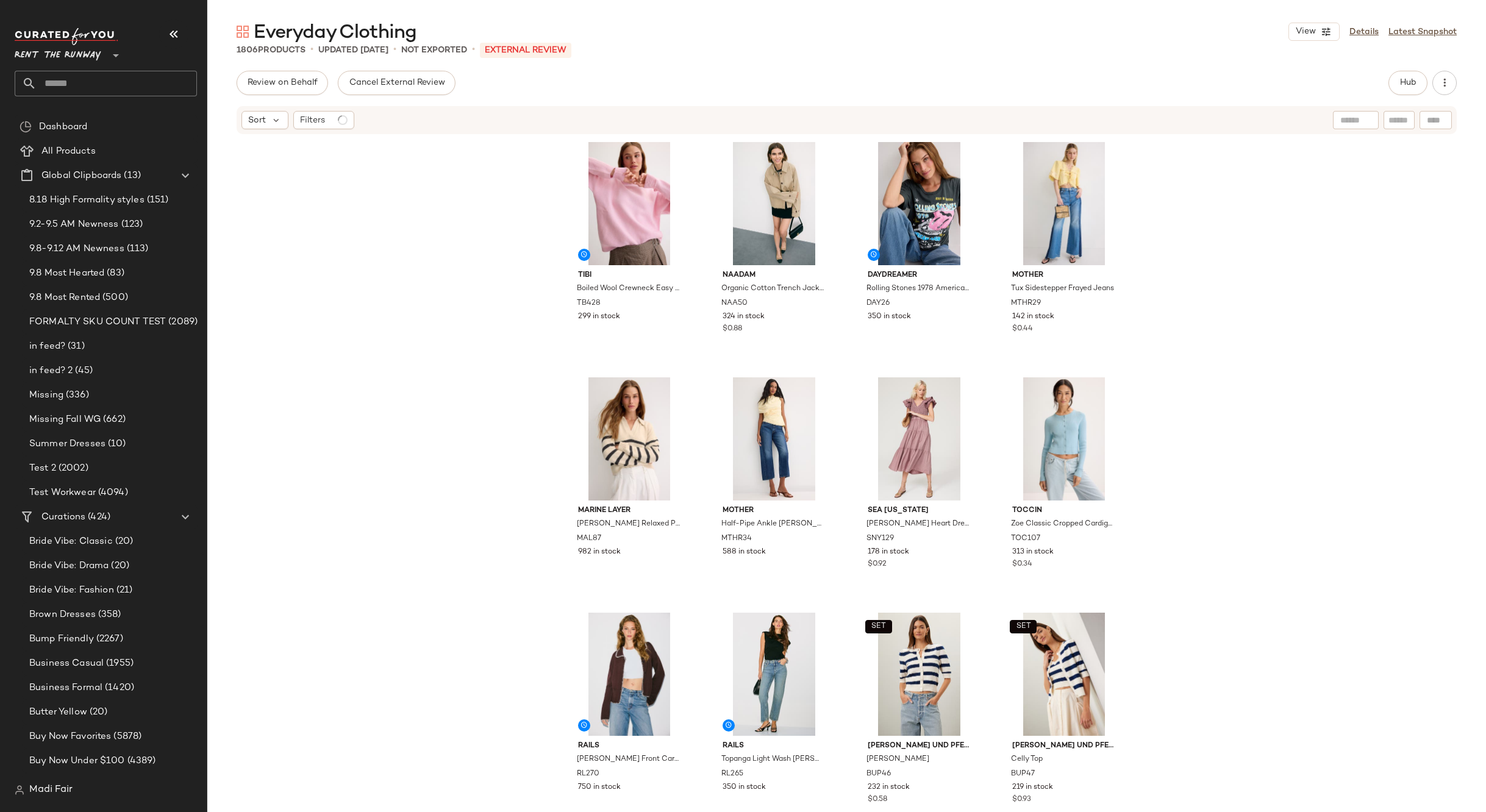
click at [96, 78] on input "text" at bounding box center [117, 84] width 160 height 26
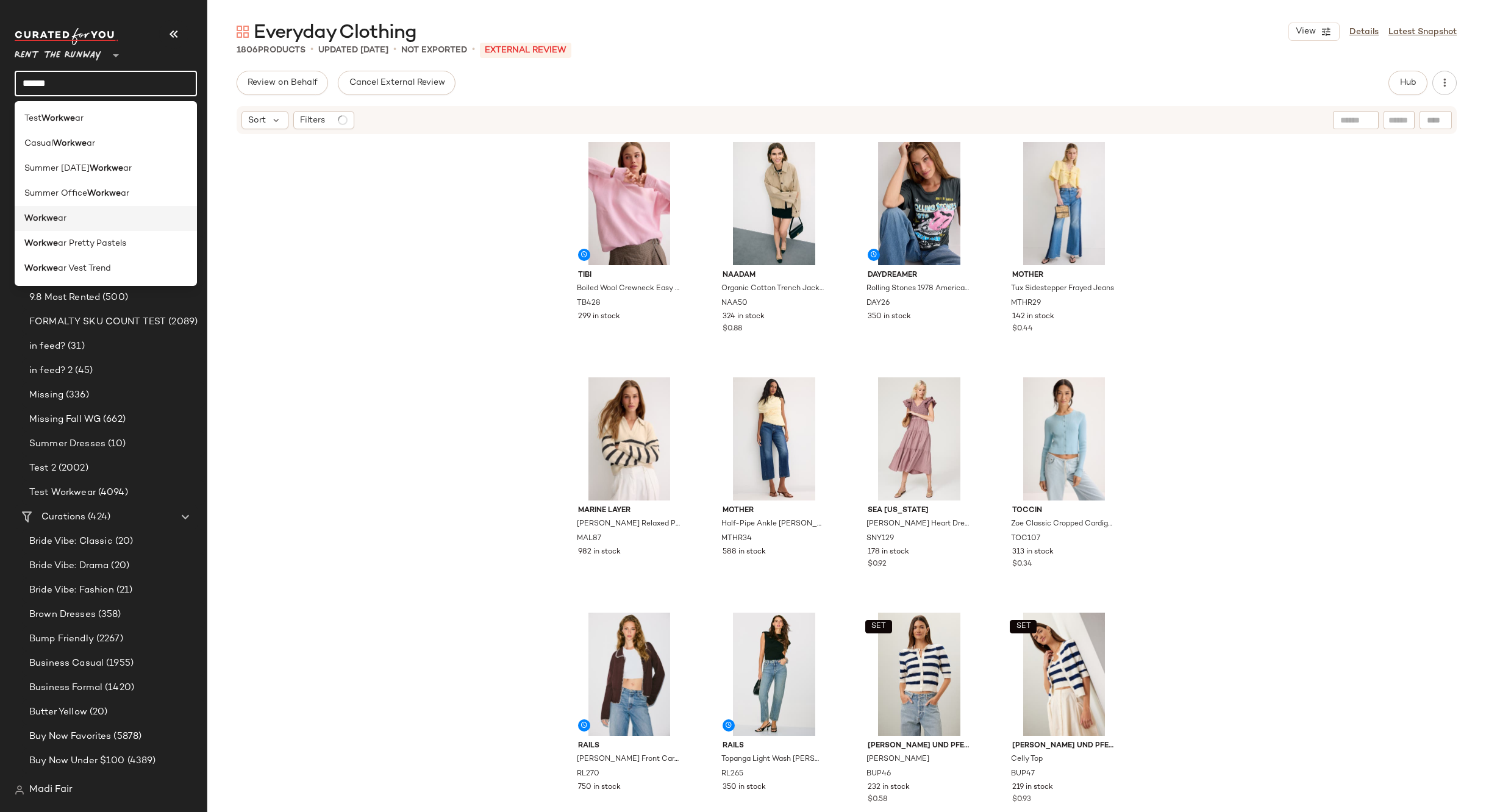
type input "******"
click at [63, 218] on span "ar" at bounding box center [62, 218] width 8 height 13
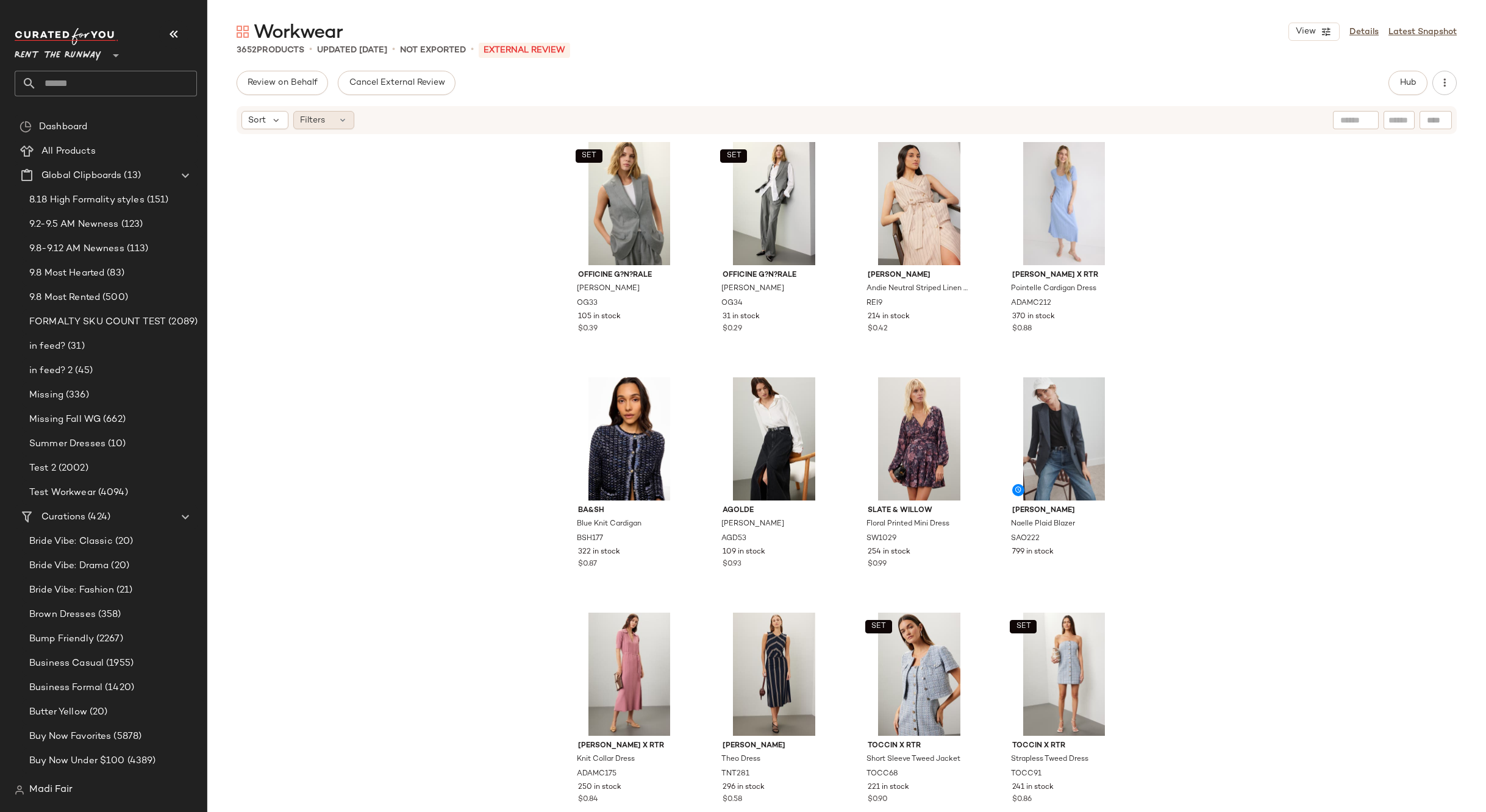
click at [323, 120] on span "Filters" at bounding box center [312, 120] width 25 height 13
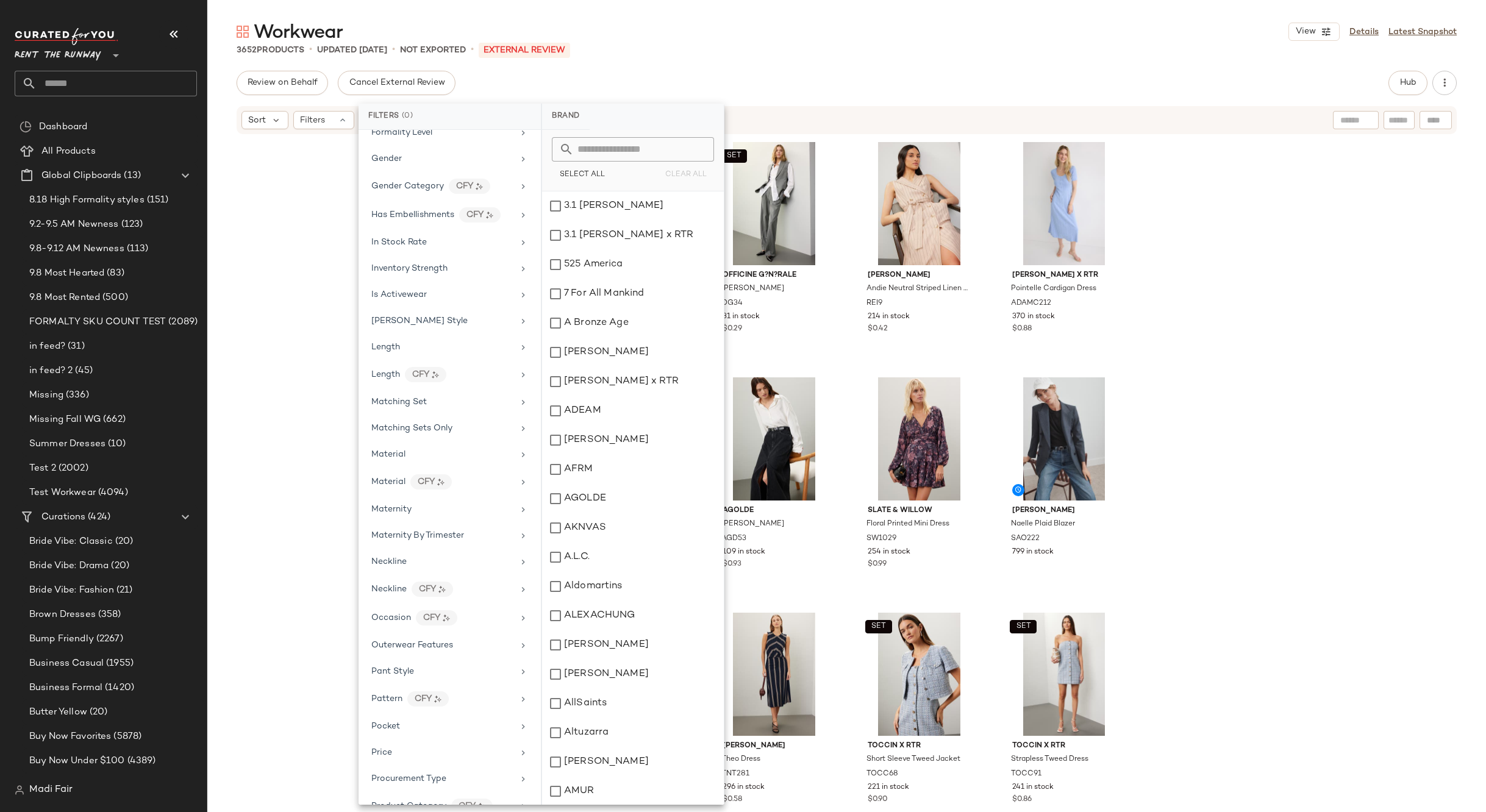
scroll to position [1345, 0]
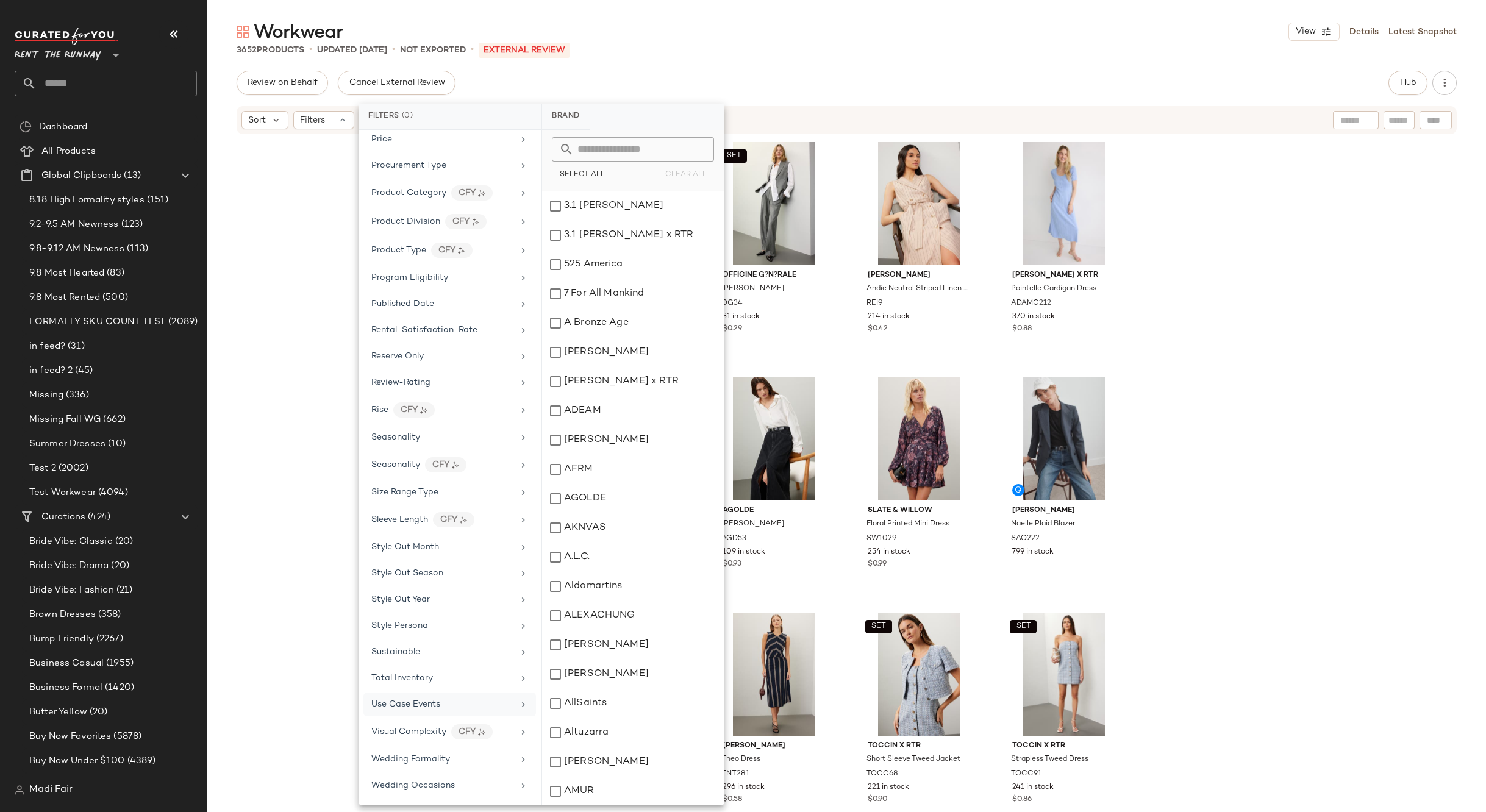
click at [434, 700] on span "Use Case Events" at bounding box center [406, 704] width 69 height 9
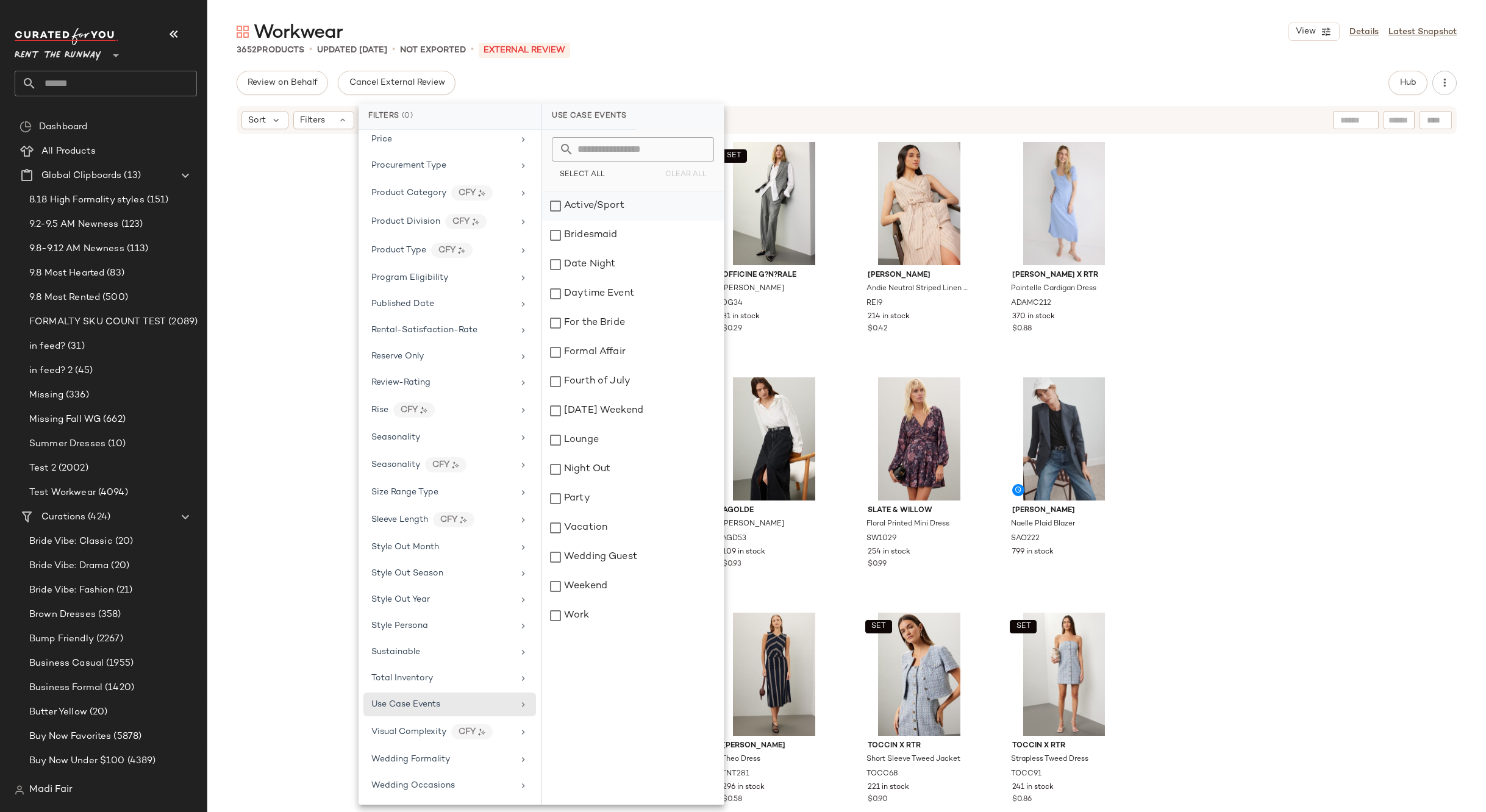
click at [618, 201] on div "Active/Sport" at bounding box center [633, 206] width 181 height 29
click at [615, 232] on div "Bridesmaid" at bounding box center [637, 235] width 181 height 29
click at [613, 256] on div "Date Night" at bounding box center [637, 265] width 181 height 29
click at [612, 284] on div "Daytime Event" at bounding box center [637, 294] width 181 height 29
click at [609, 315] on div "For the Bride" at bounding box center [637, 323] width 181 height 29
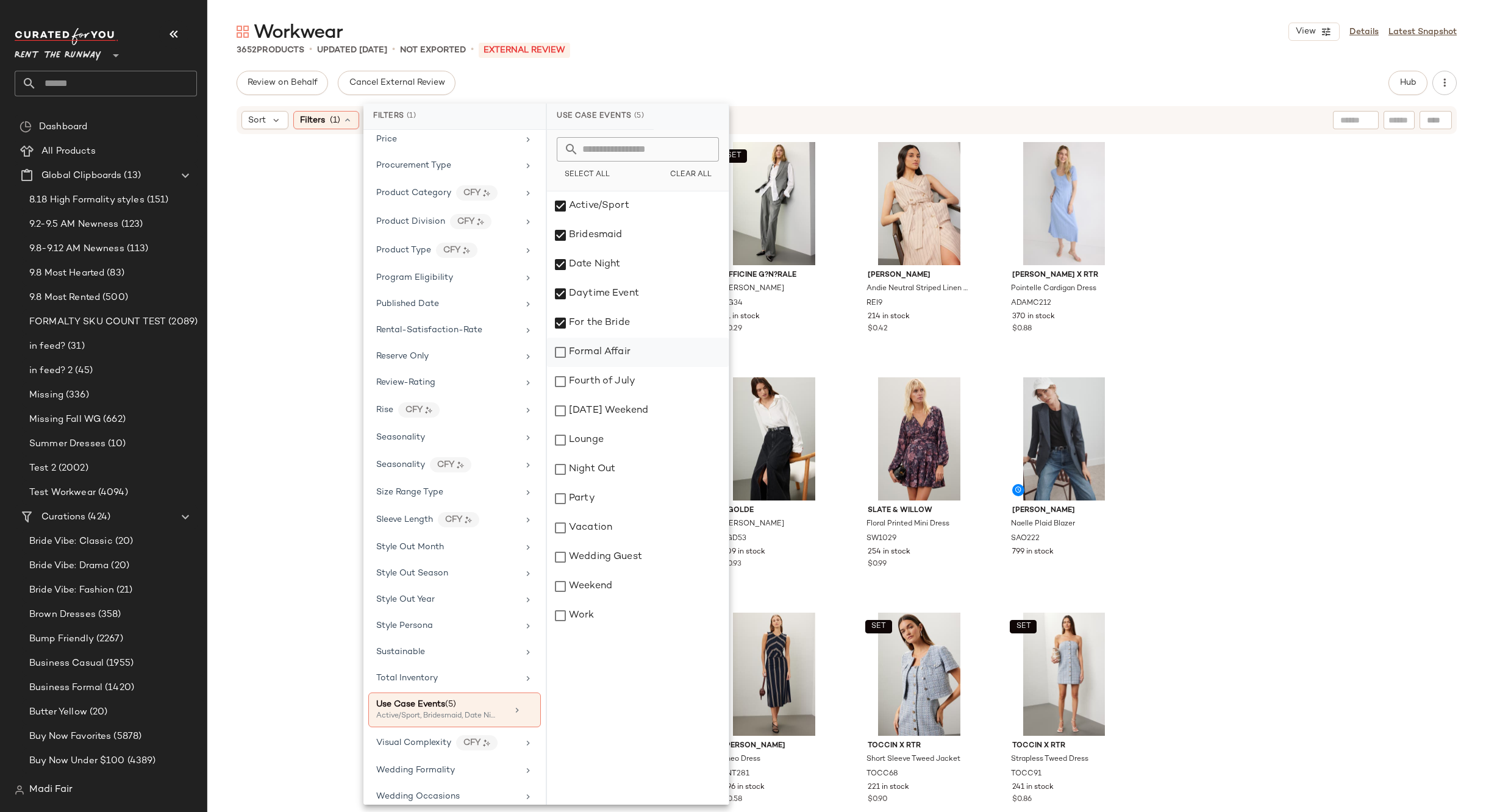
click at [603, 345] on div "Formal Affair" at bounding box center [637, 352] width 181 height 29
click at [601, 372] on div "Fourth of July" at bounding box center [637, 381] width 181 height 29
click at [598, 403] on div "Labor Day Weekend" at bounding box center [637, 411] width 181 height 29
click at [595, 428] on div "Lounge" at bounding box center [637, 440] width 181 height 29
click at [591, 451] on div "Lounge" at bounding box center [637, 440] width 181 height 29
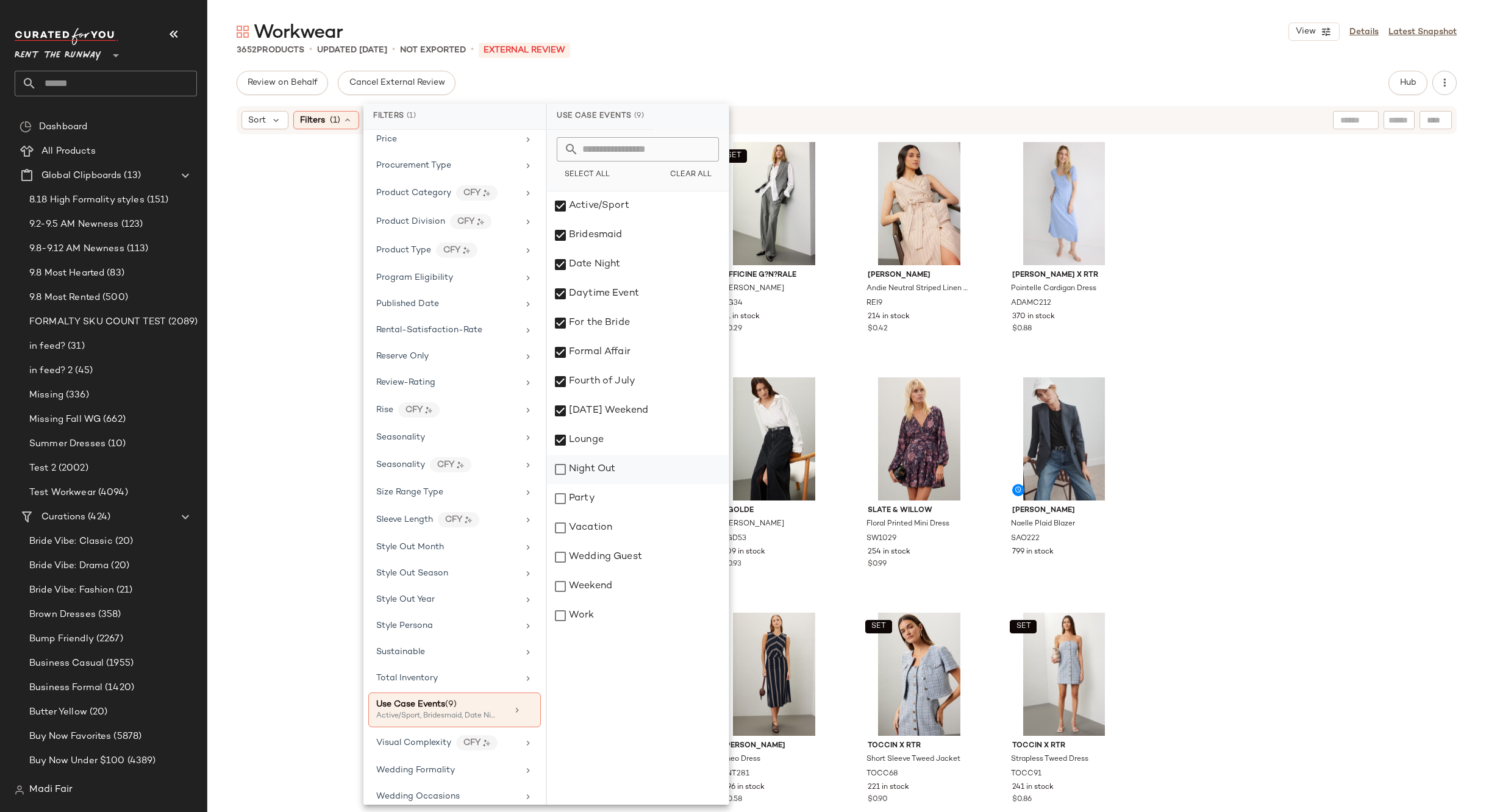
click at [591, 480] on div "Night Out" at bounding box center [637, 470] width 181 height 29
click at [596, 448] on div "Lounge" at bounding box center [637, 440] width 181 height 29
click at [594, 493] on div "Party" at bounding box center [637, 499] width 181 height 29
drag, startPoint x: 594, startPoint y: 522, endPoint x: 594, endPoint y: 544, distance: 22.0
click at [594, 522] on div "Vacation" at bounding box center [637, 528] width 181 height 29
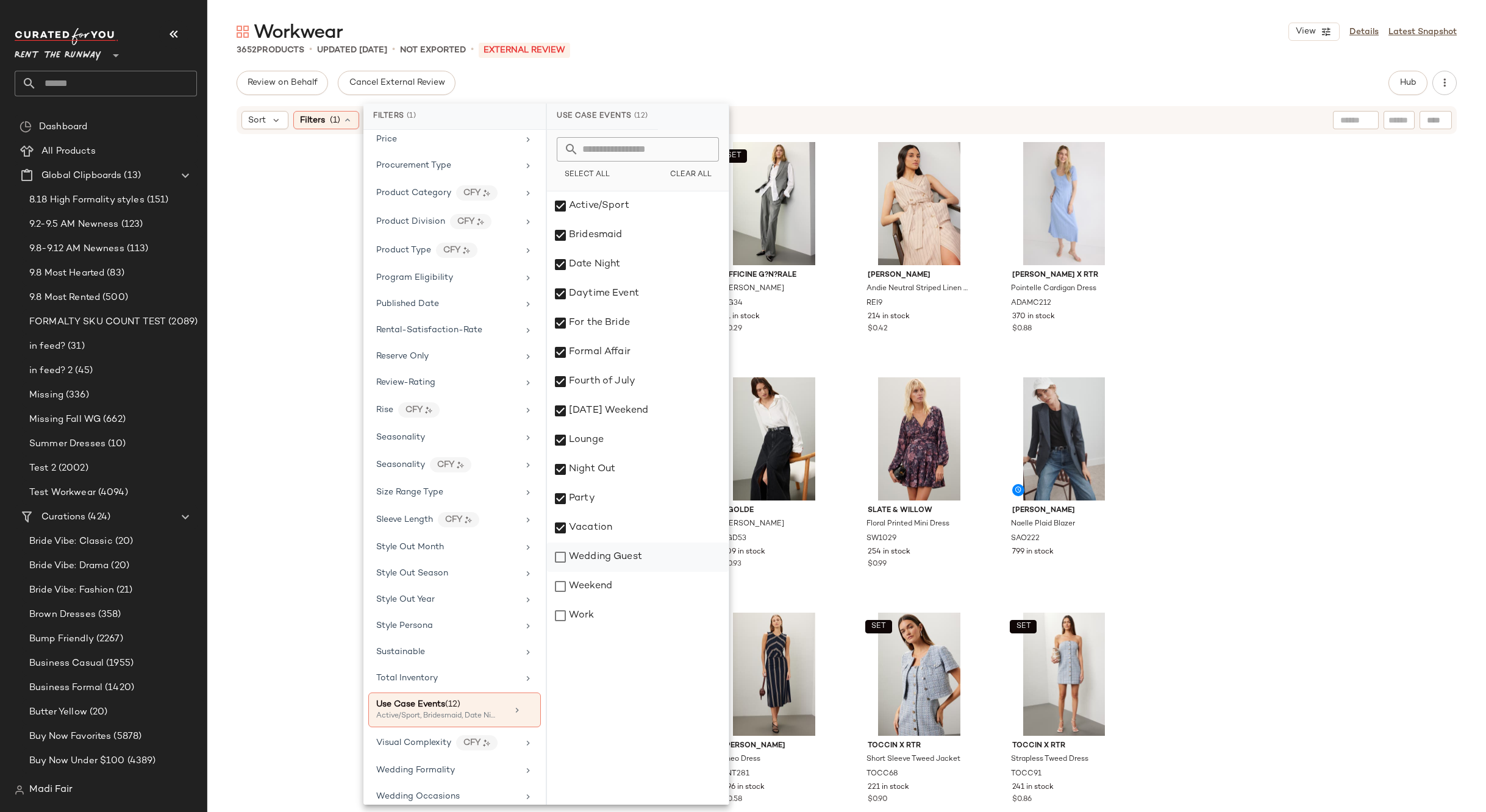
click at [595, 552] on div "Wedding Guest" at bounding box center [637, 557] width 181 height 29
click at [595, 583] on div "Weekend" at bounding box center [637, 586] width 181 height 29
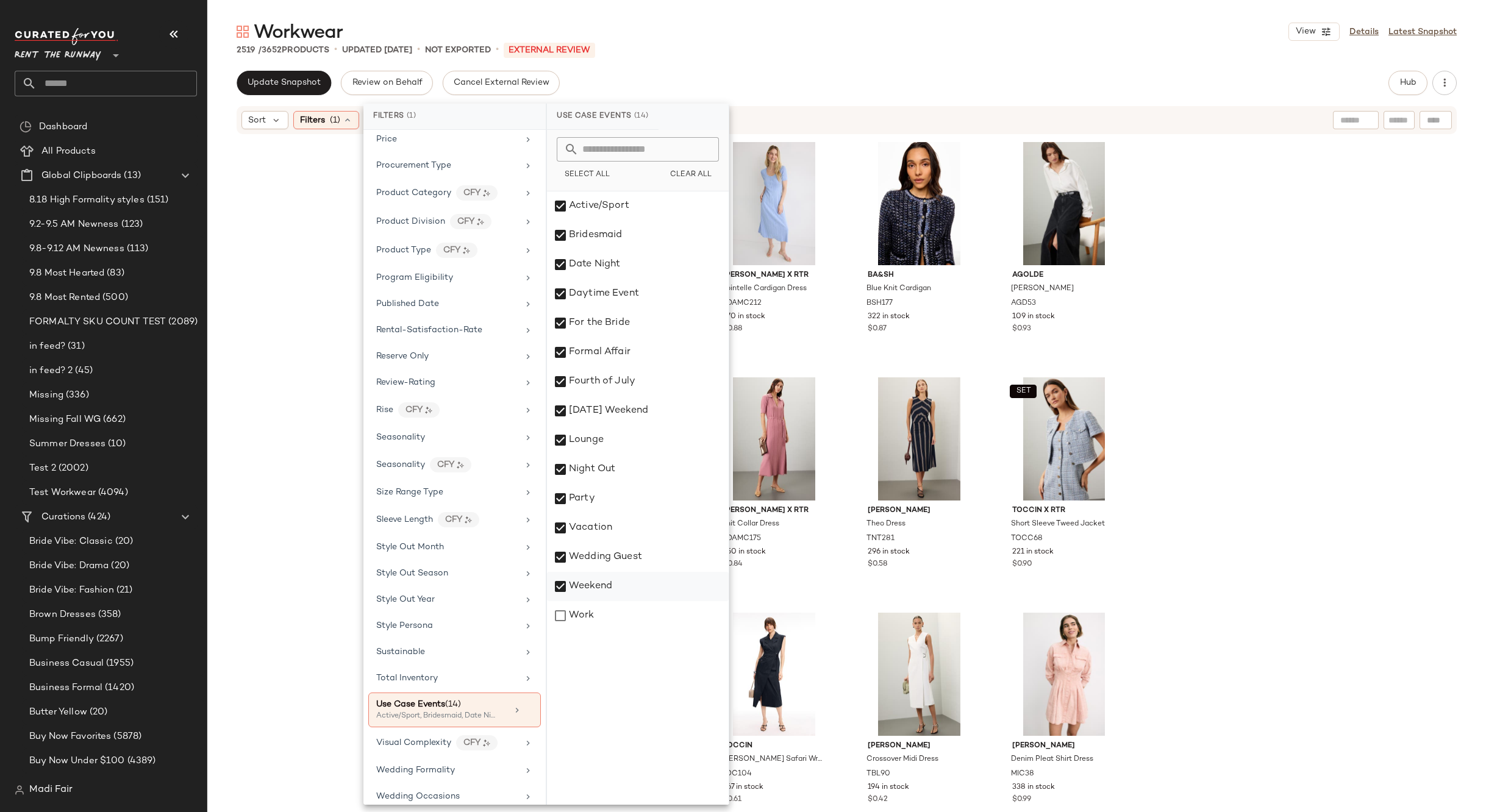
click at [597, 580] on div "Weekend" at bounding box center [637, 586] width 181 height 29
click at [597, 554] on div "Wedding Guest" at bounding box center [637, 557] width 181 height 29
click at [597, 528] on div "Vacation" at bounding box center [637, 528] width 181 height 29
click at [595, 483] on div "Night Out" at bounding box center [637, 470] width 181 height 29
click at [590, 490] on div "Party" at bounding box center [637, 499] width 181 height 29
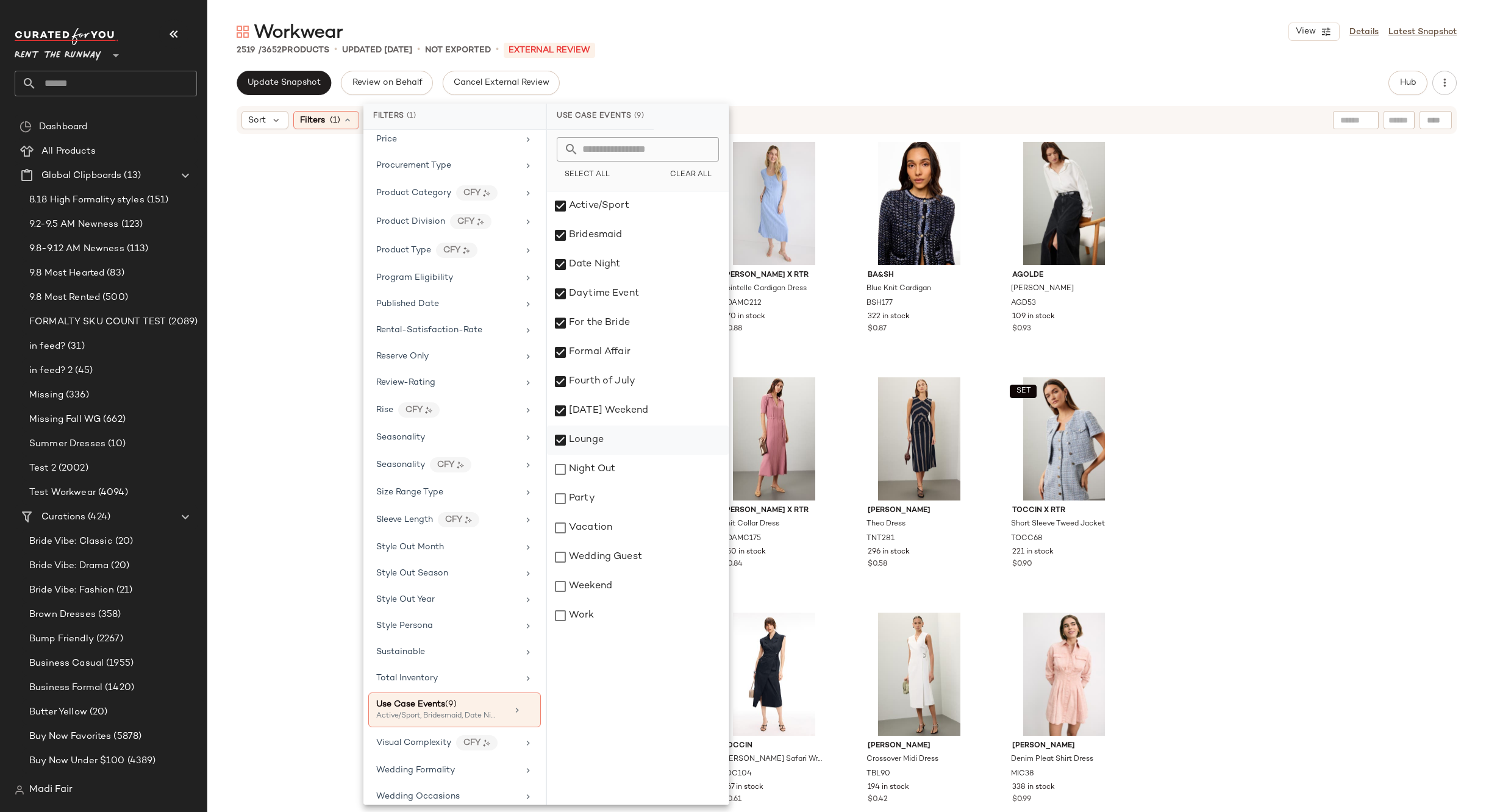
click at [598, 438] on div "Lounge" at bounding box center [637, 440] width 181 height 29
click at [601, 406] on div "Labor Day Weekend" at bounding box center [637, 411] width 181 height 29
click at [603, 374] on div "Fourth of July" at bounding box center [637, 381] width 181 height 29
click at [602, 348] on div "Formal Affair" at bounding box center [637, 352] width 181 height 29
drag, startPoint x: 602, startPoint y: 323, endPoint x: 602, endPoint y: 296, distance: 27.0
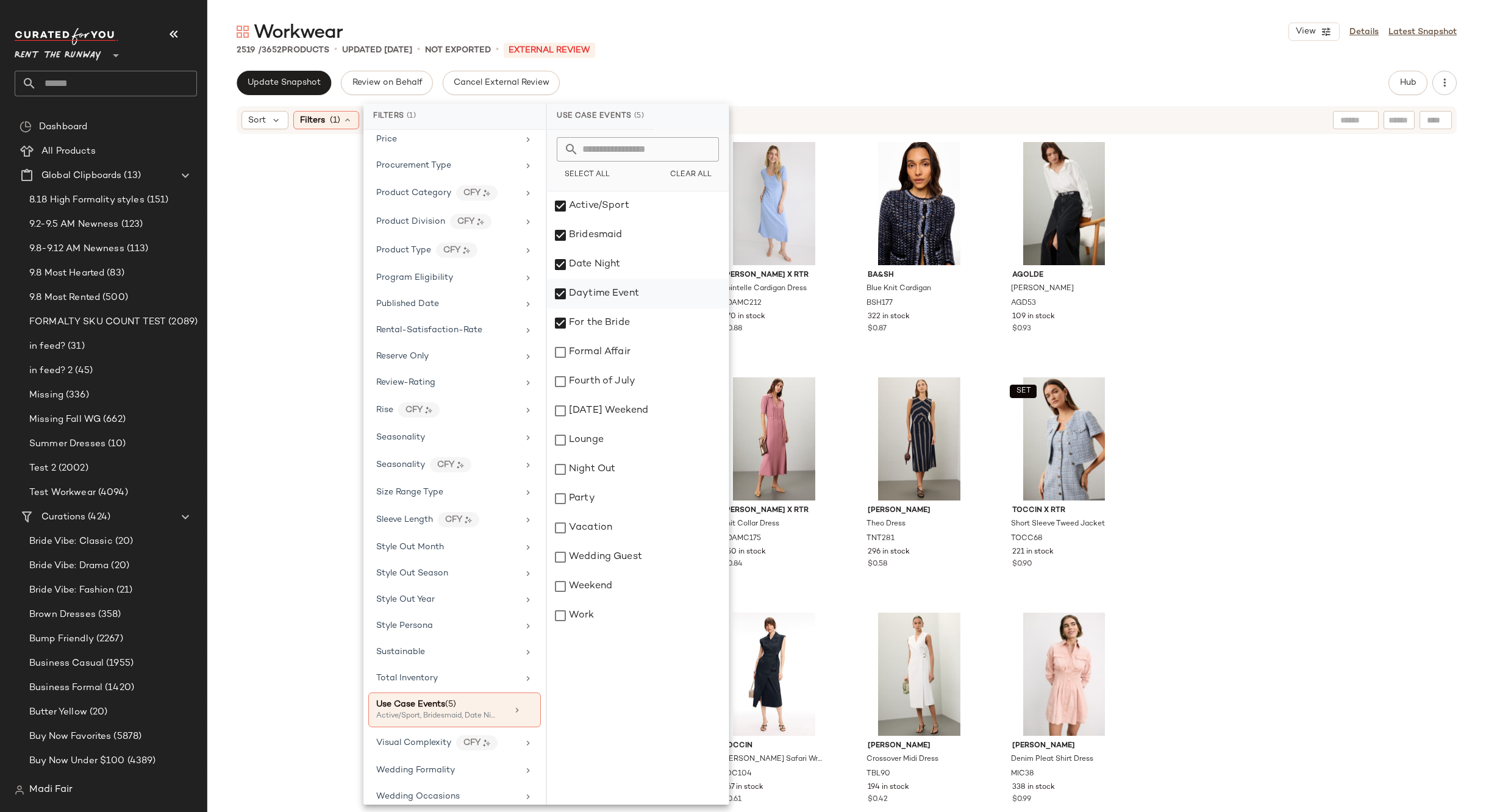
click at [602, 323] on div "For the Bride" at bounding box center [637, 323] width 181 height 29
click at [602, 288] on div "Daytime Event" at bounding box center [637, 294] width 181 height 29
click at [603, 260] on div "Date Night" at bounding box center [637, 265] width 181 height 29
click at [603, 226] on div "Bridesmaid" at bounding box center [637, 235] width 181 height 29
click at [603, 194] on div "Active/Sport" at bounding box center [637, 206] width 181 height 29
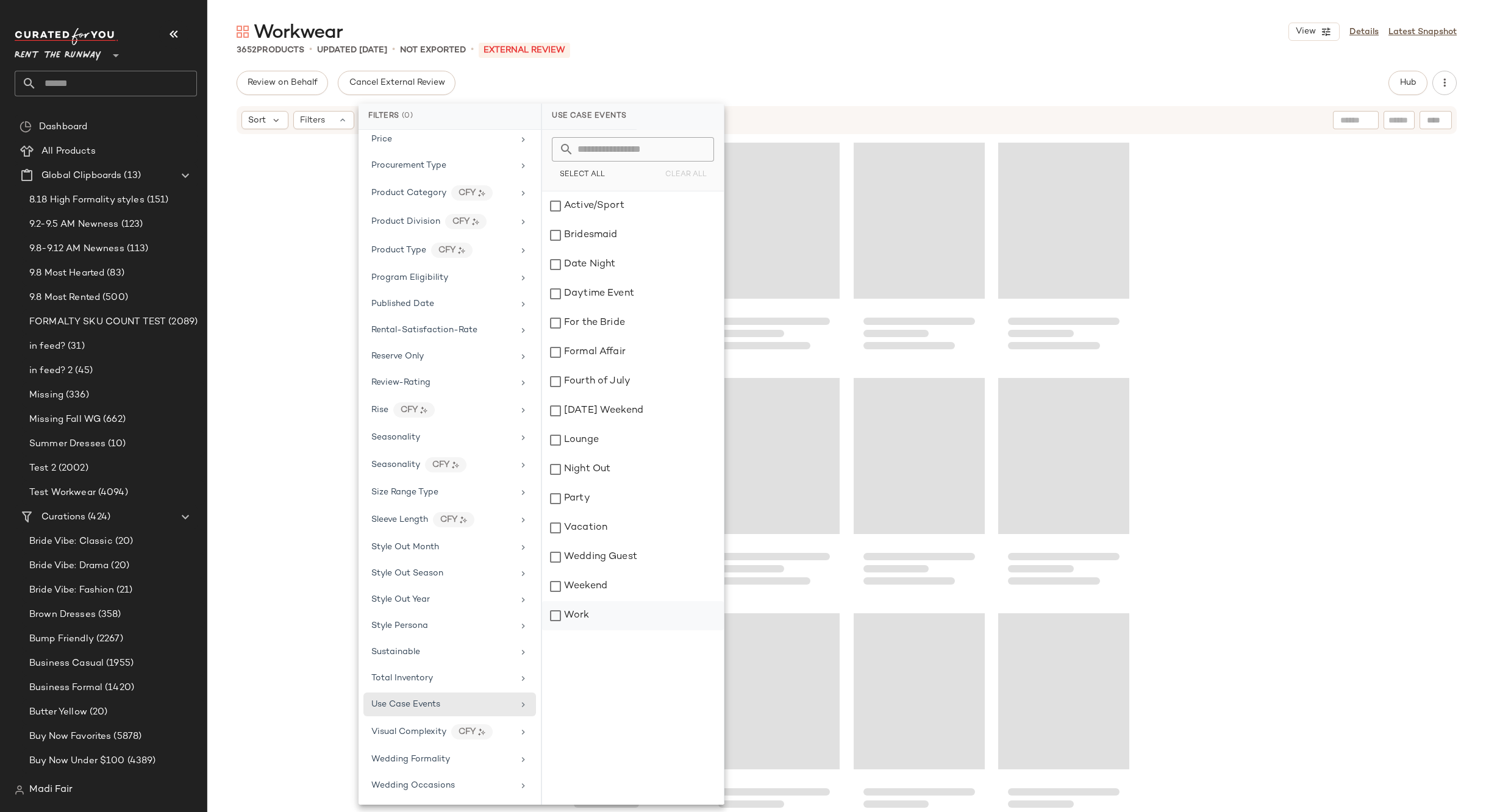
click at [579, 615] on div "Work" at bounding box center [633, 615] width 181 height 29
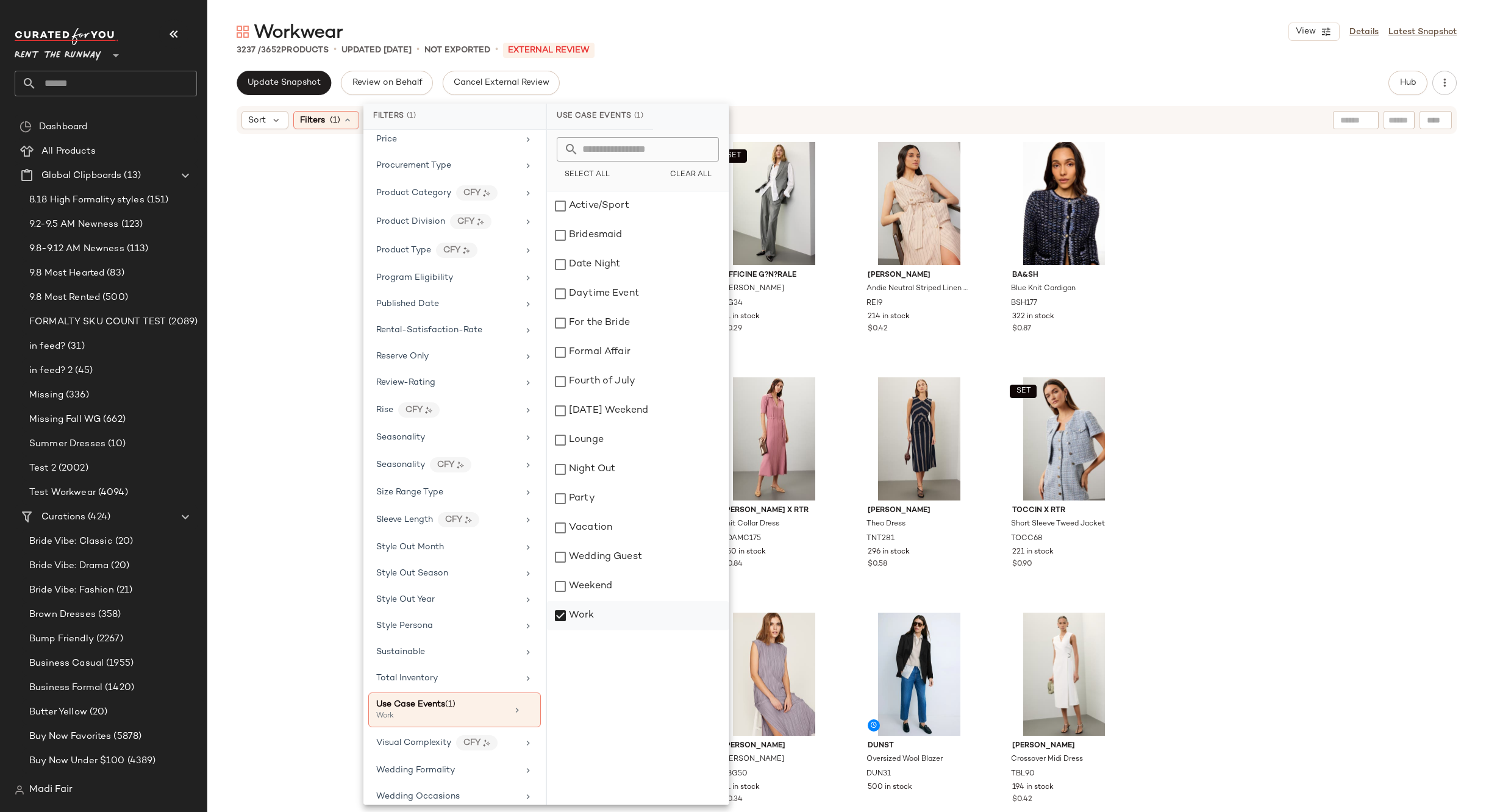
click at [613, 619] on div "Work" at bounding box center [637, 615] width 181 height 29
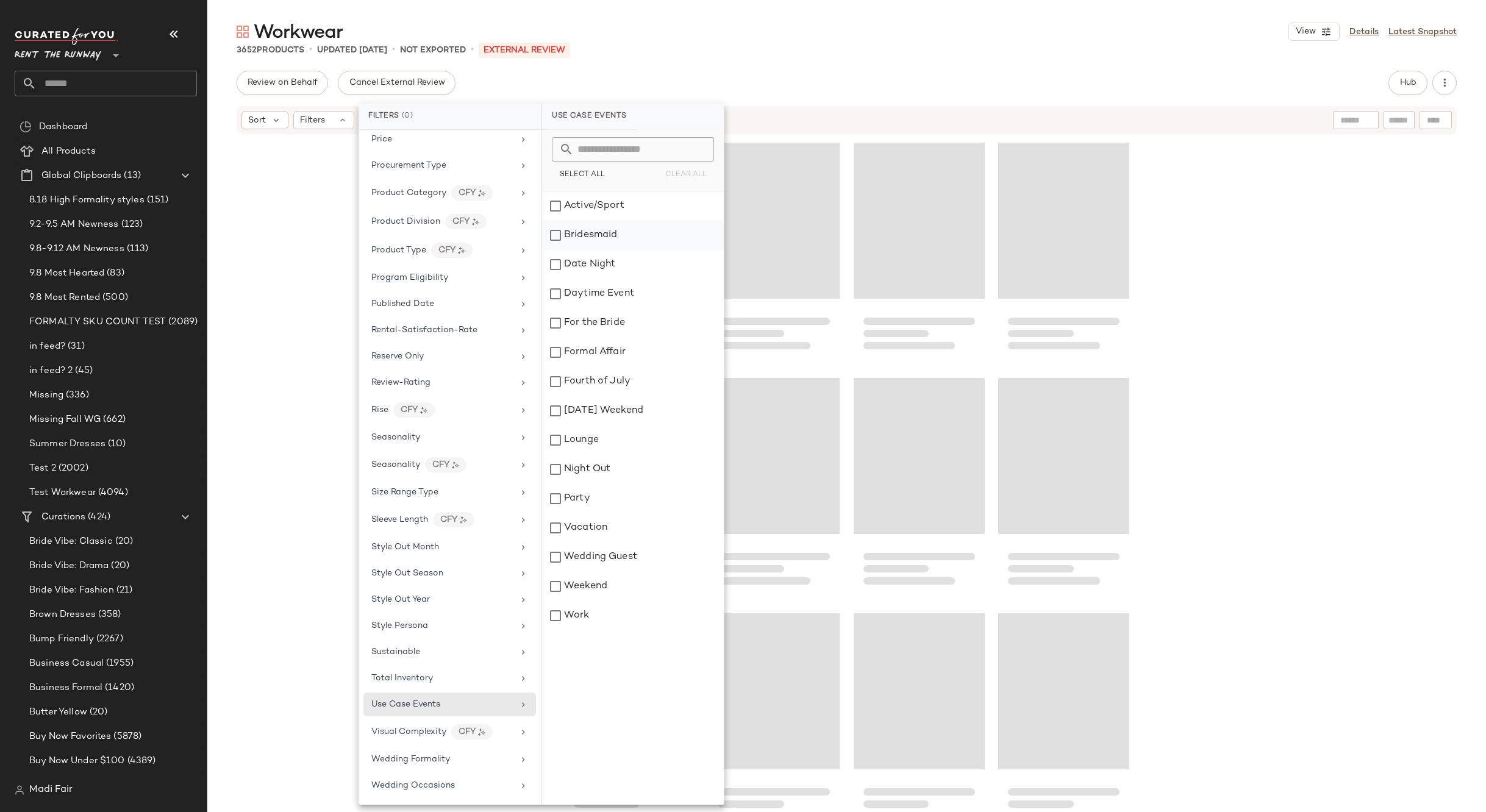
click at [647, 235] on div "Bridesmaid" at bounding box center [633, 235] width 181 height 29
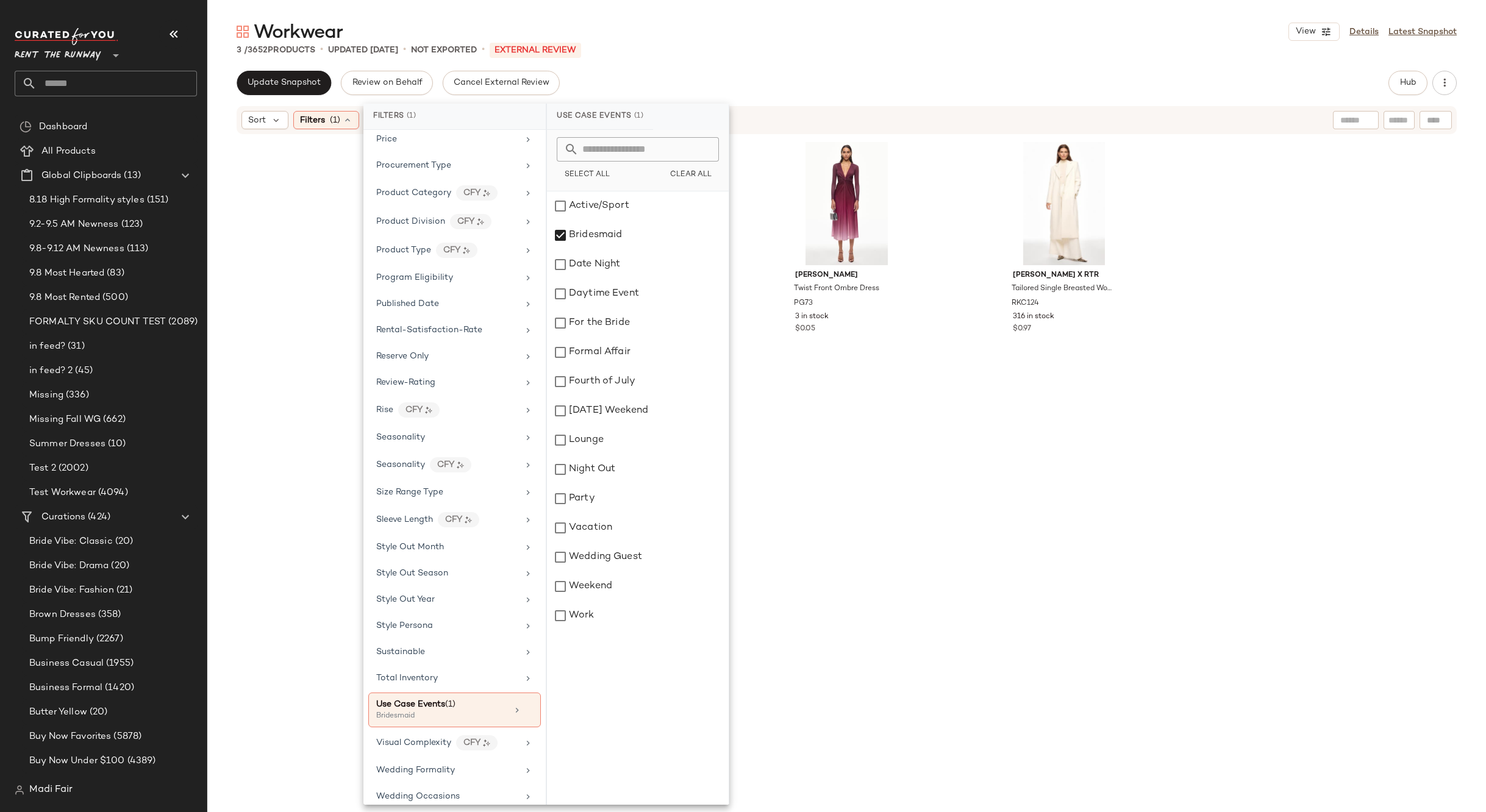
click at [747, 51] on div "3 / 3652 Products • updated Sep 10th • Not Exported • External REVIEW" at bounding box center [846, 50] width 1279 height 12
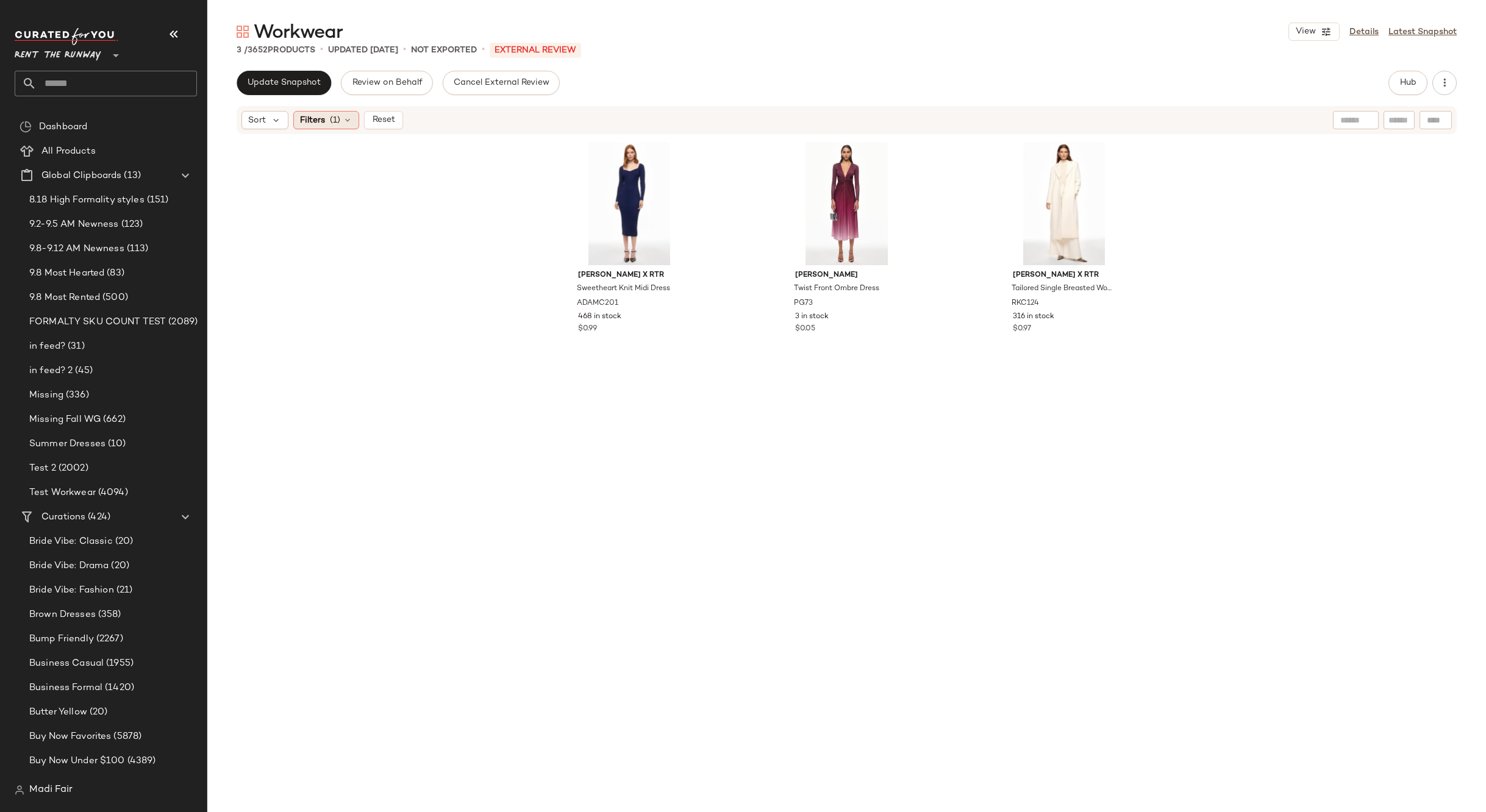
click at [323, 120] on span "Filters" at bounding box center [312, 120] width 25 height 13
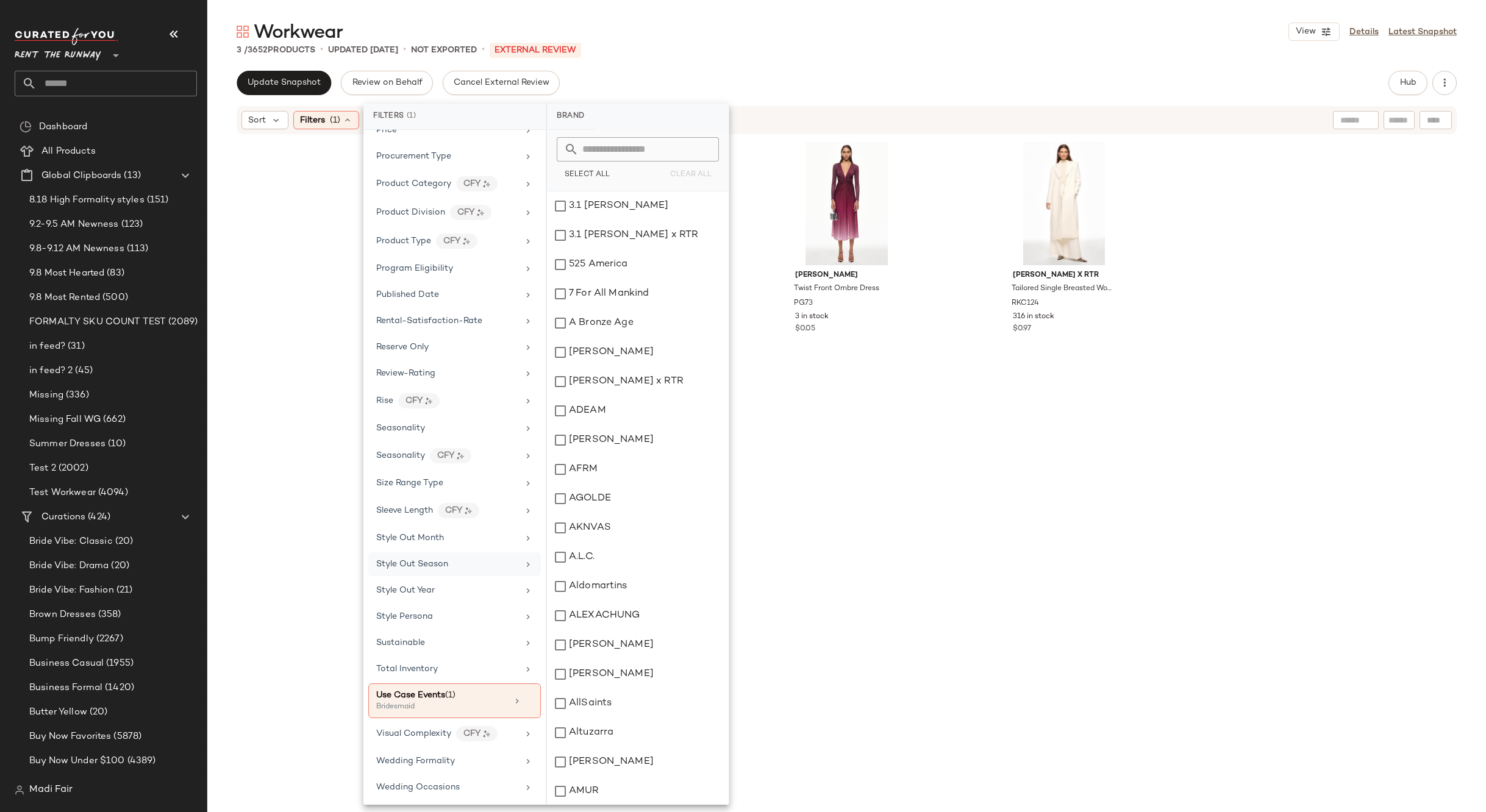
scroll to position [1356, 0]
click at [473, 701] on div "Bridesmaid" at bounding box center [437, 705] width 122 height 11
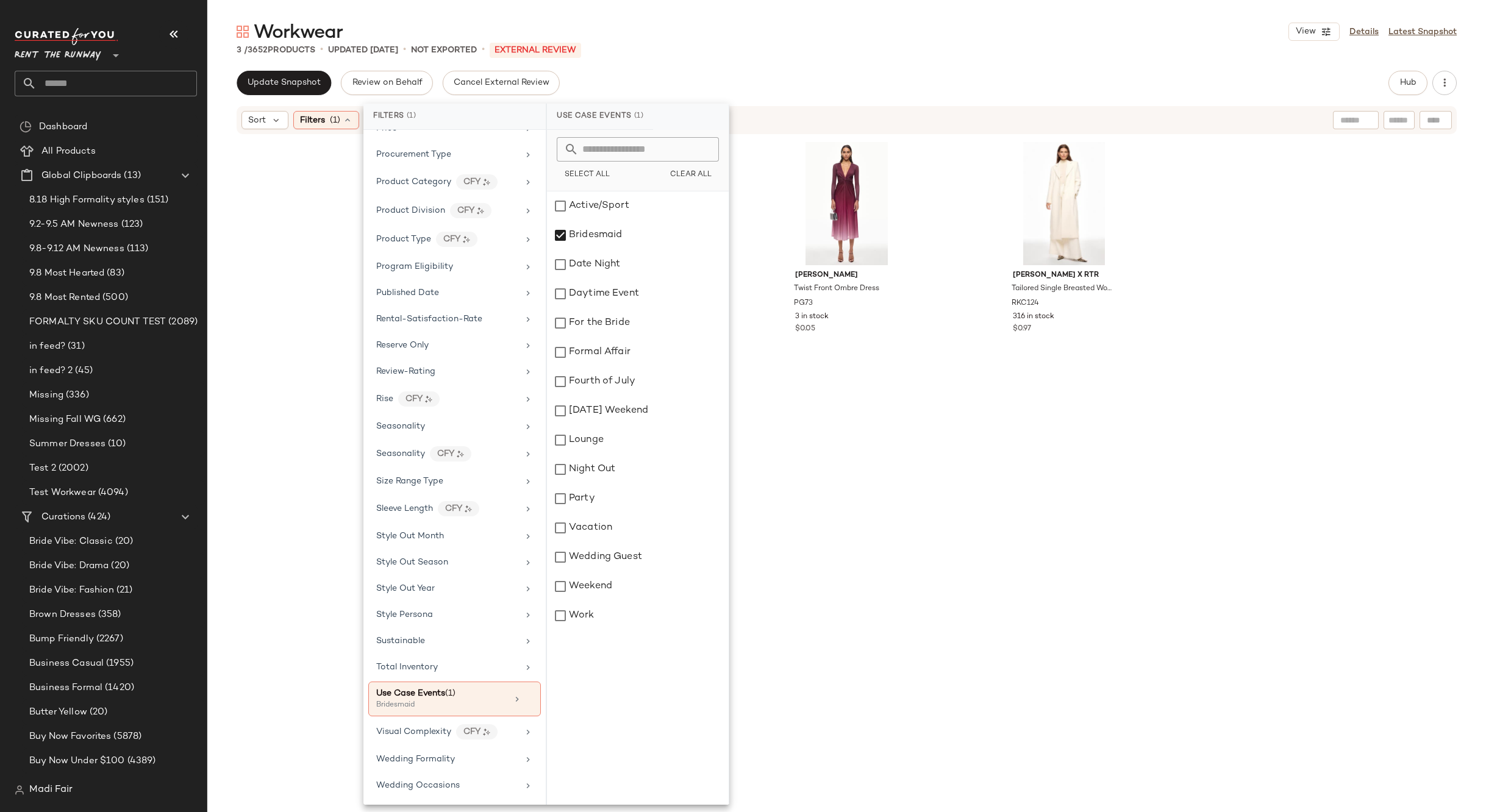
click at [918, 488] on div "Adam Lippes x RTR Sweetheart Knit Midi Dress ADAMC201 468 in stock $0.99 Prabal…" at bounding box center [847, 448] width 566 height 619
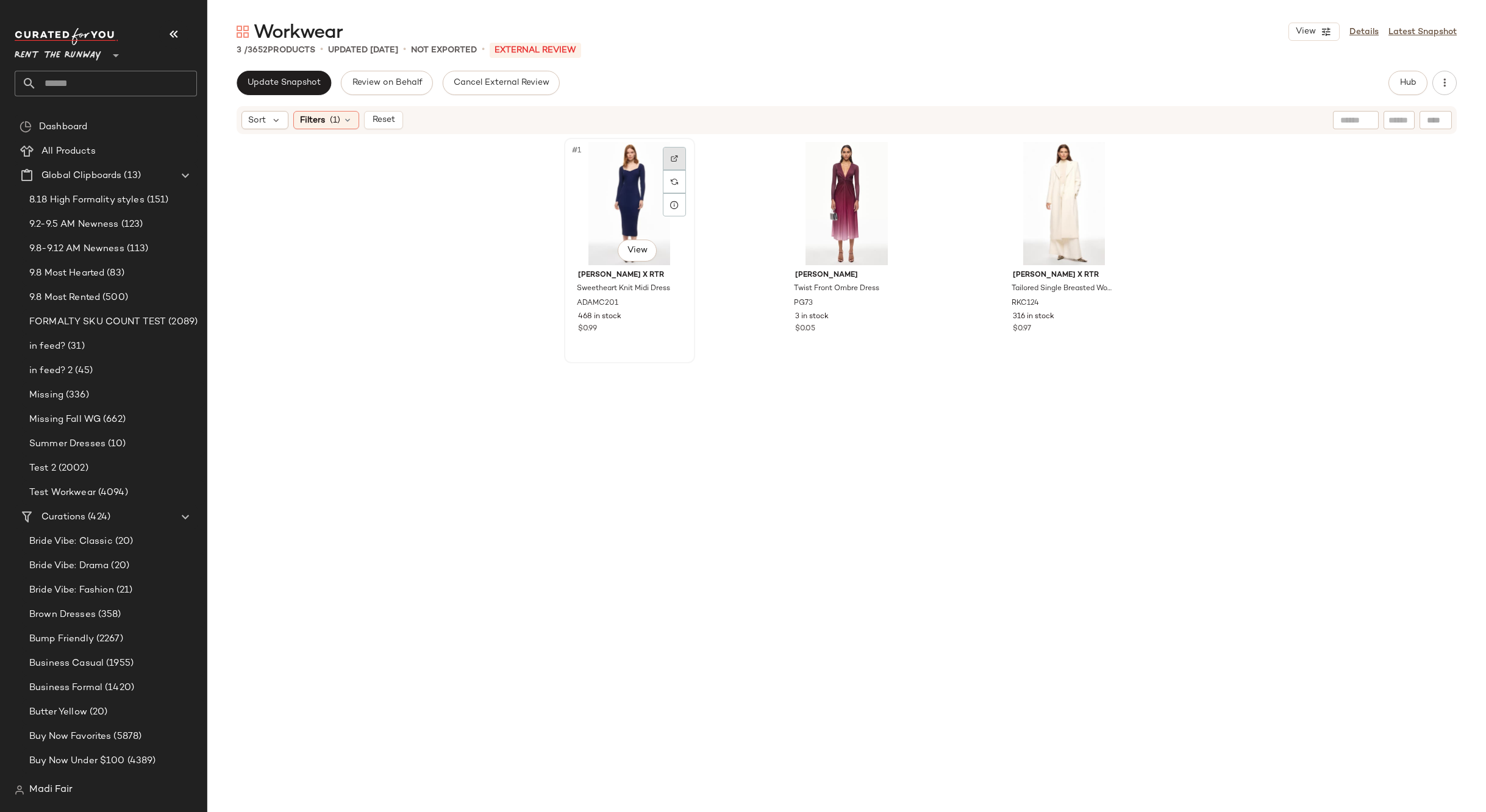
click at [674, 151] on div at bounding box center [674, 159] width 23 height 23
click at [1098, 159] on div at bounding box center [1109, 159] width 23 height 23
click at [887, 150] on div at bounding box center [891, 159] width 23 height 23
click at [340, 117] on div "Filters (1)" at bounding box center [326, 120] width 66 height 18
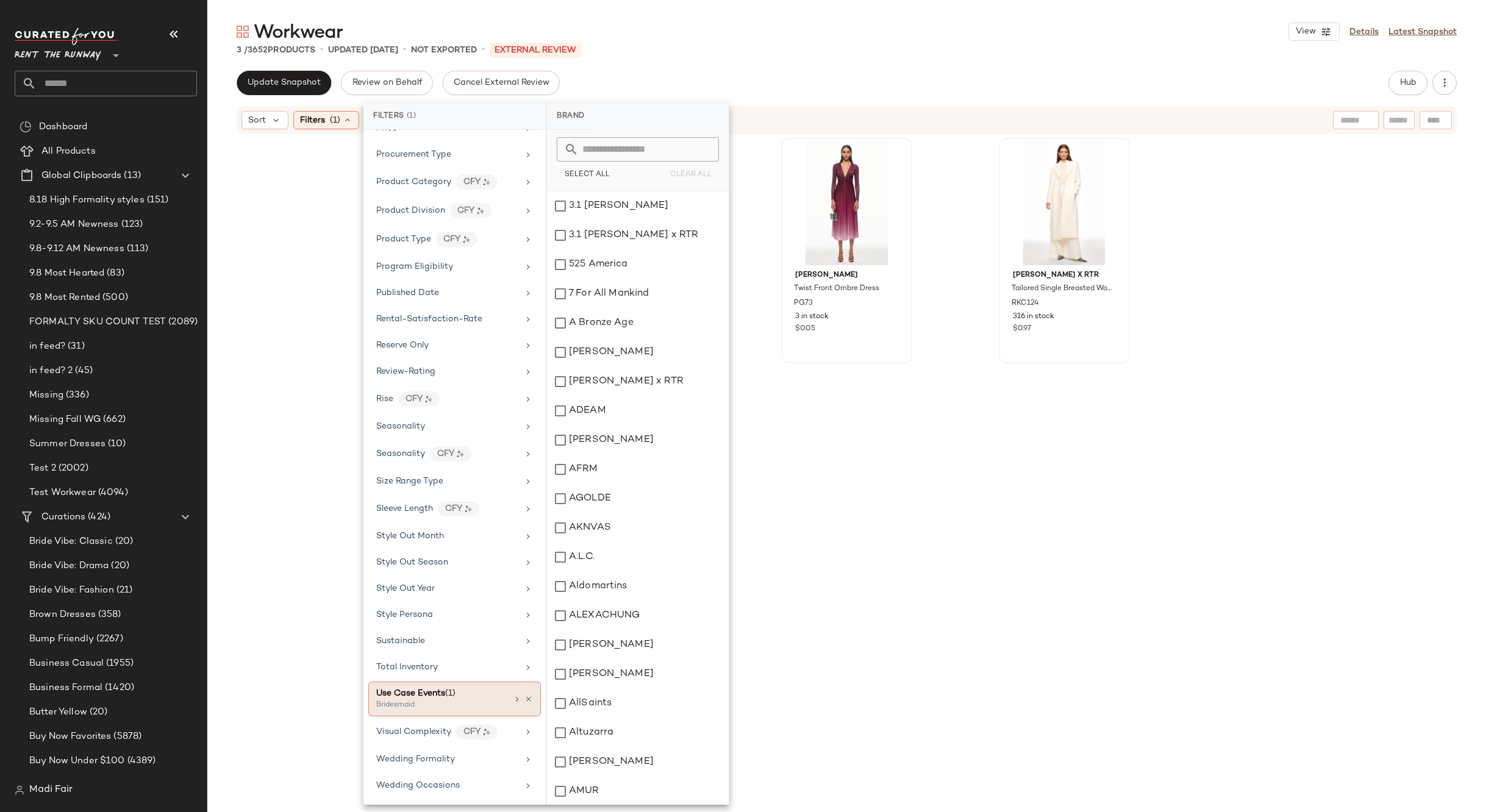
click at [527, 704] on div "Use Case Events (1) Bridesmaid" at bounding box center [454, 699] width 172 height 35
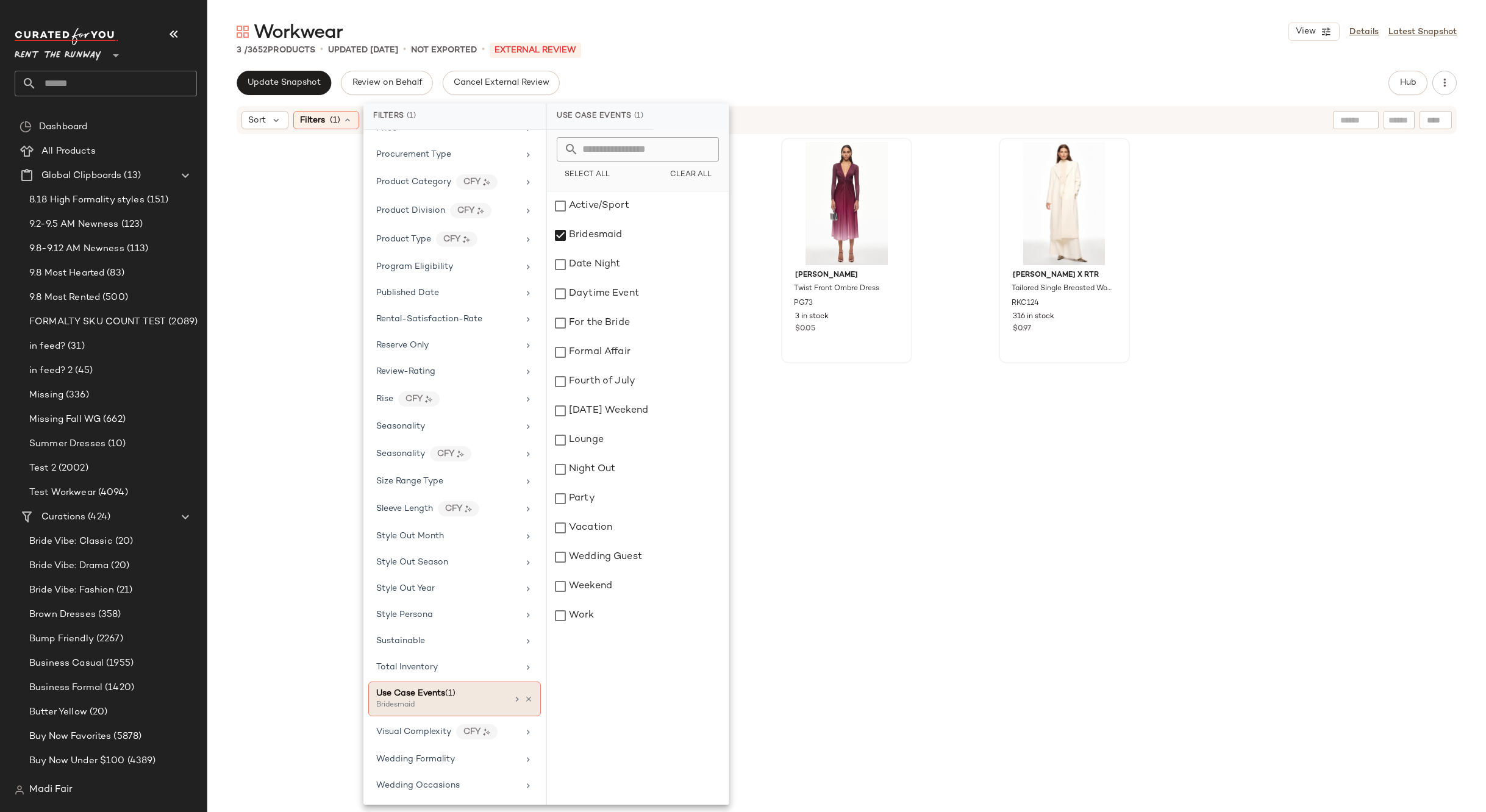
click at [525, 701] on icon at bounding box center [528, 699] width 8 height 8
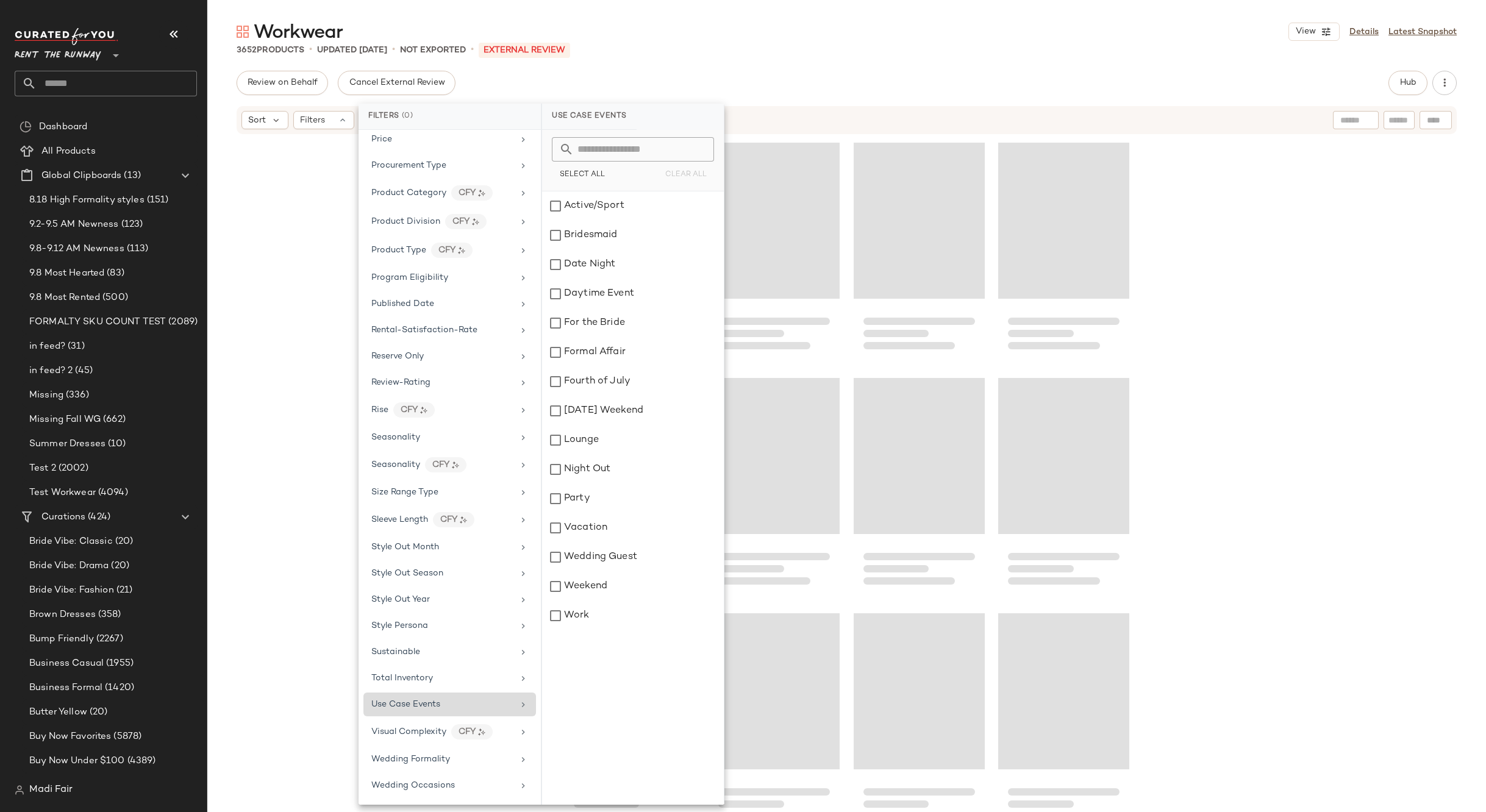
click at [497, 701] on div "Use Case Events" at bounding box center [442, 704] width 142 height 13
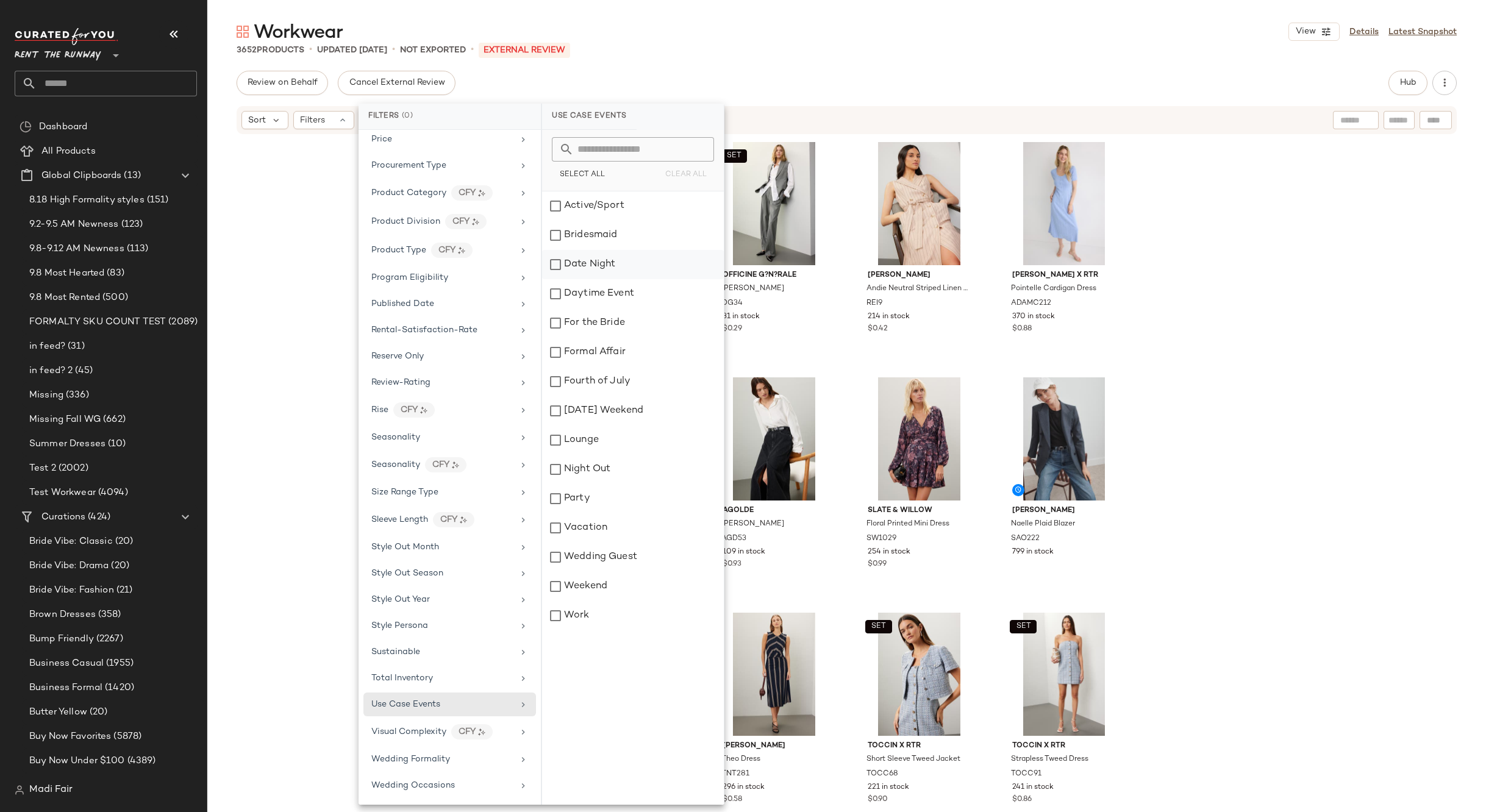
click at [622, 266] on div "Date Night" at bounding box center [633, 265] width 181 height 29
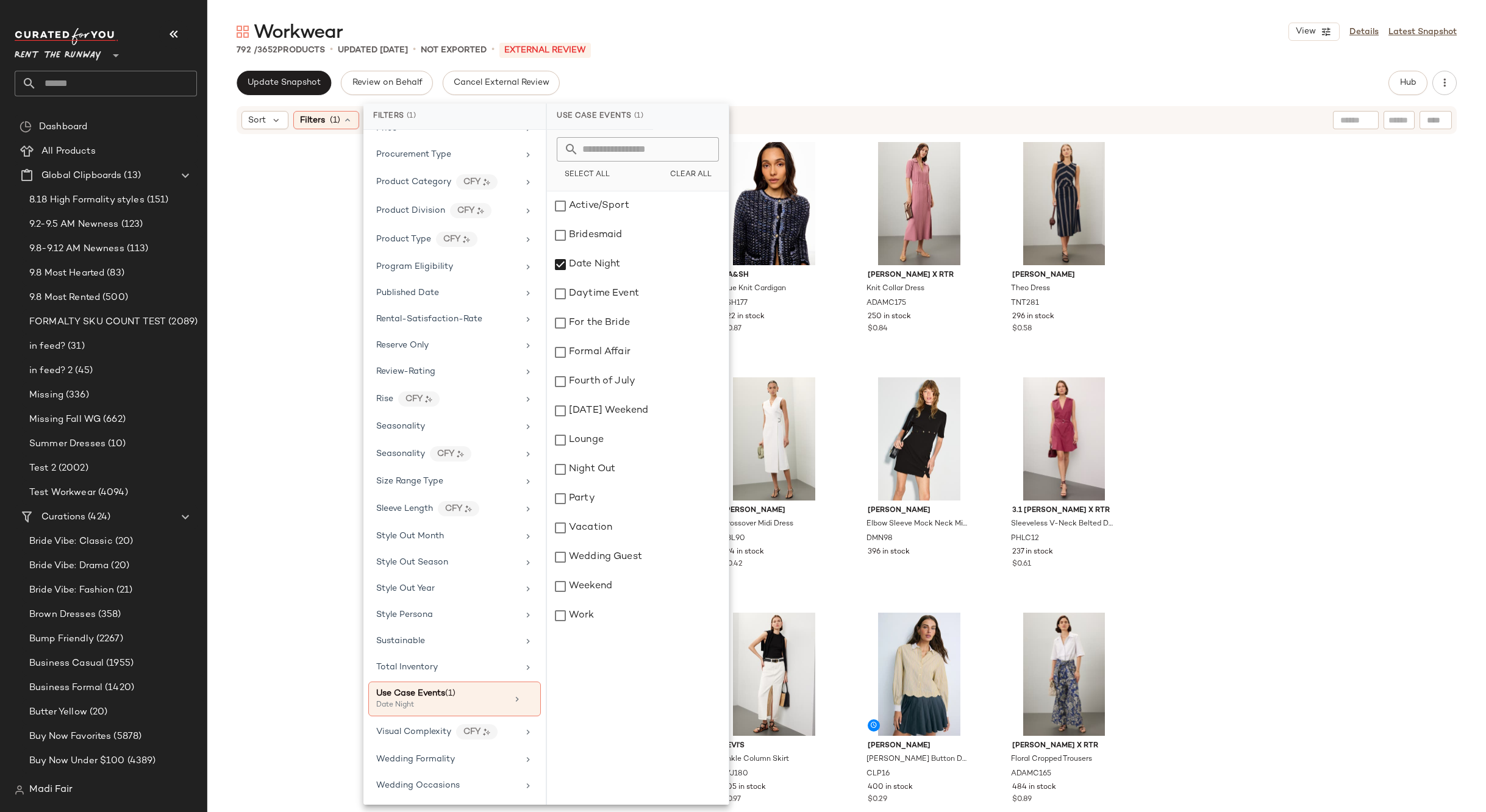
click at [1274, 274] on div "Reiss Andie Neutral Striped Linen Dress REI9 214 in stock $0.42 ba&sh Blue Knit…" at bounding box center [846, 472] width 1279 height 673
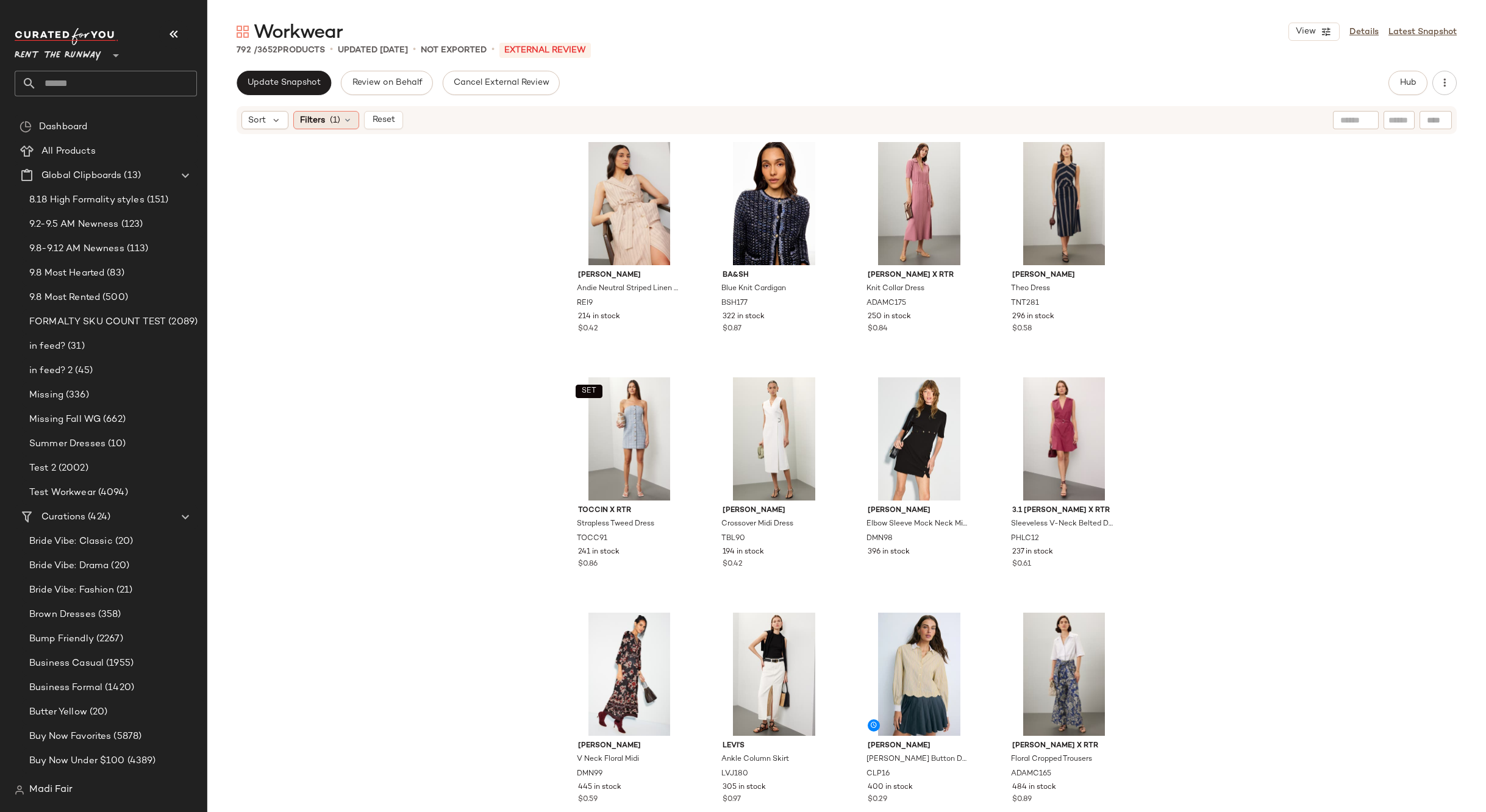
click at [303, 115] on span "Filters" at bounding box center [312, 120] width 25 height 13
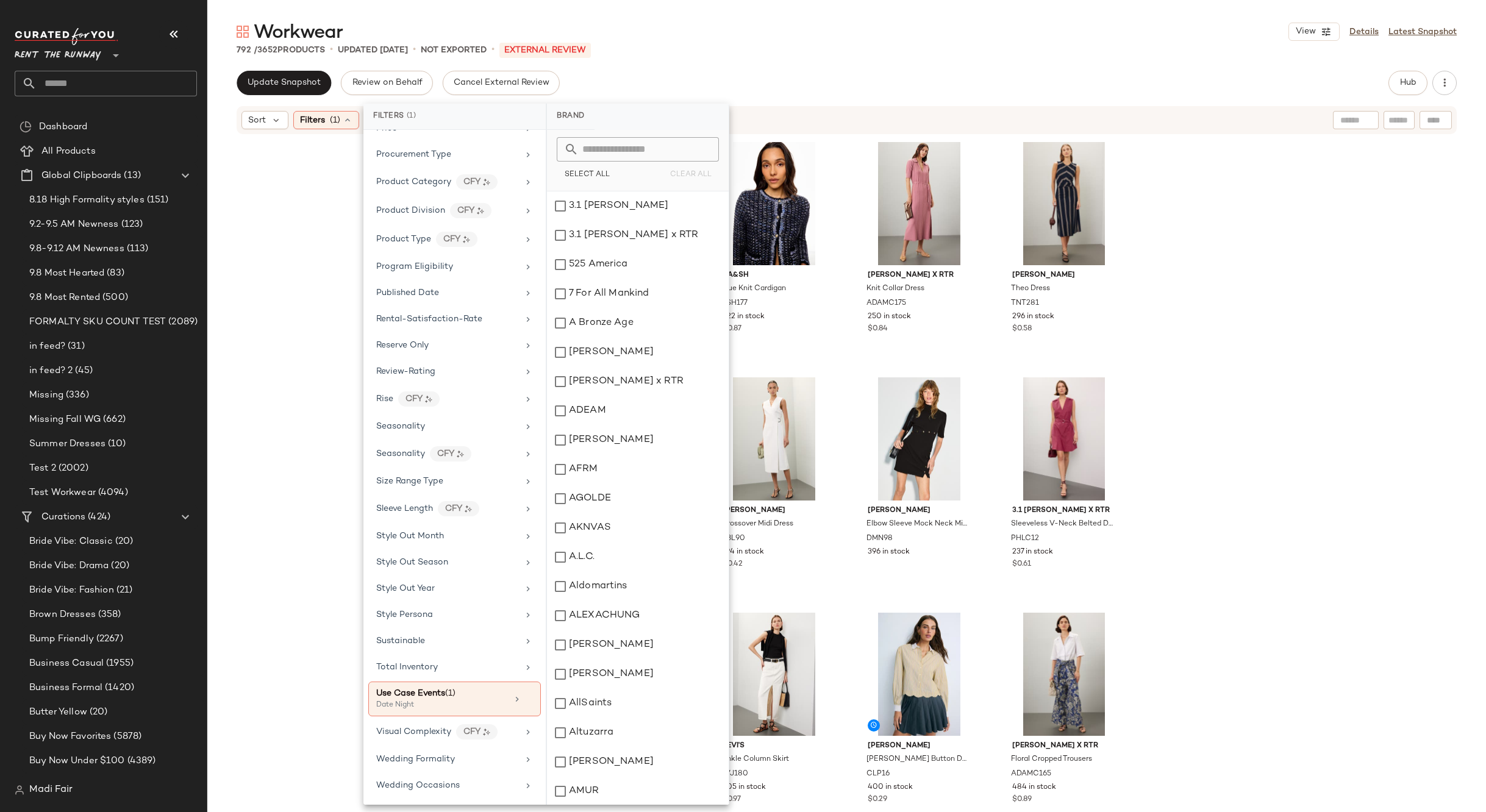
click at [1189, 373] on div "Reiss Andie Neutral Striped Linen Dress REI9 214 in stock $0.42 ba&sh Blue Knit…" at bounding box center [846, 472] width 1279 height 673
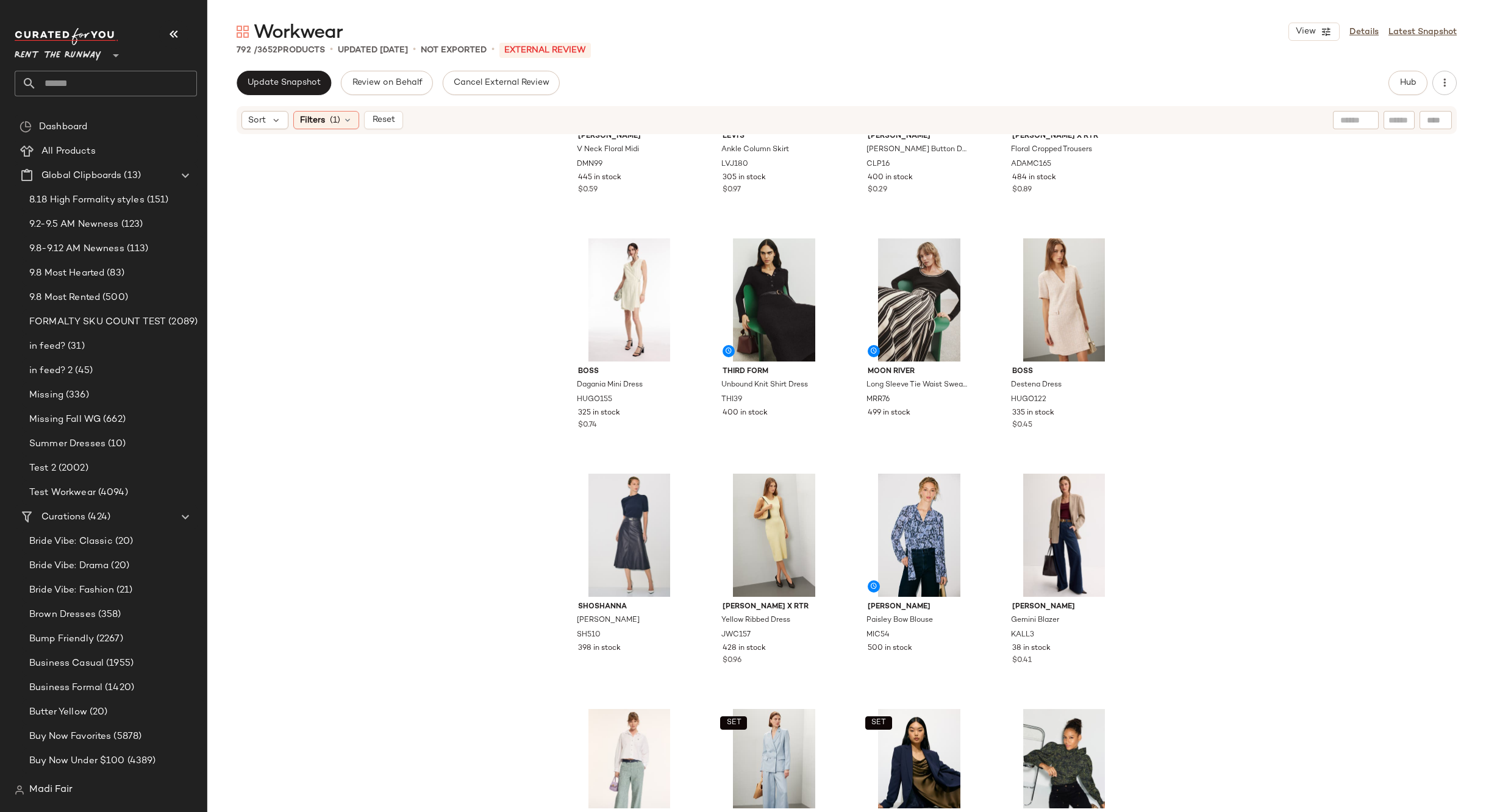
scroll to position [741, 0]
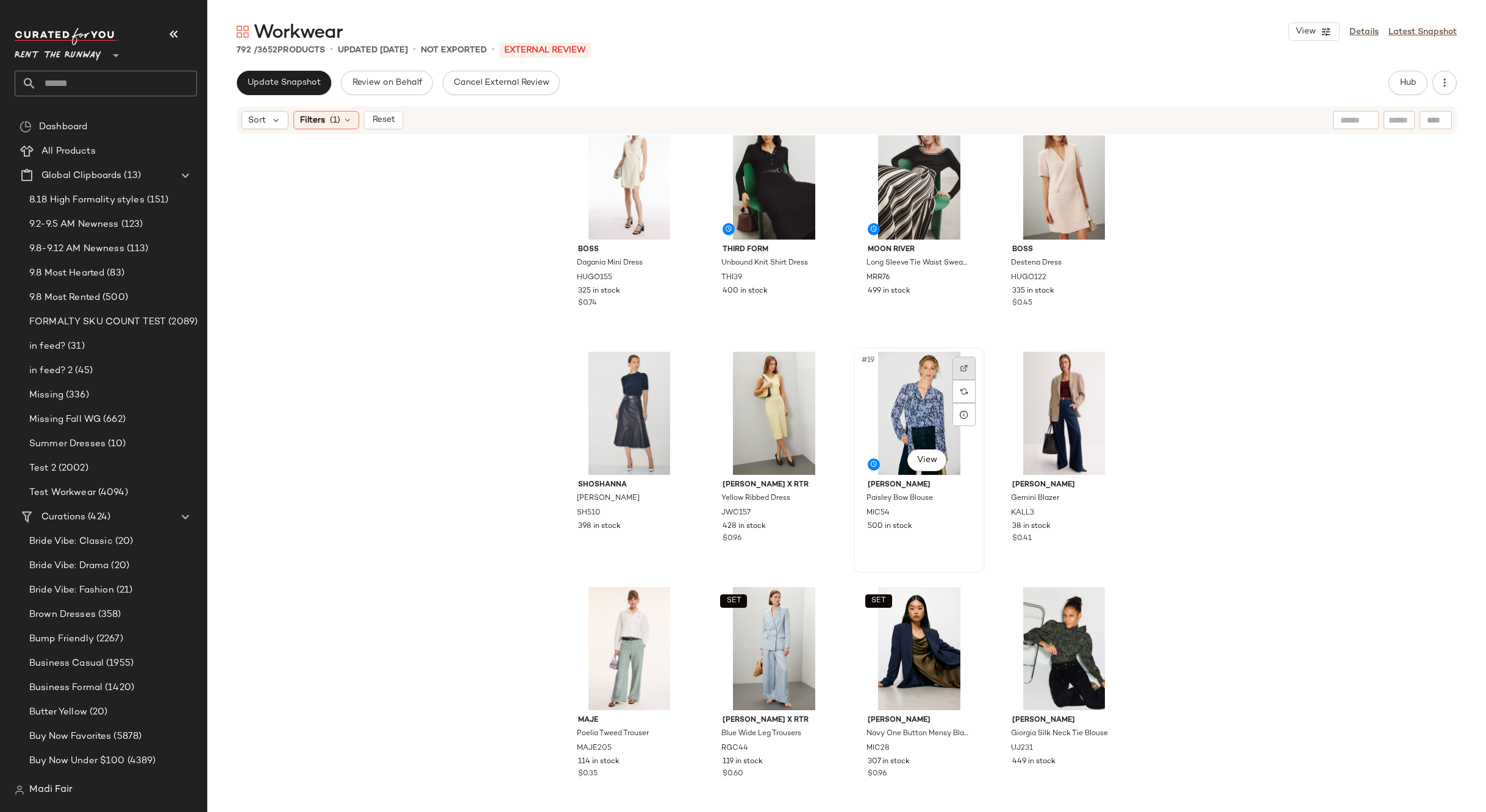
click at [963, 367] on img at bounding box center [964, 368] width 8 height 8
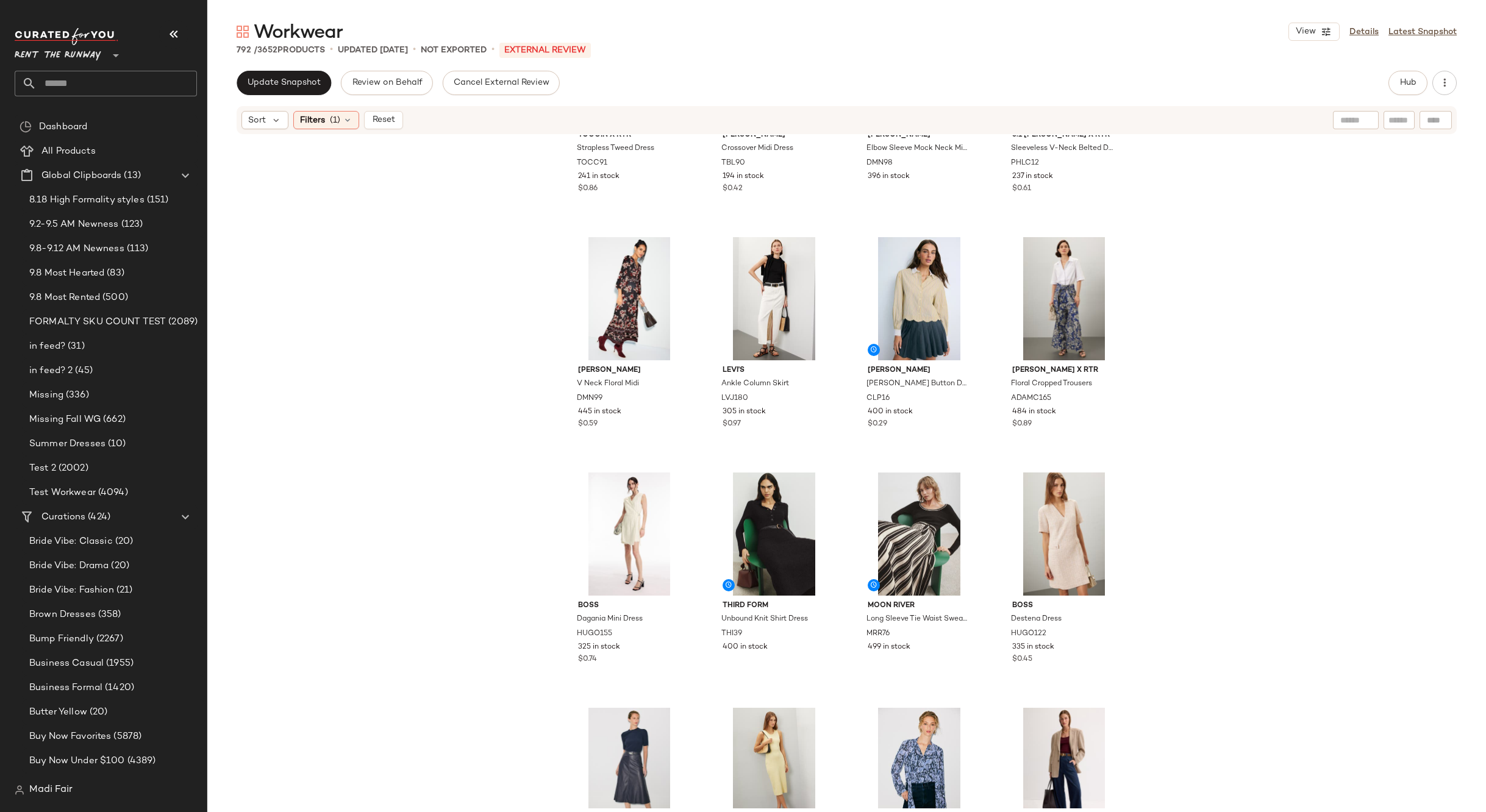
scroll to position [0, 0]
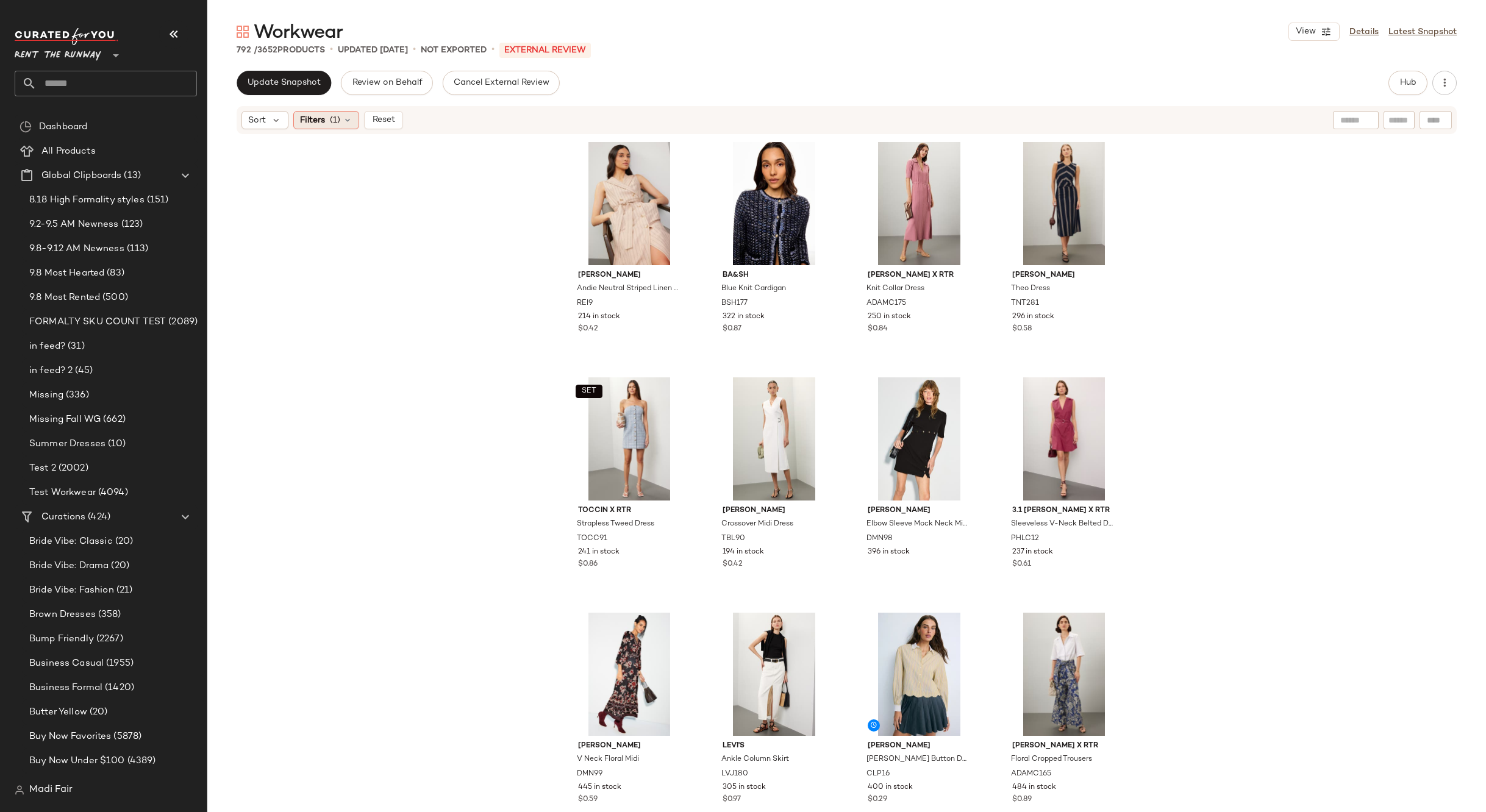
click at [324, 119] on span "Filters" at bounding box center [312, 120] width 25 height 13
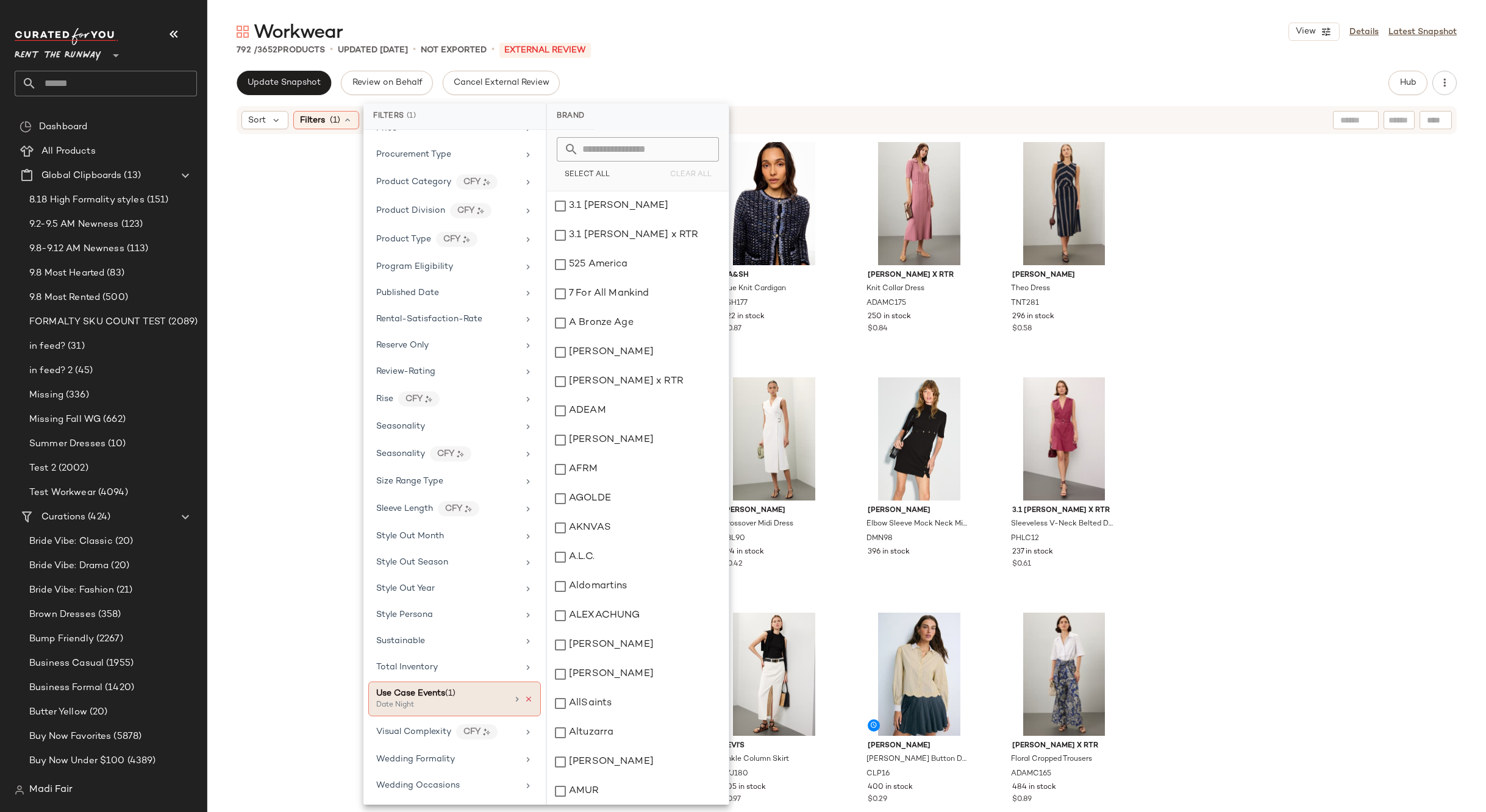
click at [525, 702] on icon at bounding box center [528, 699] width 8 height 8
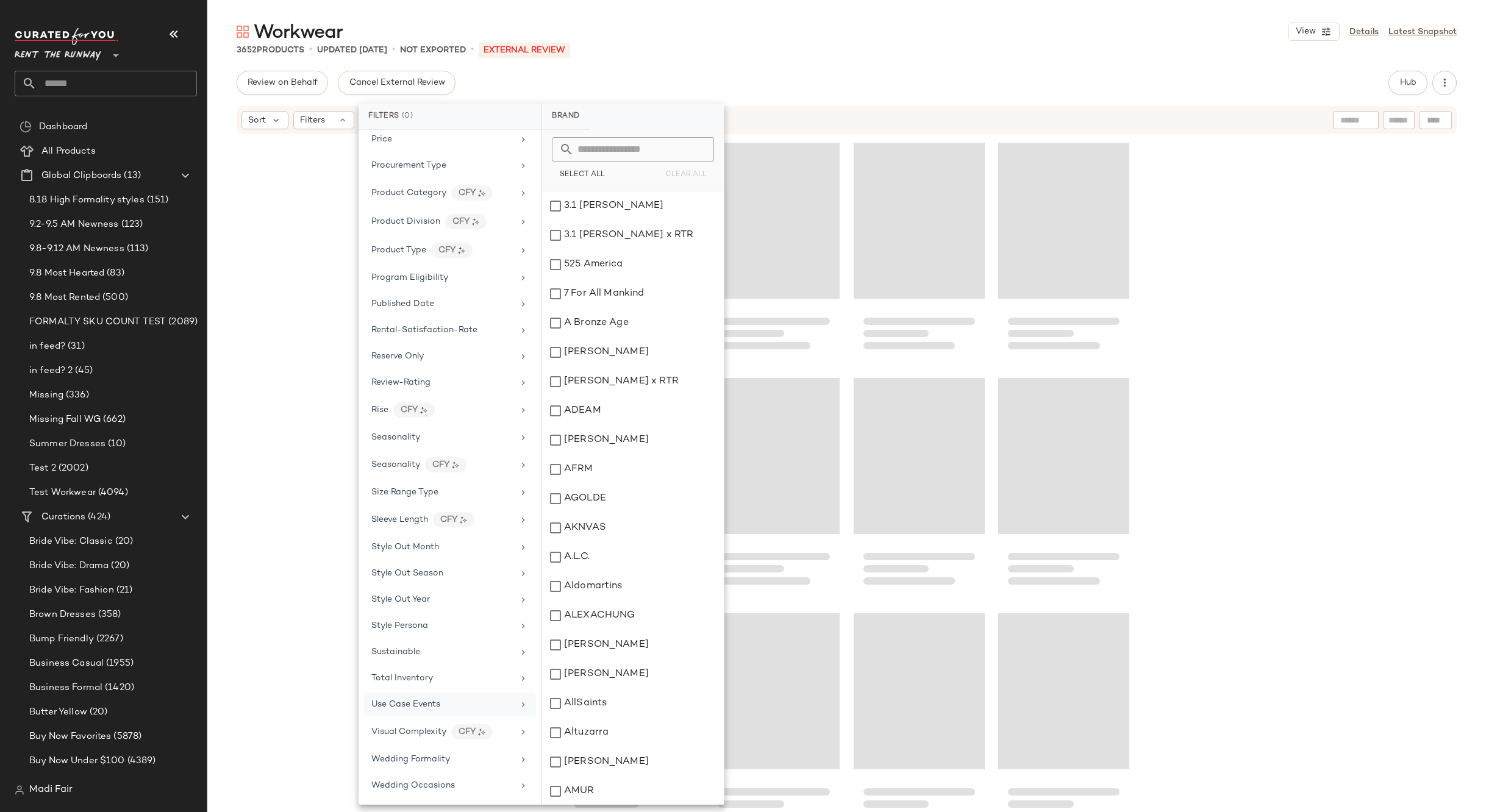
click at [491, 704] on div "Use Case Events" at bounding box center [442, 704] width 142 height 13
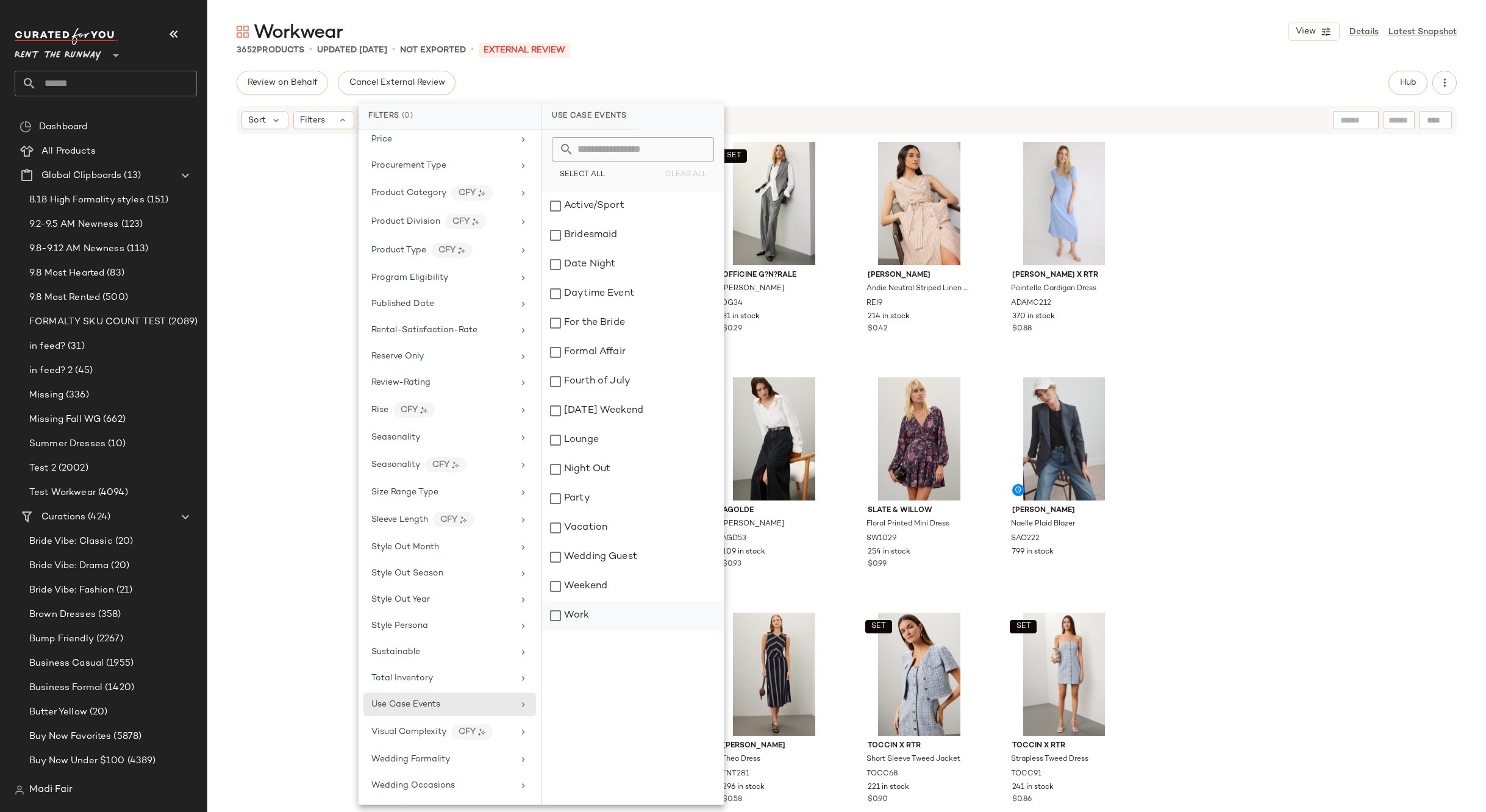
click at [613, 613] on div "Work" at bounding box center [633, 615] width 181 height 29
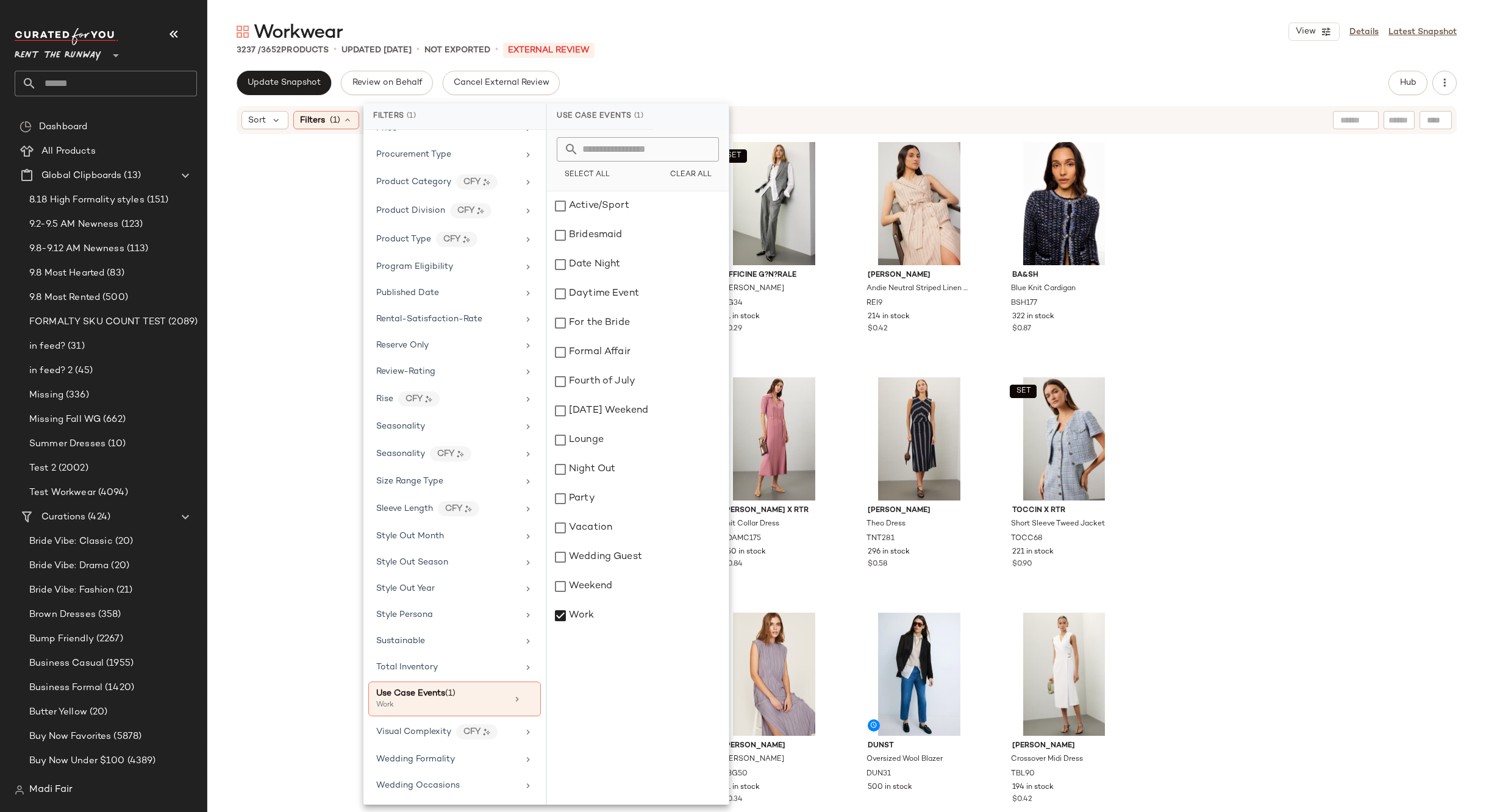
click at [754, 24] on div "Workwear View Details Latest Snapshot" at bounding box center [846, 32] width 1279 height 24
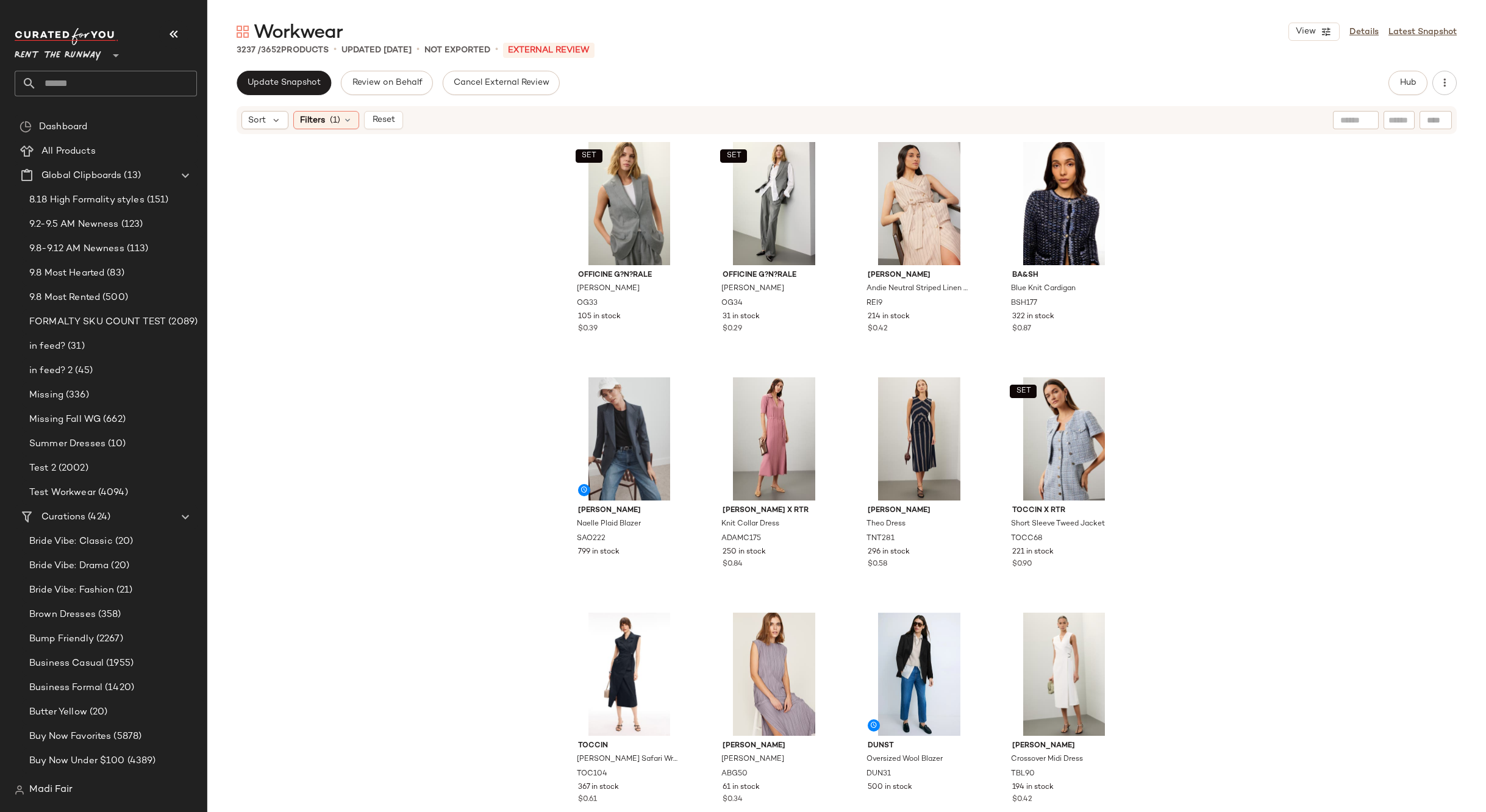
drag, startPoint x: 335, startPoint y: 50, endPoint x: 229, endPoint y: 52, distance: 106.0
click at [229, 52] on div "3237 / 3652 Products • updated Sep 10th • Not Exported • External REVIEW" at bounding box center [846, 50] width 1279 height 12
click at [365, 263] on div "SET Officine G?n?rale Giovanni Vest OG33 105 in stock $0.39 SET Officine G?n?ra…" at bounding box center [846, 472] width 1279 height 673
drag, startPoint x: 332, startPoint y: 49, endPoint x: 214, endPoint y: 51, distance: 118.0
click at [214, 51] on div "3237 / 3652 Products • updated Sep 10th • Not Exported • External REVIEW" at bounding box center [846, 50] width 1279 height 12
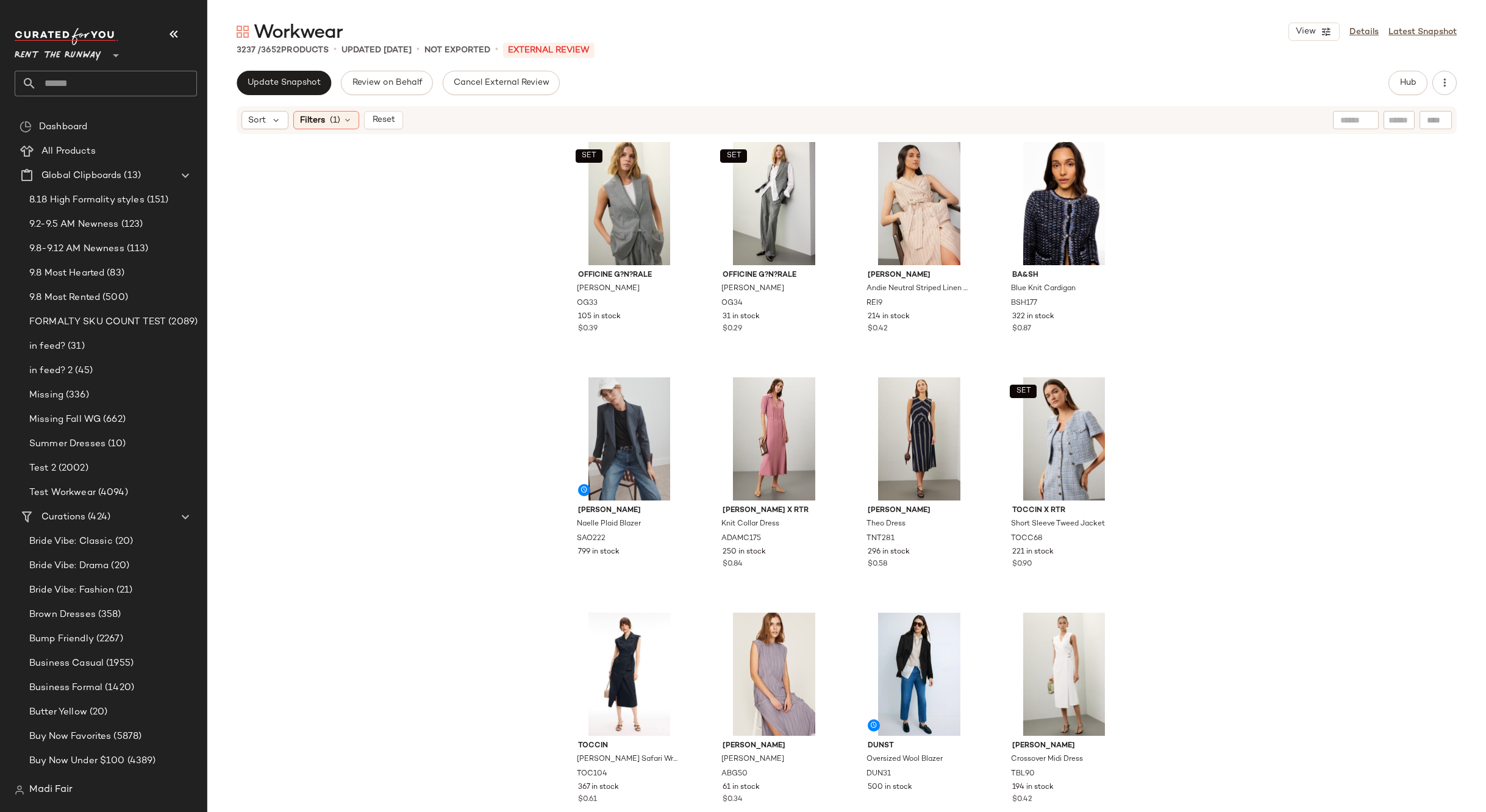
click at [374, 291] on div "SET Officine G?n?rale Giovanni Vest OG33 105 in stock $0.39 SET Officine G?n?ra…" at bounding box center [846, 472] width 1279 height 673
click at [335, 119] on span "(1)" at bounding box center [335, 120] width 11 height 13
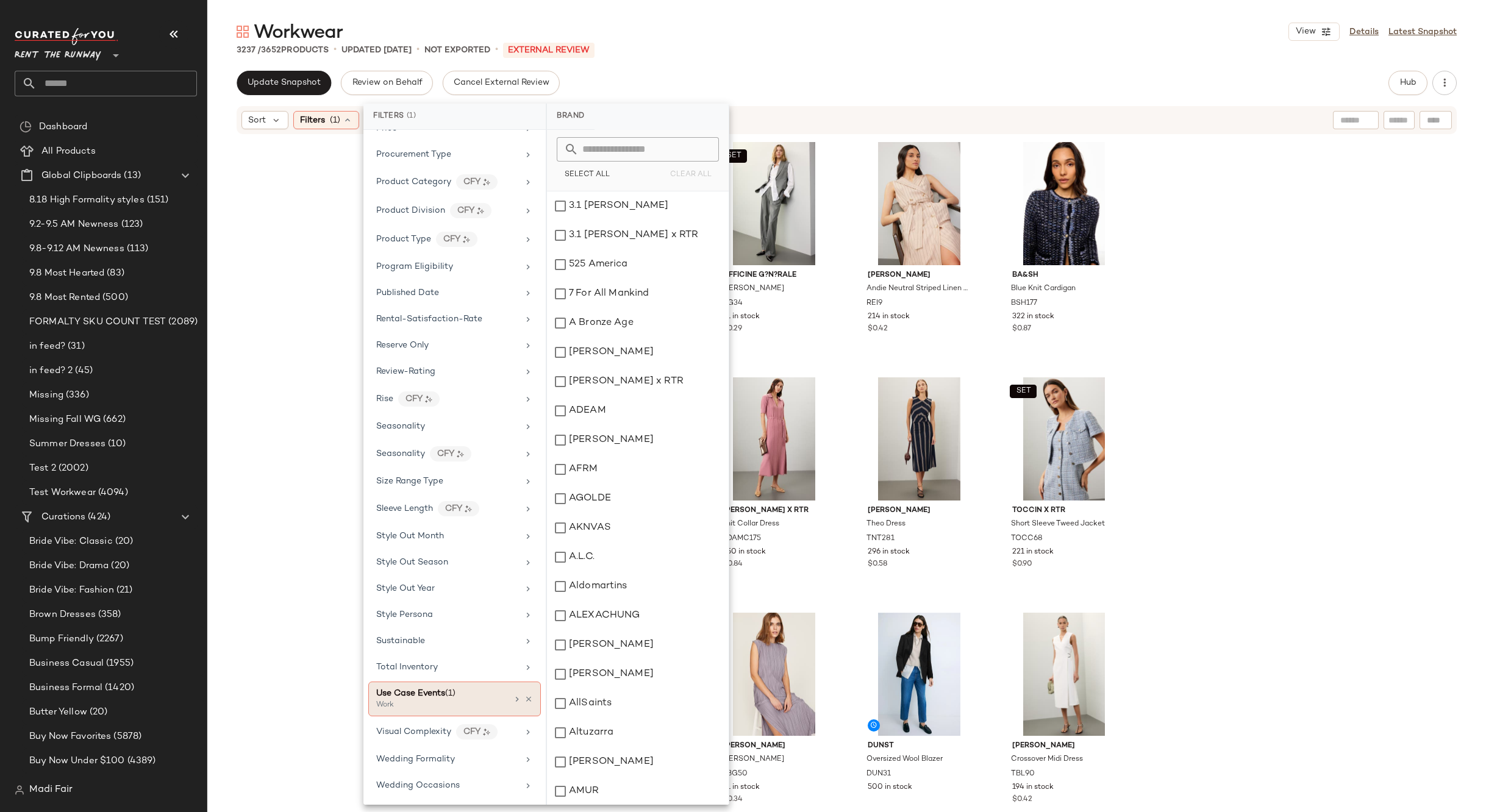
click at [485, 698] on div "Use Case Events (1)" at bounding box center [441, 693] width 131 height 13
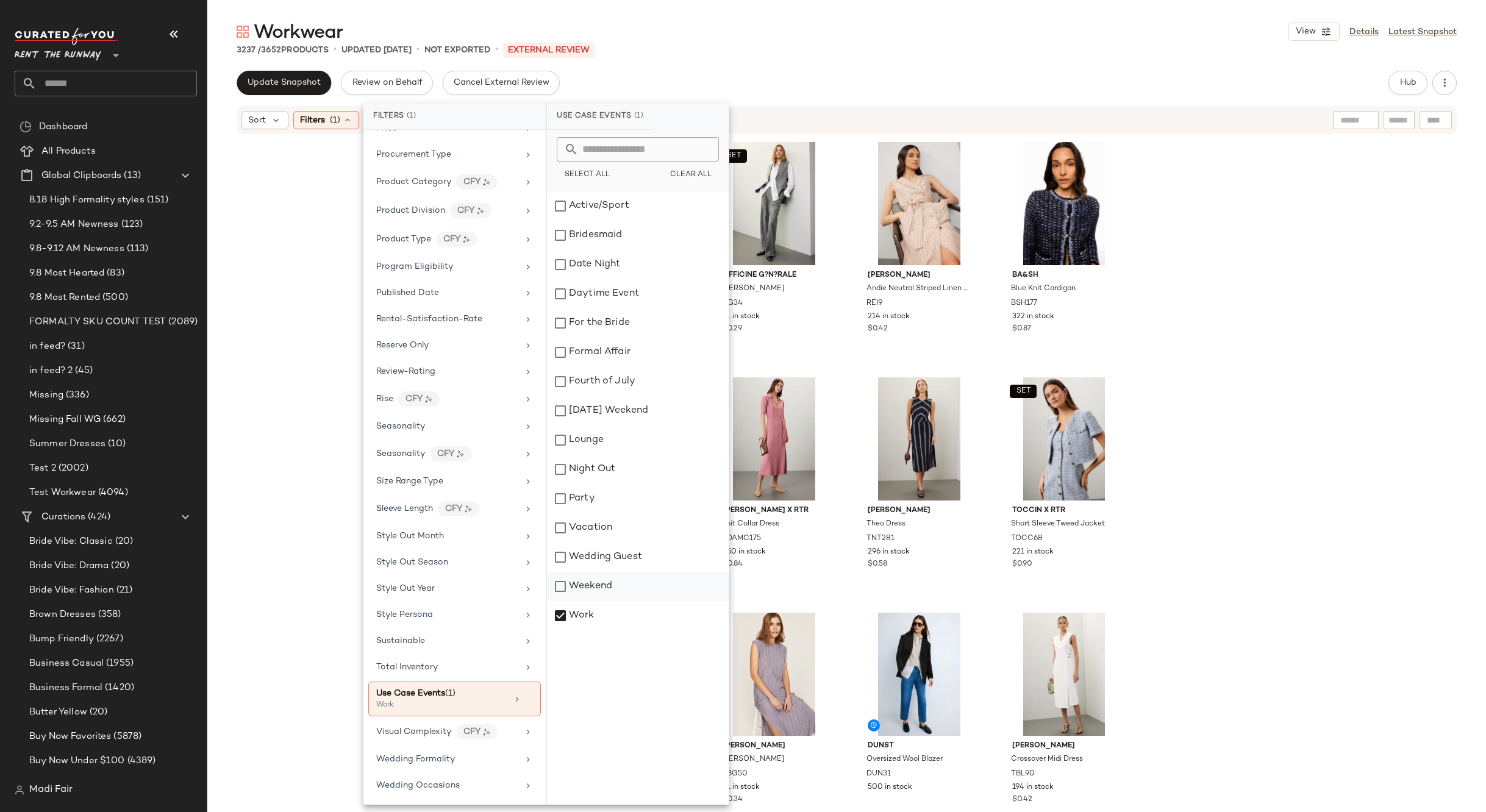
click at [586, 598] on div "Weekend" at bounding box center [637, 586] width 181 height 29
click at [586, 616] on div "Work" at bounding box center [637, 615] width 181 height 29
click at [592, 591] on div "Weekend" at bounding box center [637, 586] width 181 height 29
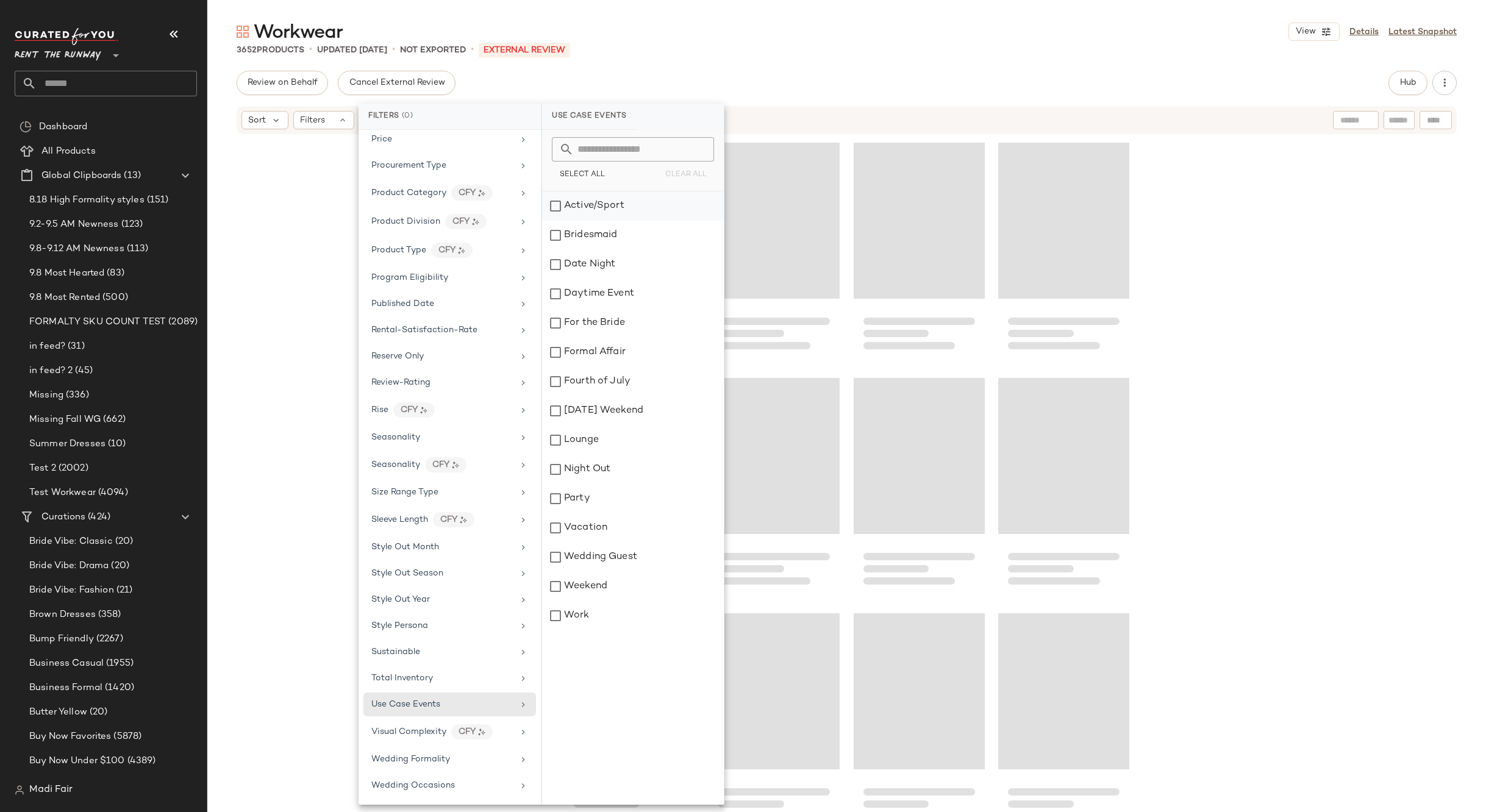
click at [594, 197] on div "Active/Sport" at bounding box center [633, 206] width 181 height 29
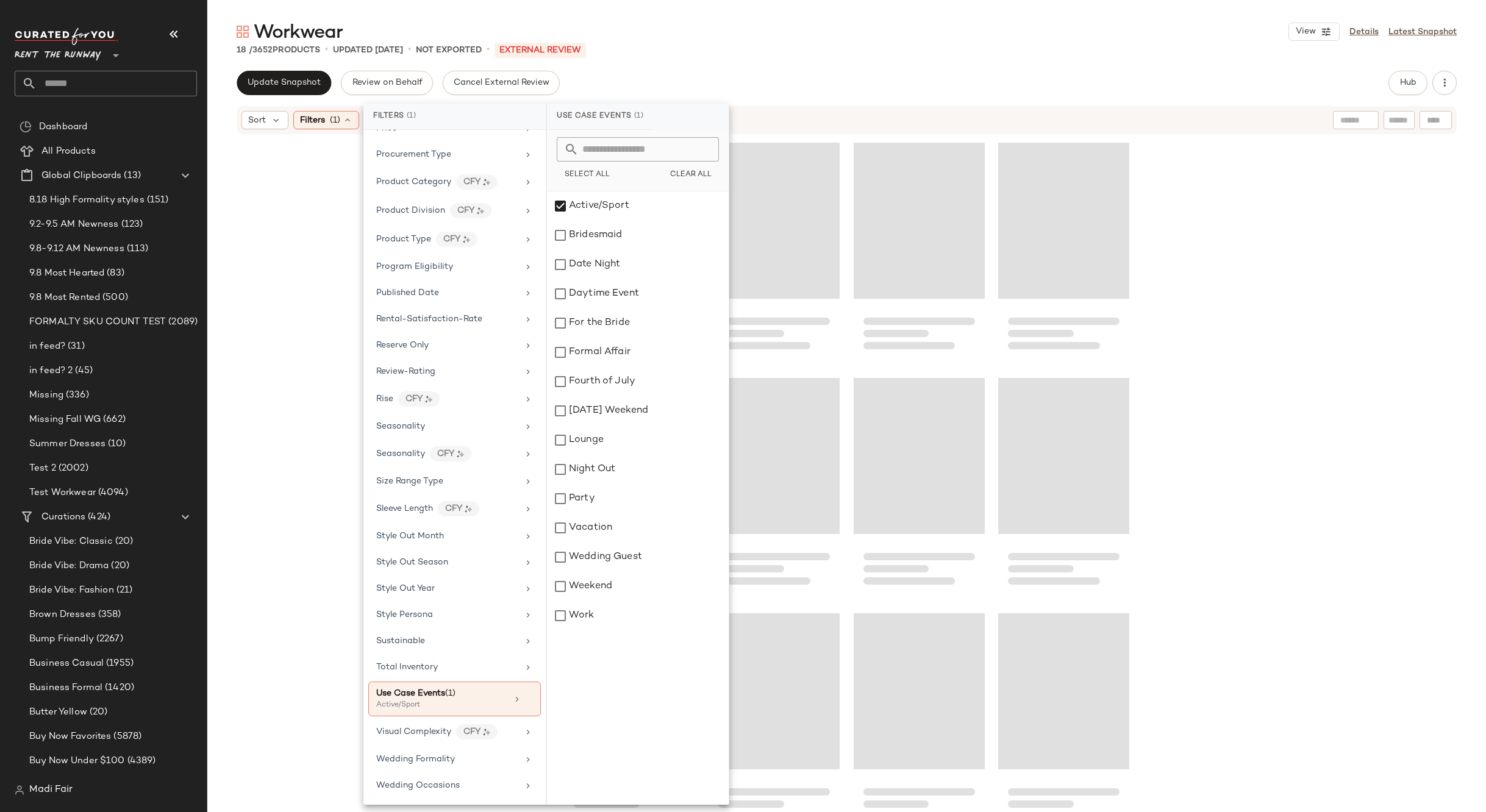
click at [1272, 303] on div at bounding box center [846, 472] width 1279 height 673
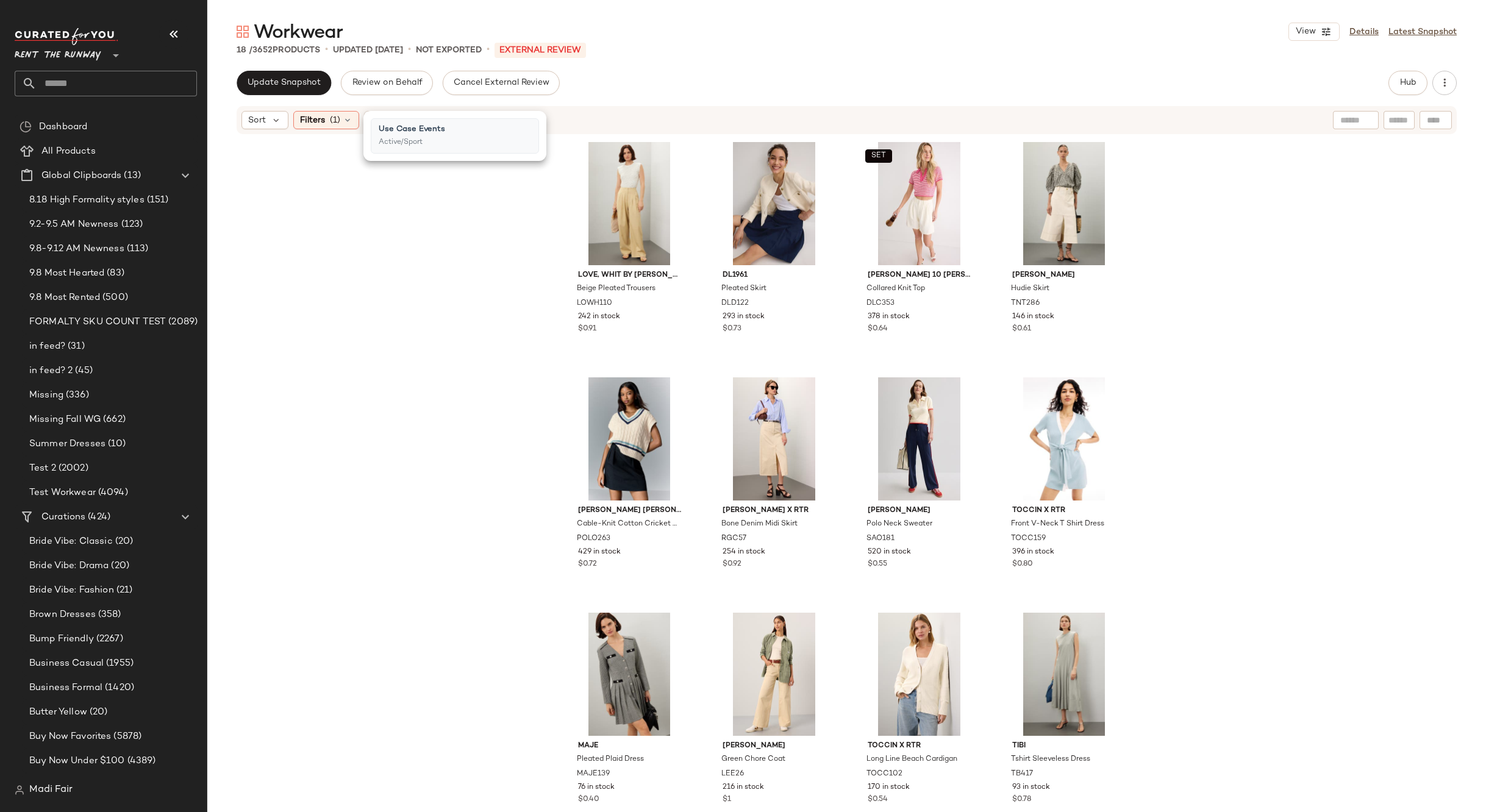
click at [1266, 301] on div "Love, Whit by Whitney Port Beige Pleated Trousers LOWH110 242 in stock $0.91 DL…" at bounding box center [846, 472] width 1279 height 673
click at [307, 123] on span "Filters" at bounding box center [312, 120] width 25 height 13
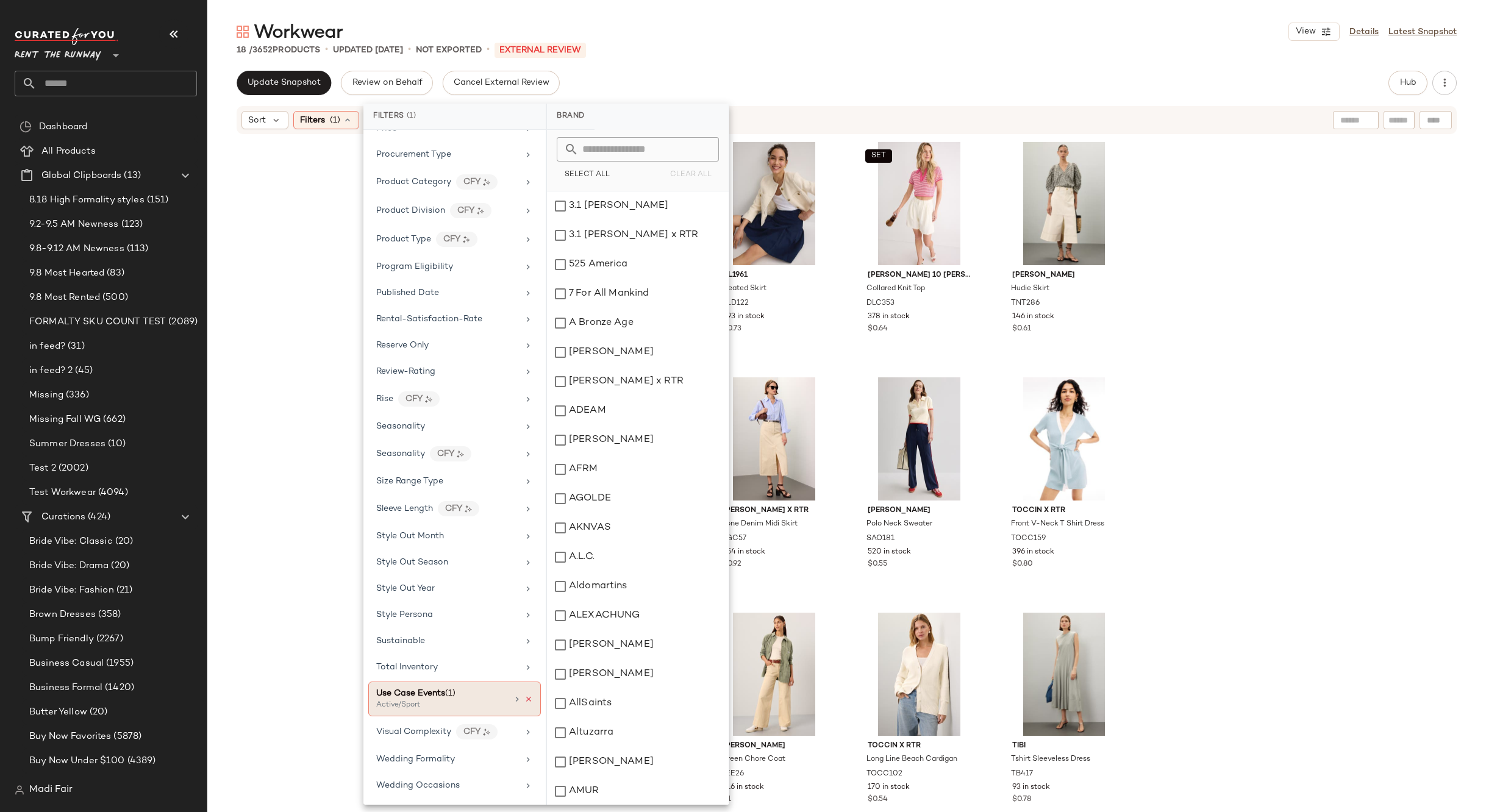
click at [525, 697] on icon at bounding box center [528, 699] width 8 height 8
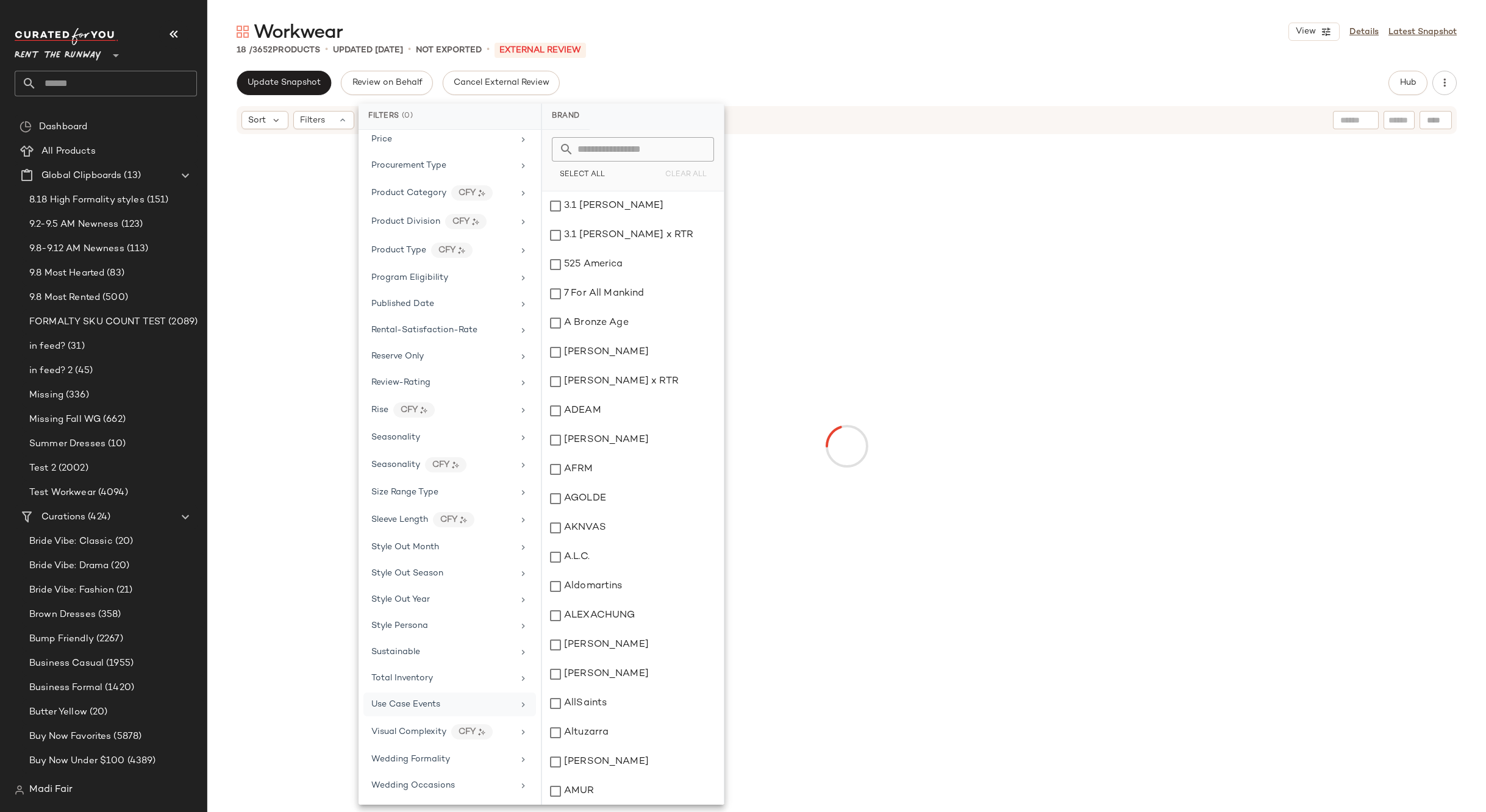
scroll to position [1345, 0]
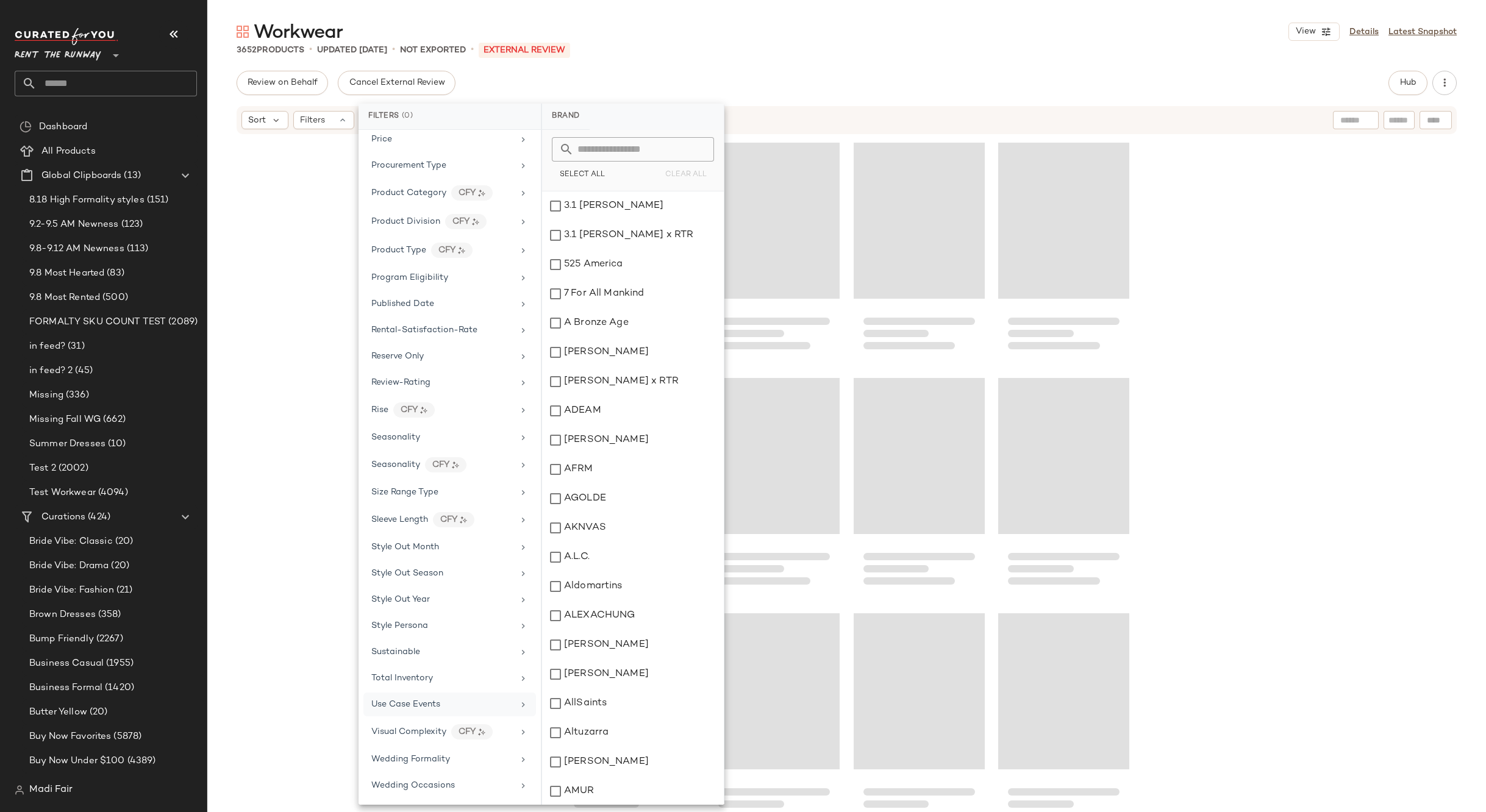
click at [488, 702] on div "Use Case Events" at bounding box center [442, 704] width 142 height 13
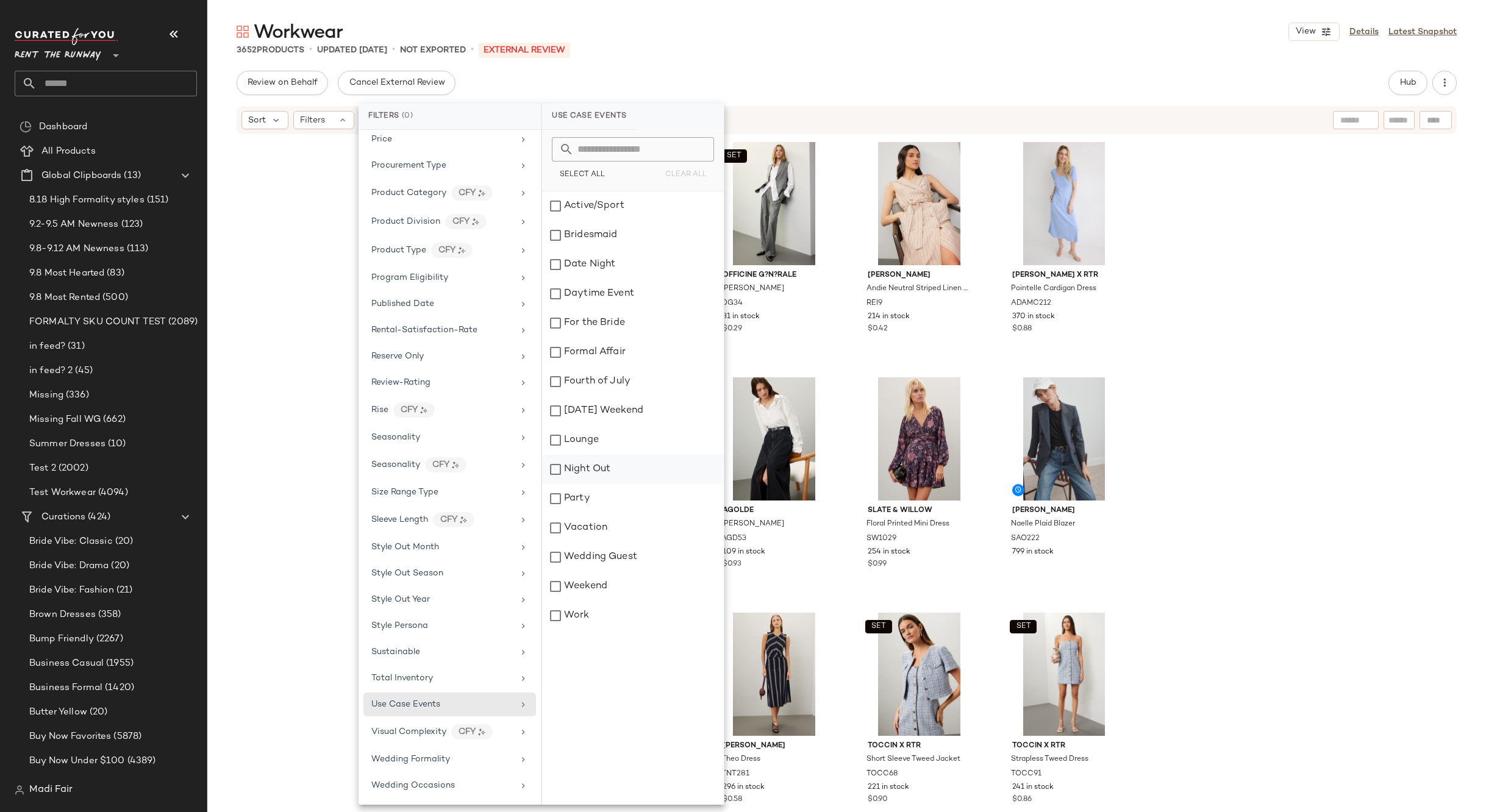
click at [613, 463] on div "Night Out" at bounding box center [633, 470] width 181 height 29
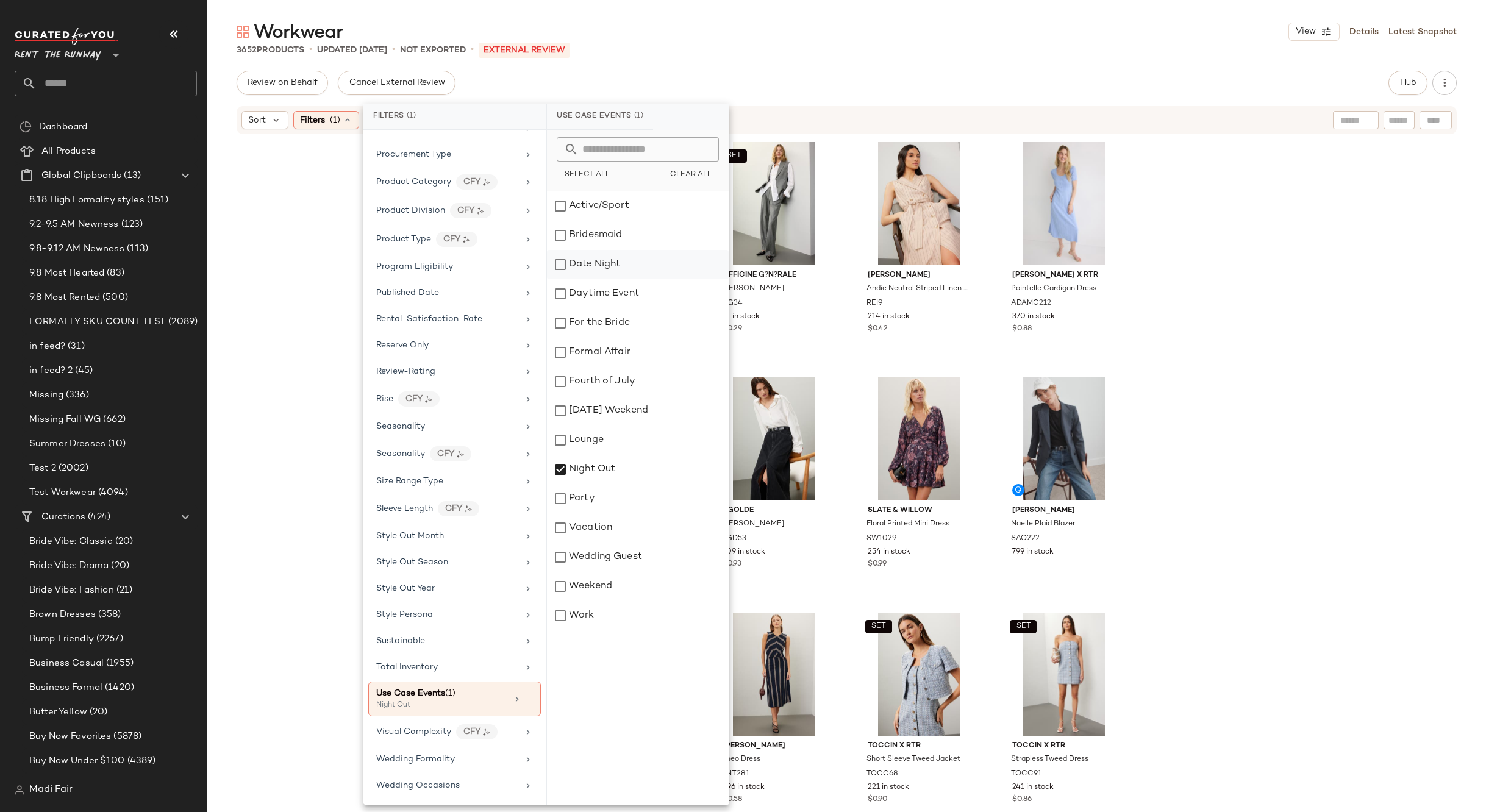
click at [633, 255] on div "Date Night" at bounding box center [637, 265] width 181 height 29
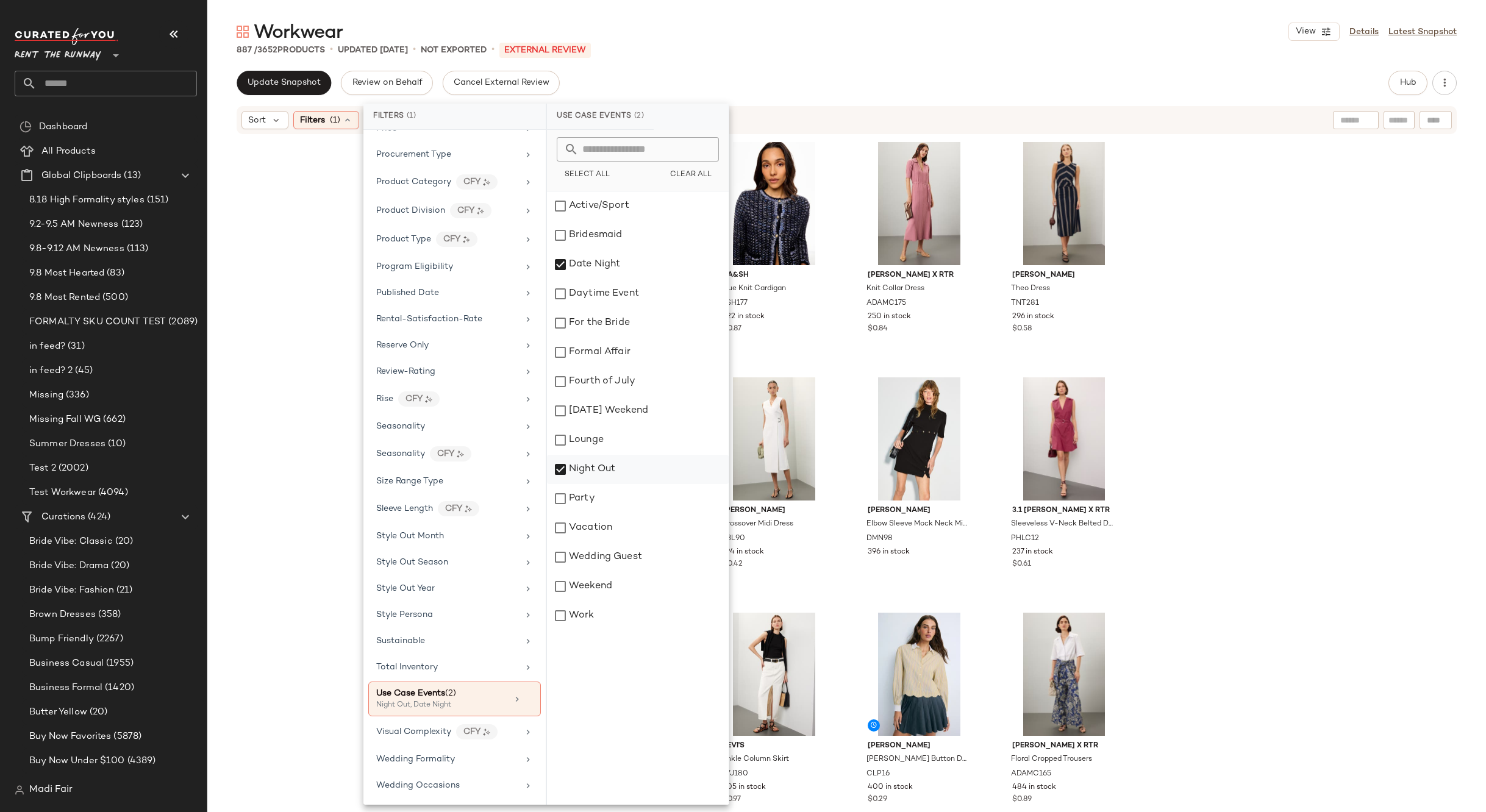
click at [585, 473] on div "Night Out" at bounding box center [637, 470] width 181 height 29
click at [1285, 371] on div "Reiss Andie Neutral Striped Linen Dress REI9 214 in stock $0.42 ba&sh Blue Knit…" at bounding box center [846, 472] width 1279 height 673
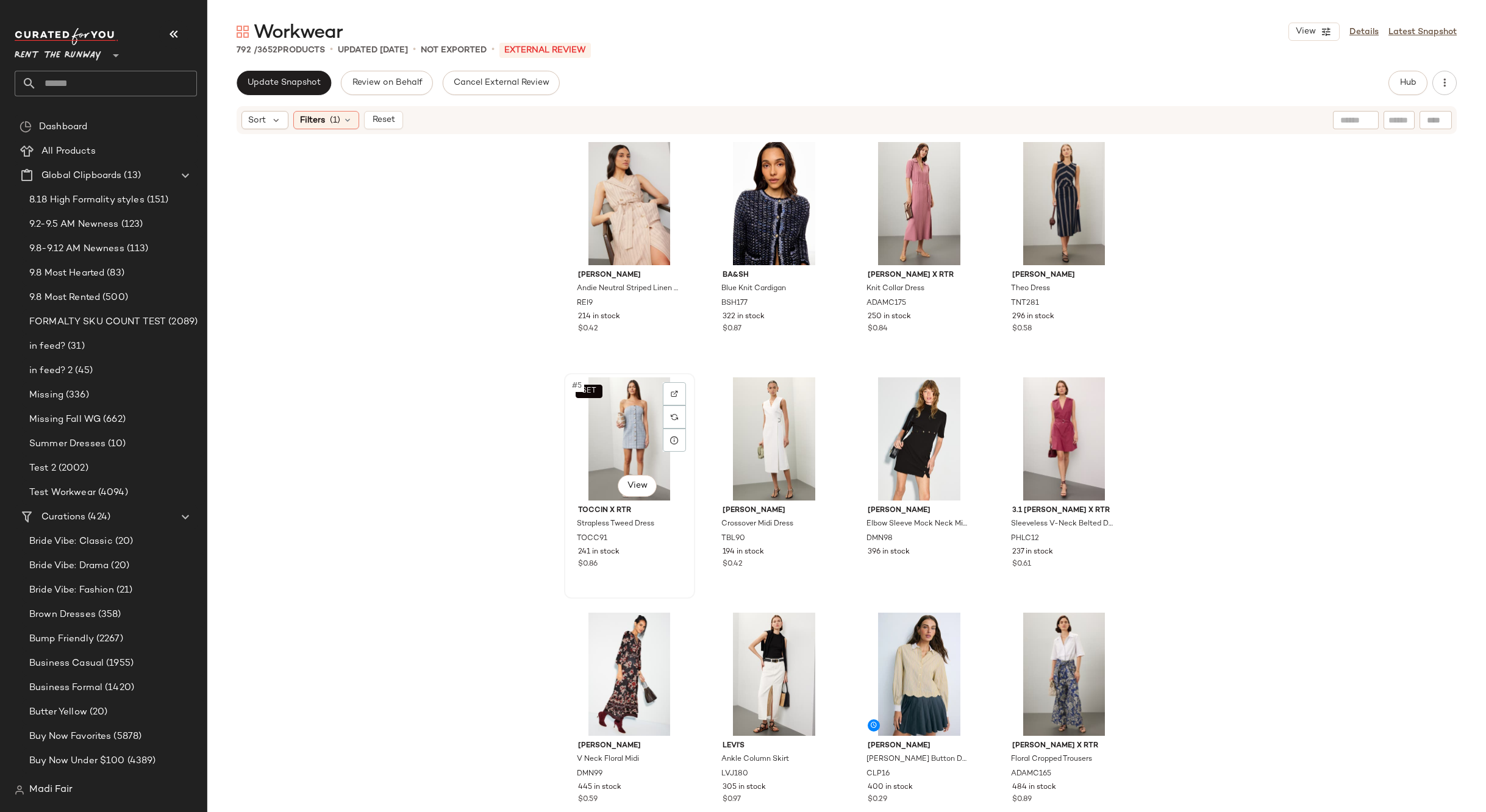
click at [605, 438] on div "SET #5 View" at bounding box center [629, 439] width 123 height 124
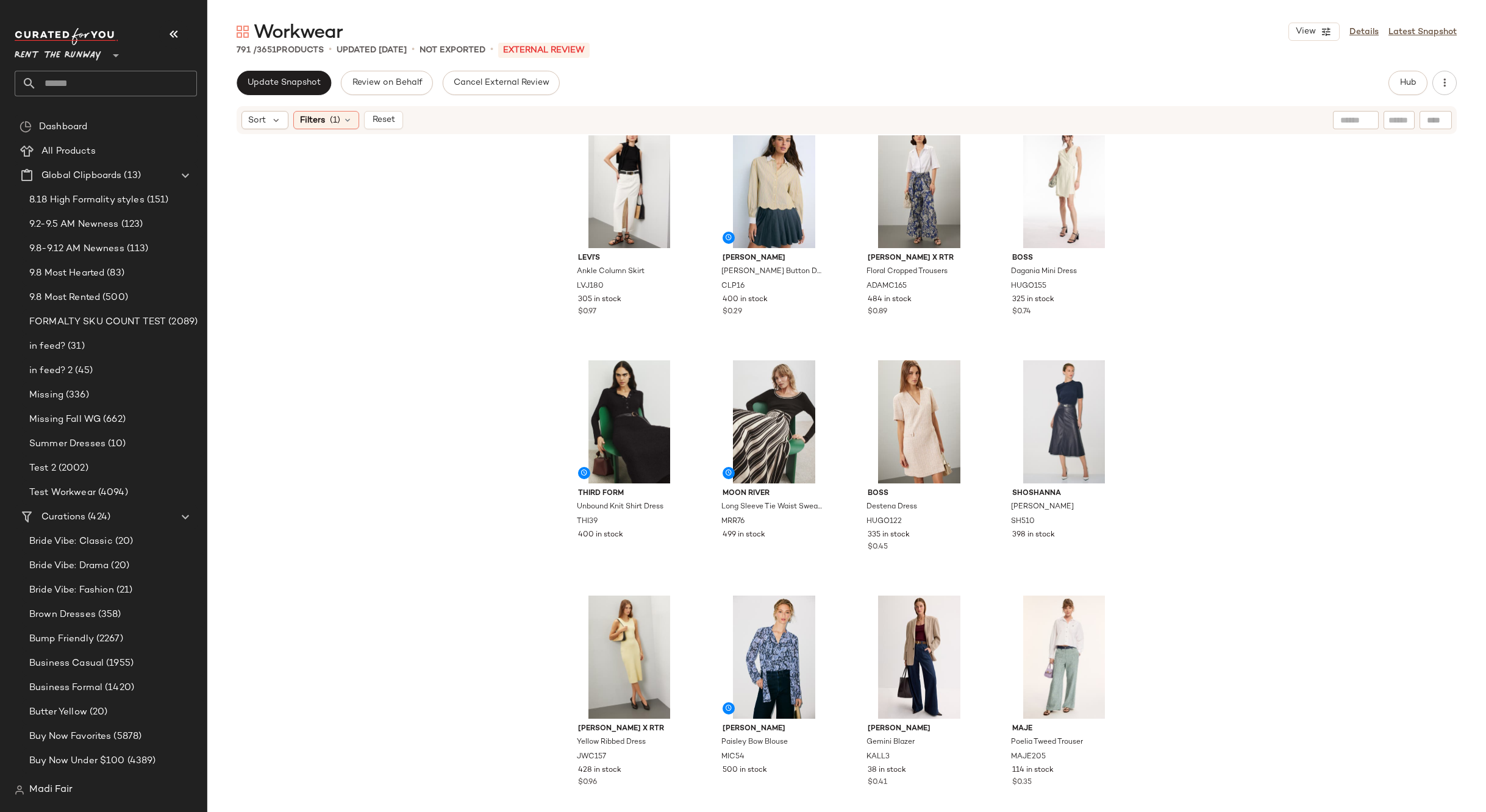
scroll to position [122, 0]
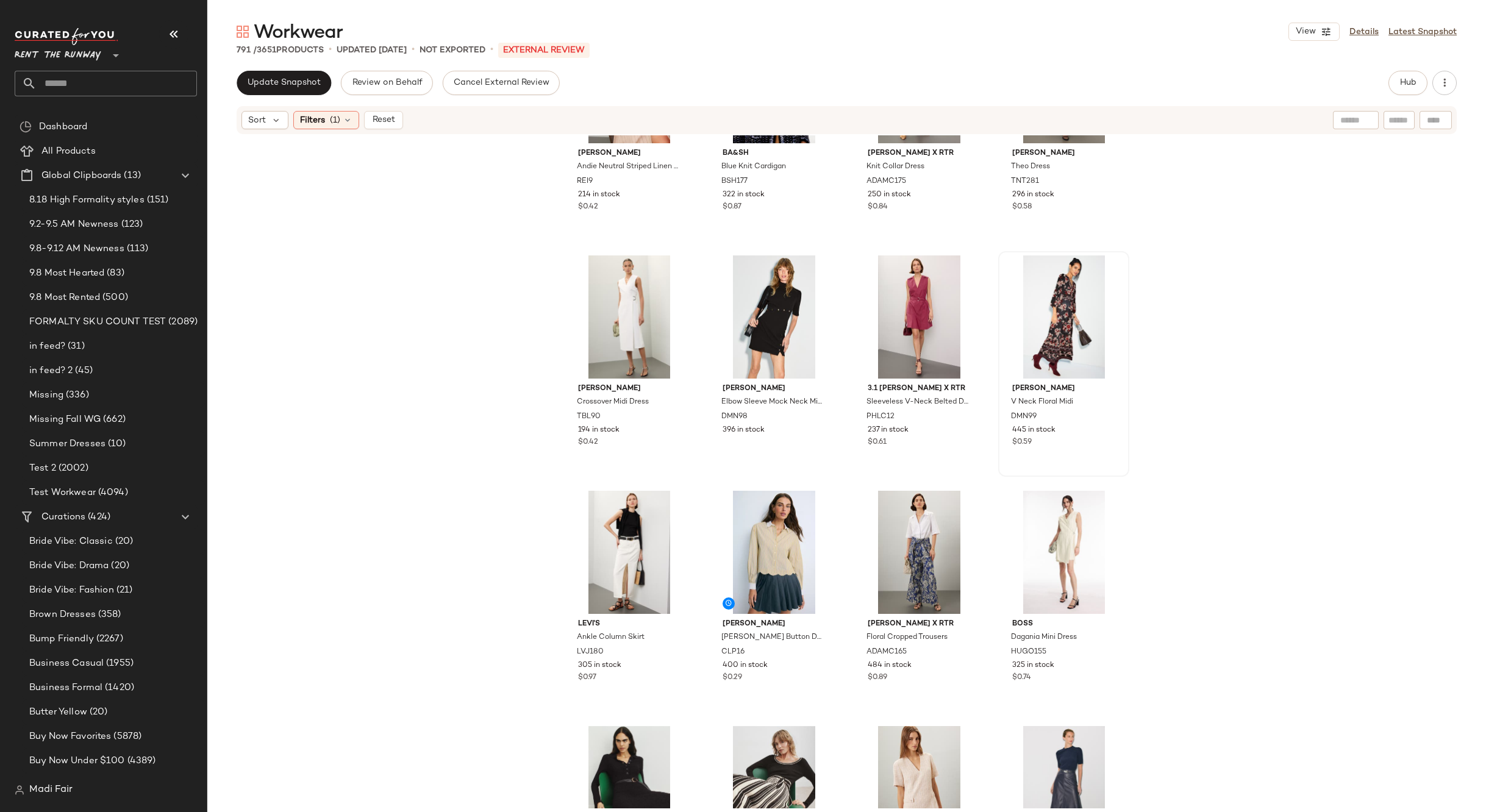
click at [891, 303] on div at bounding box center [919, 317] width 123 height 124
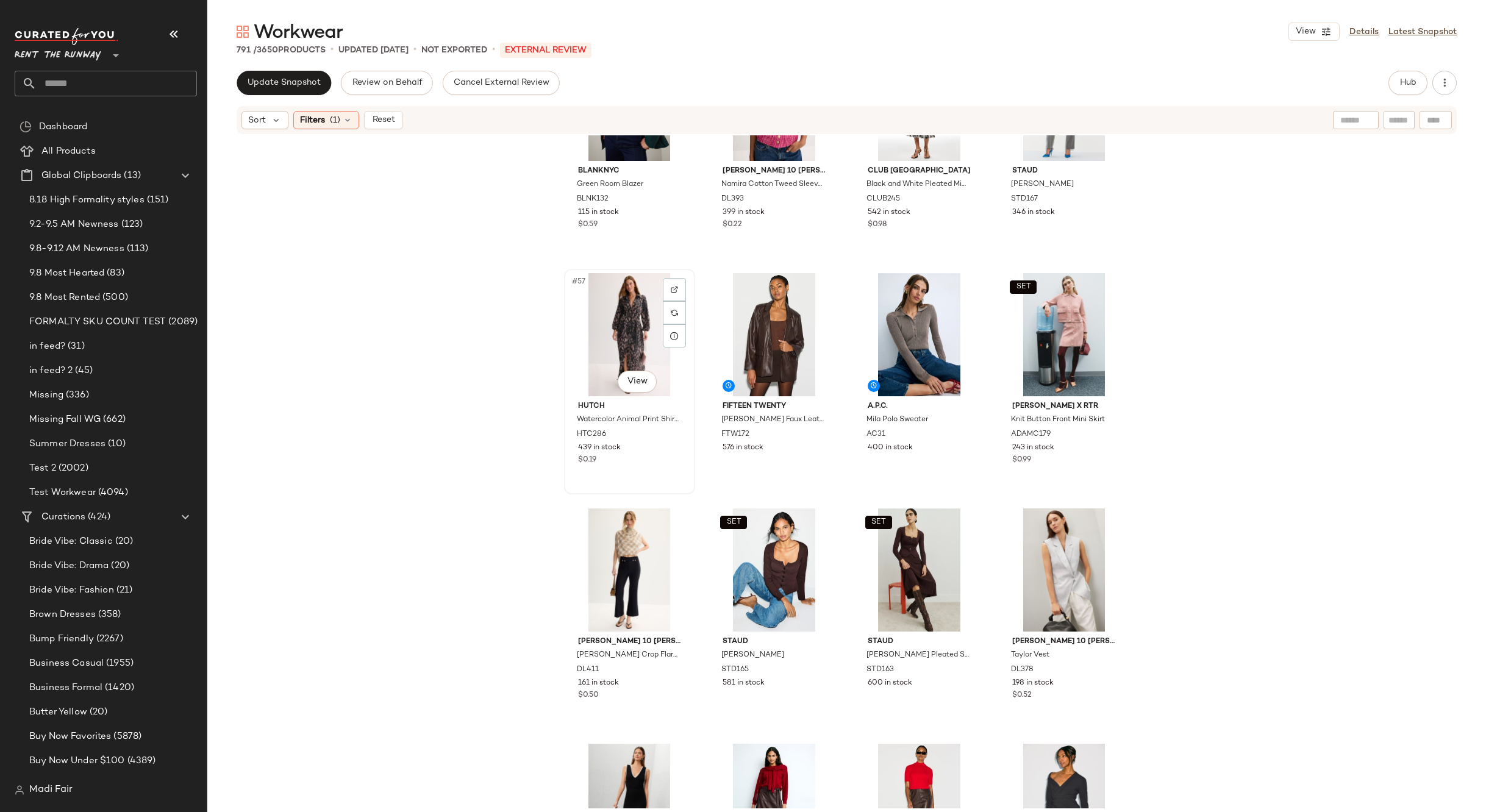
scroll to position [3180, 0]
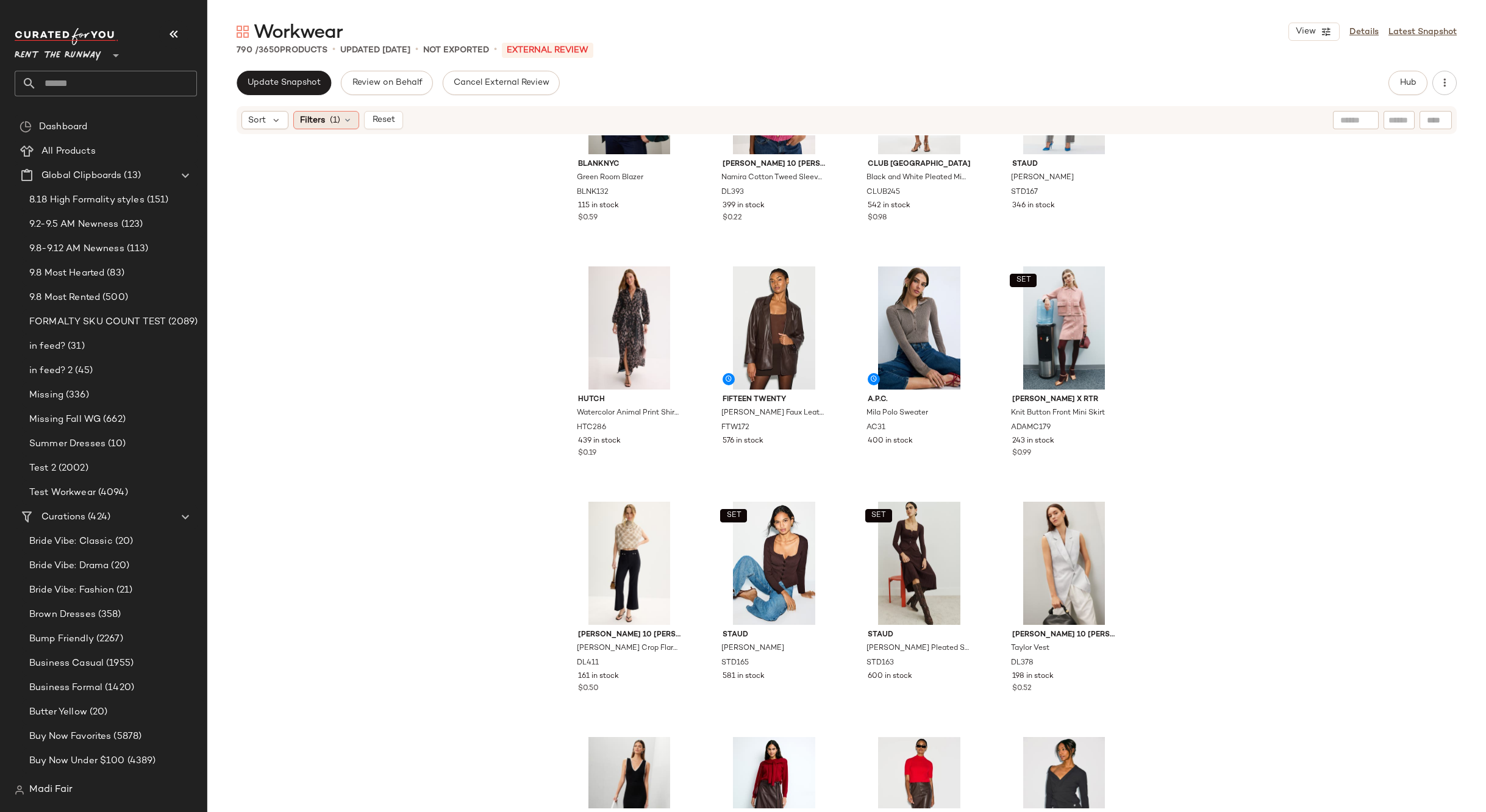
click at [344, 120] on icon at bounding box center [347, 120] width 10 height 10
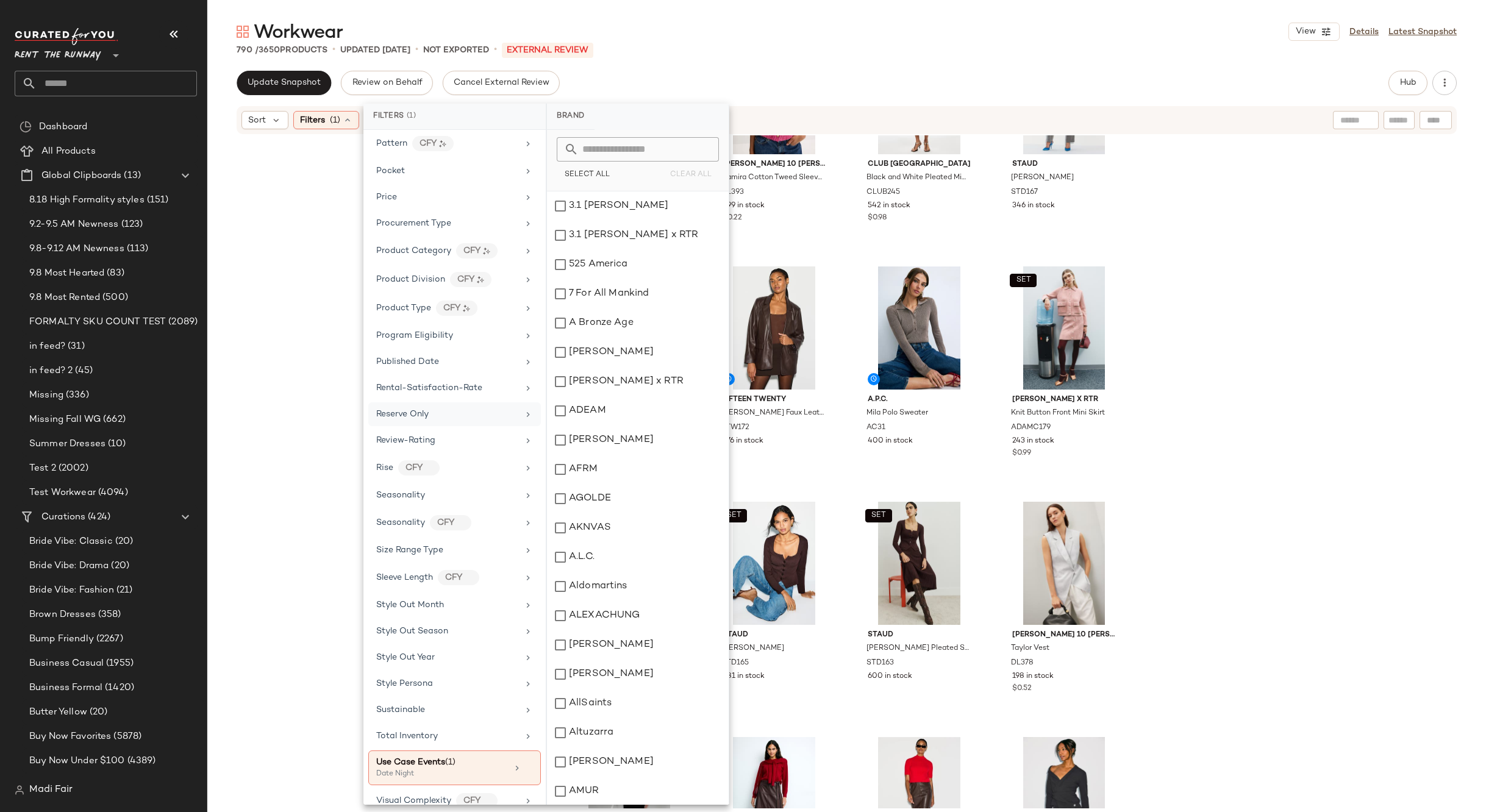
scroll to position [1356, 0]
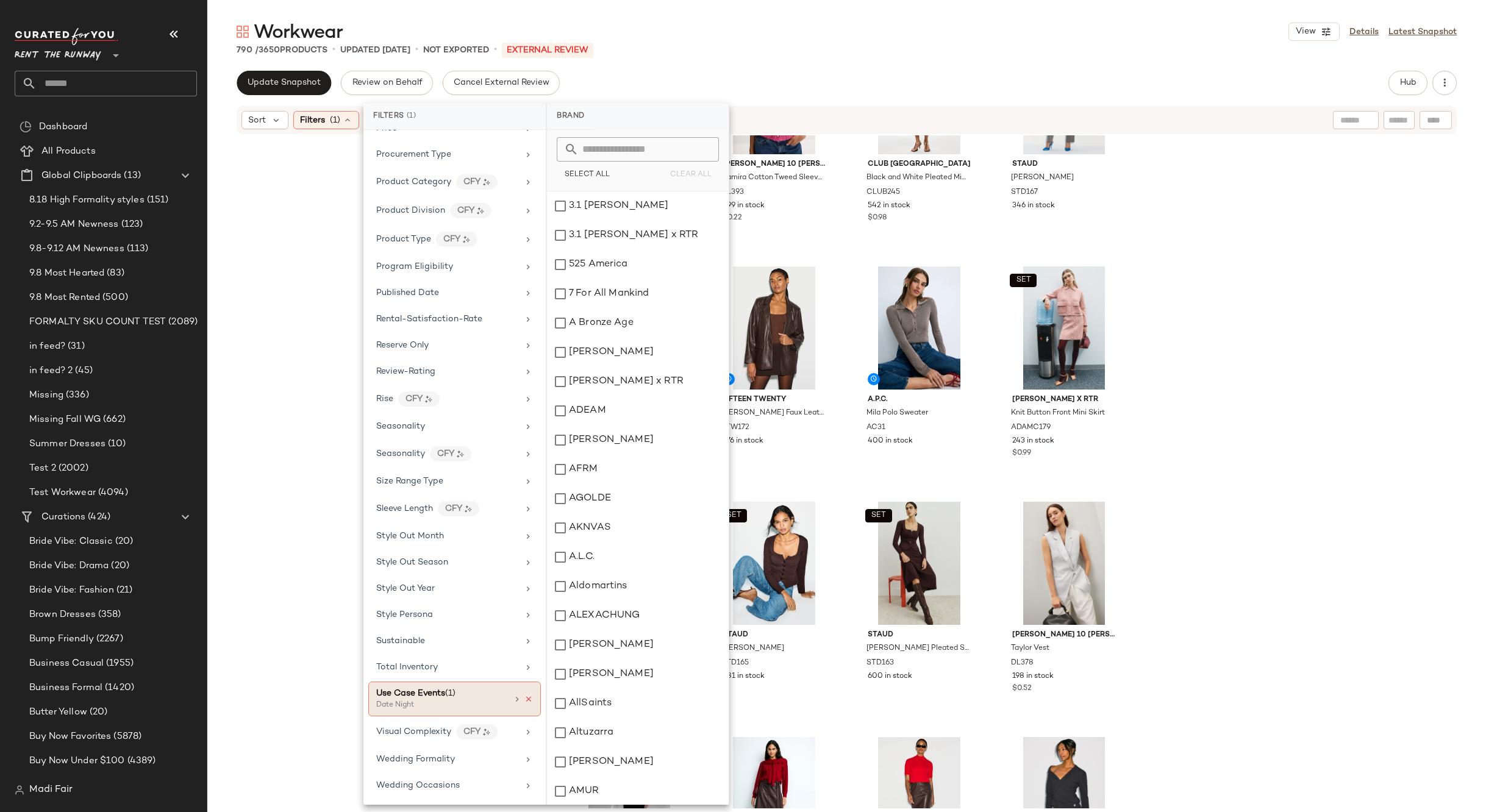
click at [526, 698] on icon at bounding box center [528, 699] width 8 height 8
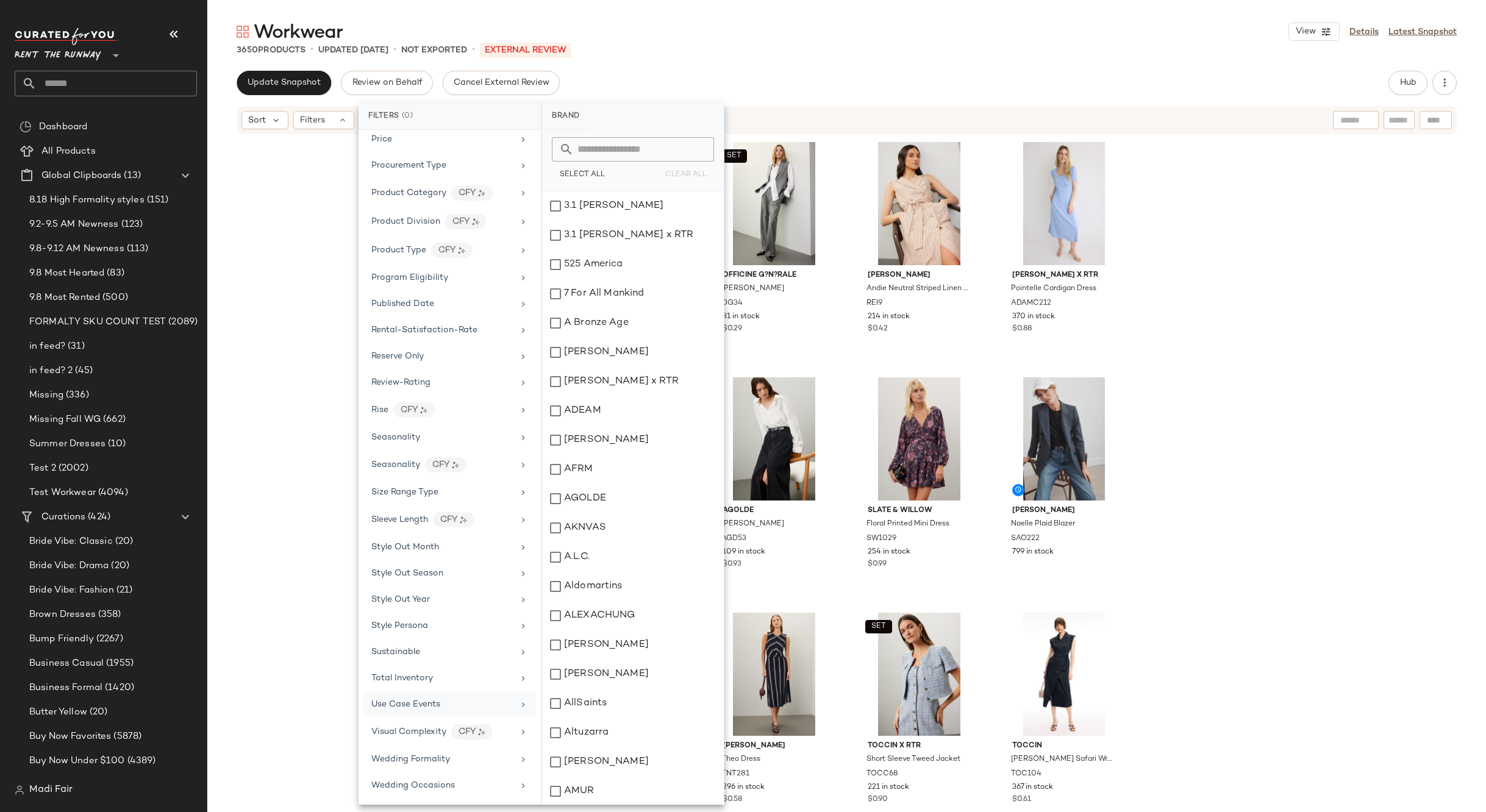
click at [801, 66] on div "Workwear View Details Latest Snapshot 3650 Products • updated Sep 11th • Not Ex…" at bounding box center [846, 416] width 1279 height 793
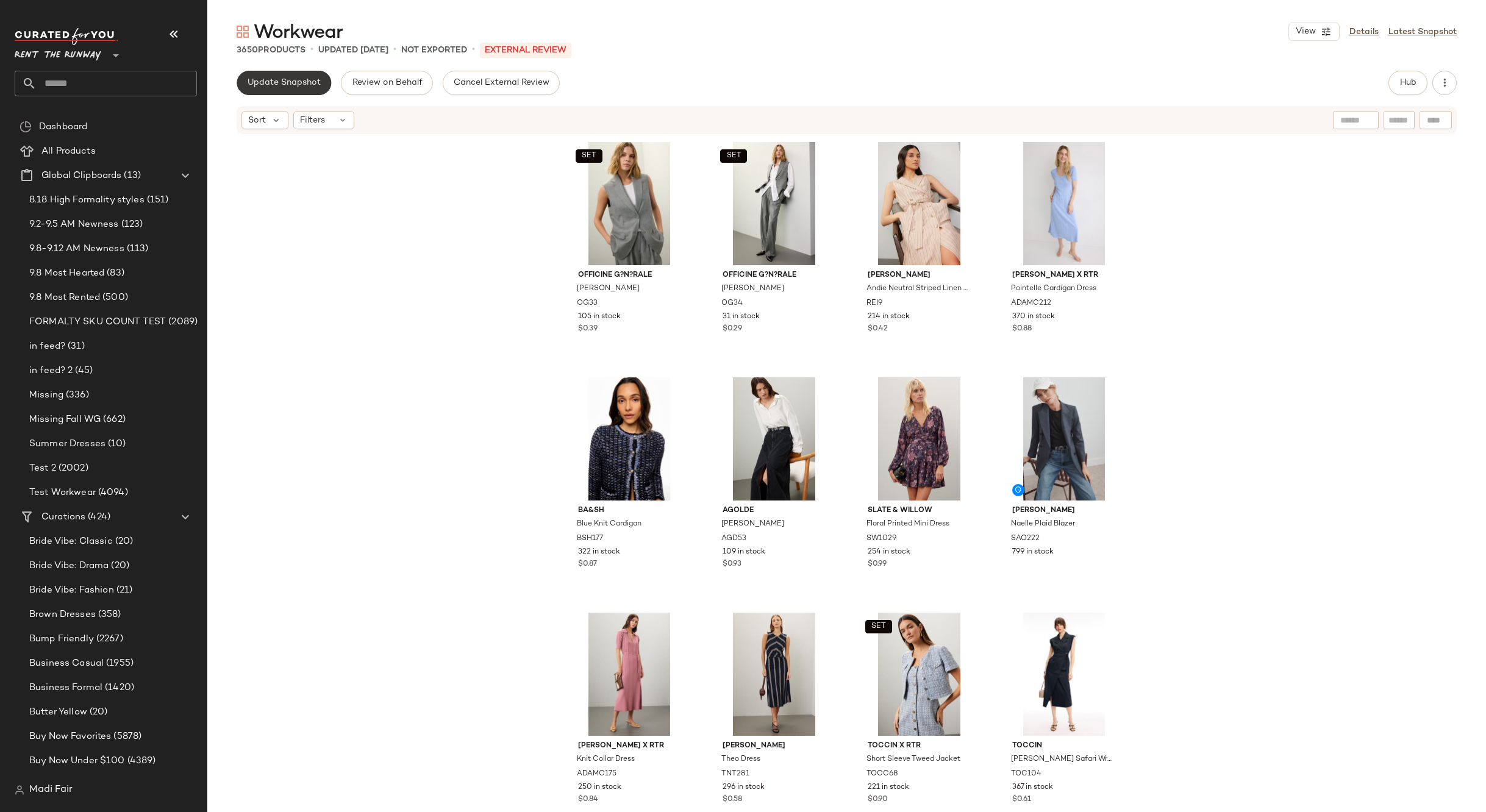
click at [279, 85] on span "Update Snapshot" at bounding box center [284, 82] width 74 height 10
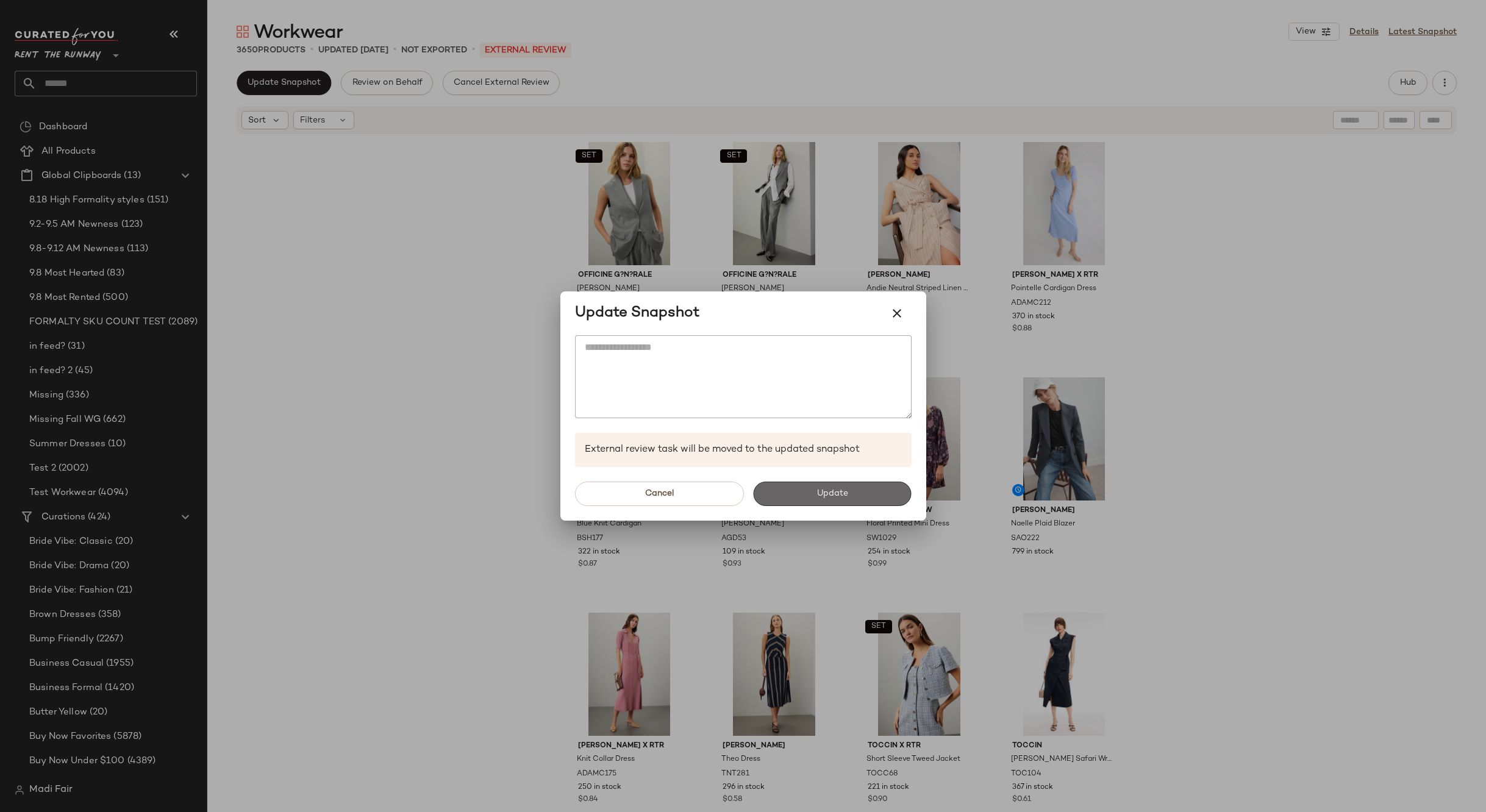
click at [826, 495] on span "Update" at bounding box center [833, 493] width 32 height 10
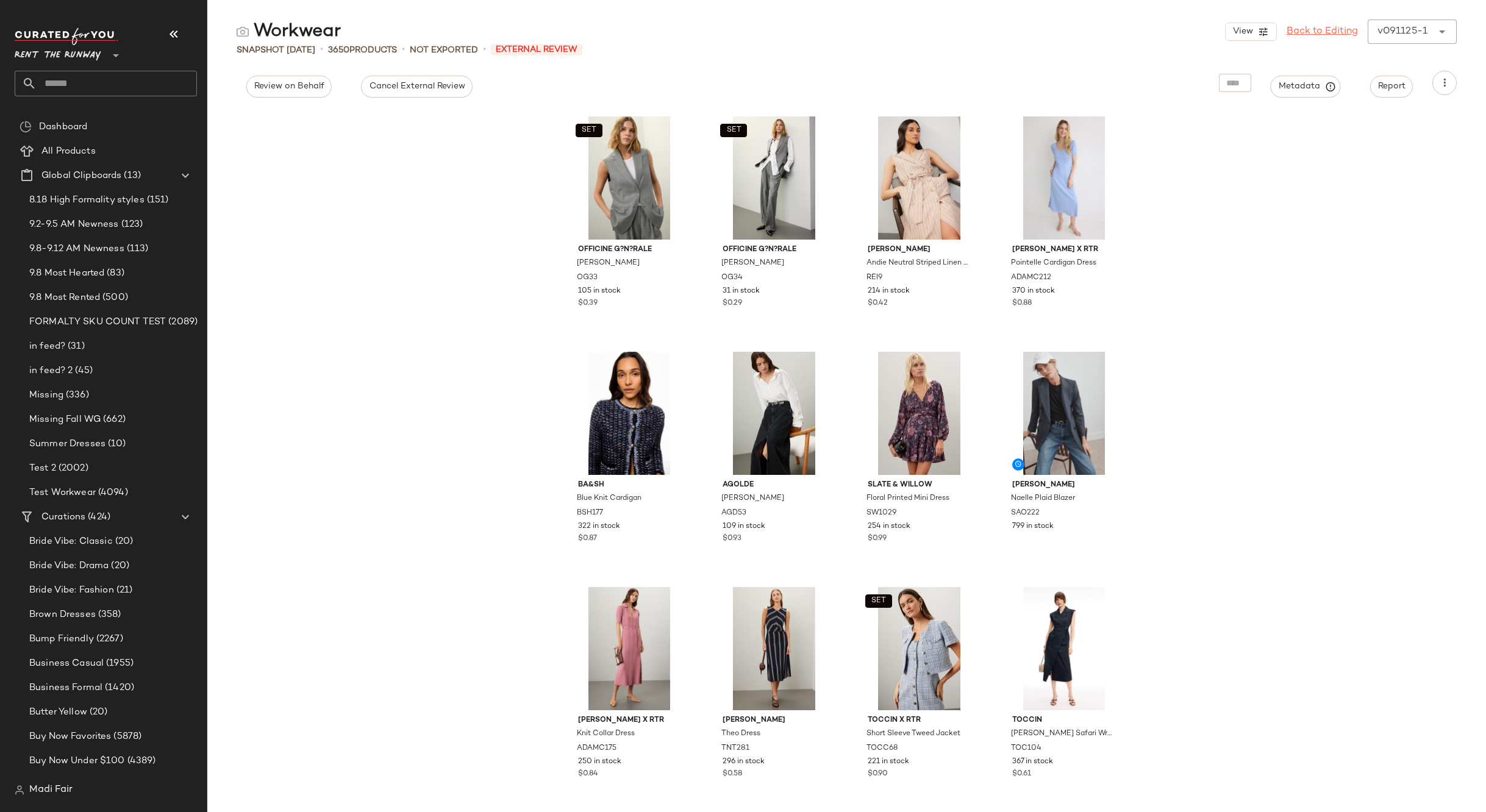
click at [1311, 34] on link "Back to Editing" at bounding box center [1322, 31] width 72 height 14
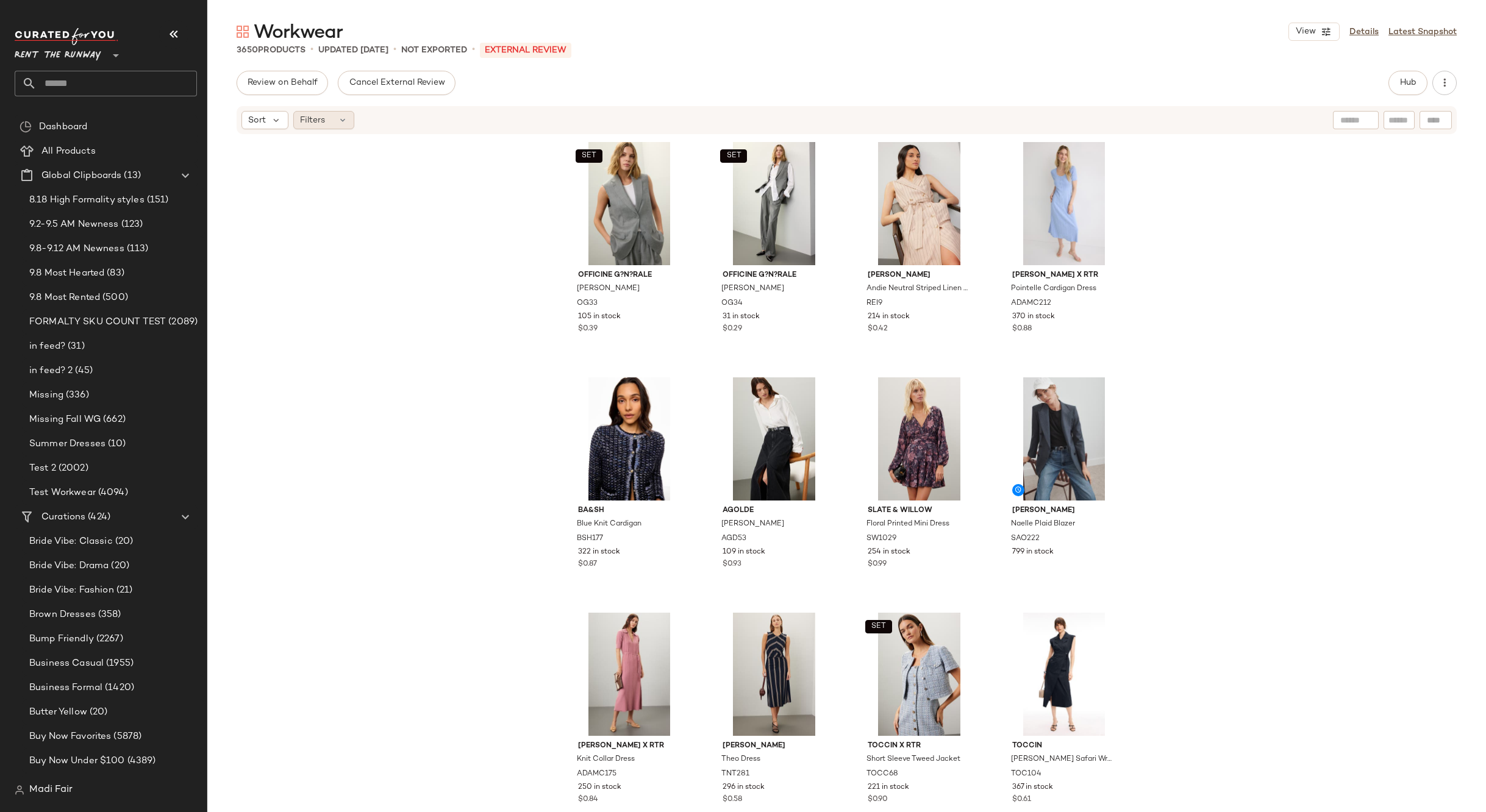
click at [333, 116] on div "Filters" at bounding box center [324, 120] width 61 height 18
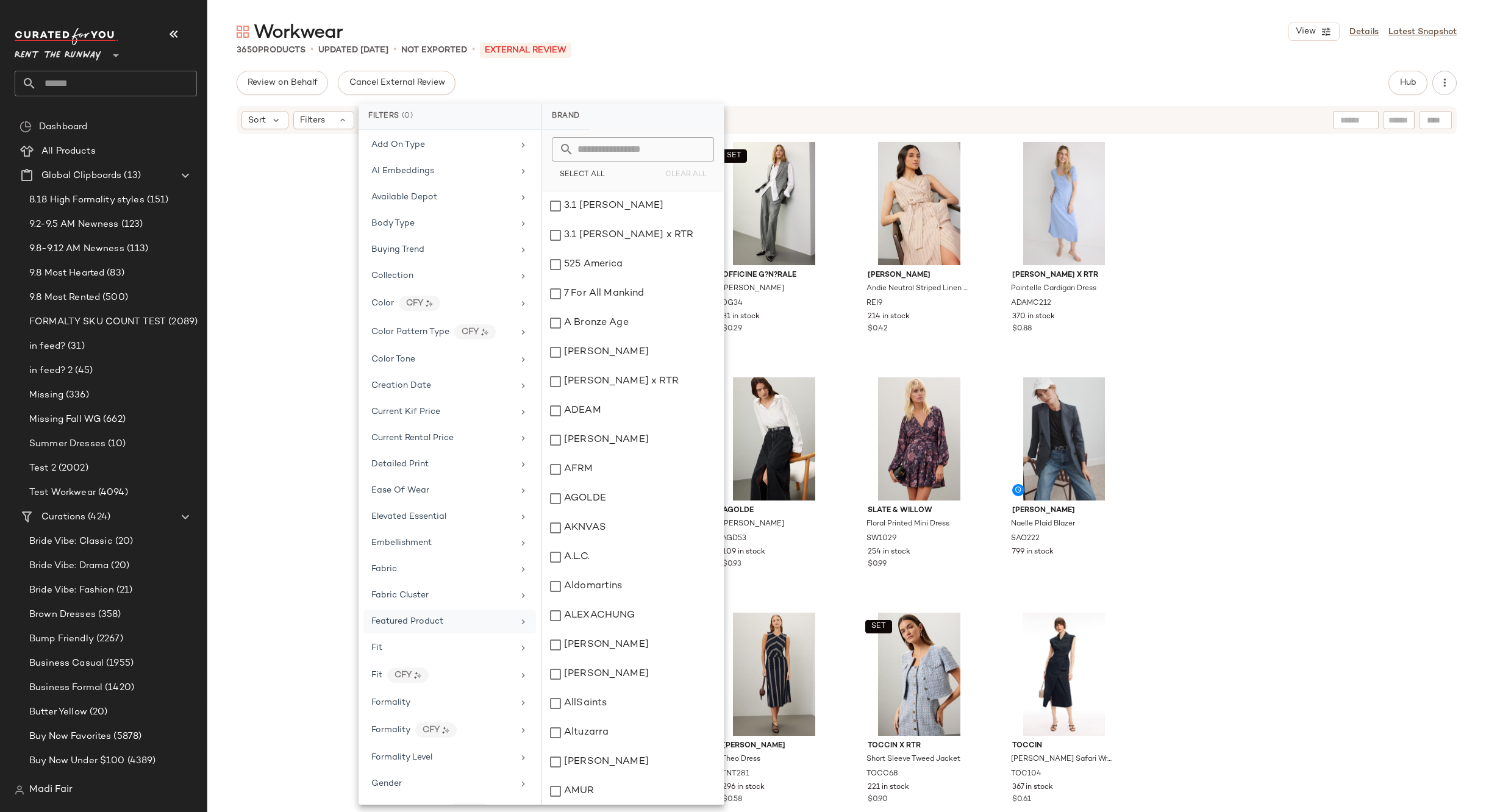
scroll to position [305, 0]
click at [432, 508] on div "Formality" at bounding box center [442, 504] width 142 height 13
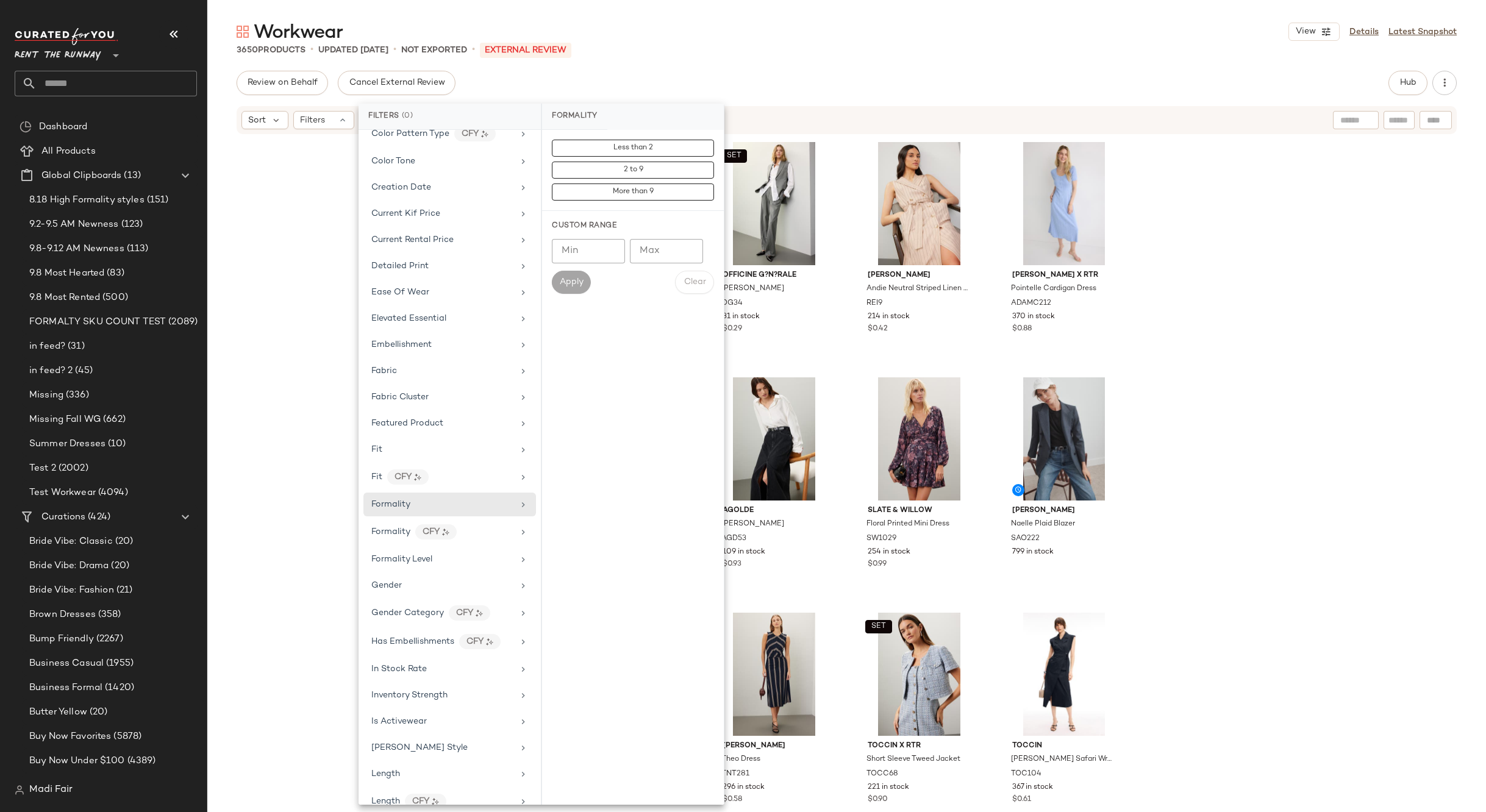
click at [583, 251] on input "Min" at bounding box center [589, 251] width 73 height 24
type input "*"
drag, startPoint x: 570, startPoint y: 245, endPoint x: 539, endPoint y: 245, distance: 31.0
click at [539, 245] on div "Filters (0) Brand Category Active Unit Count Actual Price Add On Type AI Embedd…" at bounding box center [541, 454] width 366 height 701
click at [656, 164] on button "2 to 9" at bounding box center [633, 170] width 162 height 17
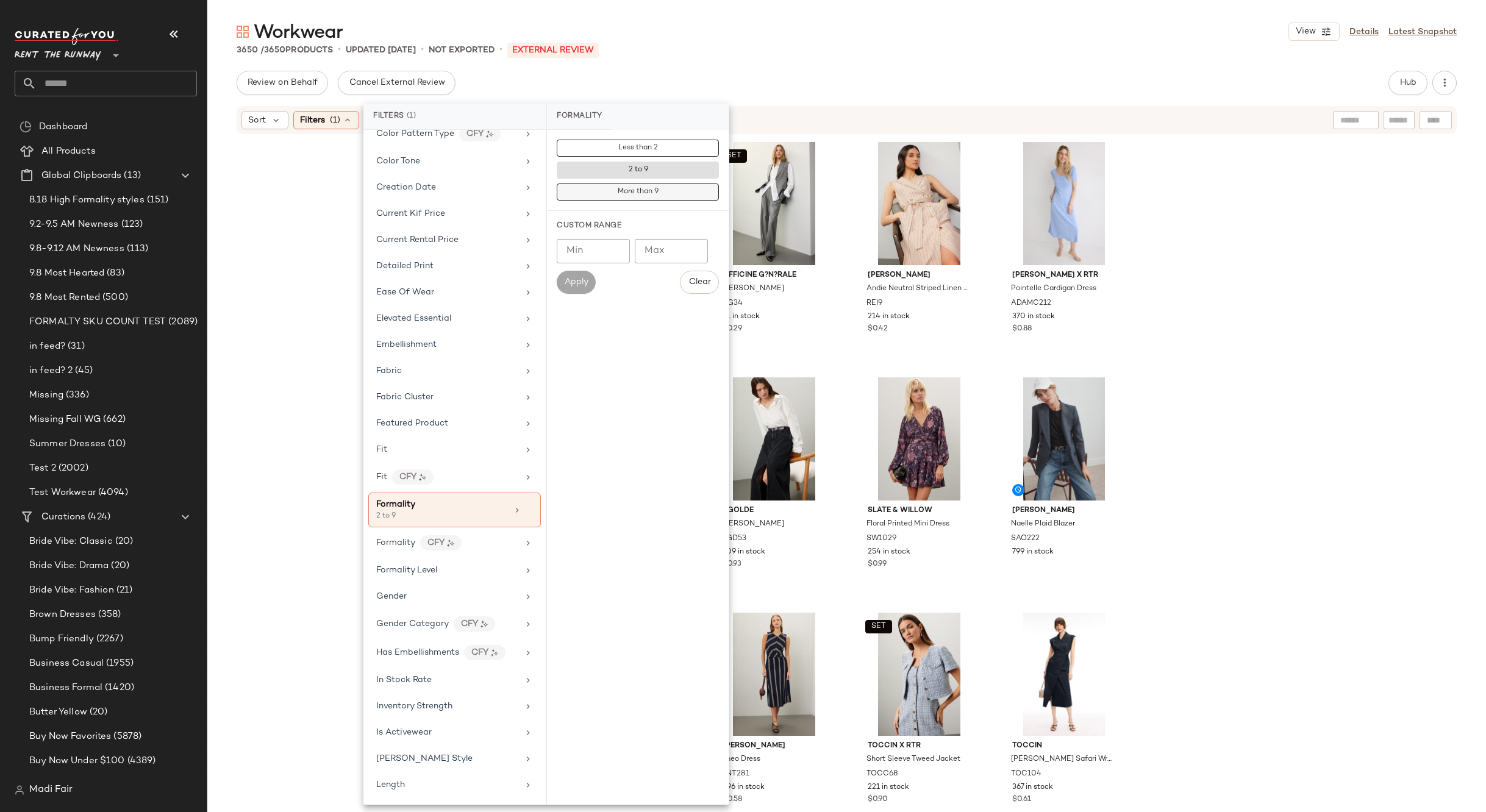
drag, startPoint x: 553, startPoint y: 131, endPoint x: 708, endPoint y: 198, distance: 168.9
click at [708, 198] on div "Less than 2 2 to 9 More than 9" at bounding box center [637, 170] width 181 height 81
click at [658, 215] on div "Custom Range Min Min Max Max Apply Clear" at bounding box center [637, 258] width 181 height 93
drag, startPoint x: 287, startPoint y: 47, endPoint x: 226, endPoint y: 46, distance: 61.0
click at [226, 46] on div "3650 / 3650 Products • updated Sep 11th • Not Exported • External REVIEW" at bounding box center [846, 50] width 1279 height 12
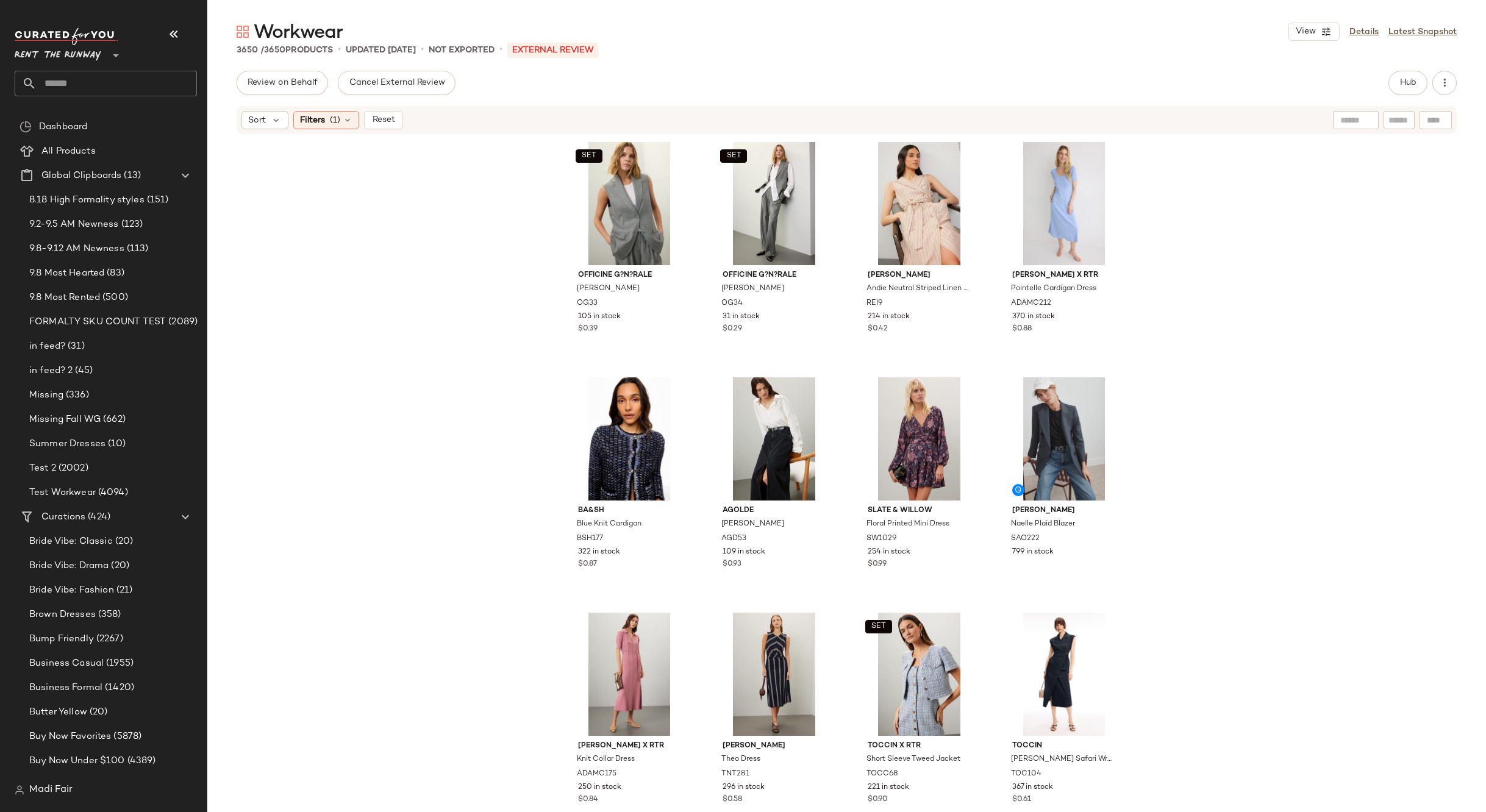
click at [322, 210] on div "SET Officine G?n?rale Giovanni Vest OG33 105 in stock $0.39 SET Officine G?n?ra…" at bounding box center [846, 472] width 1279 height 673
click at [346, 118] on icon at bounding box center [347, 120] width 10 height 10
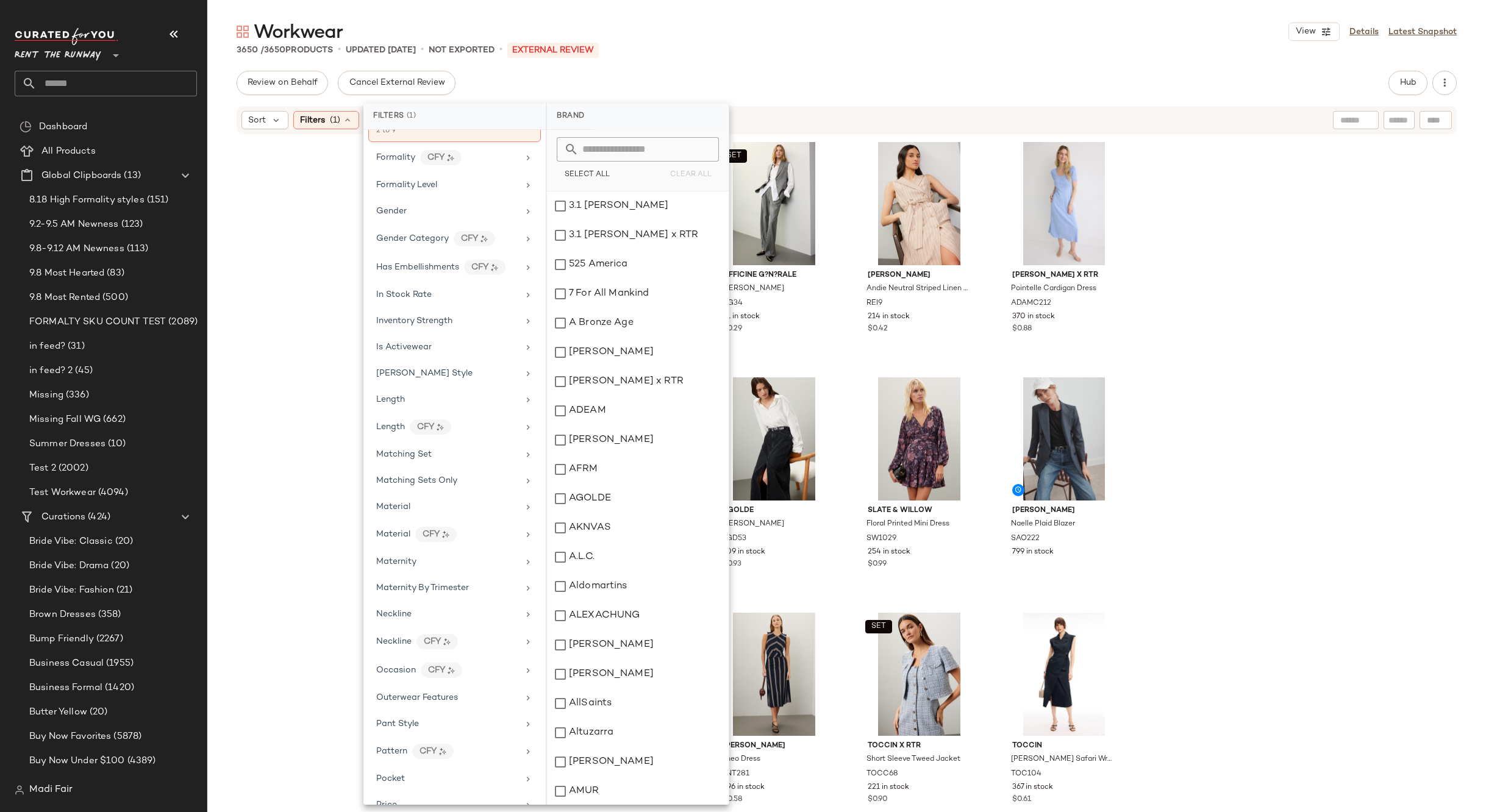
scroll to position [427, 0]
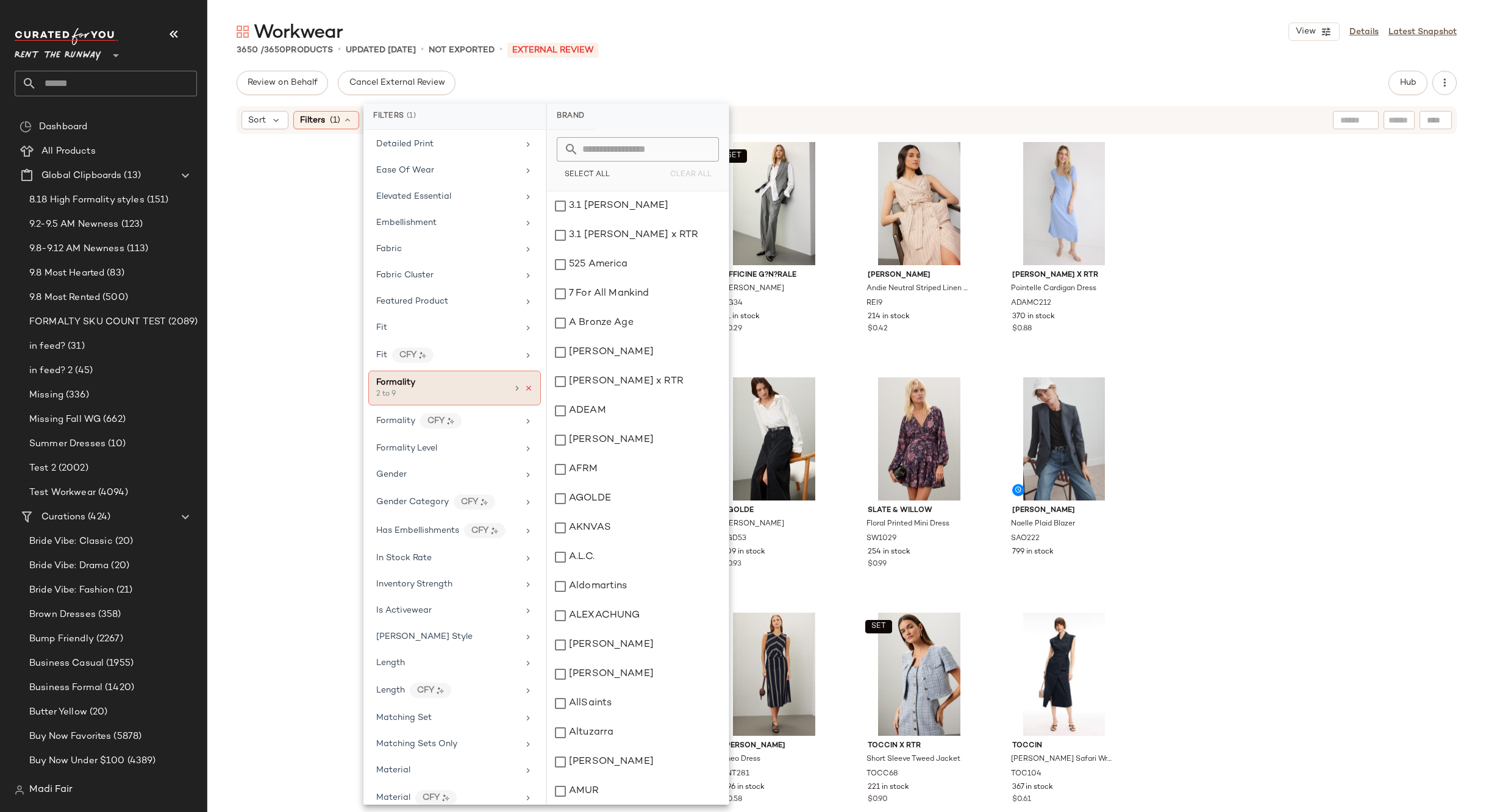
click at [525, 388] on icon at bounding box center [528, 388] width 8 height 8
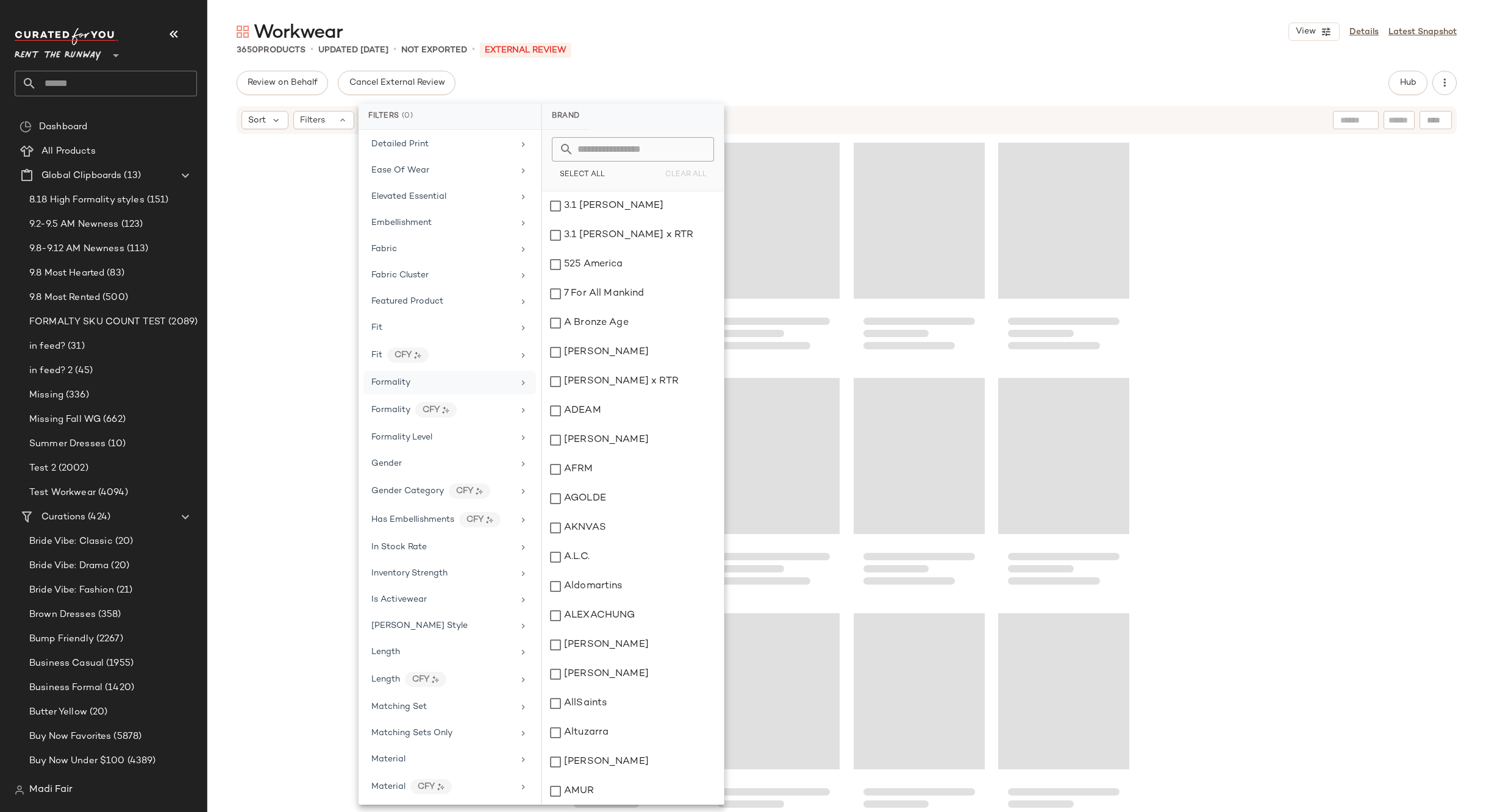
click at [470, 391] on div "Formality" at bounding box center [450, 382] width 172 height 24
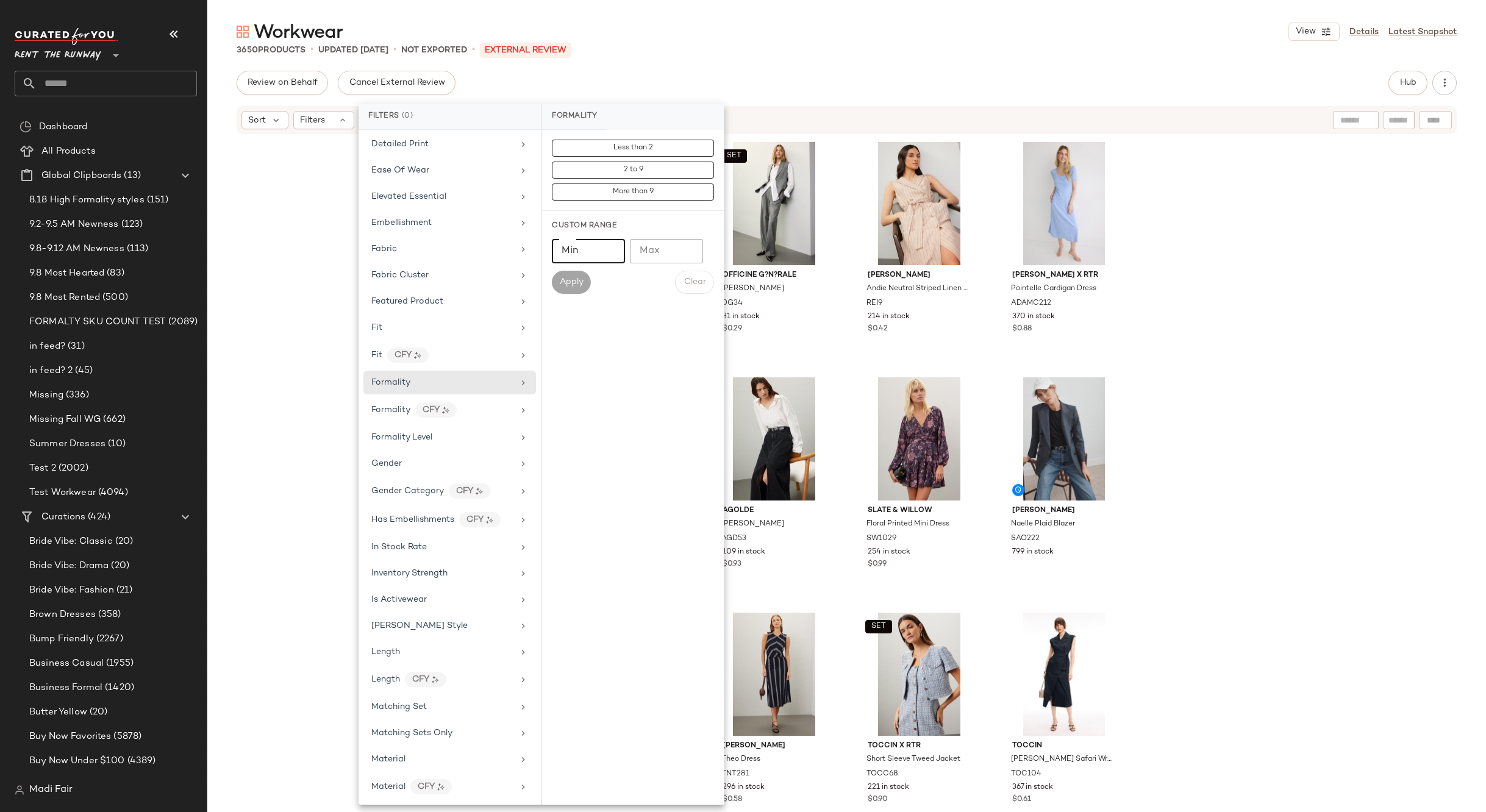
click at [571, 249] on input "Min" at bounding box center [589, 251] width 73 height 24
type input "*"
click at [650, 249] on input "Max" at bounding box center [666, 251] width 73 height 24
type input "*"
click at [564, 278] on span "Apply" at bounding box center [571, 282] width 24 height 10
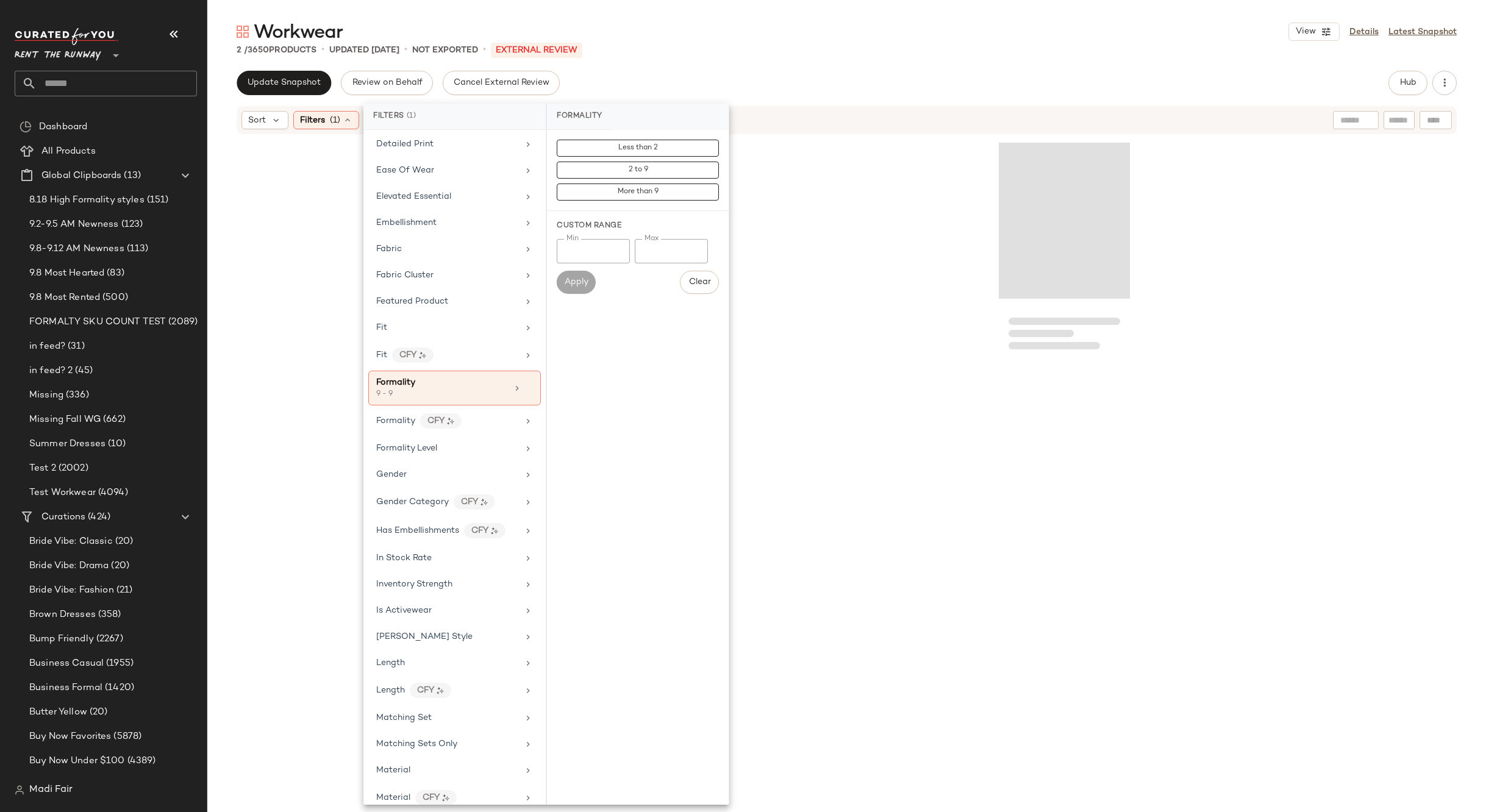
click at [791, 47] on div "2 / 3650 Products • updated Sep 11th • Not Exported • External REVIEW" at bounding box center [846, 50] width 1279 height 12
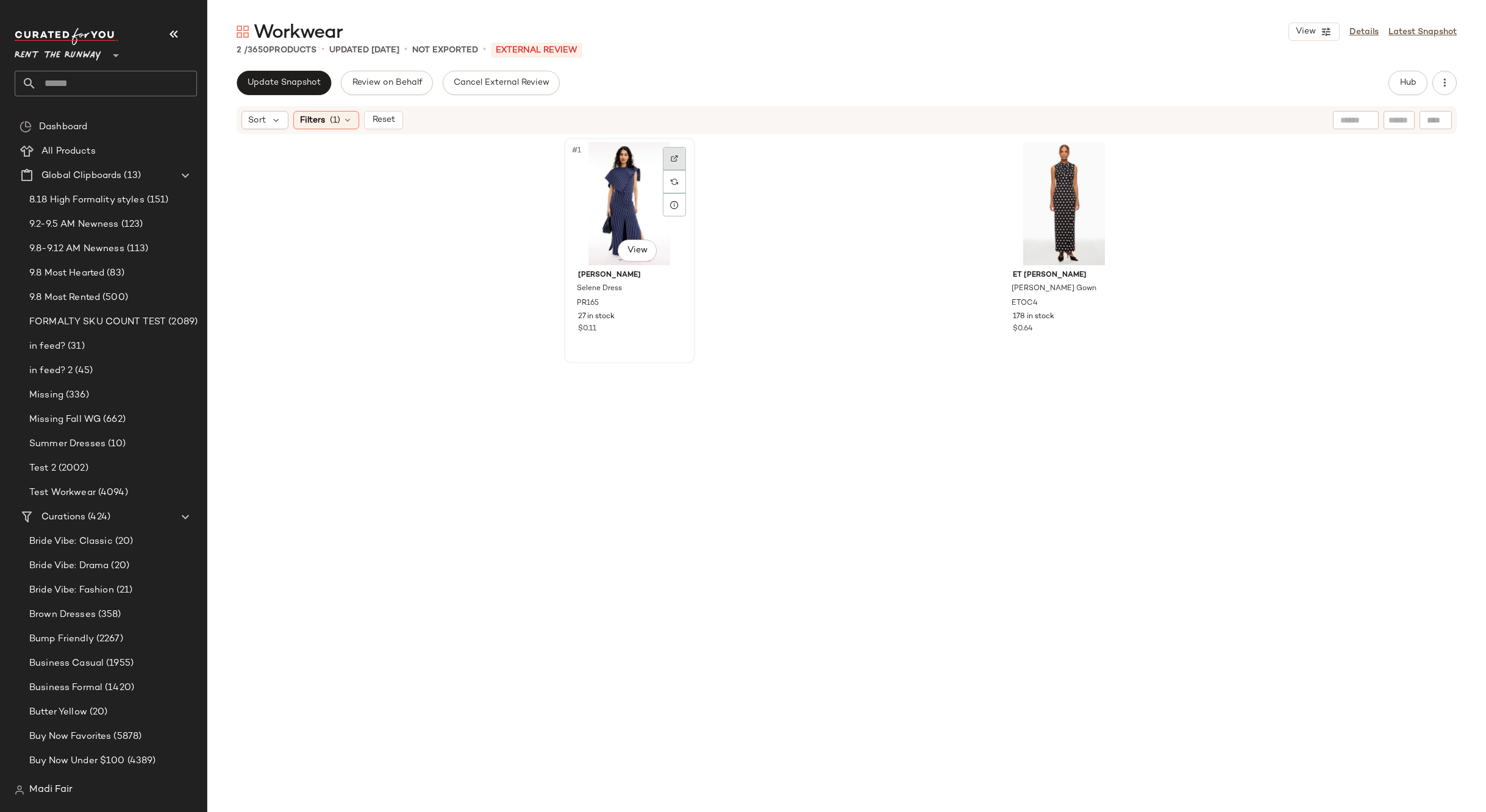
click at [676, 157] on div at bounding box center [674, 159] width 23 height 23
click at [1106, 156] on img at bounding box center [1109, 159] width 8 height 8
click at [339, 111] on div "Filters (1)" at bounding box center [326, 120] width 66 height 18
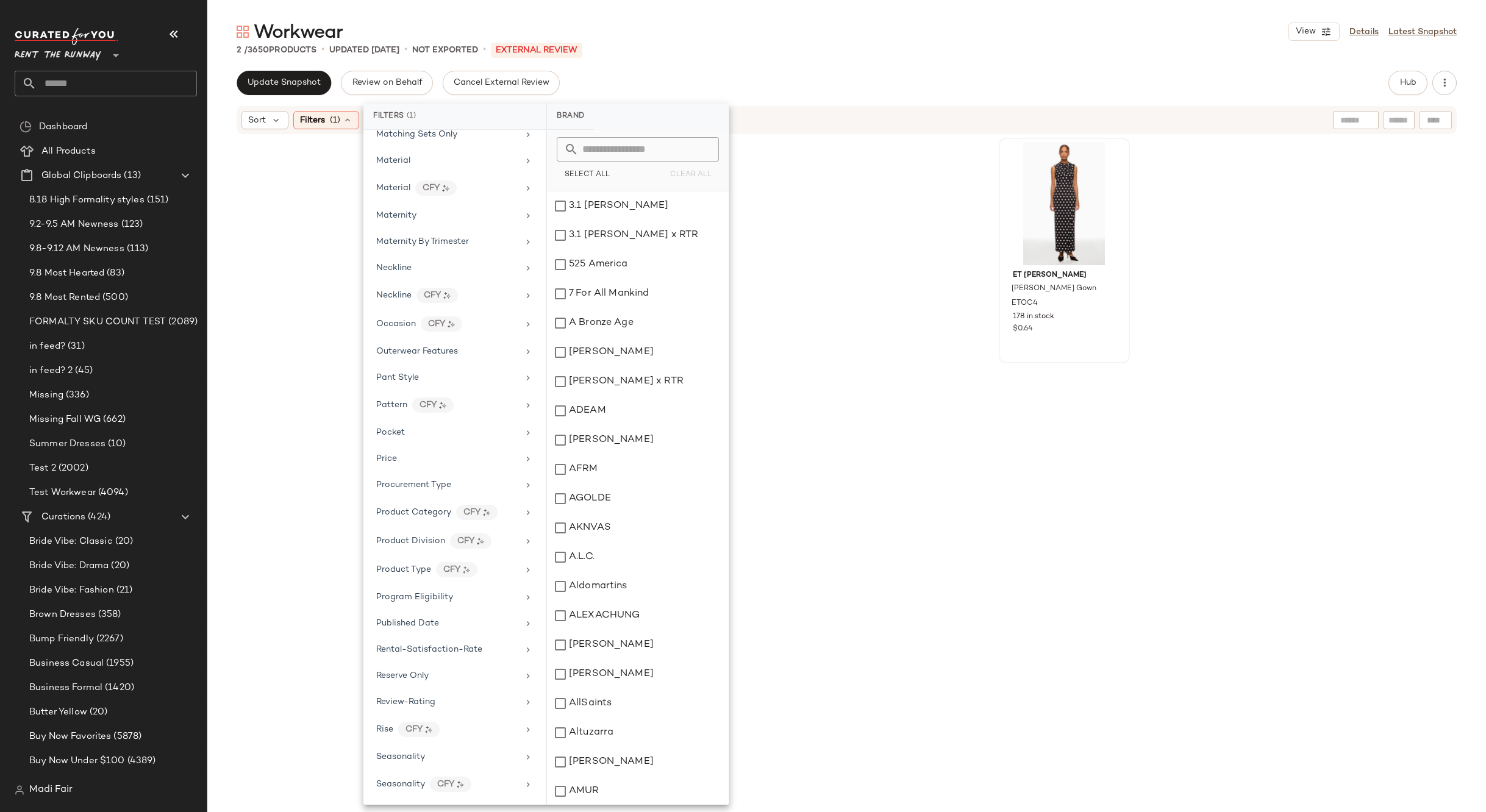
scroll to position [610, 0]
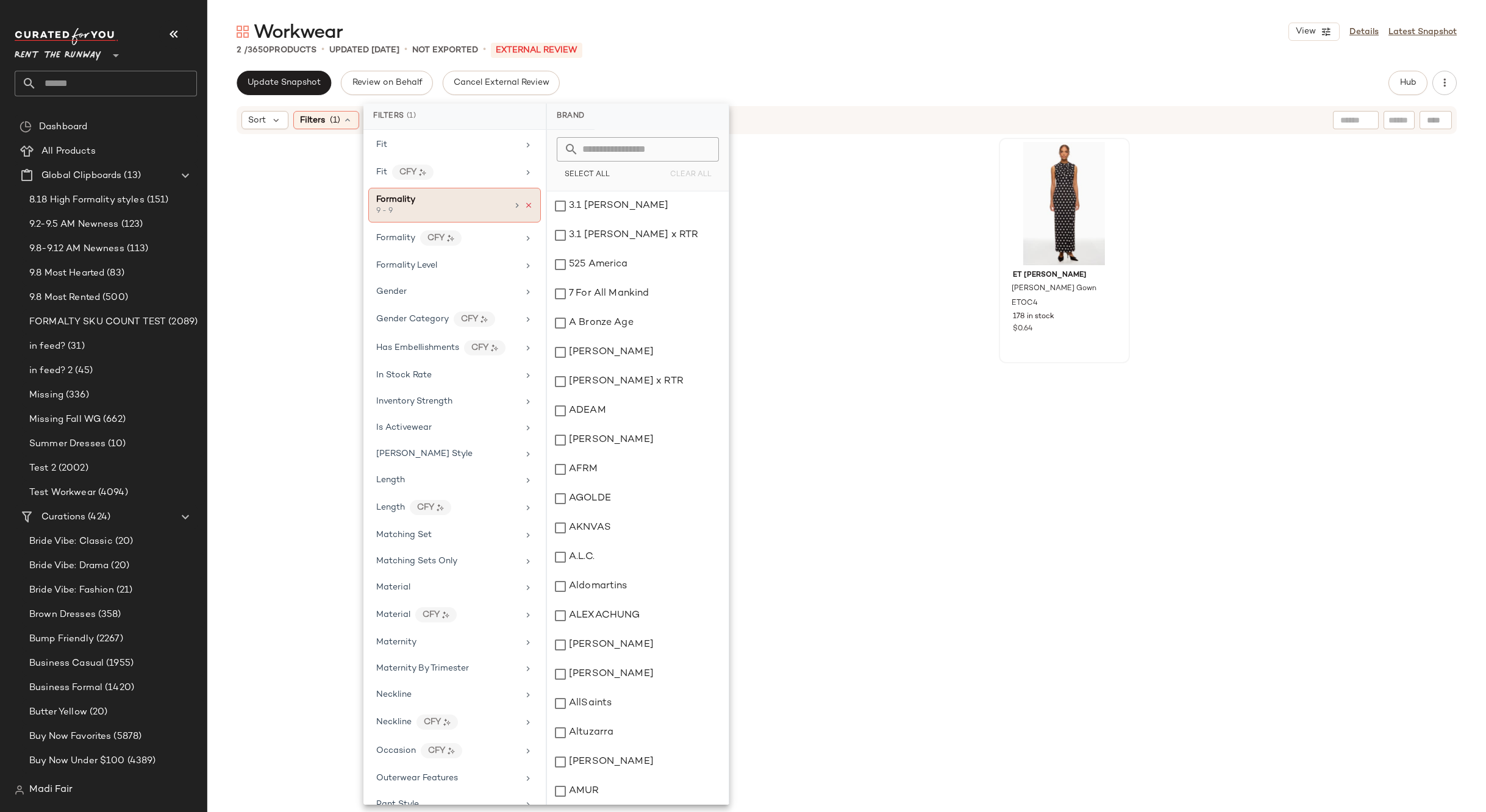
click at [525, 205] on icon at bounding box center [528, 205] width 8 height 8
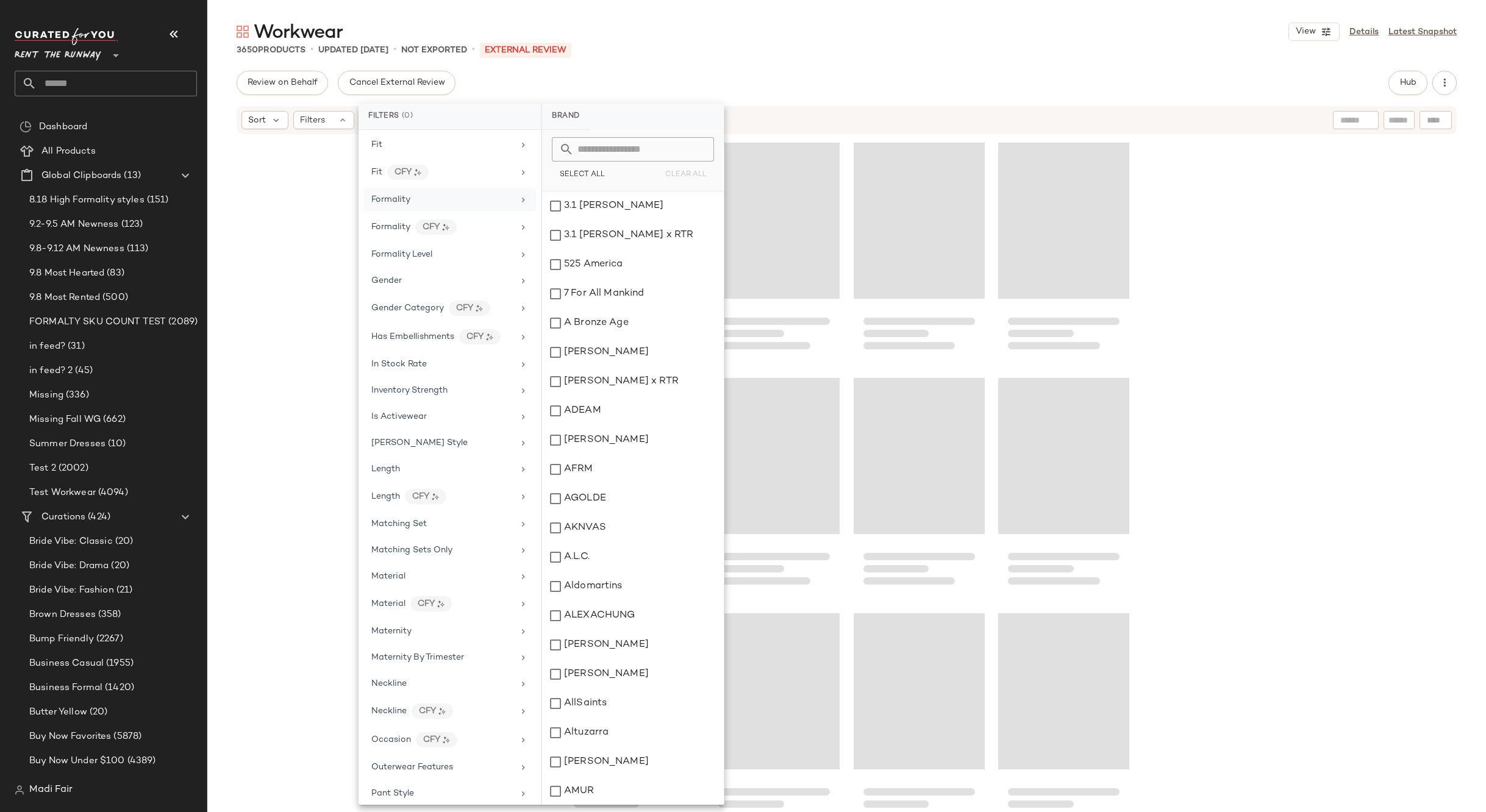
click at [484, 207] on div "Formality" at bounding box center [450, 199] width 172 height 24
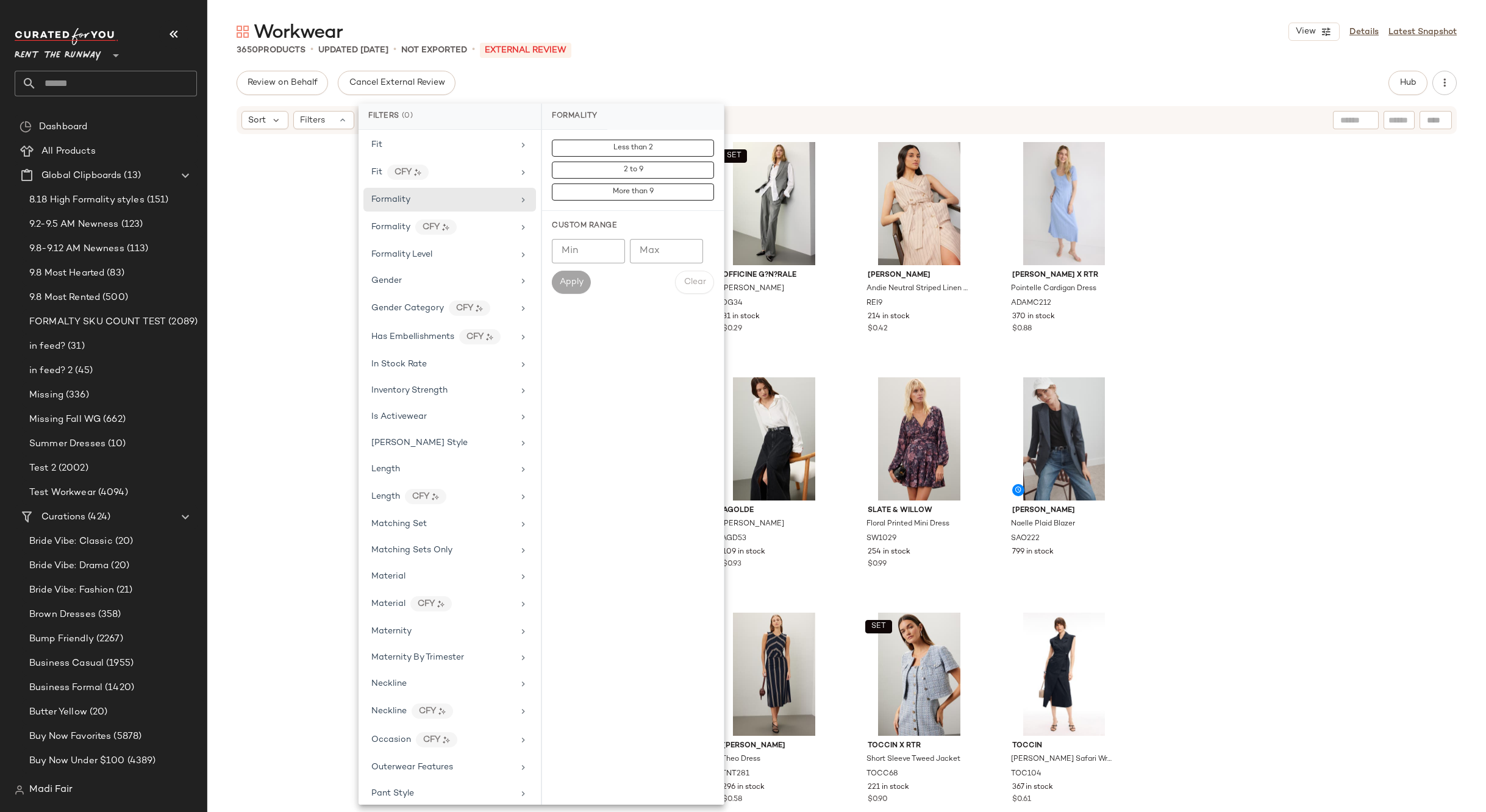
click at [579, 255] on input "Min" at bounding box center [589, 251] width 73 height 24
type input "*"
click at [650, 253] on input "Max" at bounding box center [666, 251] width 73 height 24
type input "*"
click at [582, 273] on button "Apply" at bounding box center [571, 282] width 39 height 23
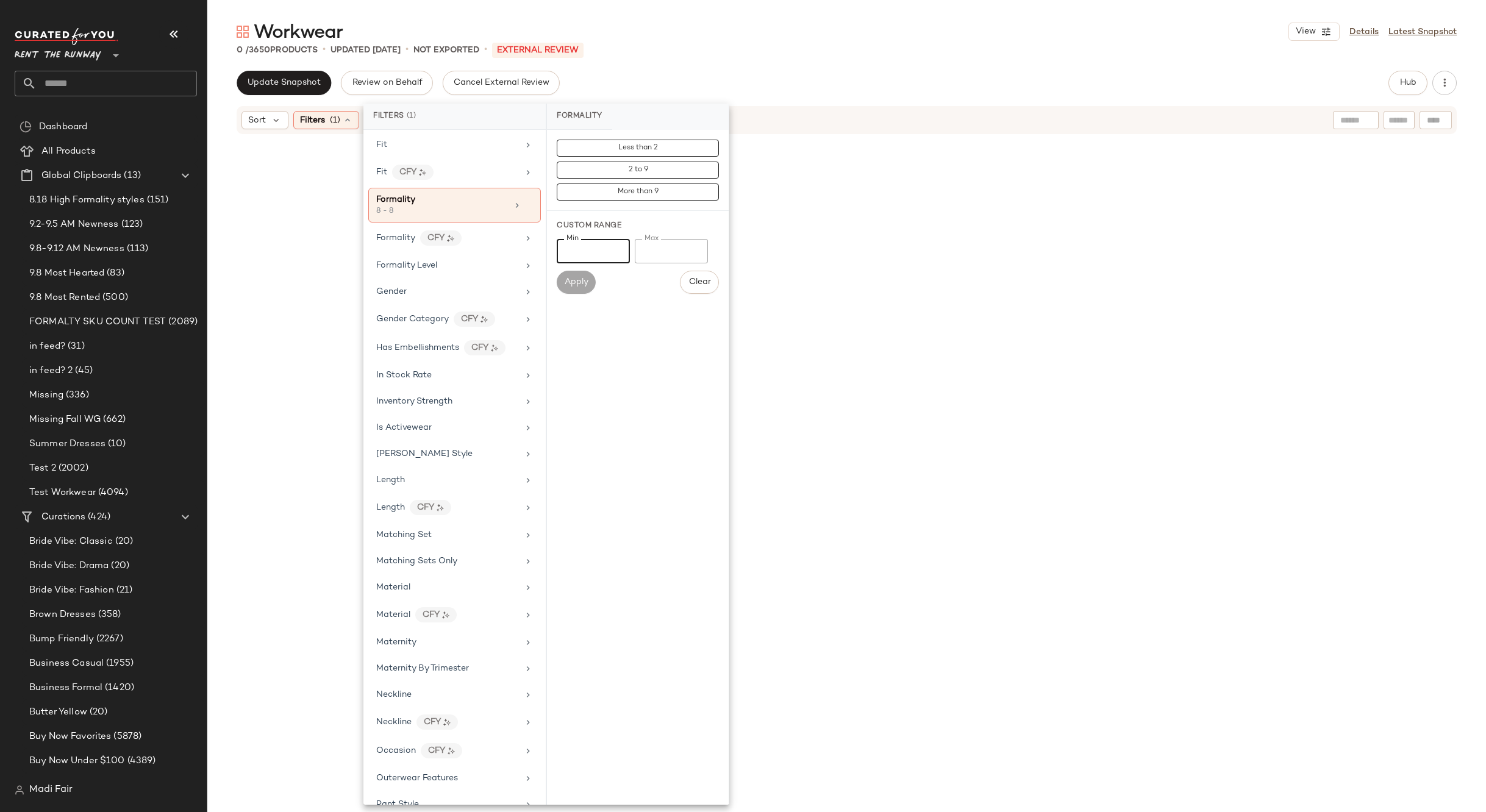
drag, startPoint x: 579, startPoint y: 252, endPoint x: 552, endPoint y: 252, distance: 27.0
click at [552, 252] on div "Custom Range Min * Min Max * Max Apply Clear" at bounding box center [637, 258] width 181 height 93
click at [659, 251] on input "*" at bounding box center [671, 251] width 73 height 24
type input "*"
click at [583, 252] on input "Min" at bounding box center [593, 251] width 73 height 24
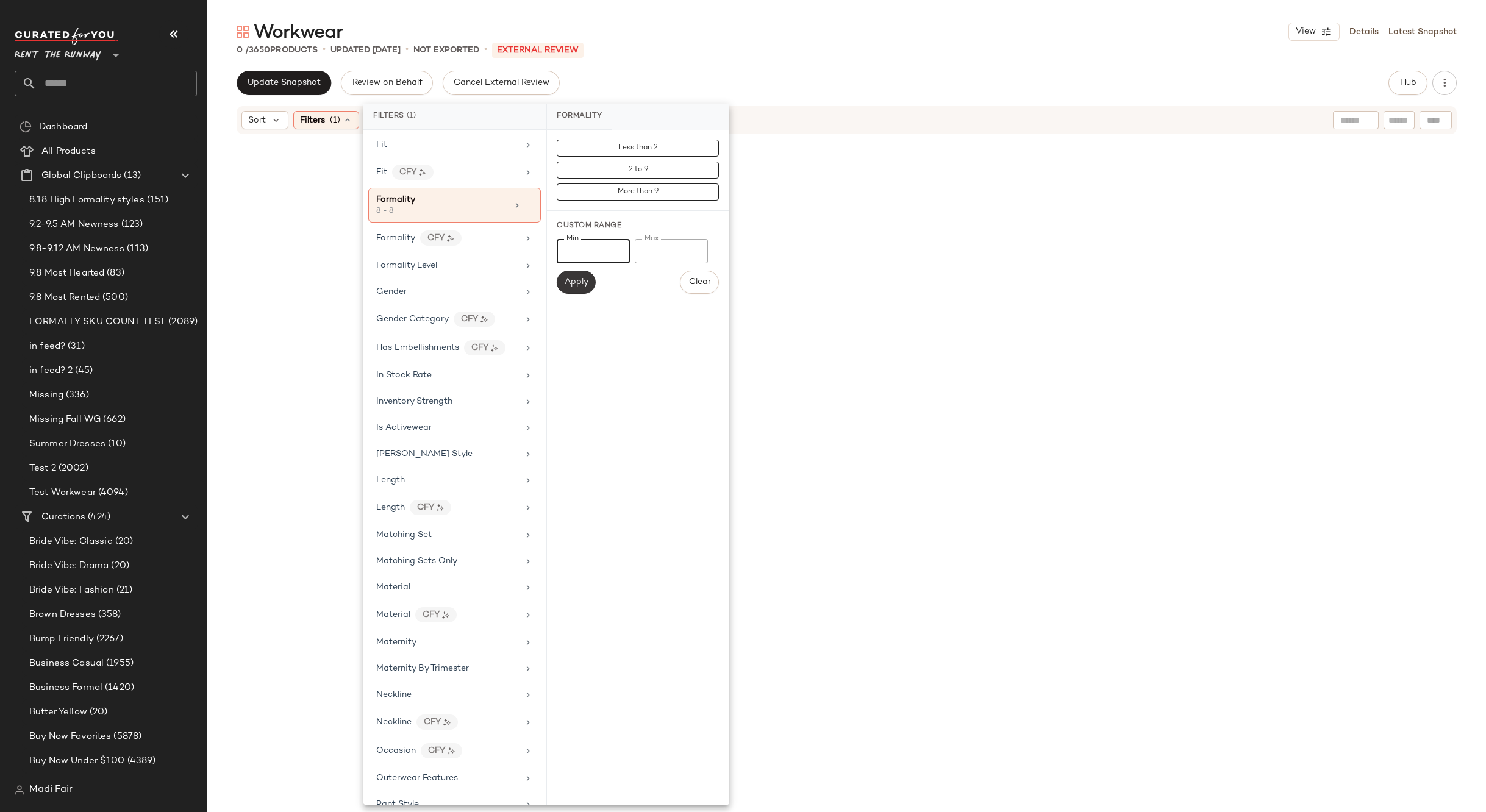
type input "*"
click at [579, 280] on span "Apply" at bounding box center [576, 282] width 24 height 10
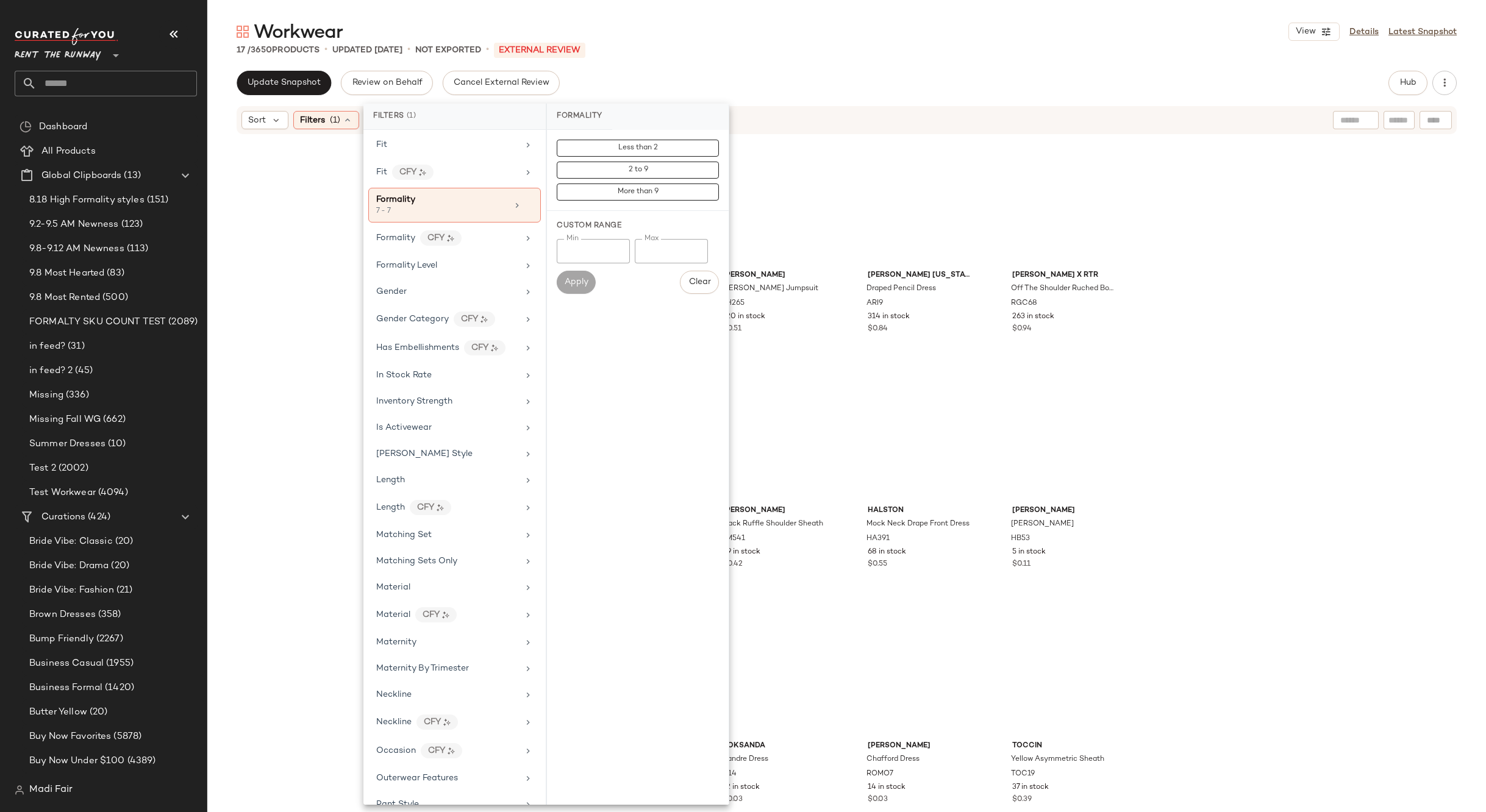
click at [692, 65] on div "Workwear View Details Latest Snapshot 17 / 3650 Products • updated Sep 11th • N…" at bounding box center [846, 416] width 1279 height 793
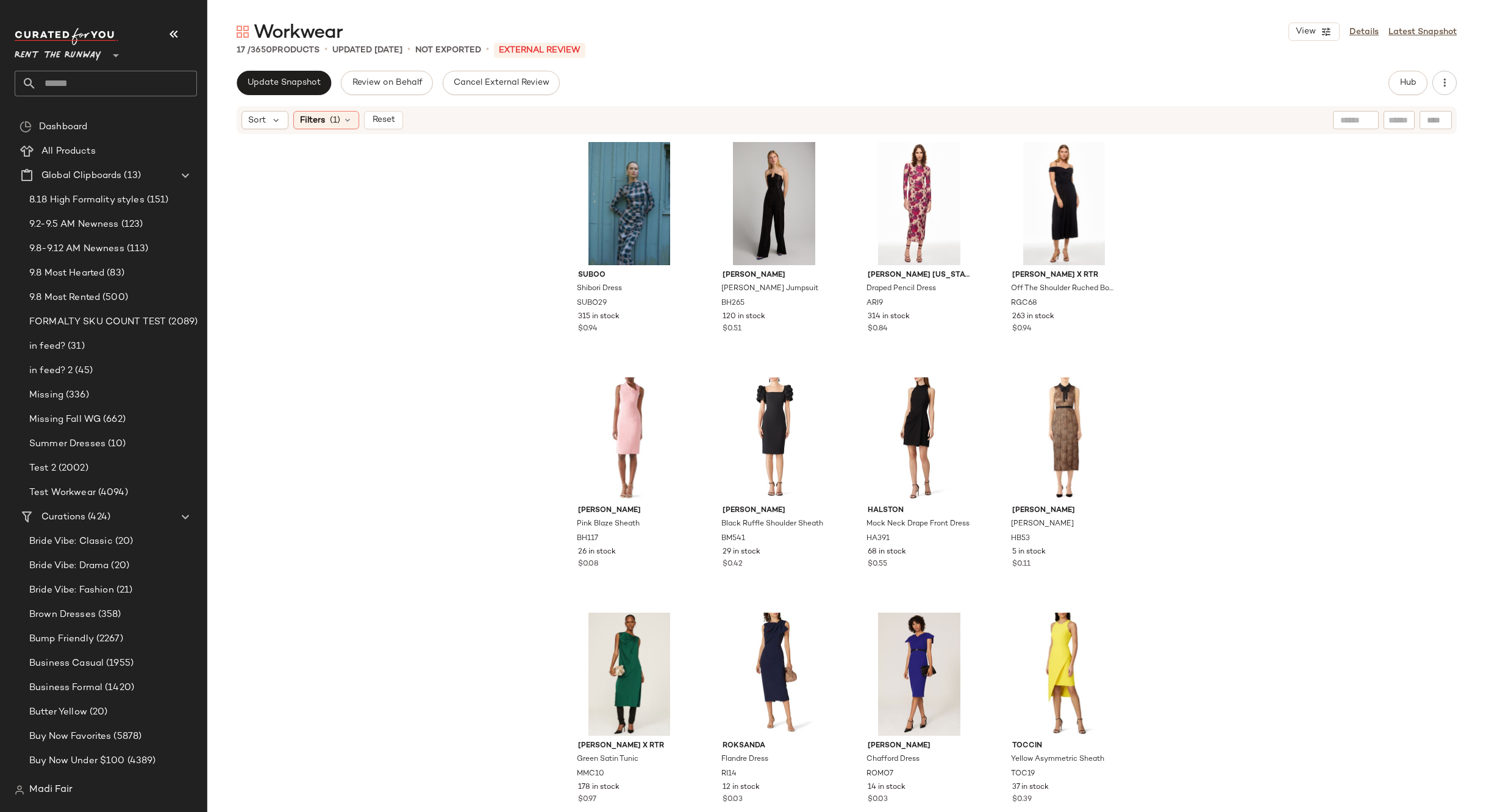
scroll to position [437, 0]
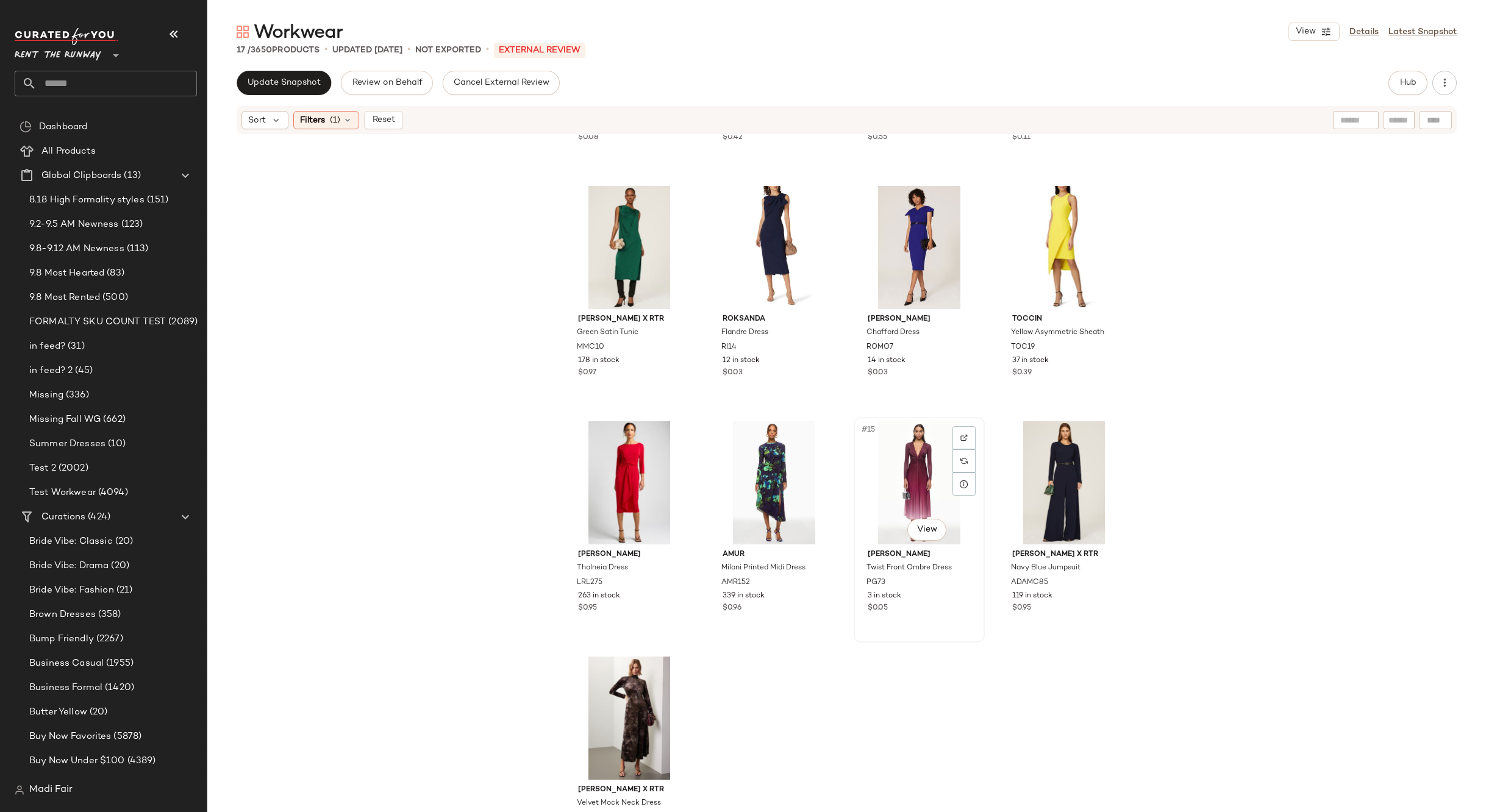
click at [889, 454] on div "#15 View" at bounding box center [919, 483] width 123 height 124
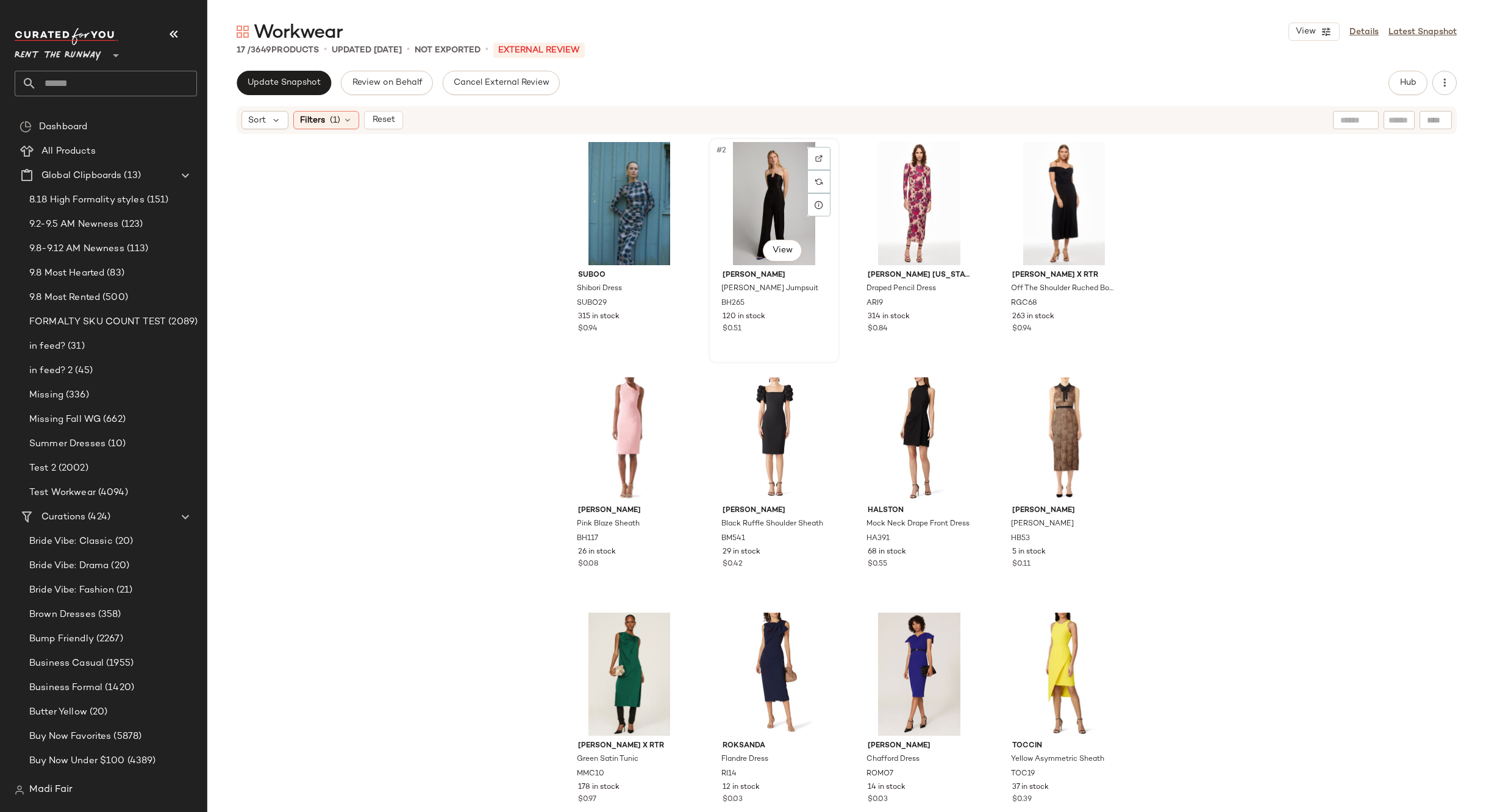
click at [756, 206] on div "#2 View" at bounding box center [774, 204] width 123 height 124
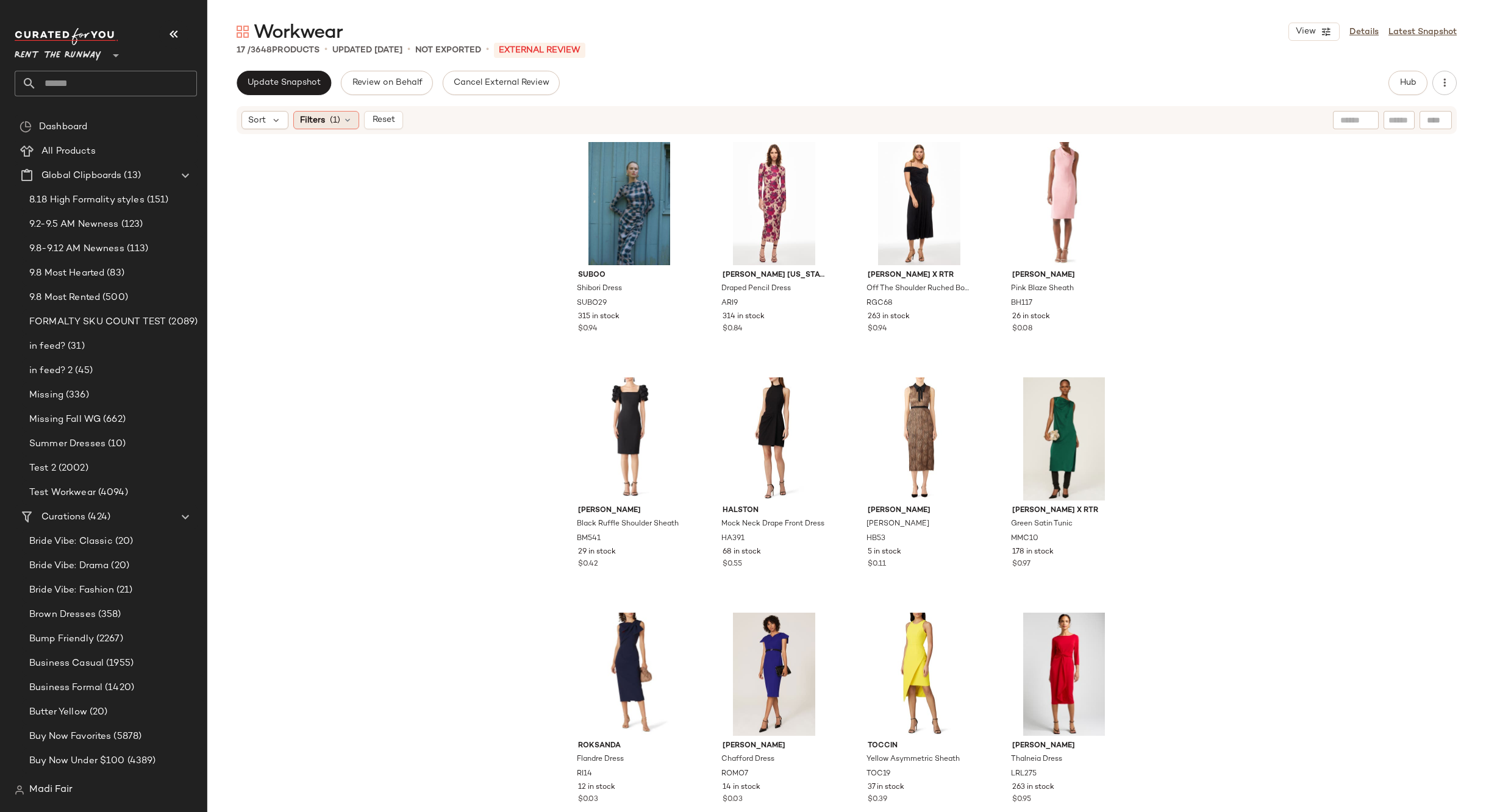
click at [326, 127] on div "Filters (1)" at bounding box center [326, 120] width 66 height 18
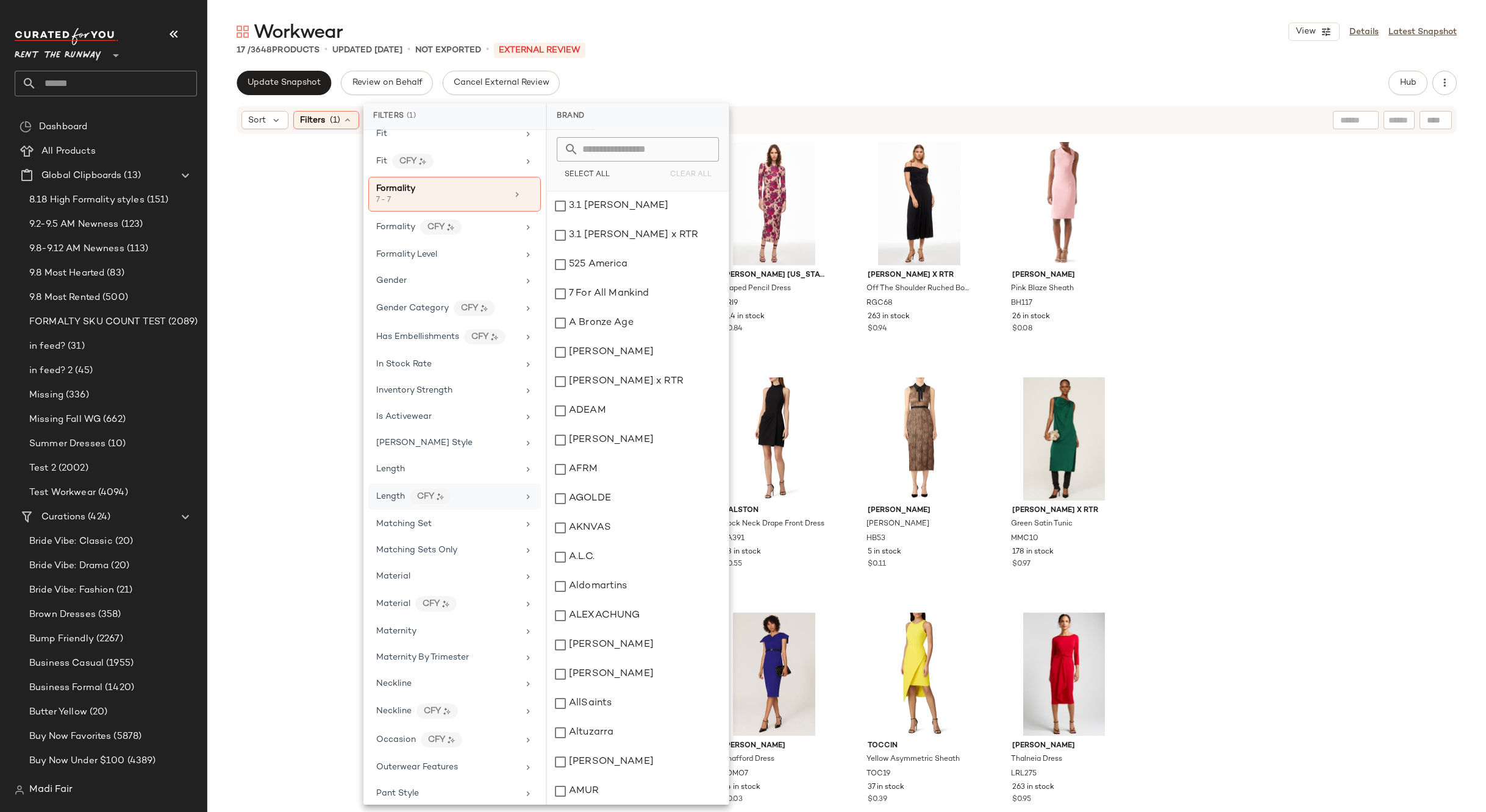
scroll to position [319, 0]
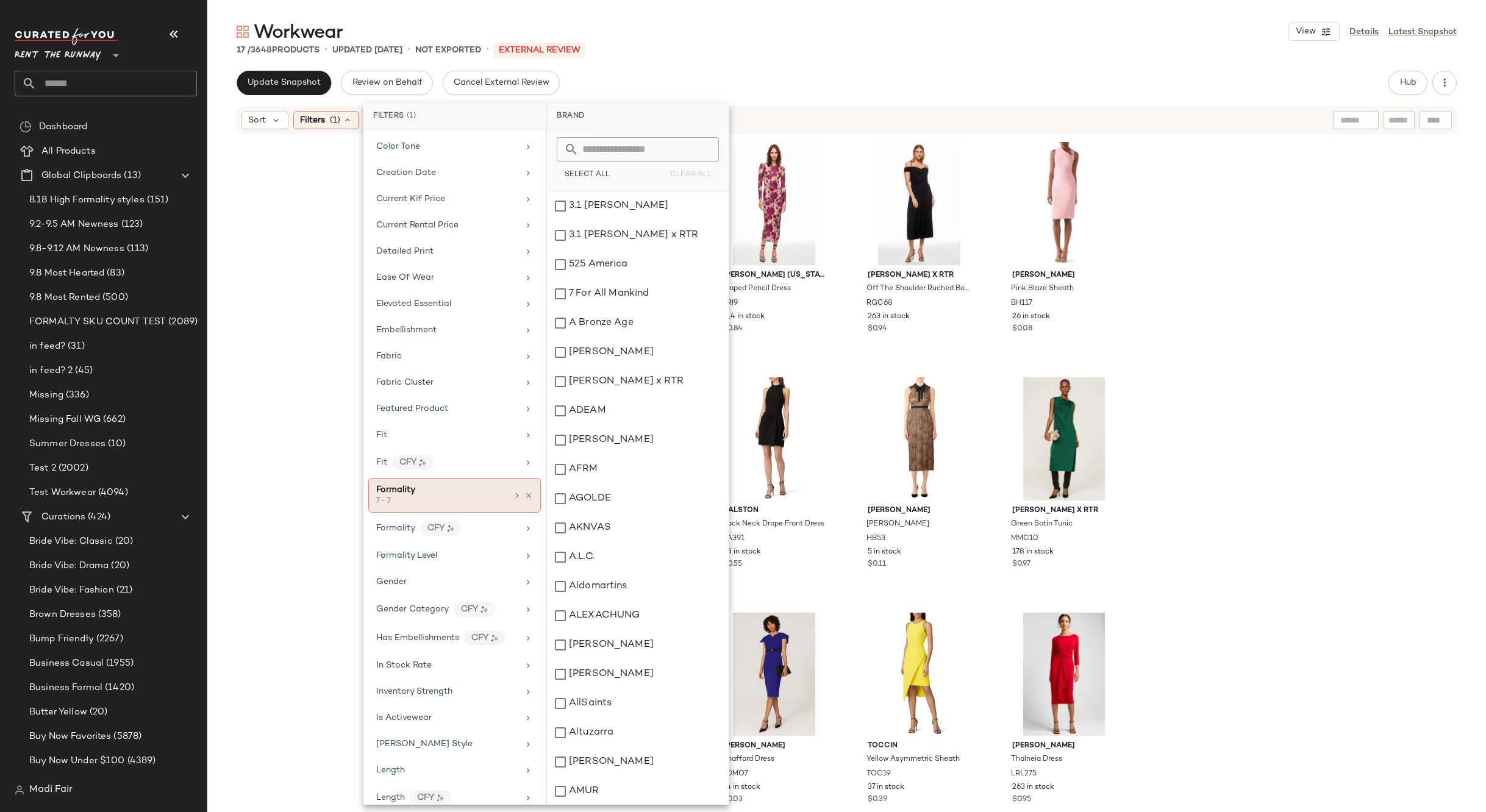
click at [487, 494] on div "Formality" at bounding box center [441, 489] width 131 height 13
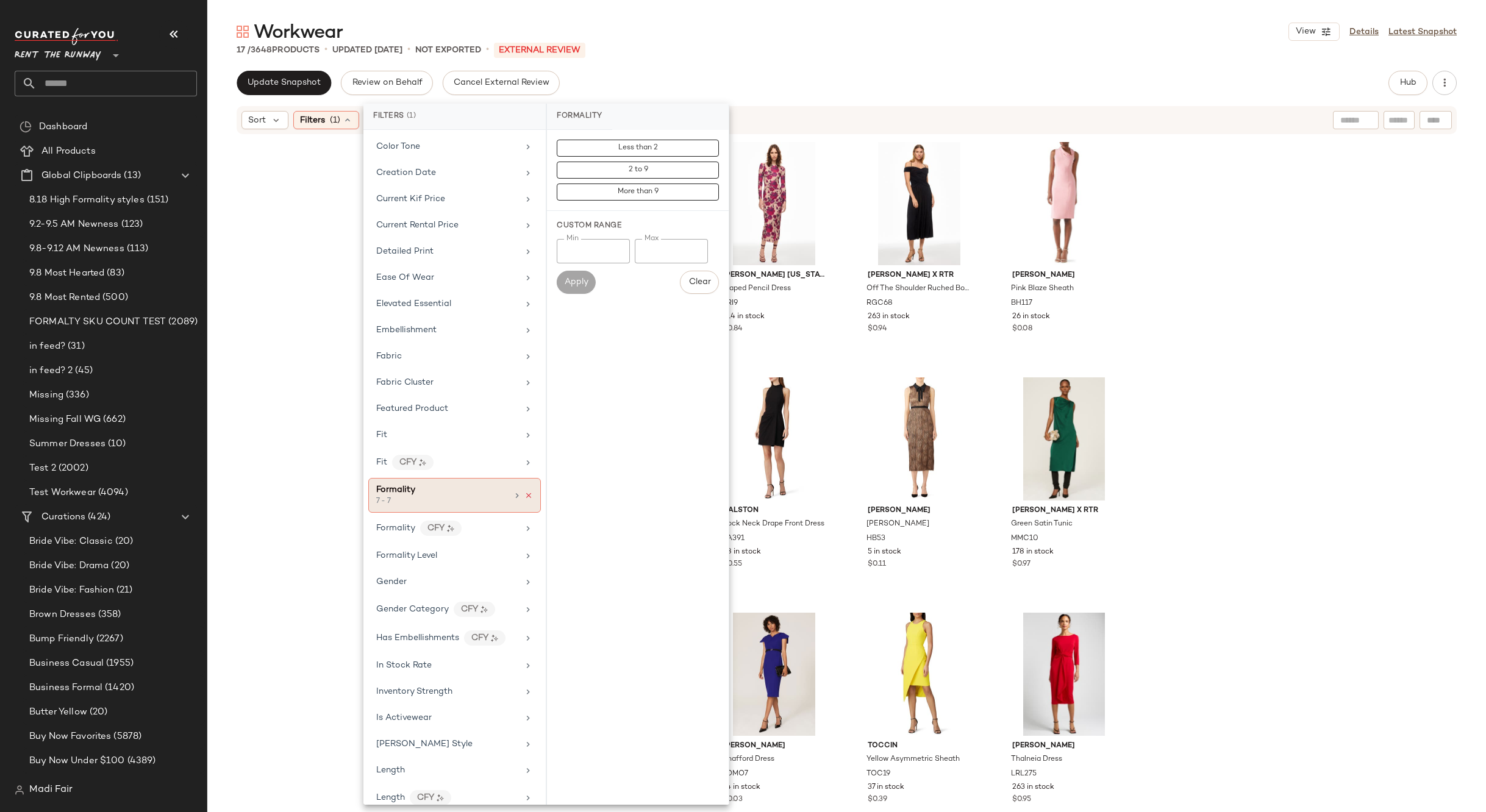
click at [526, 496] on icon at bounding box center [528, 495] width 8 height 8
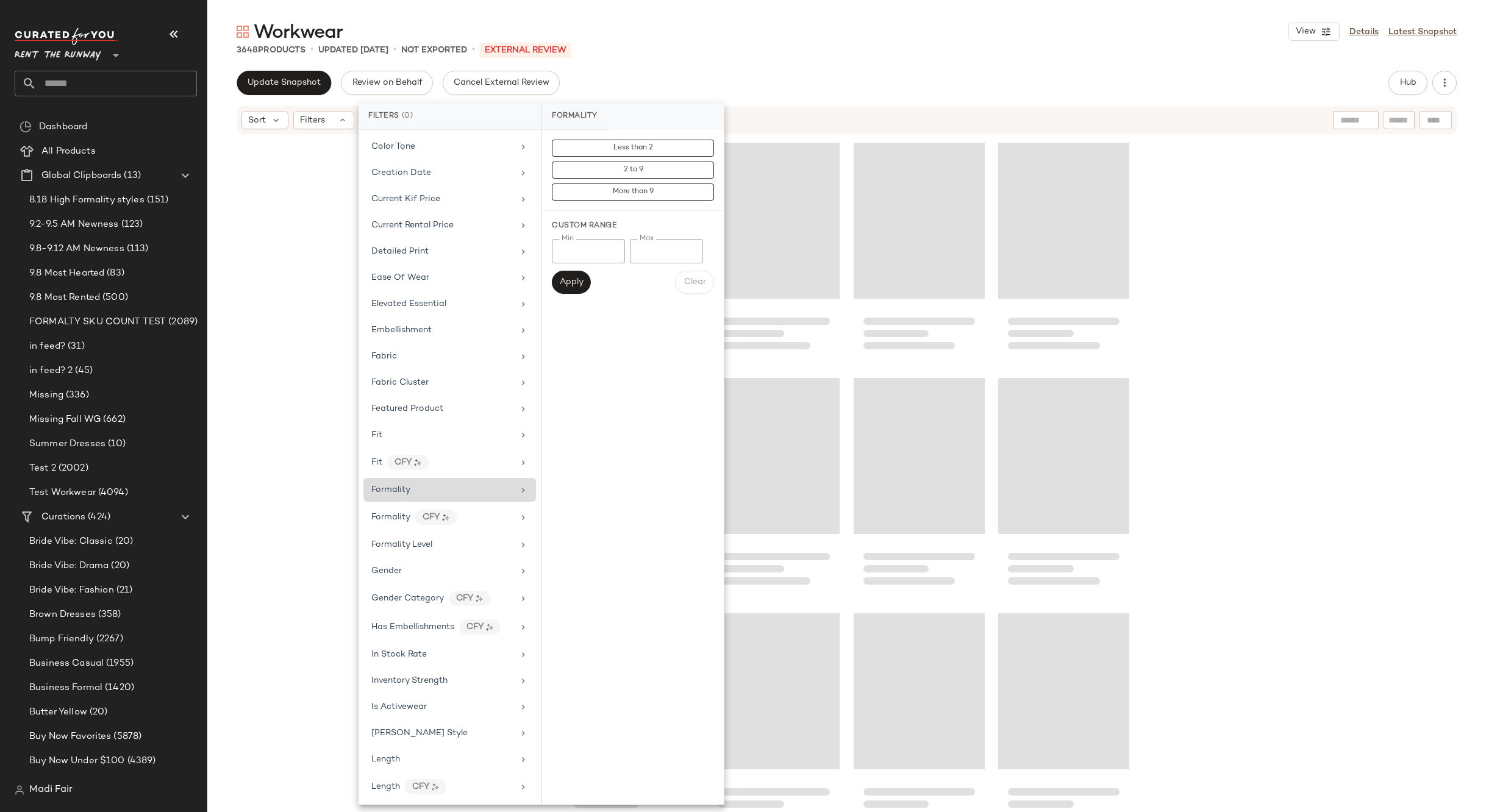
click at [583, 252] on input "*" at bounding box center [589, 251] width 73 height 24
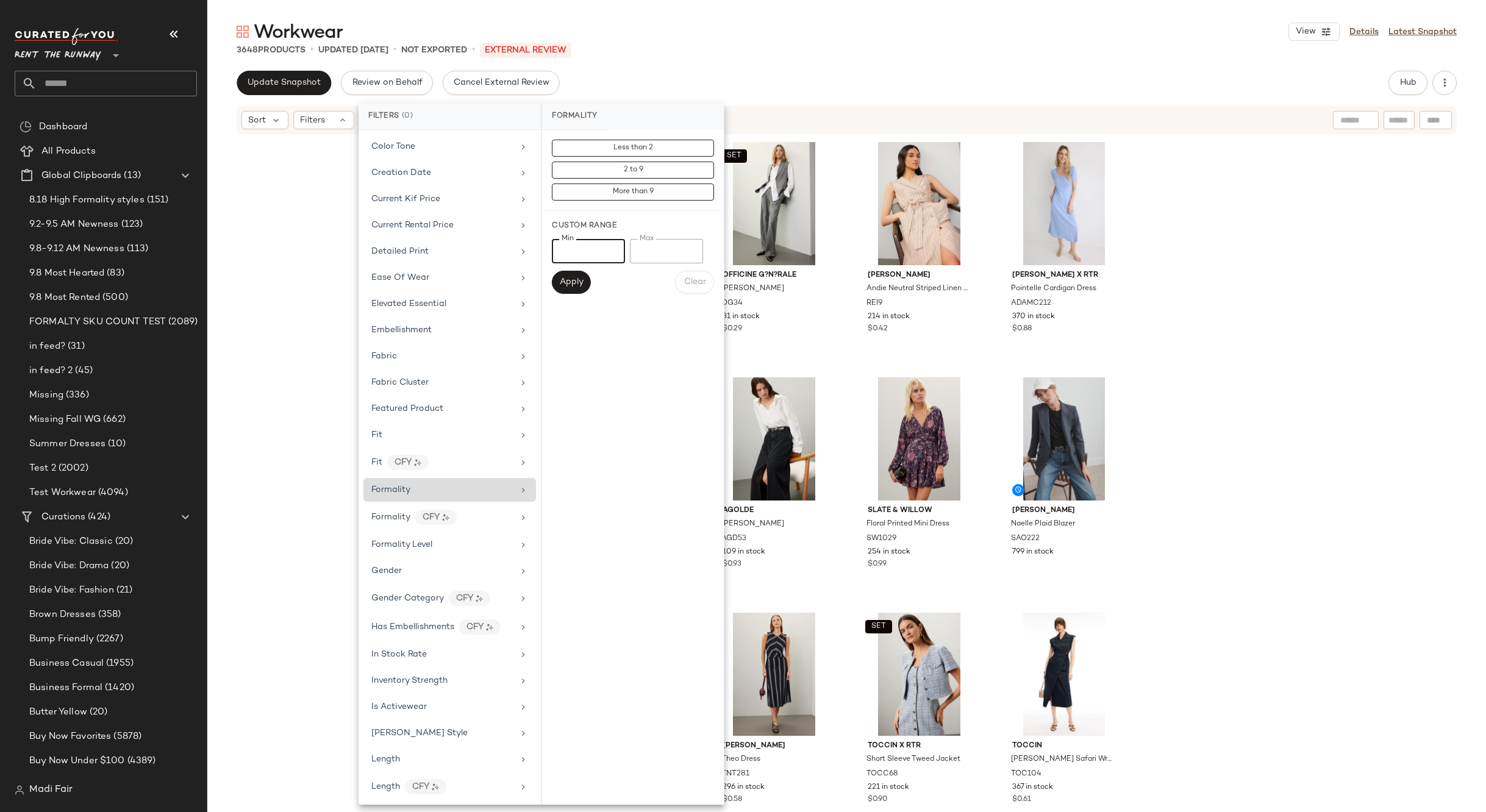
type input "*"
click at [656, 253] on input "*" at bounding box center [666, 251] width 73 height 24
type input "*"
click at [574, 290] on button "Apply" at bounding box center [571, 282] width 39 height 23
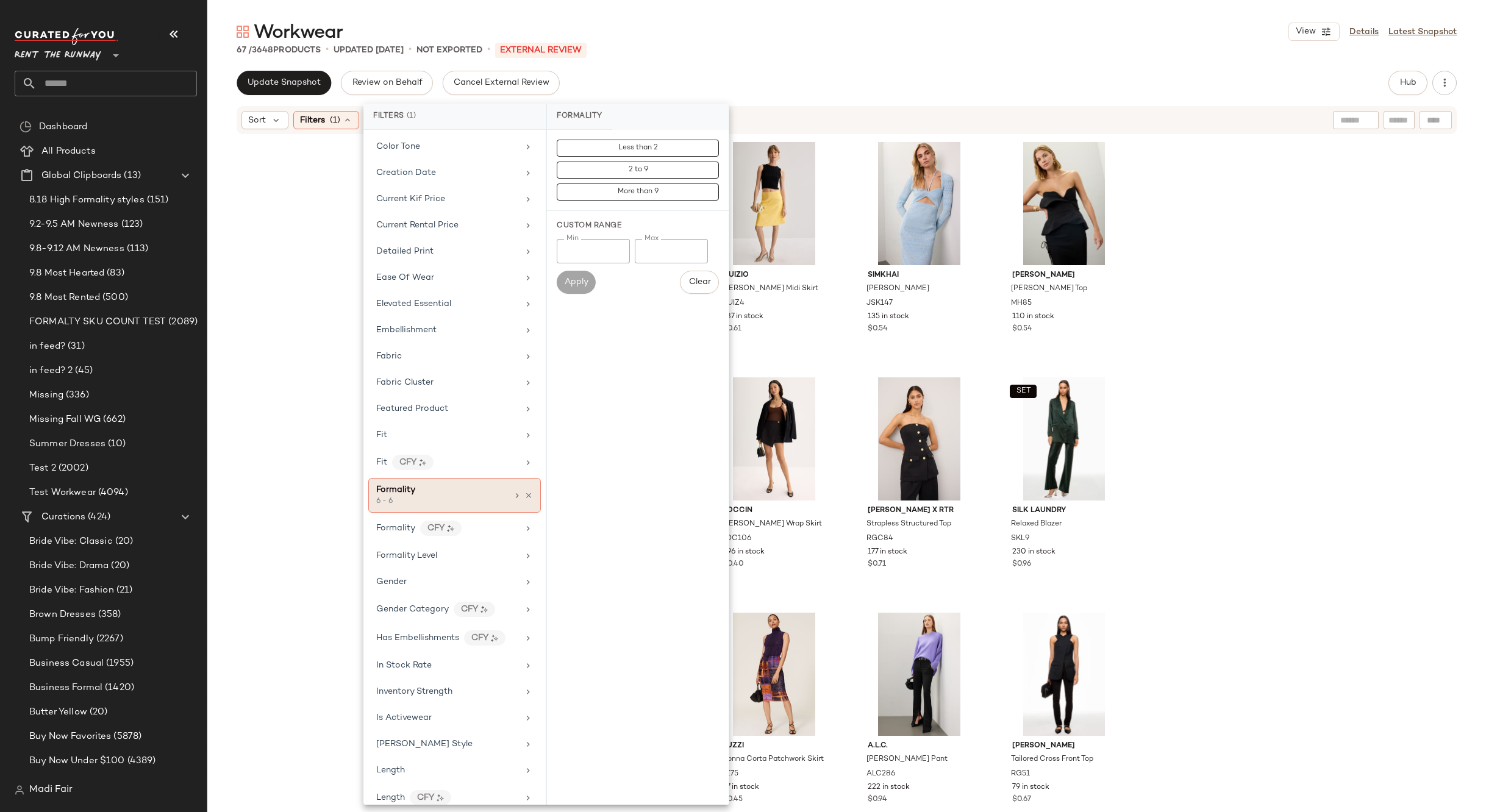
click at [1345, 316] on div "[PERSON_NAME] Rava Top TNT282 150 in stock $0.40 [PERSON_NAME] Midi Skirt GUIZ4…" at bounding box center [846, 472] width 1279 height 673
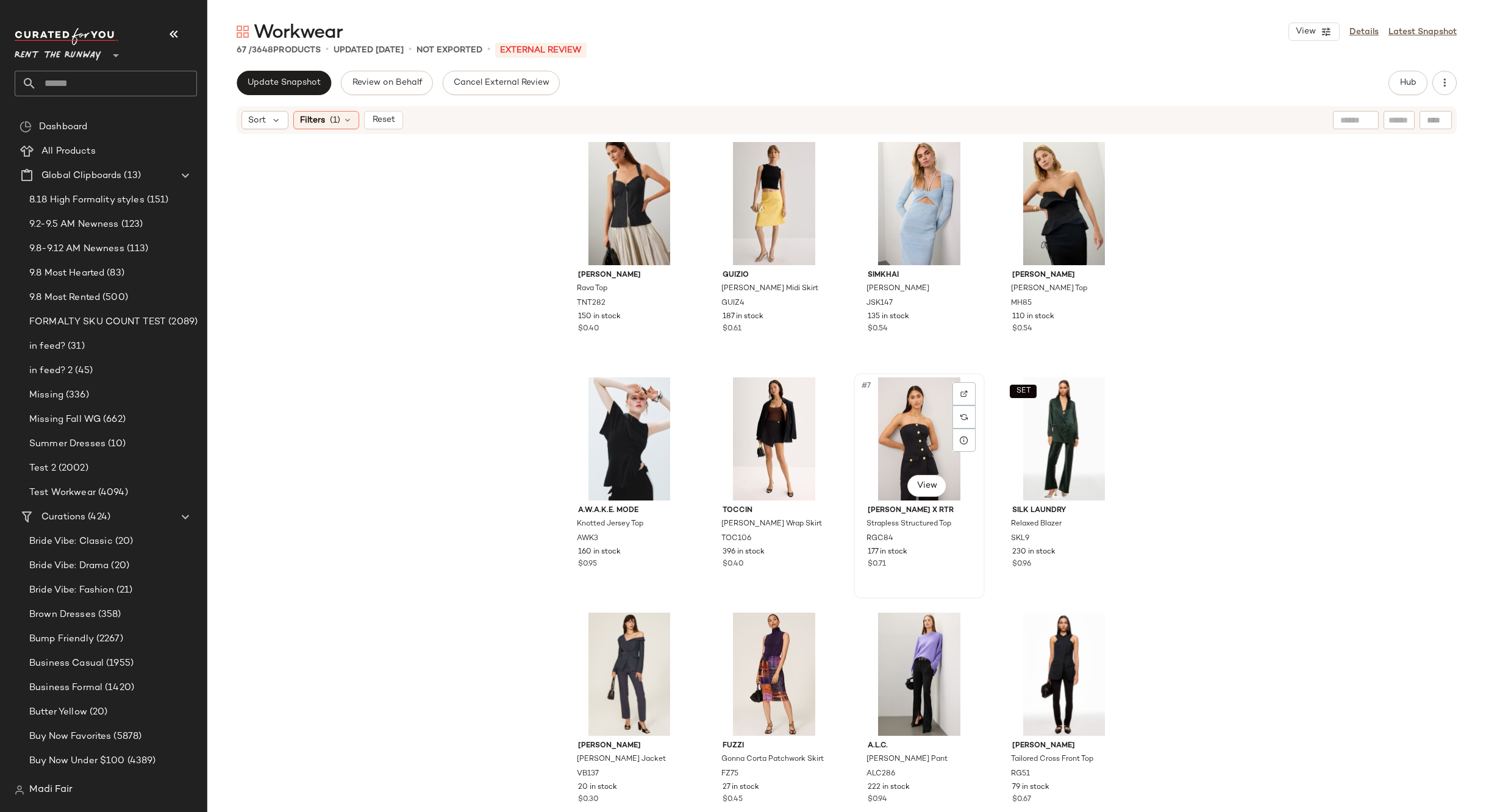
click at [885, 420] on div "#7 View" at bounding box center [919, 439] width 123 height 124
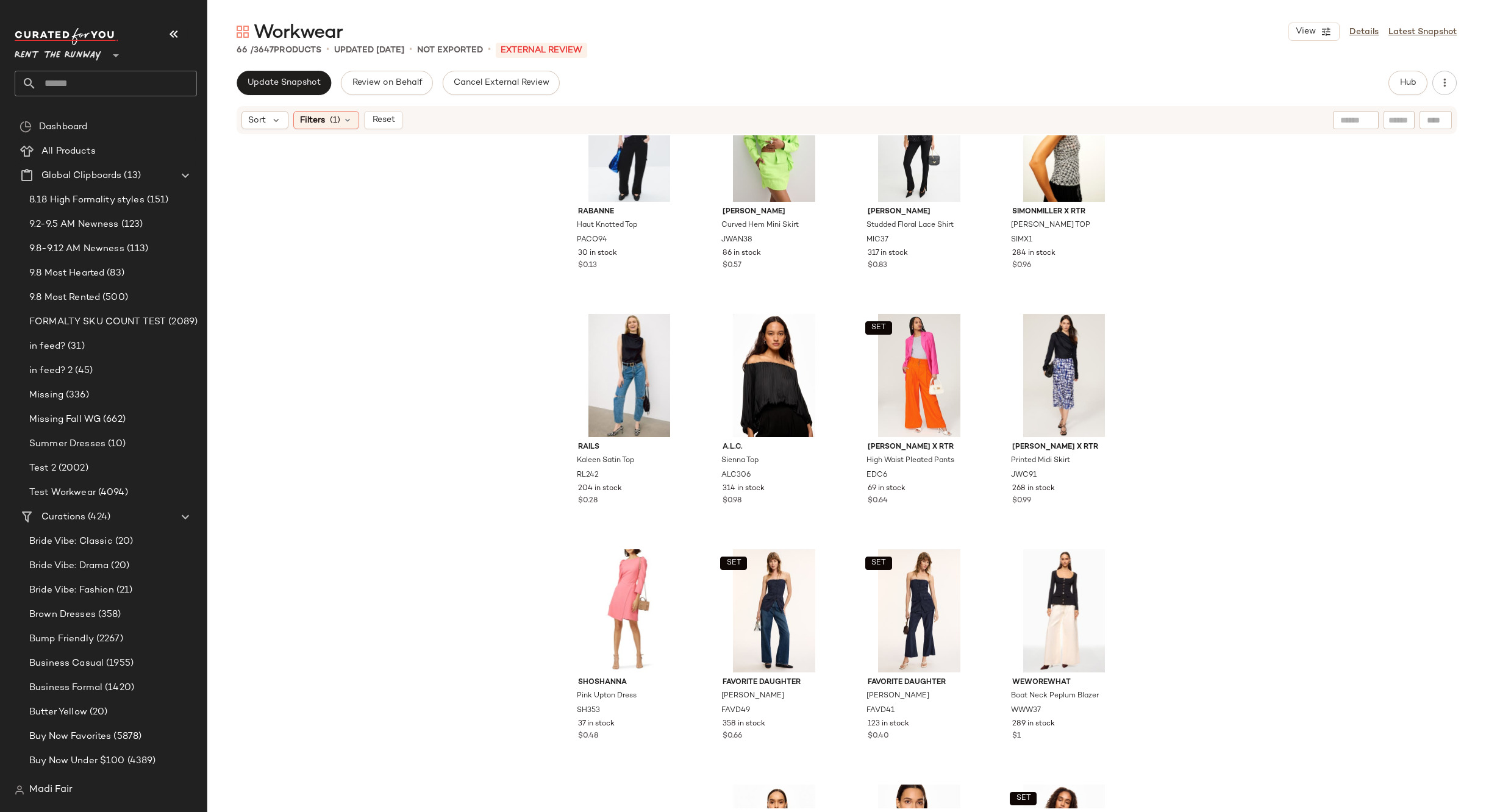
scroll to position [1595, 0]
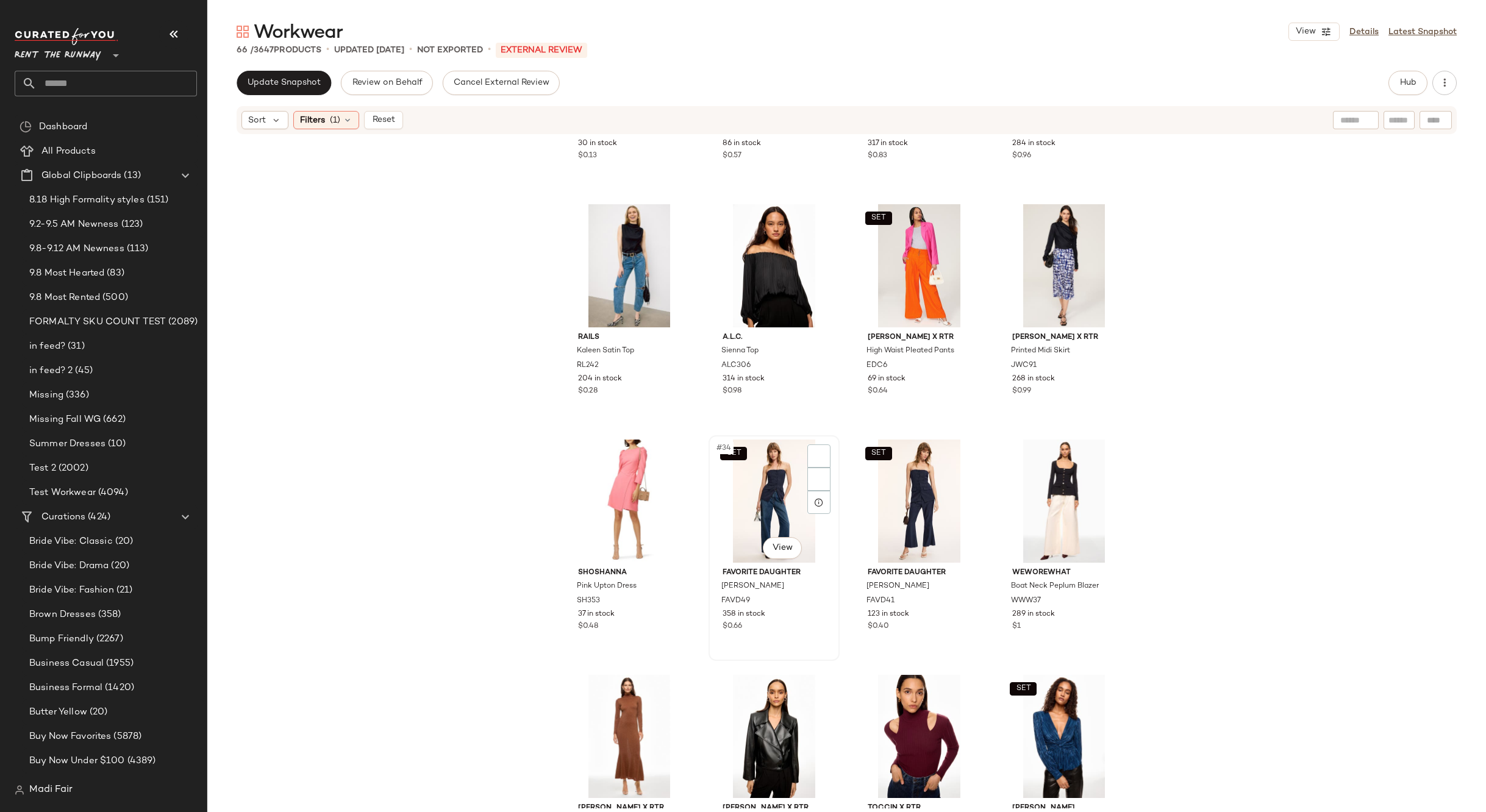
click at [768, 498] on div "SET #34 View" at bounding box center [774, 502] width 123 height 124
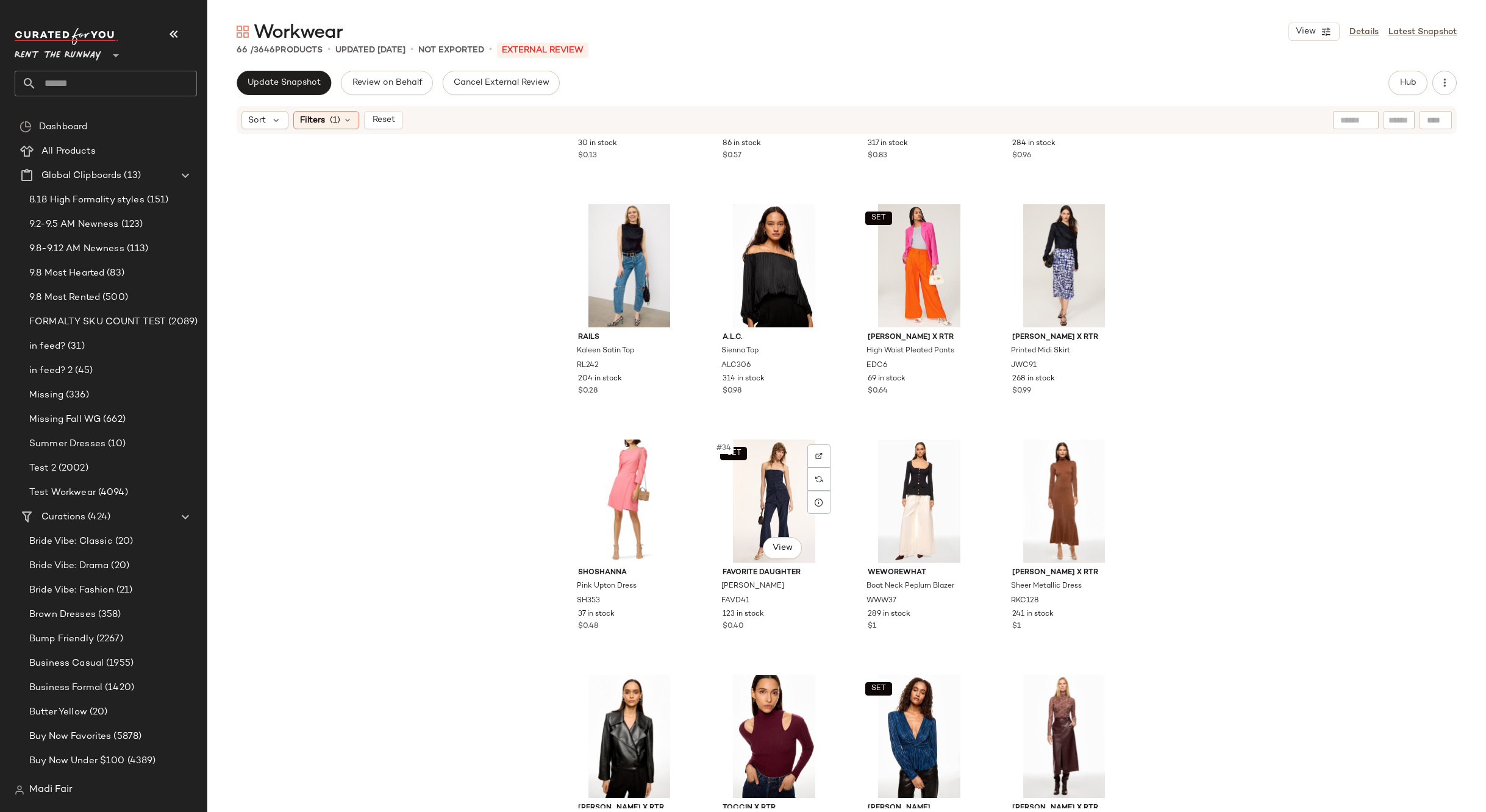
click at [768, 498] on div "SET #34 View" at bounding box center [774, 502] width 123 height 124
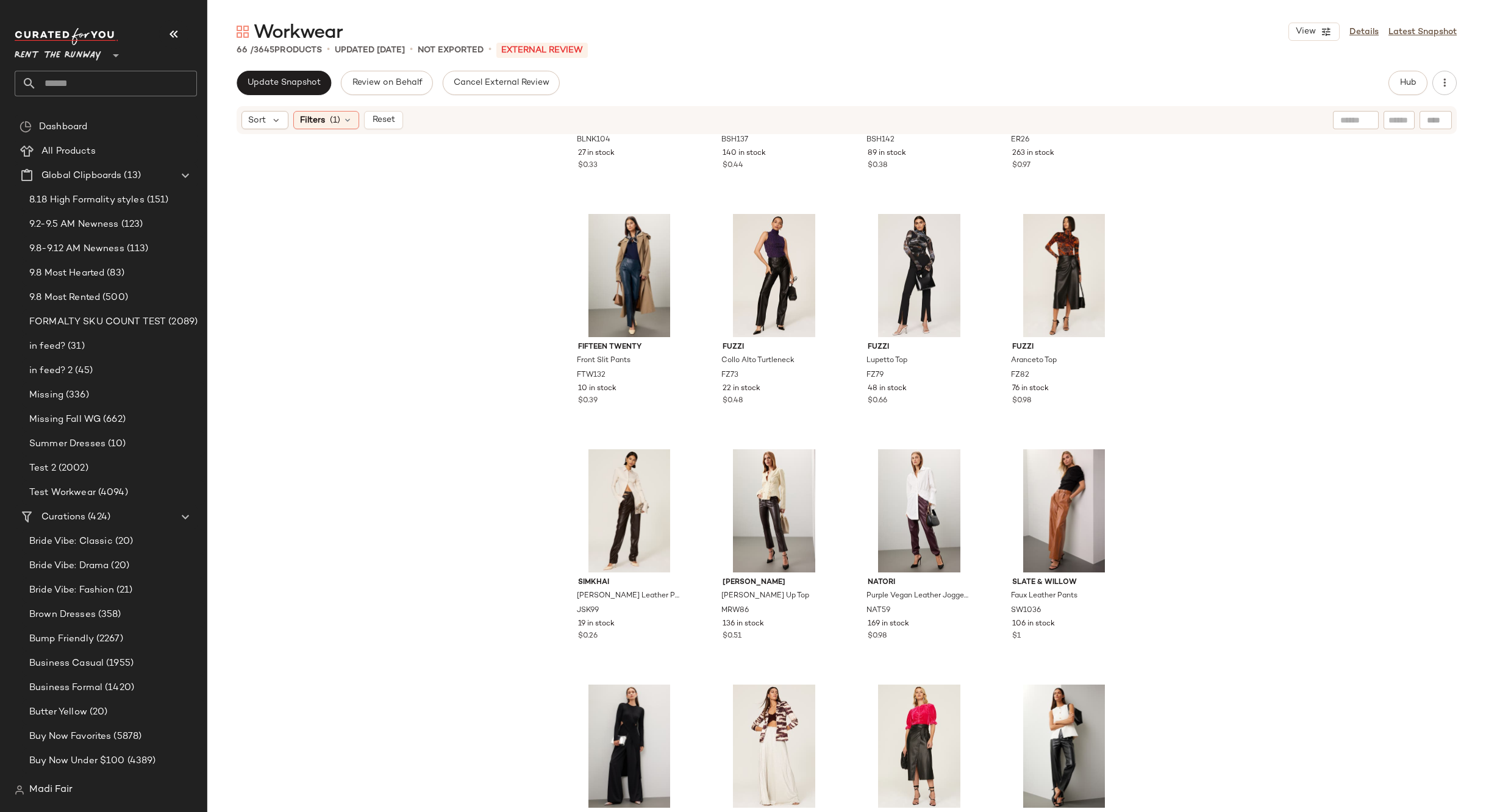
scroll to position [3095, 0]
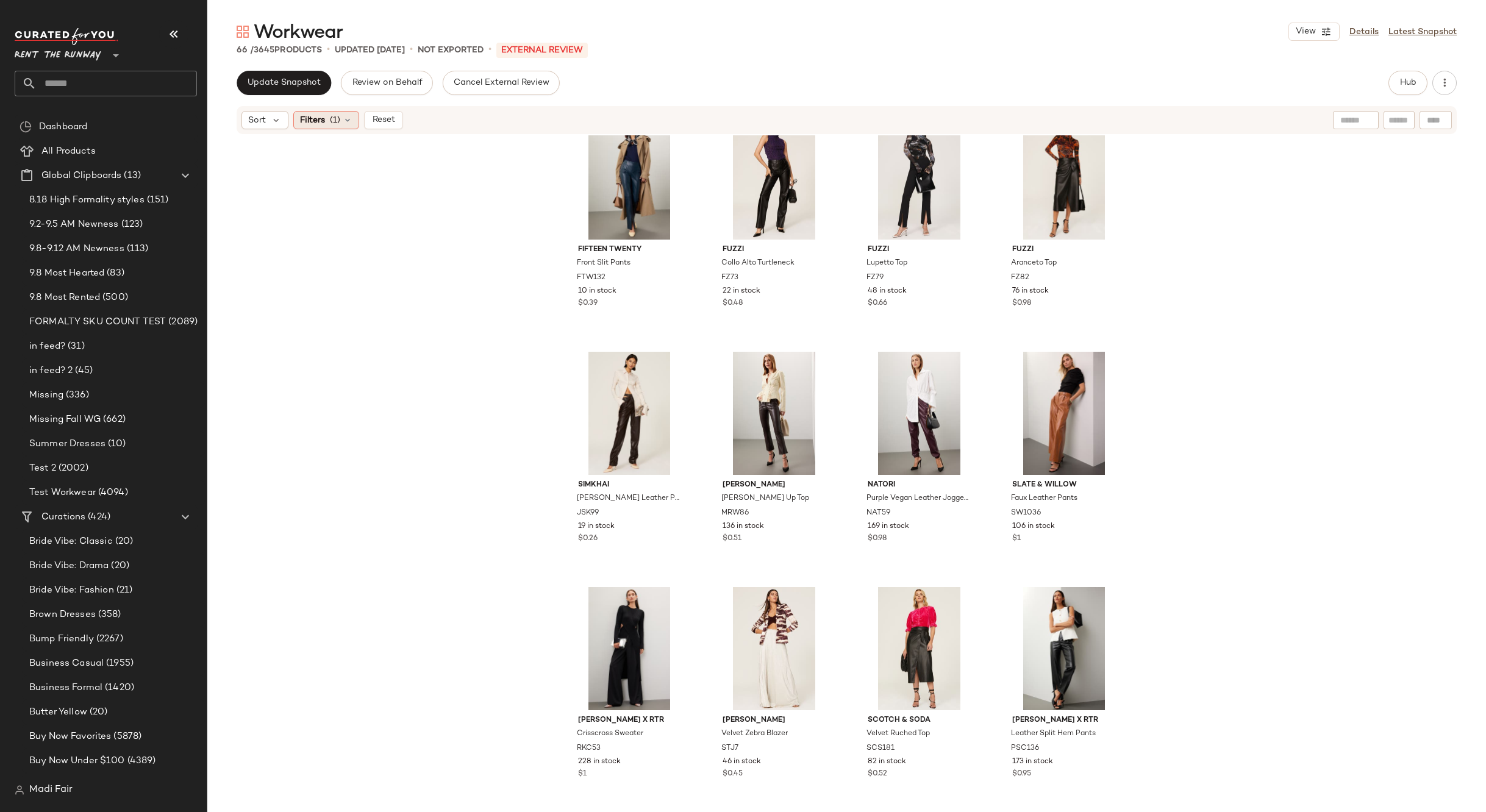
click at [318, 124] on span "Filters" at bounding box center [312, 120] width 25 height 13
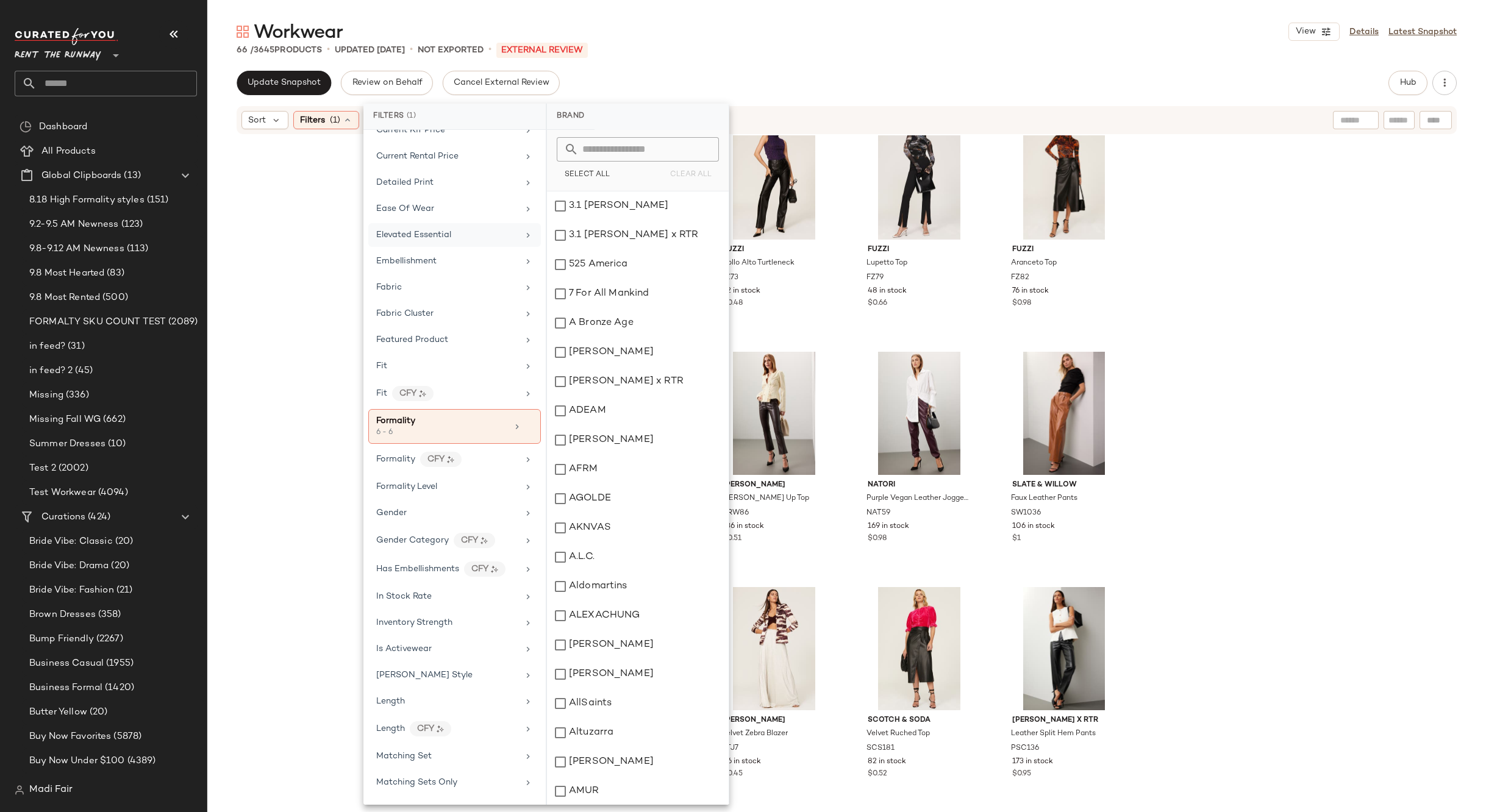
scroll to position [488, 0]
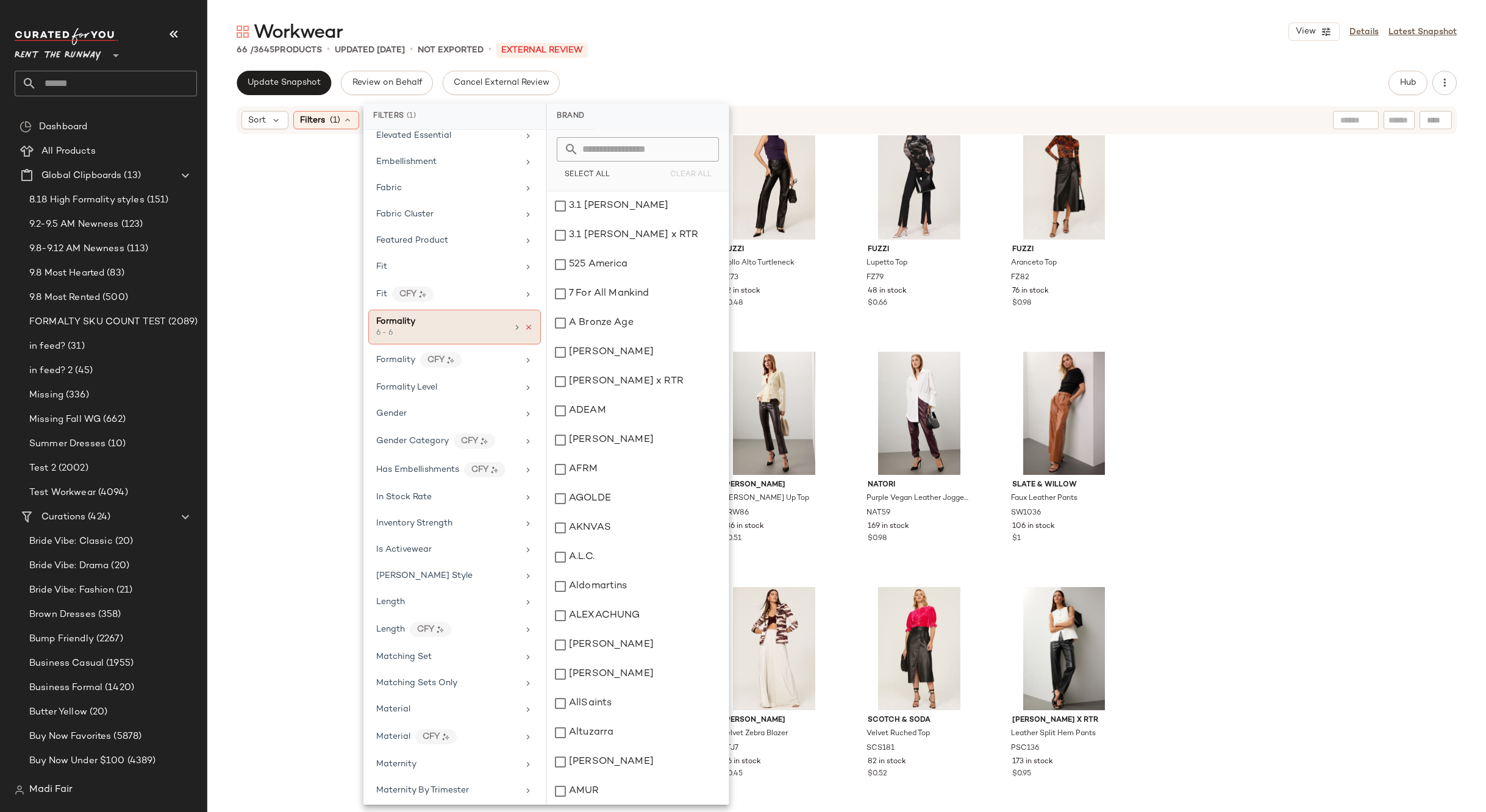
click at [525, 329] on icon at bounding box center [528, 327] width 8 height 8
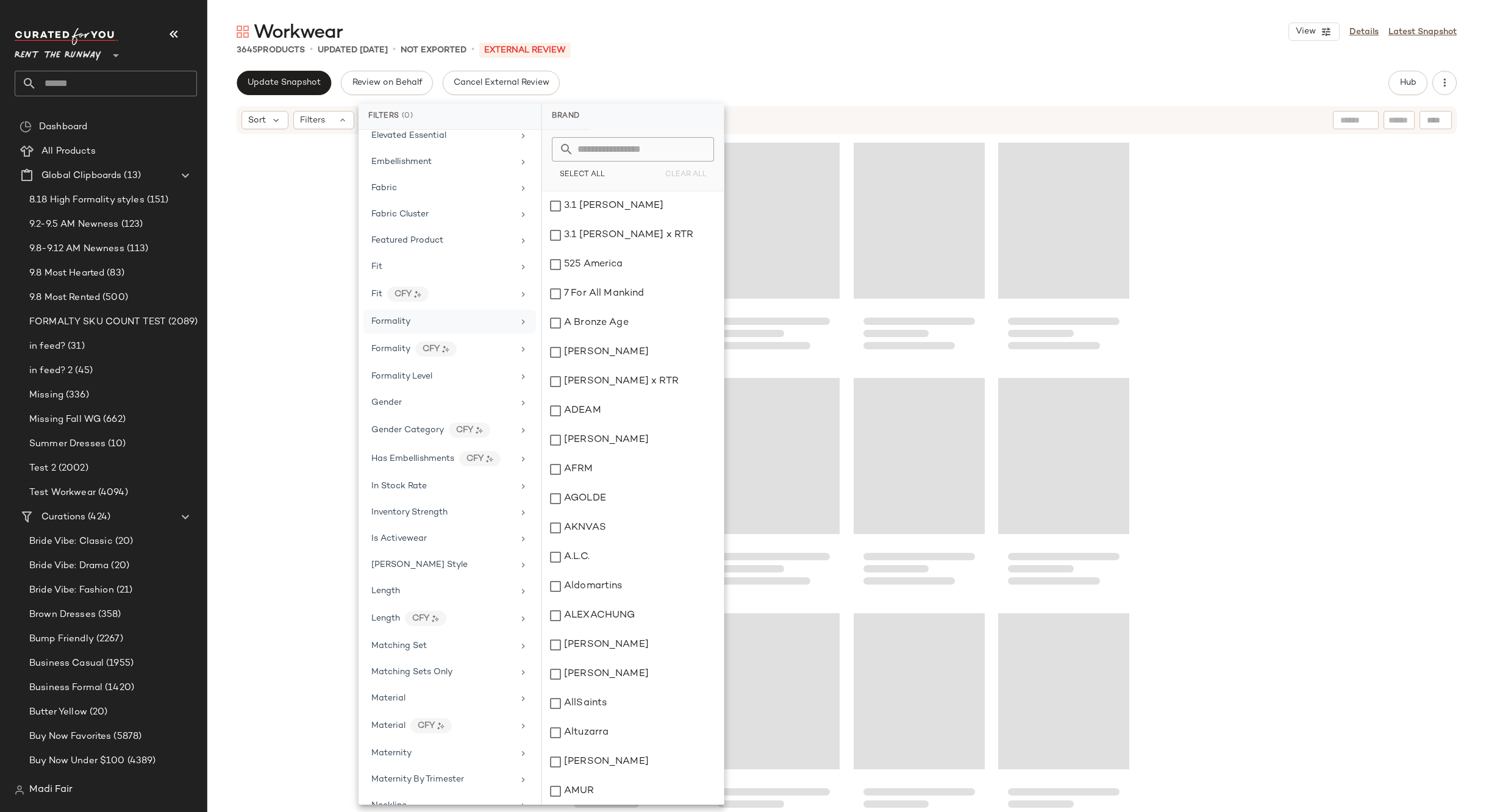
click at [493, 322] on div "Formality" at bounding box center [442, 321] width 142 height 13
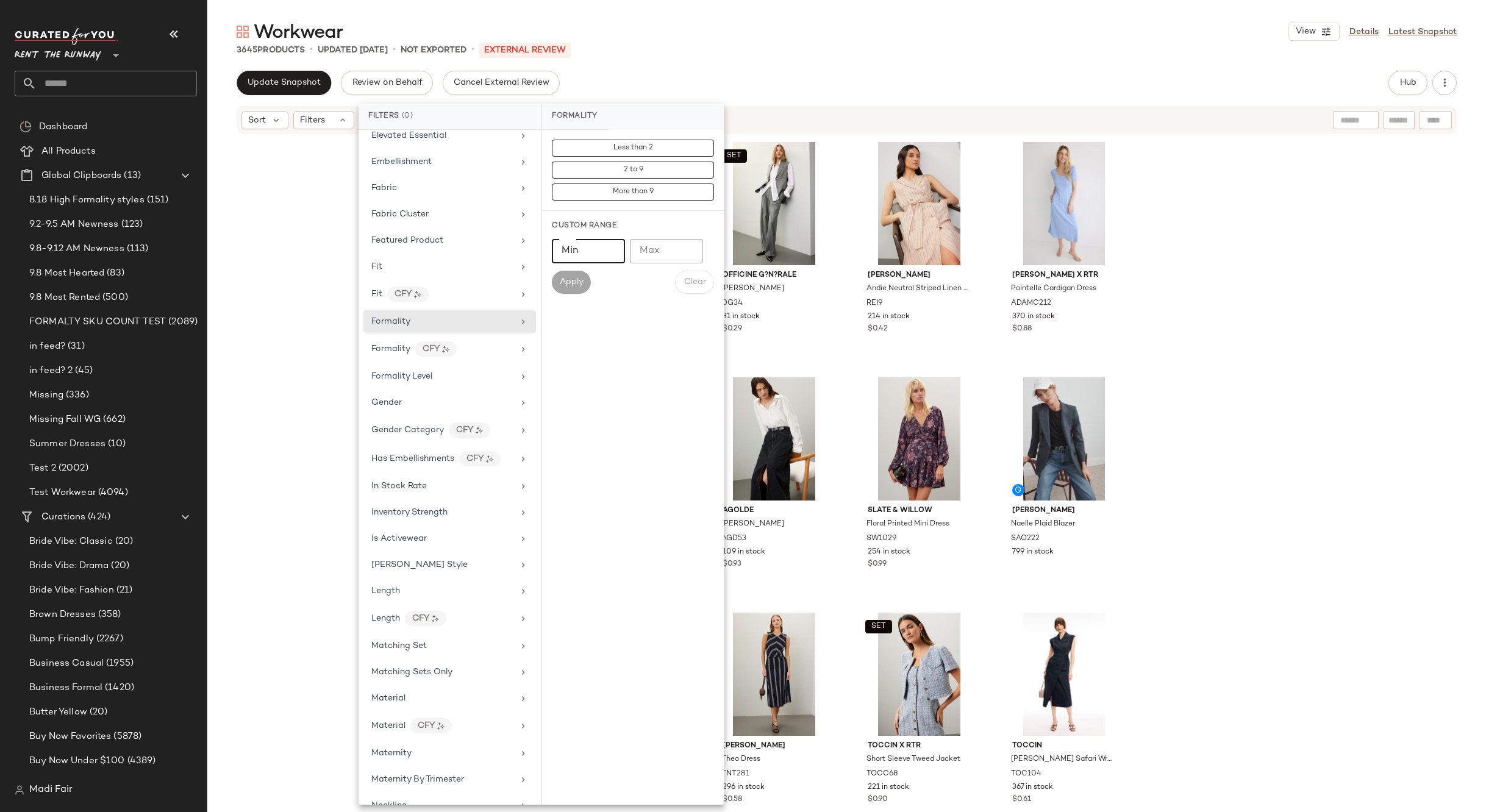
click at [577, 254] on input "Min" at bounding box center [589, 251] width 73 height 24
type input "*"
click at [652, 249] on input "Max" at bounding box center [666, 251] width 73 height 24
type input "*"
click at [571, 278] on span "Apply" at bounding box center [571, 282] width 24 height 10
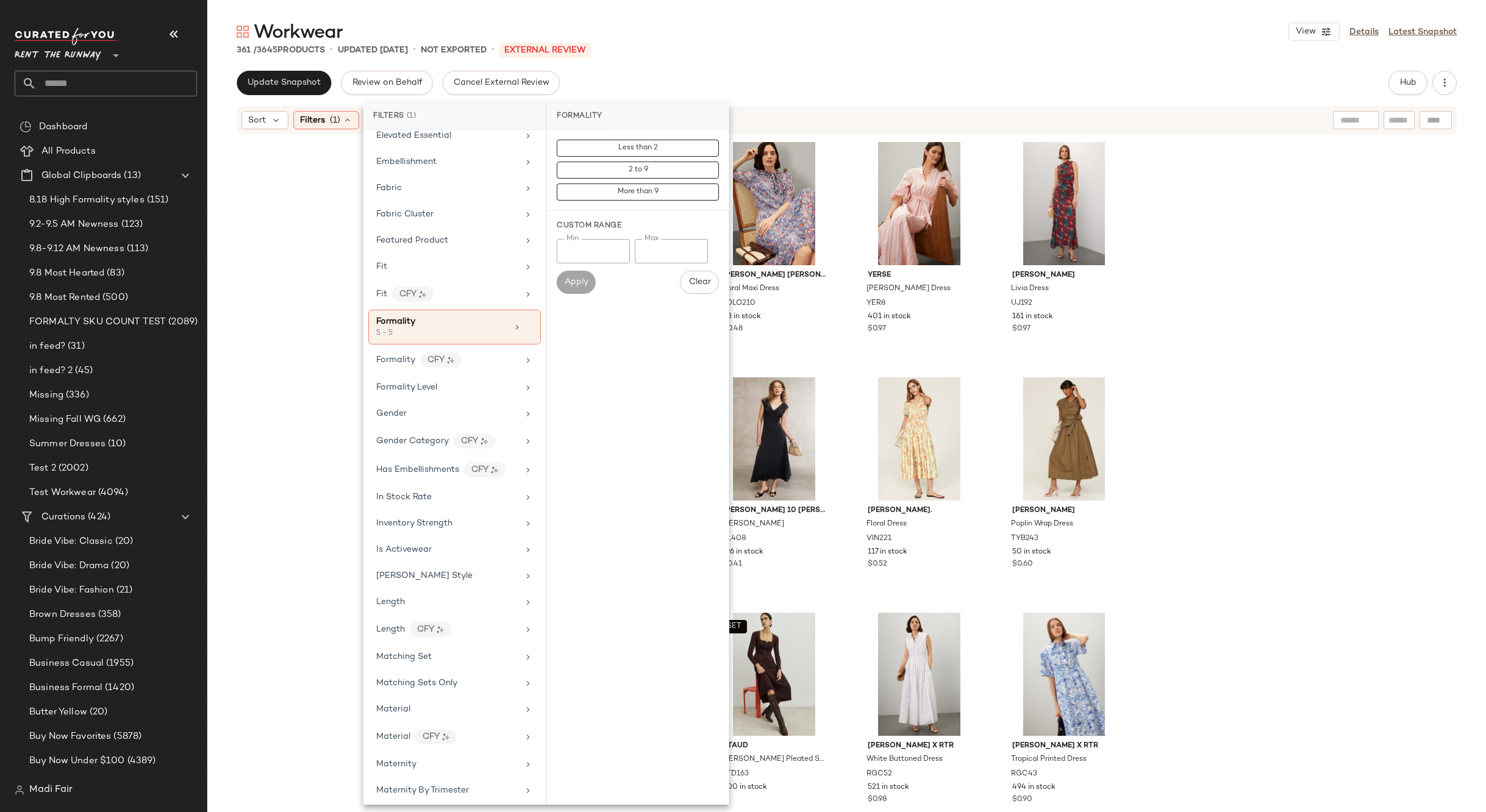
click at [1383, 263] on div "Slate & Willow Floral Printed Mini Dress SW1029 254 in stock $0.99 [PERSON_NAME…" at bounding box center [846, 472] width 1279 height 673
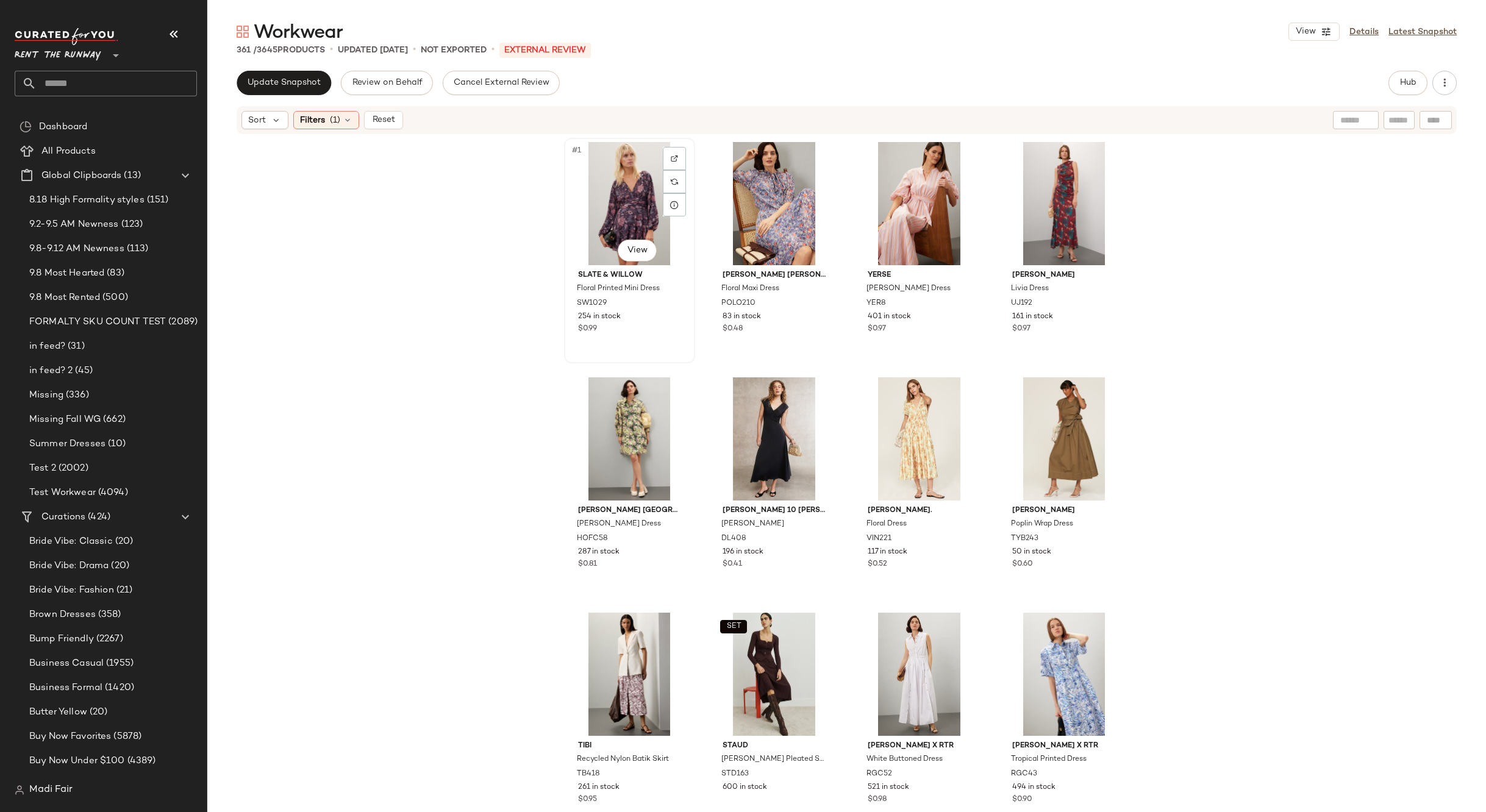
click at [613, 194] on div "#1 View" at bounding box center [629, 204] width 123 height 124
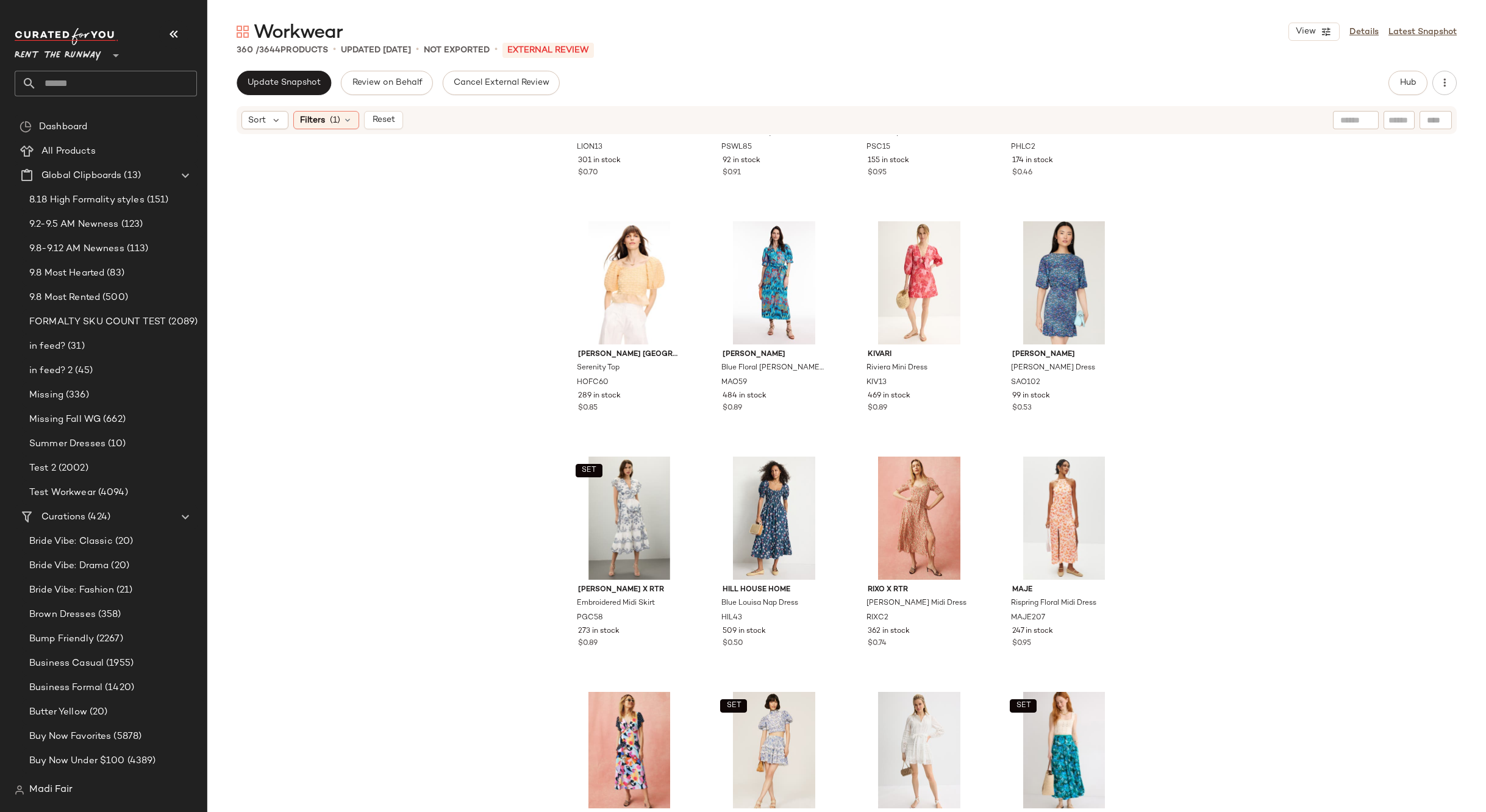
scroll to position [1290, 0]
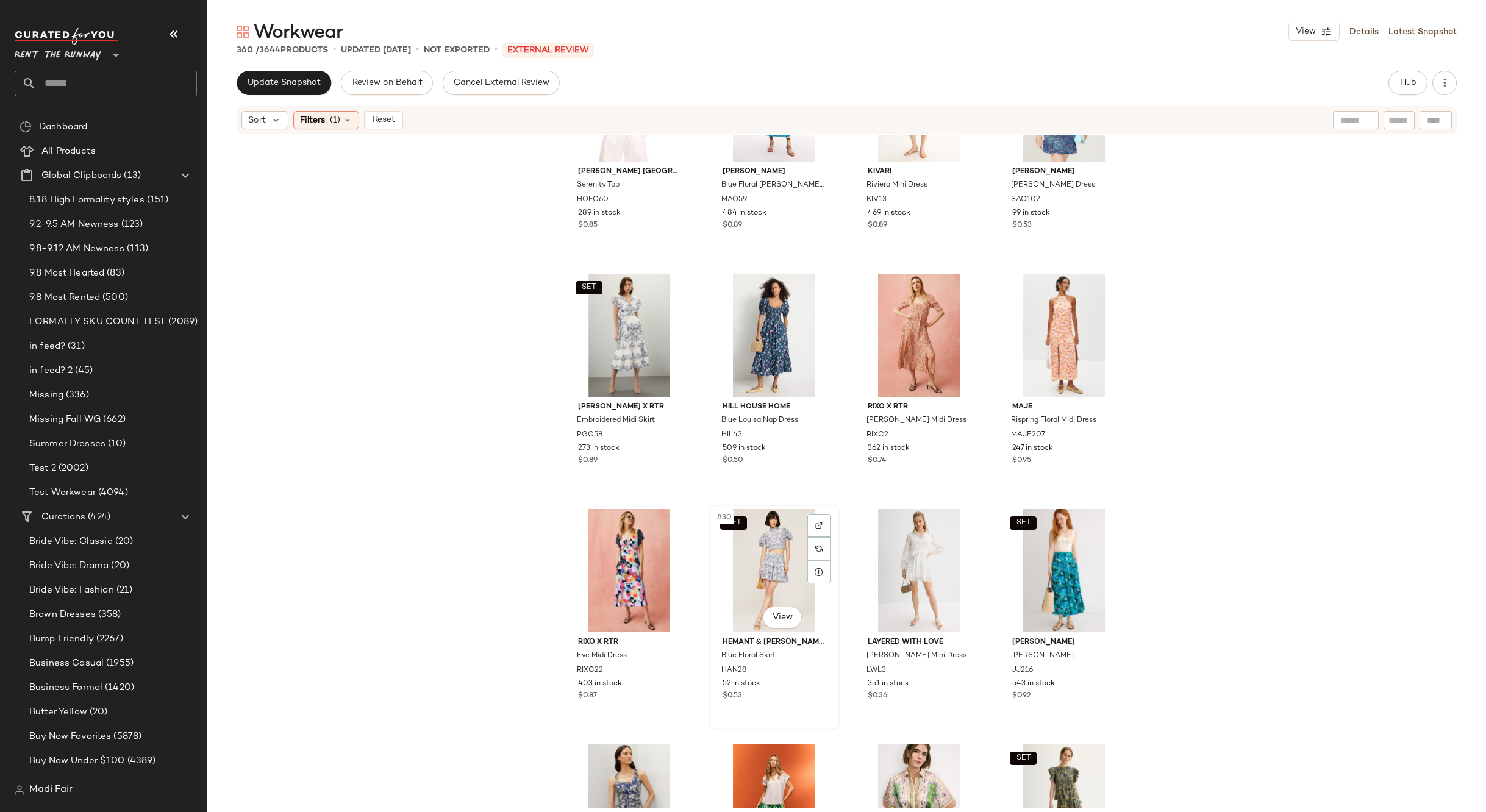
click at [750, 560] on div "SET #30 View" at bounding box center [774, 571] width 123 height 124
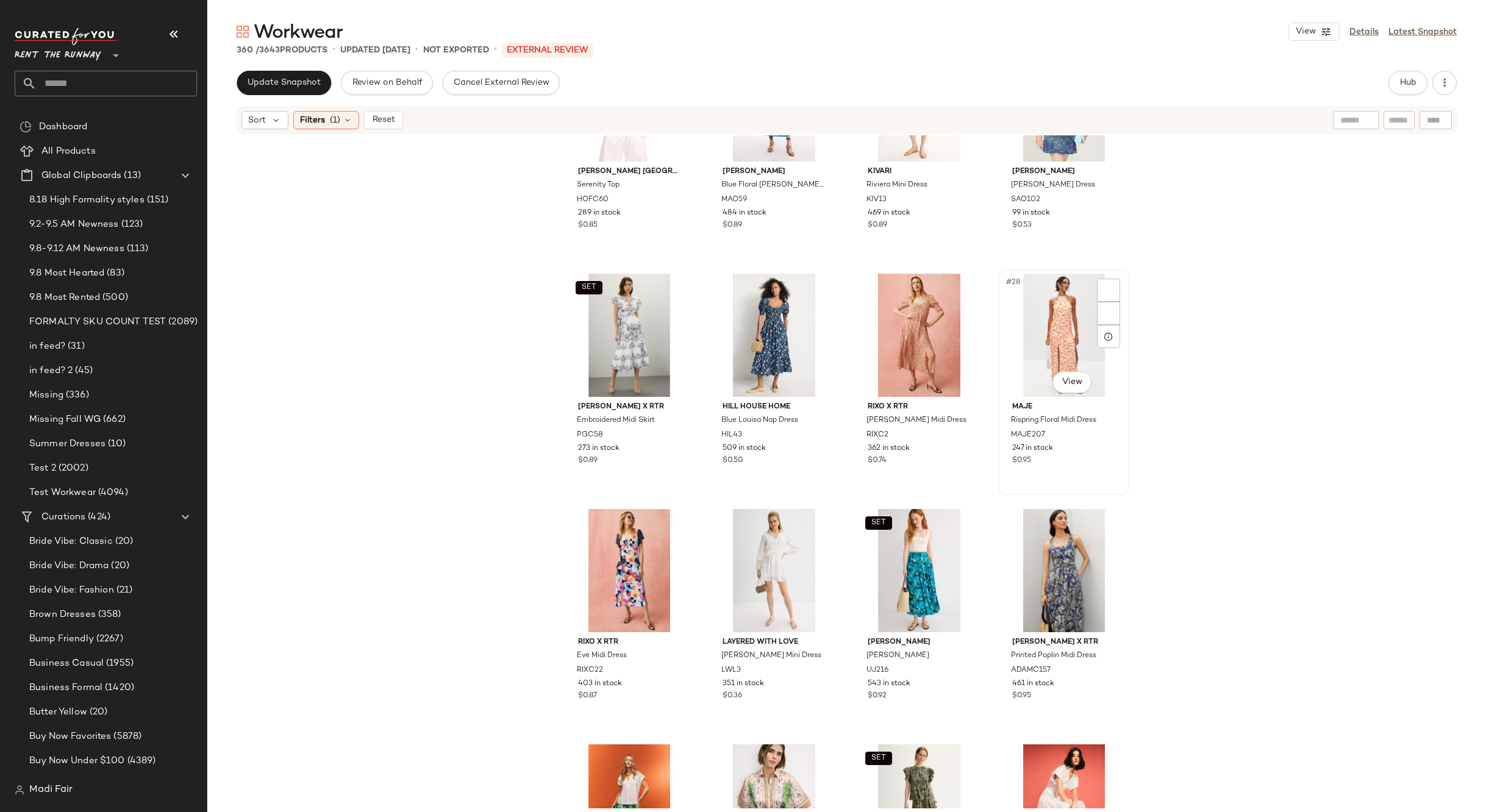
click at [1056, 321] on div "#28 View" at bounding box center [1064, 335] width 123 height 124
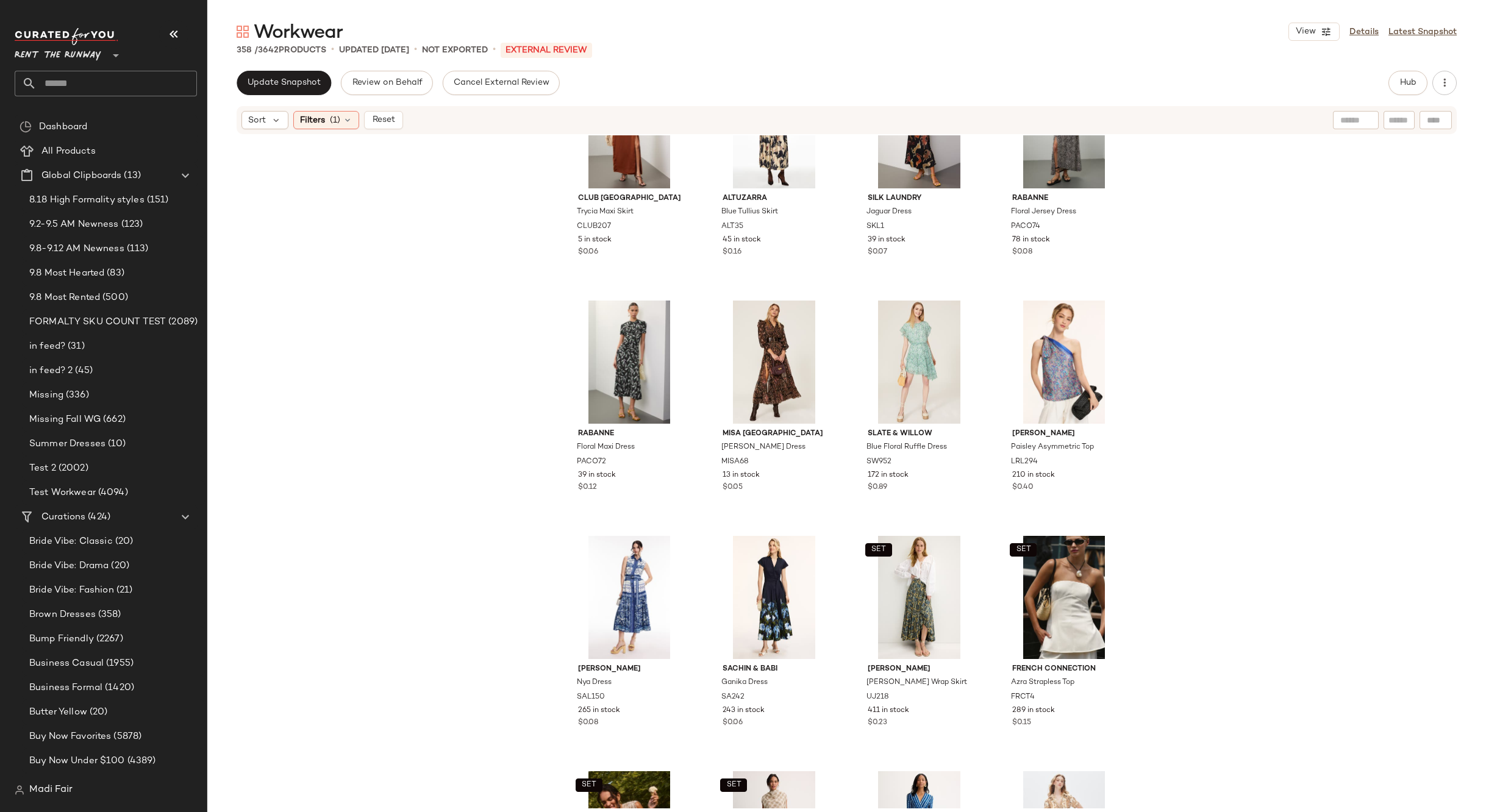
scroll to position [5984, 0]
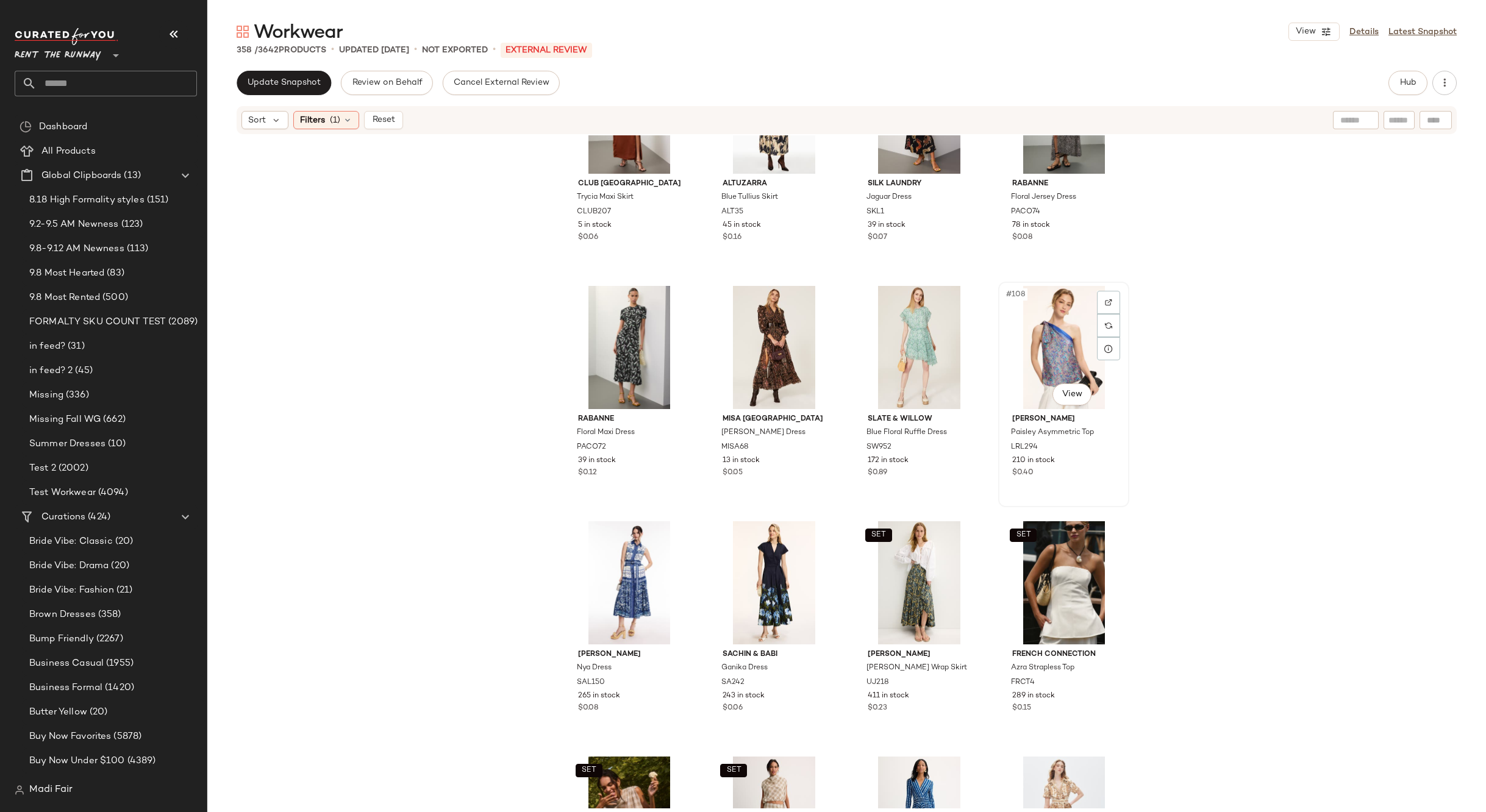
click at [1039, 336] on div "#108 View" at bounding box center [1064, 348] width 123 height 124
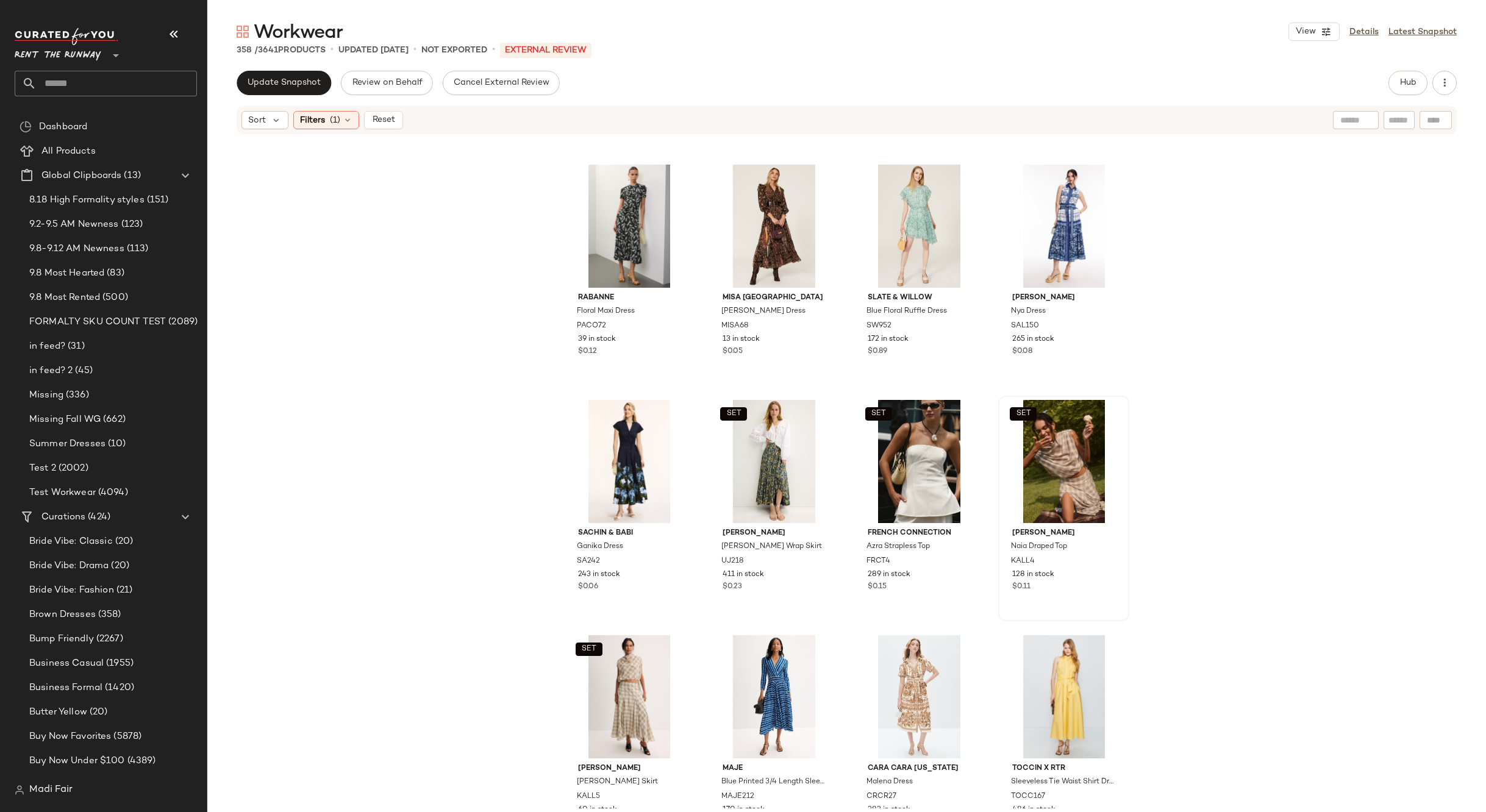
scroll to position [6106, 0]
click at [910, 446] on div "SET #111 View" at bounding box center [919, 461] width 123 height 124
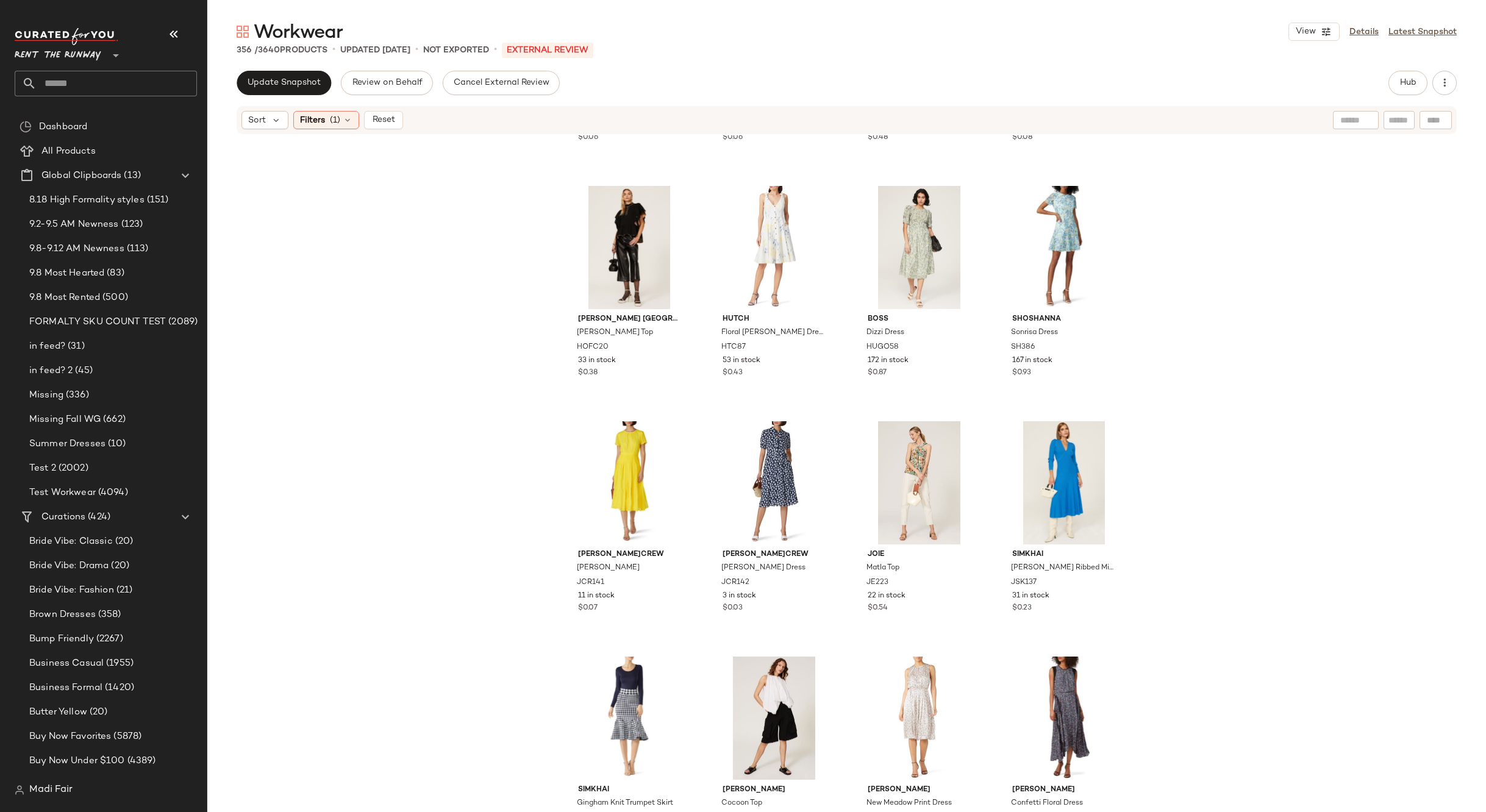
scroll to position [12081, 0]
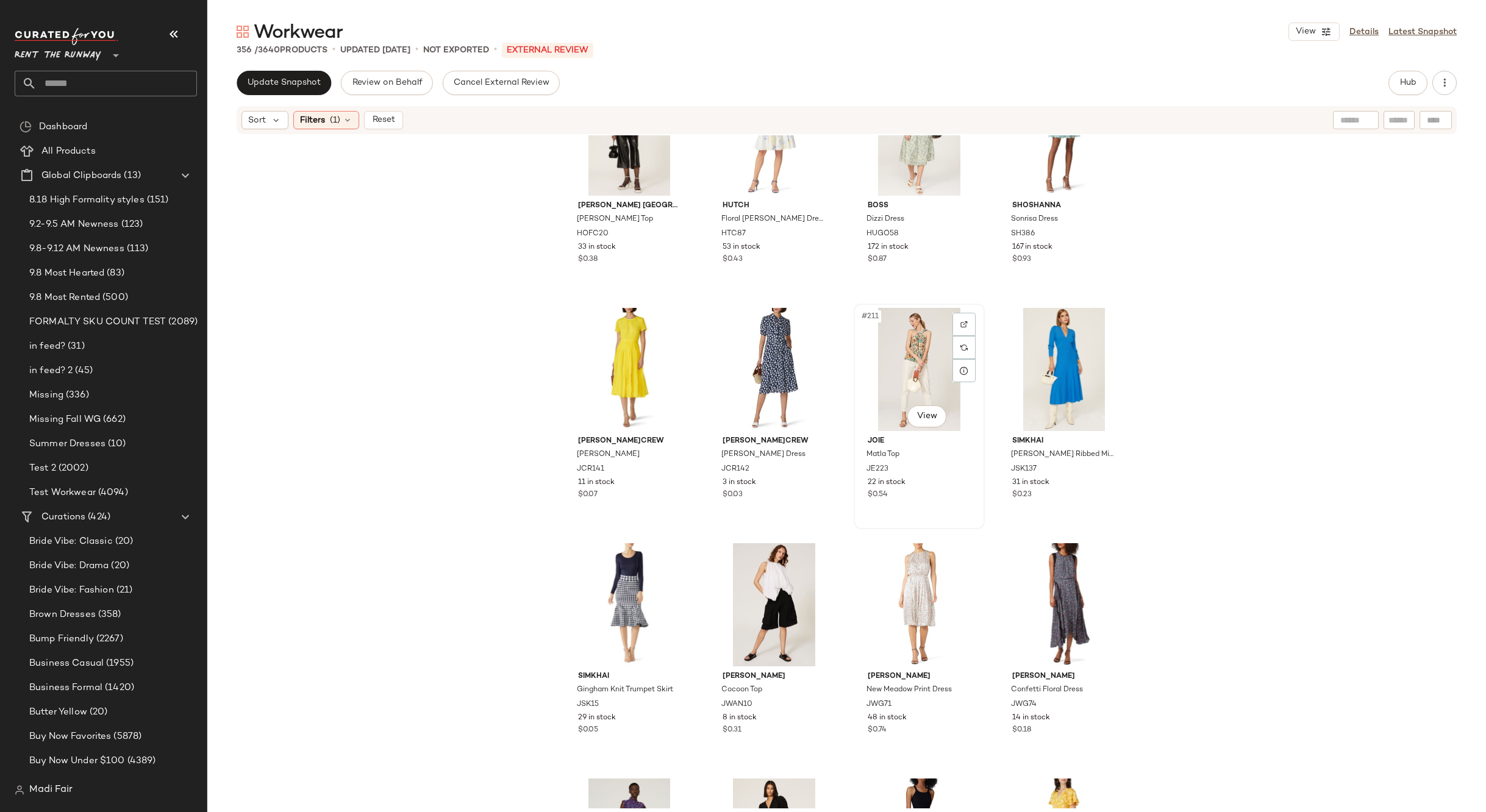
click at [889, 367] on div "#211 View" at bounding box center [919, 370] width 123 height 124
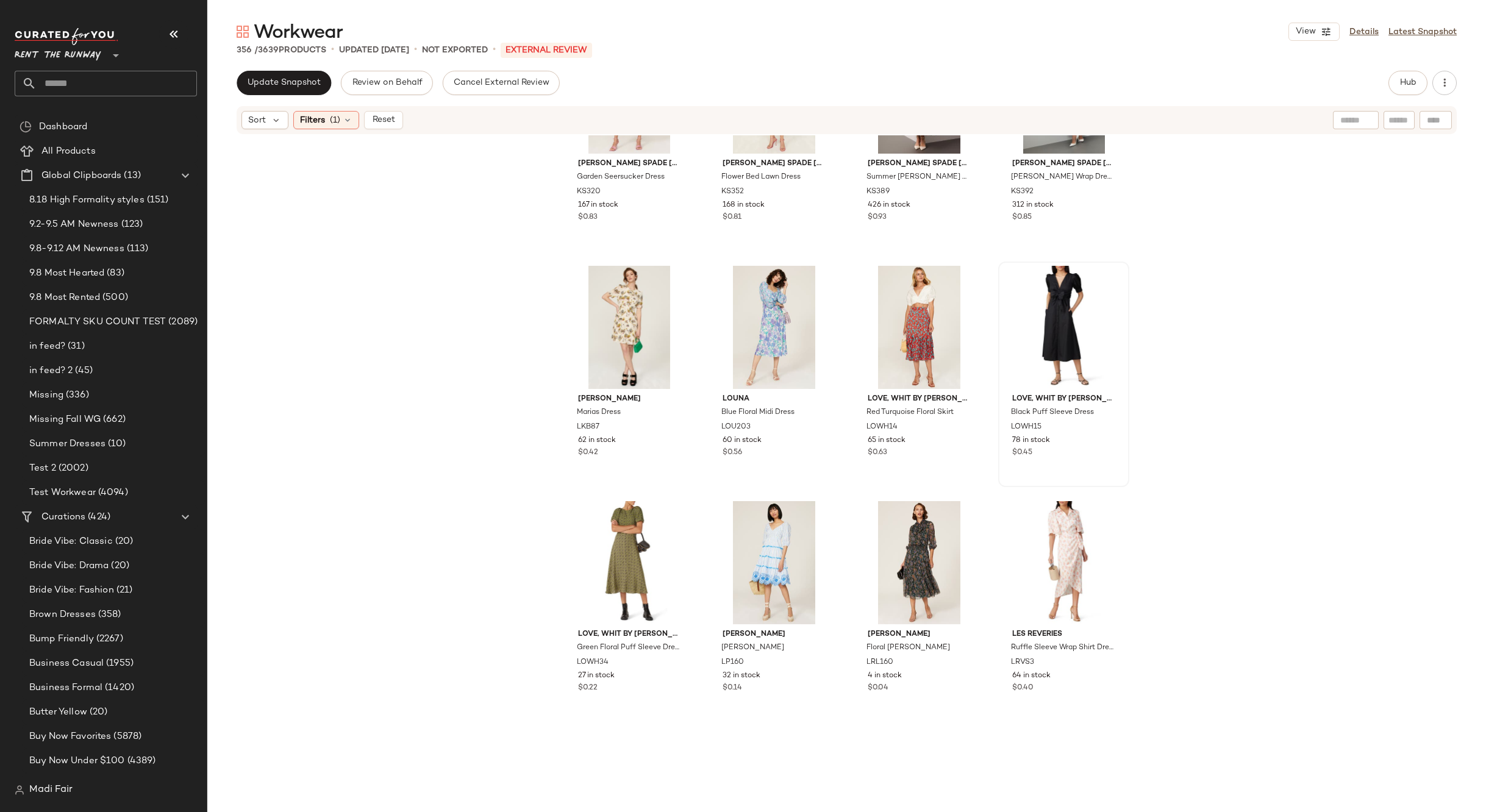
scroll to position [13301, 0]
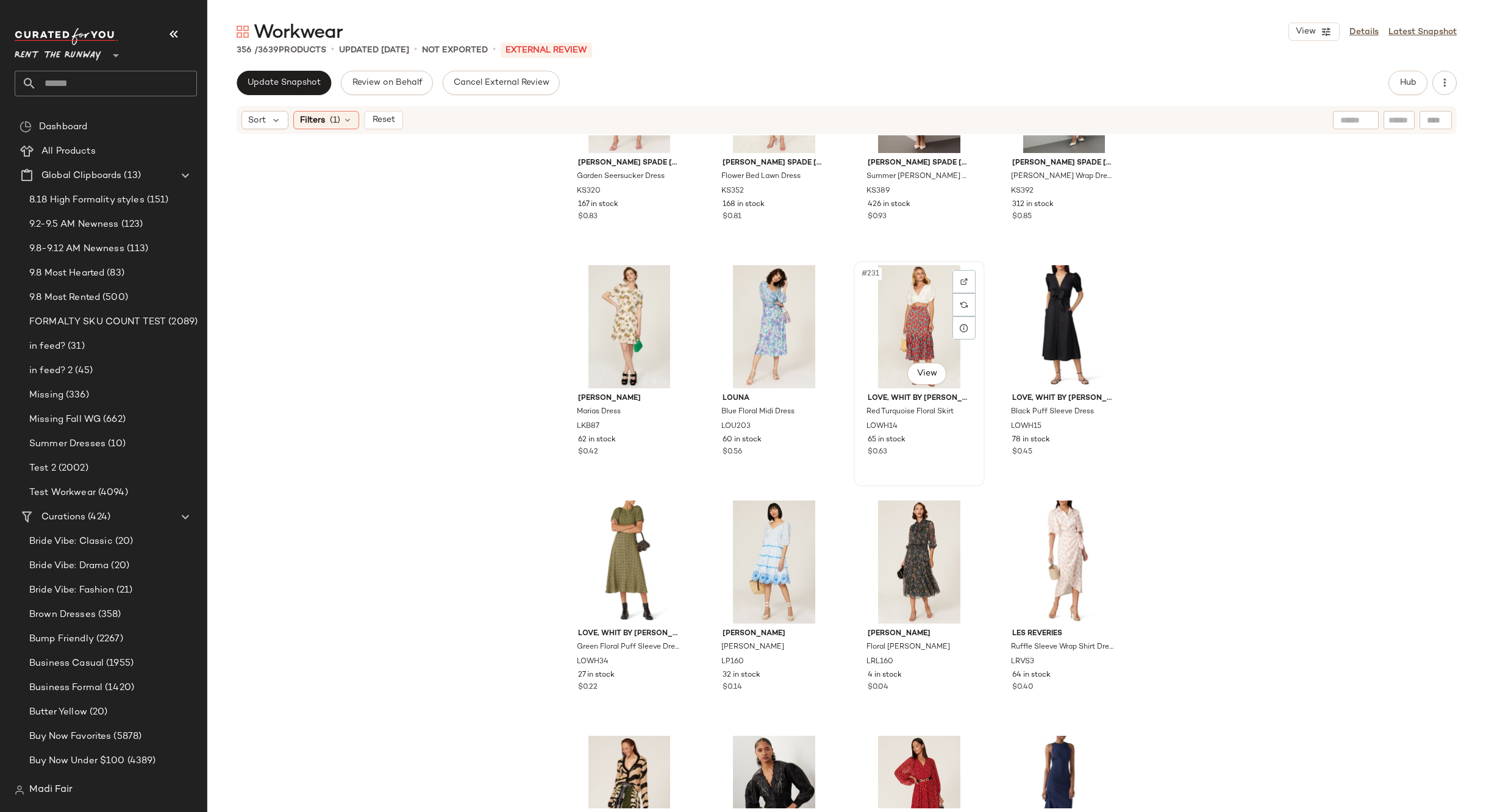
click at [884, 295] on div "#231 View" at bounding box center [919, 327] width 123 height 124
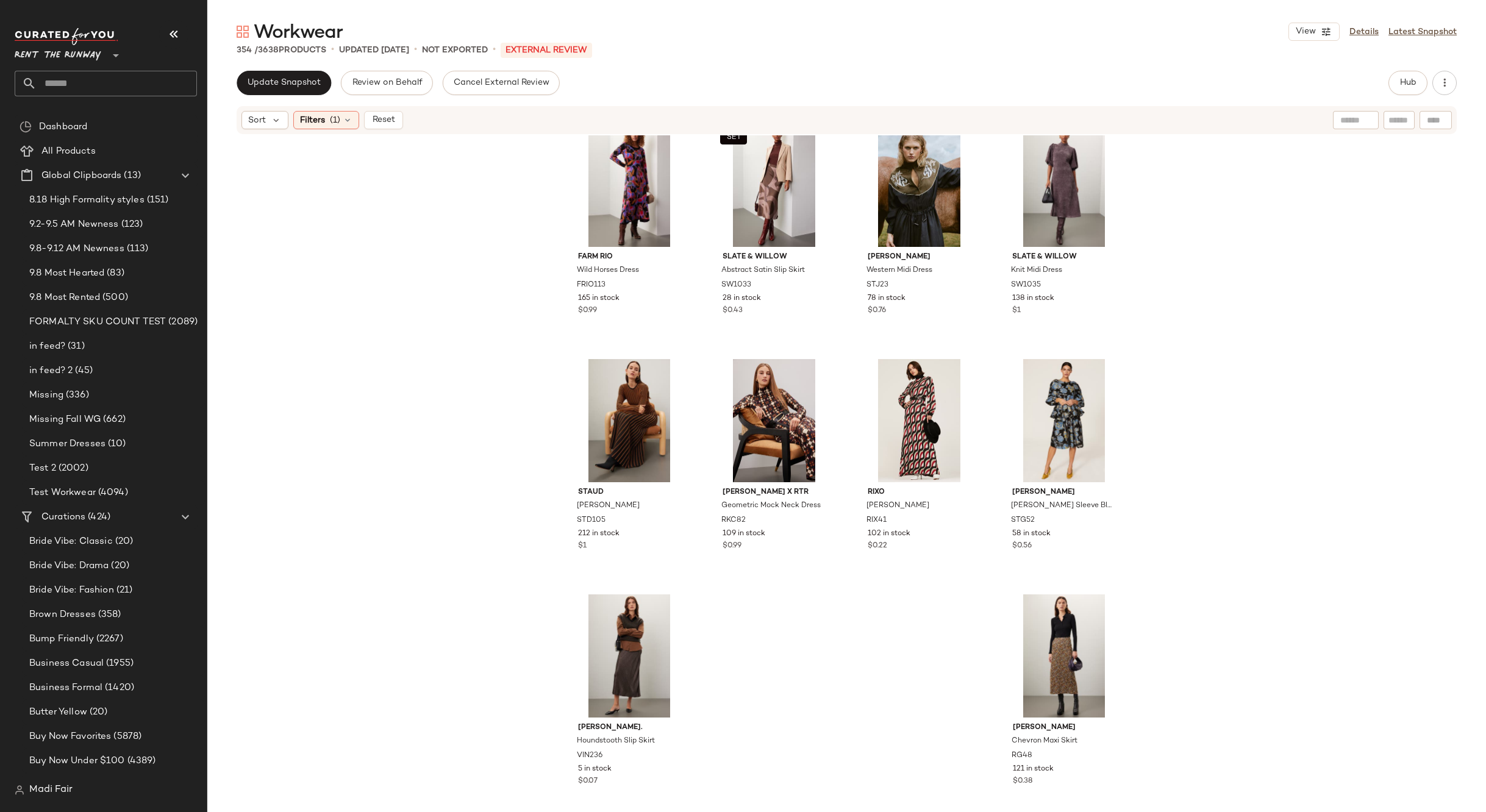
scroll to position [20274, 0]
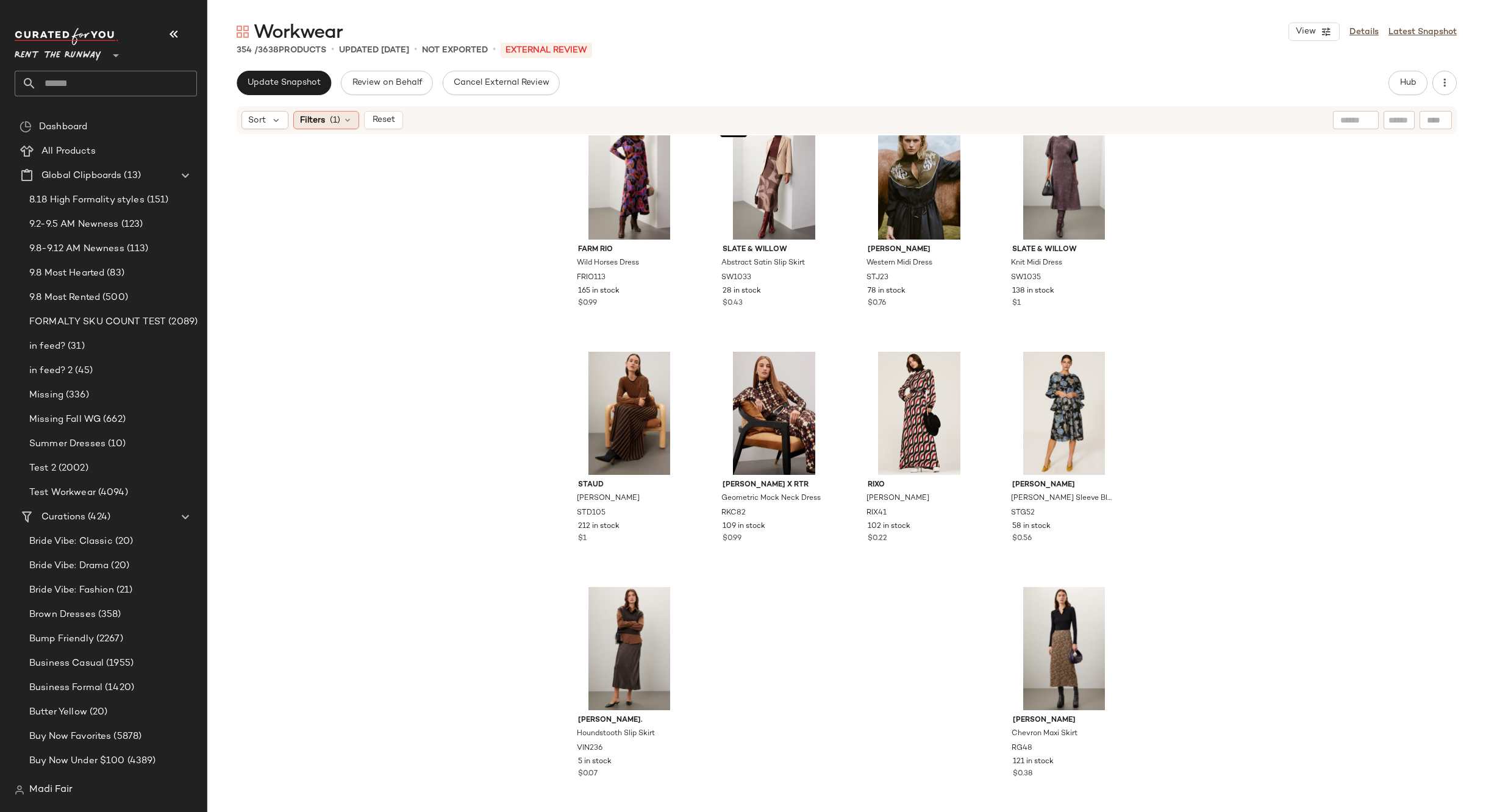
click at [330, 124] on span "(1)" at bounding box center [335, 120] width 11 height 13
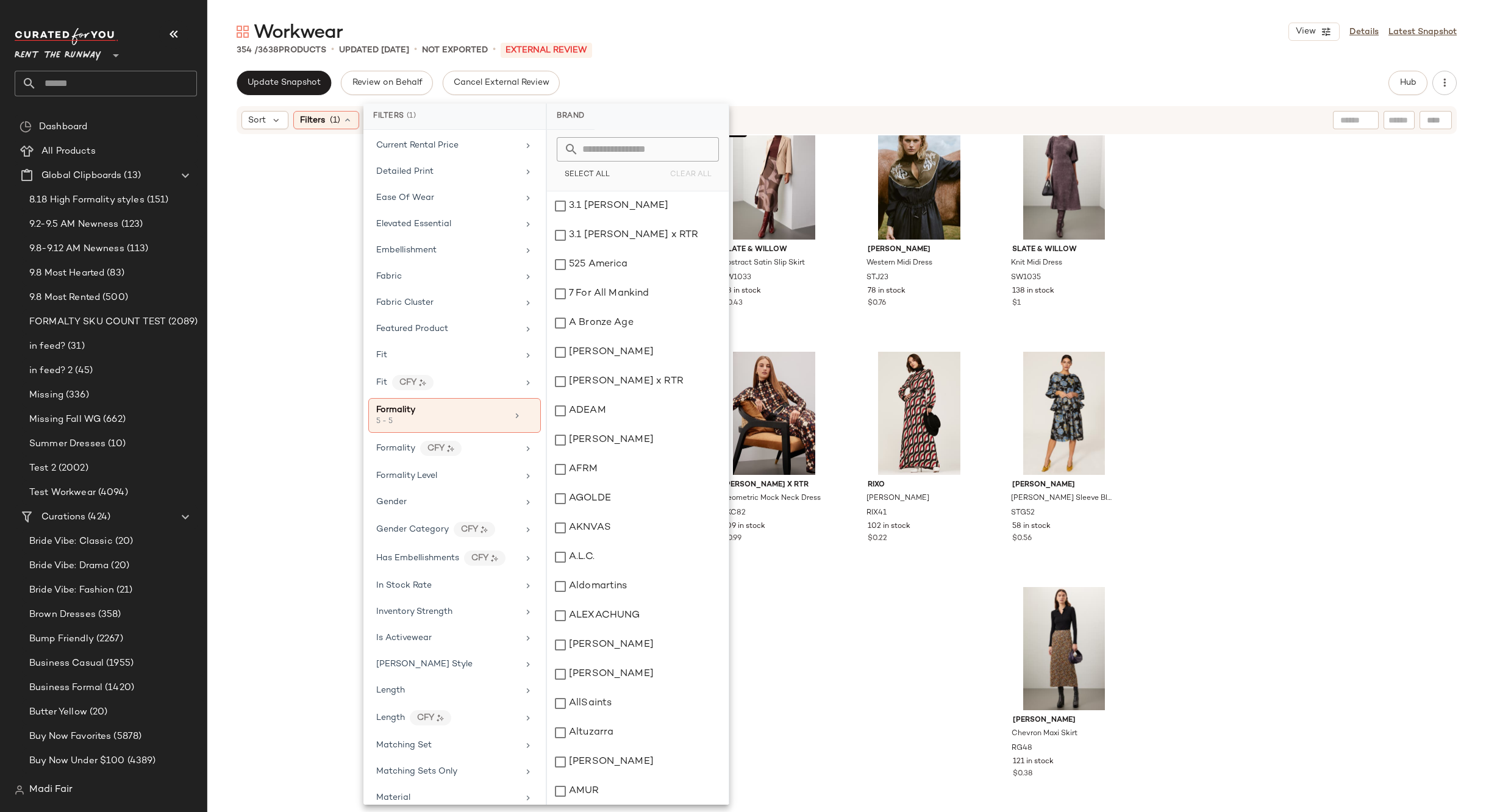
scroll to position [549, 0]
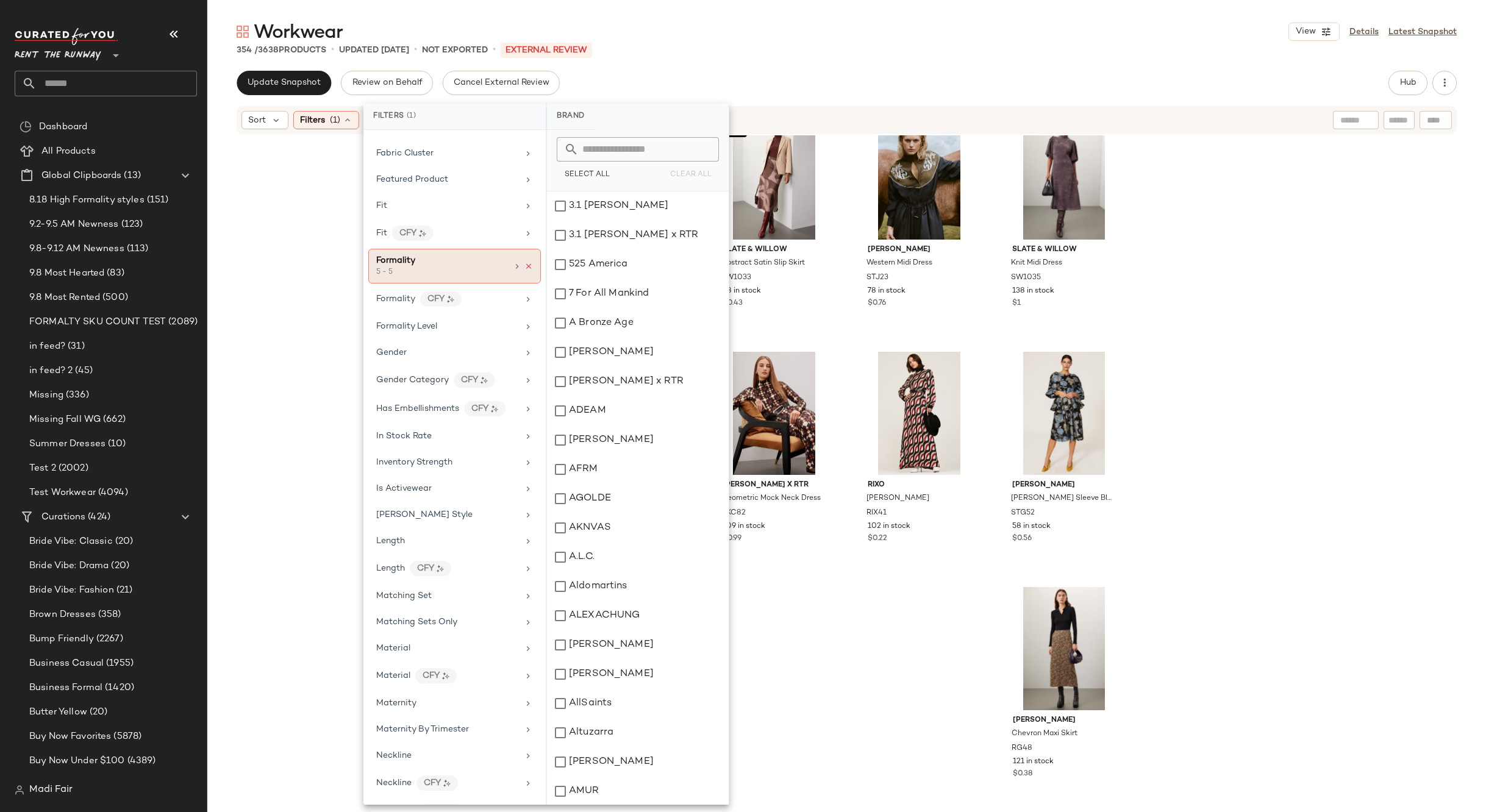
click at [527, 266] on icon at bounding box center [528, 266] width 8 height 8
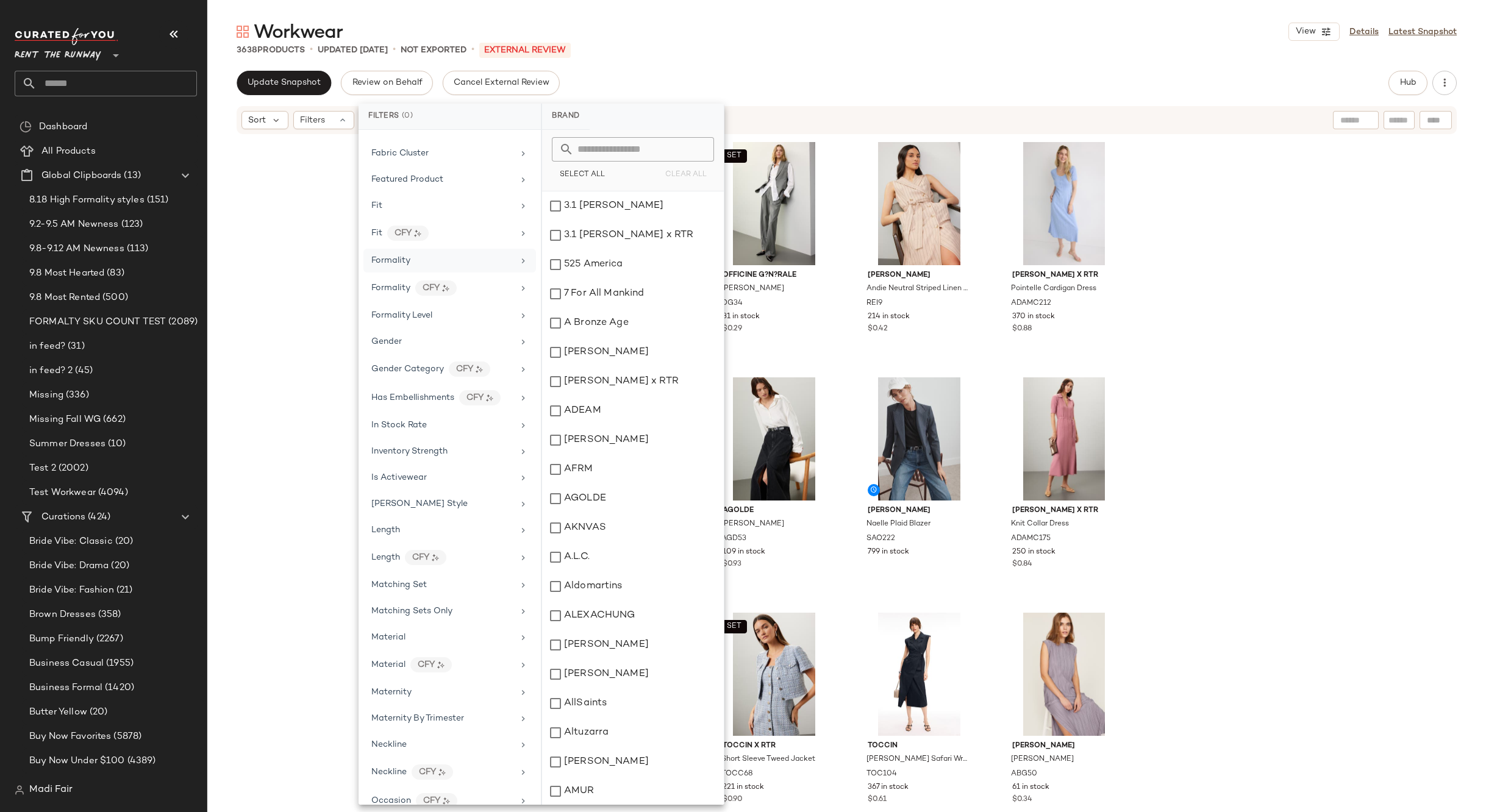
click at [656, 61] on div "Workwear View Details Latest Snapshot 3638 Products • updated [DATE] • Not Expo…" at bounding box center [846, 416] width 1279 height 793
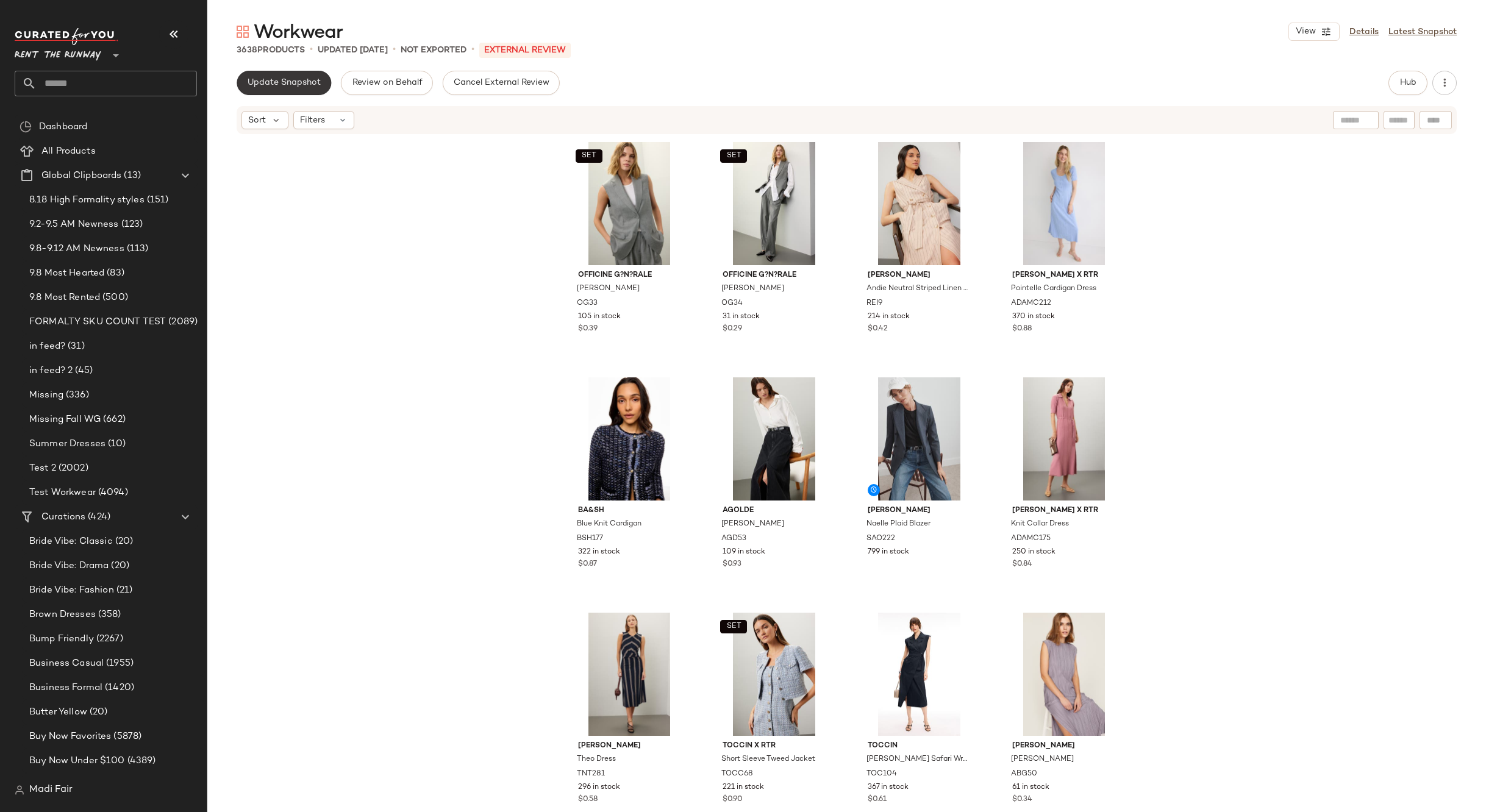
click at [270, 90] on button "Update Snapshot" at bounding box center [284, 83] width 95 height 24
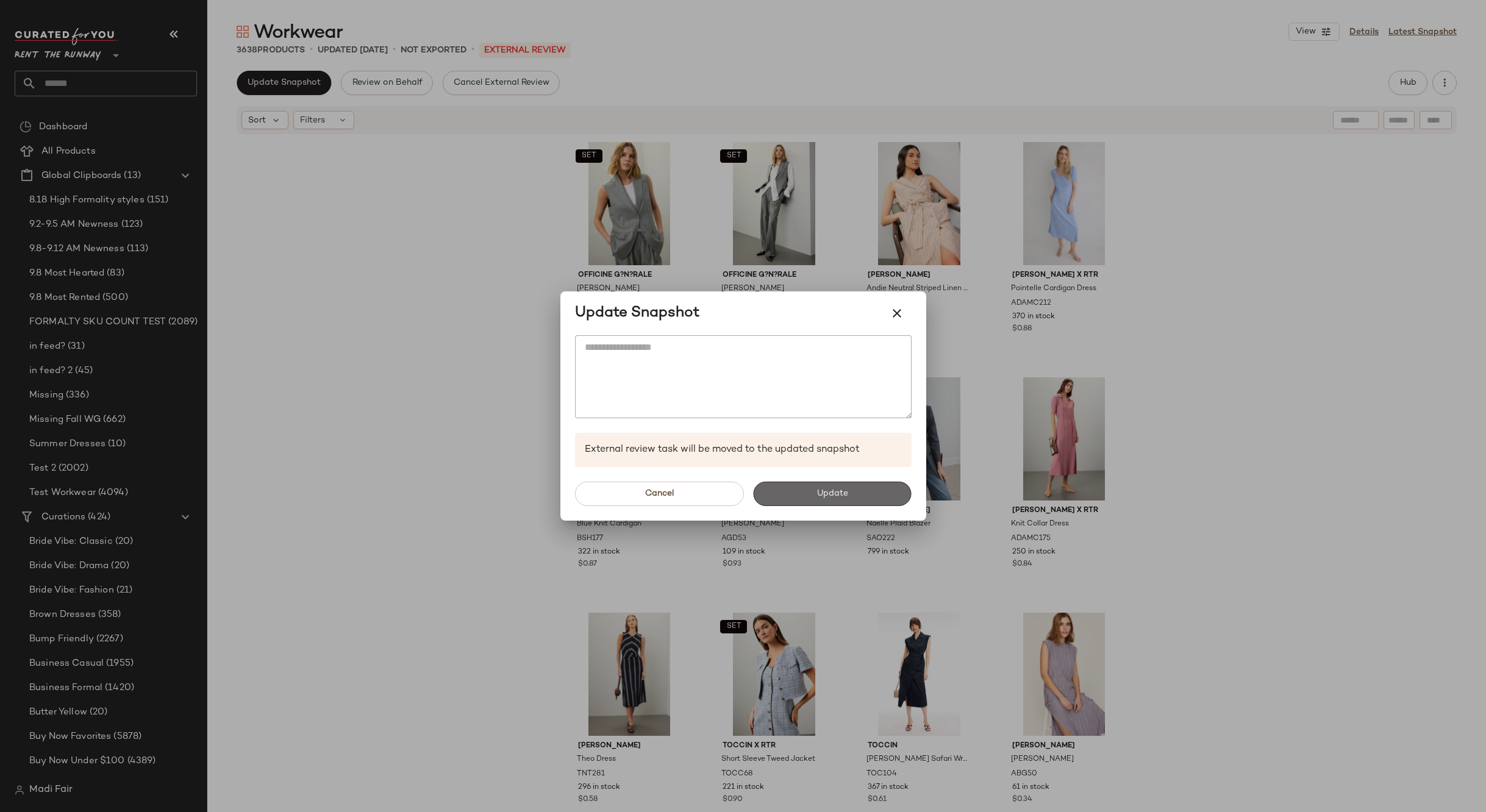
click at [782, 492] on button "Update" at bounding box center [832, 494] width 158 height 24
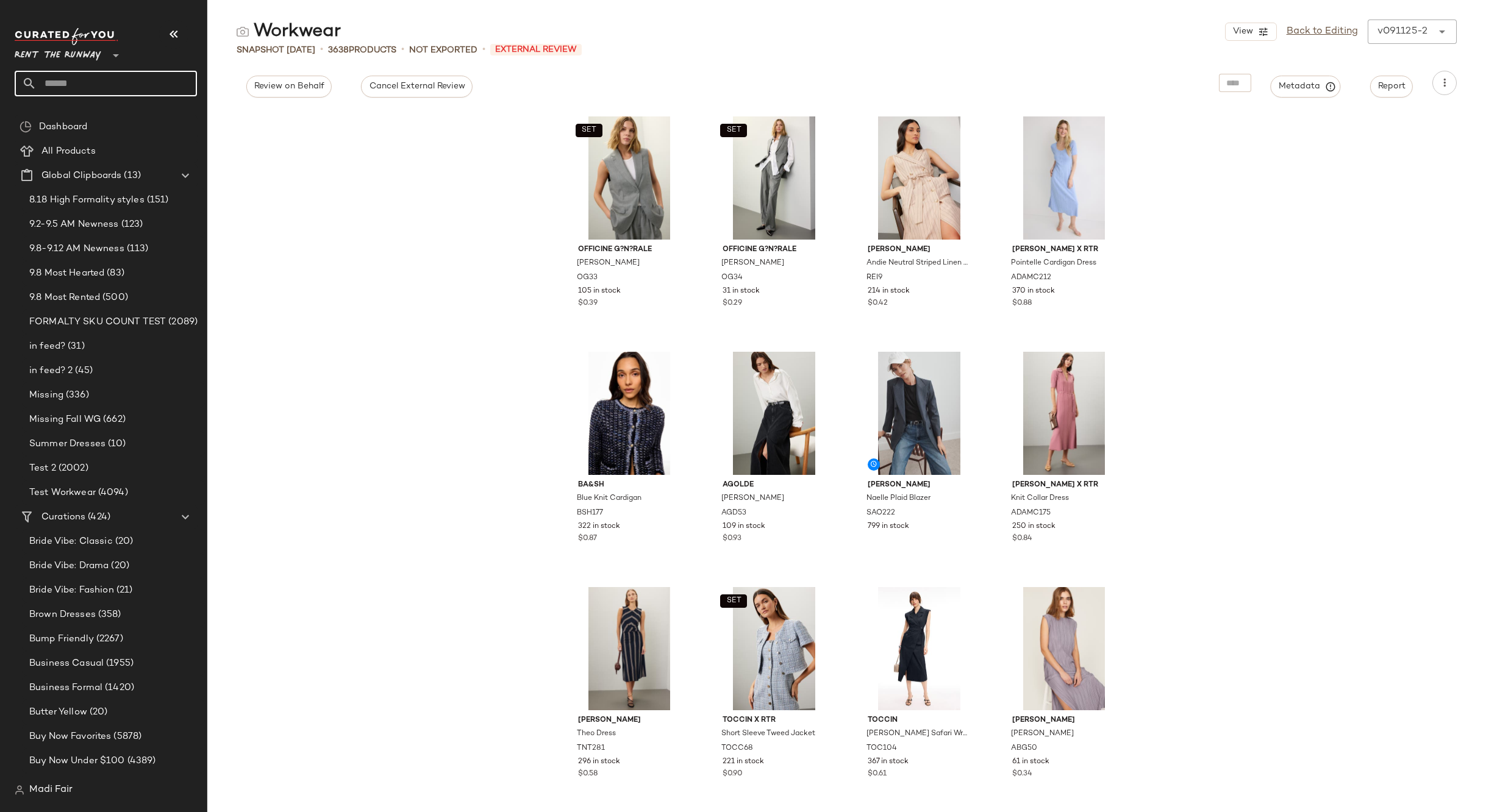
click at [71, 79] on input "text" at bounding box center [117, 84] width 160 height 26
click at [312, 278] on div "SET Officine G?n?rale [PERSON_NAME] OG33 105 in stock $0.39 SET Officine G?n?ra…" at bounding box center [846, 461] width 1279 height 702
click at [95, 65] on div "Rent the Runway **" at bounding box center [105, 63] width 182 height 69
click at [95, 86] on input "text" at bounding box center [117, 84] width 160 height 26
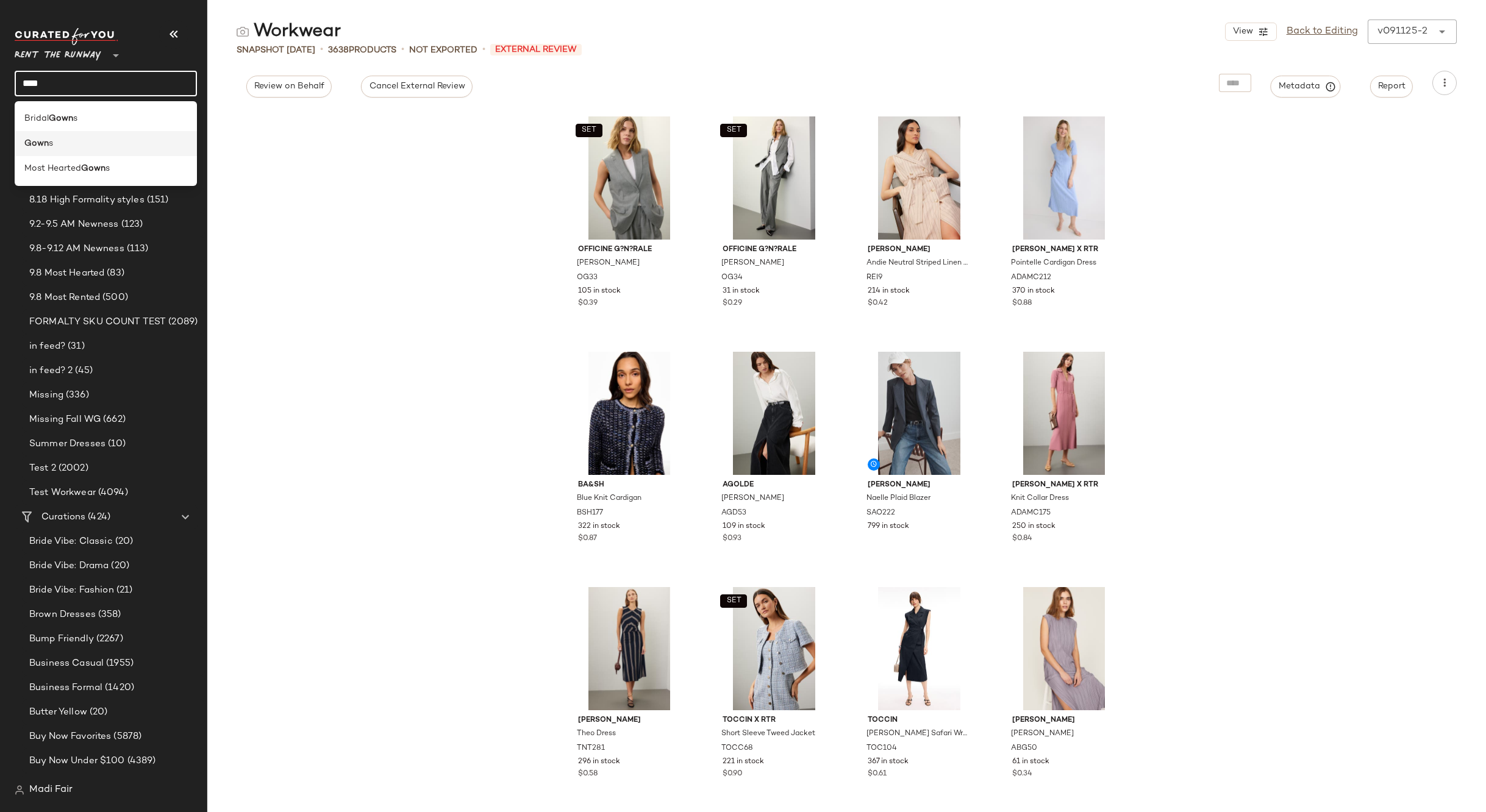
type input "****"
click at [72, 145] on div "Gown s" at bounding box center [105, 143] width 162 height 13
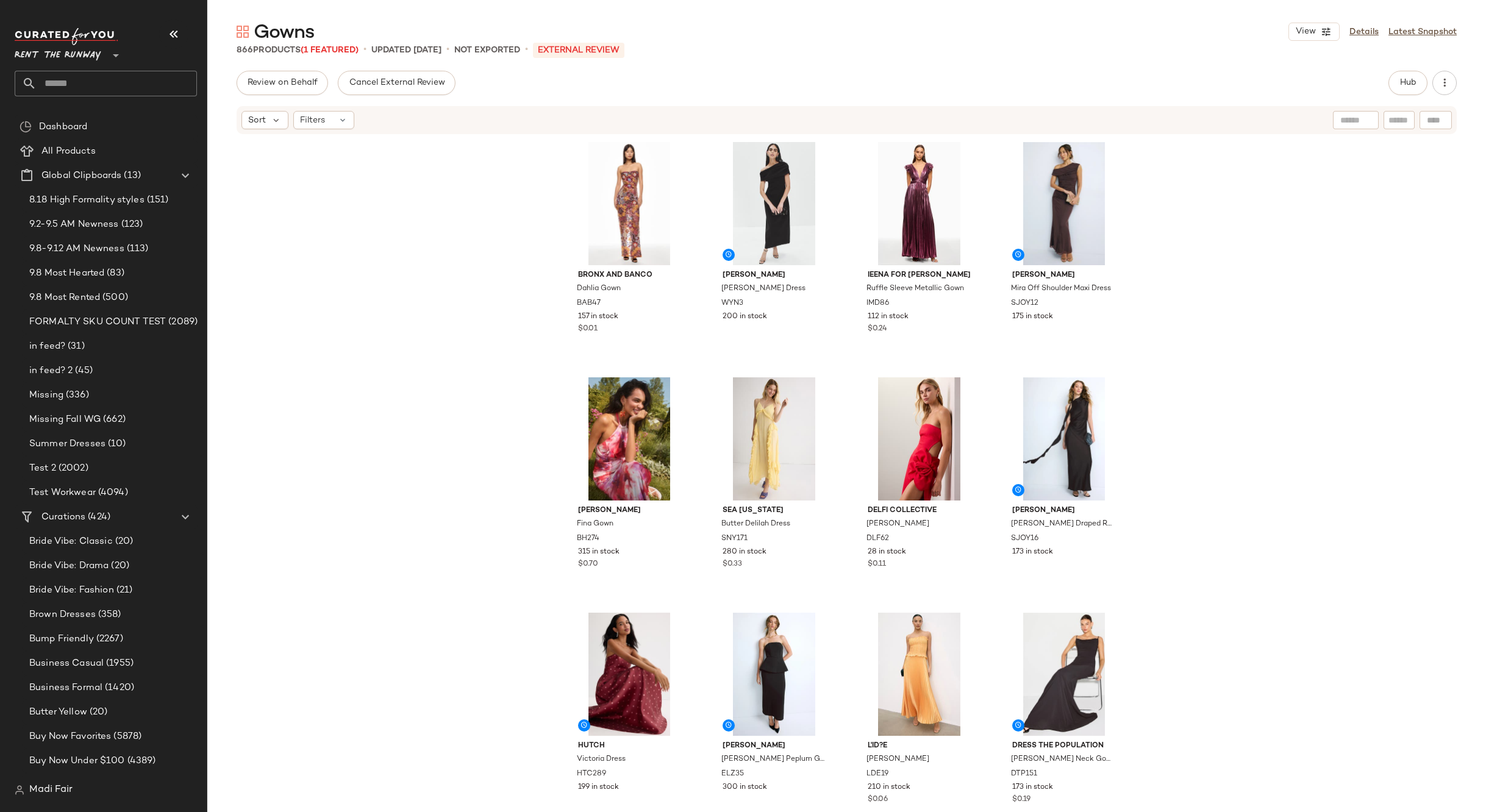
click at [294, 130] on div "Sort Filters" at bounding box center [846, 120] width 1220 height 28
click at [304, 125] on span "Filters" at bounding box center [312, 120] width 25 height 13
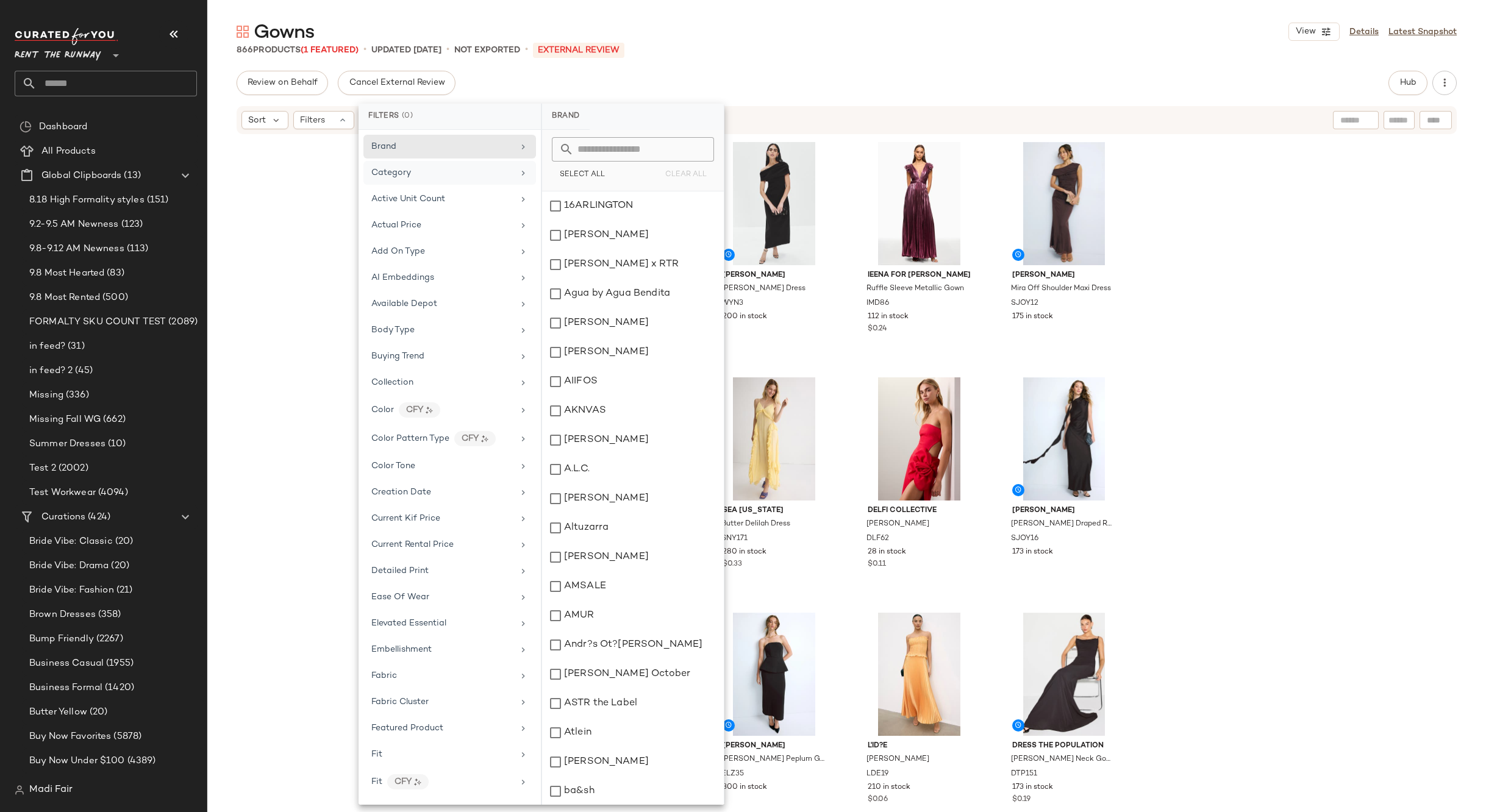
click at [399, 165] on div "Category" at bounding box center [450, 172] width 172 height 24
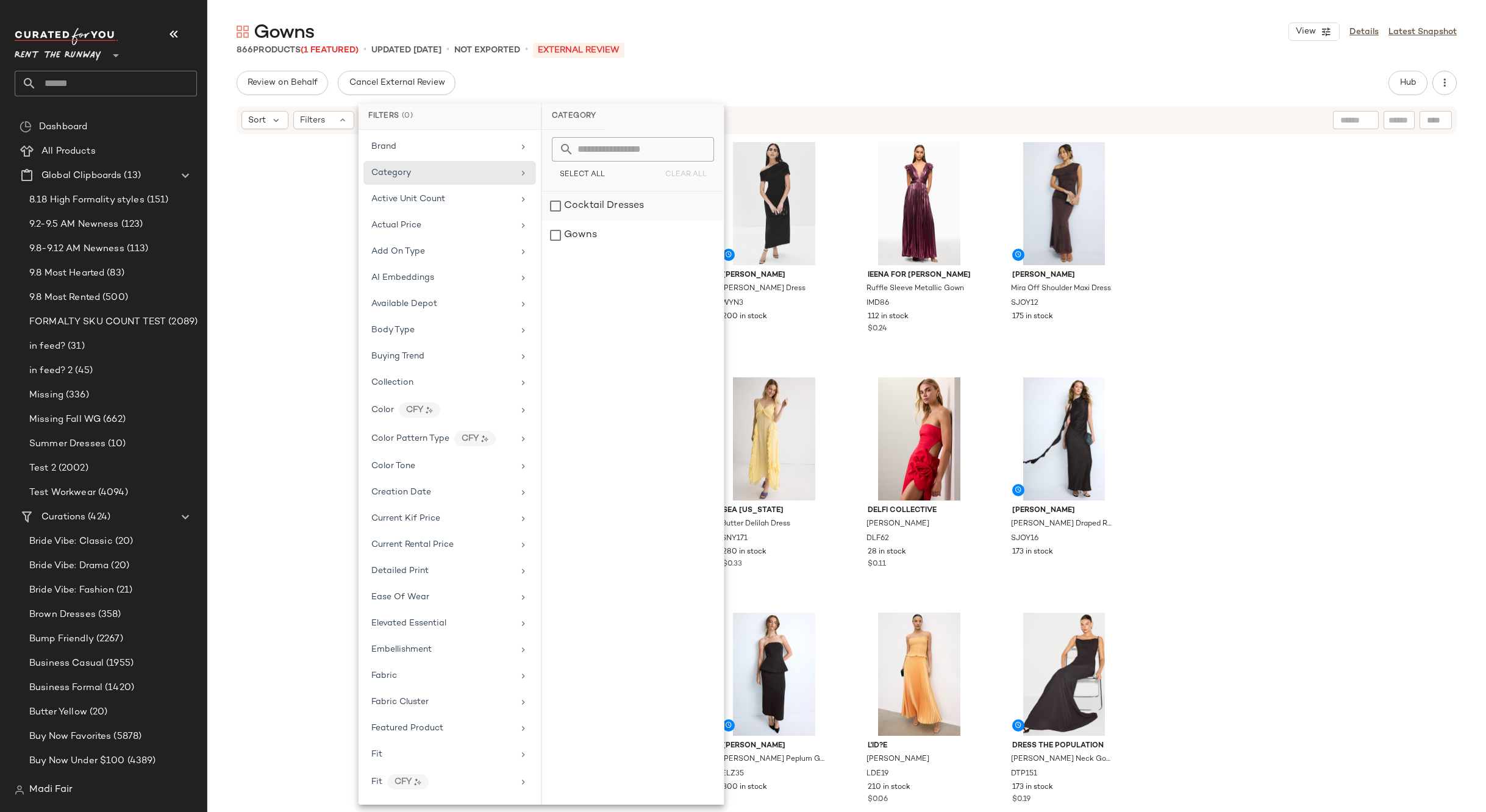
click at [637, 207] on div "Cocktail Dresses" at bounding box center [633, 206] width 181 height 29
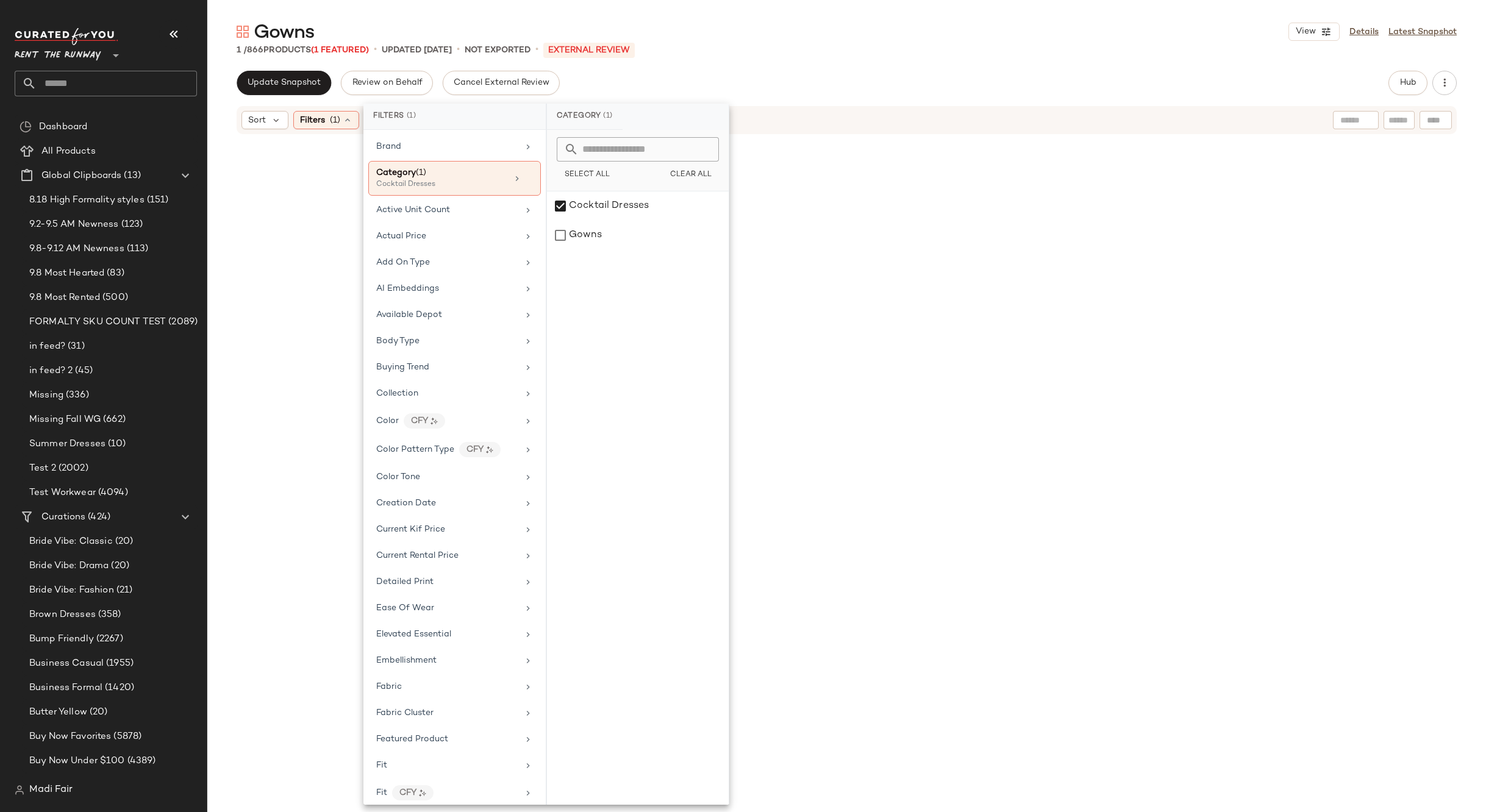
click at [850, 37] on div "Gowns View Details Latest Snapshot" at bounding box center [846, 32] width 1279 height 24
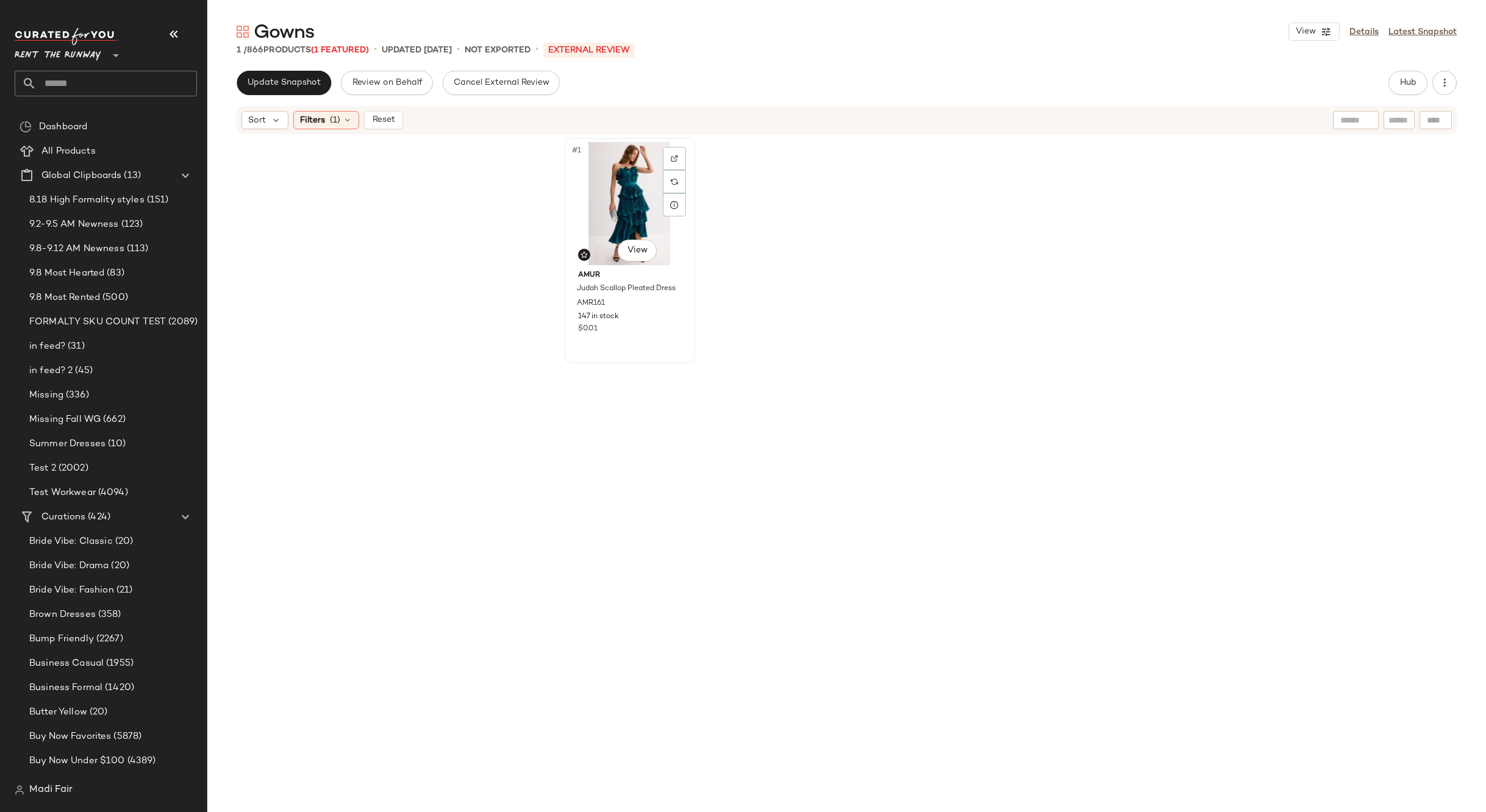
click at [624, 217] on div "#1 View" at bounding box center [629, 204] width 123 height 124
click at [680, 150] on div at bounding box center [674, 159] width 23 height 23
click at [343, 120] on icon at bounding box center [347, 120] width 10 height 10
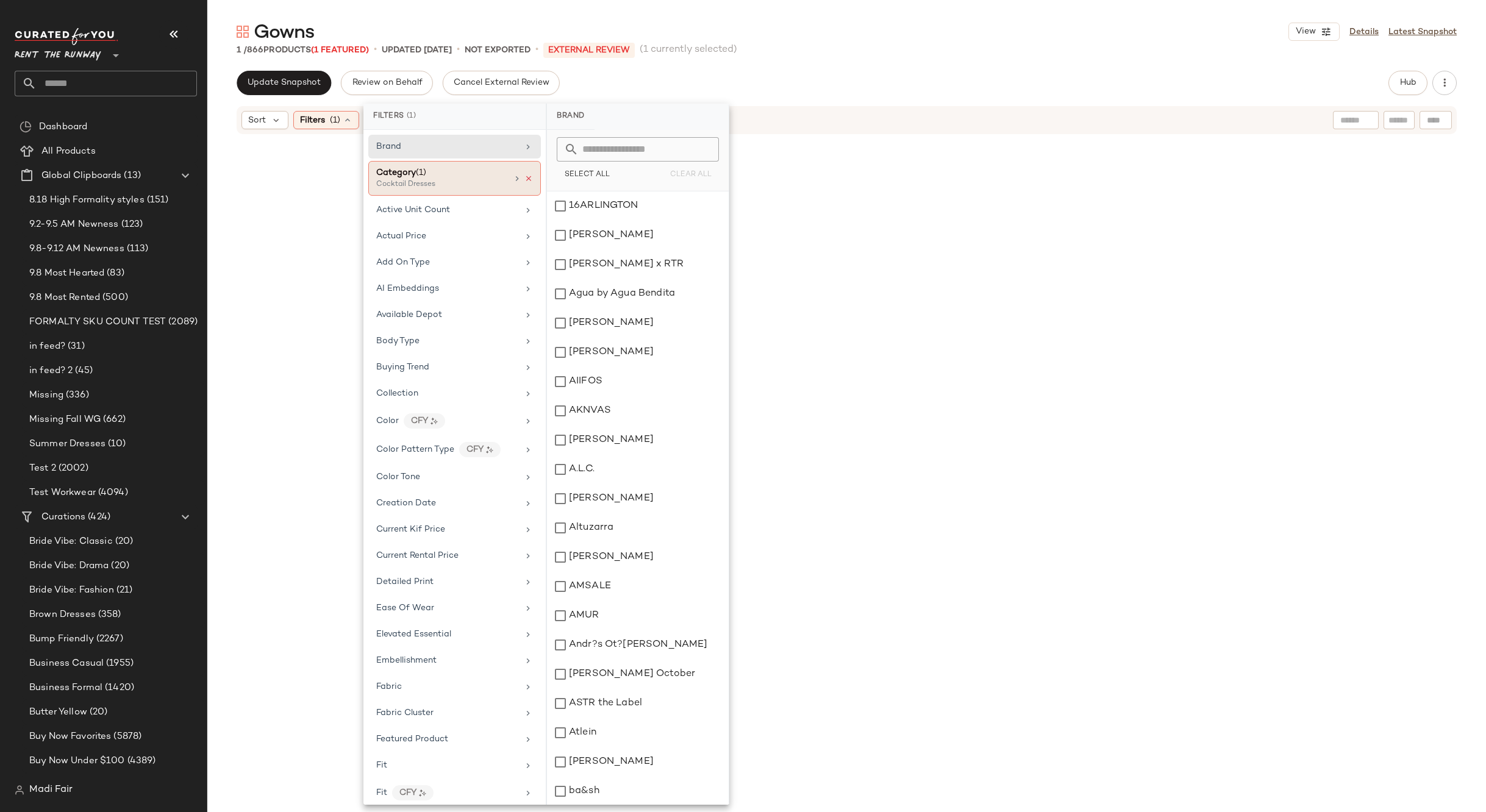
click at [525, 178] on icon at bounding box center [528, 178] width 8 height 8
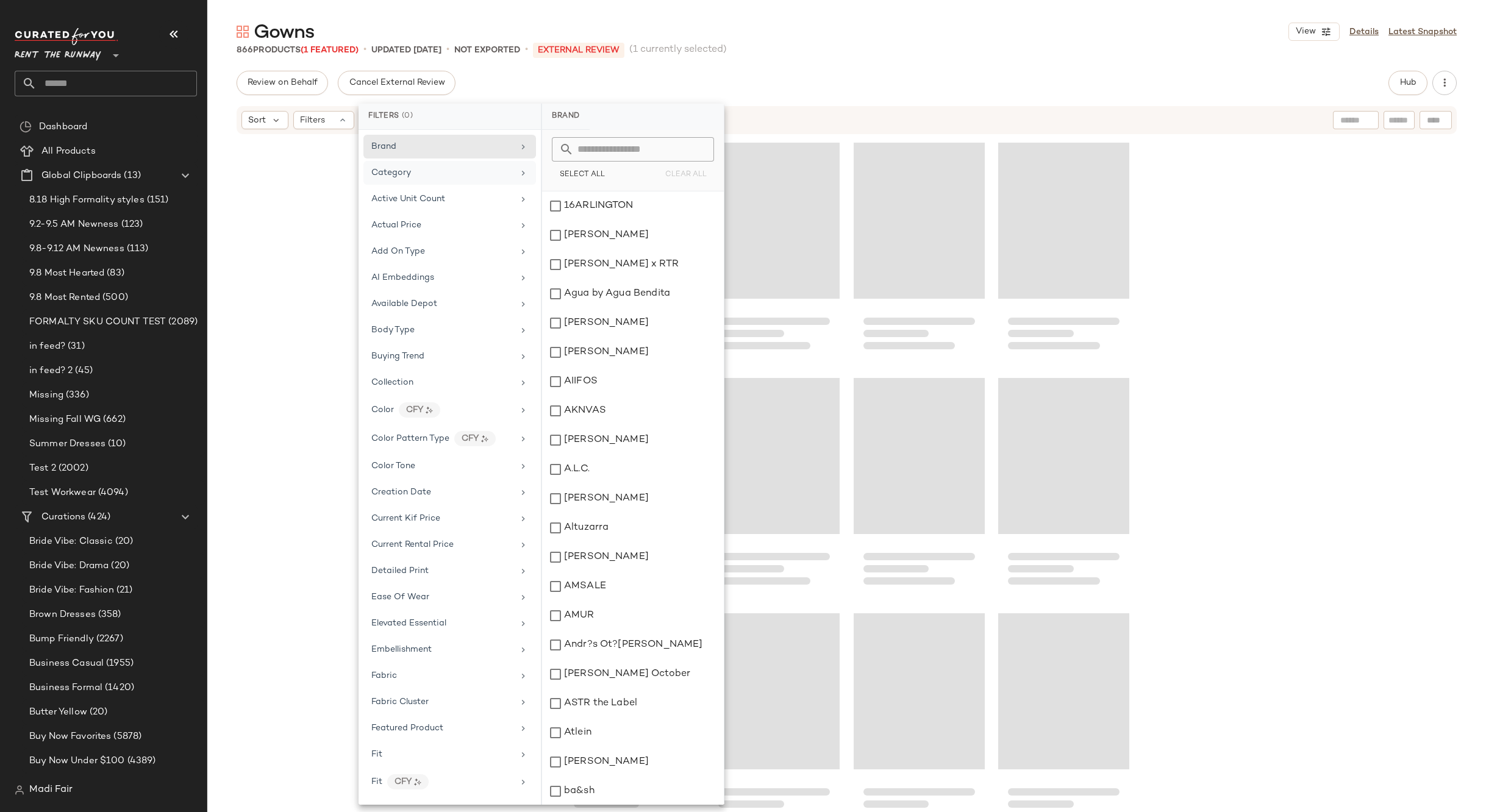
click at [810, 69] on div "Gowns View Details Latest Snapshot 866 Products (1 Featured) • updated [DATE] •…" at bounding box center [846, 416] width 1279 height 793
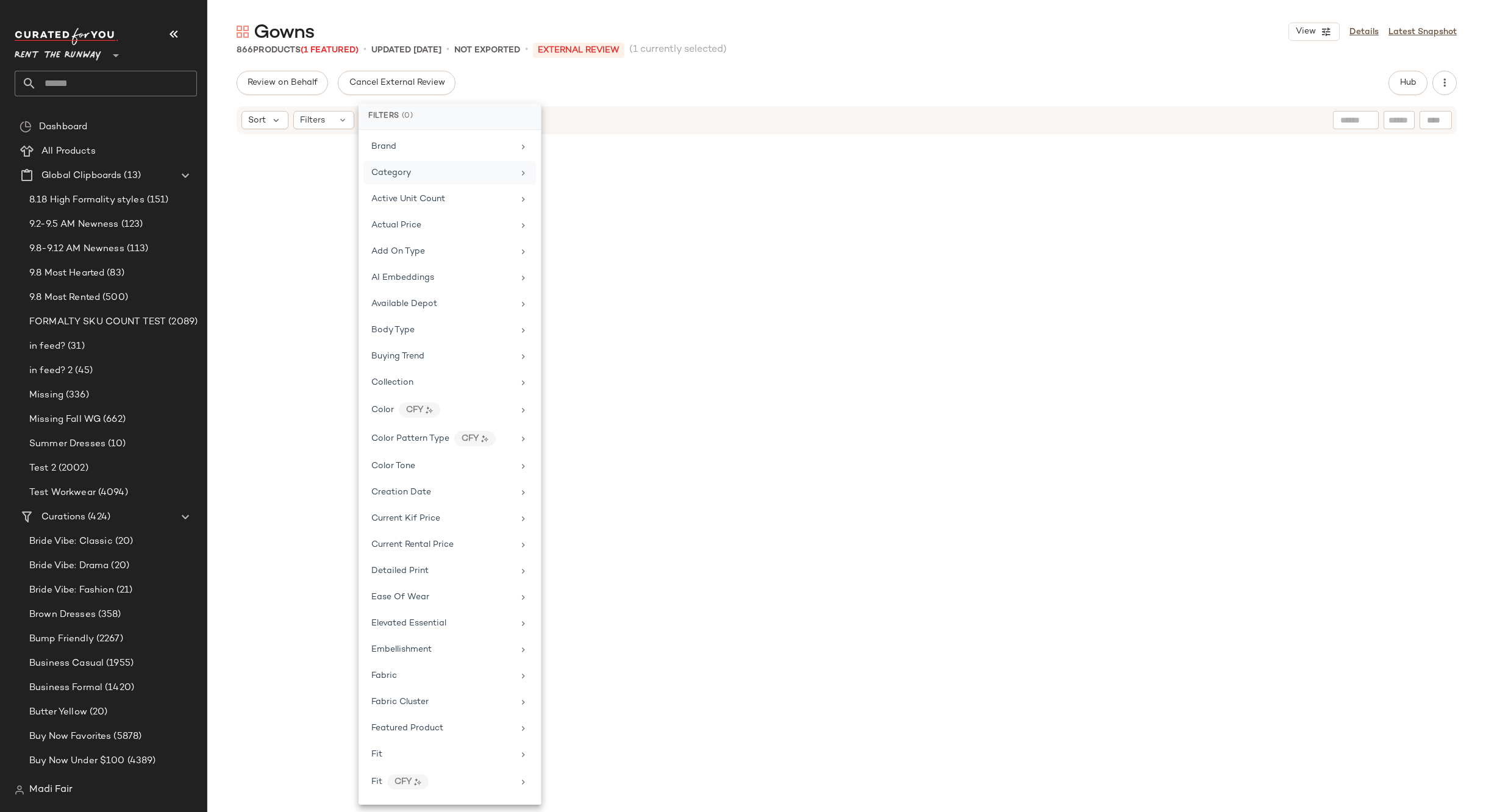
scroll to position [7060, 0]
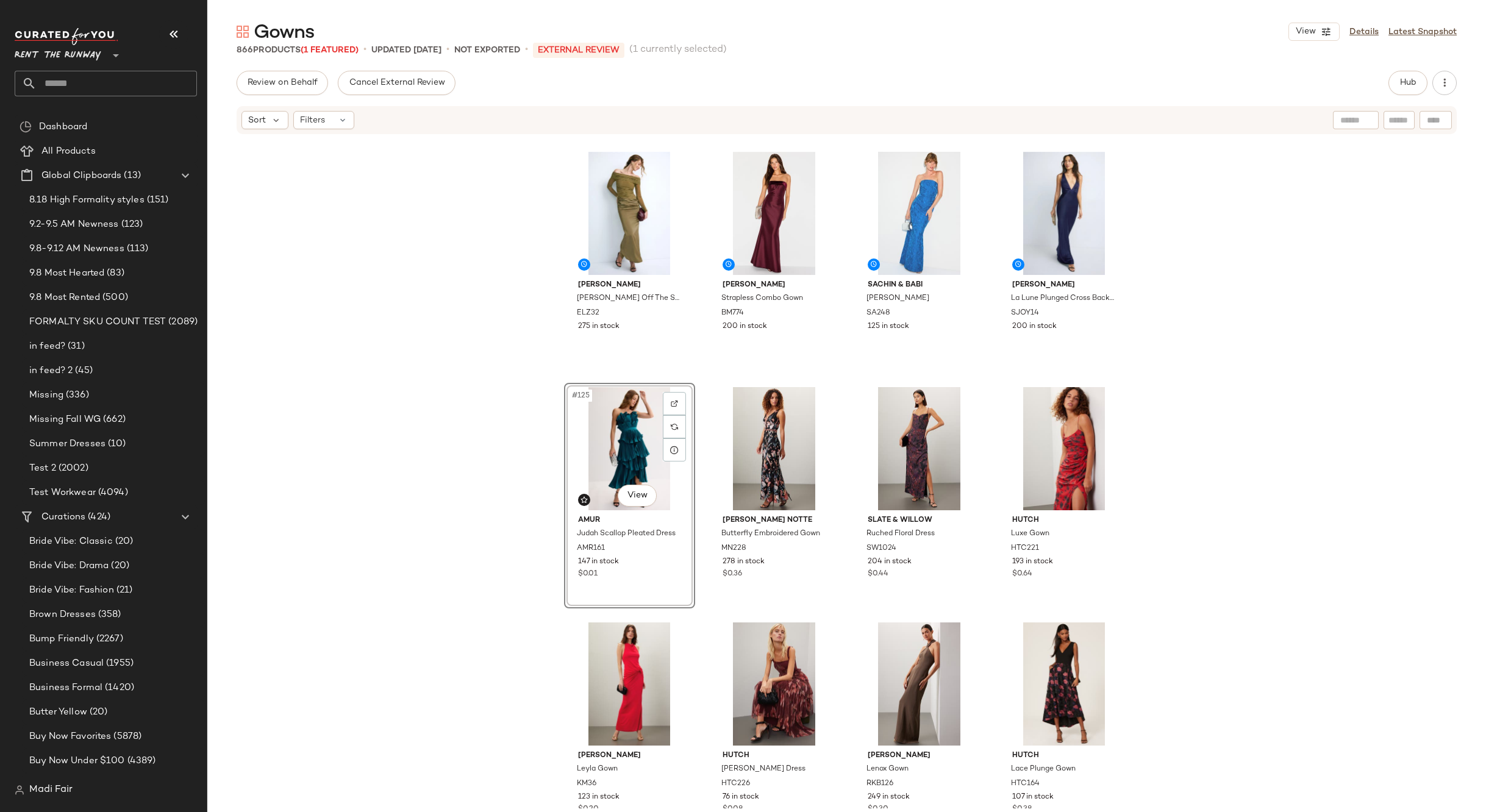
click at [81, 84] on input "text" at bounding box center [117, 84] width 160 height 26
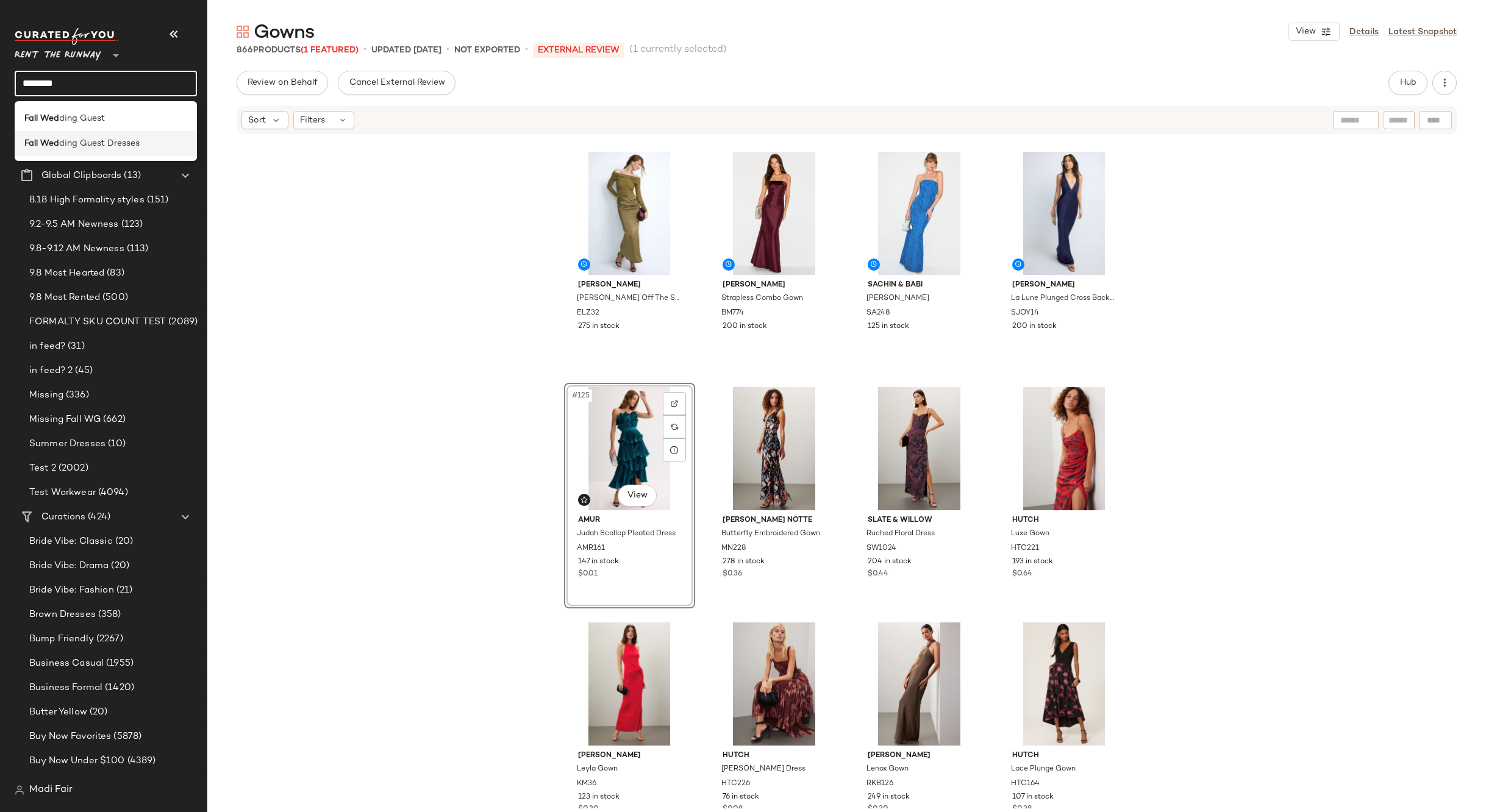
type input "********"
click at [88, 140] on span "ding Guest Dresses" at bounding box center [100, 143] width 81 height 13
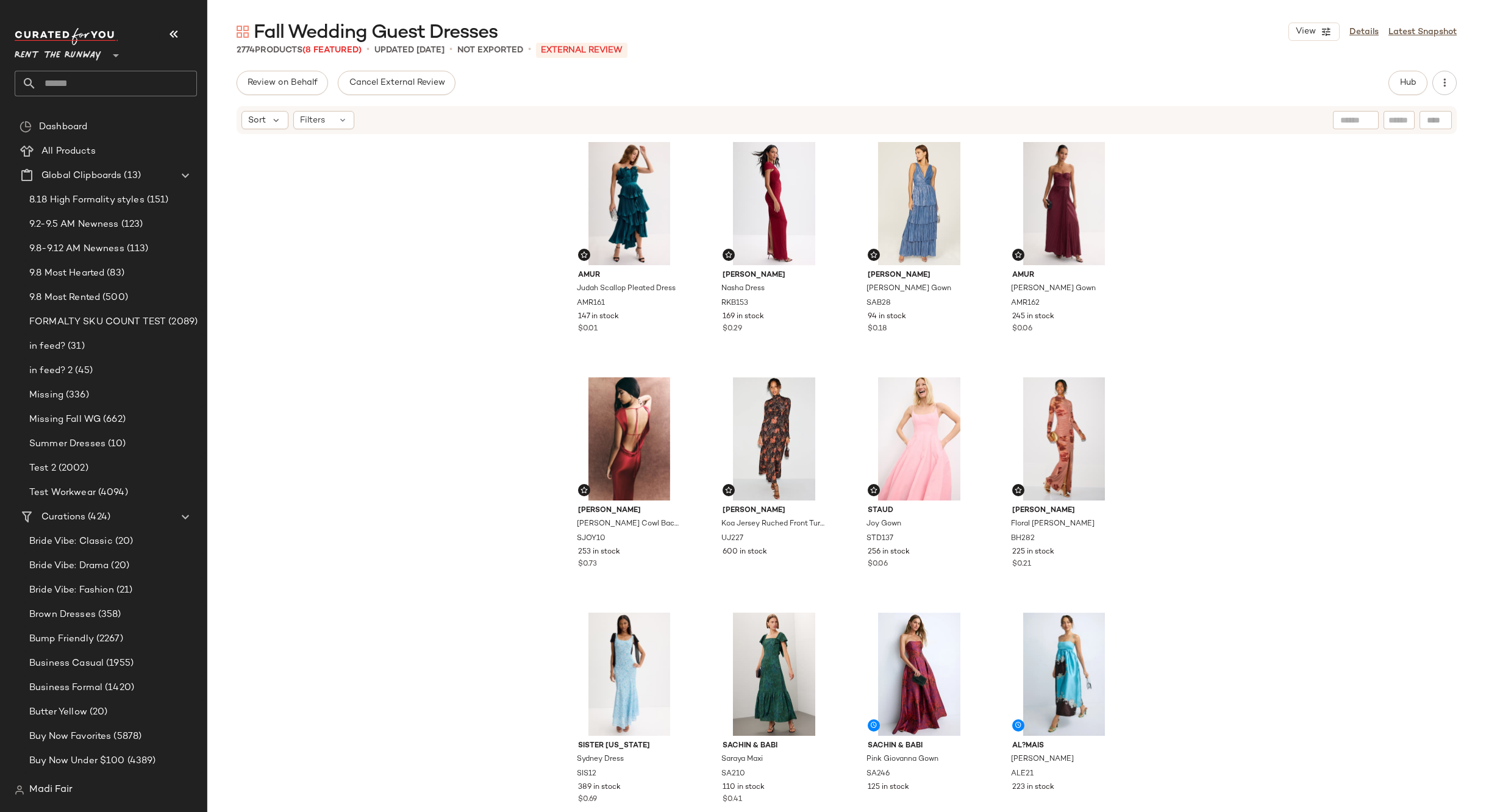
click at [438, 334] on div "AMUR Judah Scallop Pleated Dress AMR161 147 in stock $0.01 [PERSON_NAME] Nasha …" at bounding box center [846, 472] width 1279 height 673
click at [51, 75] on input "text" at bounding box center [117, 84] width 160 height 26
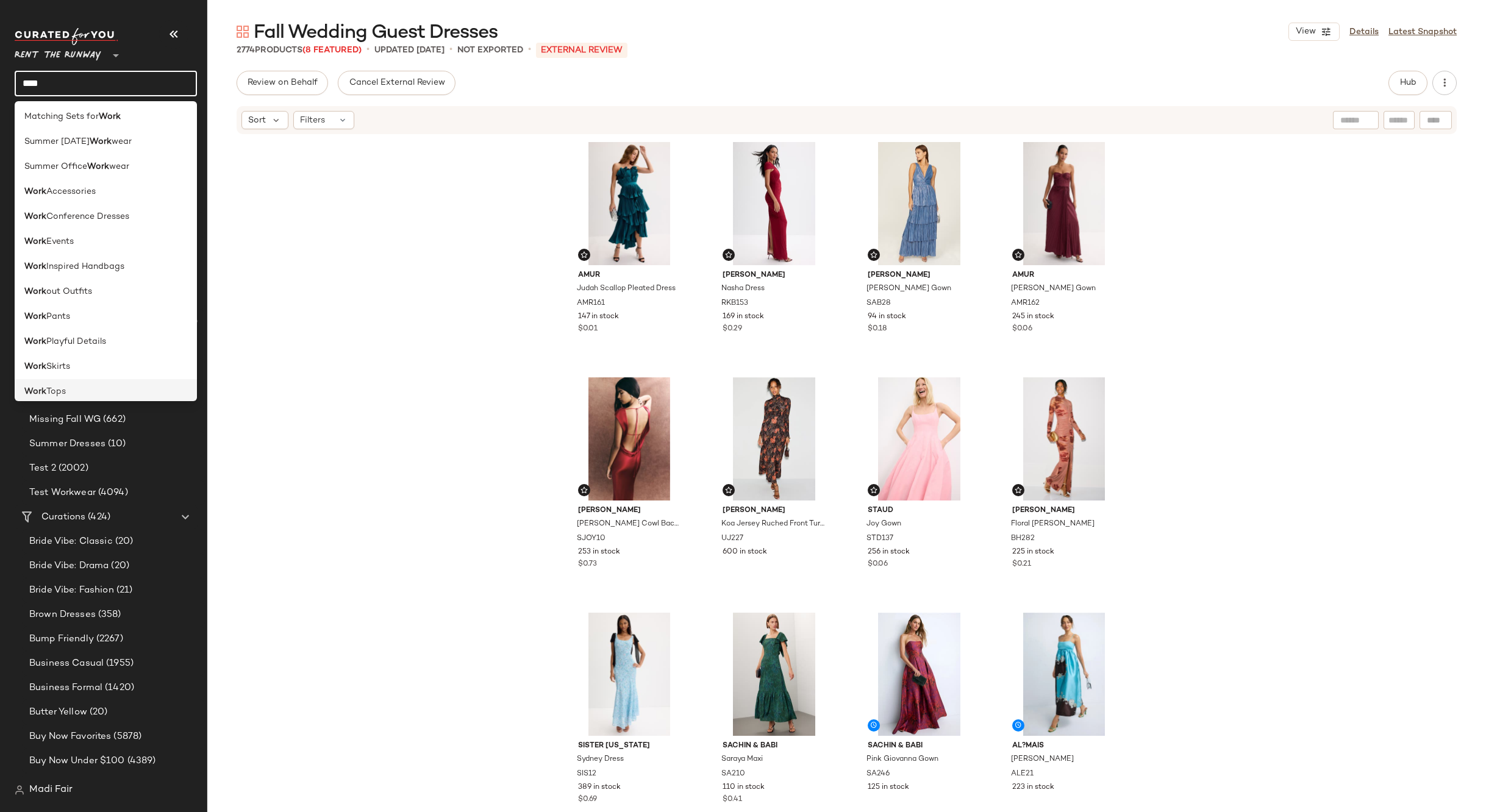
scroll to position [160, 0]
type input "****"
click at [91, 335] on div "Work wear" at bounding box center [105, 333] width 162 height 13
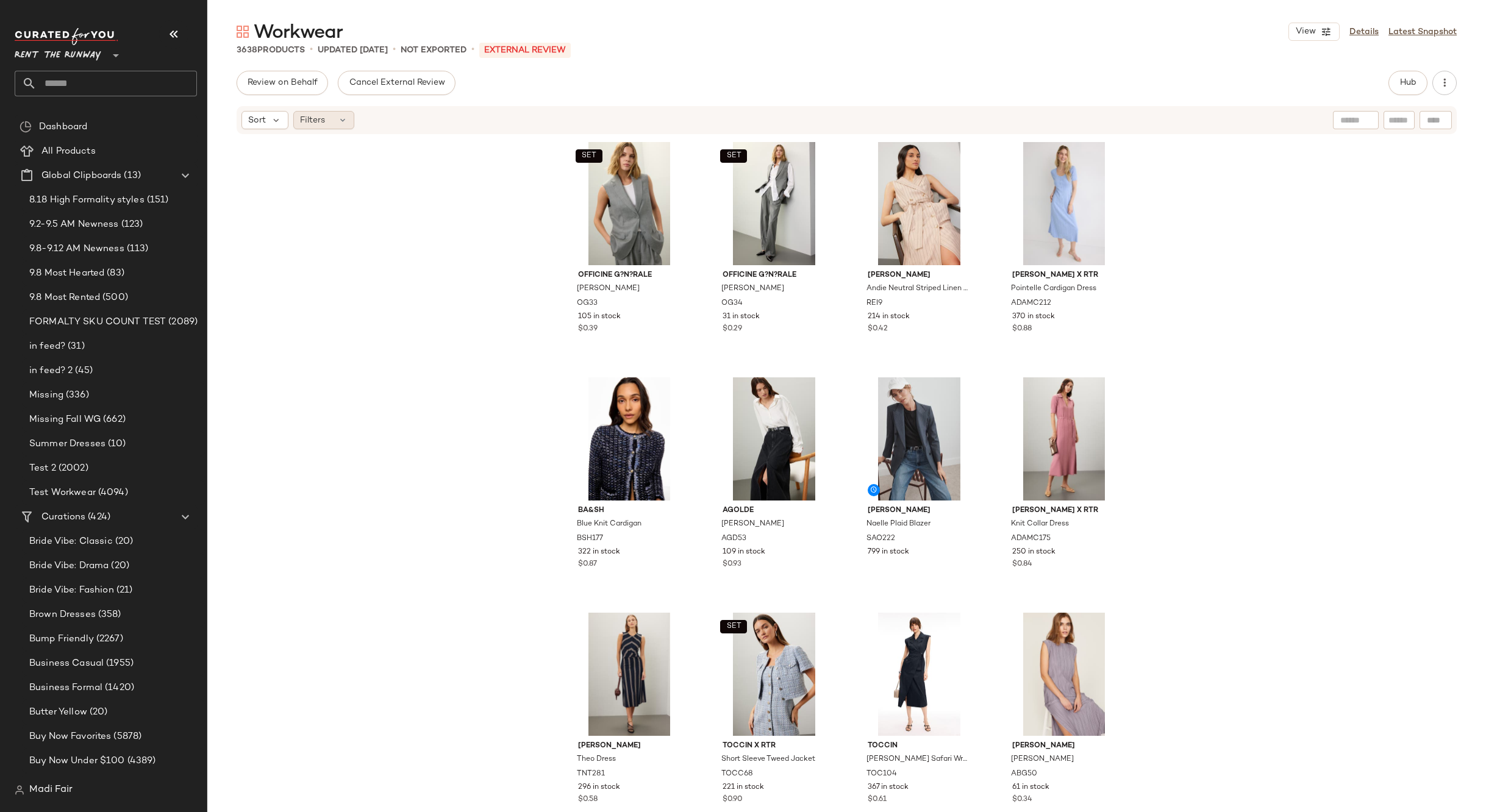
click at [321, 124] on span "Filters" at bounding box center [312, 120] width 25 height 13
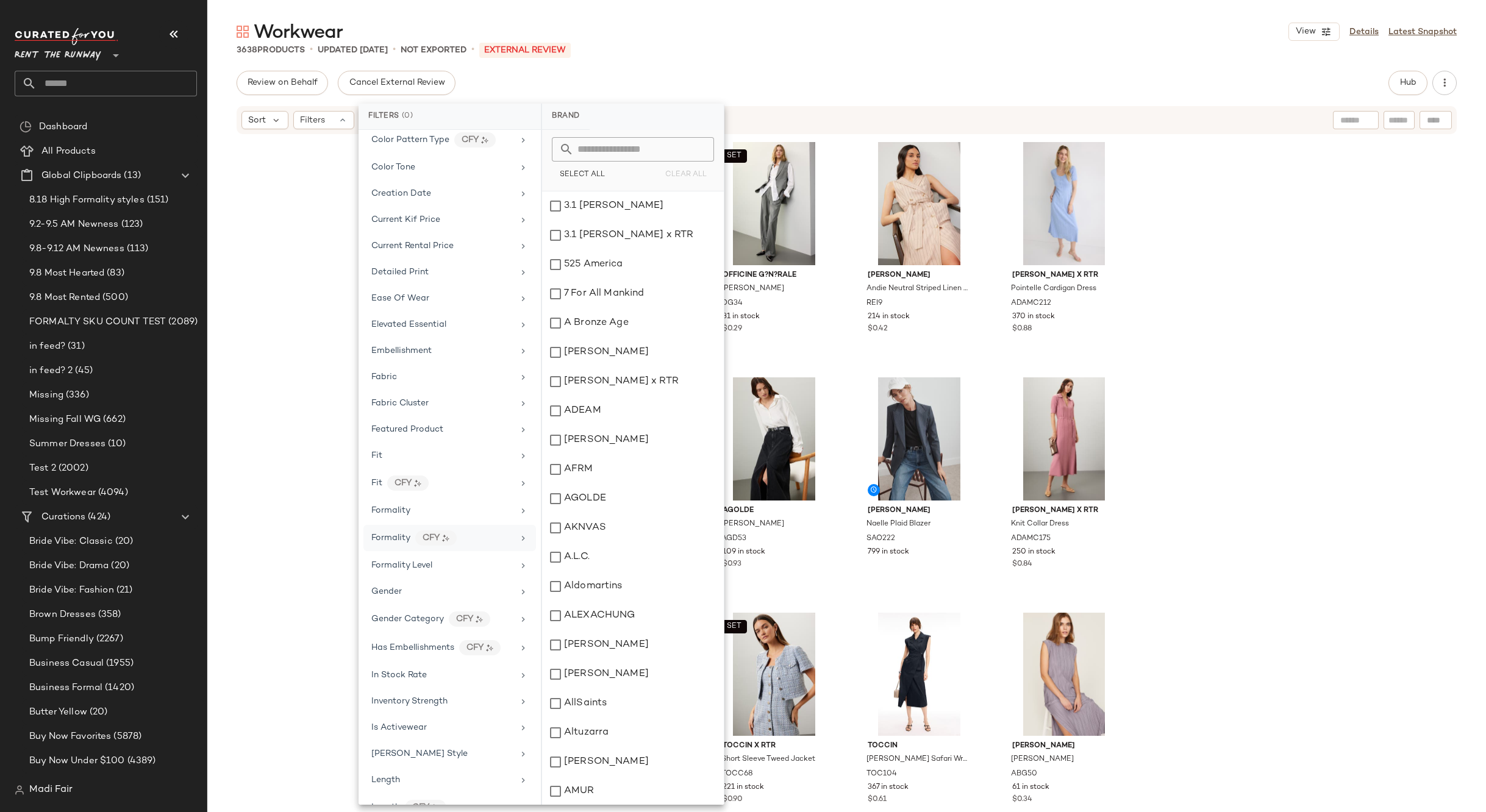
scroll to position [305, 0]
click at [420, 507] on div "Formality" at bounding box center [442, 504] width 142 height 13
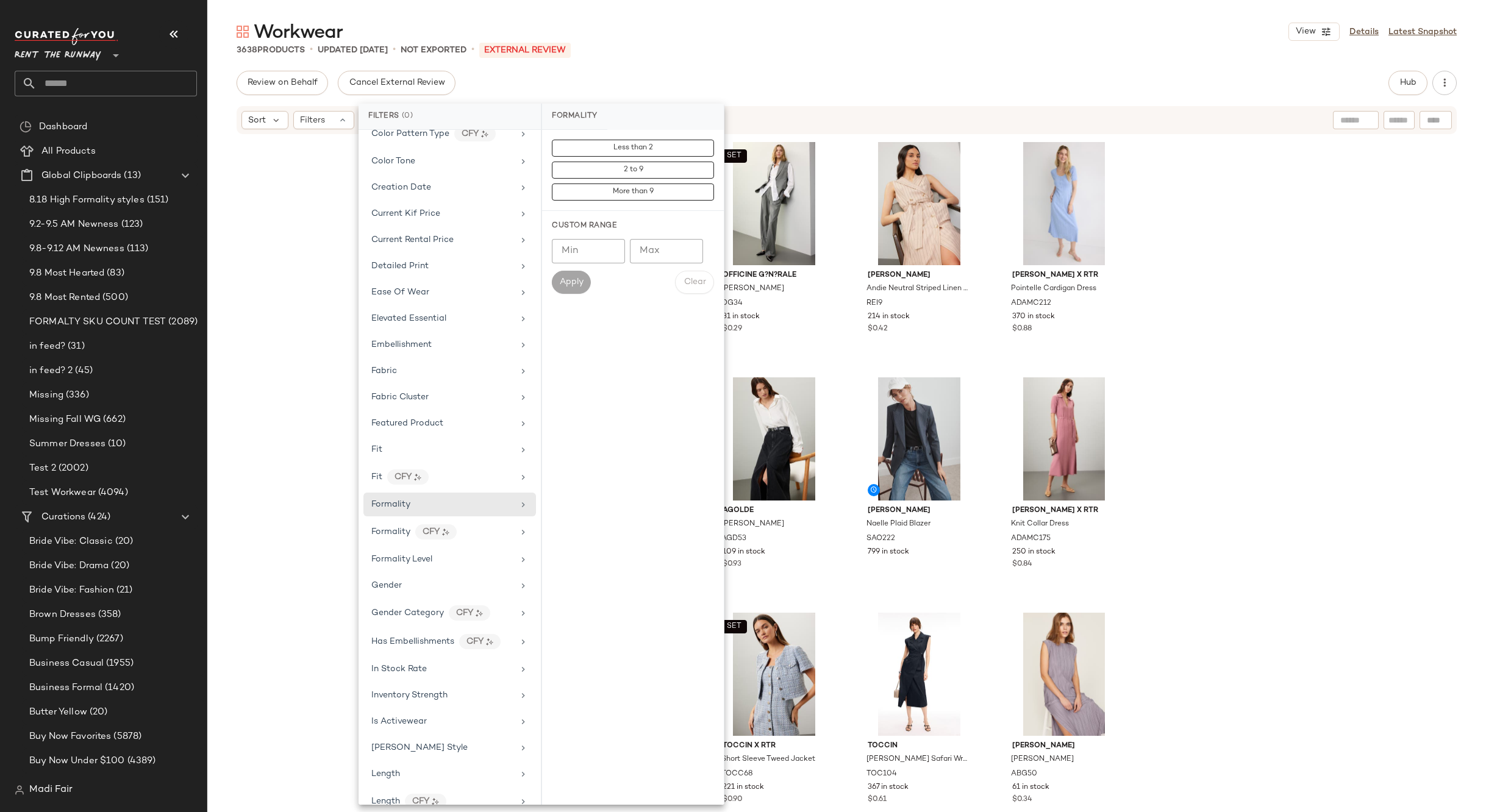
click at [580, 249] on input "Min" at bounding box center [589, 251] width 73 height 24
type input "*"
click at [644, 247] on input "Max" at bounding box center [666, 251] width 73 height 24
type input "*"
click at [570, 285] on span "Apply" at bounding box center [571, 282] width 24 height 10
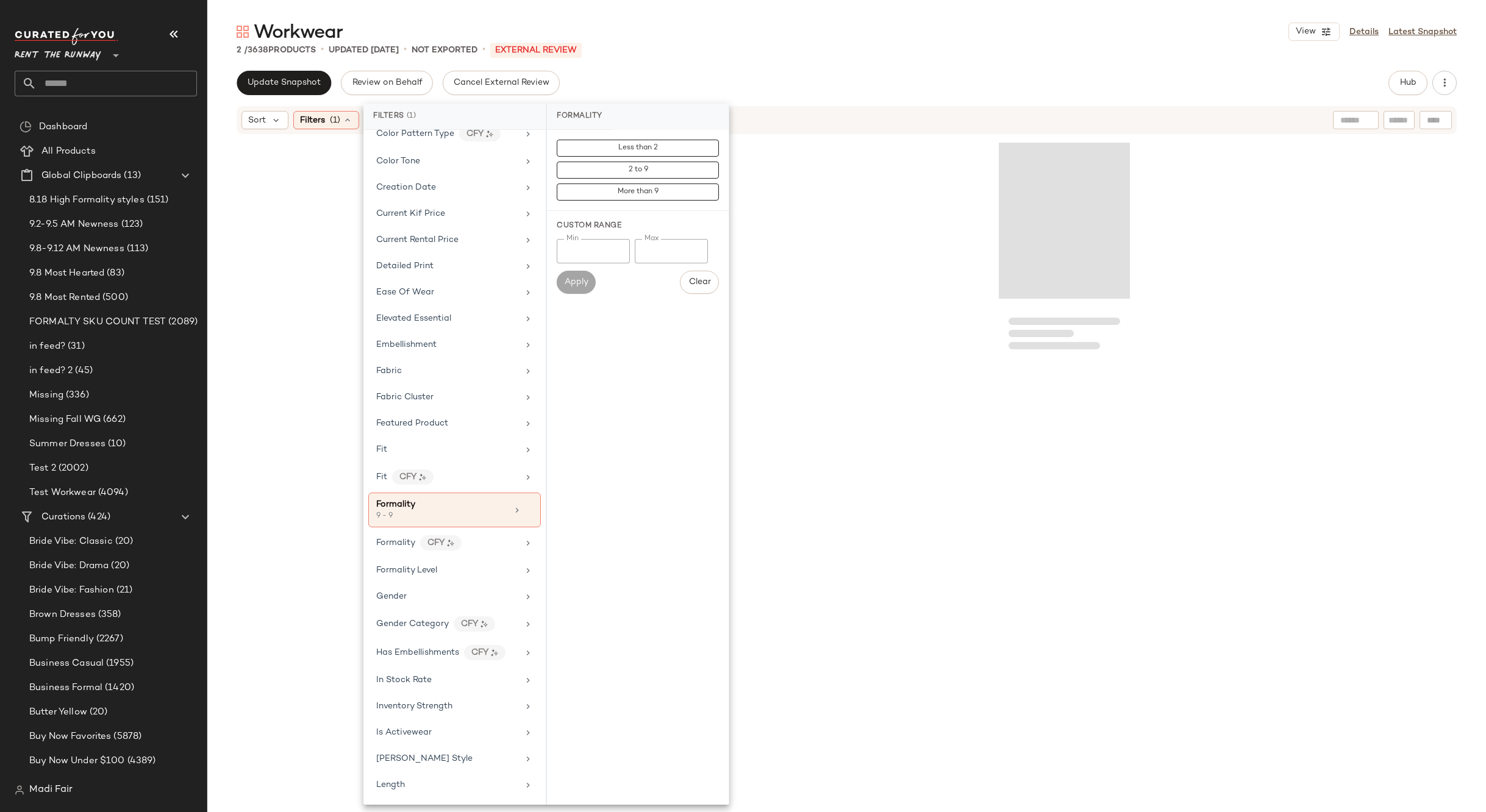
click at [692, 59] on div "Workwear View Details Latest Snapshot 2 / 3638 Products • updated [DATE] • Not …" at bounding box center [846, 416] width 1279 height 793
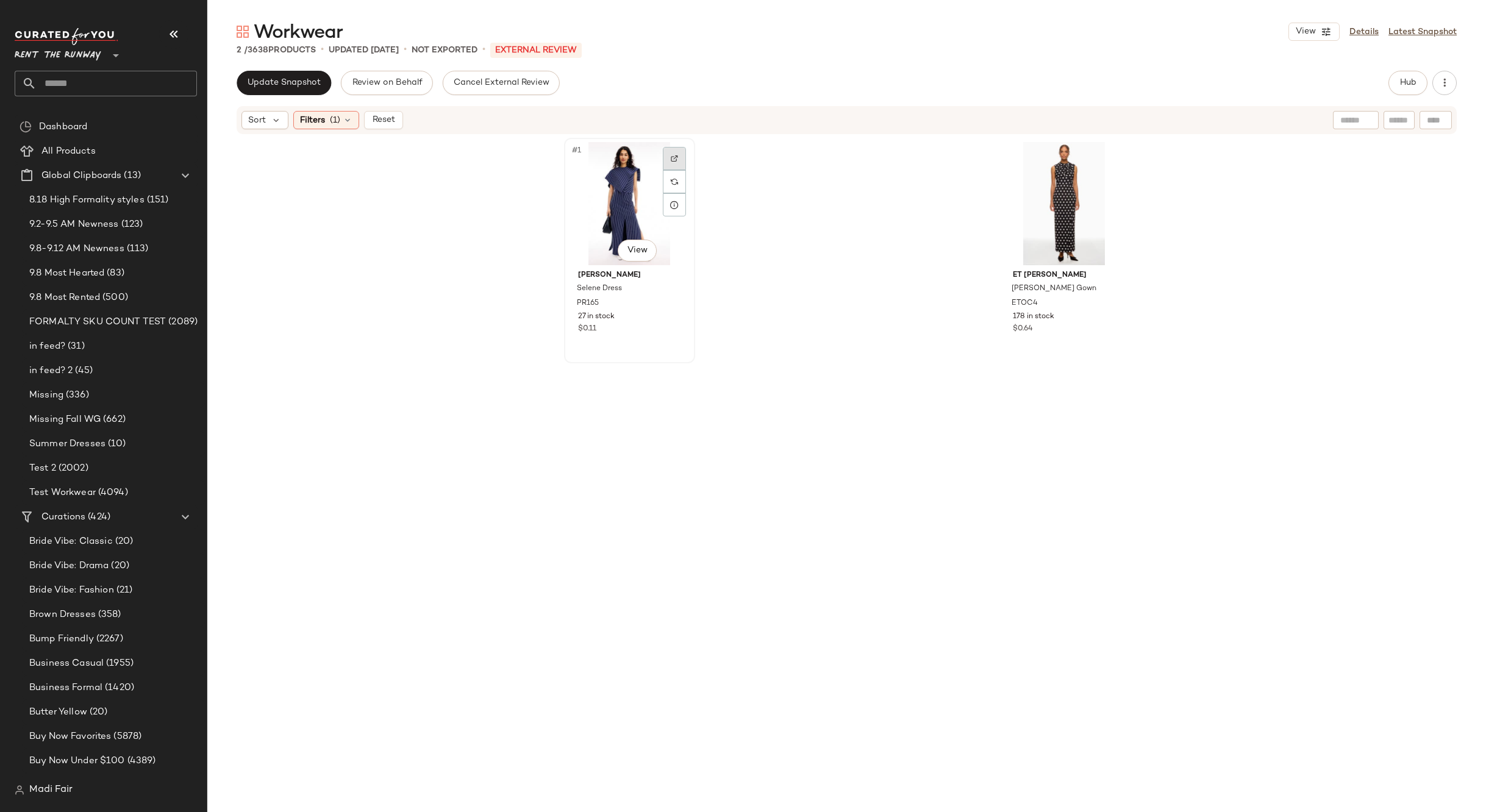
click at [671, 156] on img at bounding box center [675, 159] width 8 height 8
click at [316, 119] on span "Filters" at bounding box center [312, 120] width 25 height 13
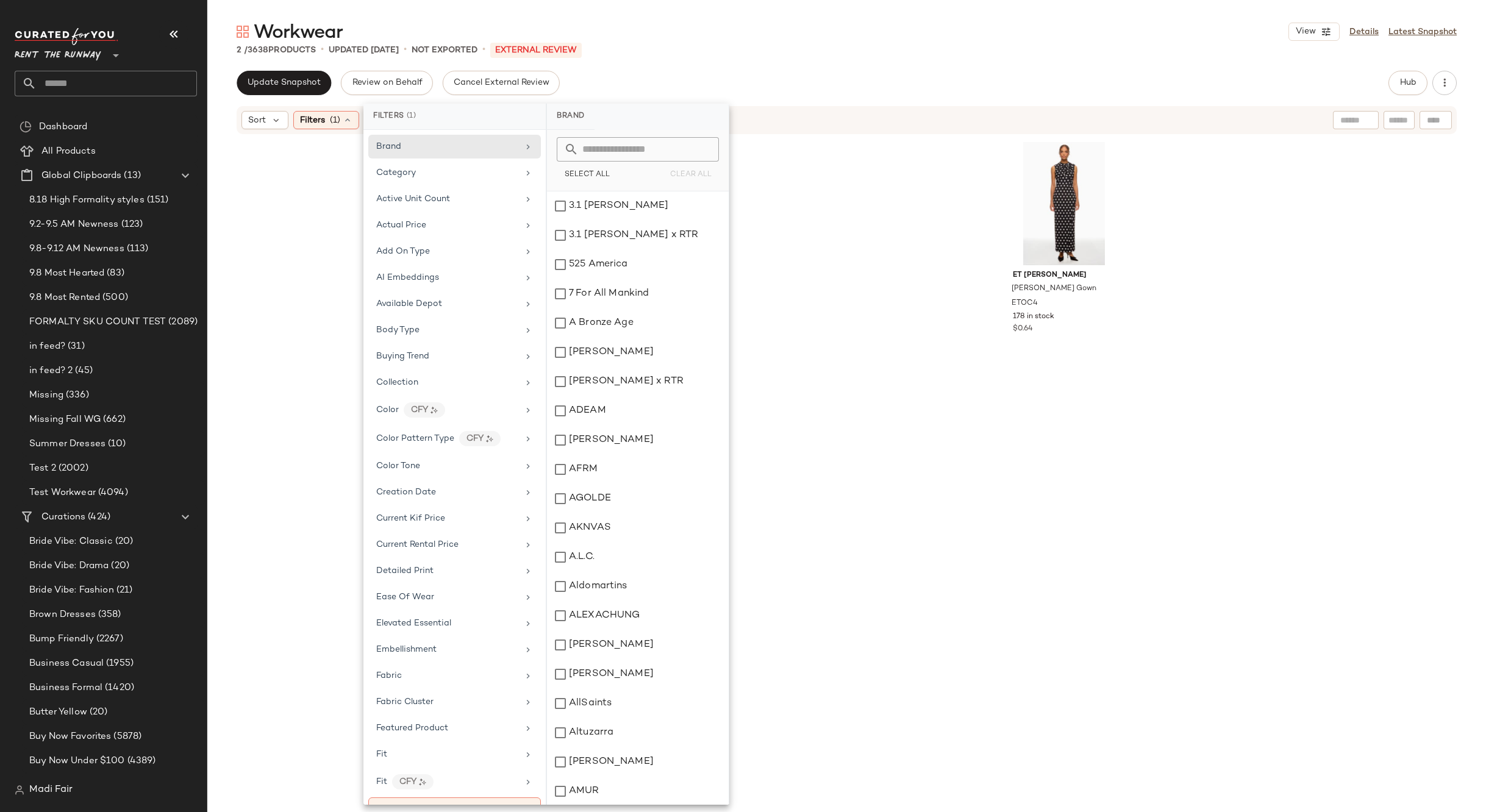
scroll to position [427, 0]
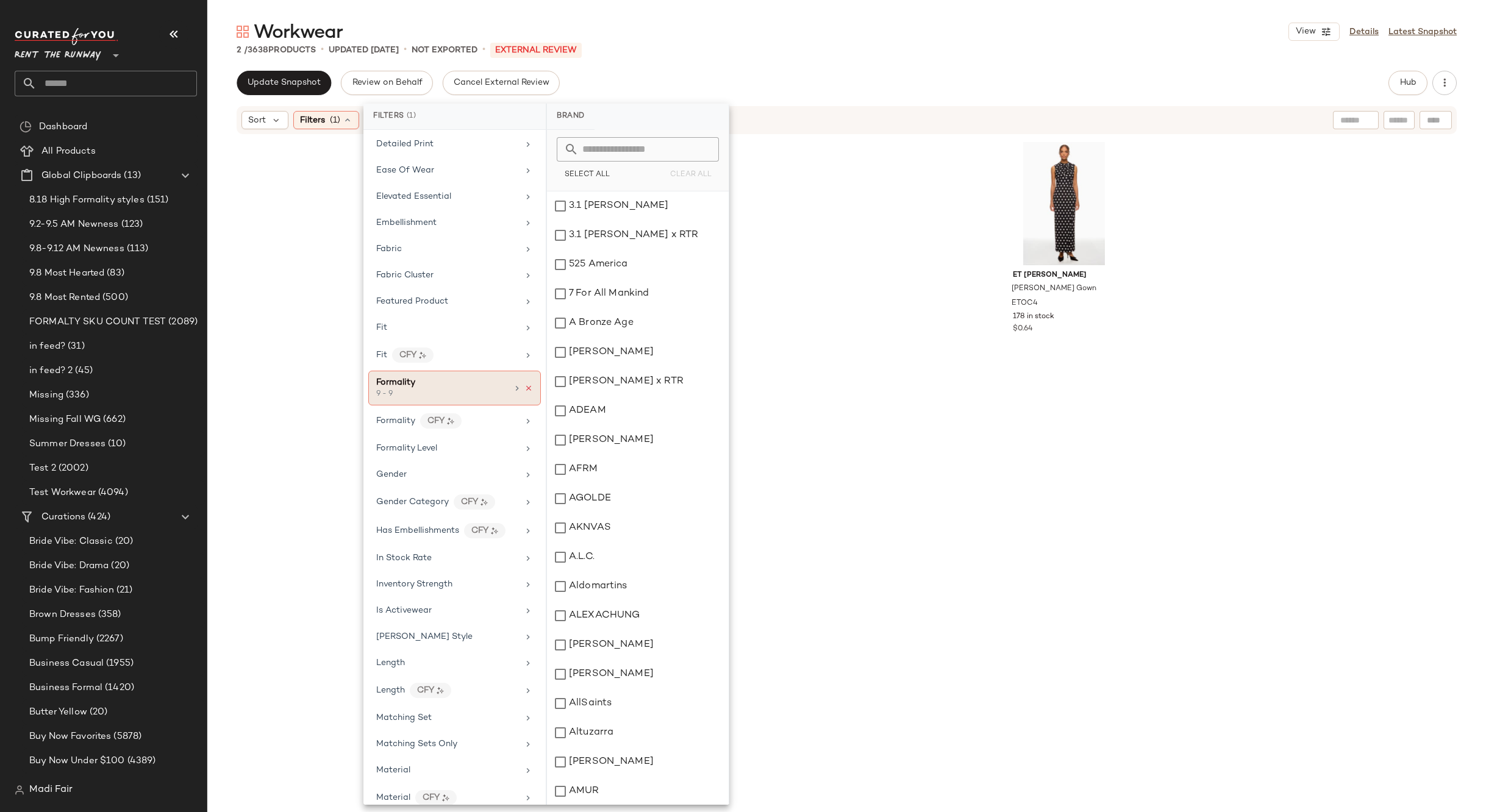
click at [528, 390] on icon at bounding box center [528, 388] width 8 height 8
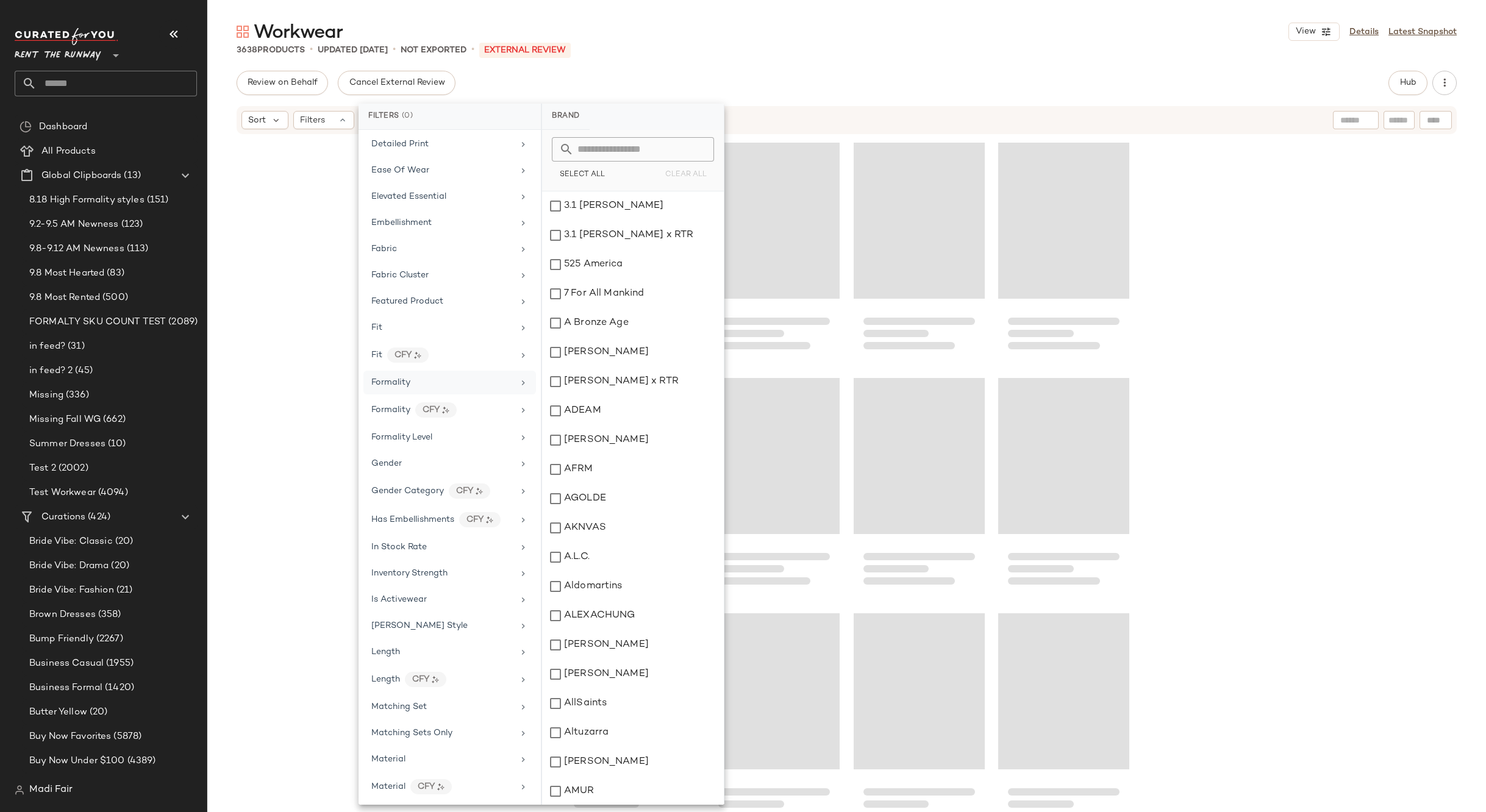
click at [488, 387] on div "Formality" at bounding box center [442, 382] width 142 height 13
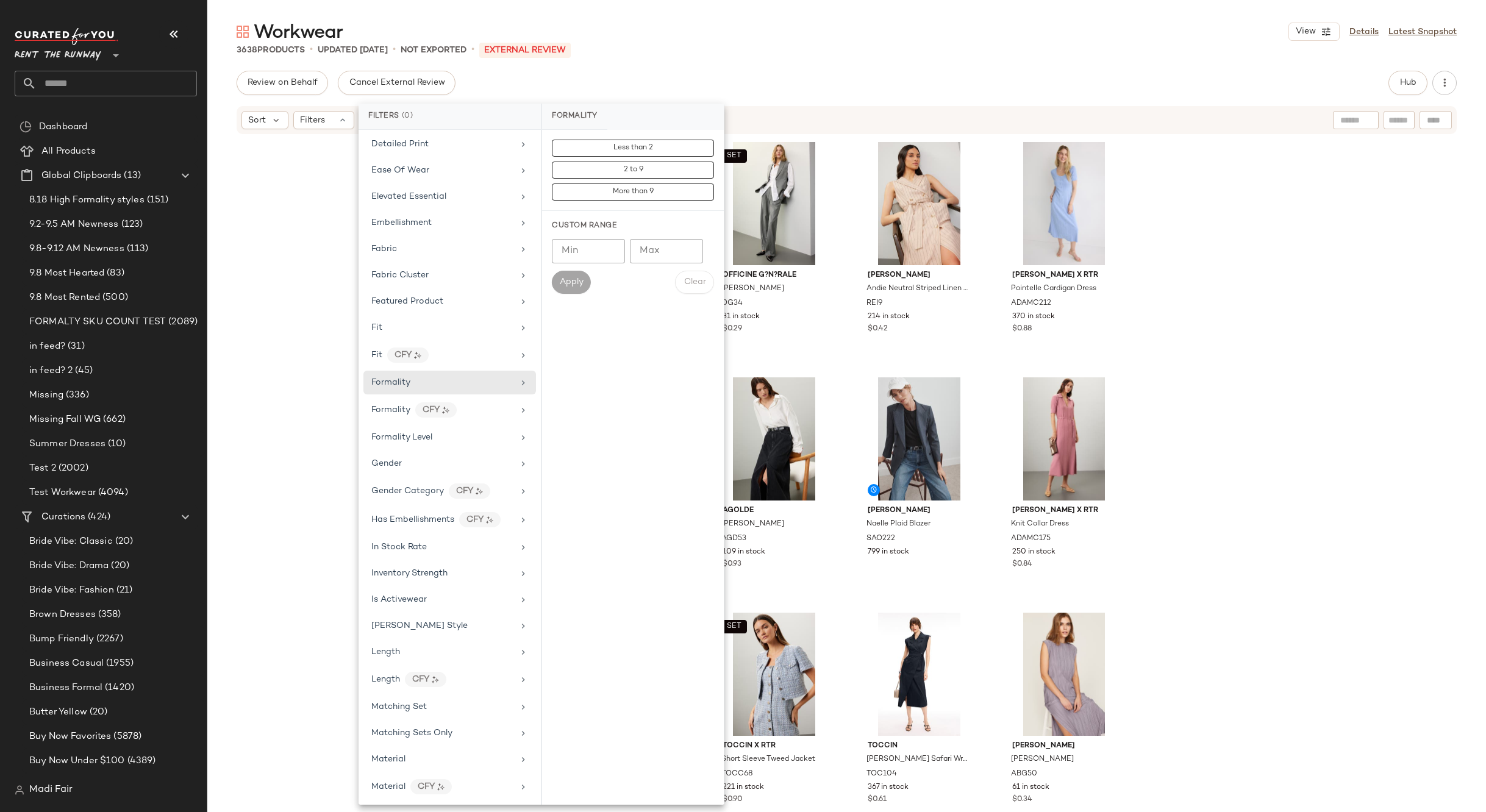
click at [584, 245] on input "Min" at bounding box center [589, 251] width 73 height 24
type input "*"
click at [657, 251] on input "Max" at bounding box center [666, 251] width 73 height 24
type input "*"
click at [564, 279] on span "Apply" at bounding box center [571, 282] width 24 height 10
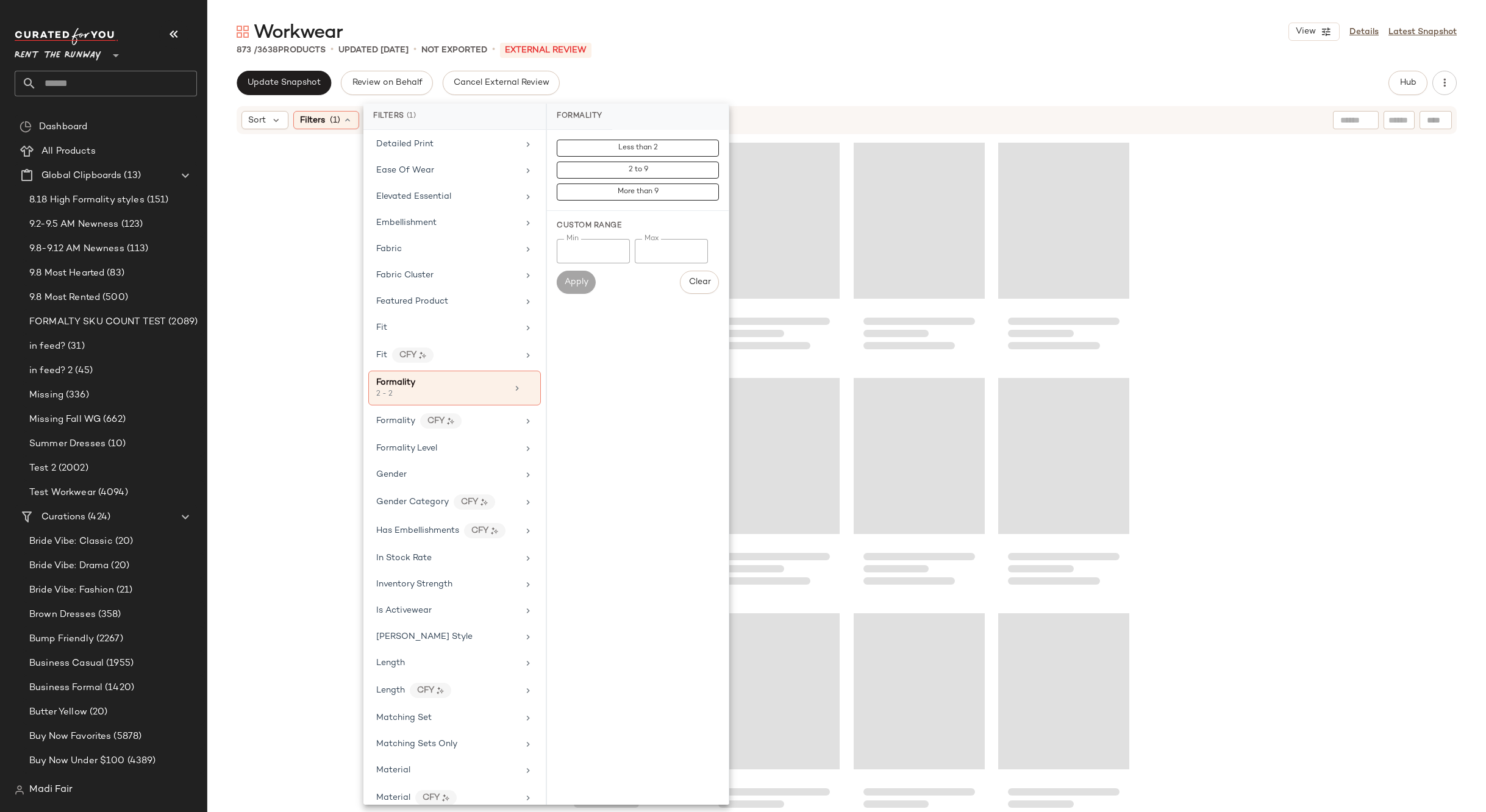
click at [659, 24] on div "Workwear View Details Latest Snapshot" at bounding box center [846, 32] width 1279 height 24
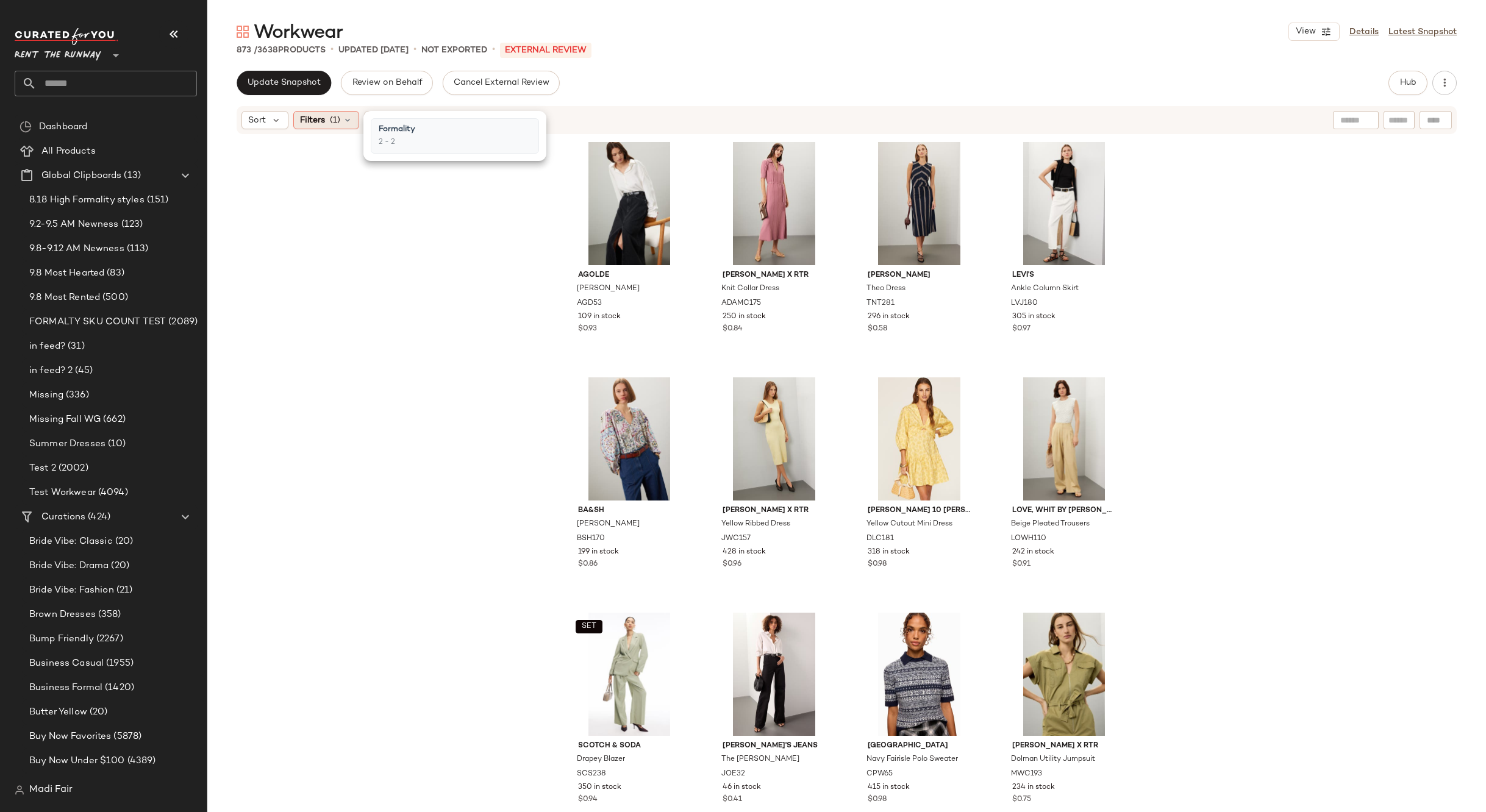
click at [339, 117] on span "(1)" at bounding box center [335, 120] width 11 height 13
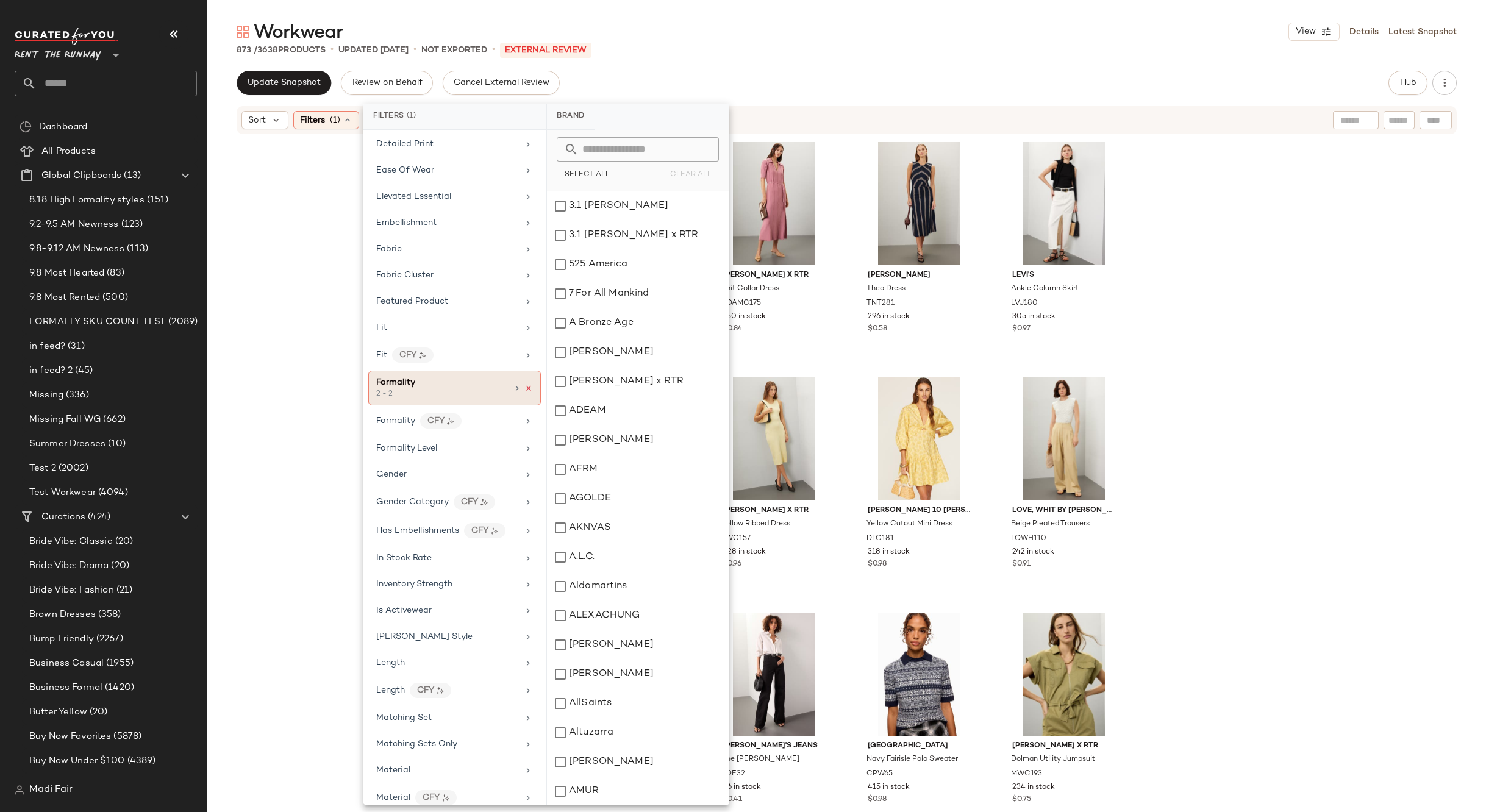
click at [525, 387] on icon at bounding box center [528, 388] width 8 height 8
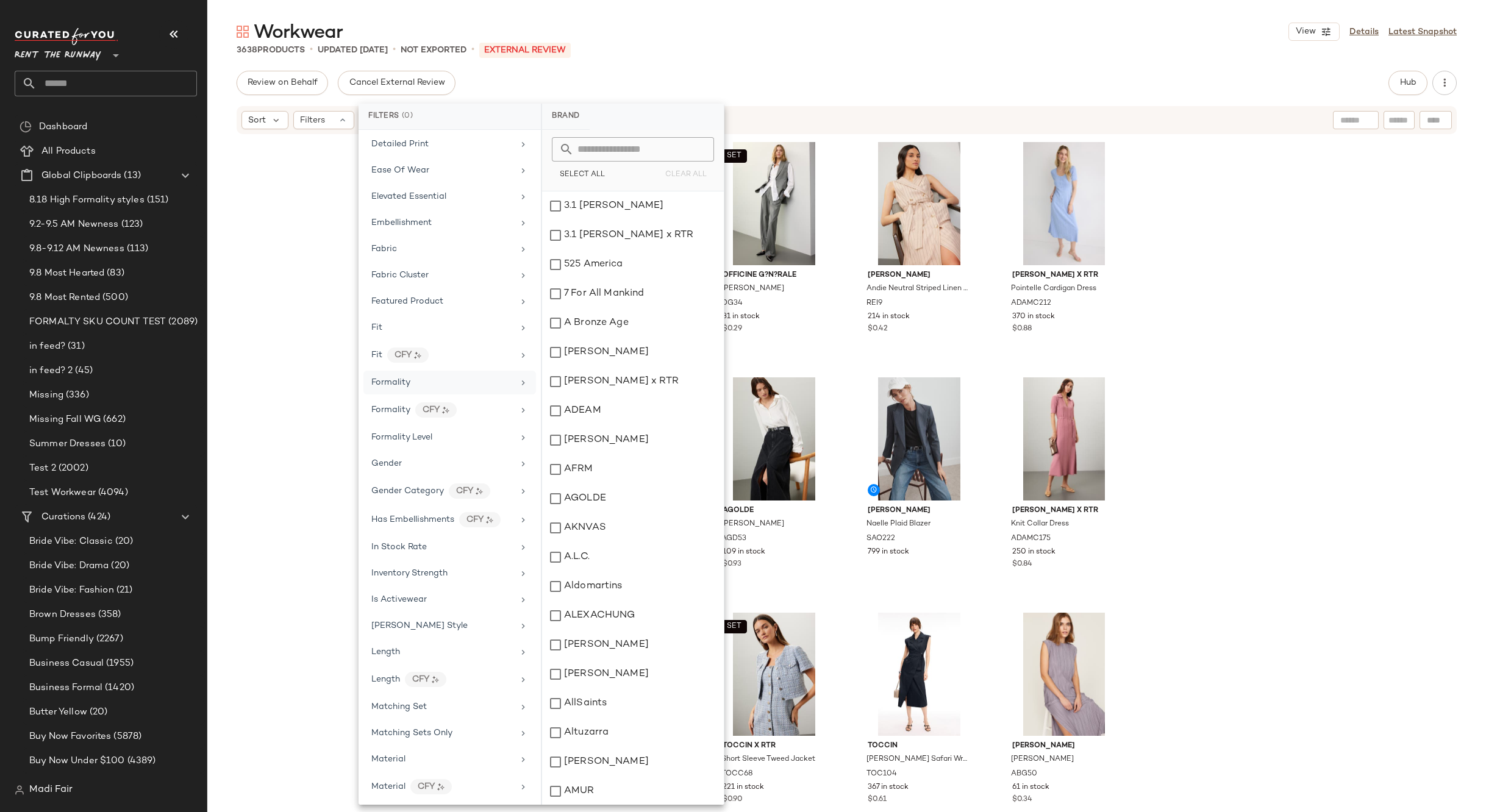
click at [303, 225] on div "SET Officine G?n?rale [PERSON_NAME] OG33 105 in stock $0.39 SET Officine G?n?ra…" at bounding box center [846, 472] width 1279 height 673
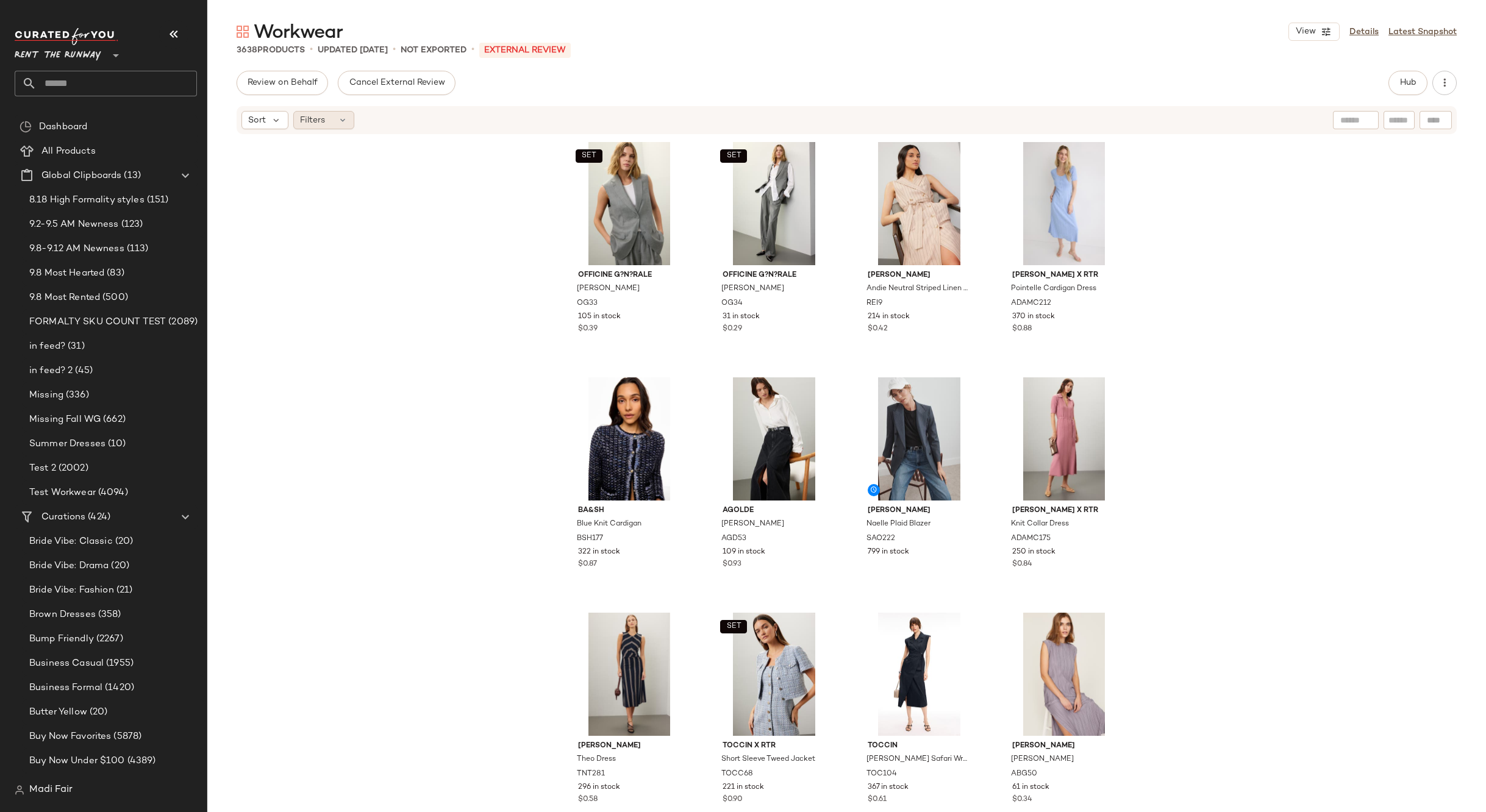
click at [319, 114] on span "Filters" at bounding box center [312, 120] width 25 height 13
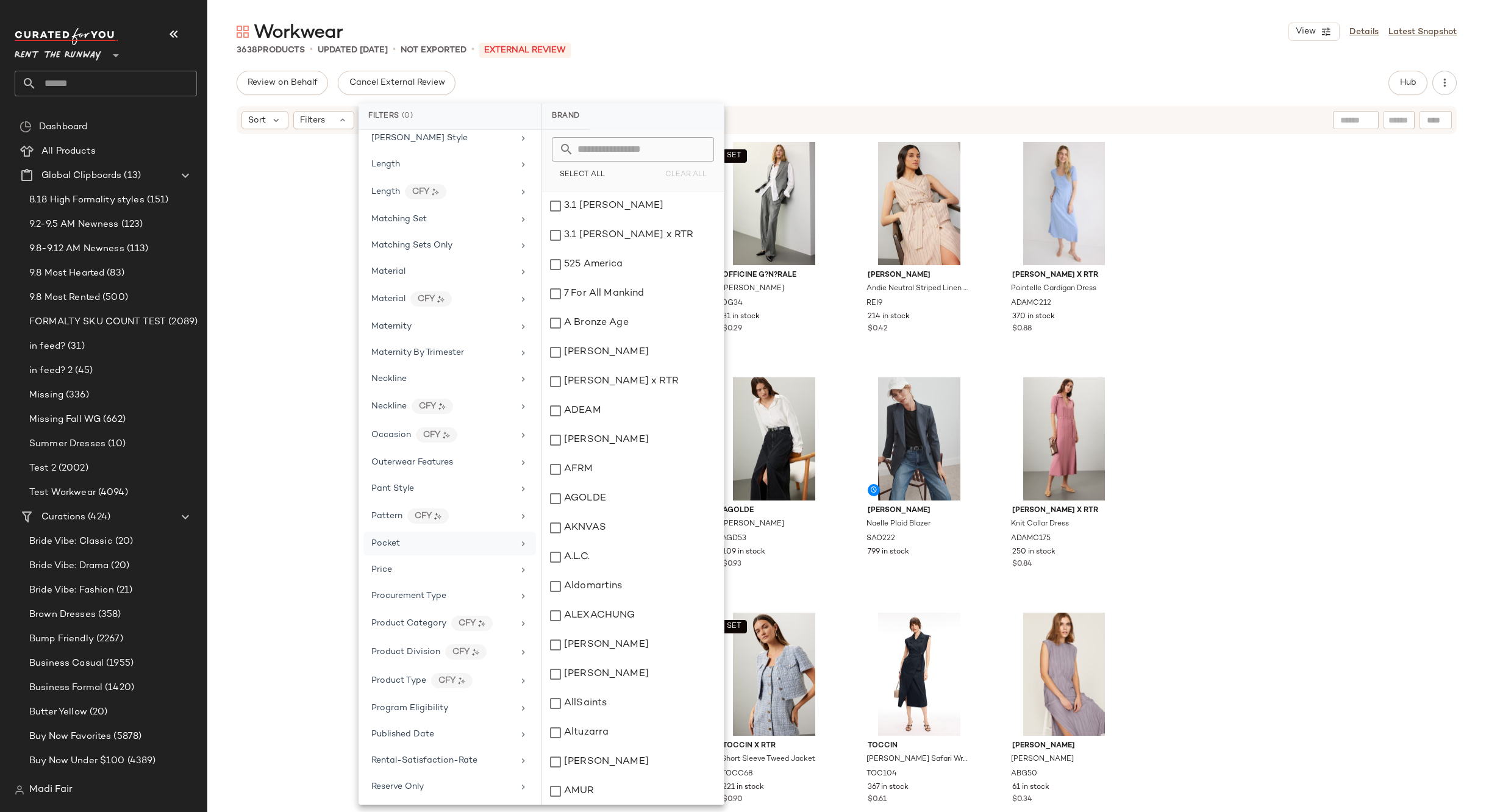
scroll to position [549, 0]
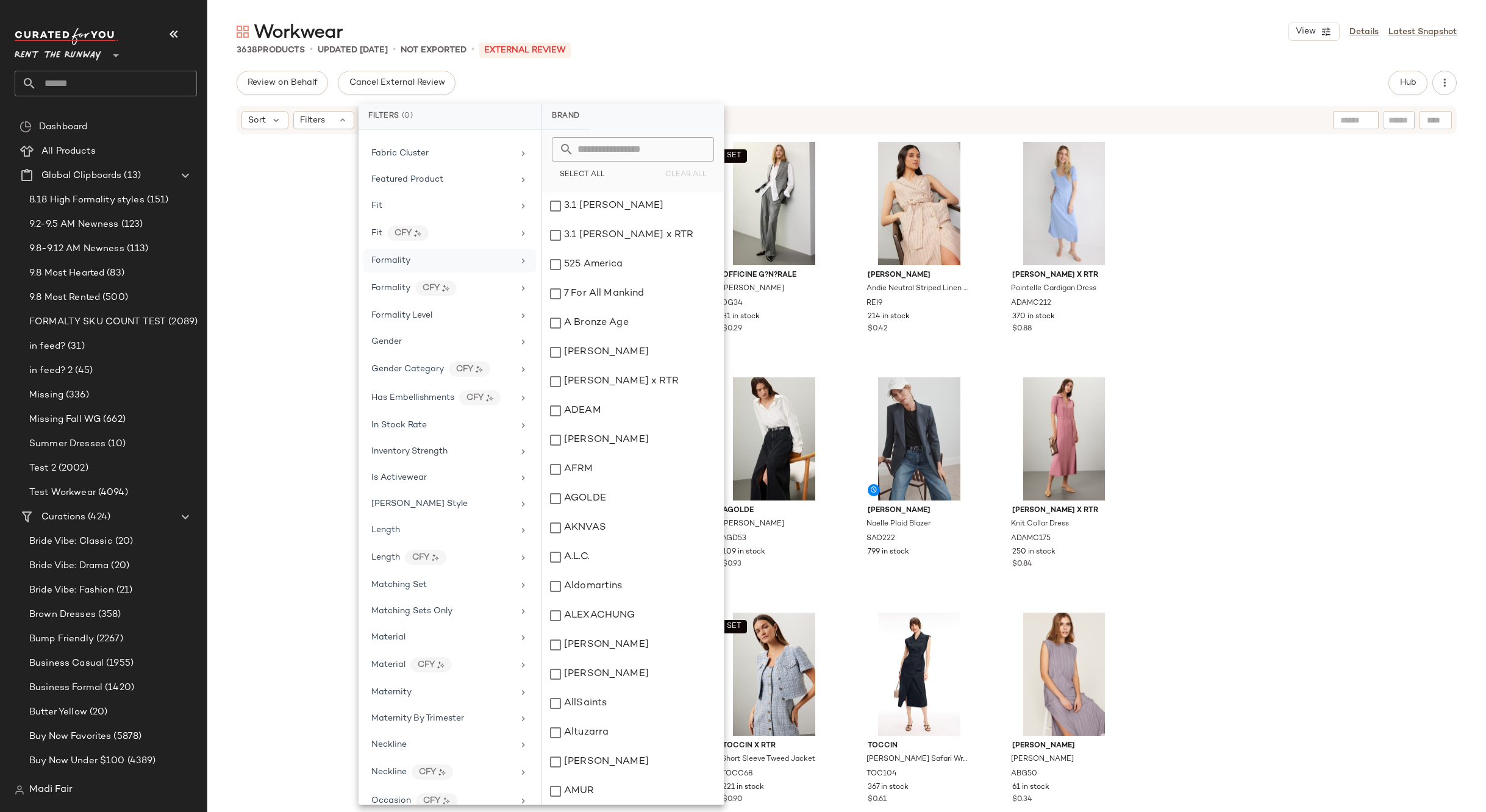
click at [406, 260] on span "Formality" at bounding box center [390, 261] width 39 height 9
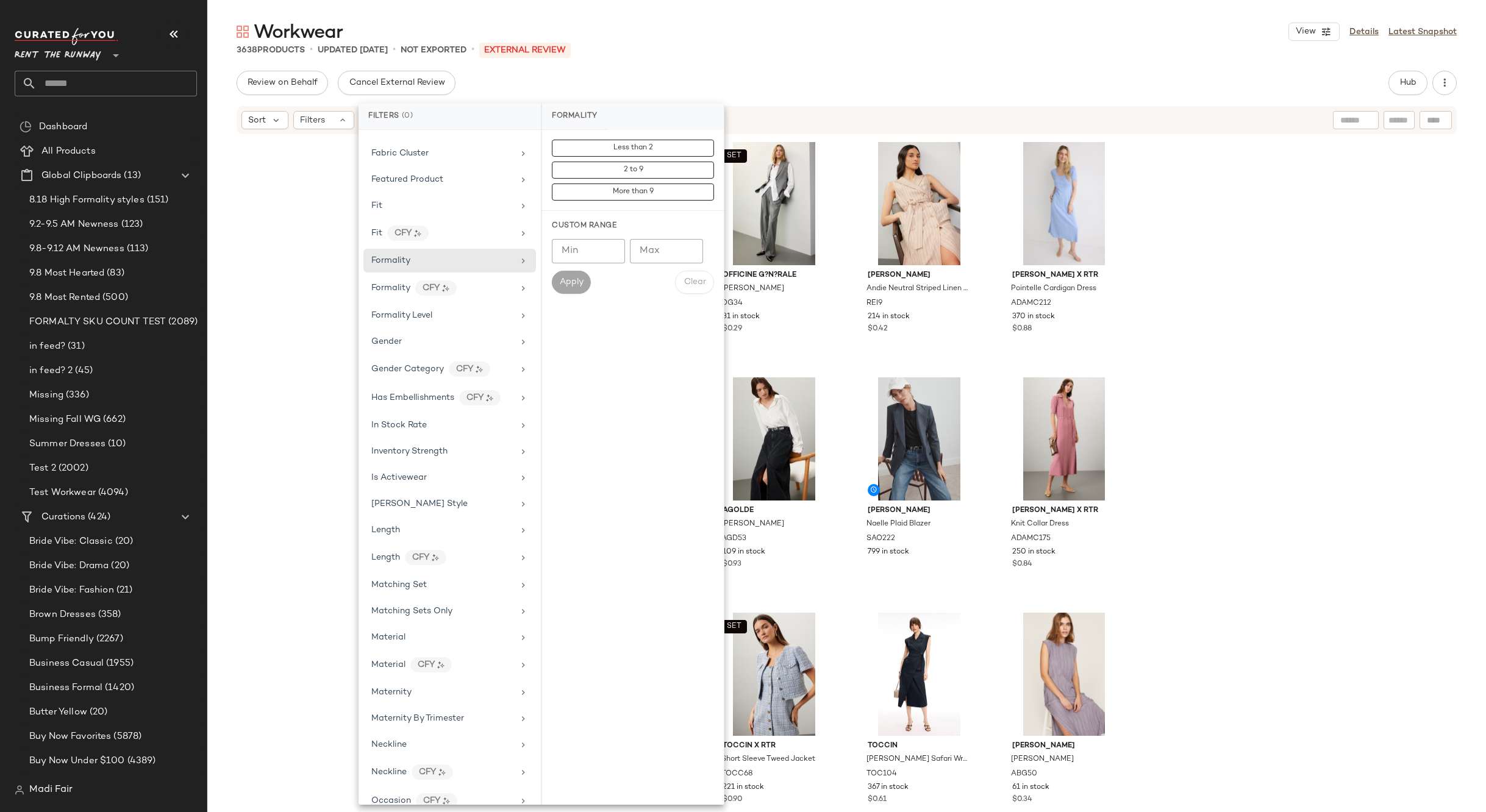
click at [570, 254] on input "Min" at bounding box center [589, 251] width 73 height 24
type input "*"
click at [636, 255] on input "Max" at bounding box center [666, 251] width 73 height 24
type input "*"
click at [583, 275] on button "Apply" at bounding box center [571, 282] width 39 height 23
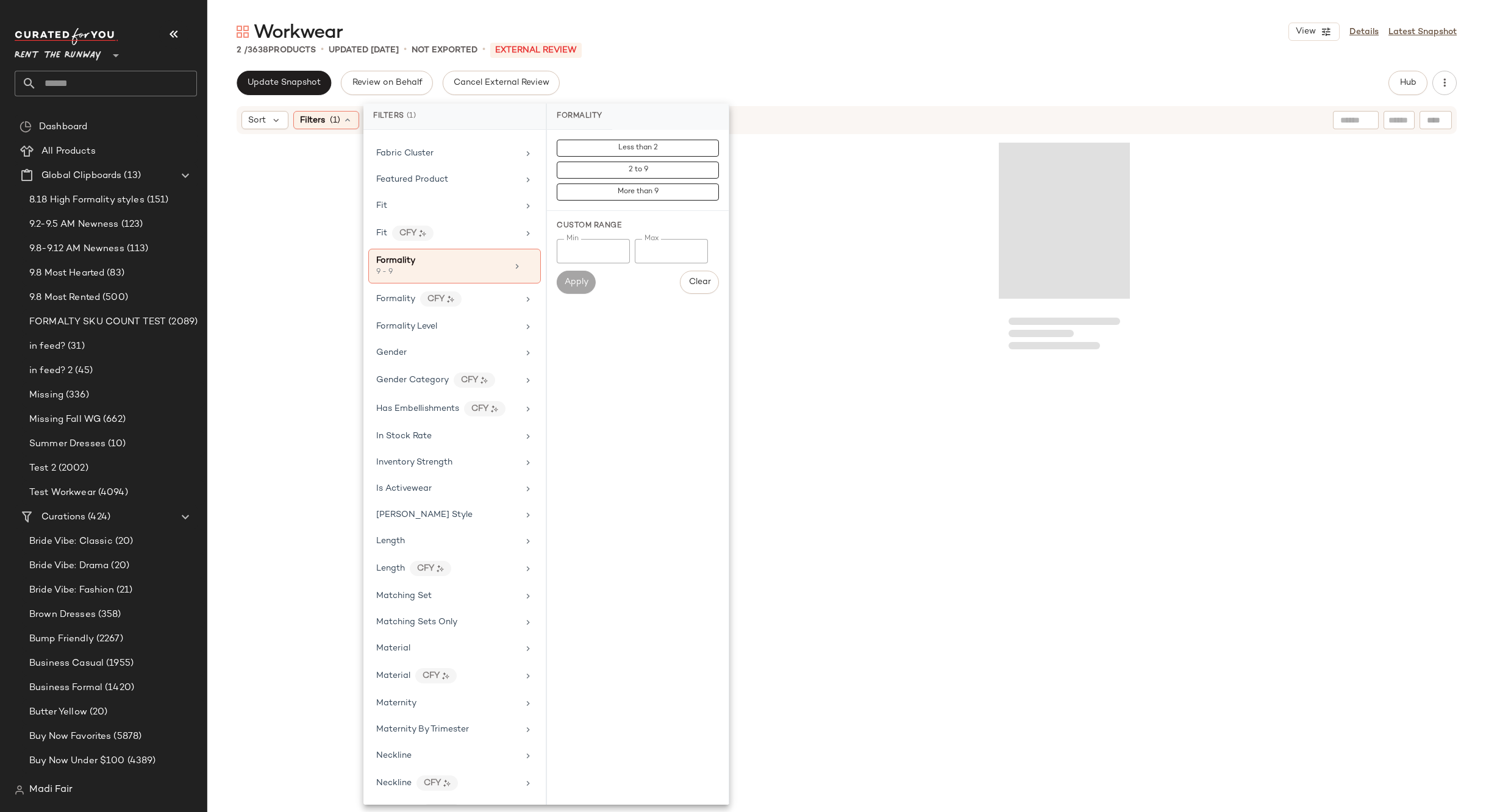
click at [711, 66] on div "Workwear View Details Latest Snapshot 2 / 3638 Products • updated [DATE] • Not …" at bounding box center [846, 416] width 1279 height 793
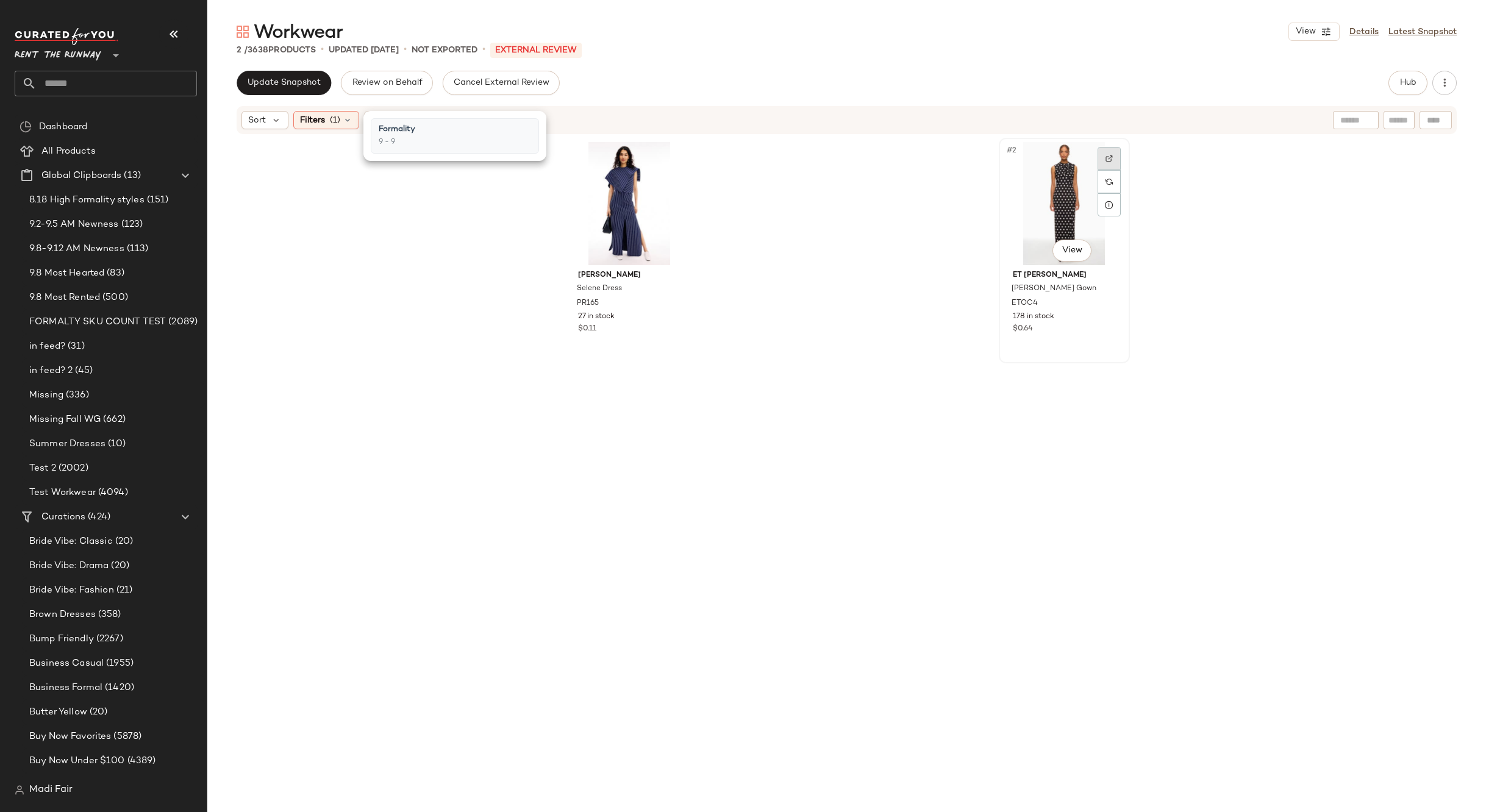
click at [1099, 156] on div at bounding box center [1109, 159] width 23 height 23
click at [855, 262] on div "[PERSON_NAME] [PERSON_NAME] Dress PR165 27 in stock $0.11 Et [PERSON_NAME] Gown…" at bounding box center [847, 448] width 566 height 619
click at [333, 114] on span "(1)" at bounding box center [335, 120] width 11 height 13
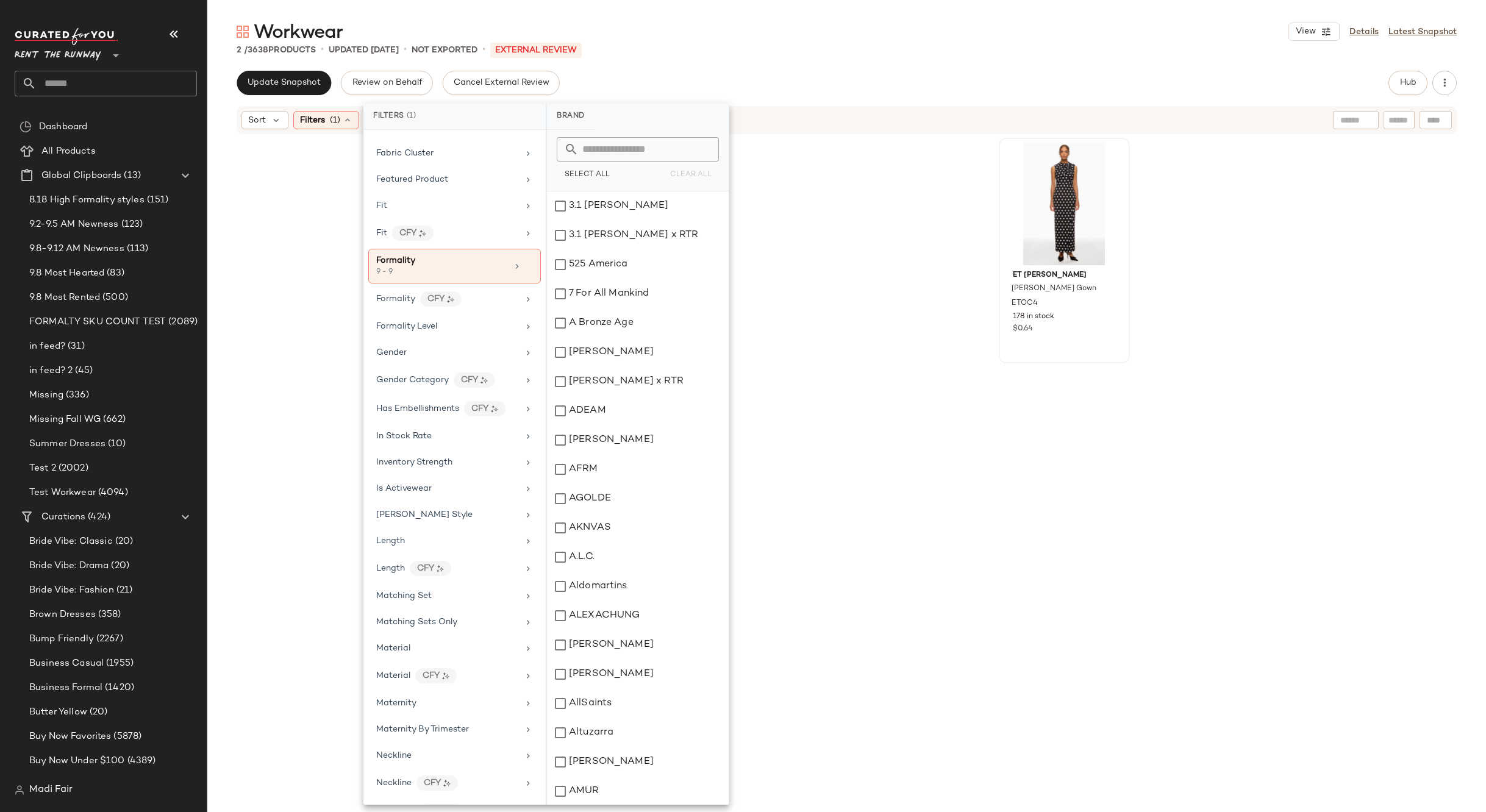
click at [877, 284] on div "[PERSON_NAME] [PERSON_NAME] Dress PR165 27 in stock $0.11 Et [PERSON_NAME] Gown…" at bounding box center [847, 448] width 566 height 619
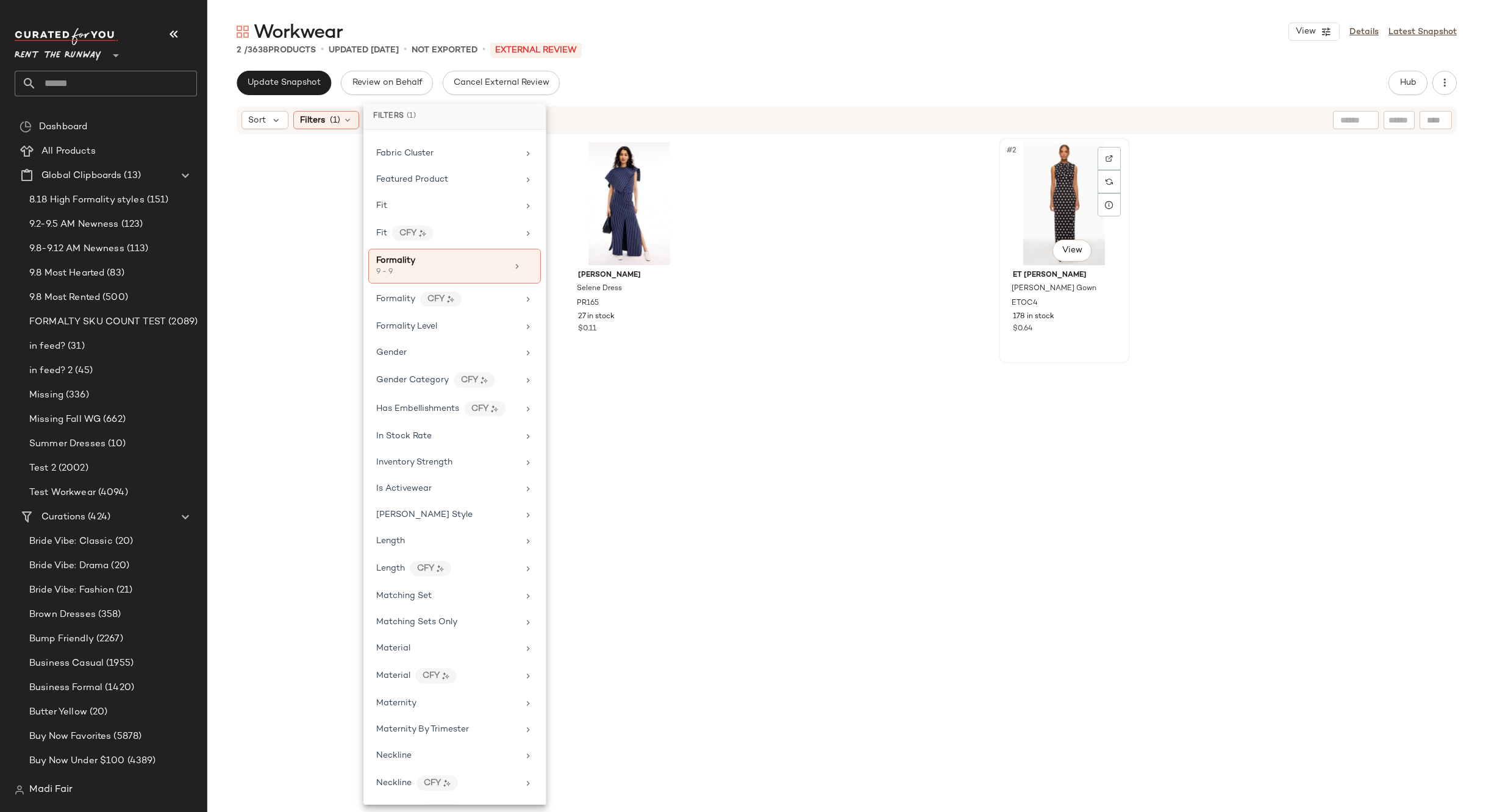
click at [1029, 218] on div "#2 View" at bounding box center [1064, 204] width 123 height 124
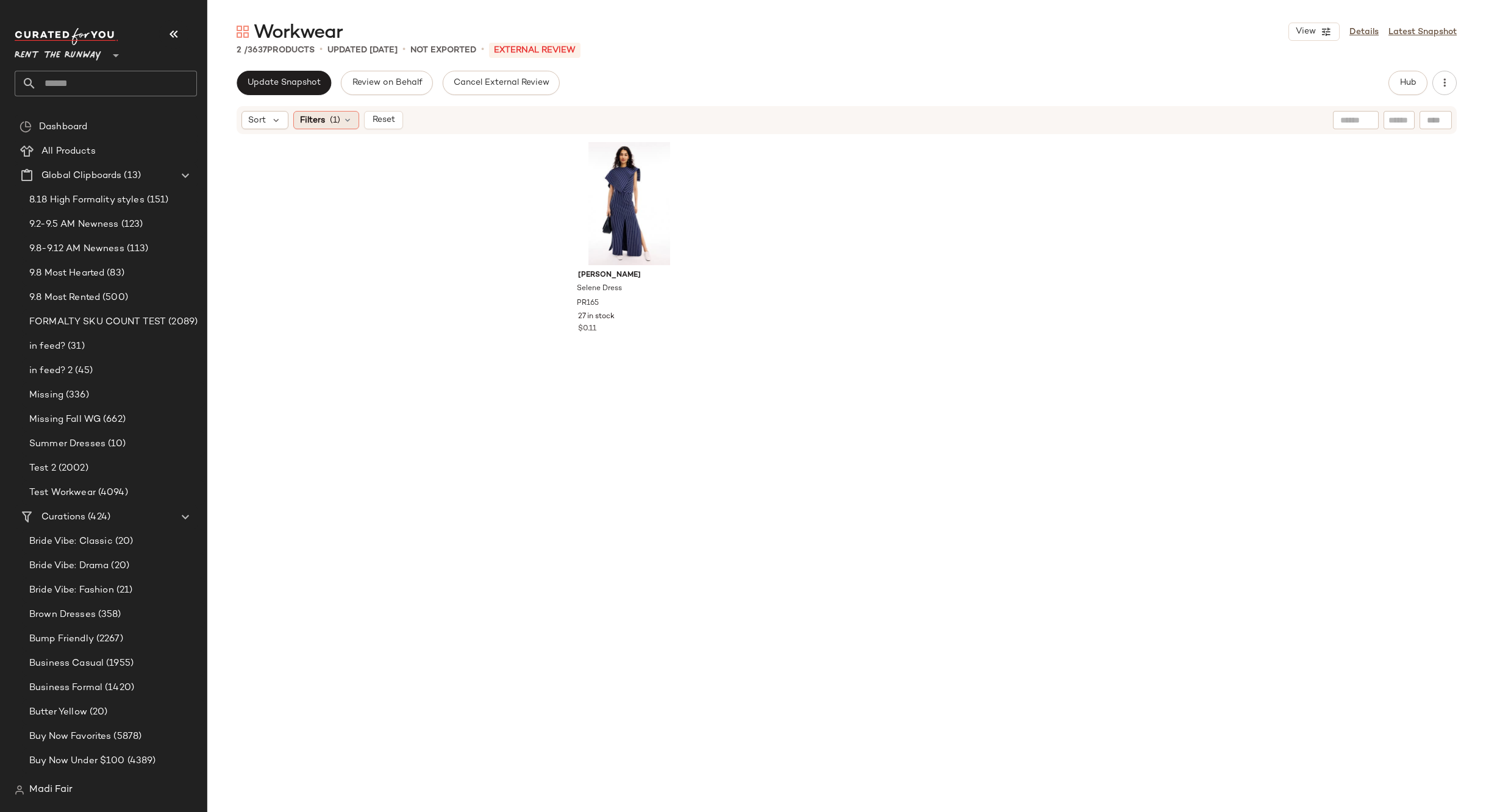
click at [324, 124] on span "Filters" at bounding box center [312, 120] width 25 height 13
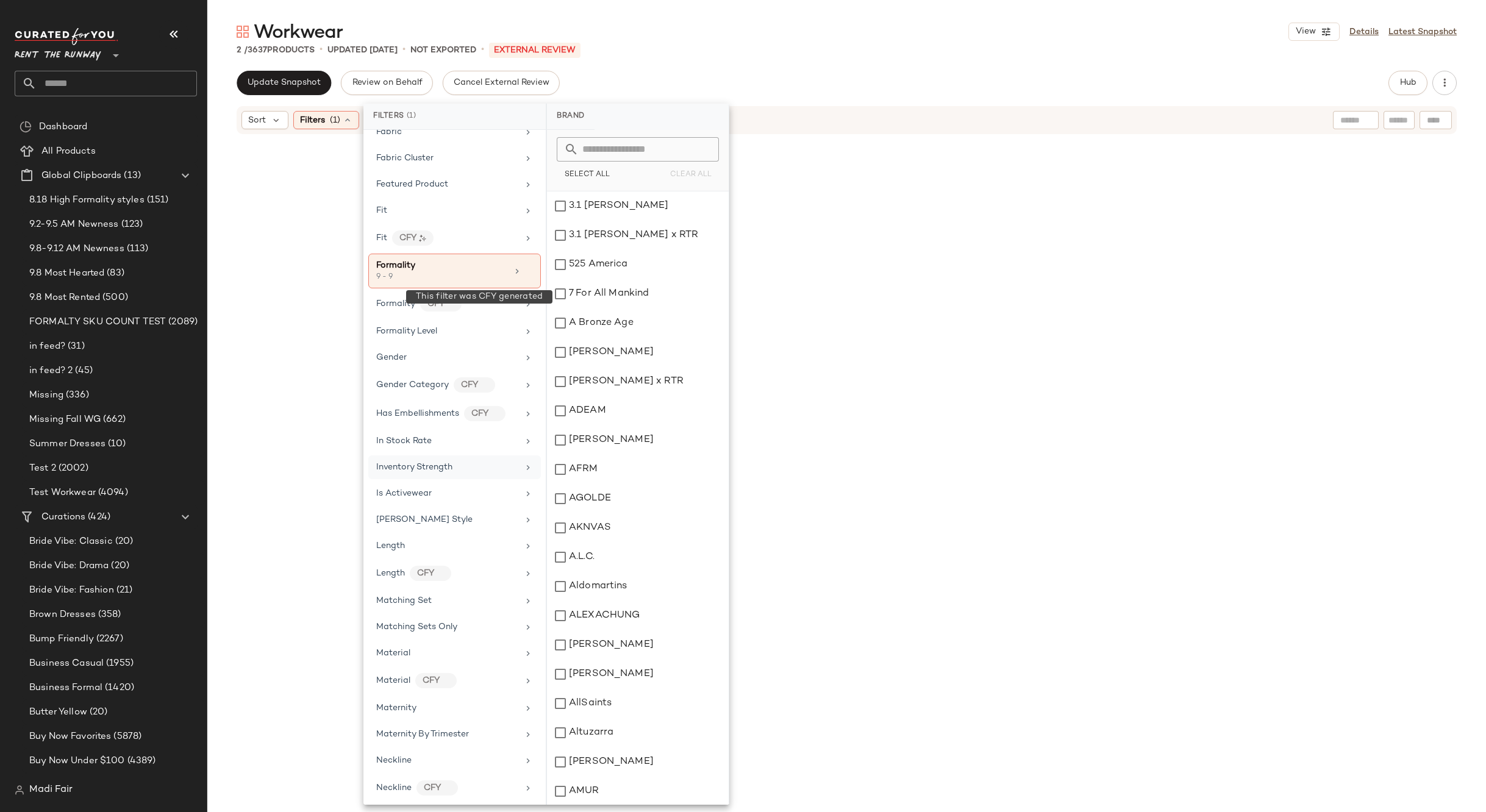
scroll to position [549, 0]
click at [525, 265] on icon at bounding box center [528, 266] width 8 height 8
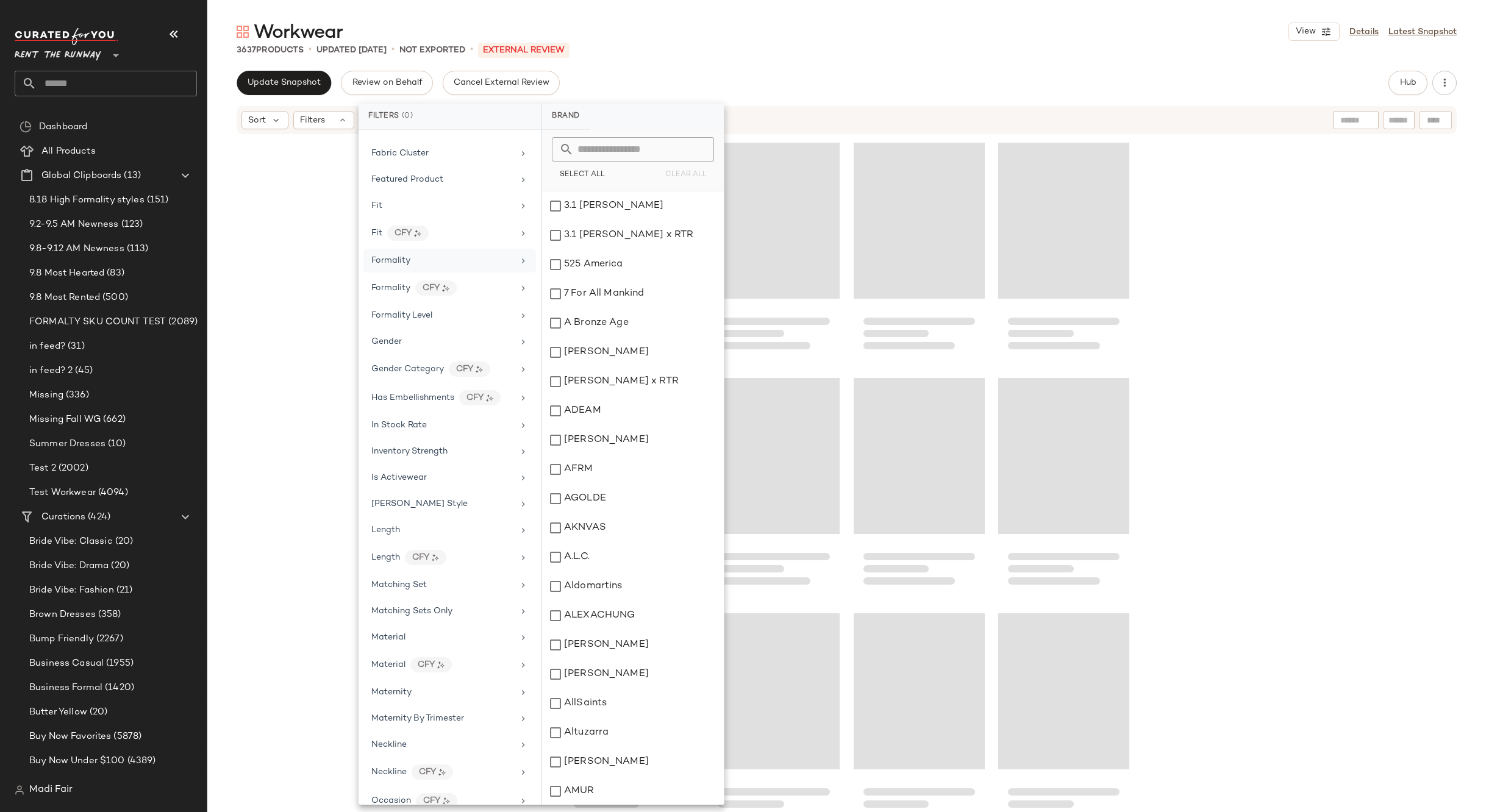
click at [829, 271] on div "Loading..." at bounding box center [774, 220] width 131 height 156
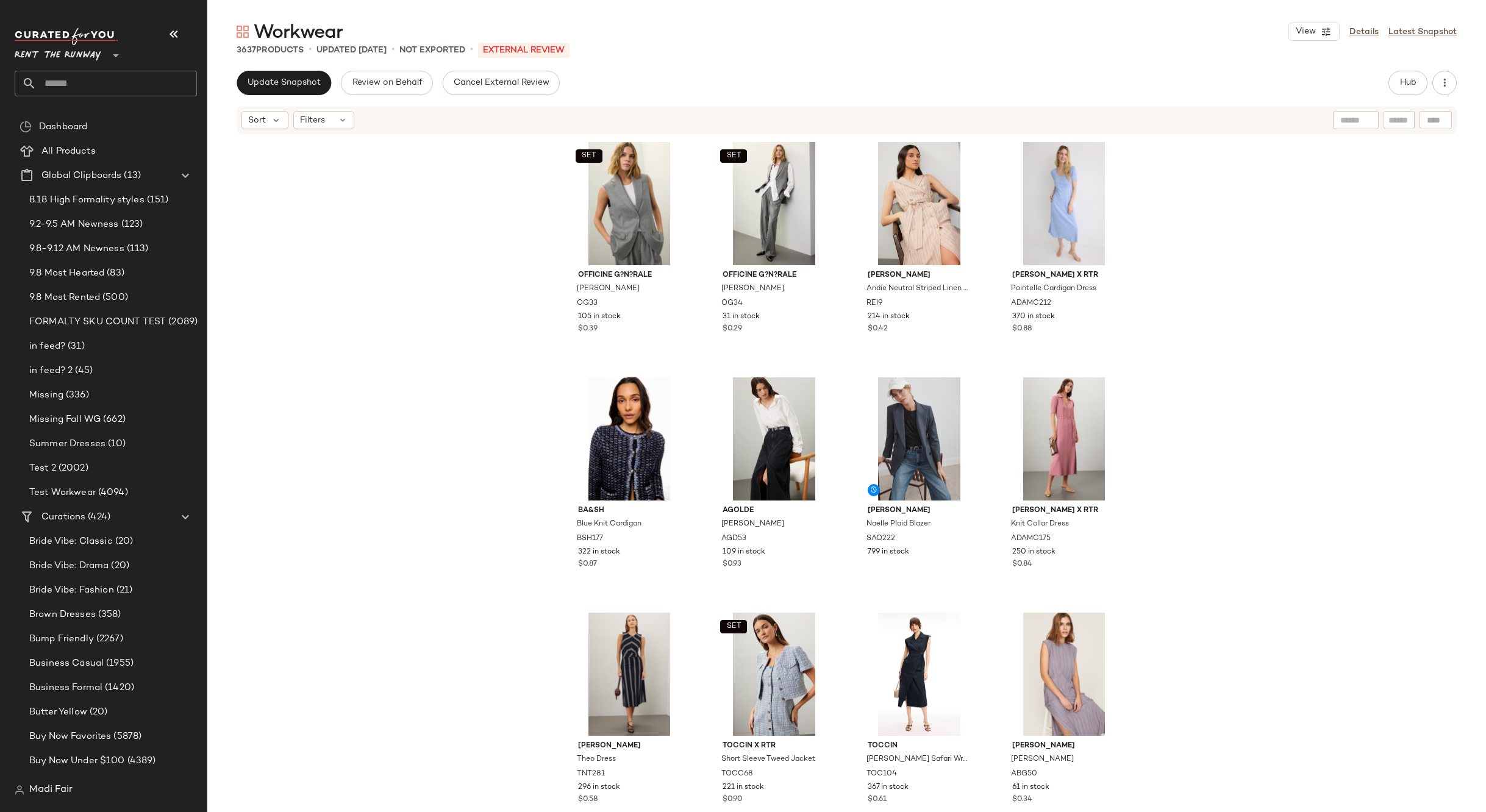
click at [701, 69] on div "Workwear View Details Latest Snapshot 3637 Products • updated [DATE] • Not Expo…" at bounding box center [846, 416] width 1279 height 793
click at [266, 80] on span "Update Snapshot" at bounding box center [284, 82] width 74 height 10
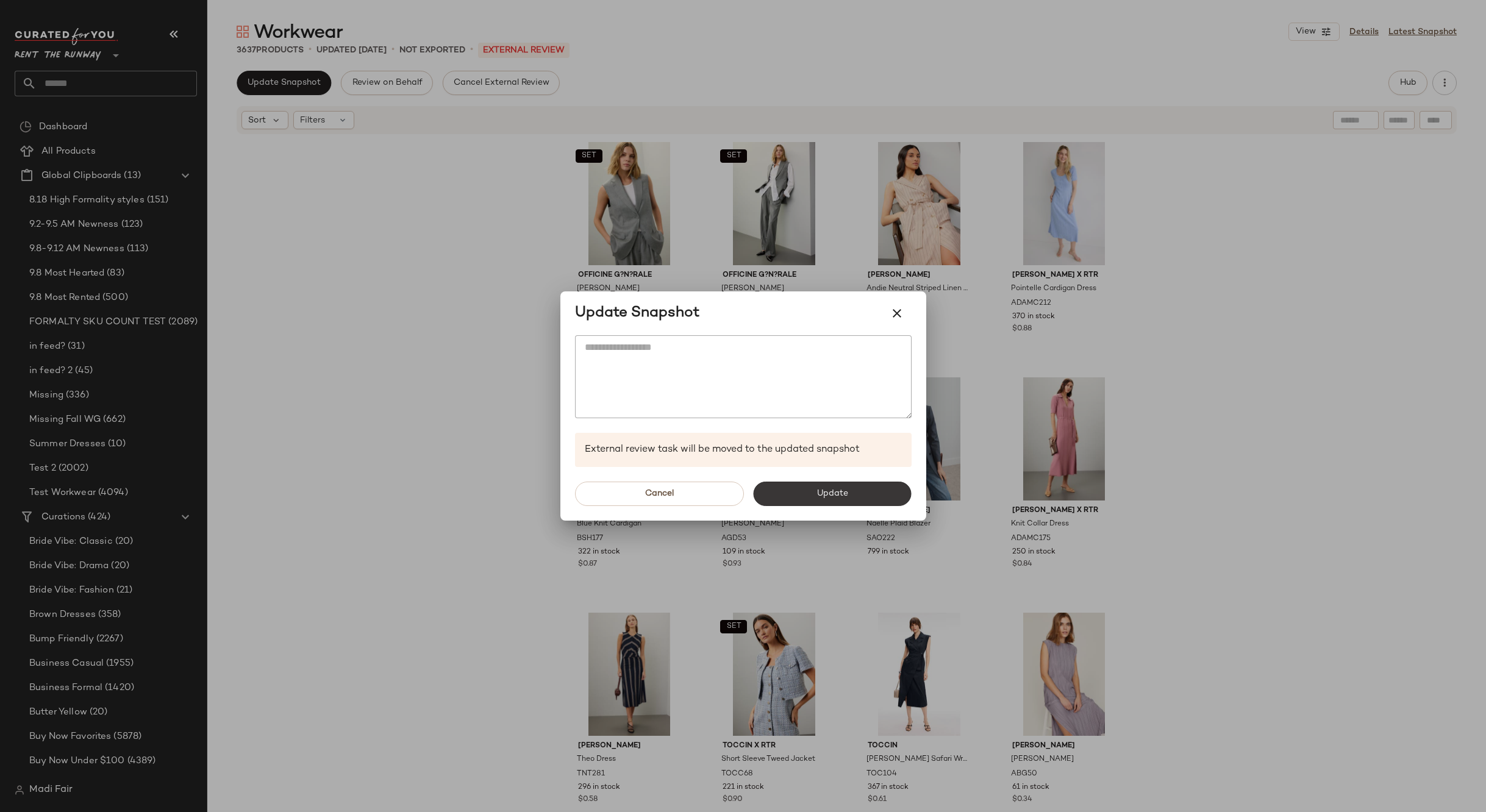
click at [836, 497] on span "Update" at bounding box center [833, 493] width 32 height 10
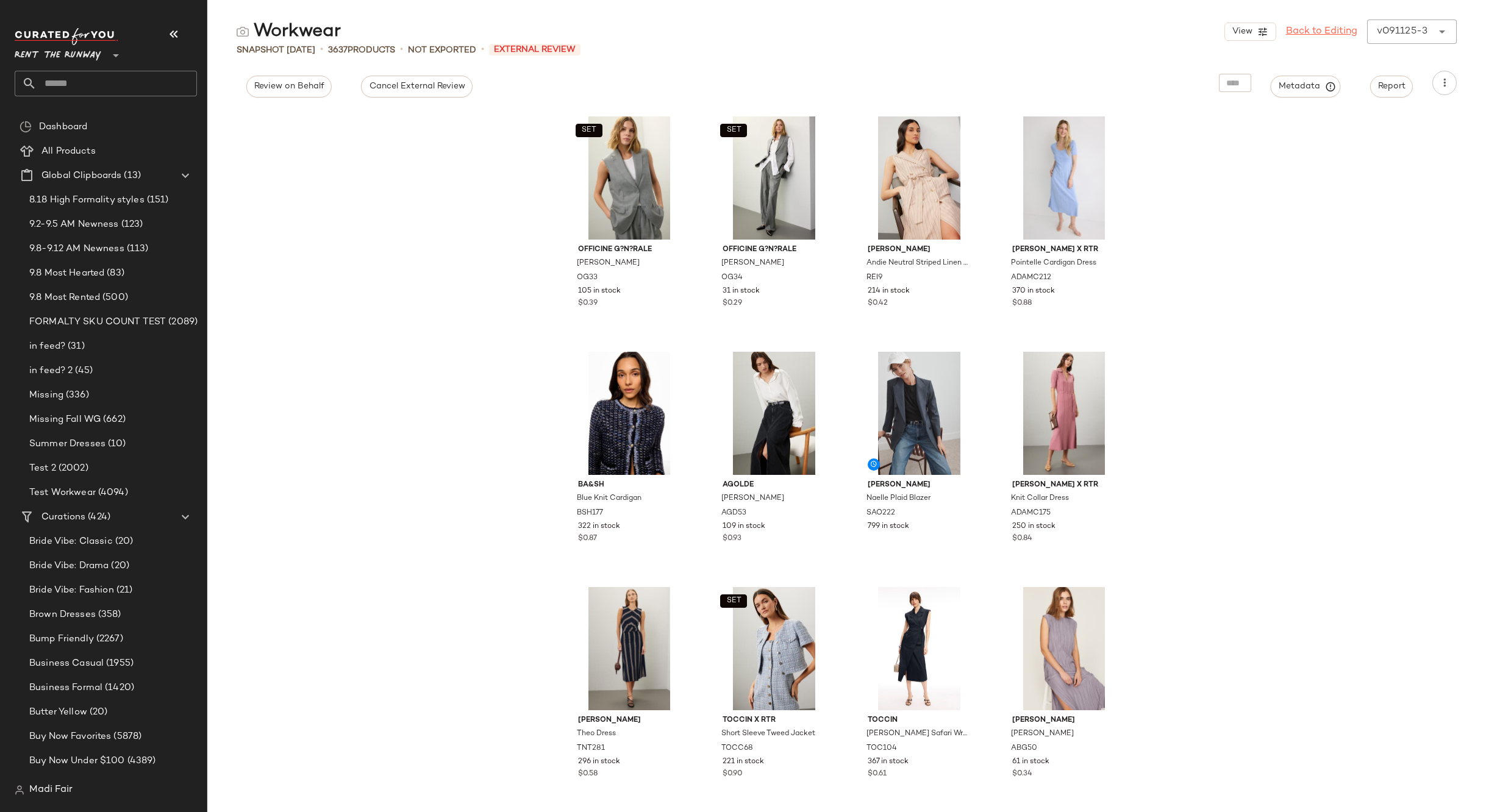
click at [1290, 34] on link "Back to Editing" at bounding box center [1321, 31] width 72 height 14
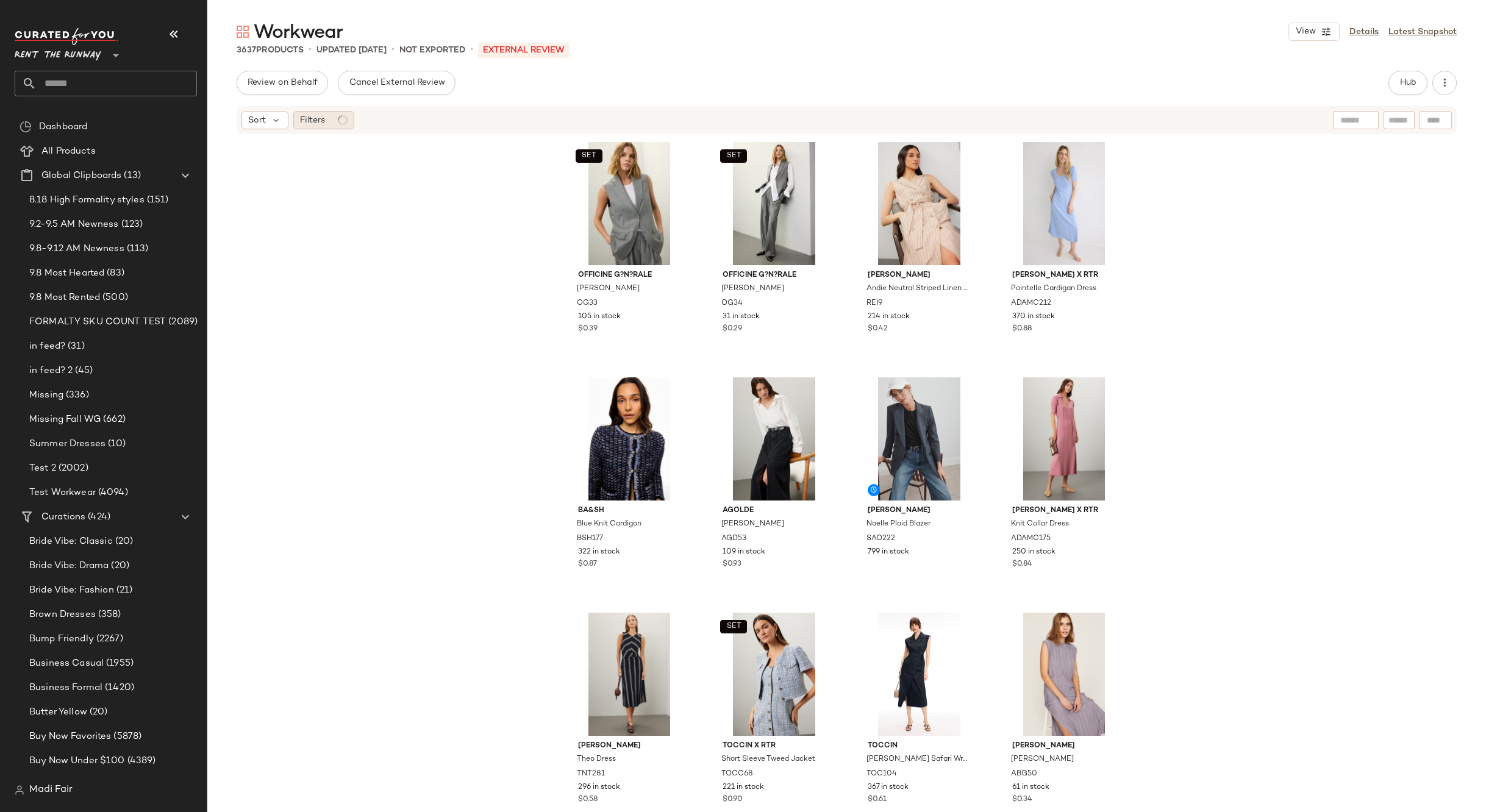
click at [322, 120] on span "Filters" at bounding box center [312, 120] width 25 height 13
click at [336, 285] on div "SET Officine G?n?rale [PERSON_NAME] OG33 105 in stock $0.39 SET Officine G?n?ra…" at bounding box center [846, 472] width 1279 height 673
click at [323, 127] on div "Filters" at bounding box center [324, 120] width 61 height 18
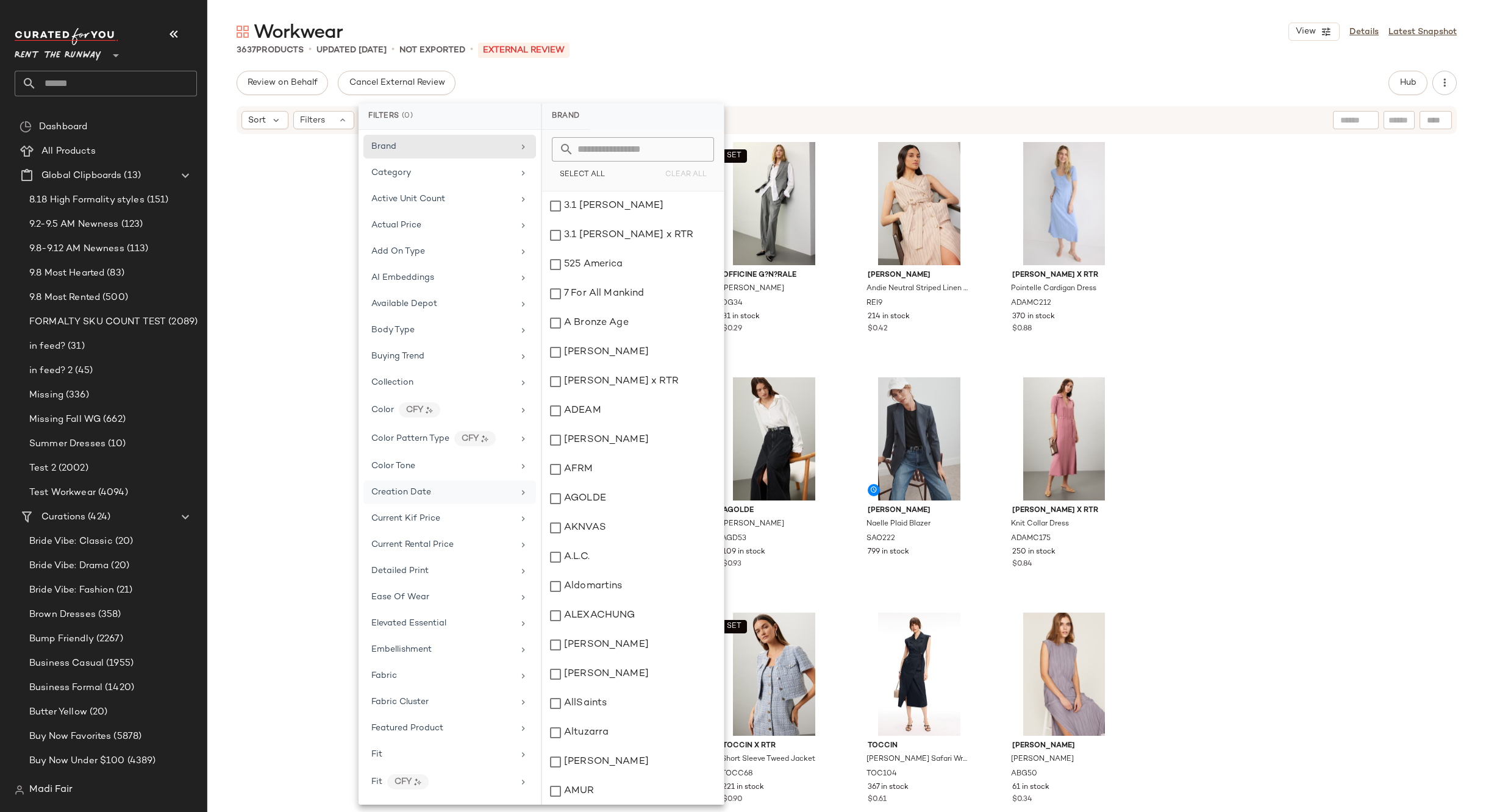
scroll to position [366, 0]
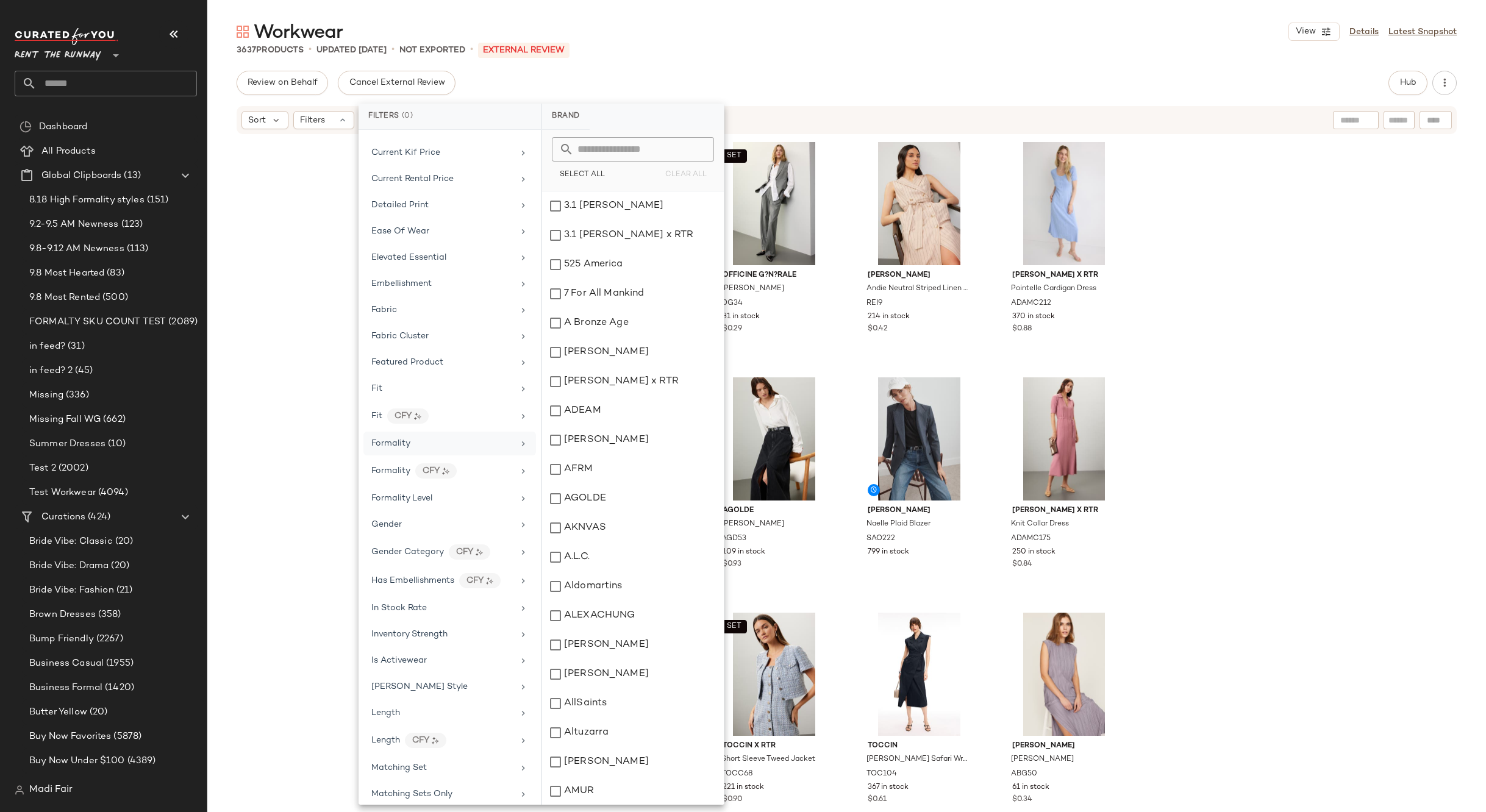
click at [409, 440] on span "Formality" at bounding box center [390, 444] width 39 height 9
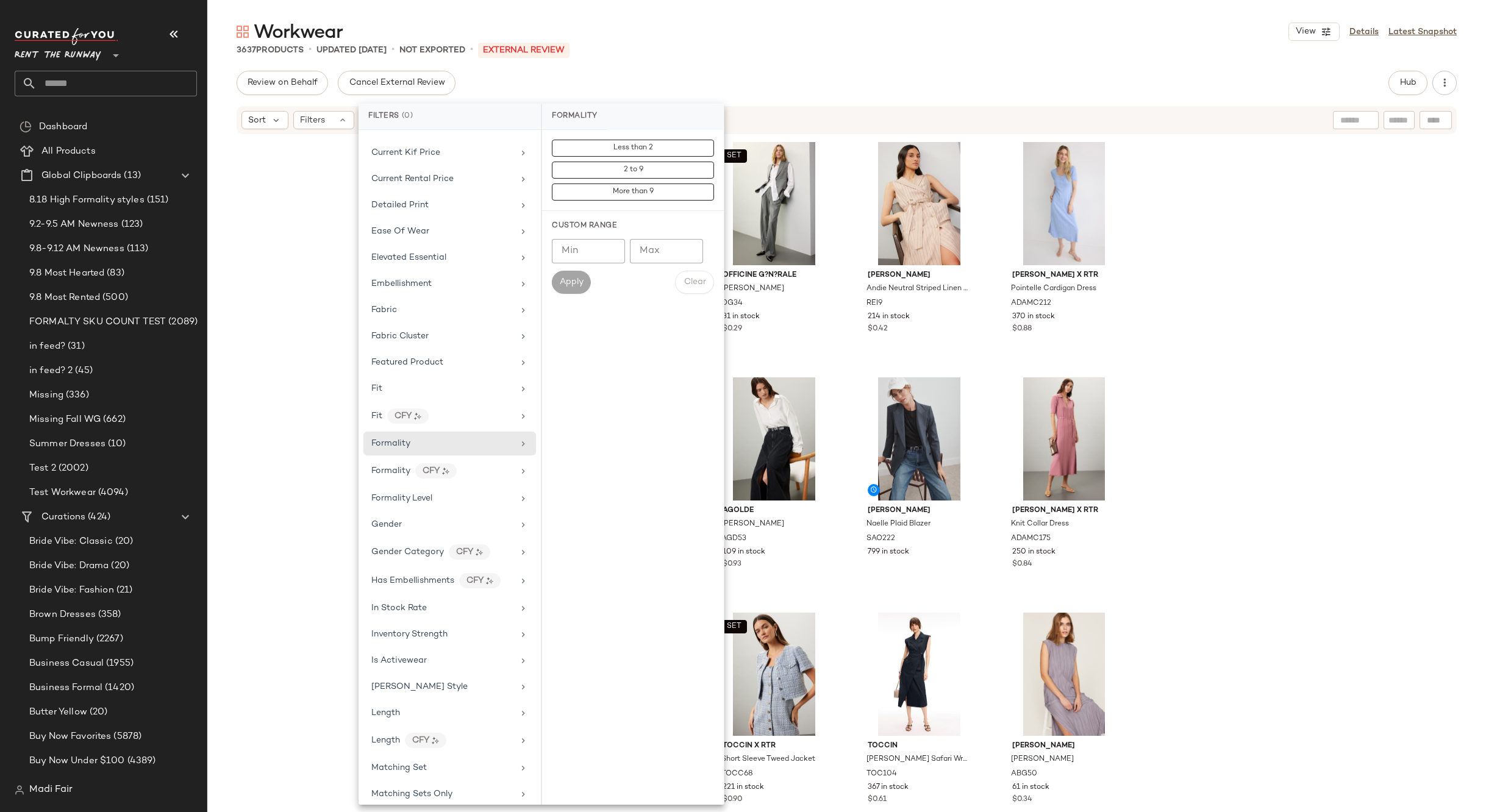
click at [576, 250] on input "Min" at bounding box center [589, 251] width 73 height 24
type input "*"
click at [656, 256] on input "Max" at bounding box center [666, 251] width 73 height 24
type input "*"
click at [579, 281] on span "Apply" at bounding box center [571, 282] width 24 height 10
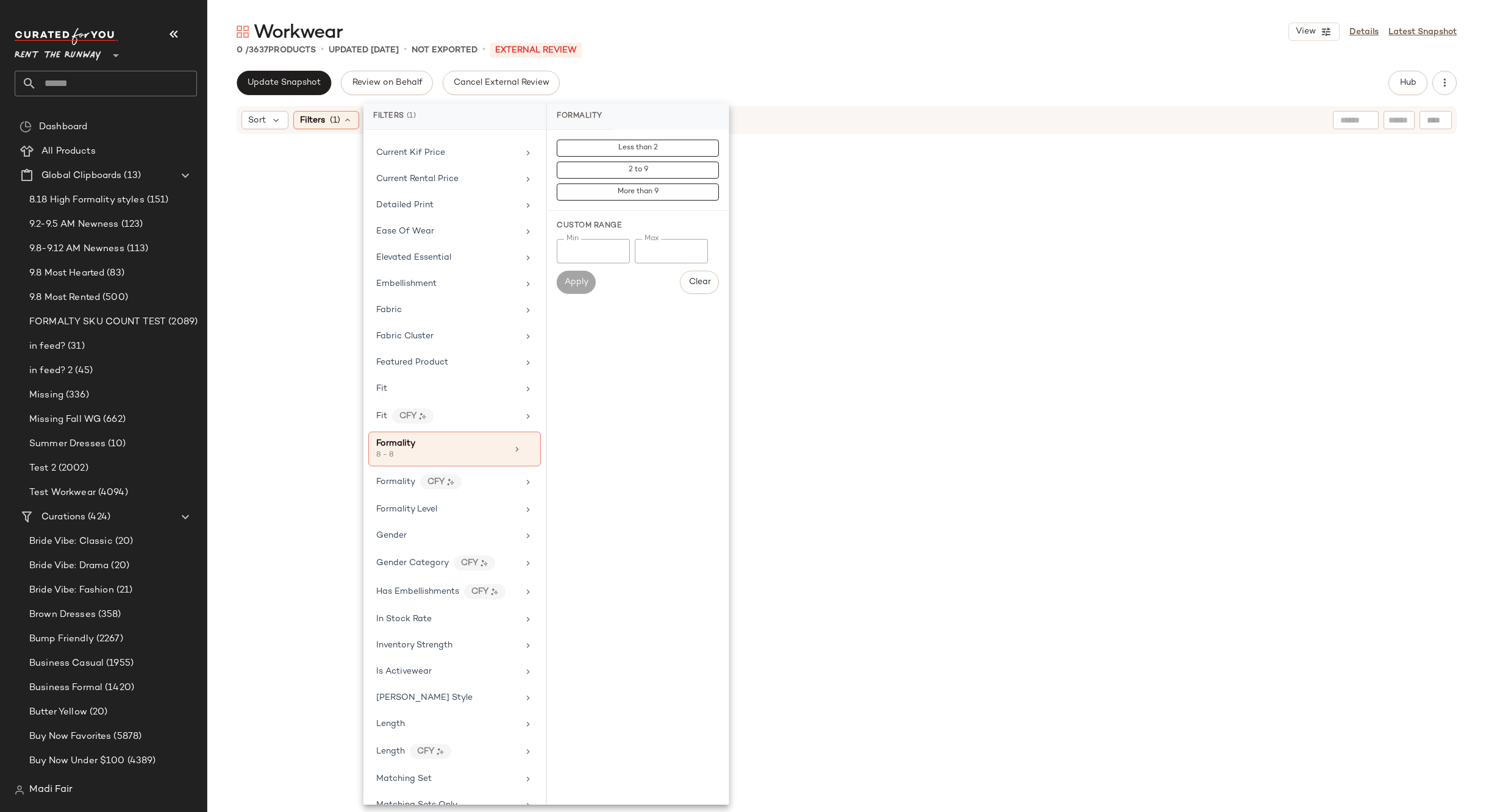
click at [667, 68] on div "Workwear View Details Latest Snapshot 0 / 3637 Products • updated [DATE] • Not …" at bounding box center [846, 416] width 1279 height 793
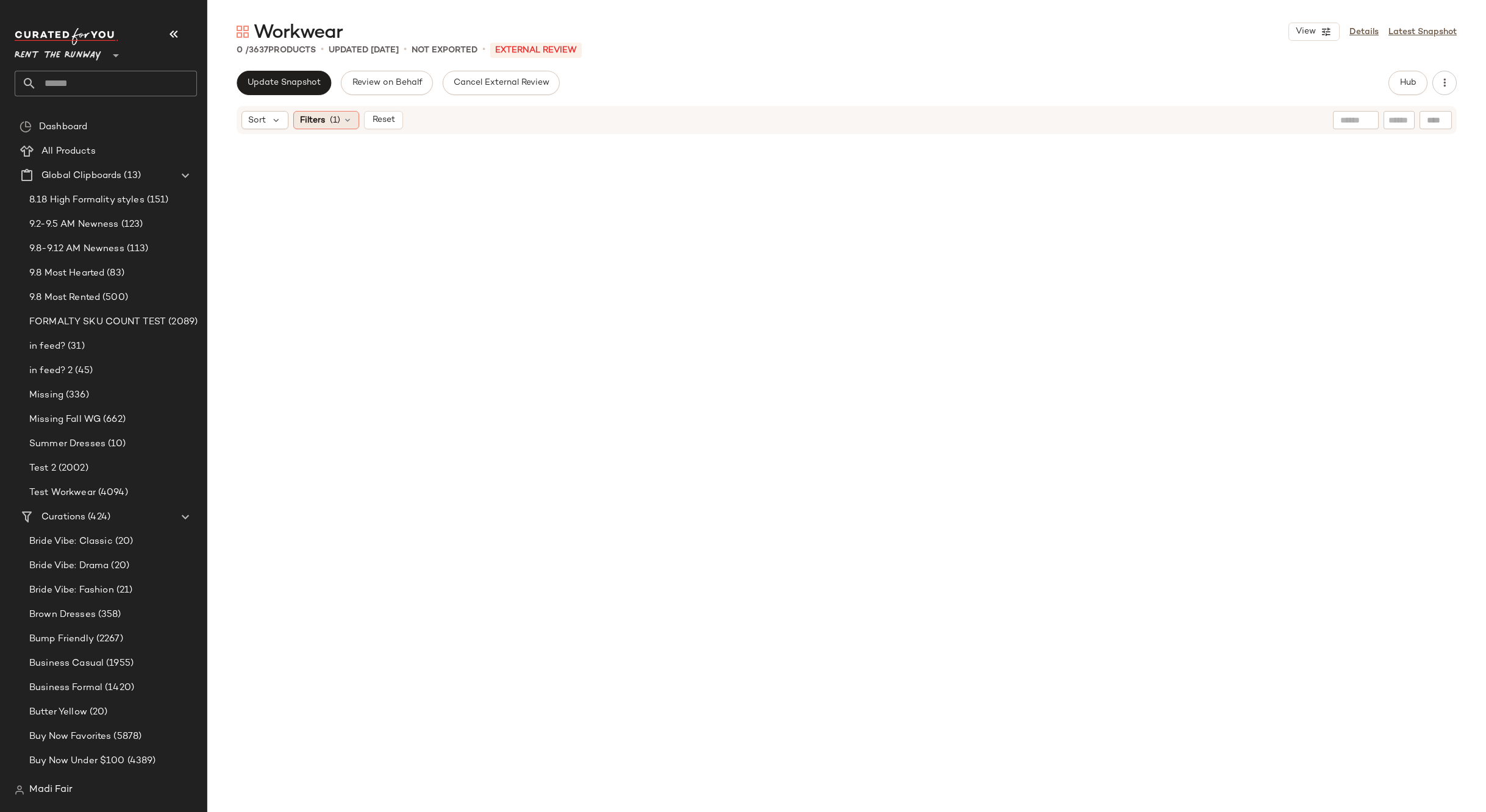
click at [303, 126] on span "Filters" at bounding box center [312, 120] width 25 height 13
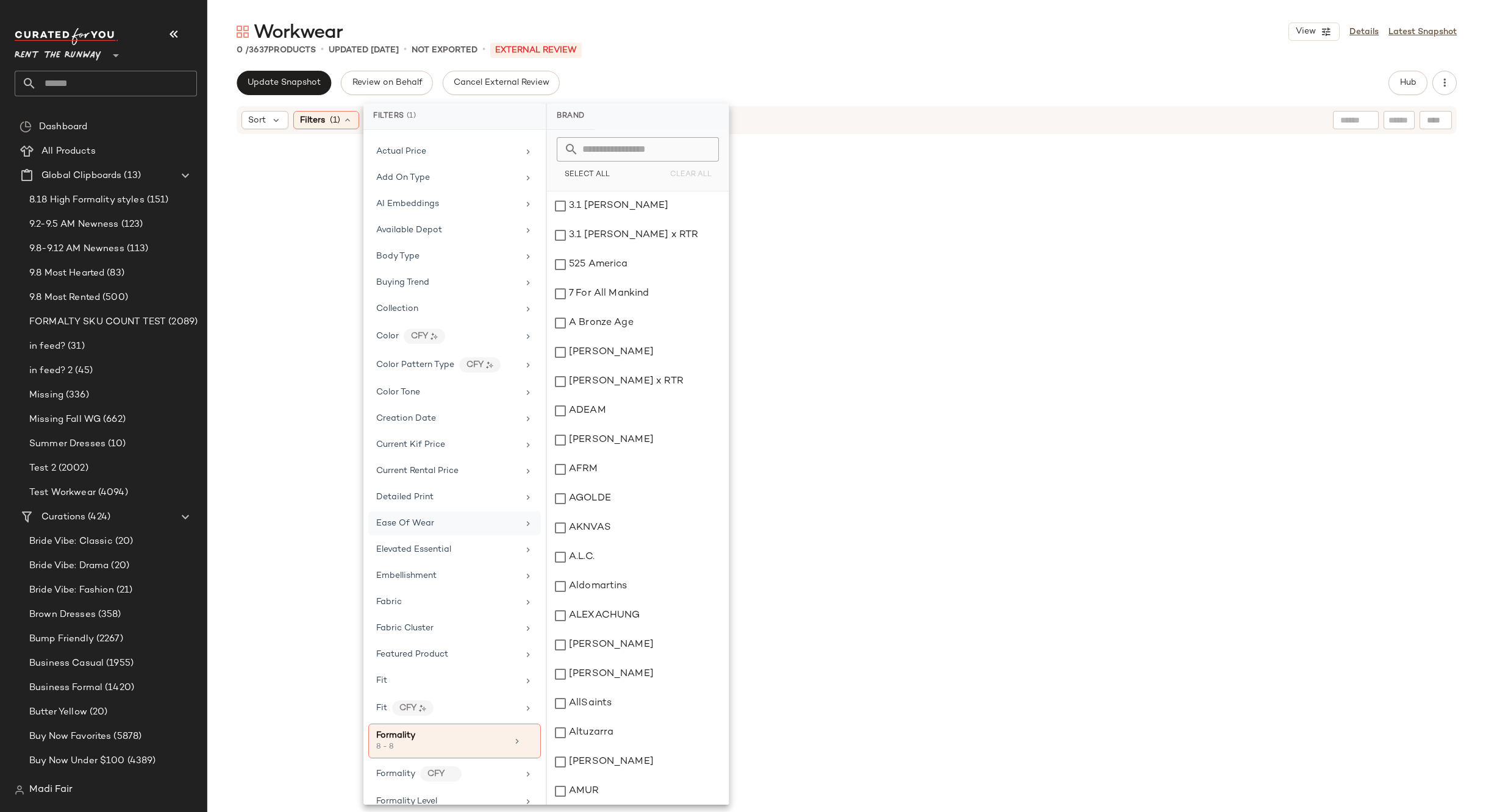
scroll to position [305, 0]
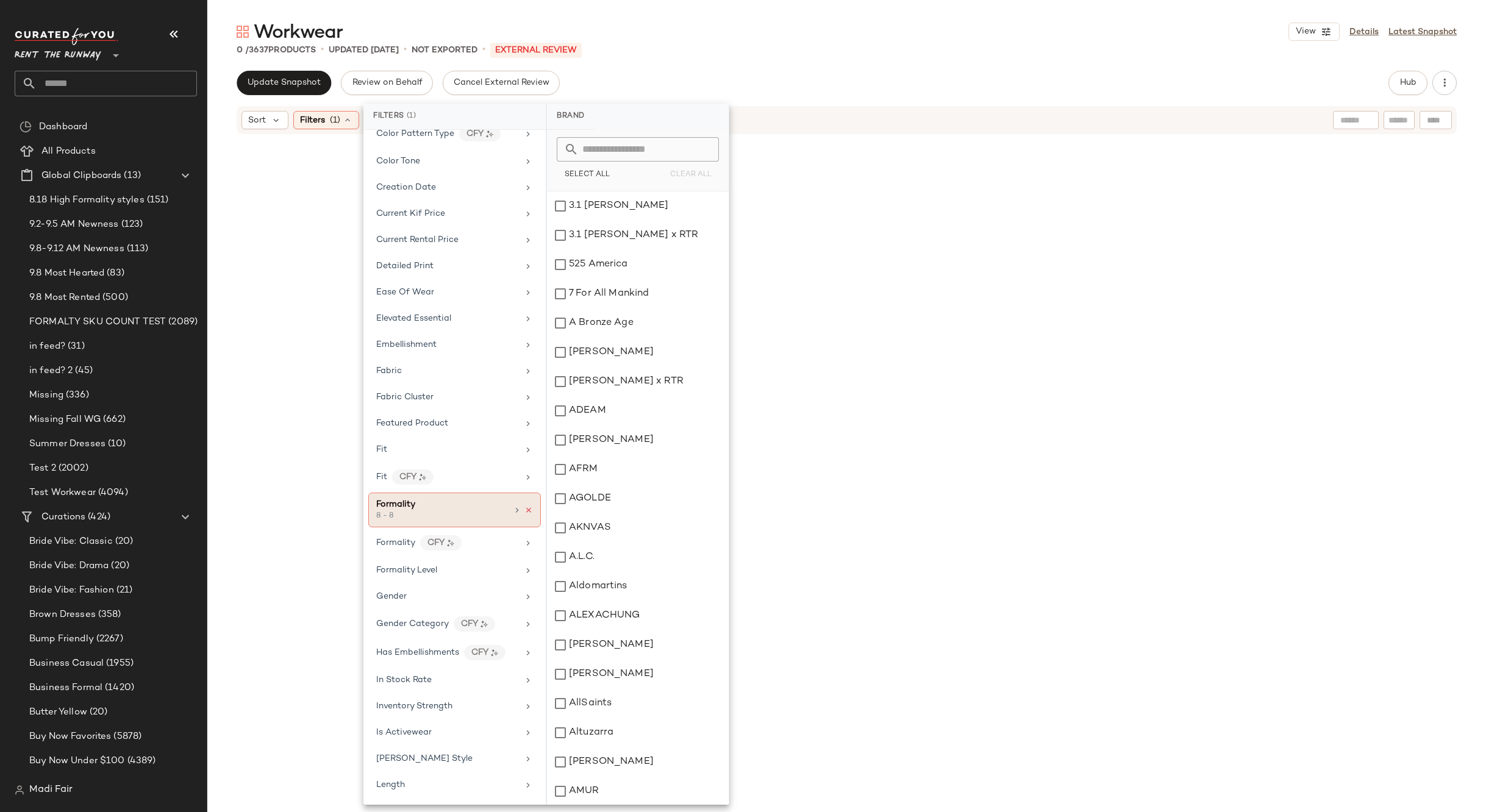
click at [525, 510] on icon at bounding box center [528, 510] width 8 height 8
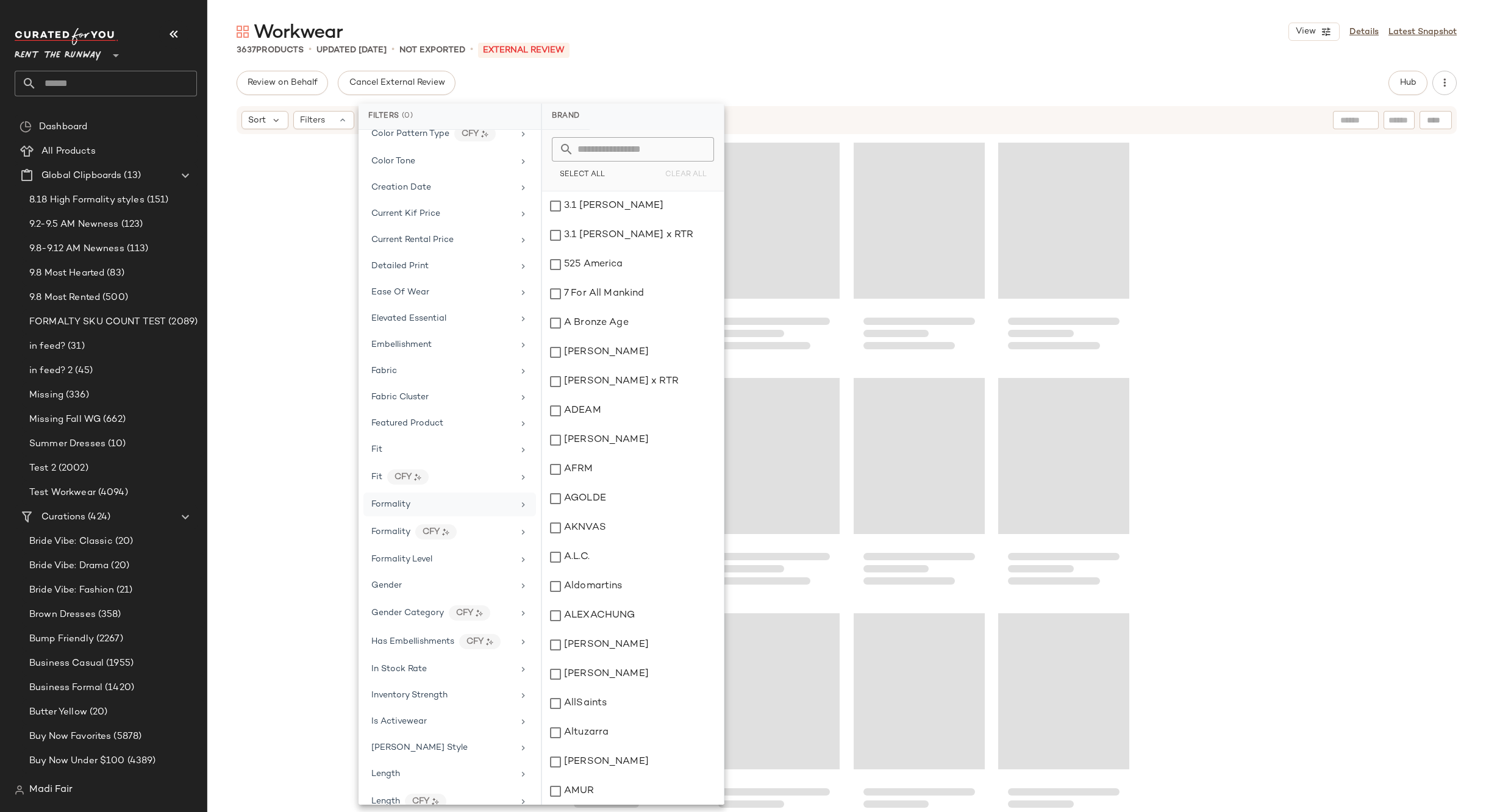
click at [491, 511] on div "Formality" at bounding box center [450, 504] width 172 height 24
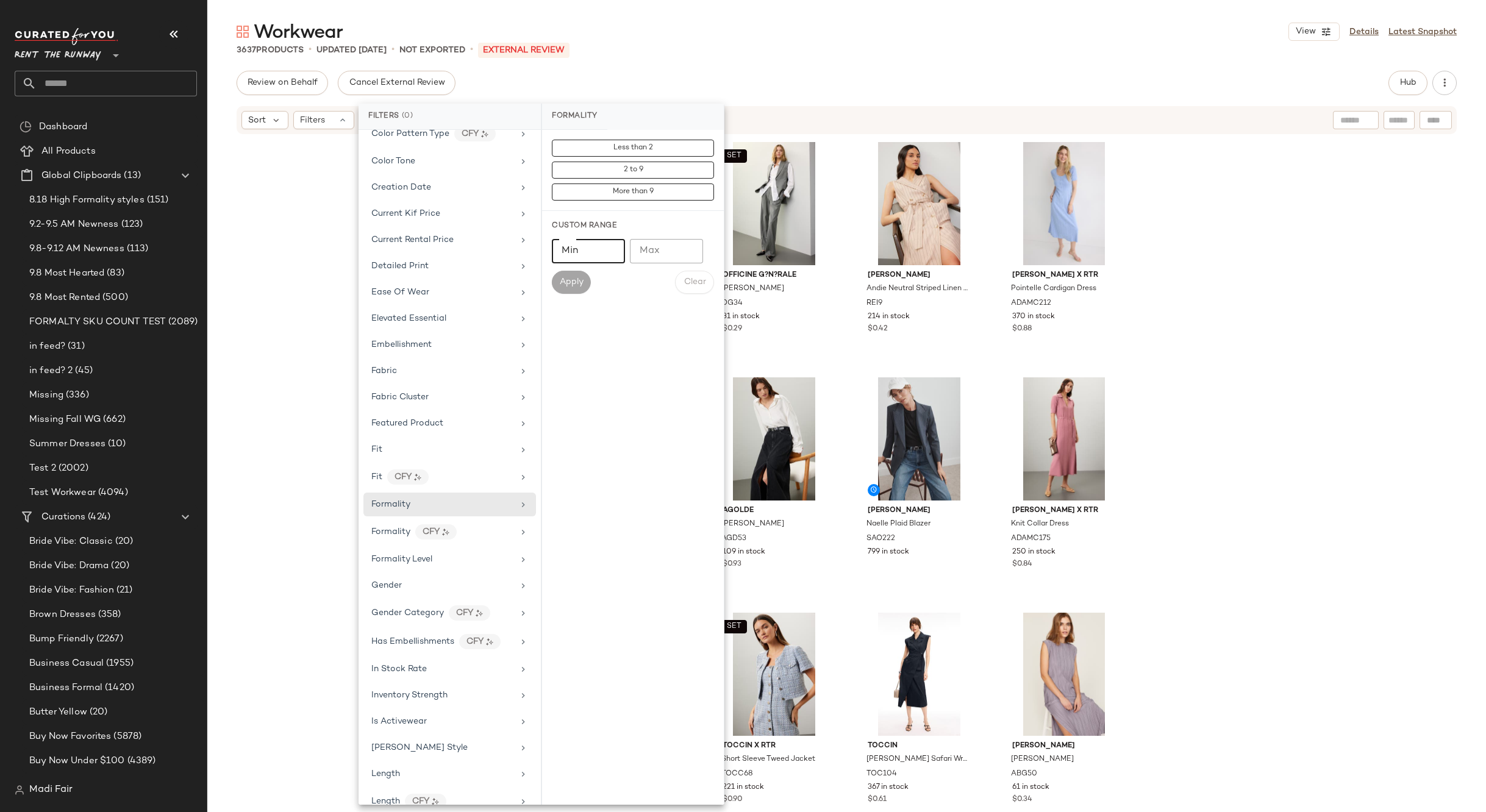
click at [580, 255] on input "Min" at bounding box center [589, 251] width 73 height 24
type input "*"
click at [656, 251] on input "Max" at bounding box center [666, 251] width 73 height 24
type input "*"
click at [579, 279] on span "Apply" at bounding box center [571, 282] width 24 height 10
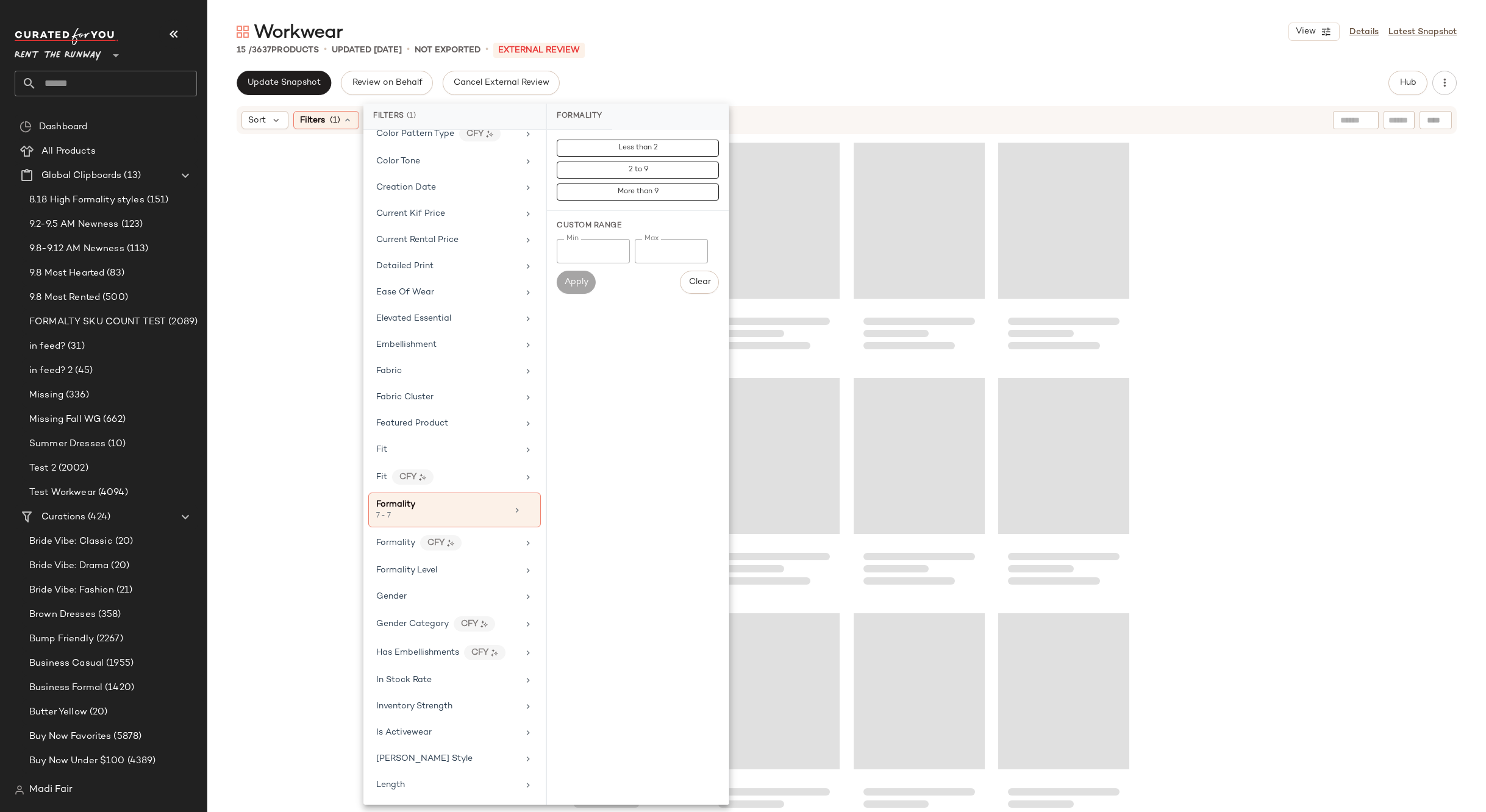
click at [643, 59] on div "Workwear View Details Latest Snapshot 15 / 3637 Products • updated [DATE] • Not…" at bounding box center [846, 416] width 1279 height 793
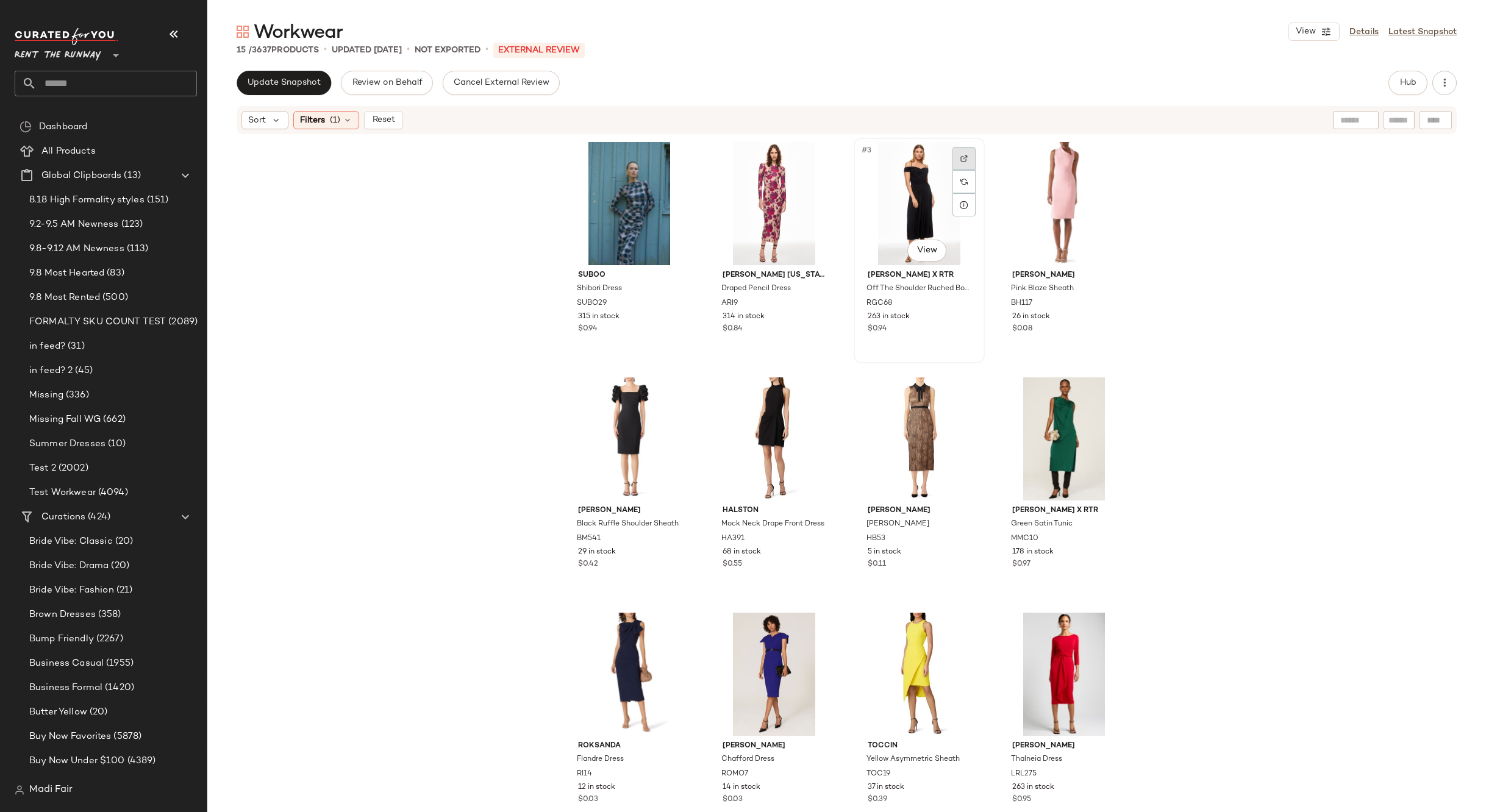
click at [963, 157] on img at bounding box center [964, 159] width 8 height 8
click at [388, 273] on div "Suboo Shibori Dress SUBO29 315 in stock $0.94 [PERSON_NAME] [US_STATE] Draped P…" at bounding box center [846, 472] width 1279 height 673
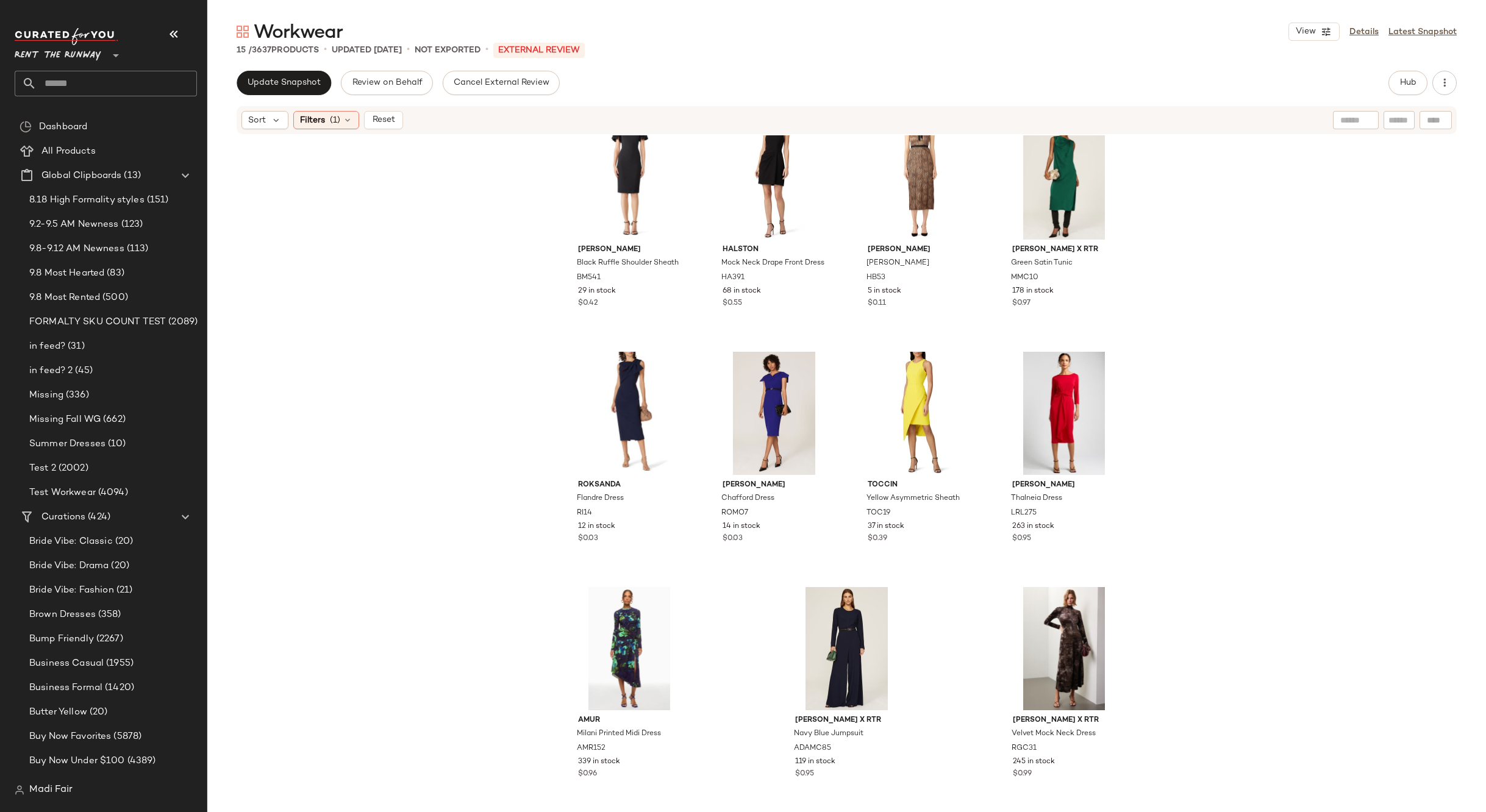
scroll to position [0, 0]
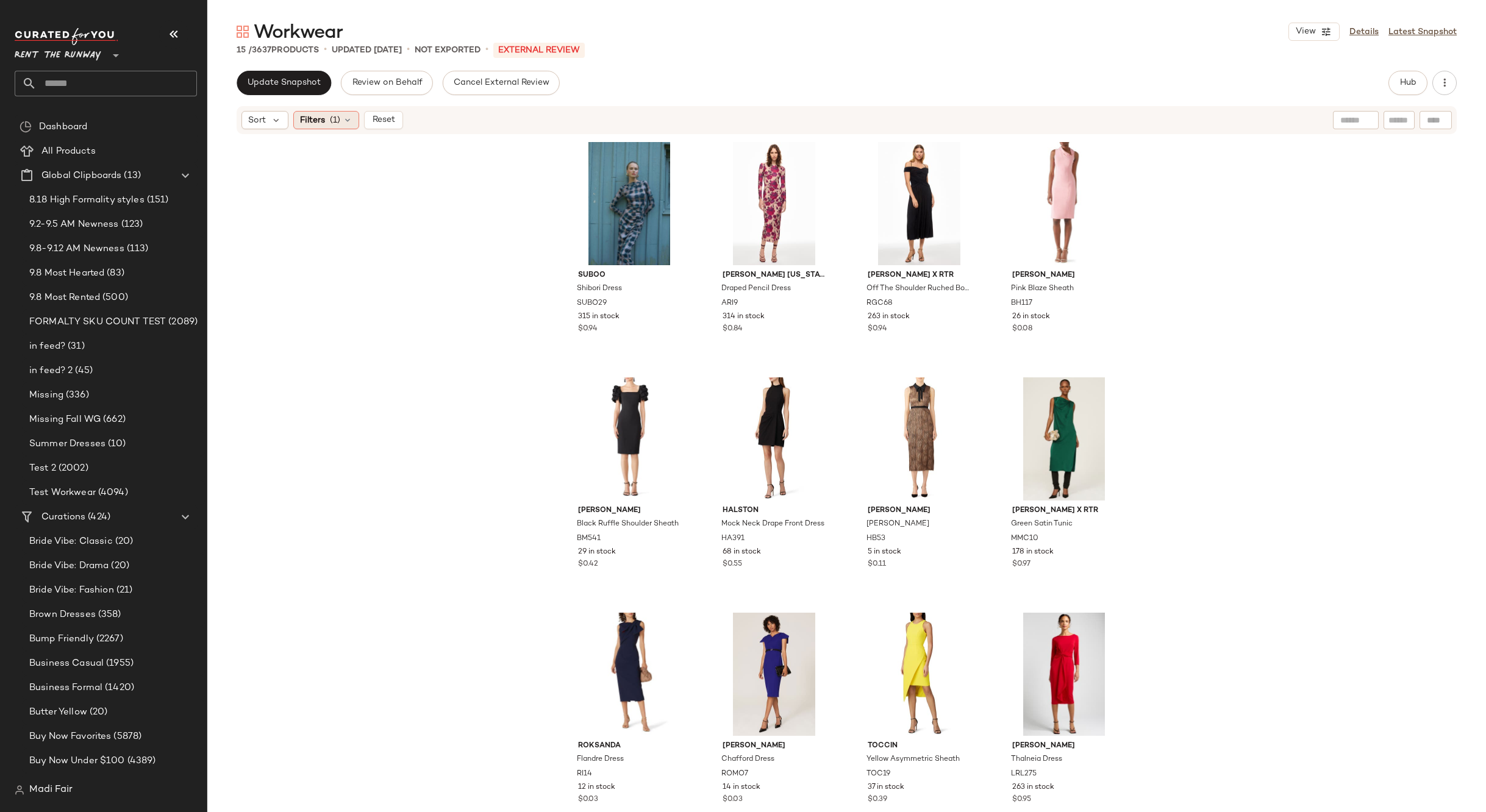
click at [348, 118] on icon at bounding box center [347, 120] width 10 height 10
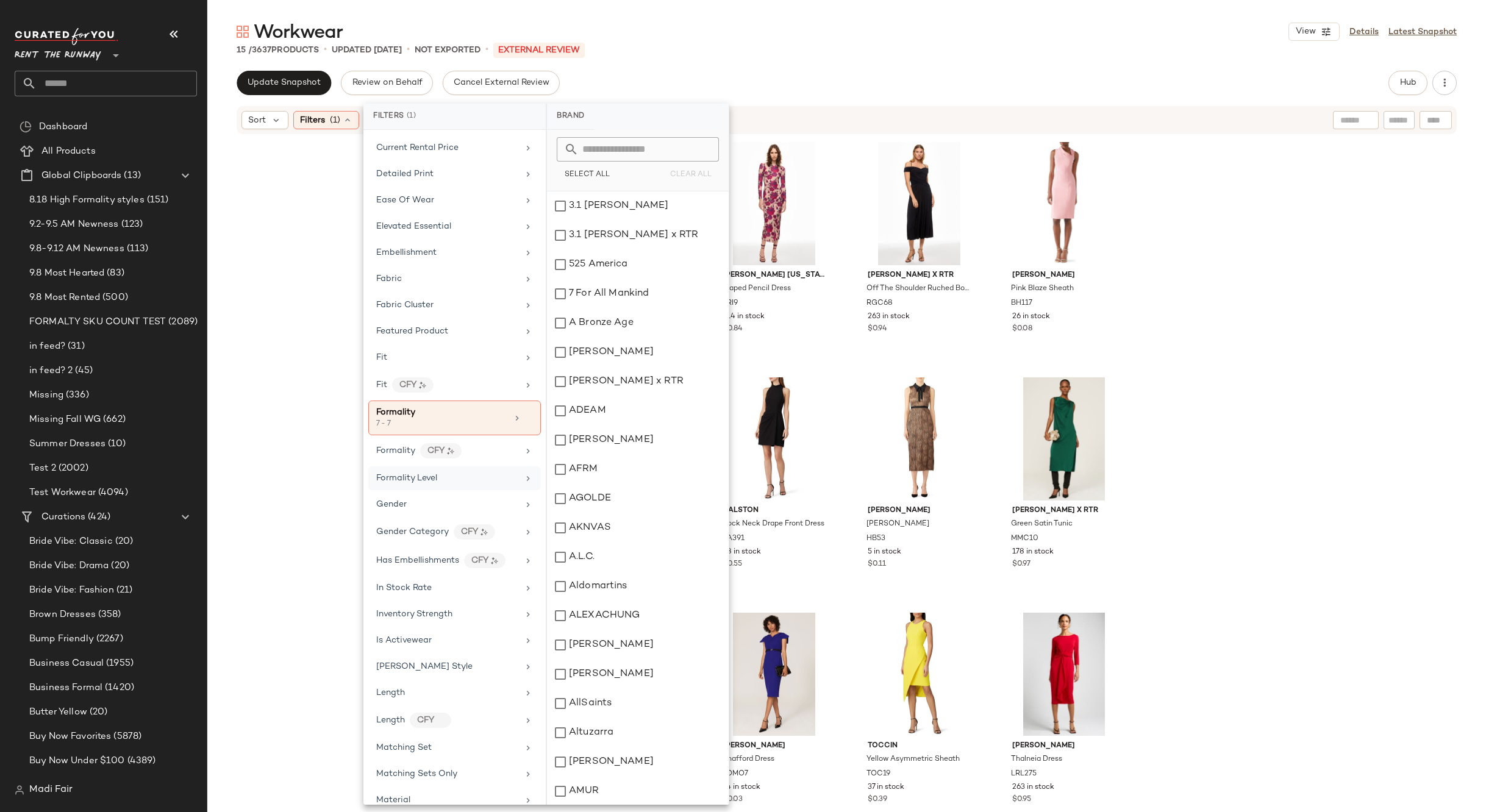
scroll to position [427, 0]
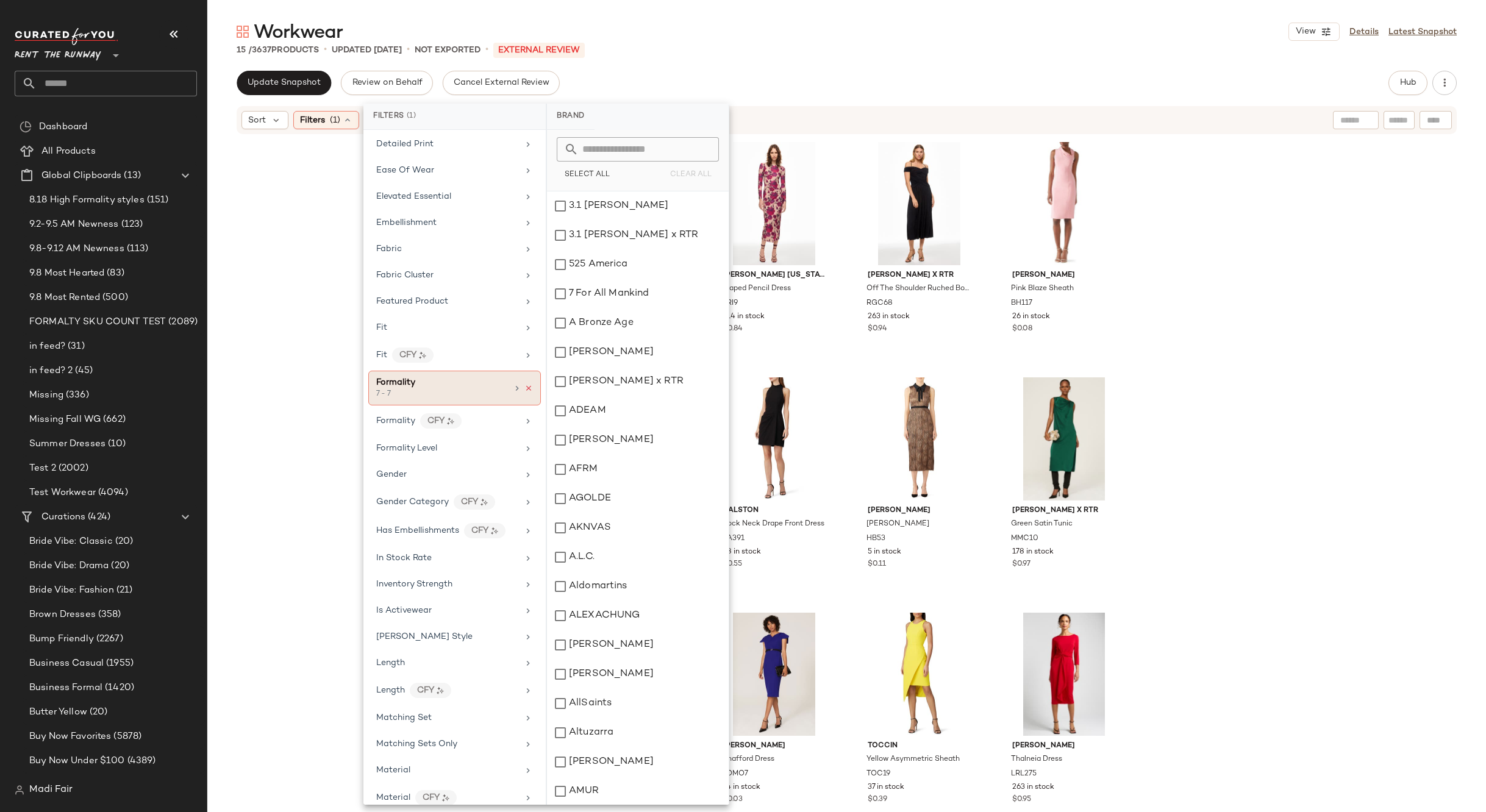
click at [525, 389] on icon at bounding box center [528, 388] width 8 height 8
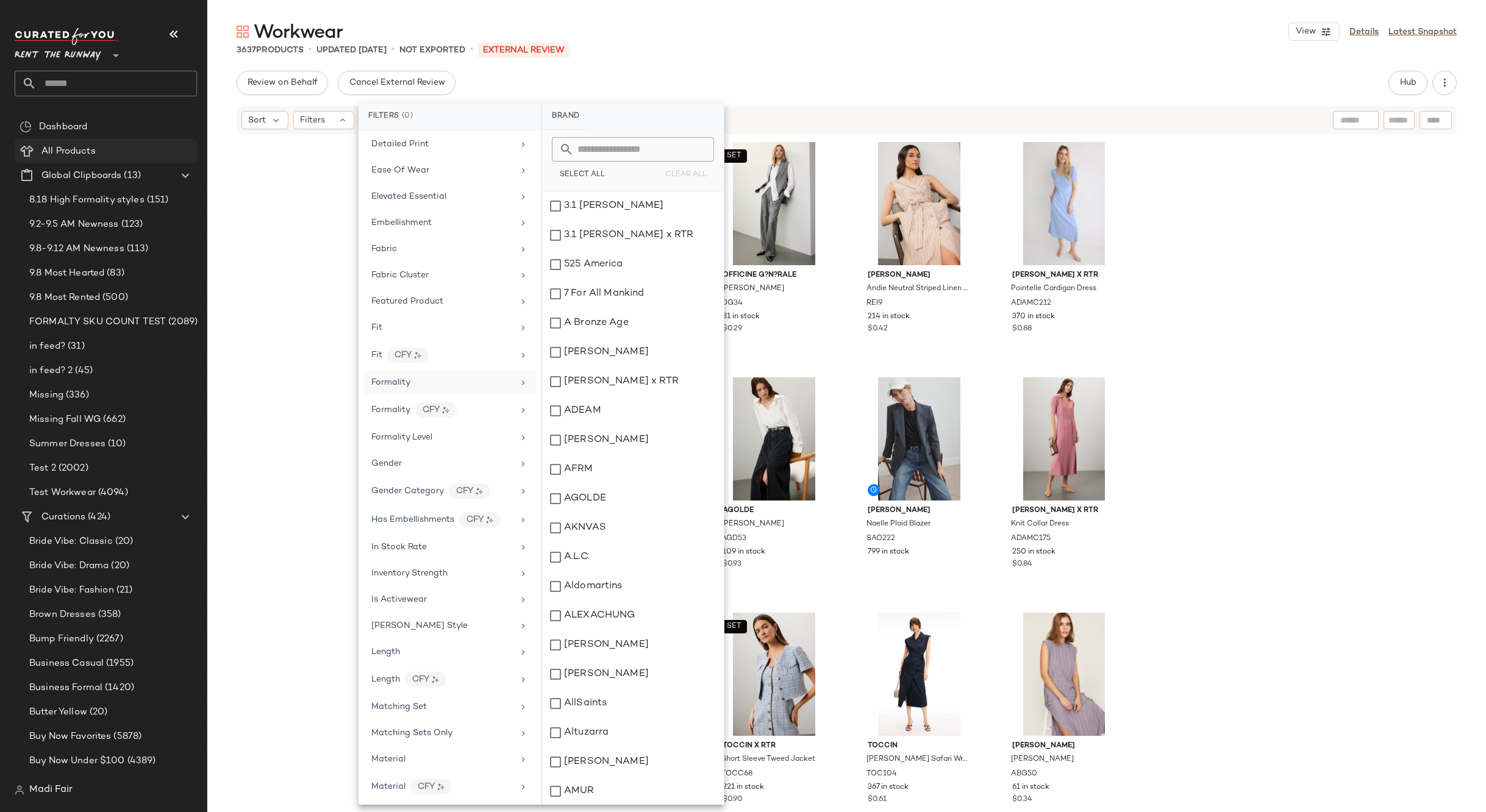
click at [90, 148] on span "All Products" at bounding box center [68, 152] width 54 height 14
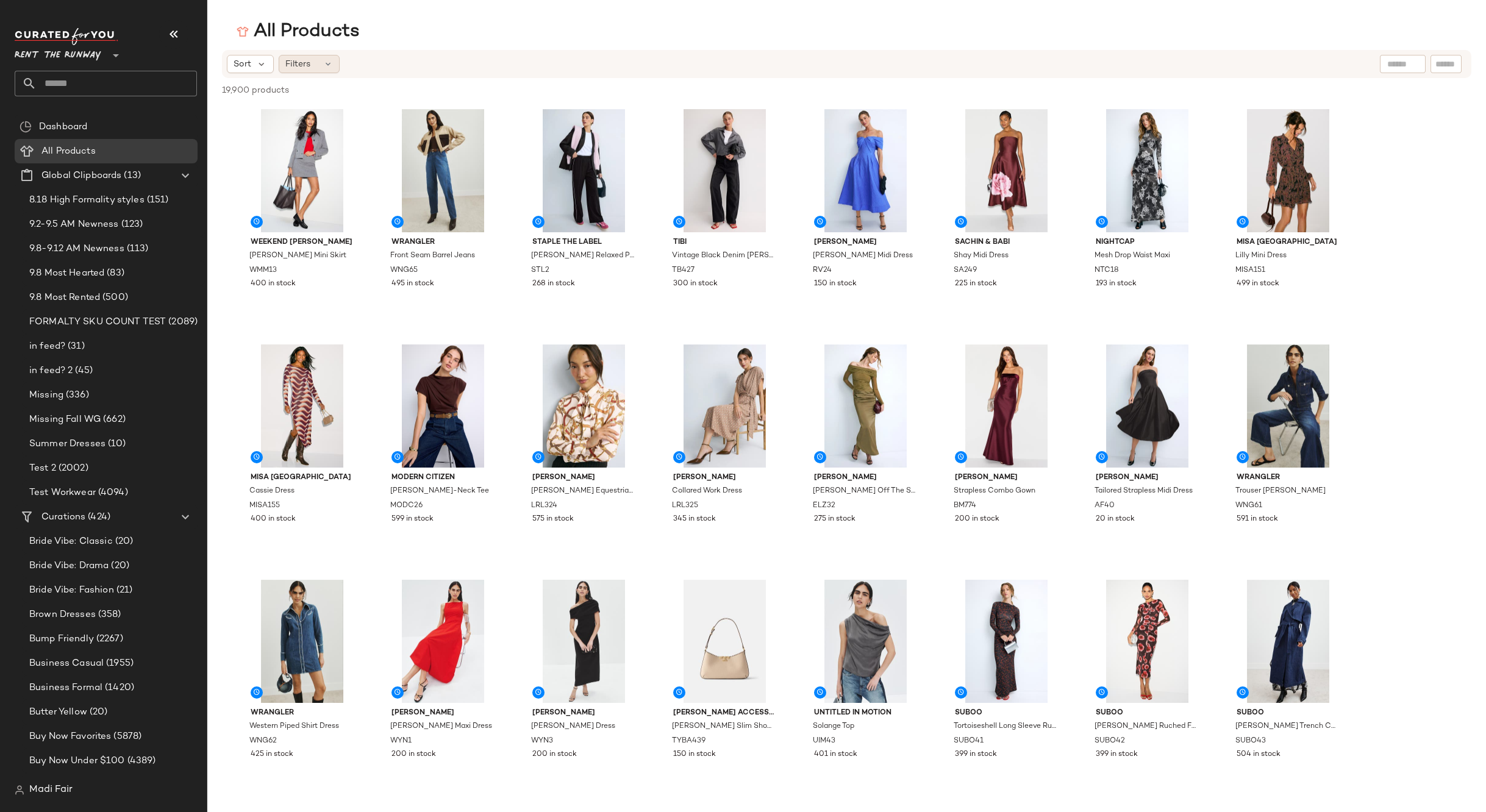
click at [307, 69] on span "Filters" at bounding box center [297, 64] width 25 height 13
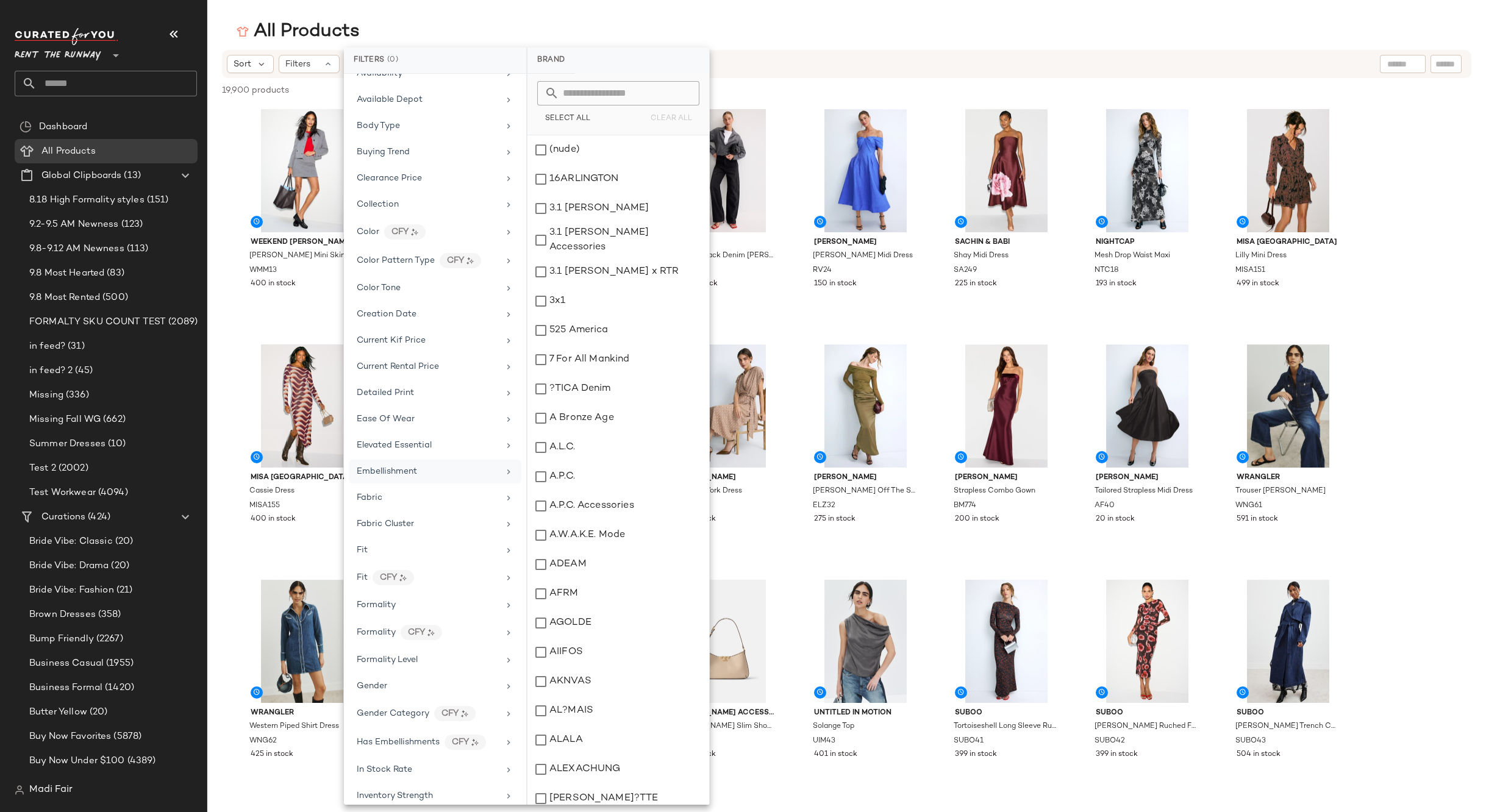
scroll to position [244, 0]
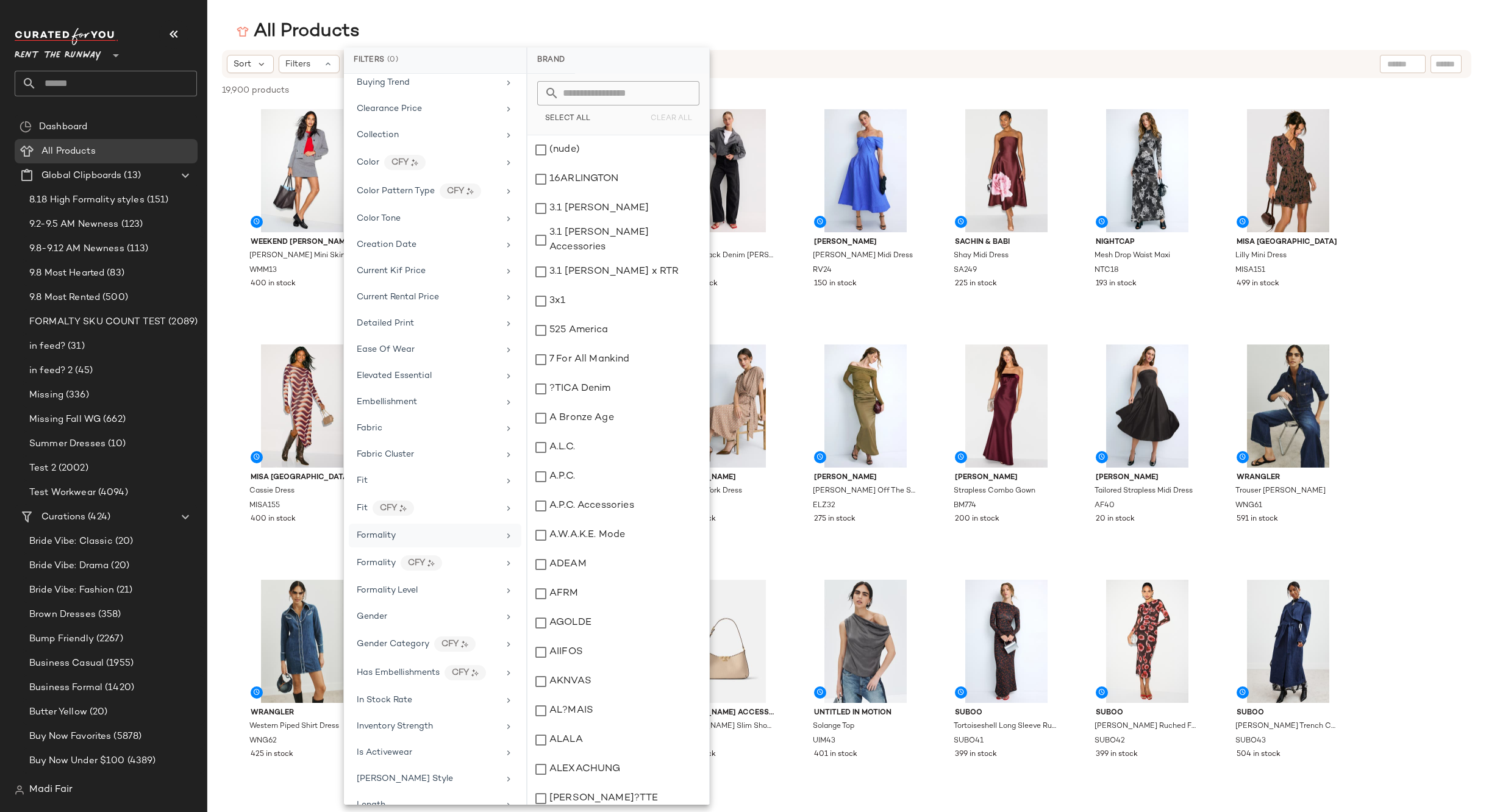
click at [380, 532] on span "Formality" at bounding box center [376, 535] width 39 height 9
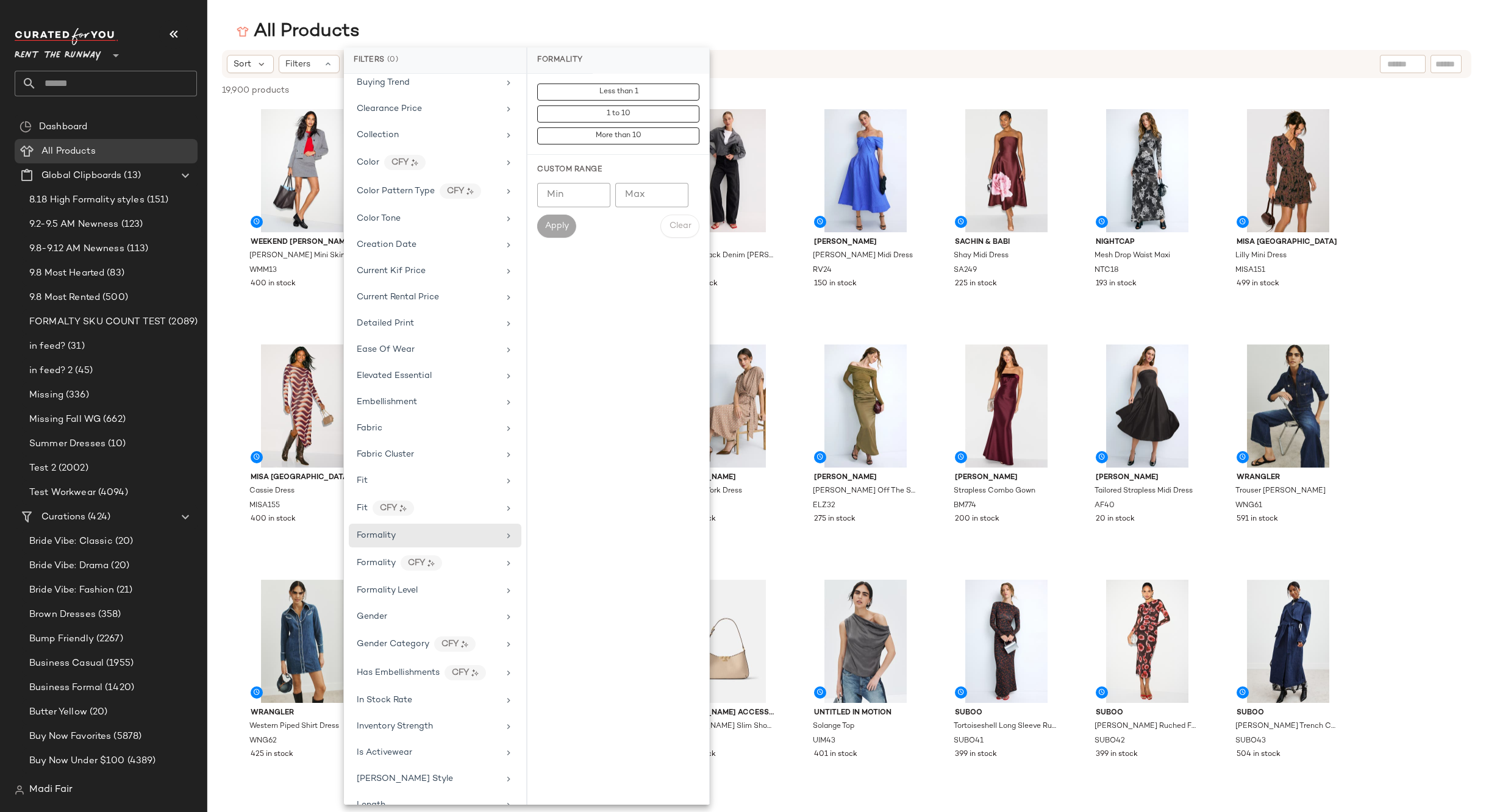
click at [575, 194] on input "Min" at bounding box center [573, 195] width 73 height 24
type input "*"
click at [632, 197] on input "Max" at bounding box center [652, 195] width 73 height 24
type input "*"
click at [558, 229] on span "Apply" at bounding box center [557, 226] width 24 height 10
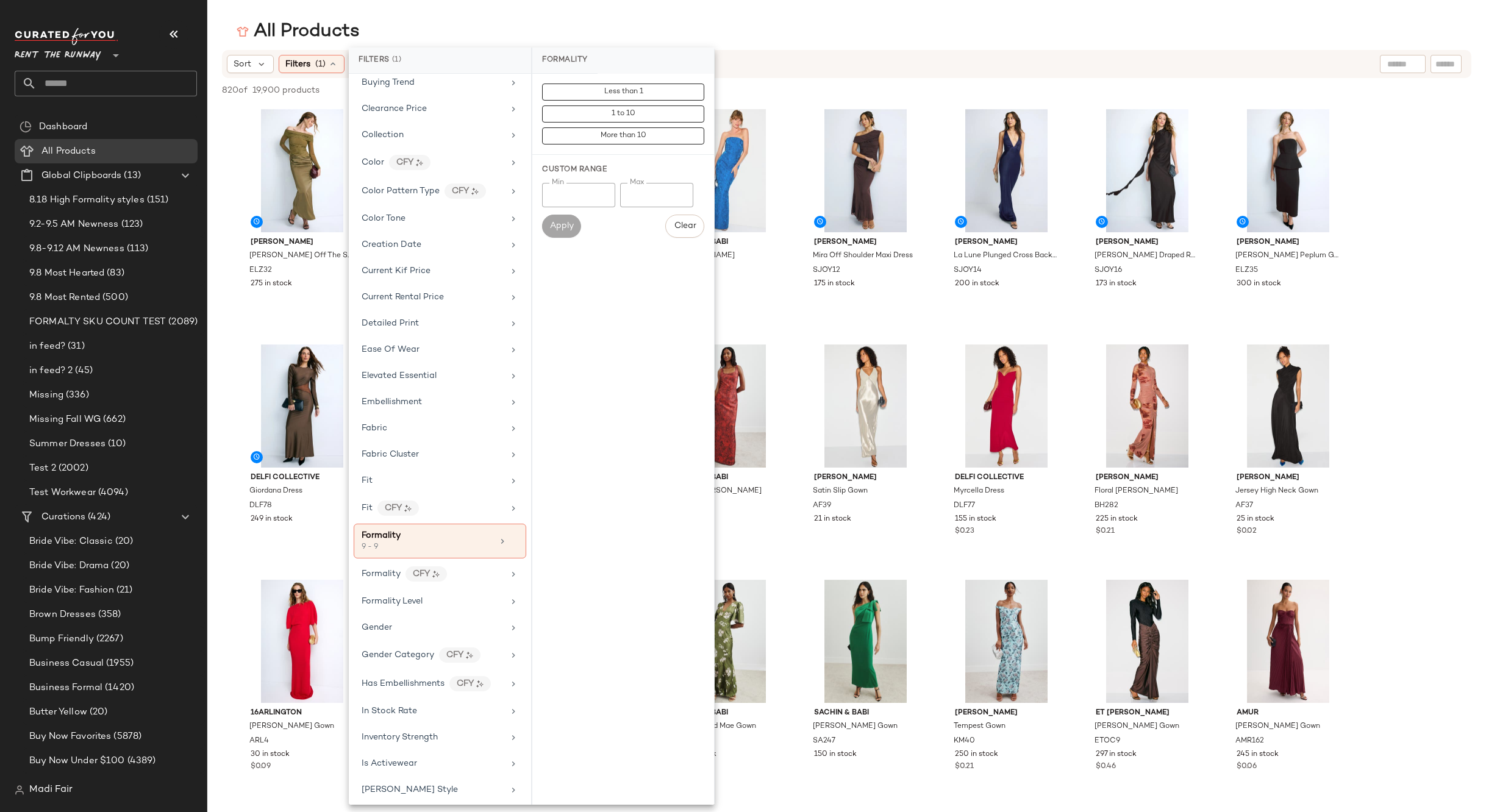
click at [536, 21] on div "All Products" at bounding box center [846, 32] width 1279 height 24
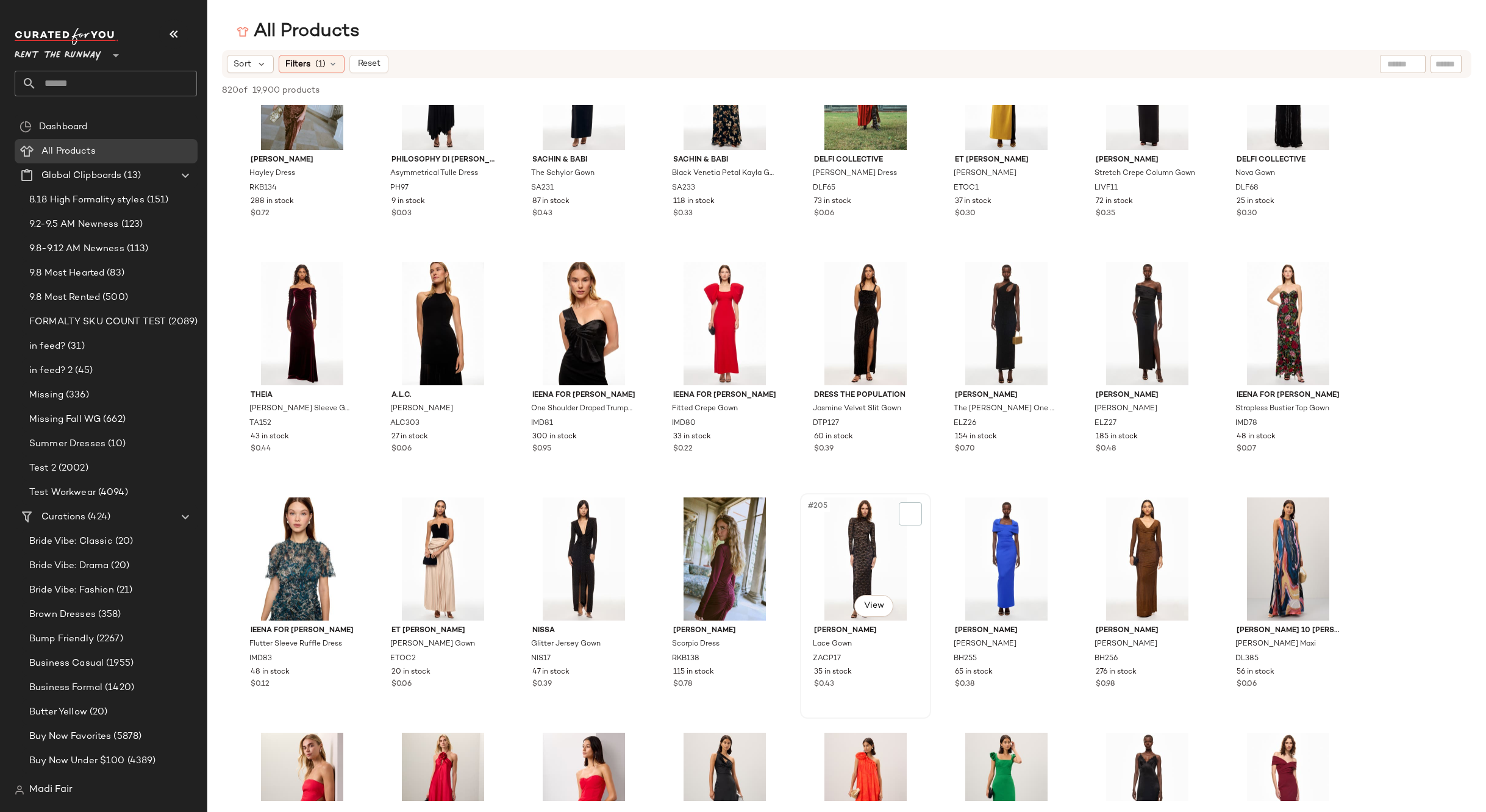
scroll to position [5609, 0]
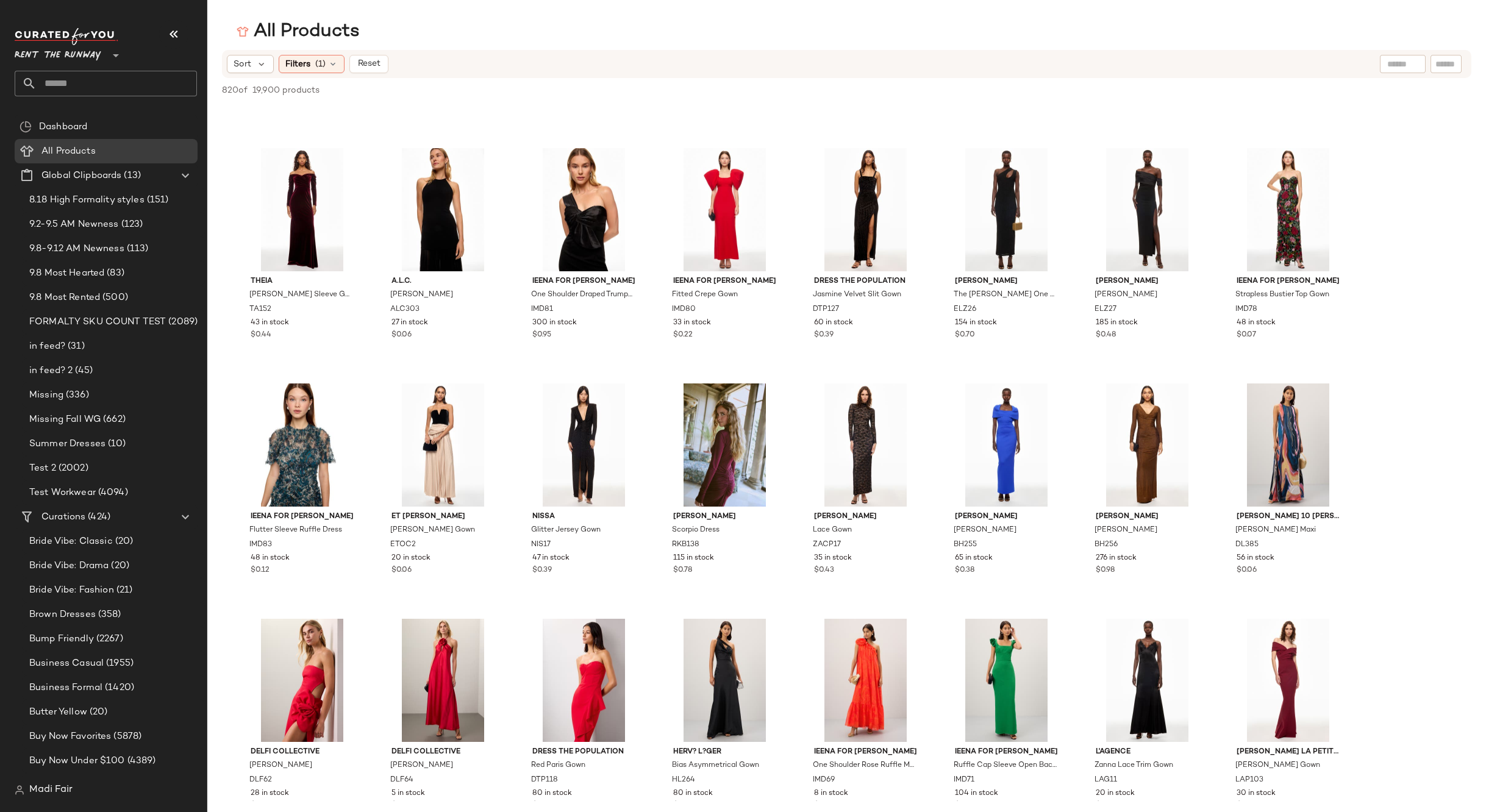
click at [79, 82] on input "text" at bounding box center [117, 84] width 160 height 26
click at [74, 51] on span "Rent the Runway" at bounding box center [58, 52] width 87 height 22
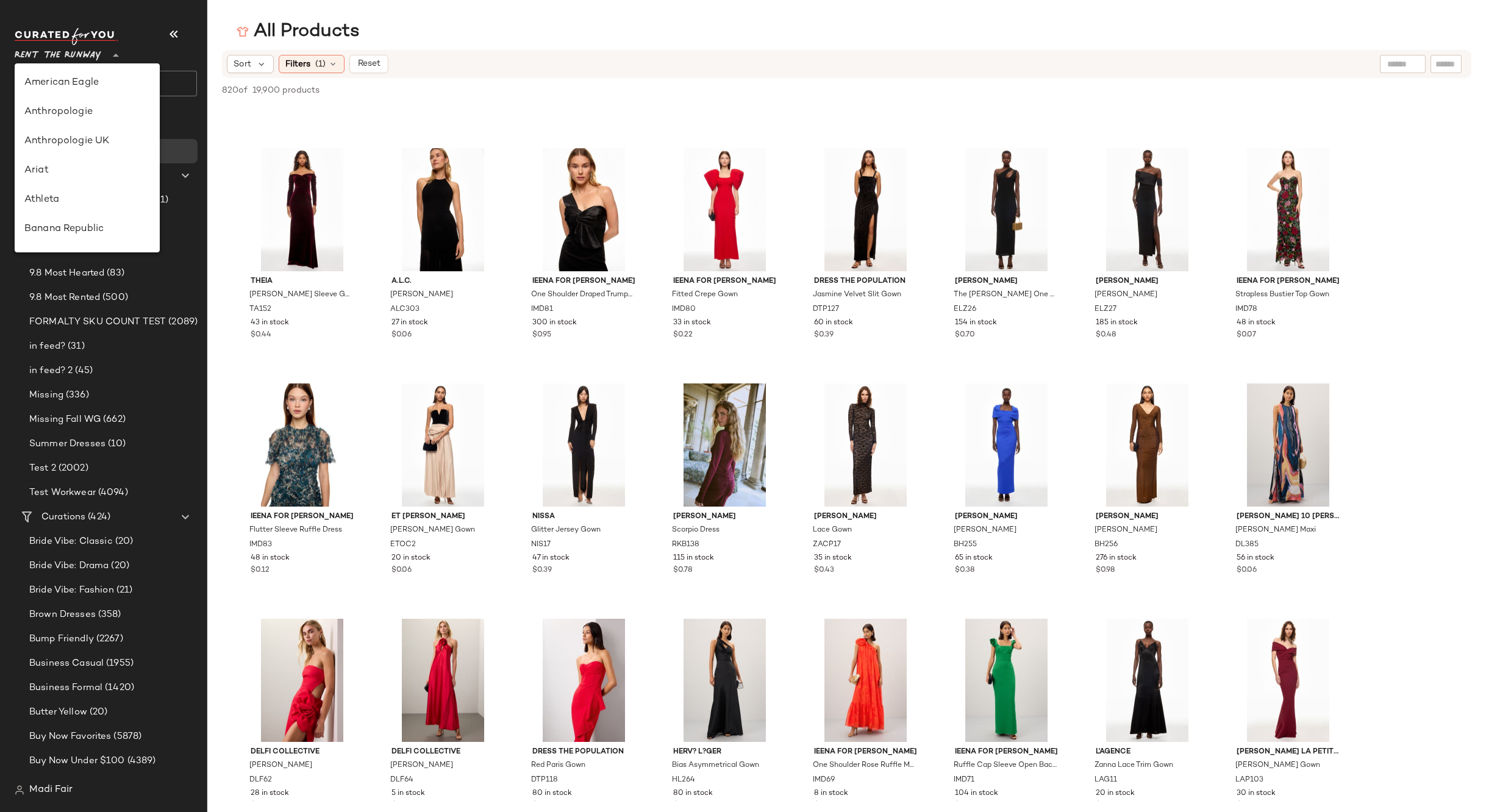
scroll to position [556, 0]
click at [101, 178] on div "Saks OFF 5TH" at bounding box center [87, 170] width 126 height 14
type input "**"
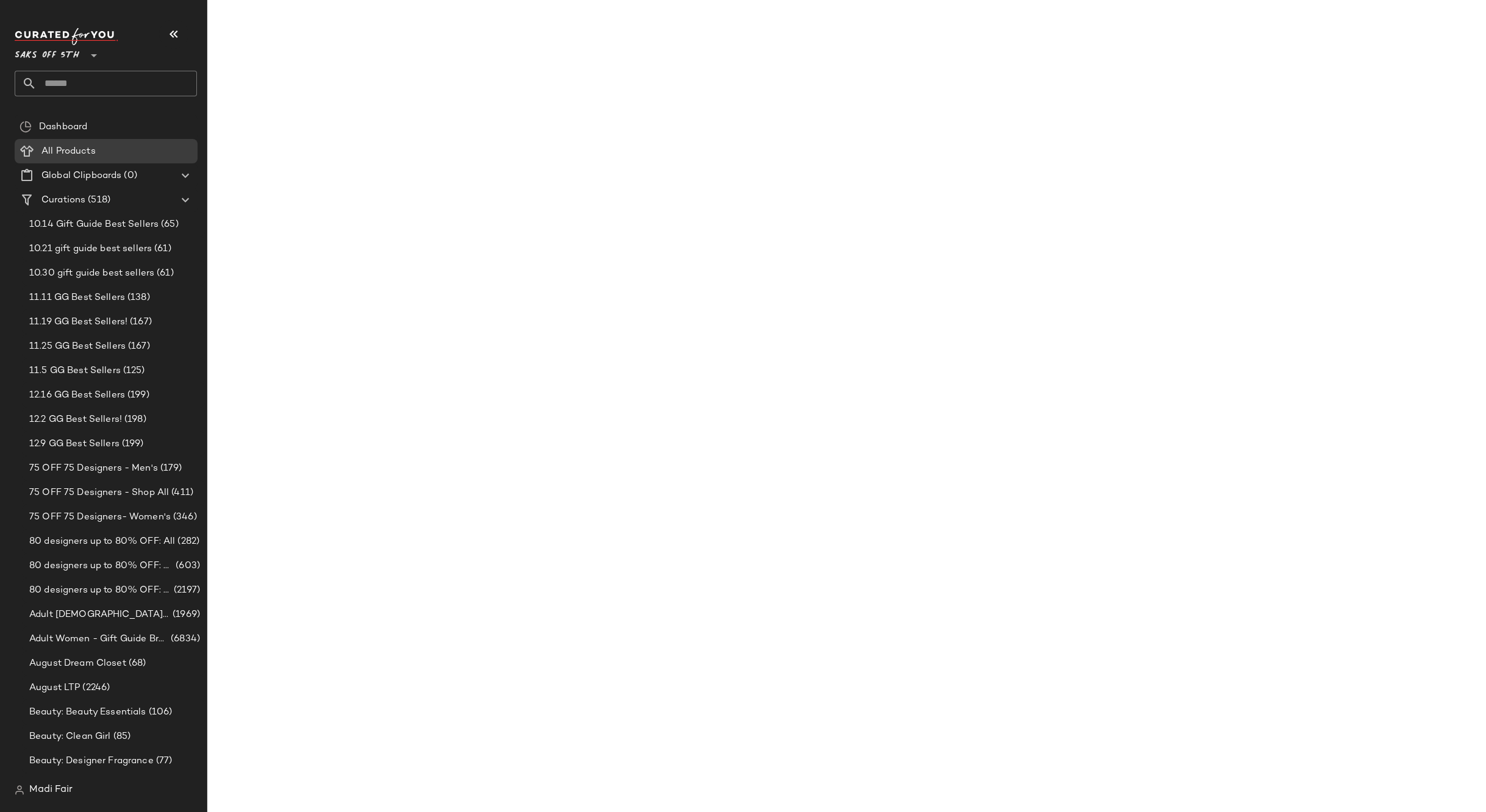
click at [84, 86] on input "text" at bounding box center [117, 84] width 160 height 26
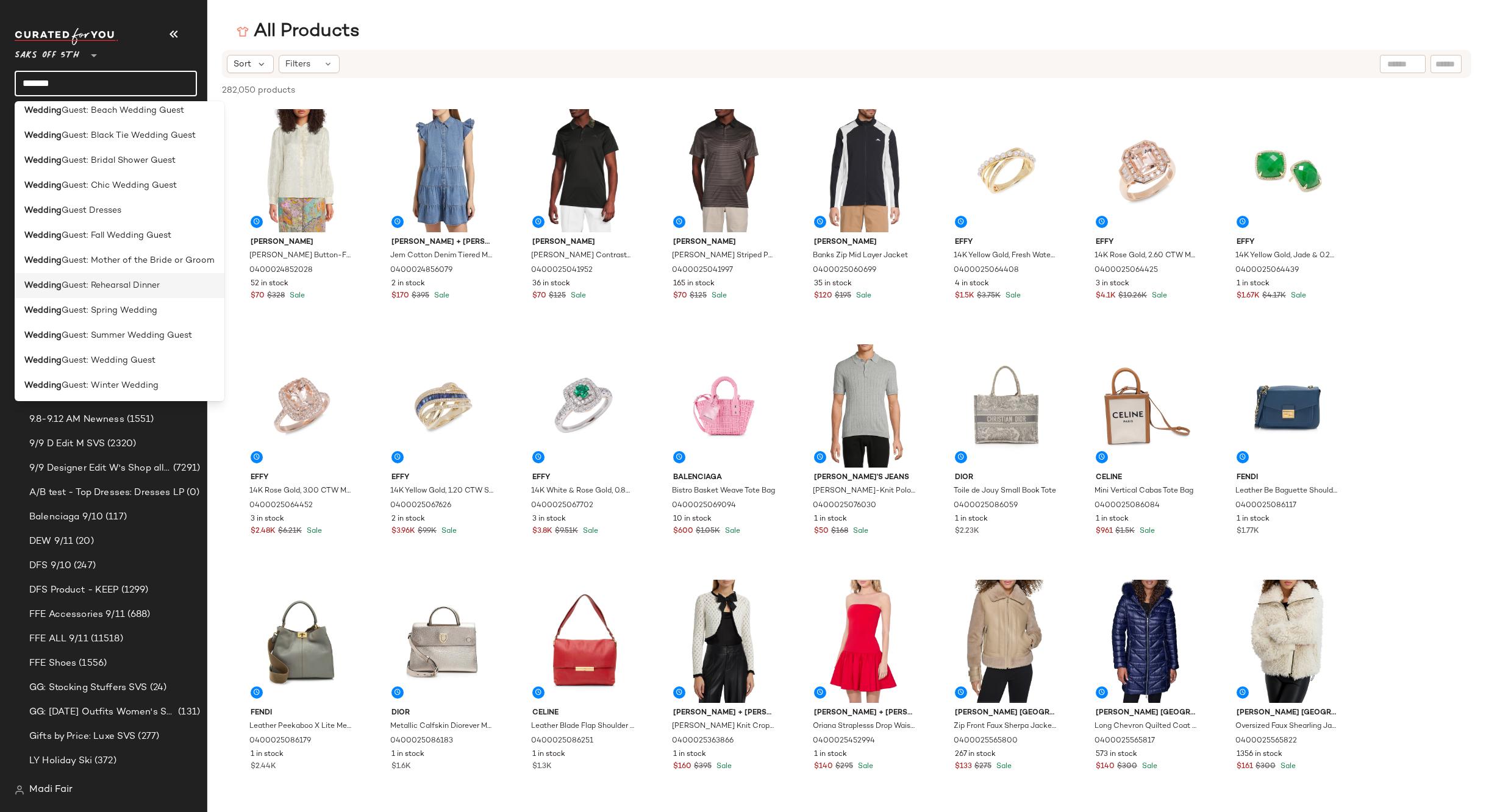
scroll to position [135, 0]
type input "*******"
click at [143, 348] on div "Wedding Guest: Wedding Guest" at bounding box center [119, 358] width 210 height 25
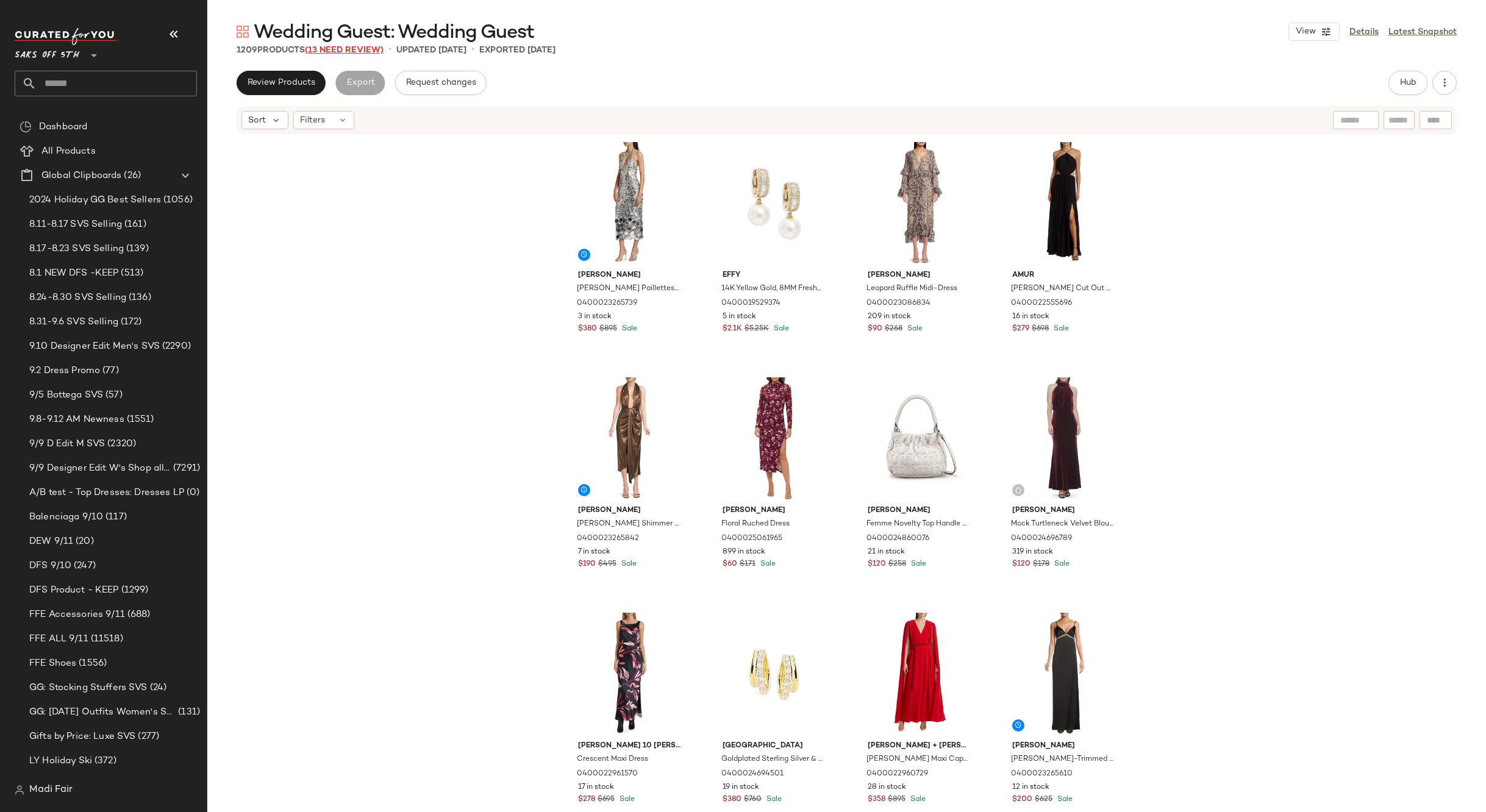
click at [361, 50] on span "(13 Need Review)" at bounding box center [344, 50] width 79 height 9
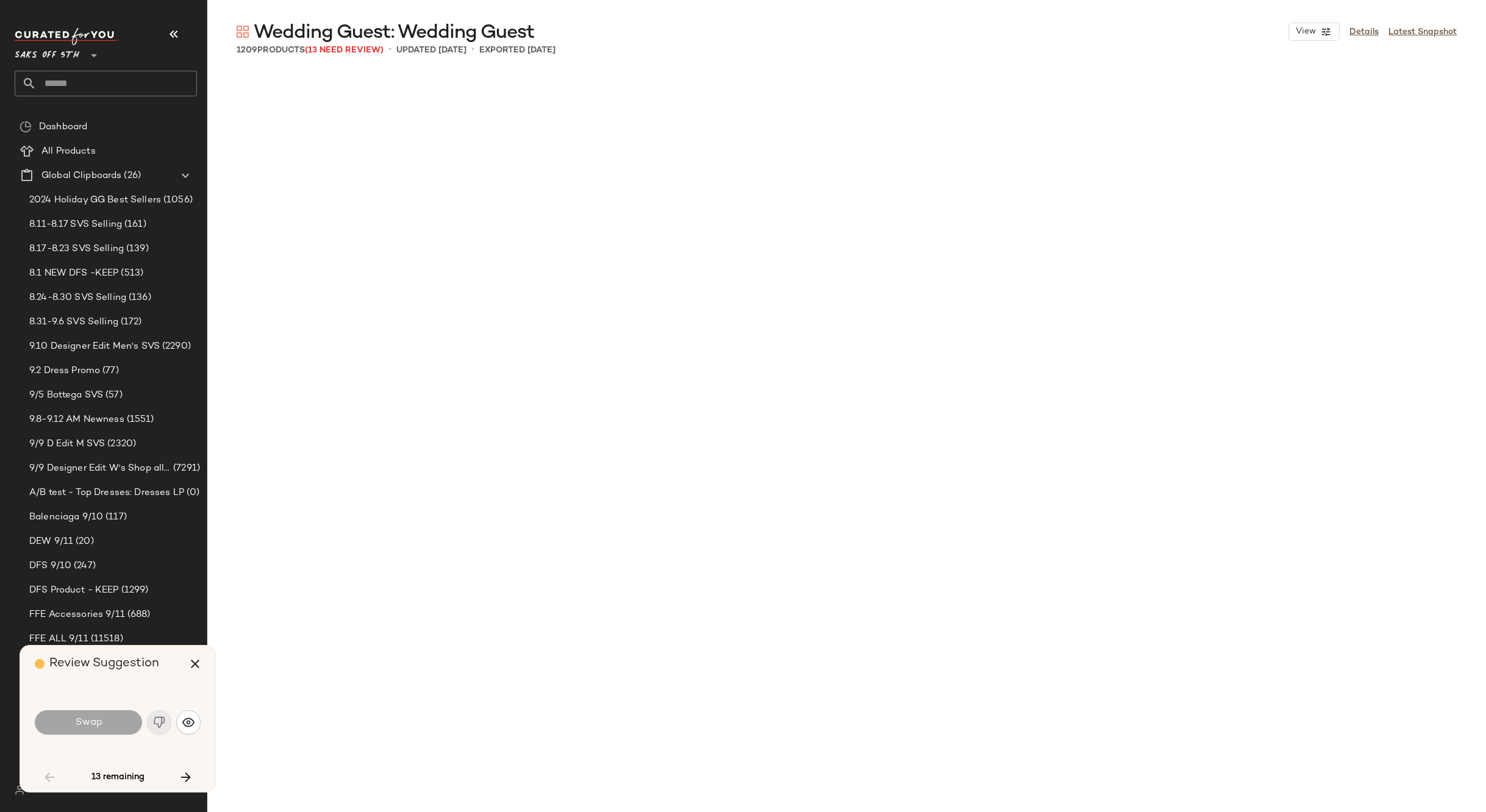
scroll to position [1882, 0]
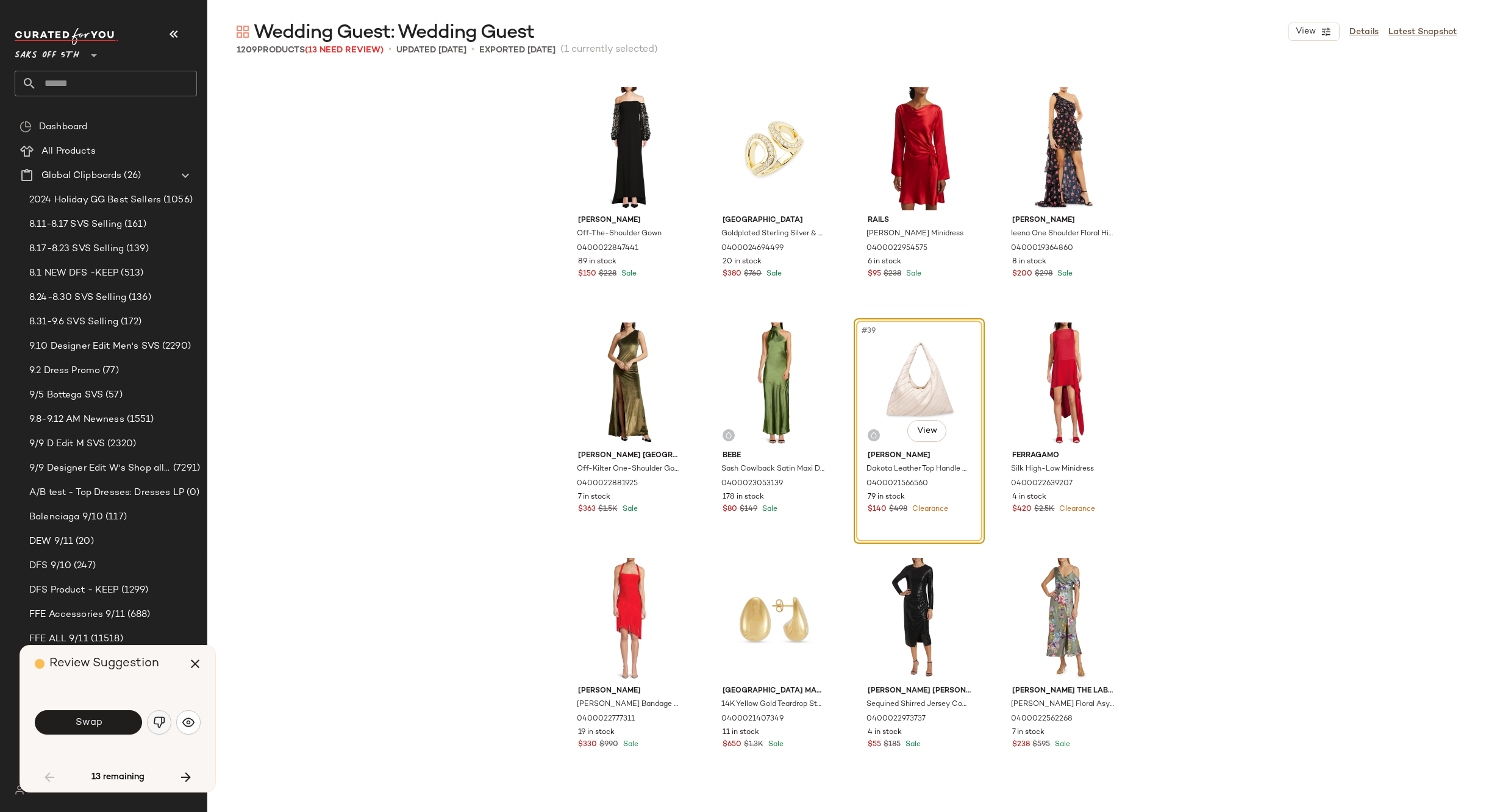
click at [160, 720] on img "button" at bounding box center [159, 723] width 12 height 12
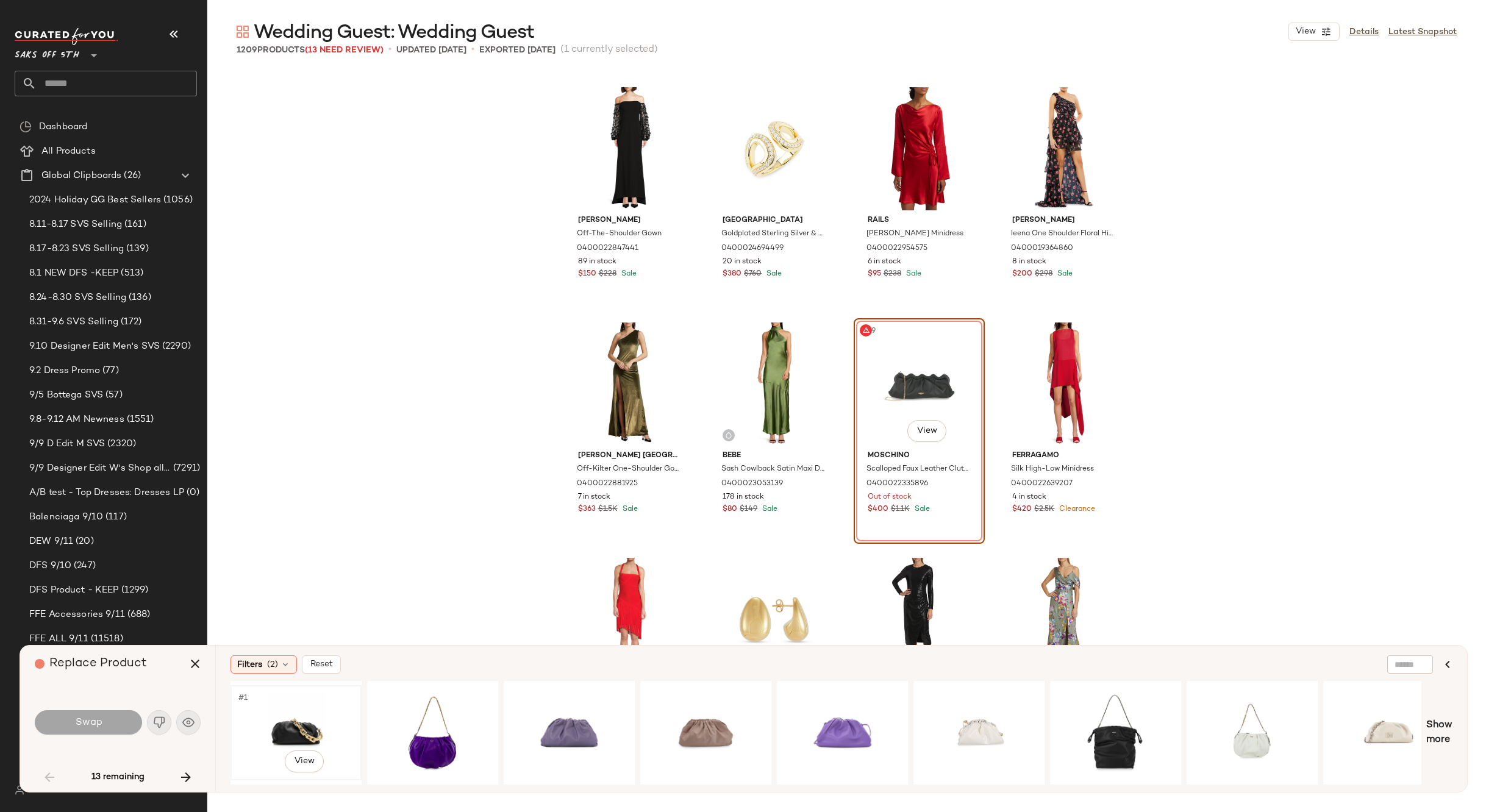
click at [293, 723] on div "#1 View" at bounding box center [296, 733] width 123 height 87
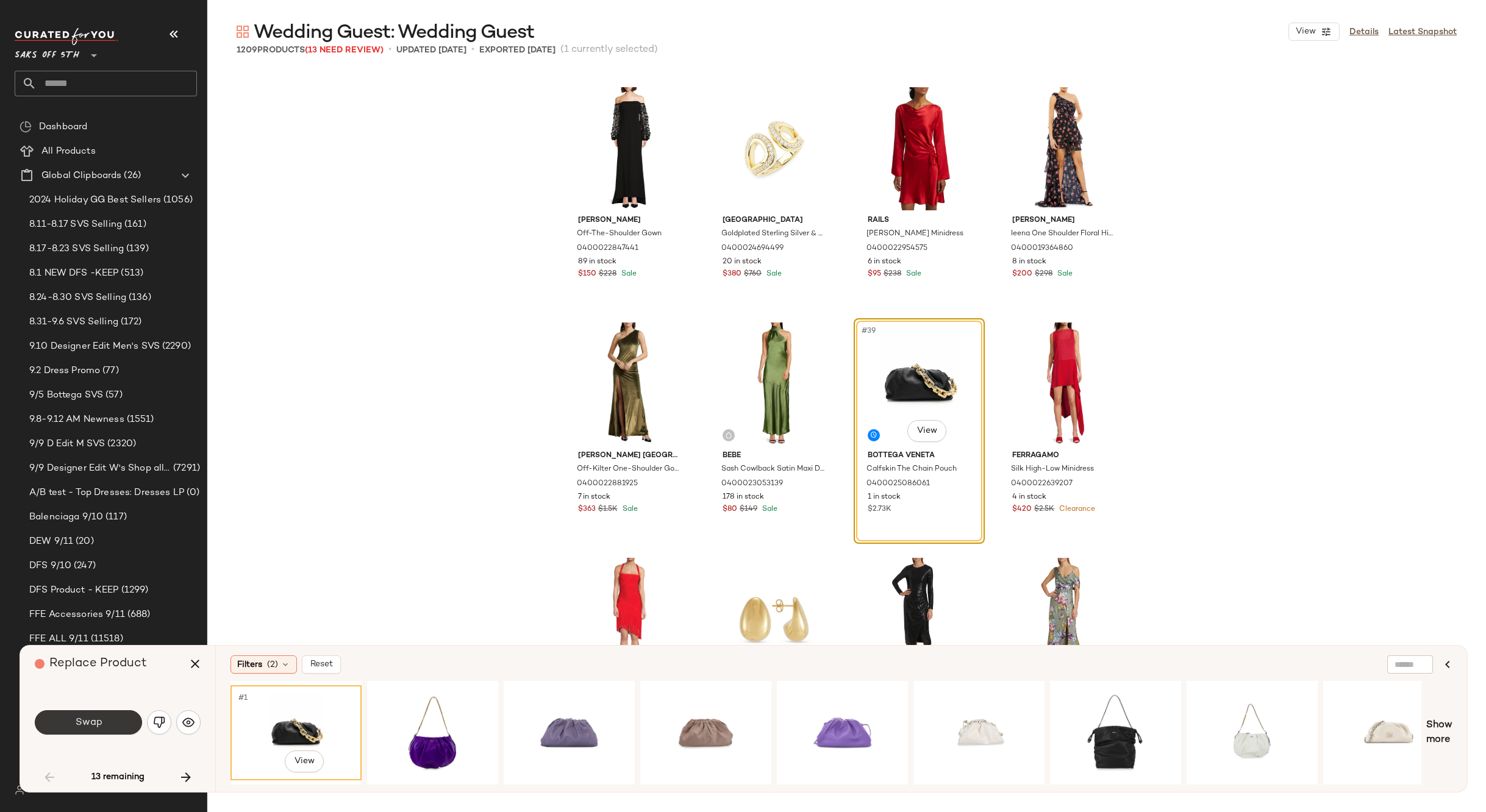
click at [110, 729] on button "Swap" at bounding box center [88, 723] width 108 height 24
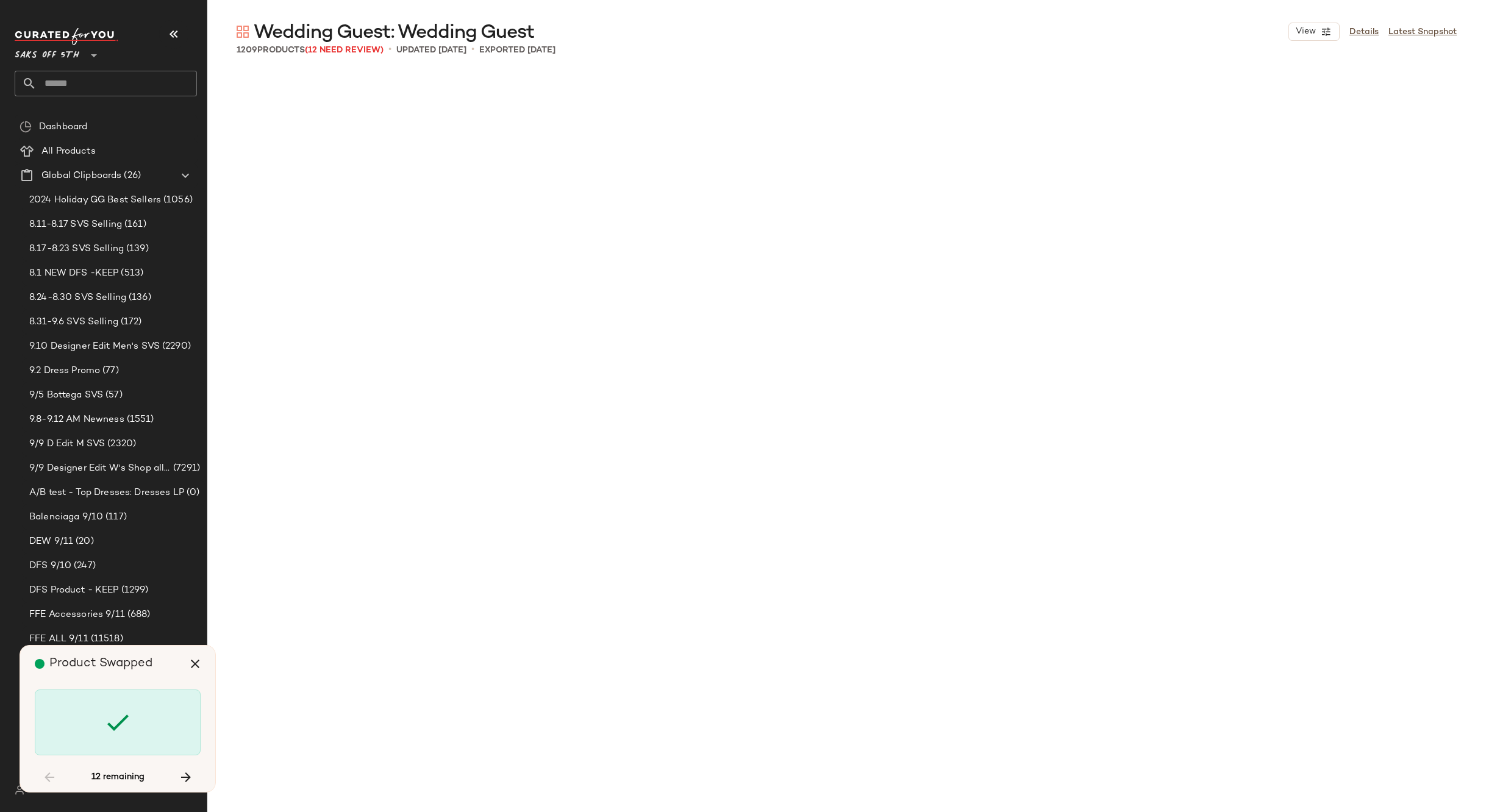
scroll to position [5177, 0]
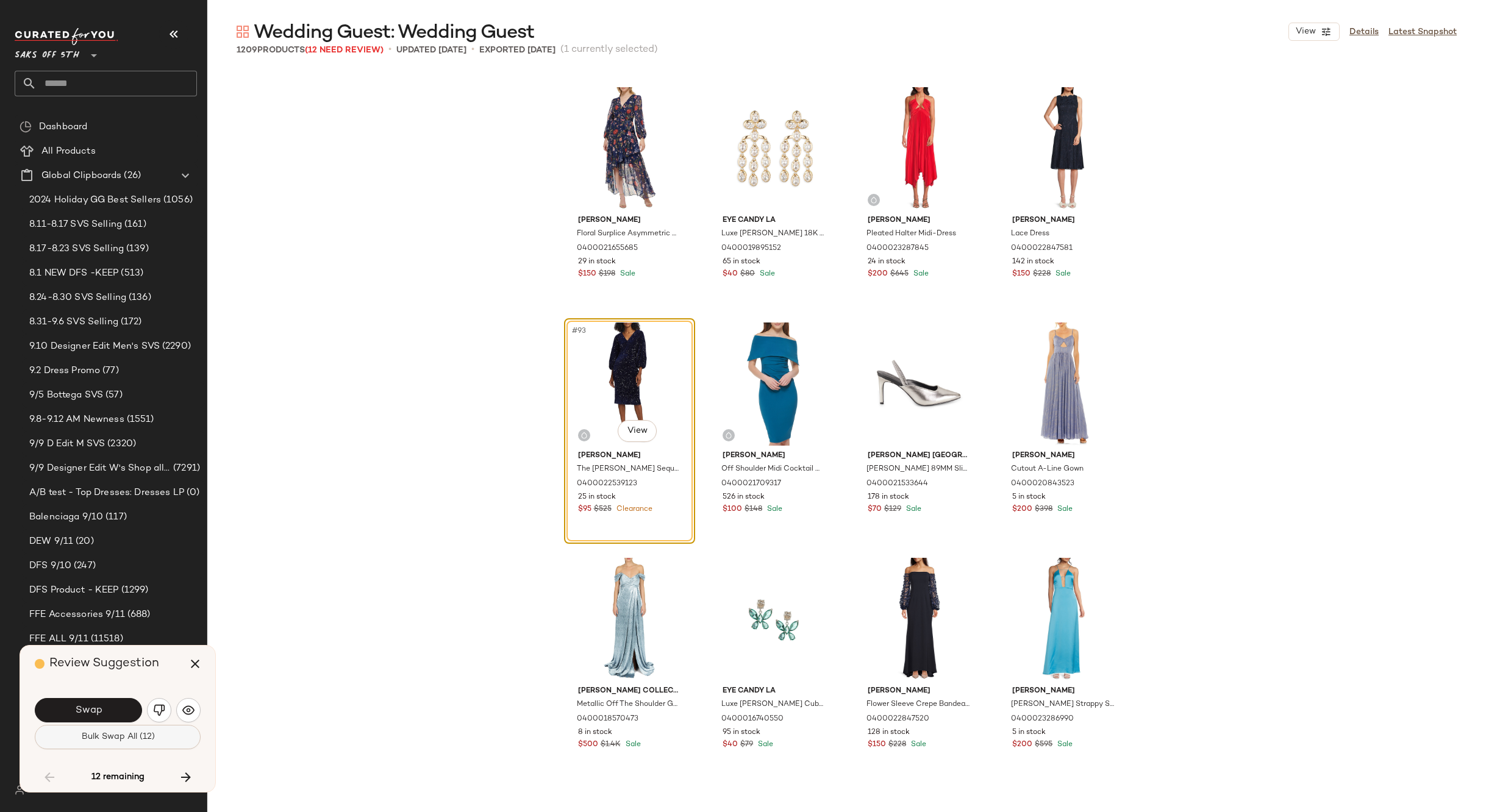
click at [133, 738] on span "Bulk Swap All (12)" at bounding box center [117, 737] width 74 height 10
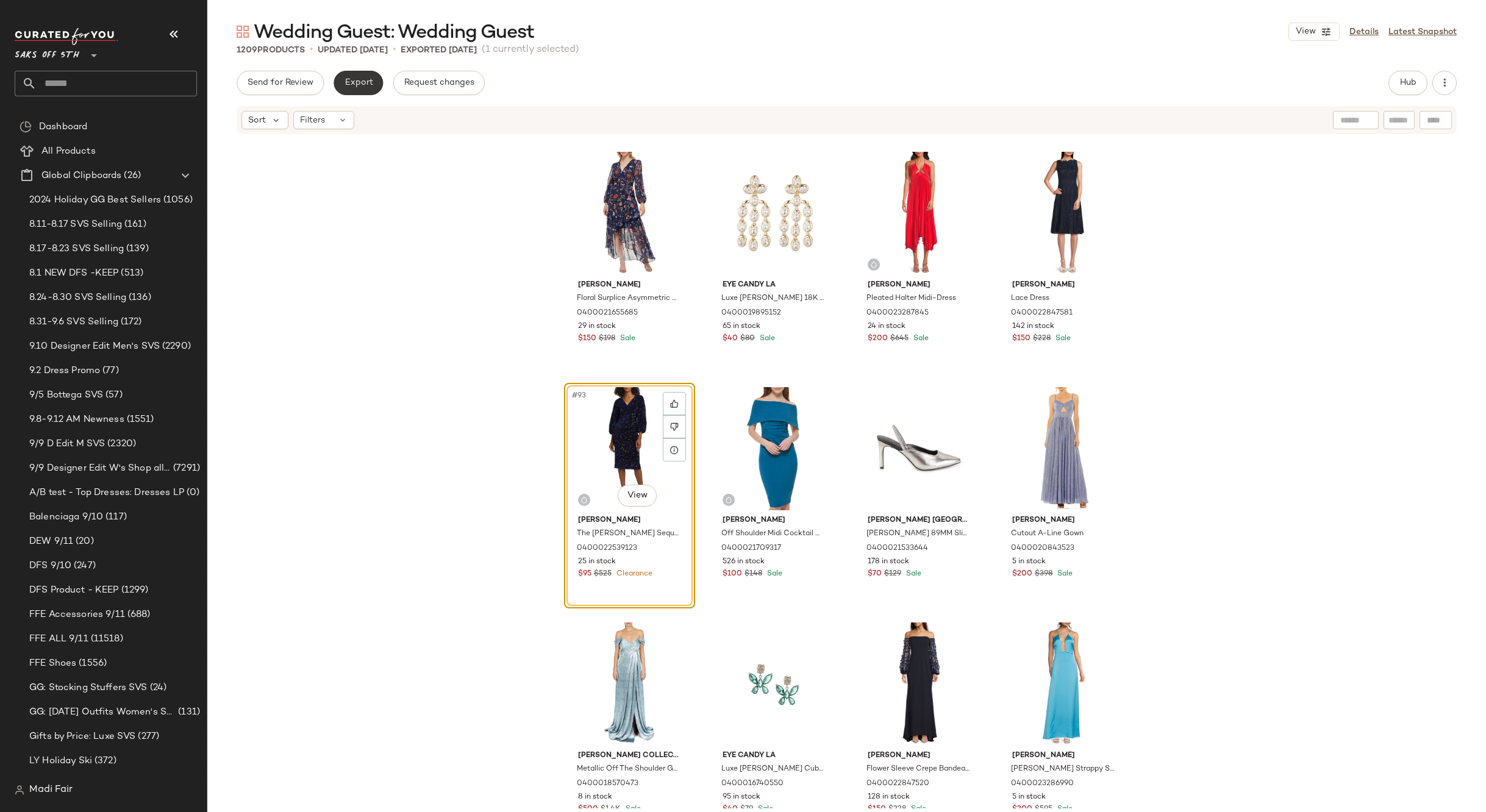
click at [356, 78] on span "Export" at bounding box center [358, 82] width 29 height 10
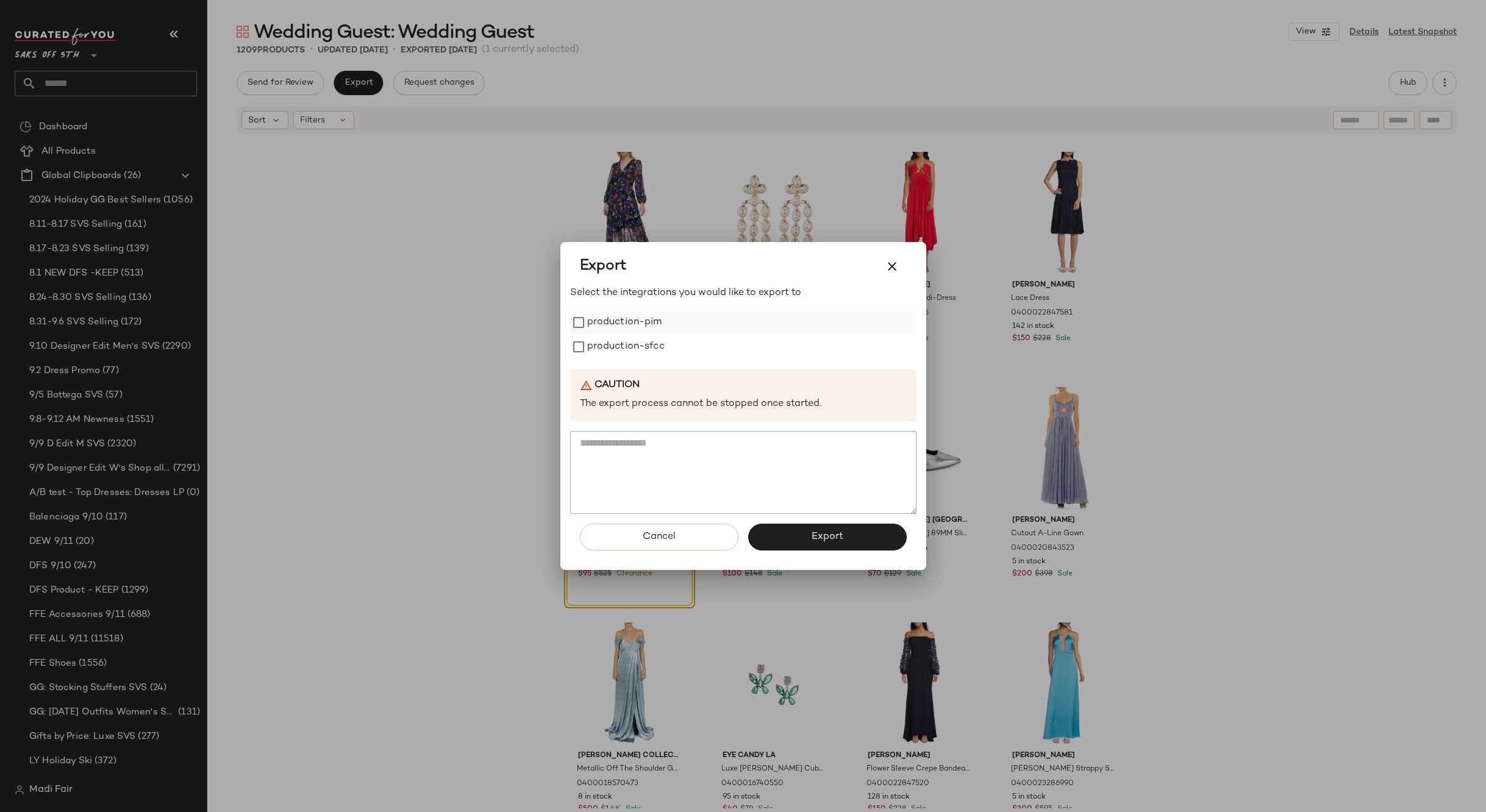
click at [603, 320] on label "production-pim" at bounding box center [624, 323] width 75 height 24
click at [611, 342] on label "production-sfcc" at bounding box center [626, 347] width 78 height 24
click at [780, 528] on button "Export" at bounding box center [827, 537] width 159 height 27
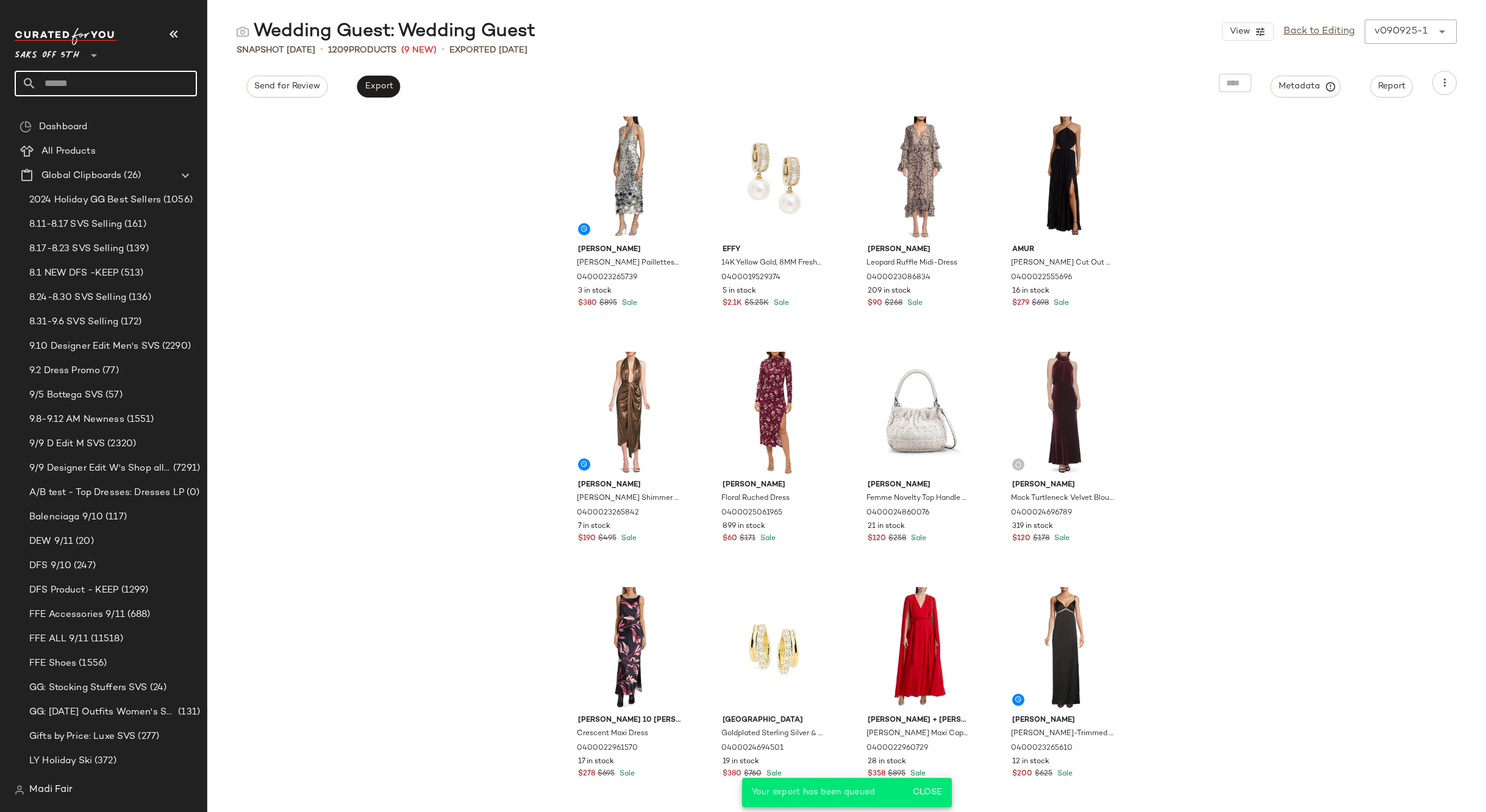
click at [75, 74] on input "text" at bounding box center [117, 84] width 160 height 26
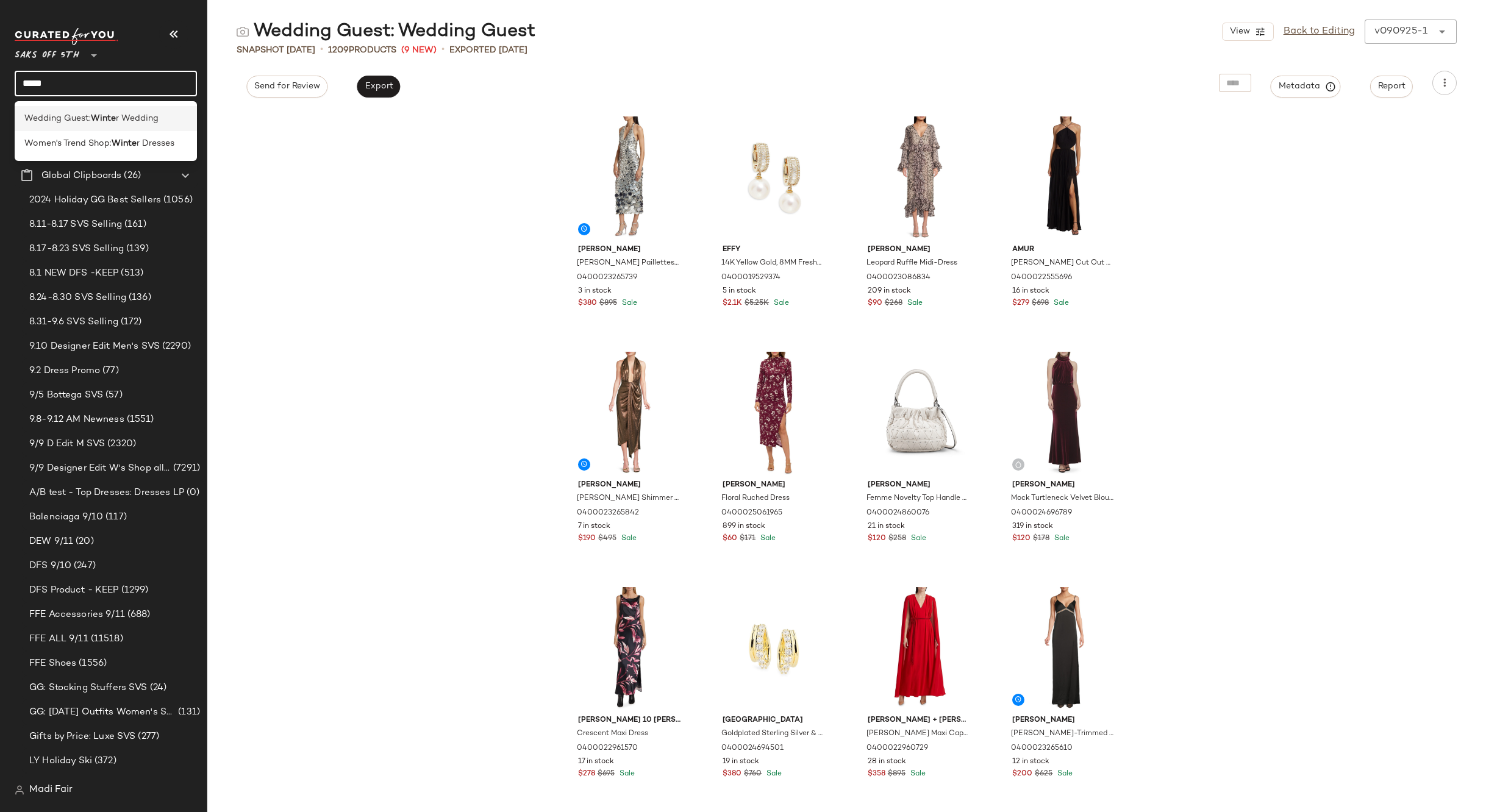
type input "*****"
click at [58, 120] on span "Wedding Guest:" at bounding box center [57, 118] width 66 height 13
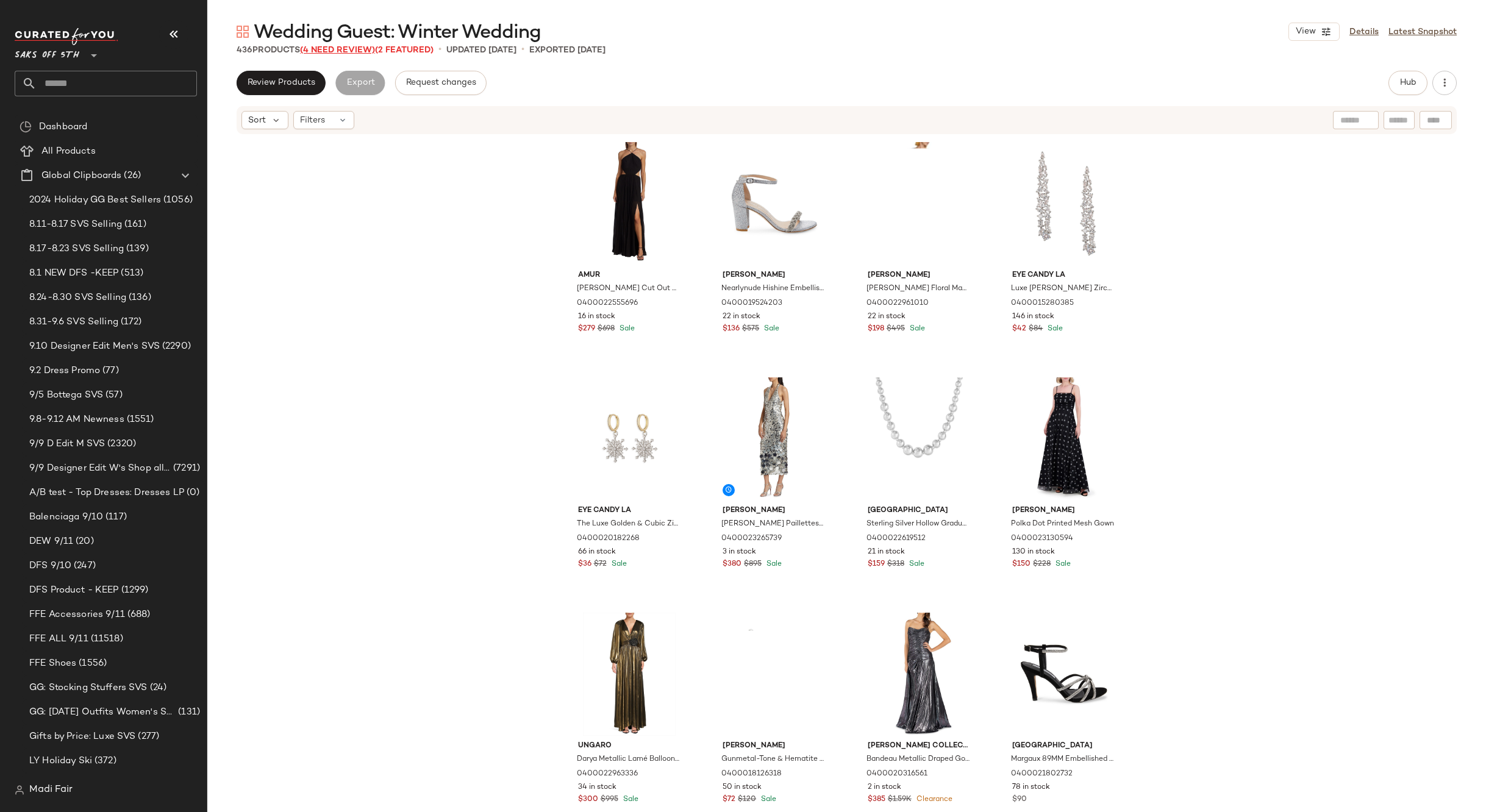
click at [347, 47] on span "(4 Need Review)" at bounding box center [337, 50] width 75 height 9
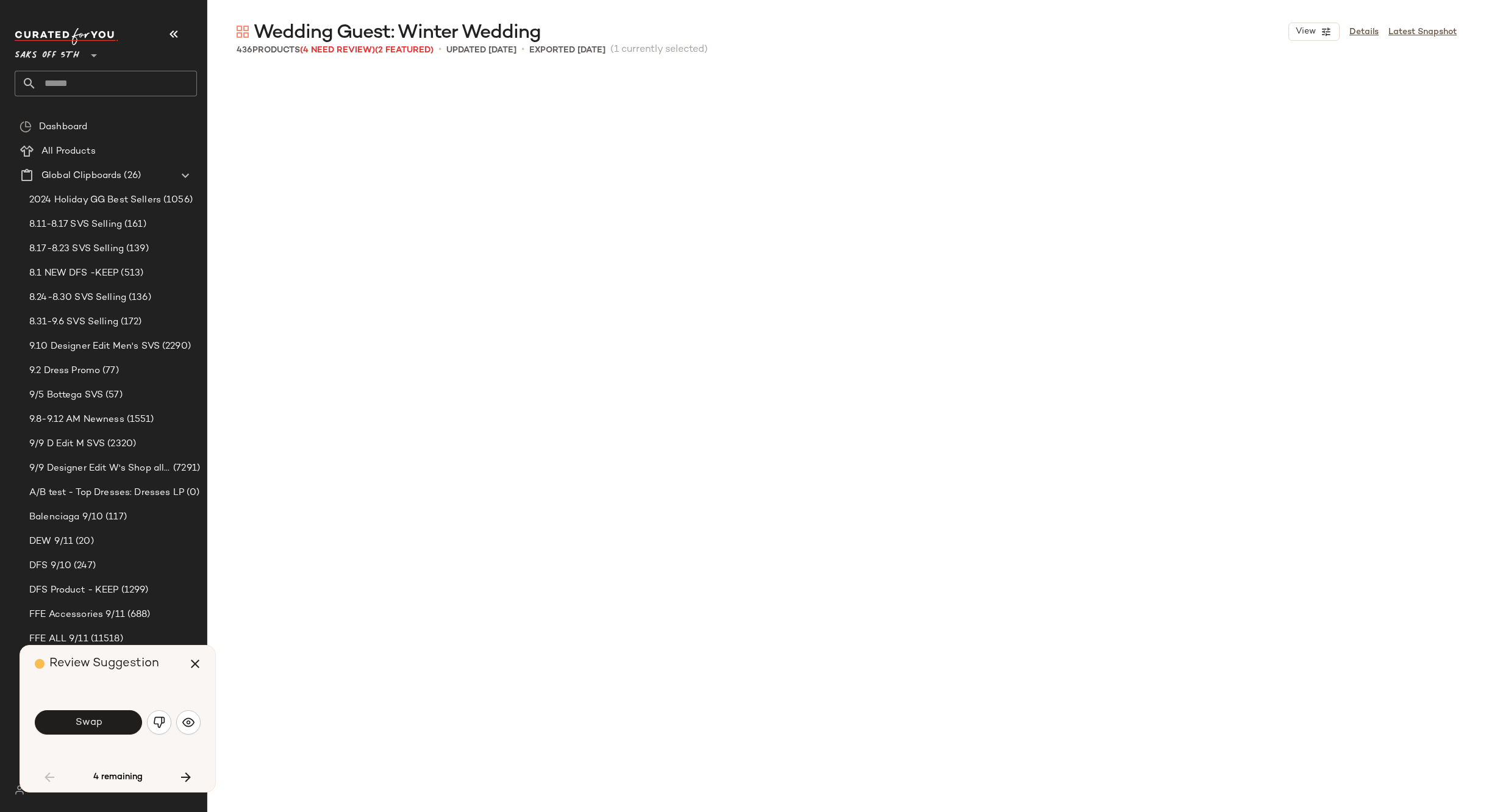
scroll to position [716, 0]
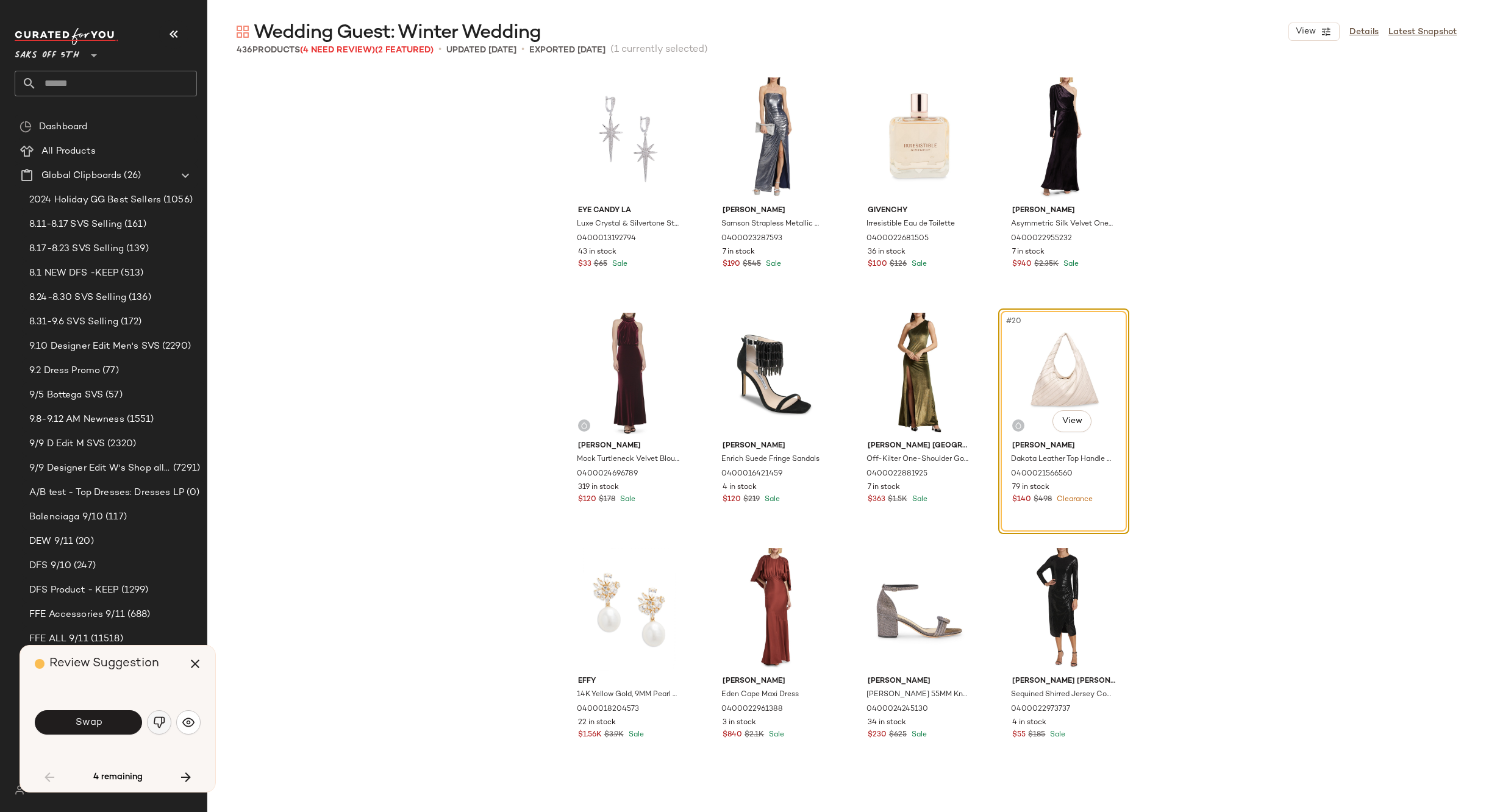
click at [153, 718] on img "button" at bounding box center [159, 723] width 12 height 12
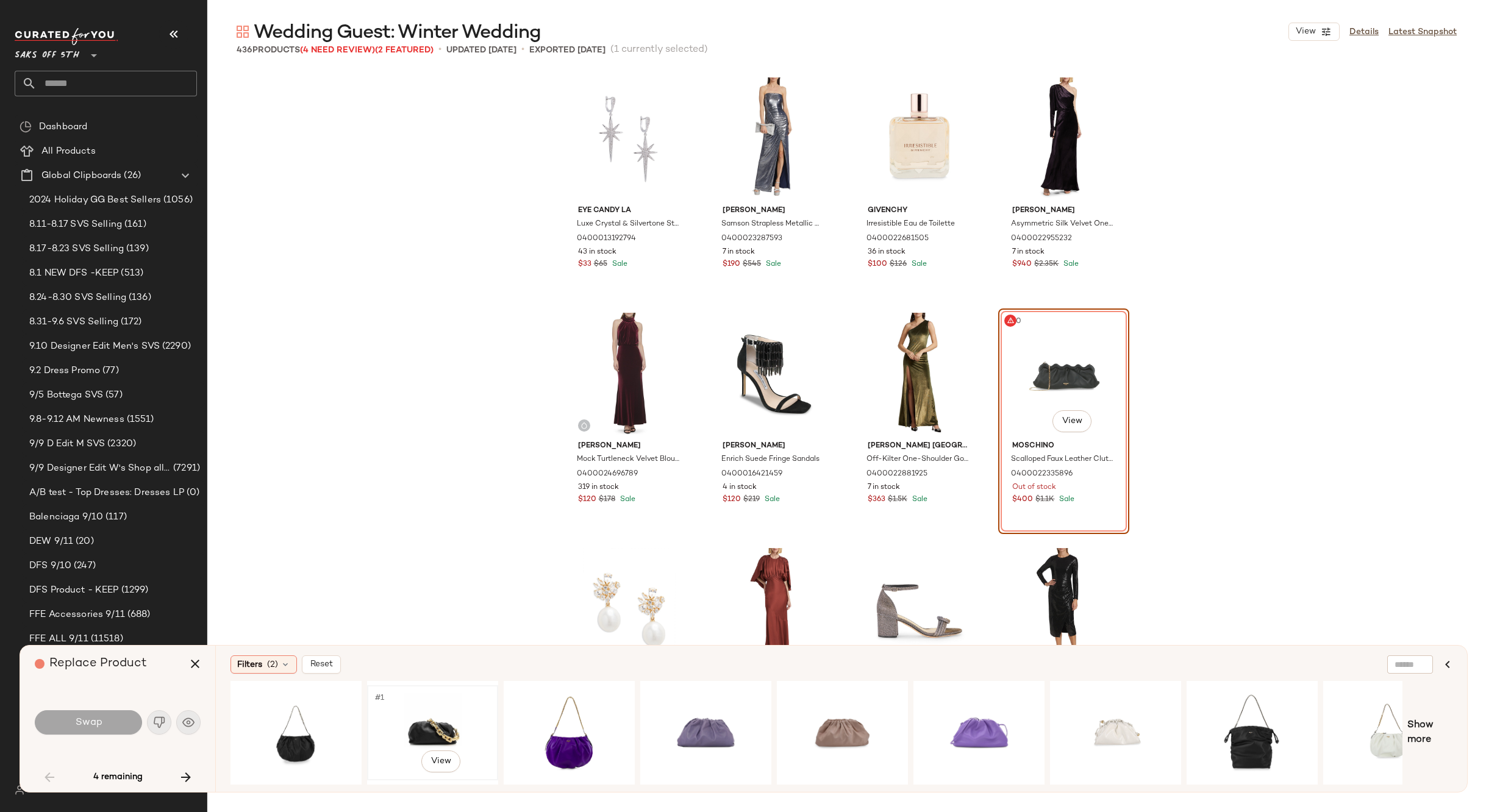
click at [413, 727] on div "#1 View" at bounding box center [432, 733] width 123 height 87
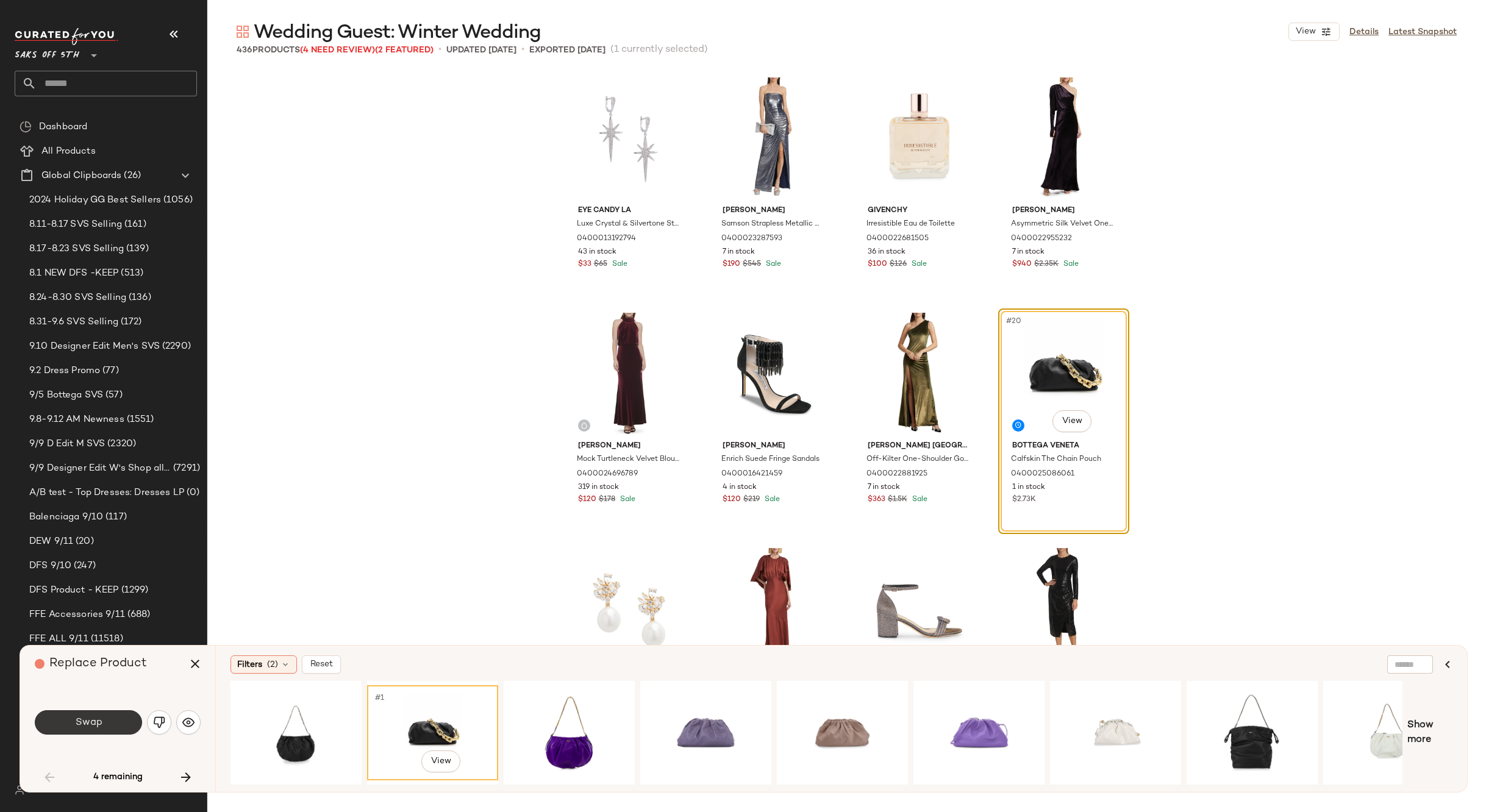
click at [123, 724] on button "Swap" at bounding box center [88, 723] width 108 height 24
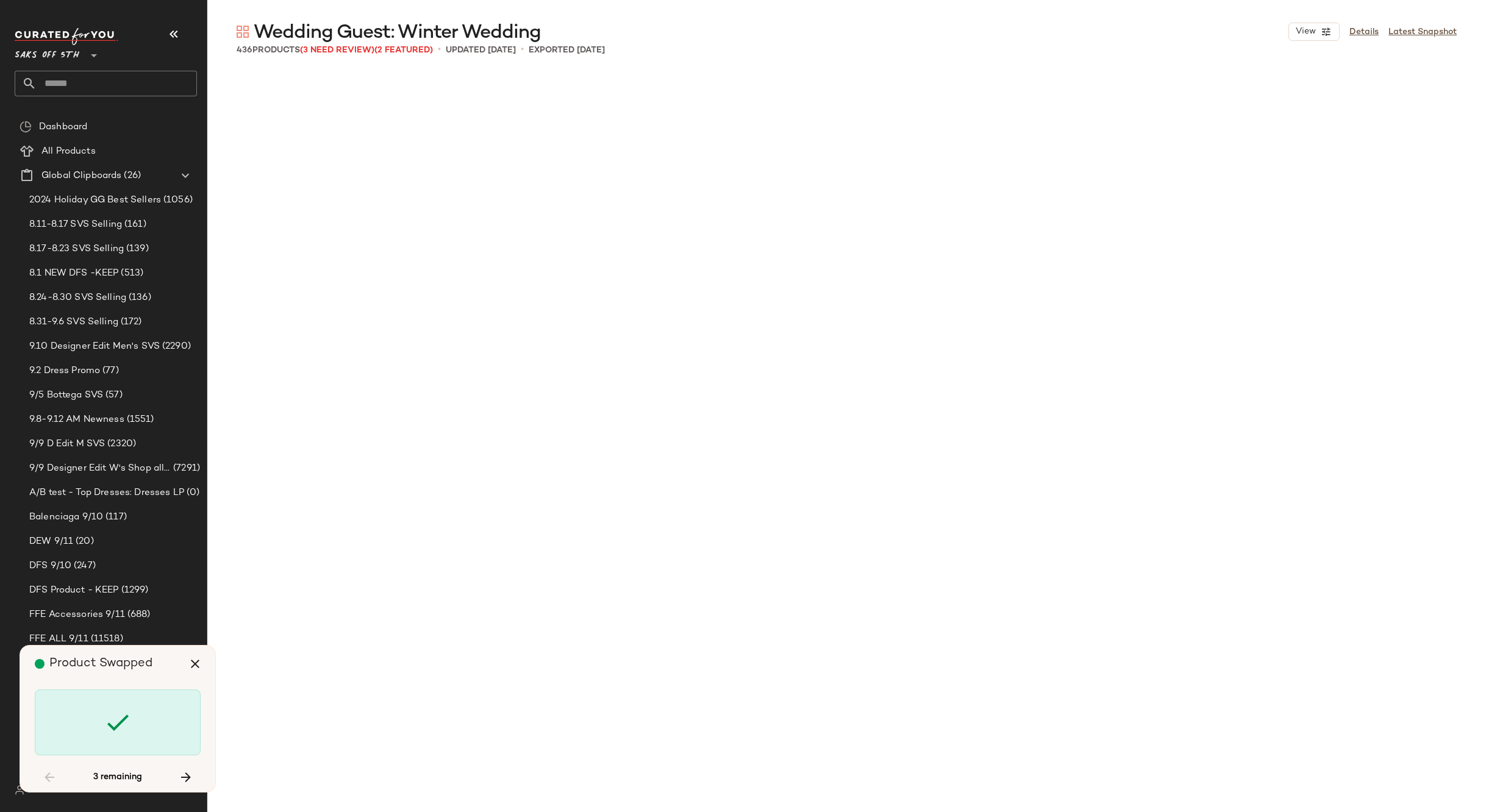
scroll to position [3765, 0]
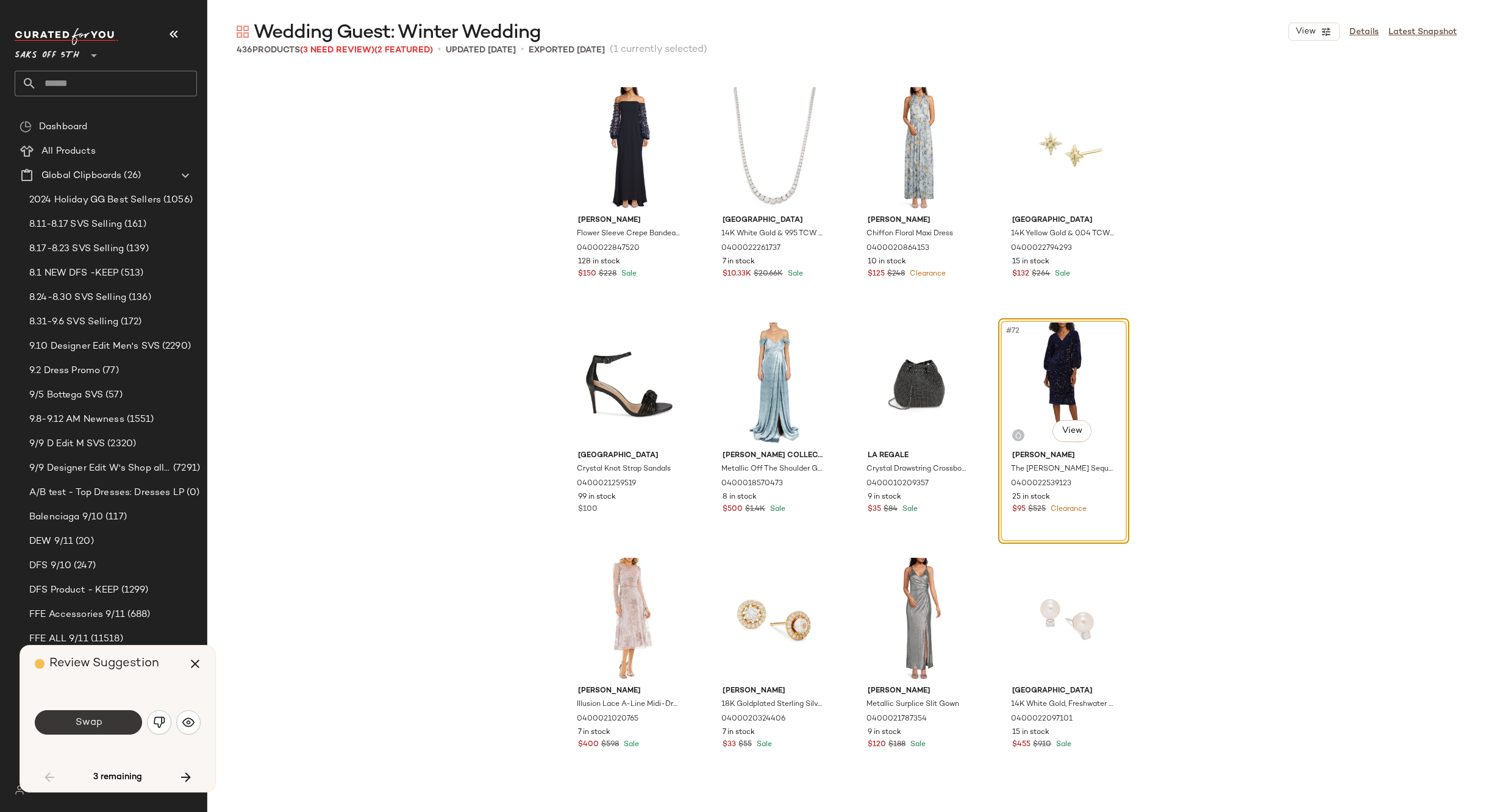
click at [114, 721] on button "Swap" at bounding box center [88, 723] width 108 height 24
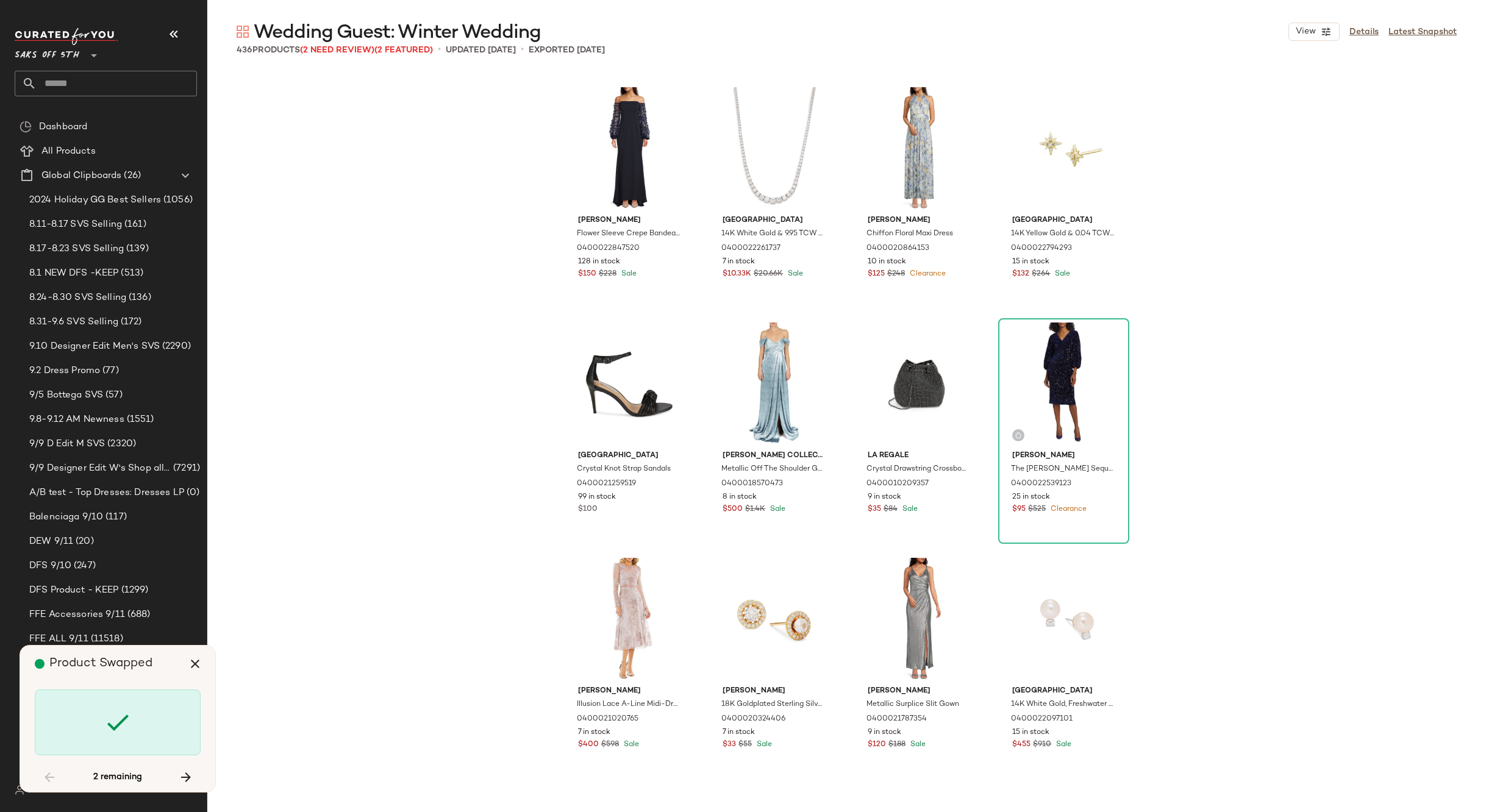
scroll to position [24474, 0]
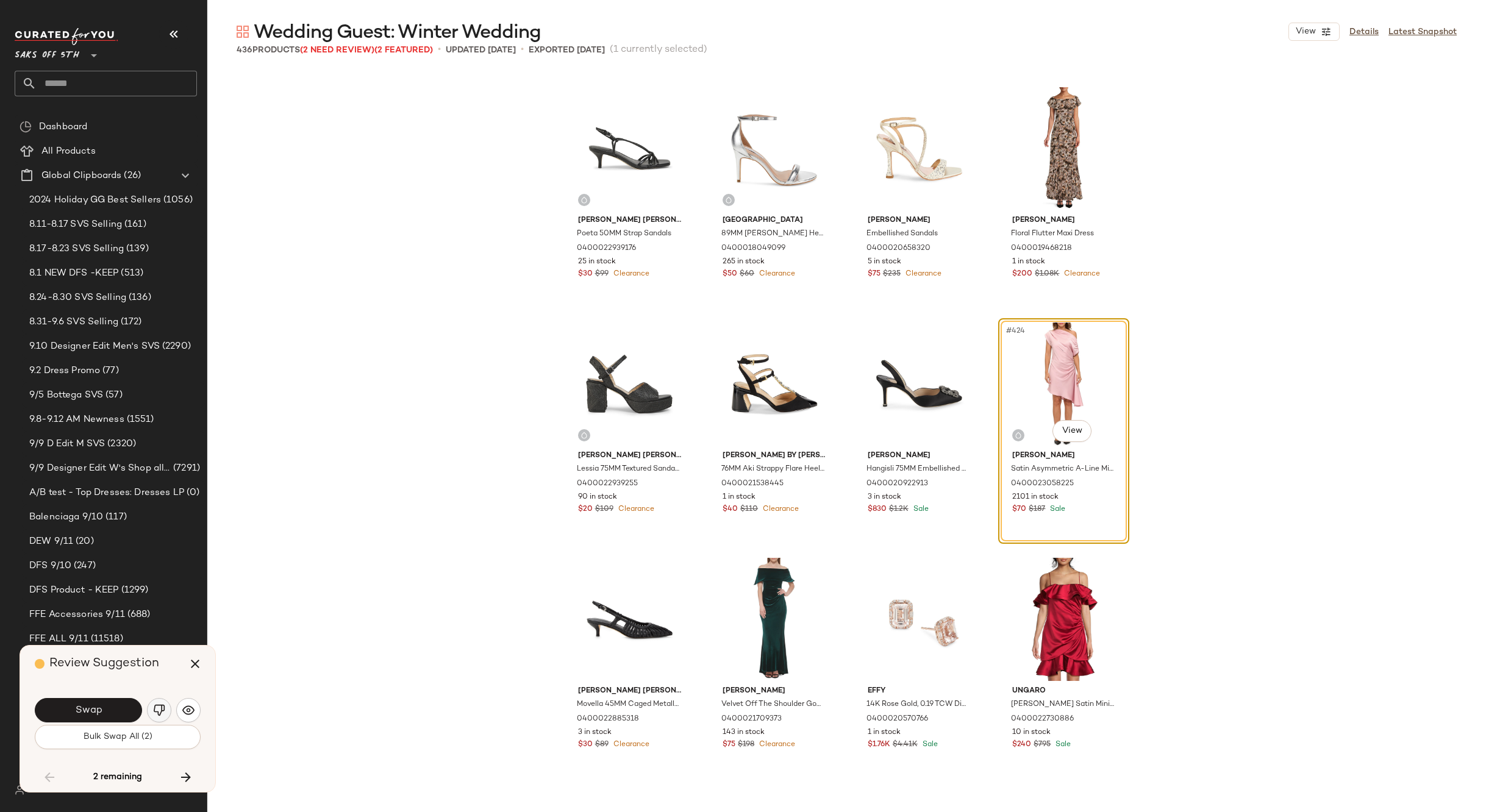
click at [159, 711] on img "button" at bounding box center [159, 711] width 12 height 12
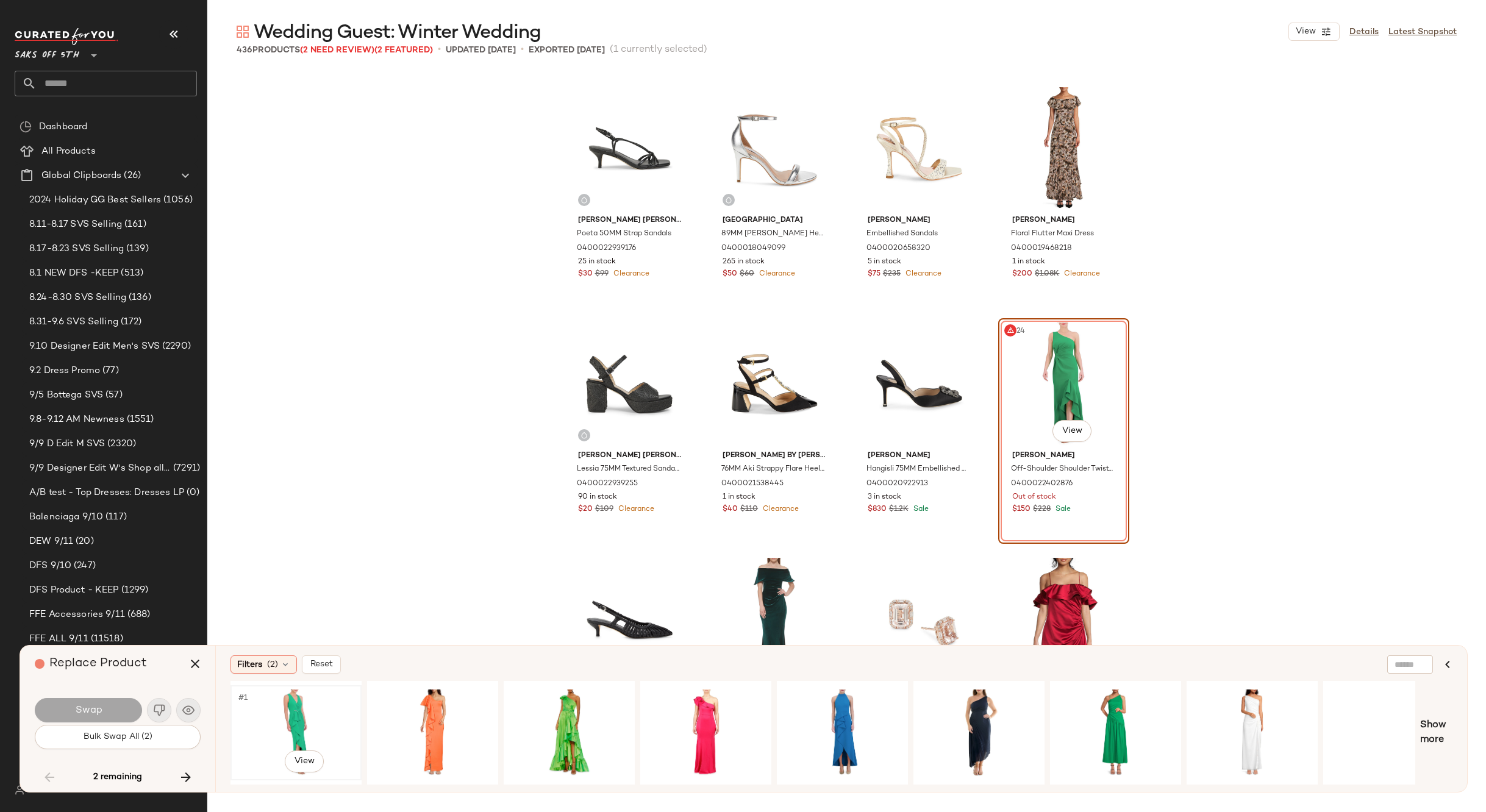
click at [310, 704] on div "#1 View" at bounding box center [296, 733] width 123 height 87
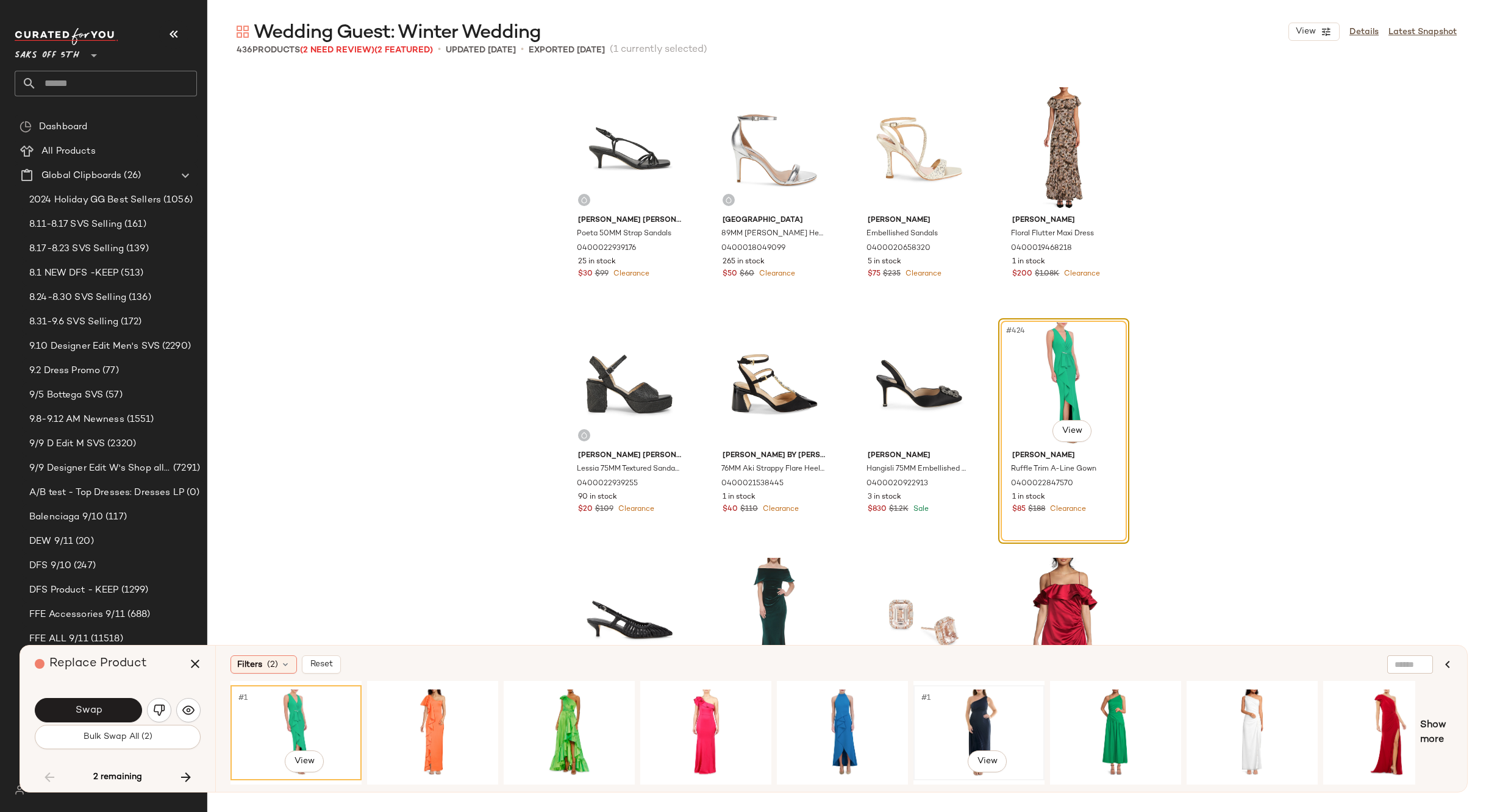
click at [951, 701] on div "#1 View" at bounding box center [978, 733] width 123 height 87
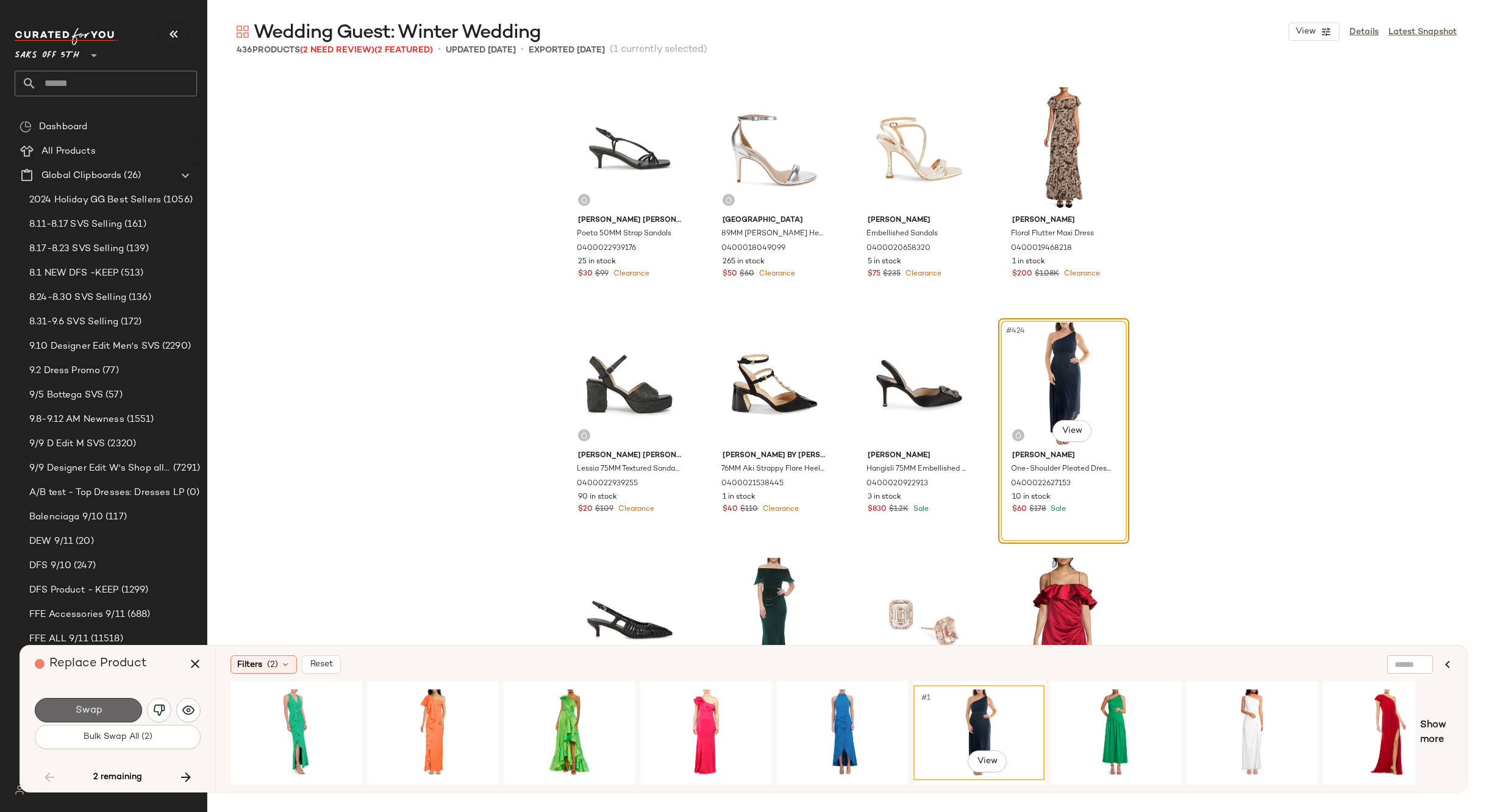
click at [96, 704] on span "Swap" at bounding box center [88, 710] width 27 height 11
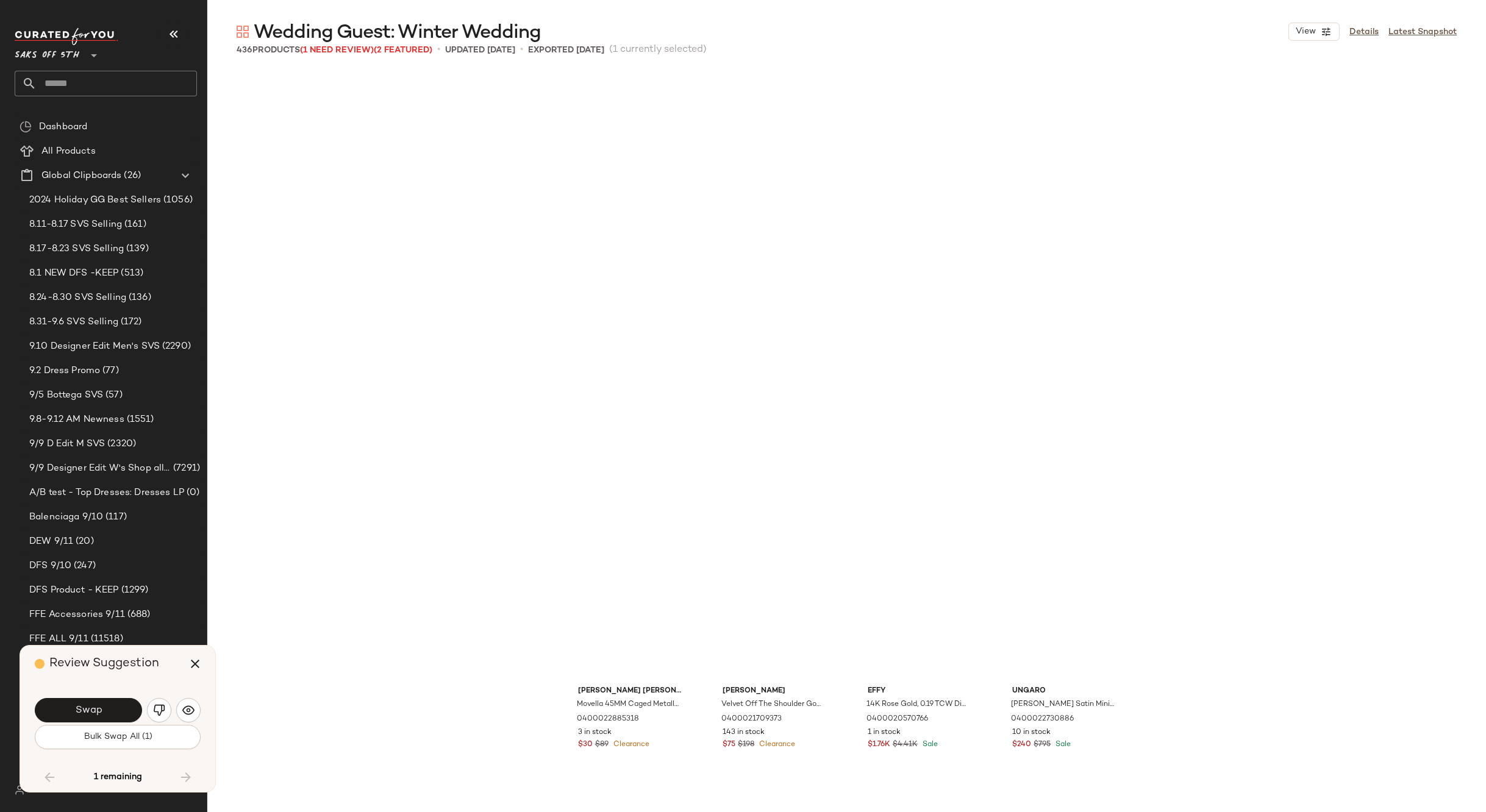
scroll to position [24946, 0]
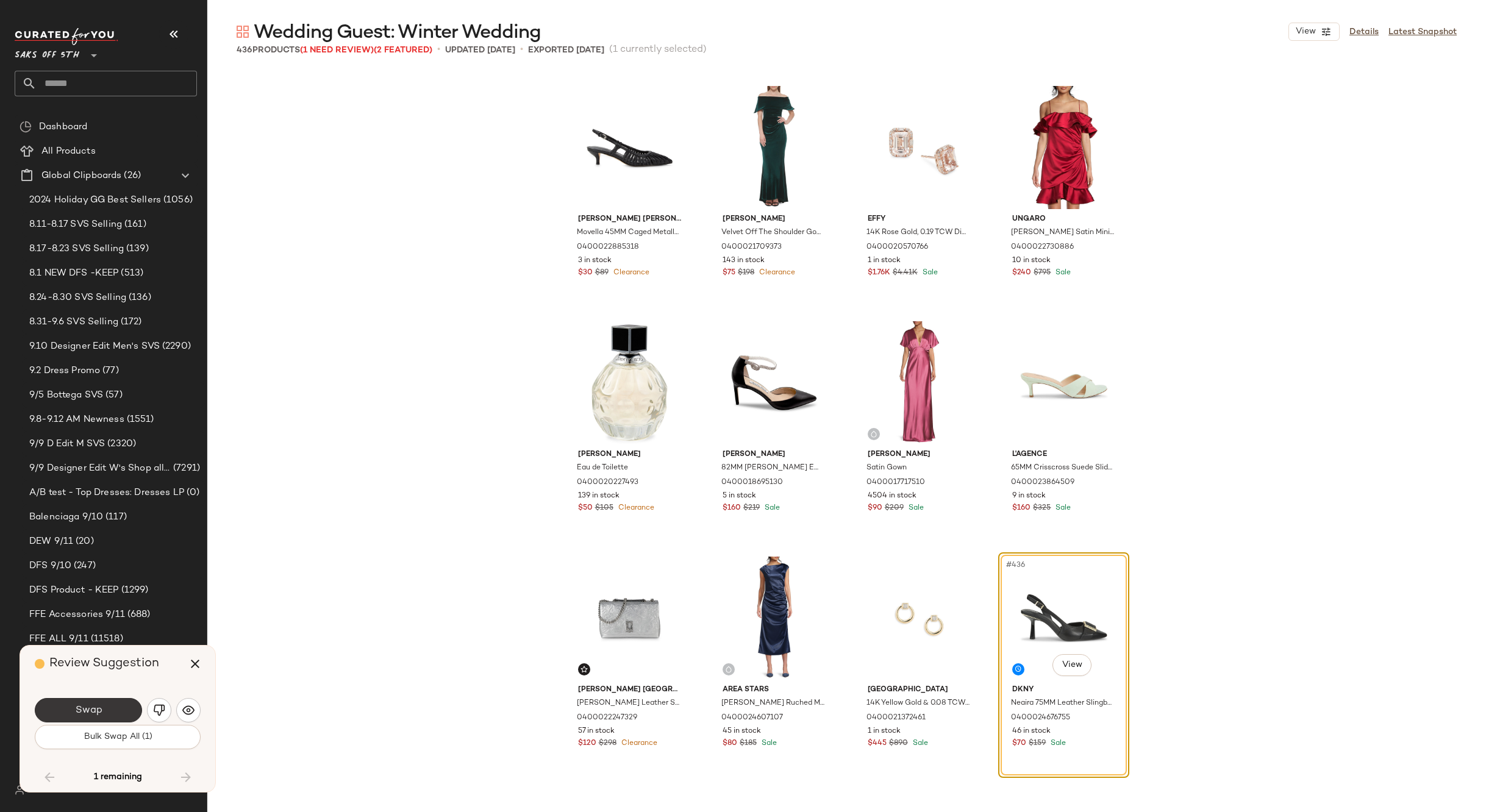
click at [97, 708] on span "Swap" at bounding box center [88, 710] width 27 height 11
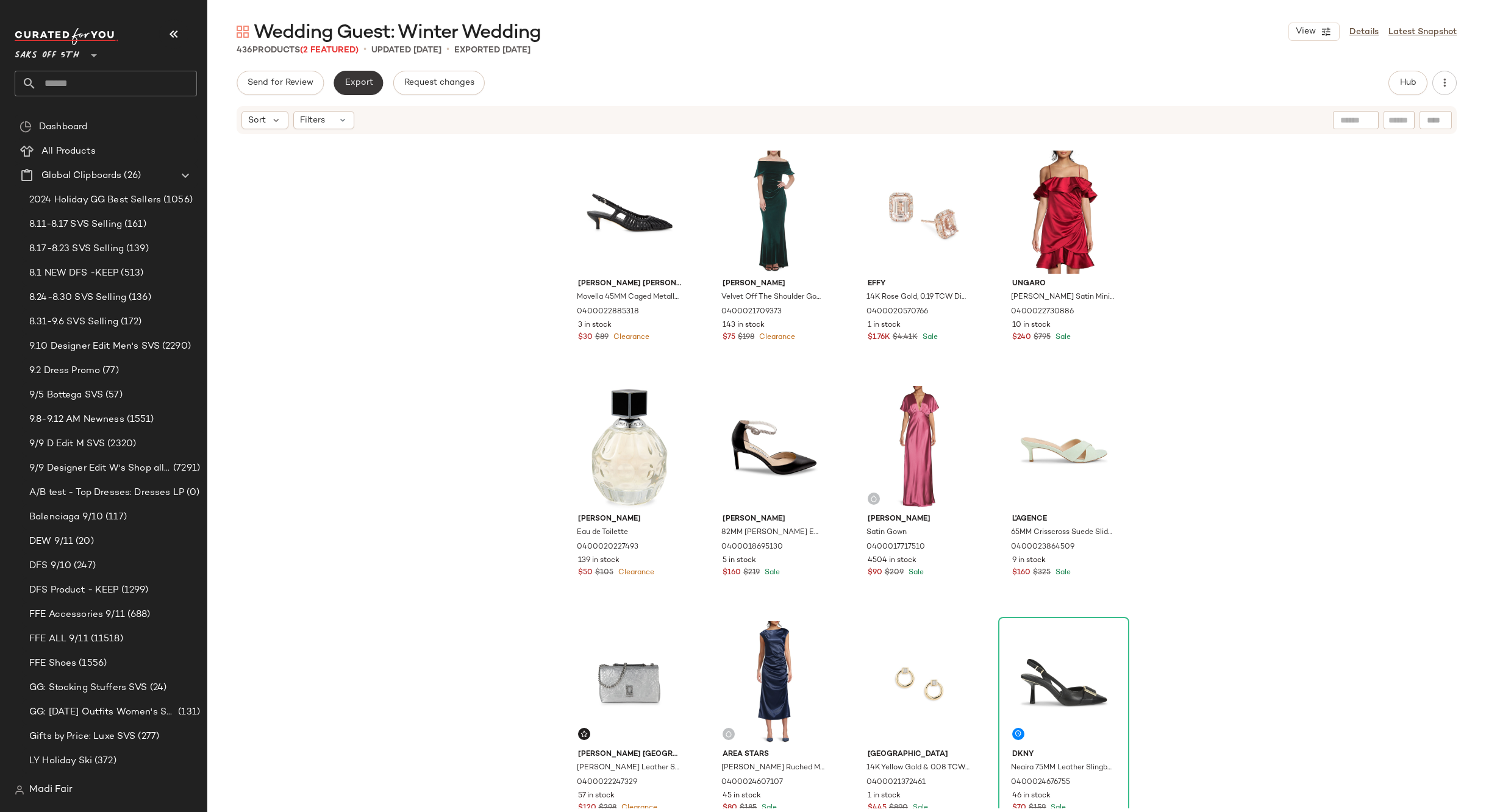
click at [360, 77] on button "Export" at bounding box center [358, 83] width 50 height 24
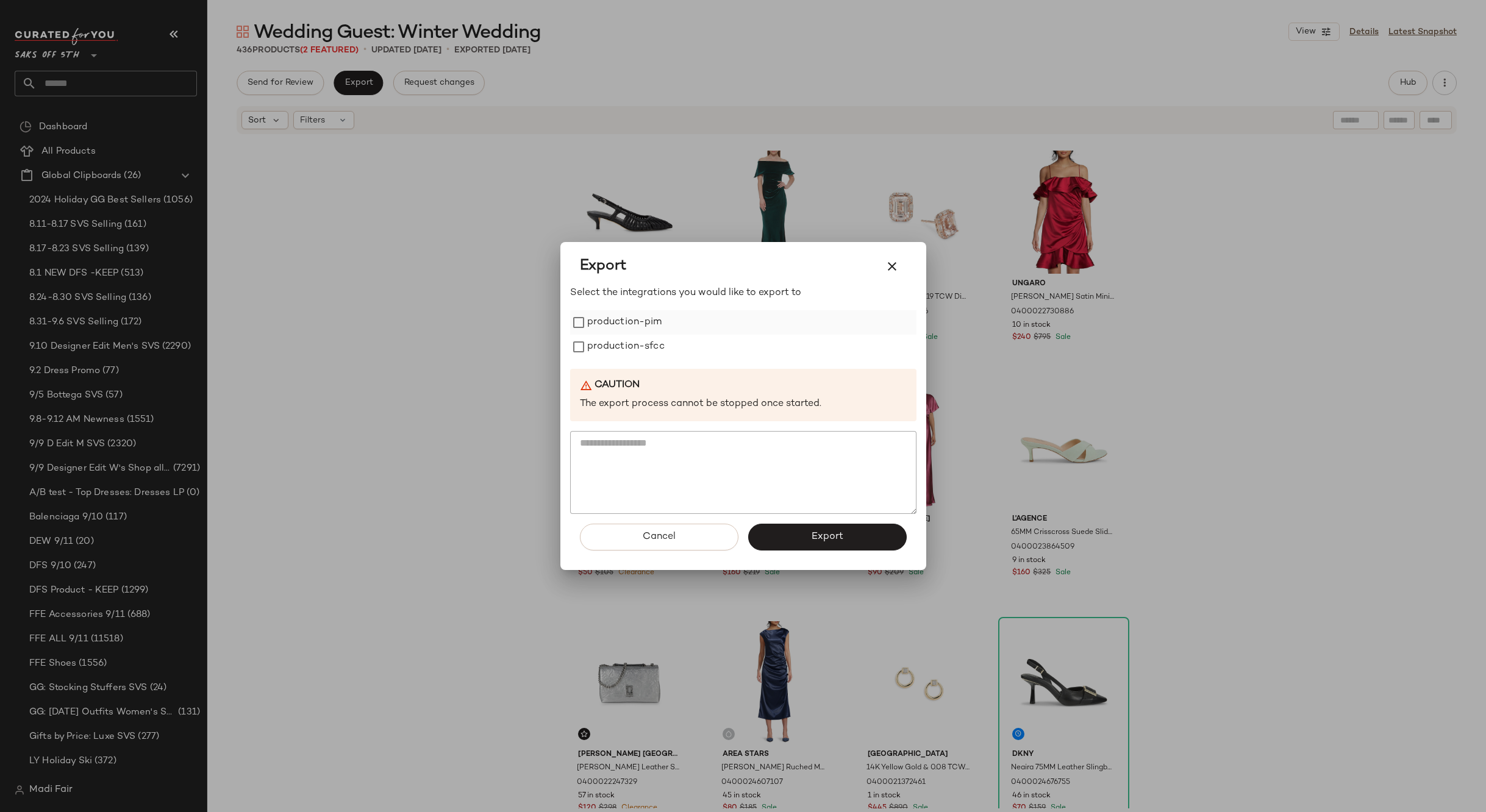
click at [622, 322] on label "production-pim" at bounding box center [624, 323] width 75 height 24
click at [622, 340] on label "production-sfcc" at bounding box center [626, 347] width 78 height 24
drag, startPoint x: 805, startPoint y: 536, endPoint x: 467, endPoint y: 82, distance: 566.0
click at [805, 534] on button "Export" at bounding box center [827, 537] width 159 height 27
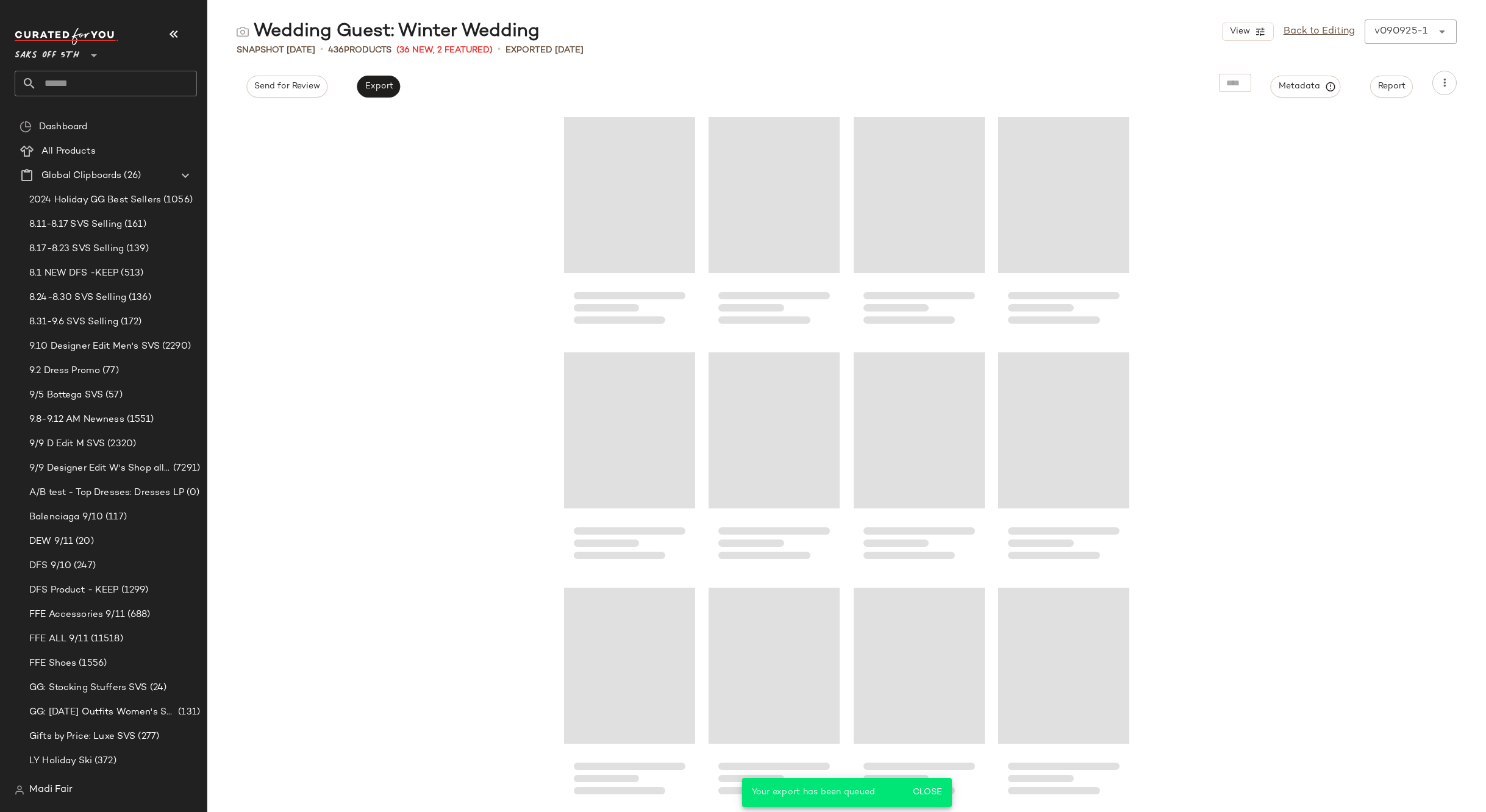
click at [92, 87] on input "text" at bounding box center [117, 84] width 160 height 26
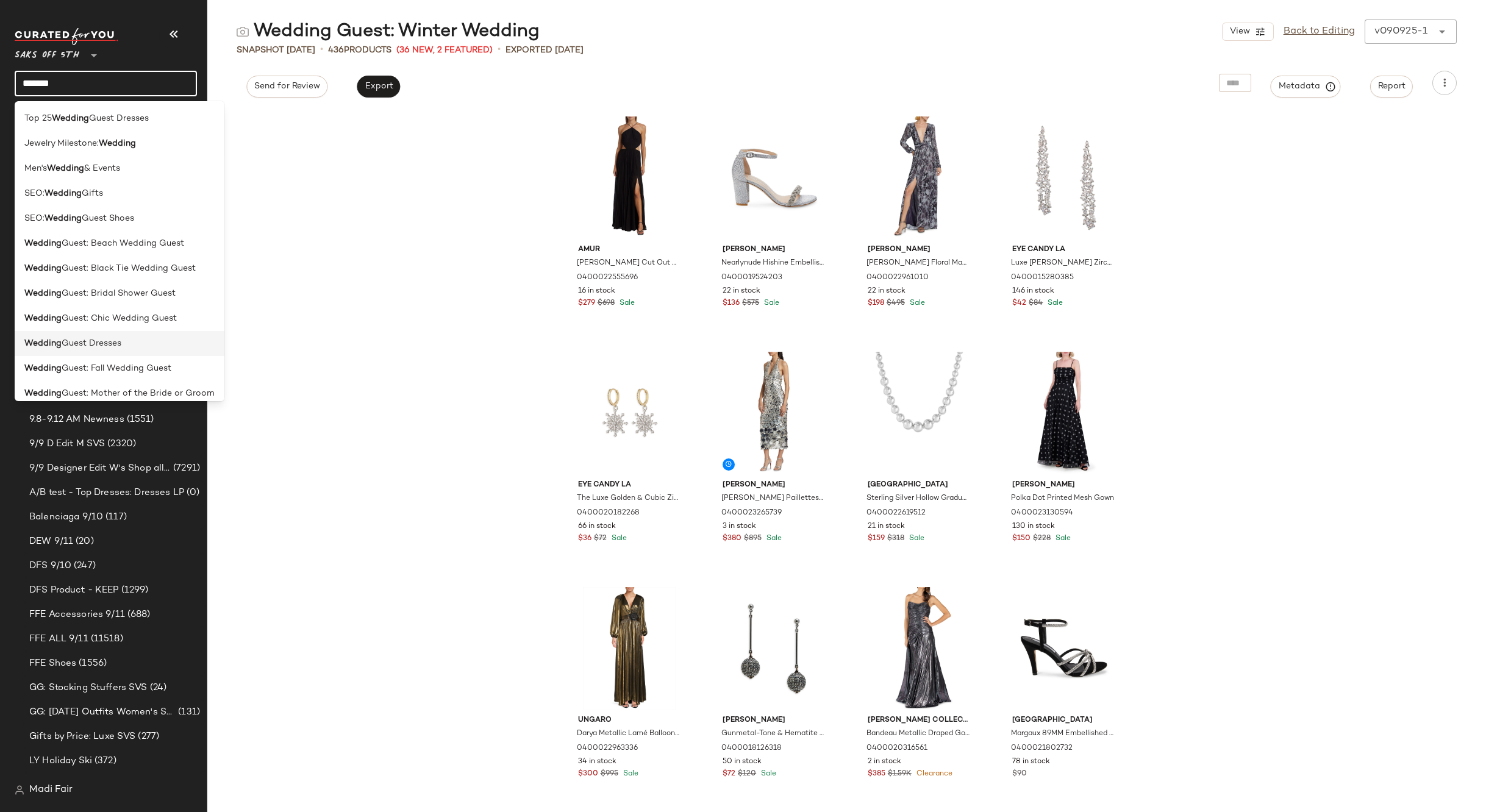
type input "*******"
click at [110, 342] on span "Guest Dresses" at bounding box center [91, 343] width 59 height 13
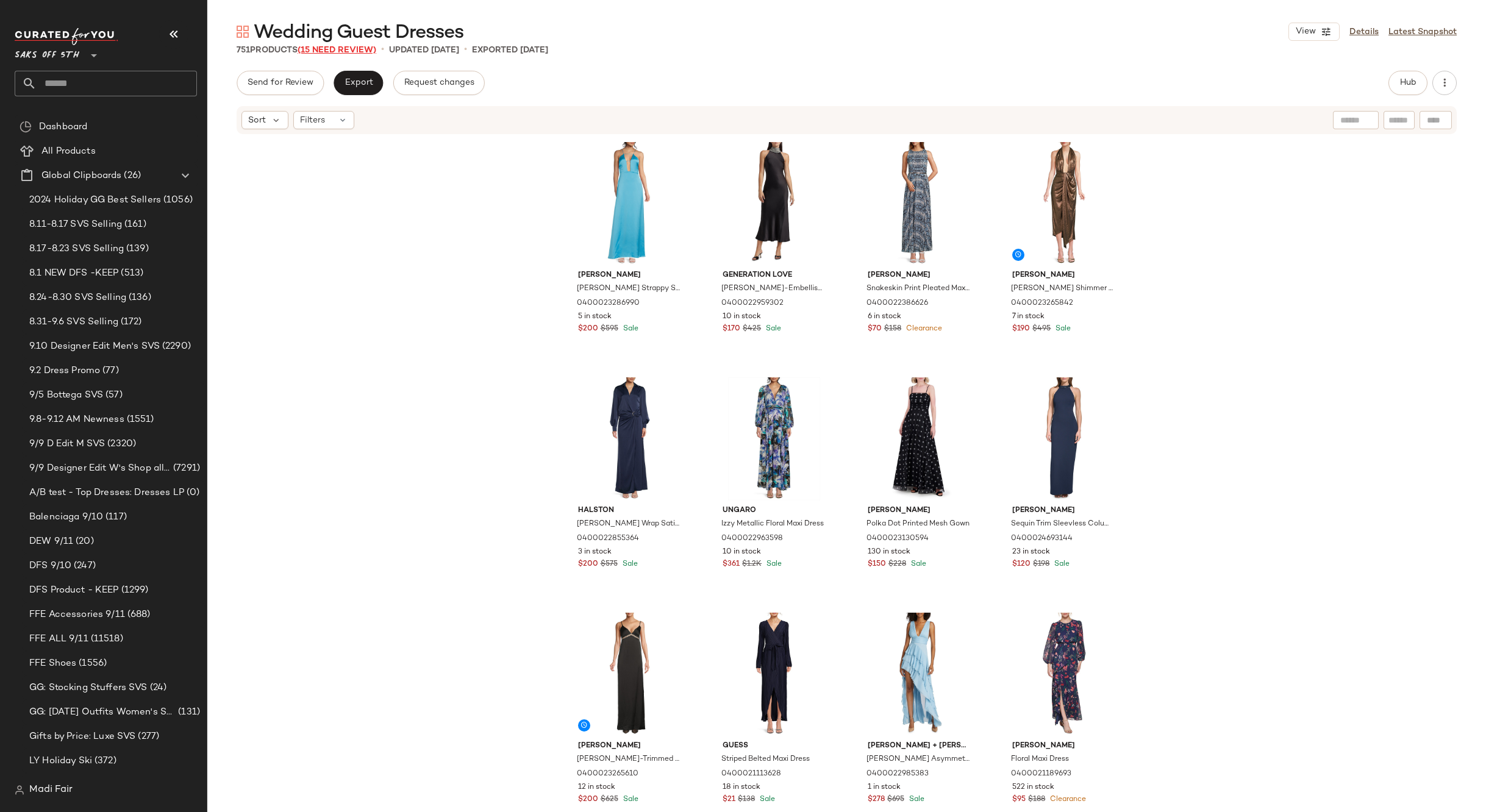
click at [340, 52] on span "(15 Need Review)" at bounding box center [336, 50] width 79 height 9
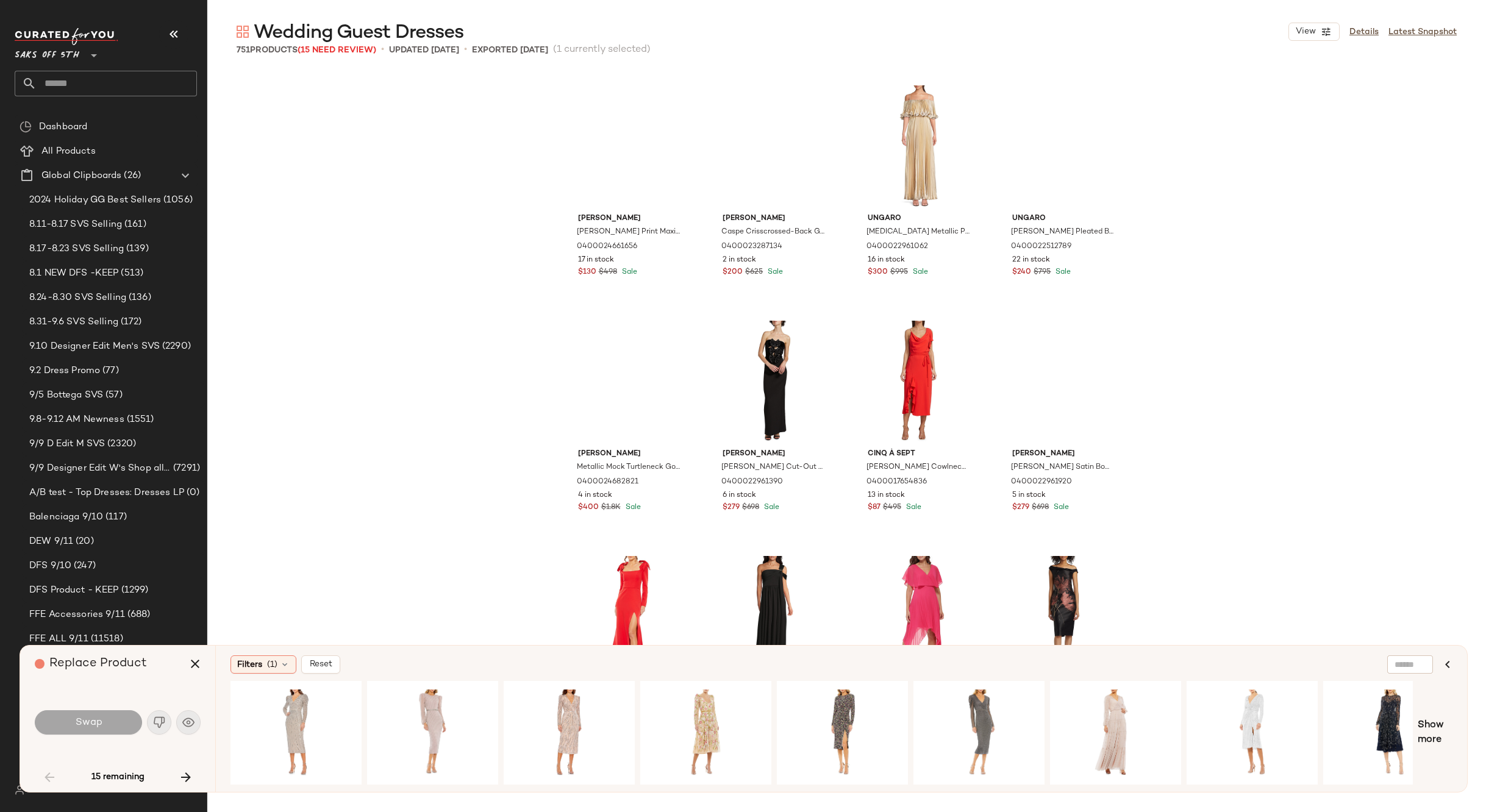
scroll to position [2101, 0]
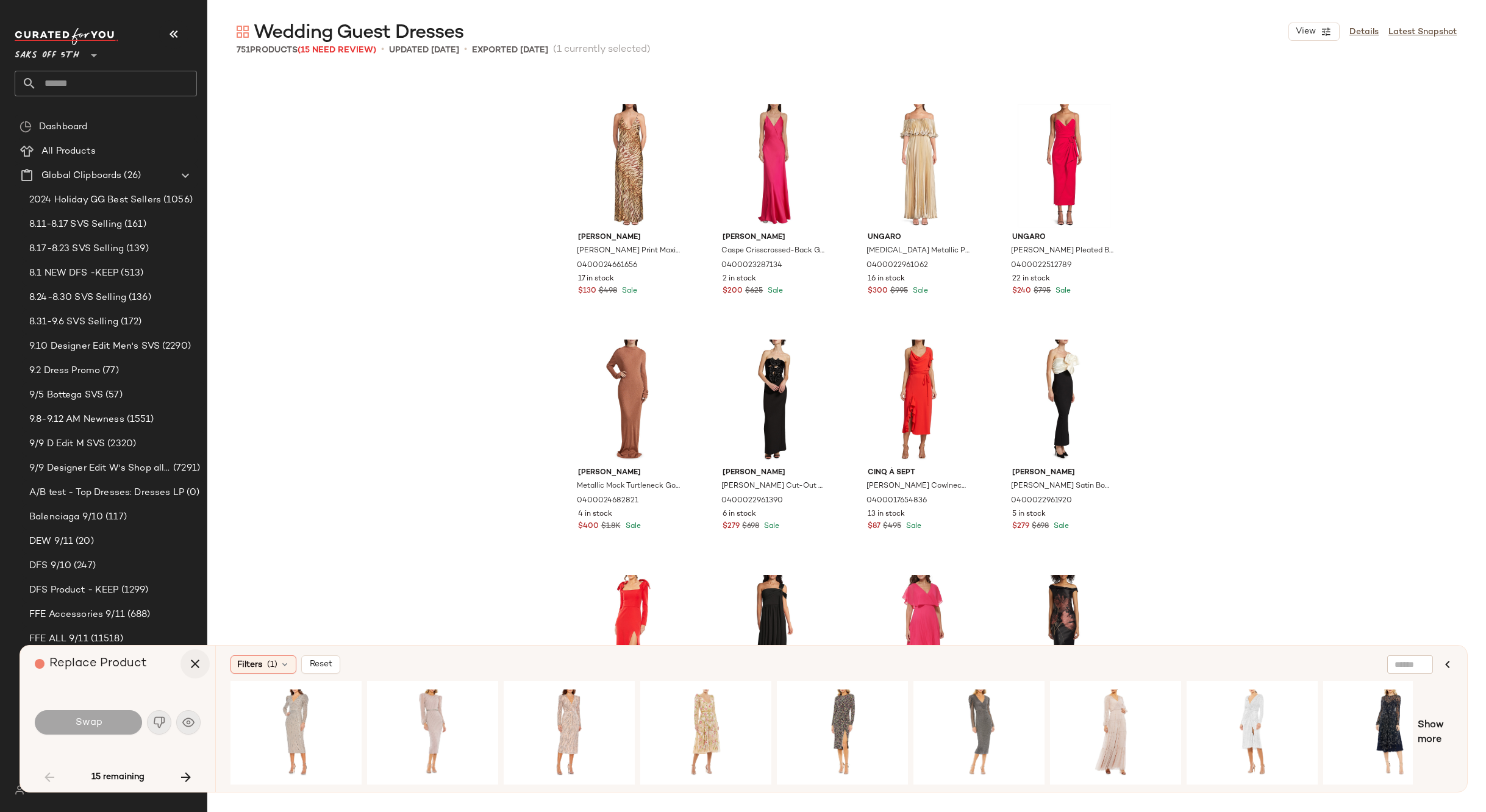
click at [197, 661] on icon "button" at bounding box center [194, 663] width 14 height 14
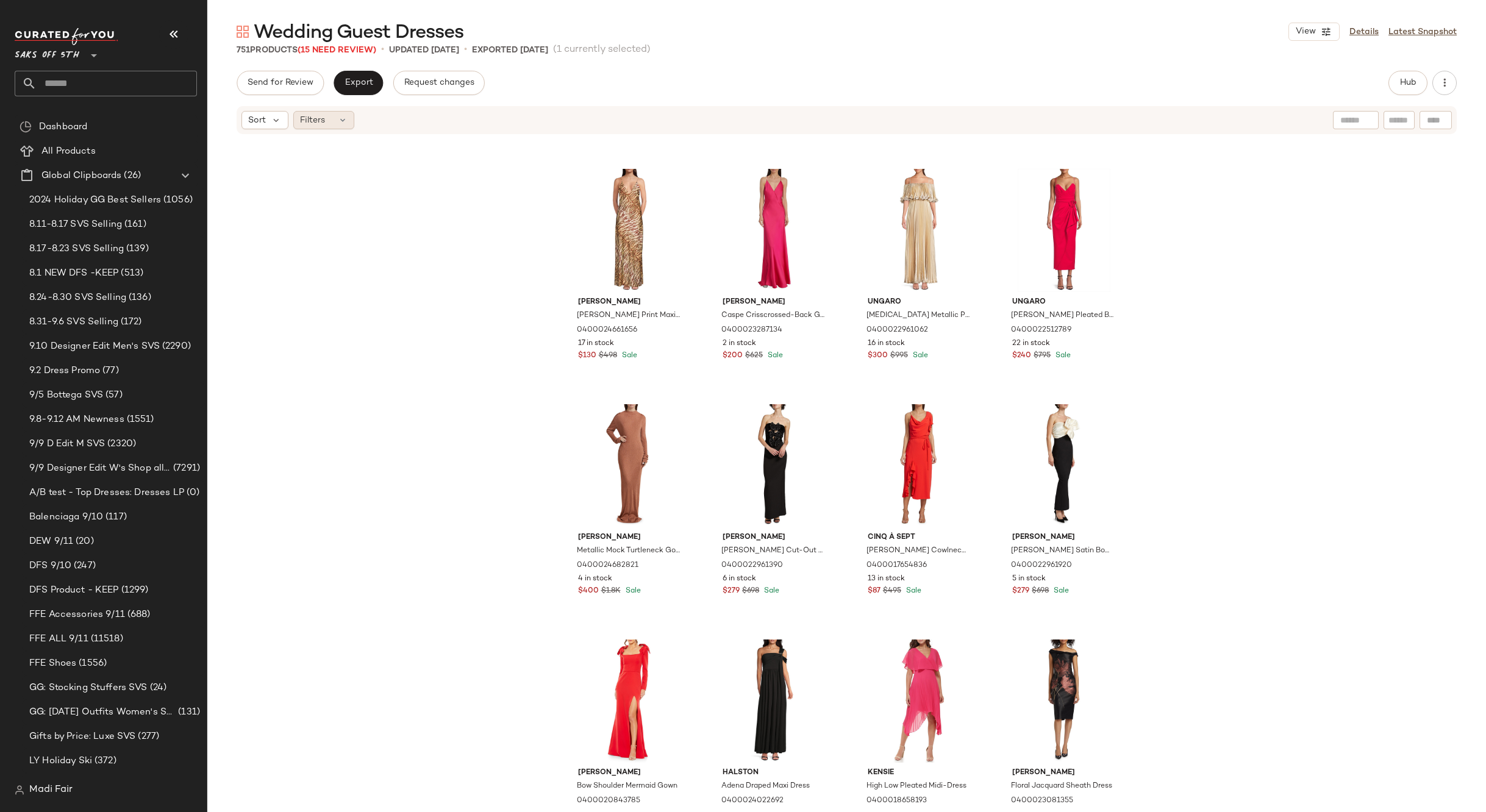
click at [329, 127] on div "Filters" at bounding box center [324, 120] width 61 height 18
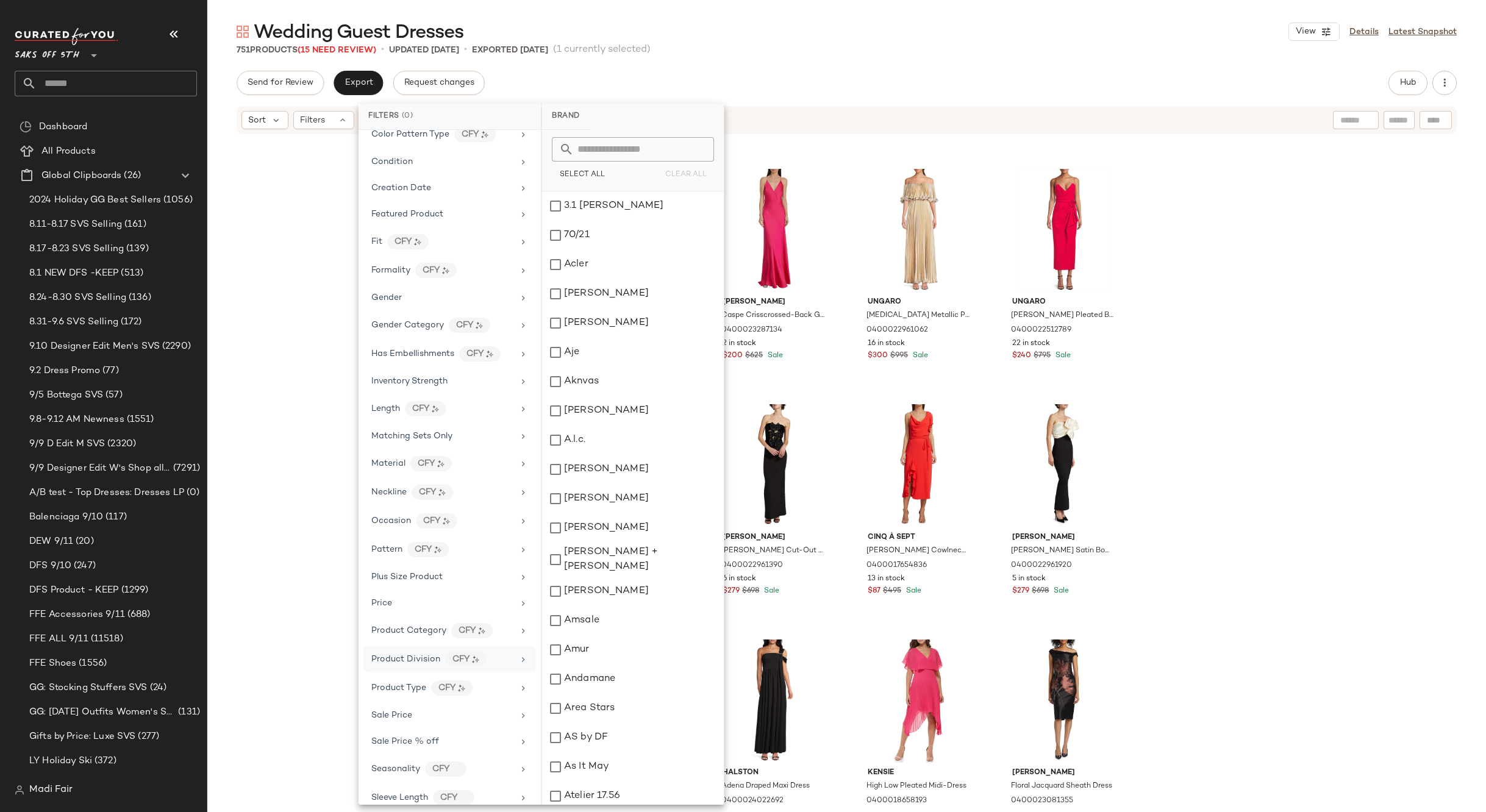
scroll to position [294, 0]
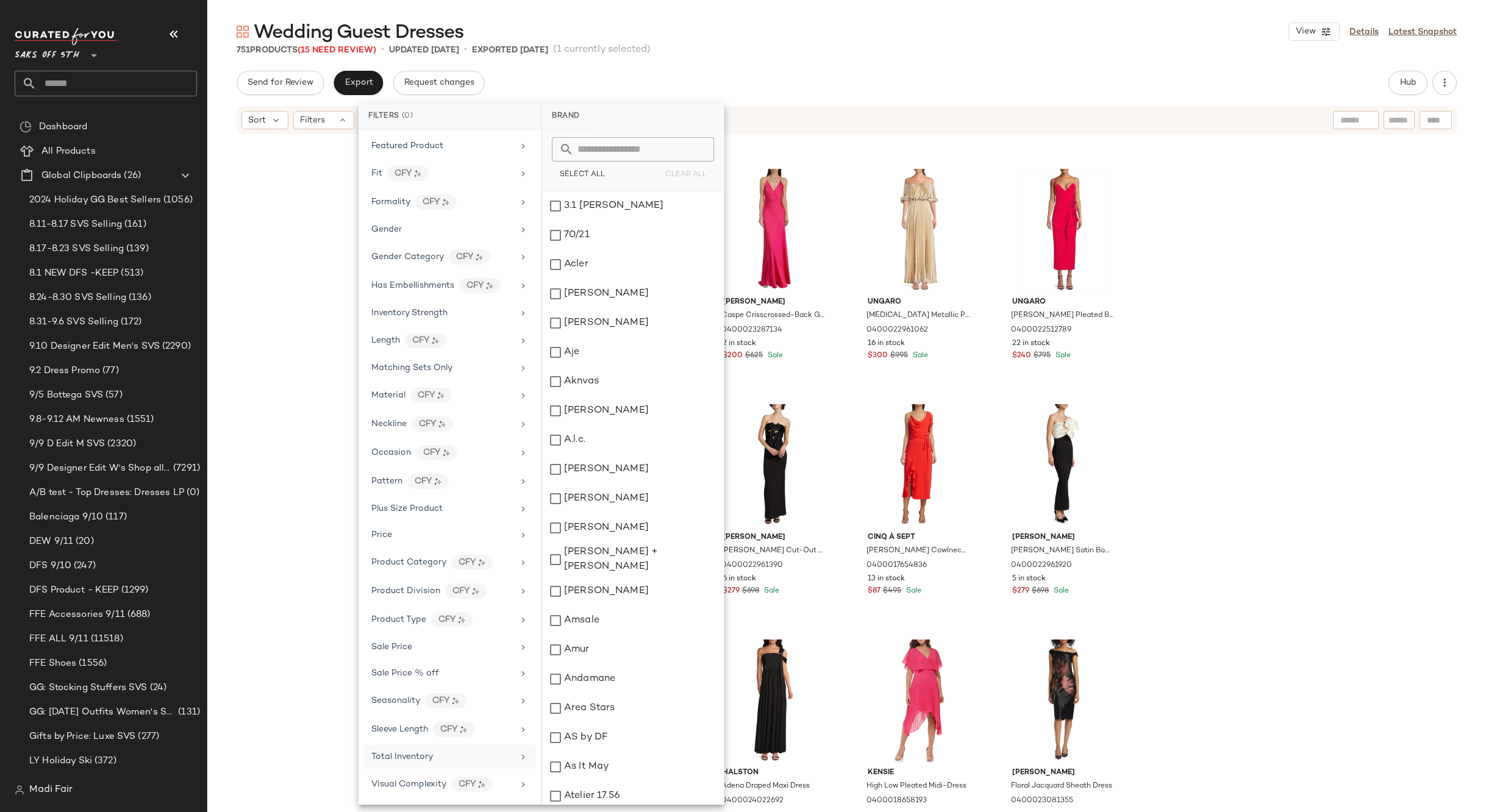
click at [418, 757] on span "Total Inventory" at bounding box center [402, 757] width 62 height 9
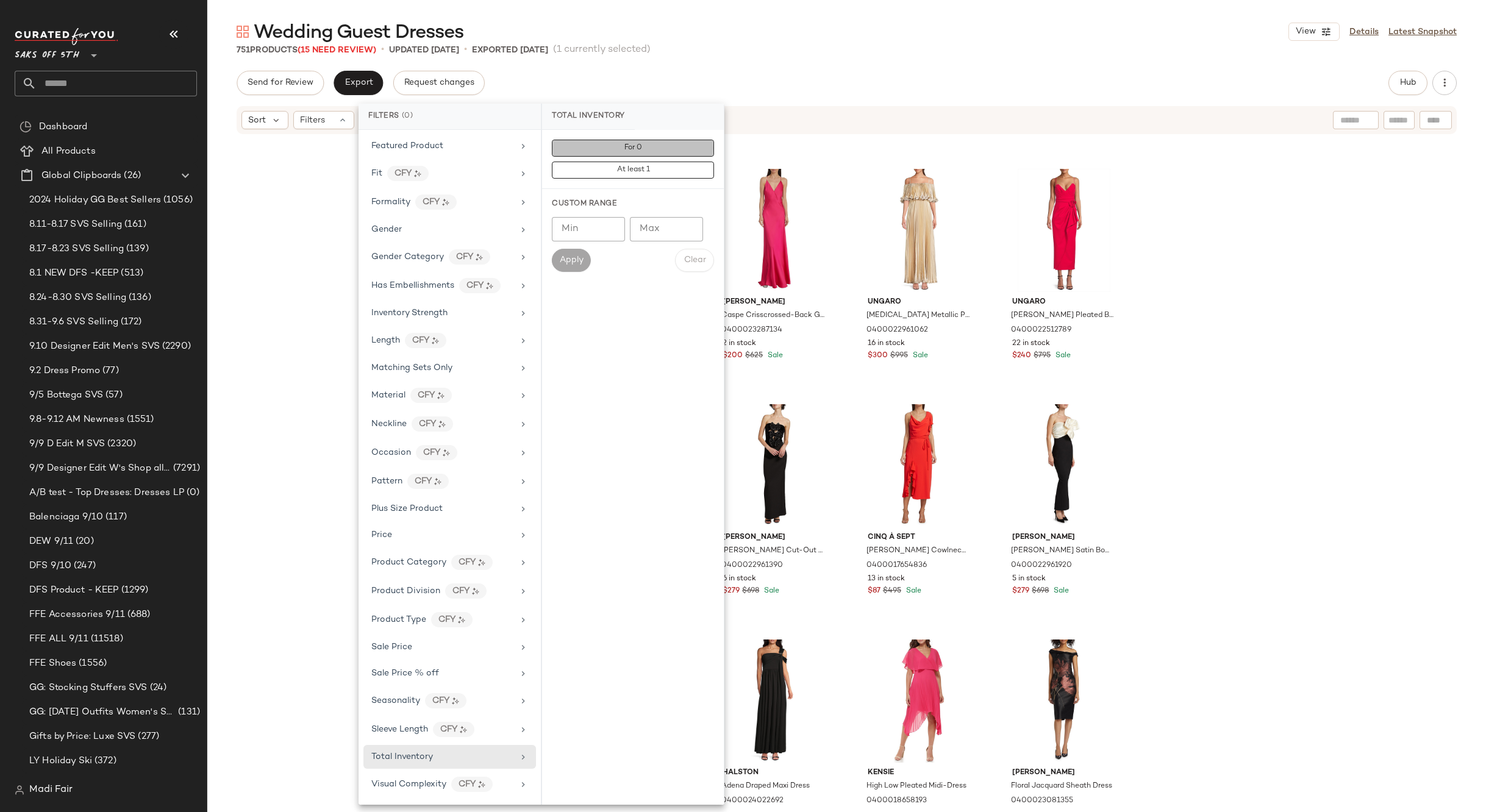
click at [599, 149] on button "For 0" at bounding box center [633, 148] width 162 height 17
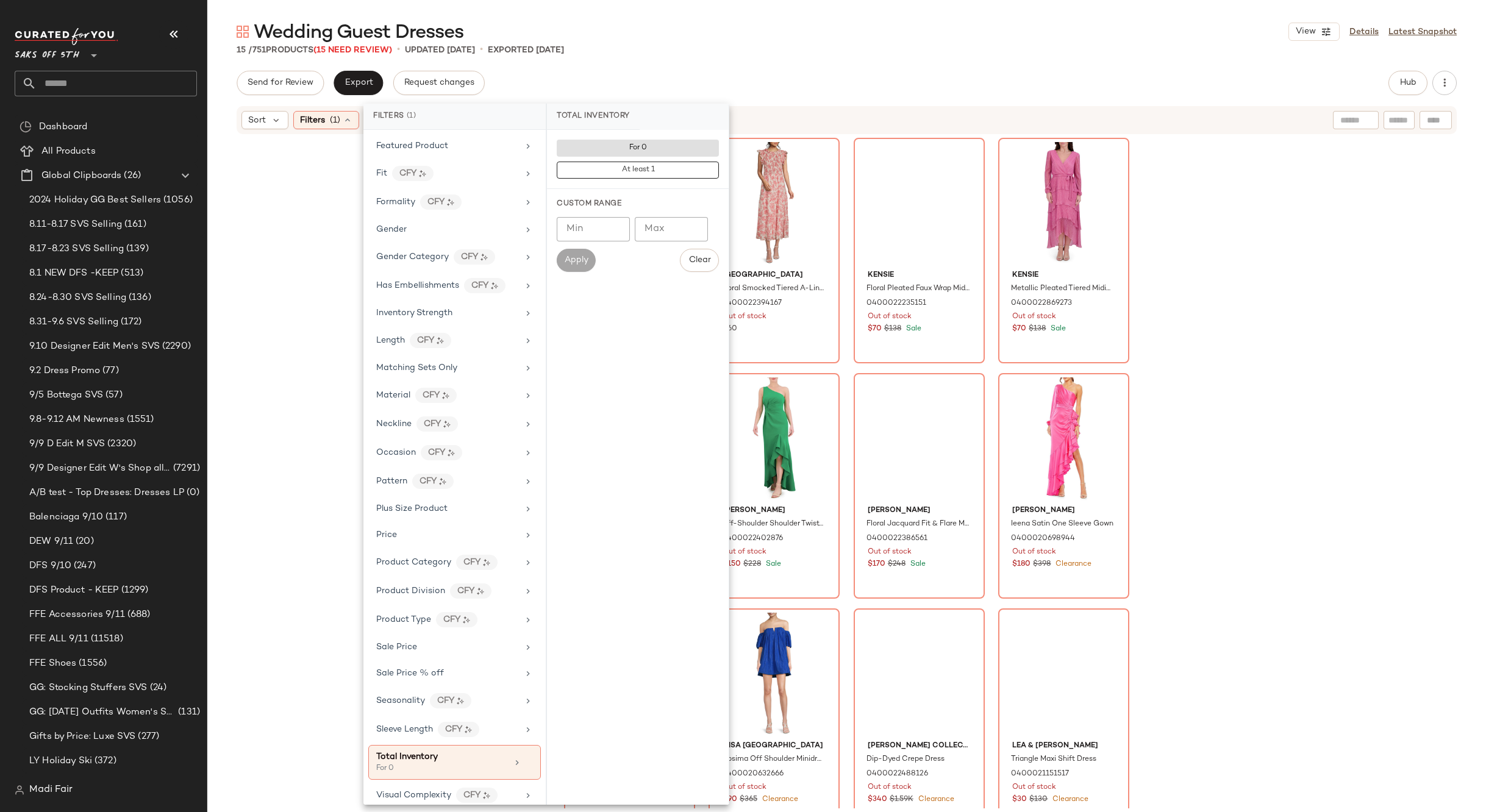
drag, startPoint x: 298, startPoint y: 229, endPoint x: 355, endPoint y: 203, distance: 62.6
click at [299, 229] on div "[PERSON_NAME] Sequined Illusion Puff-Sleeve V-Neck Midi-Dress 0400022284138 Out…" at bounding box center [846, 472] width 1279 height 673
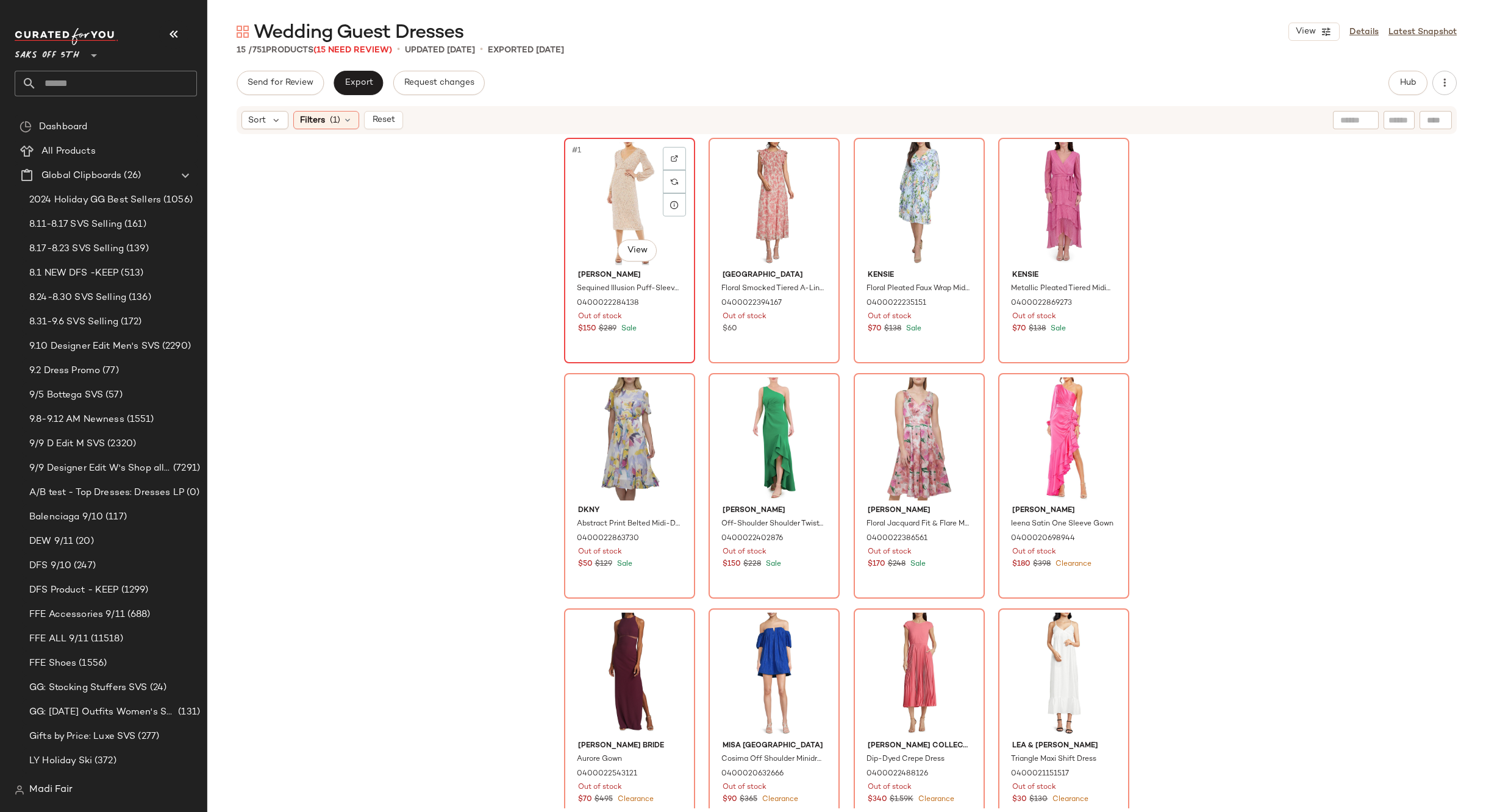
click at [595, 210] on div "#1 View" at bounding box center [629, 204] width 123 height 124
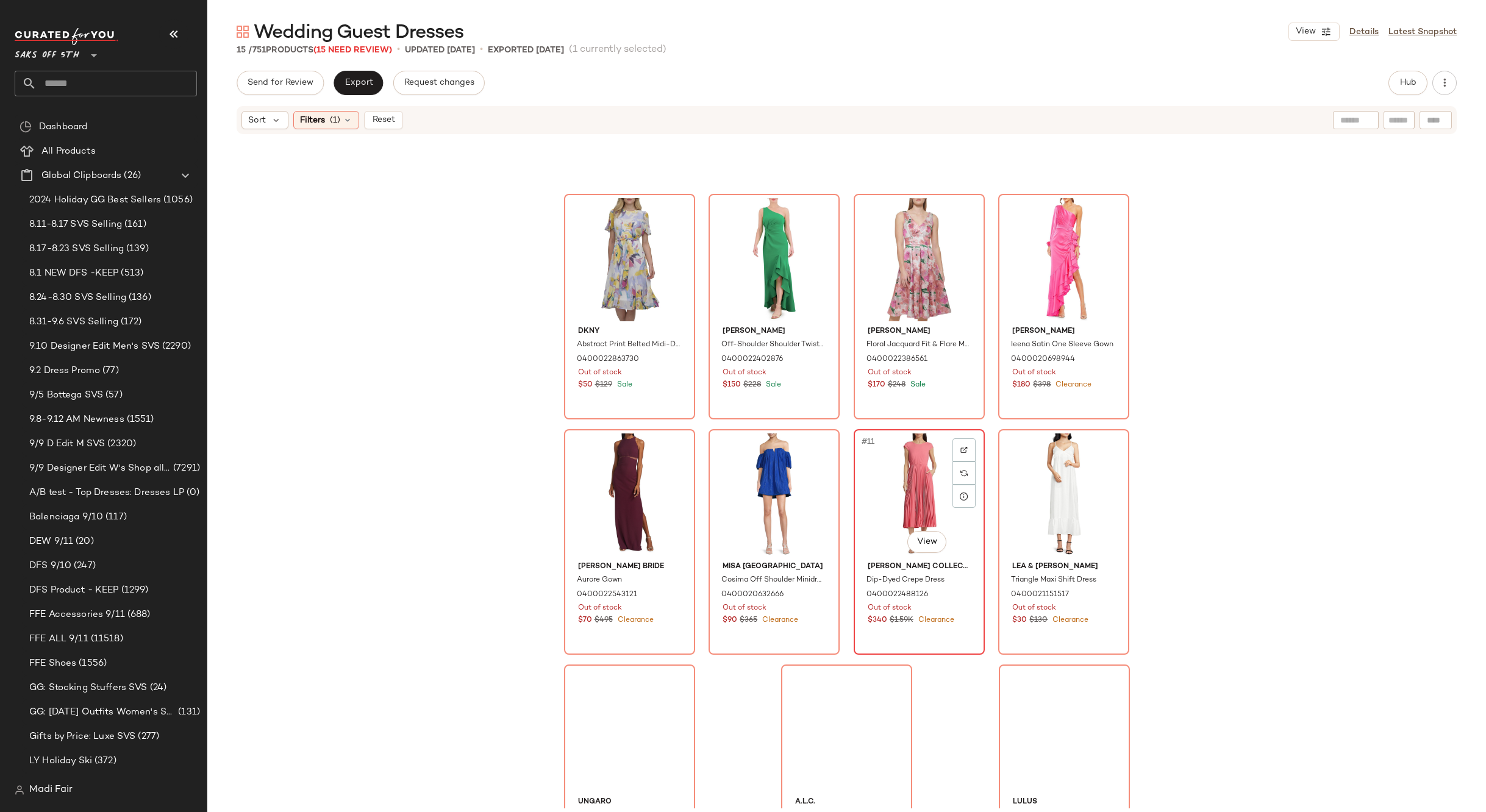
scroll to position [271, 0]
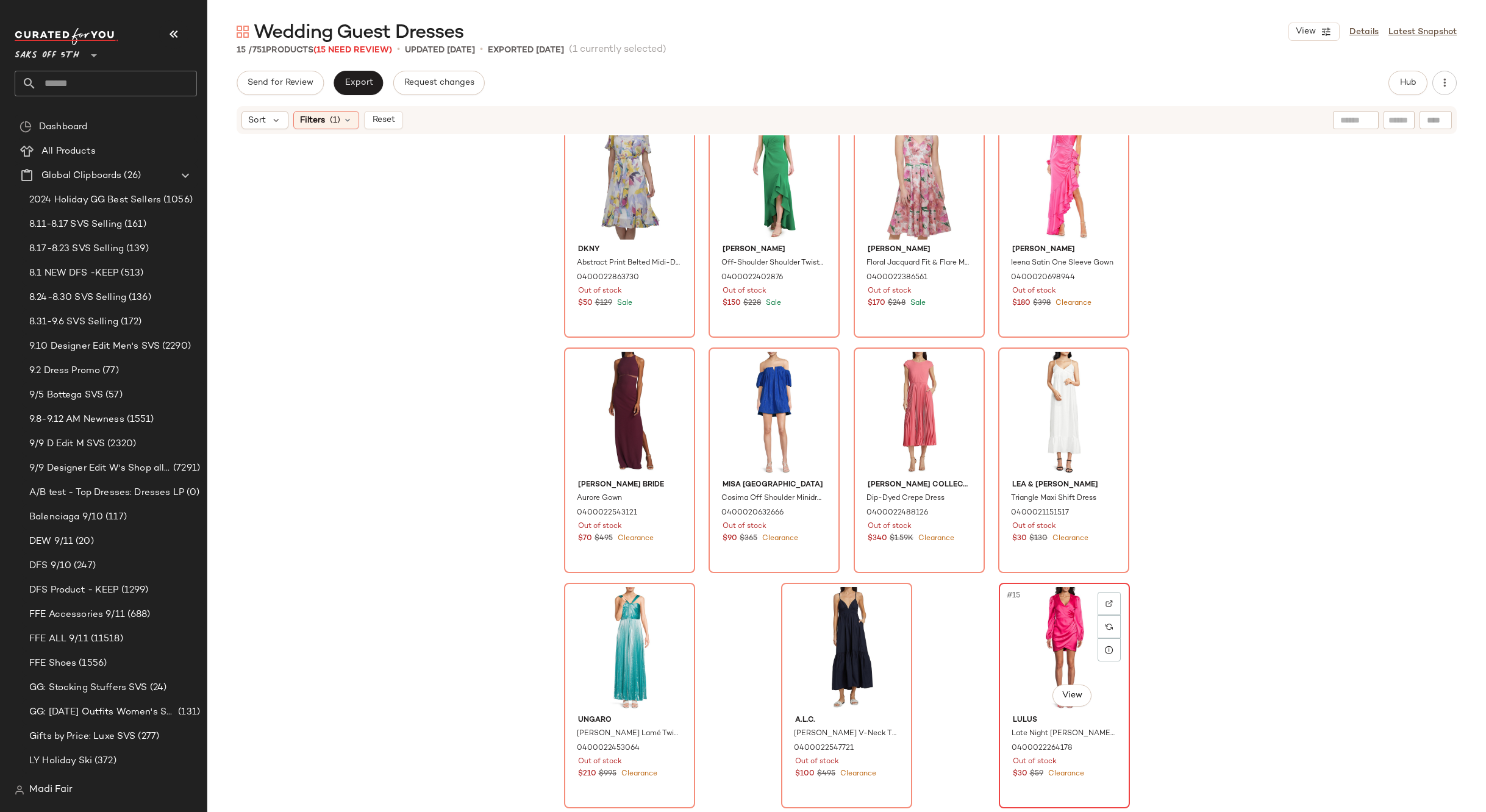
click at [1009, 618] on div "#15 View" at bounding box center [1064, 649] width 123 height 124
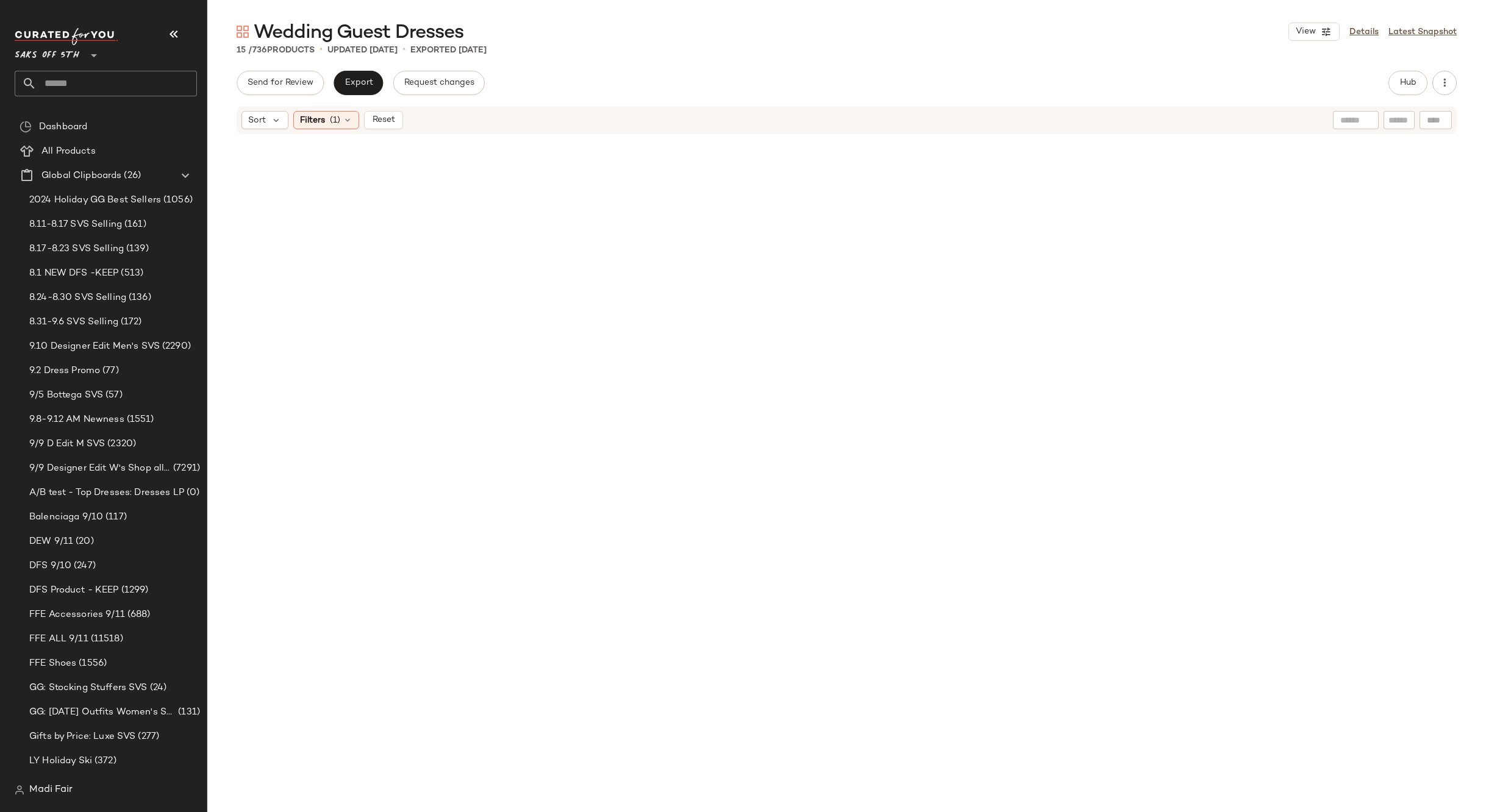
click at [359, 123] on div "Sort Filters (1) Reset" at bounding box center [323, 120] width 162 height 18
click at [354, 120] on div "Filters (1)" at bounding box center [326, 120] width 66 height 18
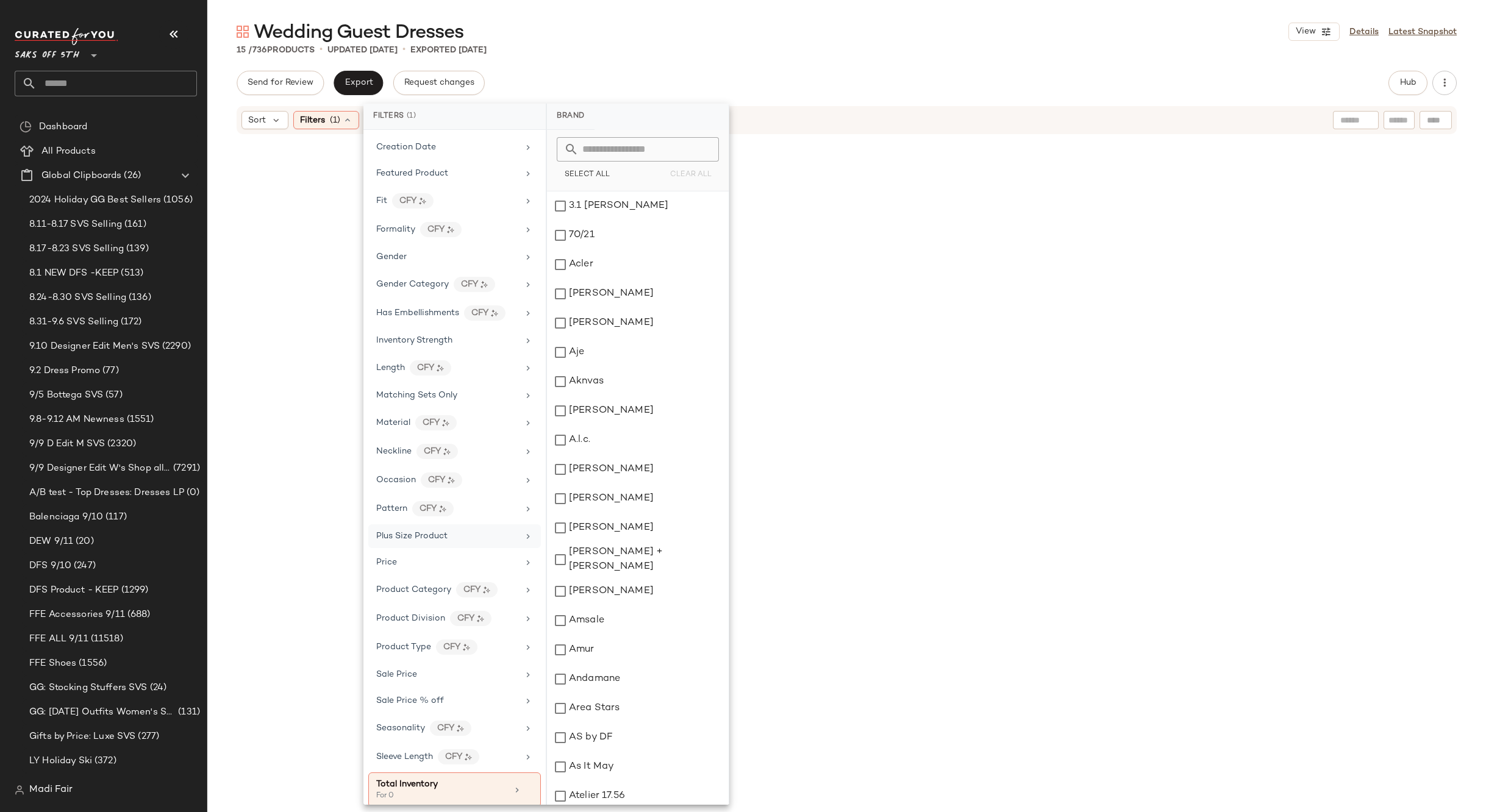
scroll to position [305, 0]
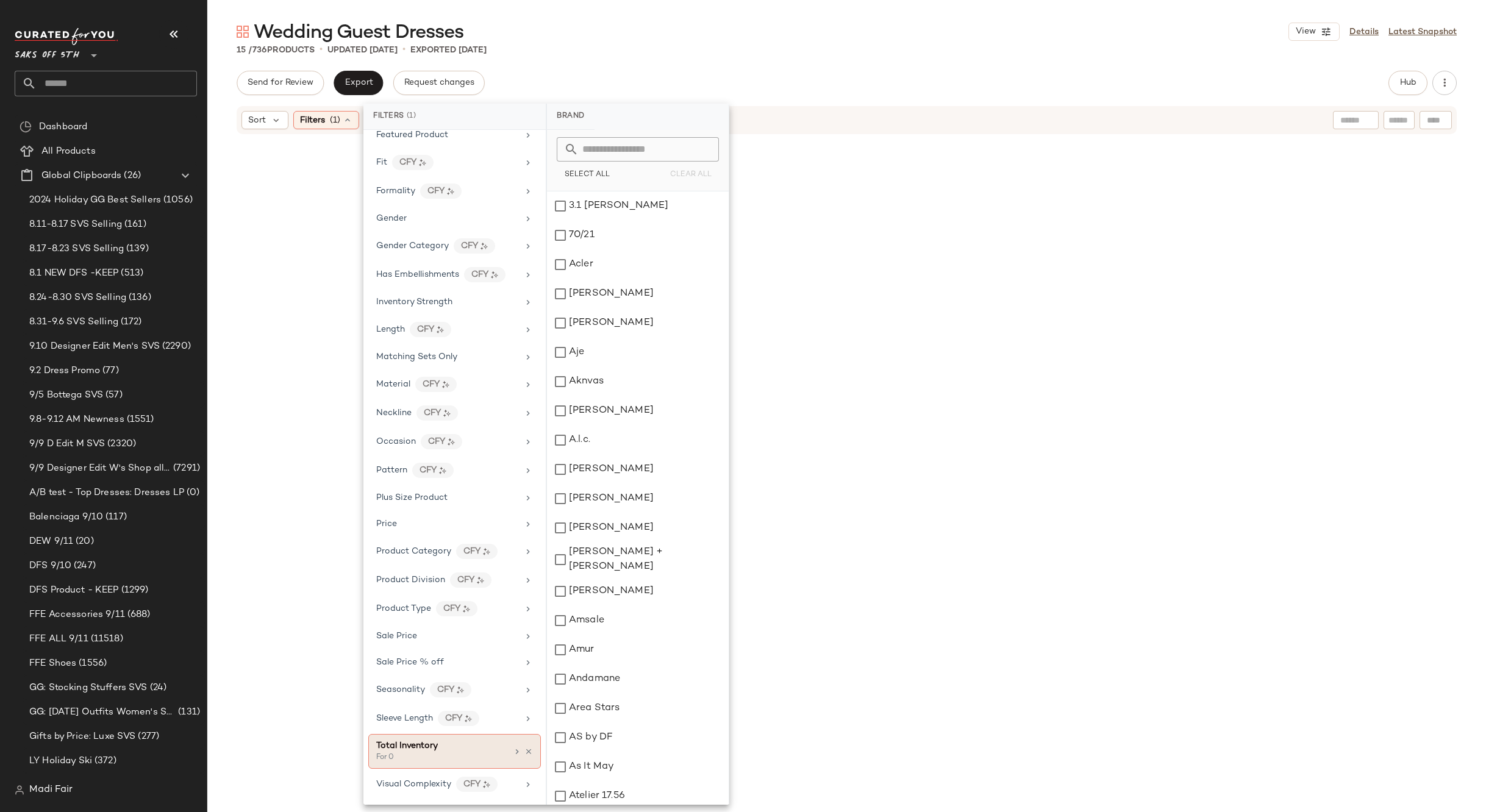
click at [528, 753] on div "Total Inventory For 0" at bounding box center [454, 752] width 172 height 35
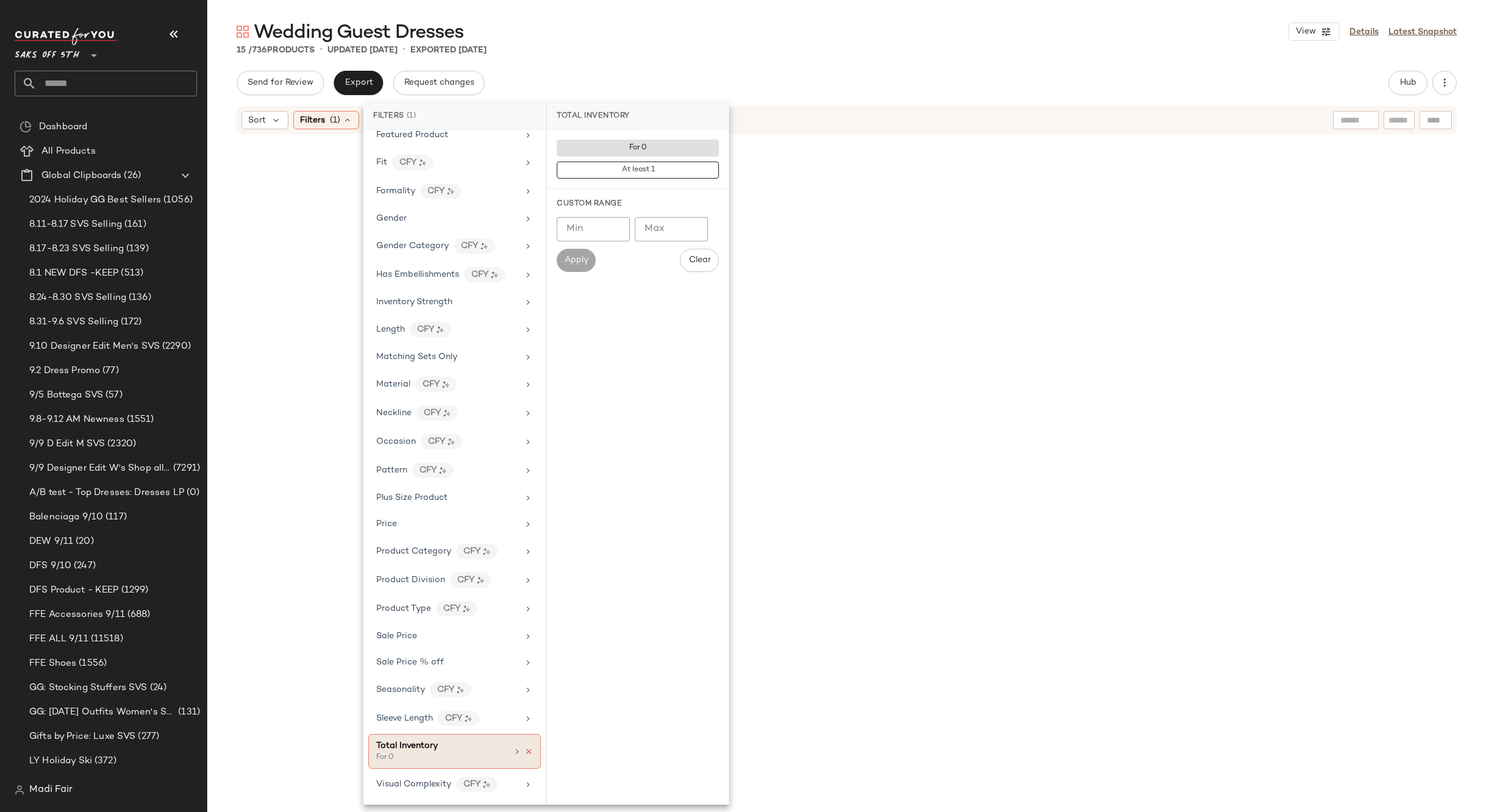
click at [525, 753] on icon at bounding box center [528, 751] width 8 height 8
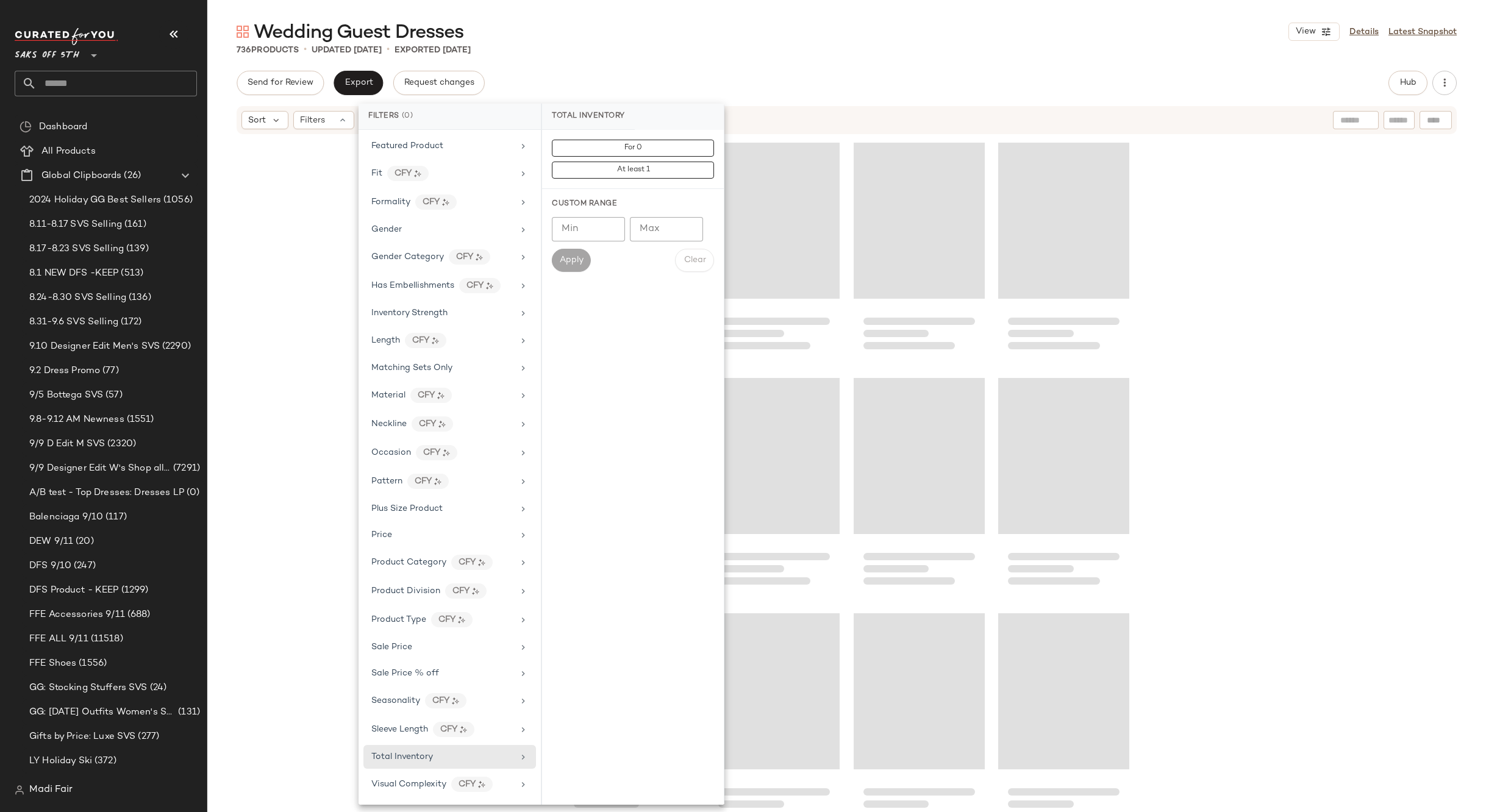
click at [727, 79] on div "Send for Review Export Request changes Hub" at bounding box center [846, 83] width 1220 height 24
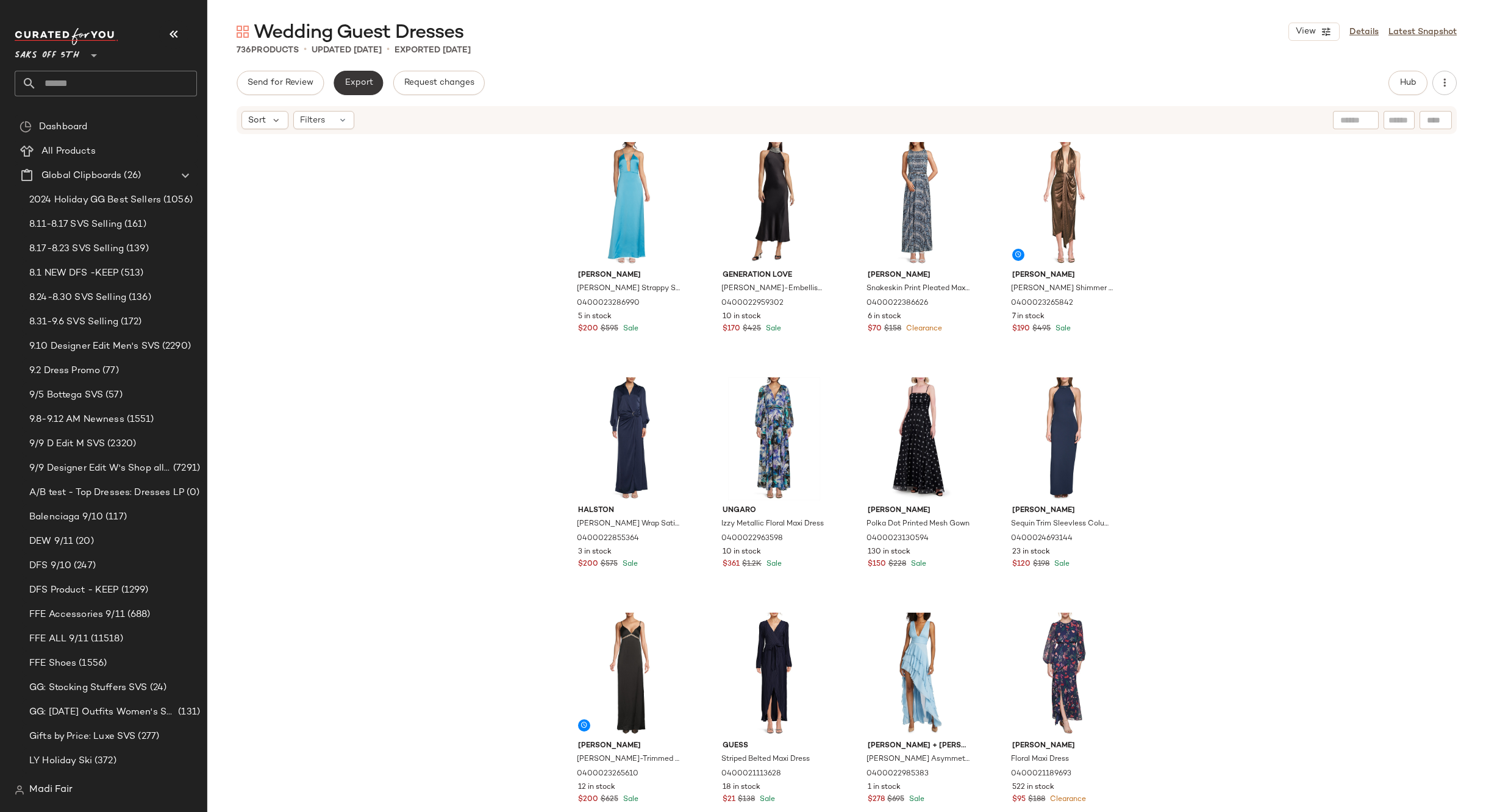
click at [351, 82] on span "Export" at bounding box center [358, 82] width 29 height 10
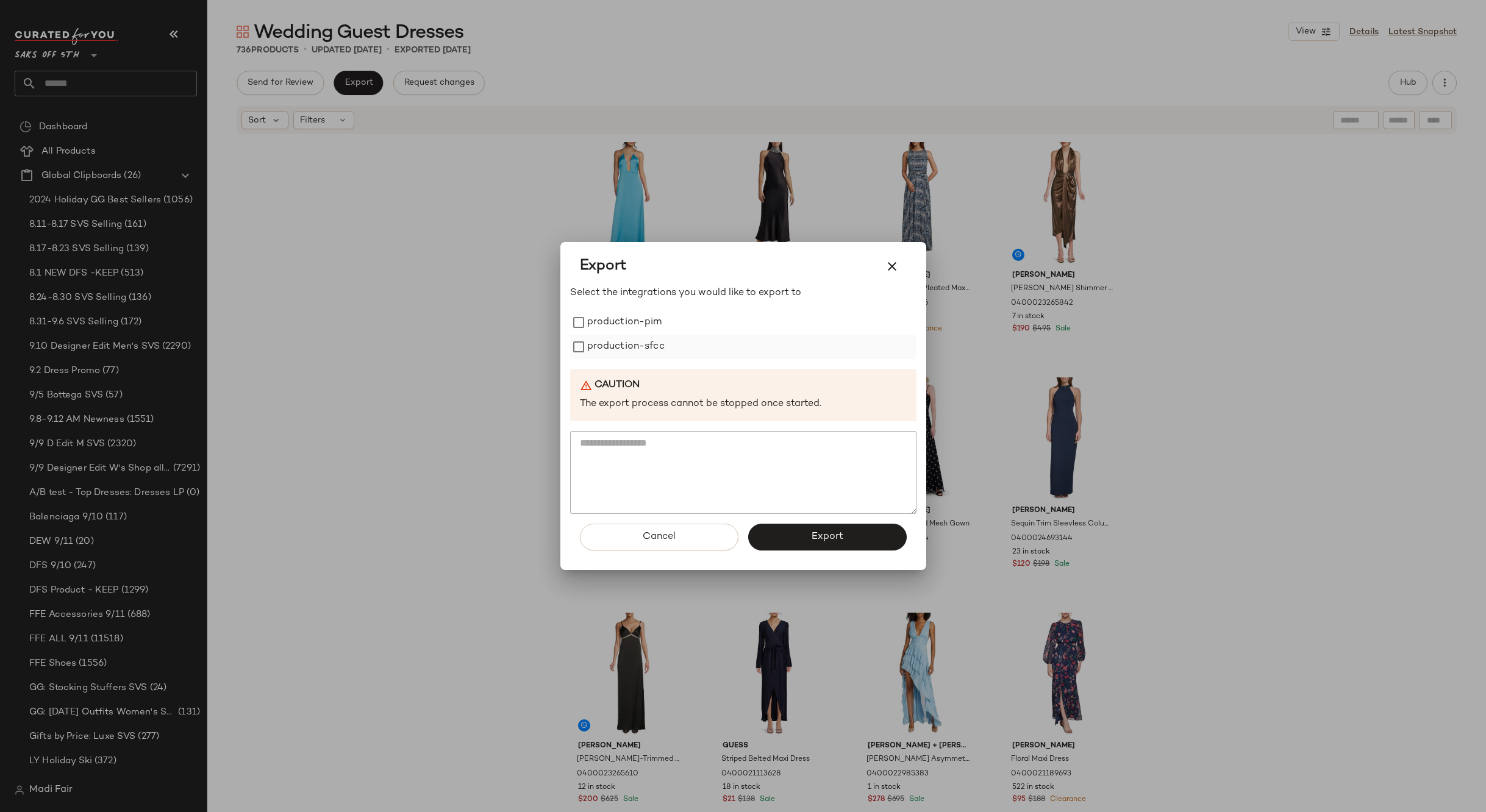
click at [631, 345] on label "production-sfcc" at bounding box center [626, 347] width 78 height 24
click at [631, 324] on label "production-pim" at bounding box center [624, 323] width 75 height 24
click at [820, 535] on span "Export" at bounding box center [827, 536] width 32 height 11
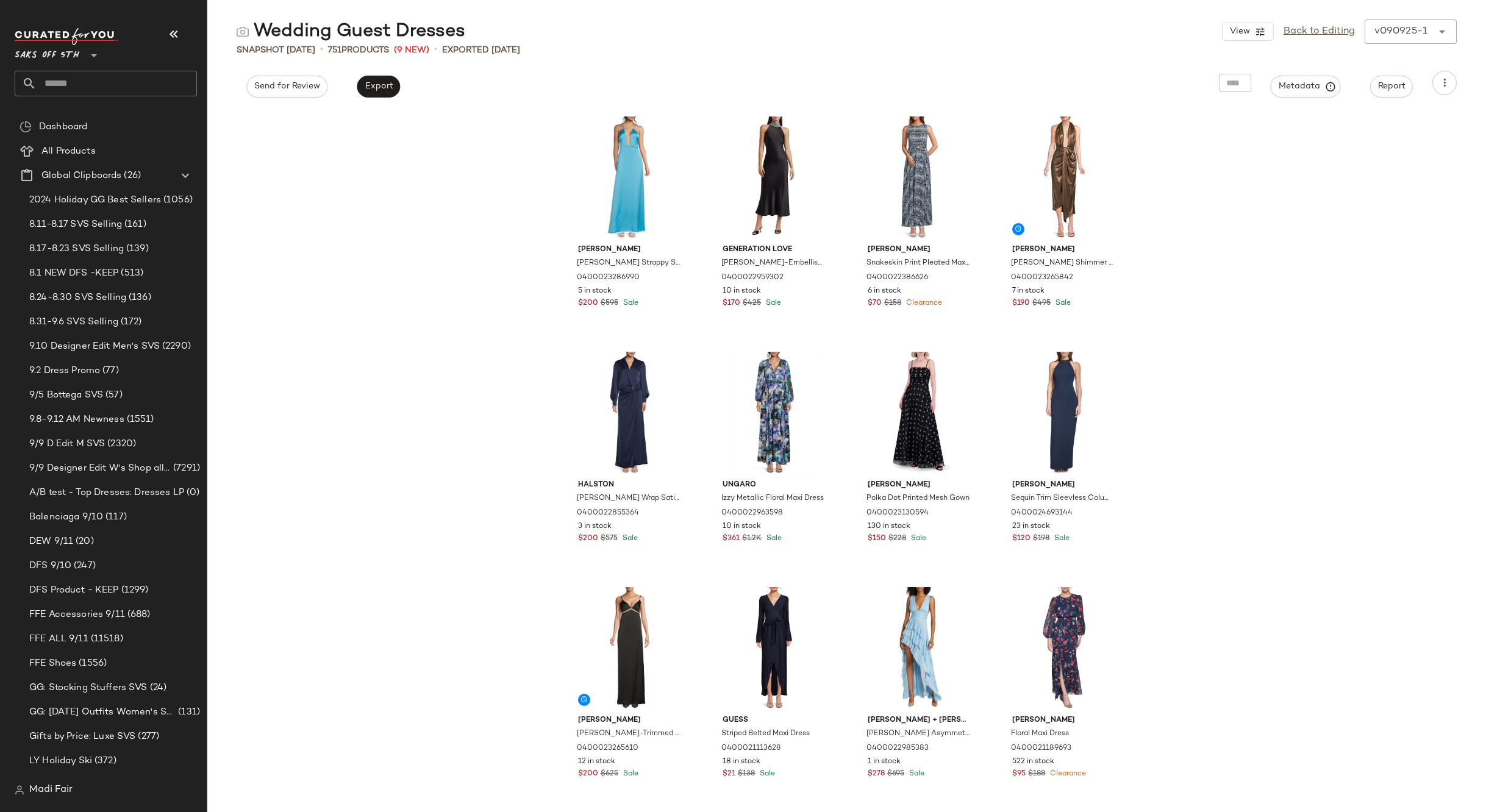
click at [94, 75] on input "text" at bounding box center [117, 84] width 160 height 26
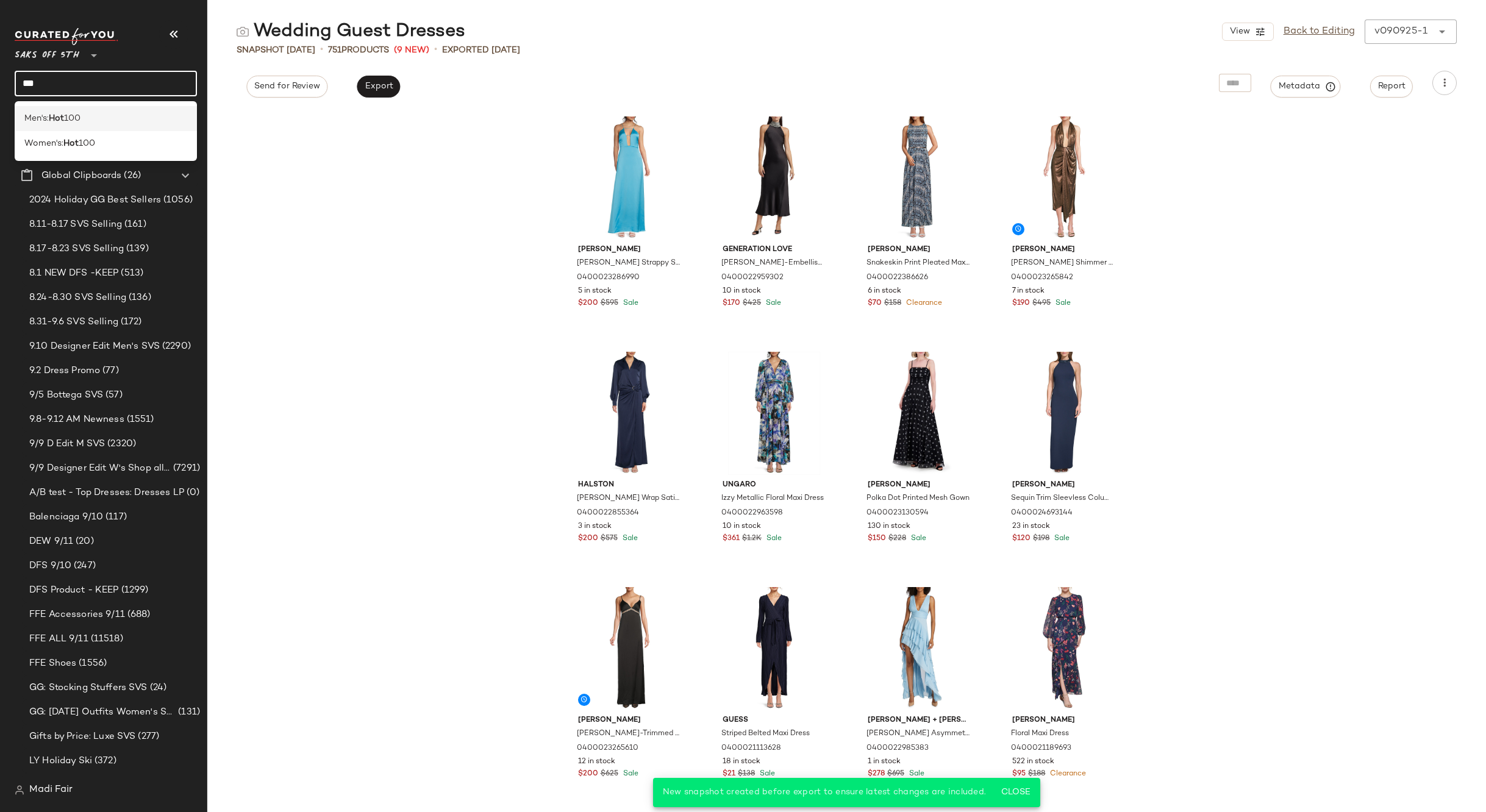
type input "***"
click at [85, 118] on div "Men's: Hot 100" at bounding box center [105, 118] width 162 height 13
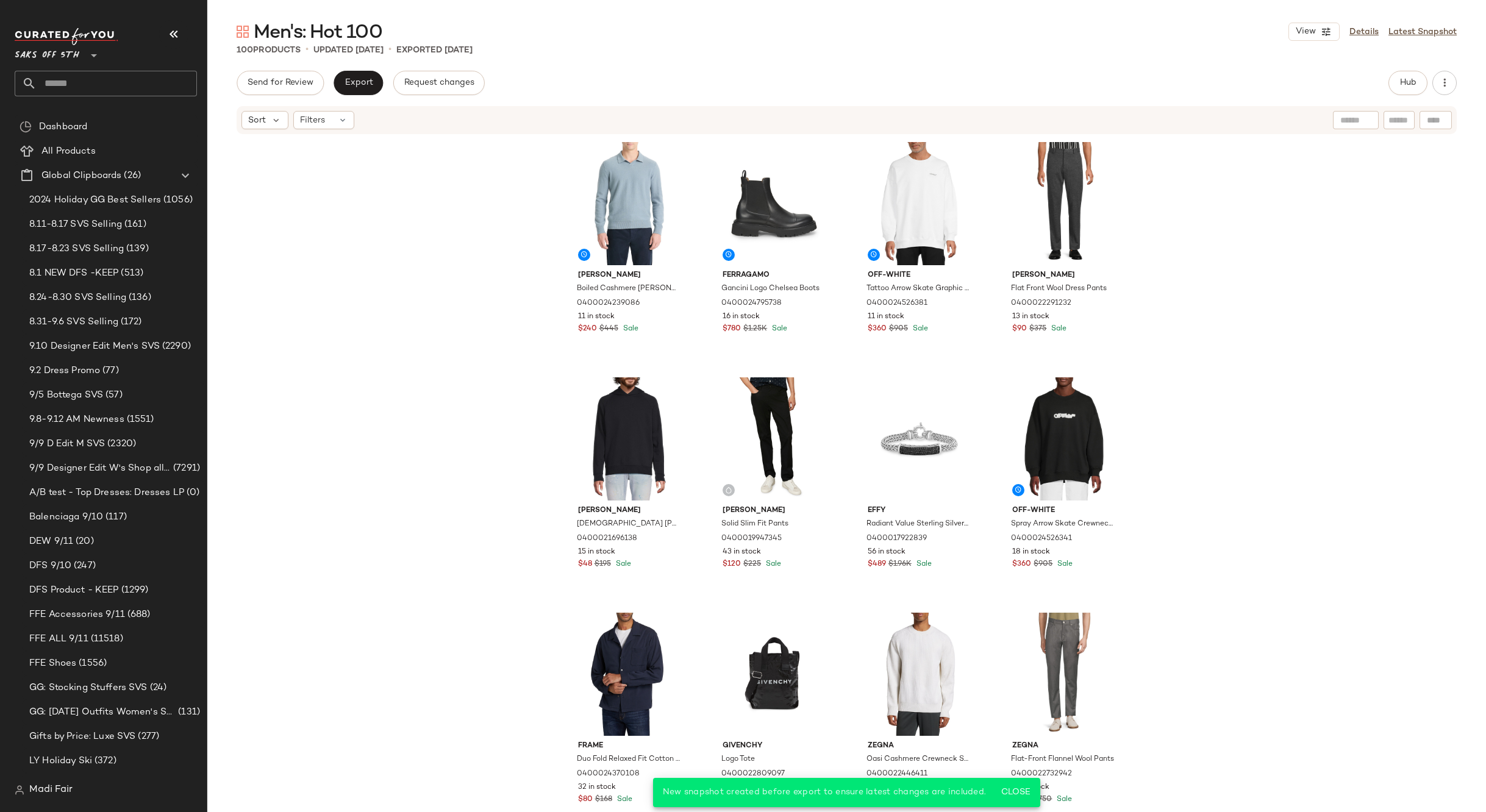
click at [84, 82] on input "text" at bounding box center [117, 84] width 160 height 26
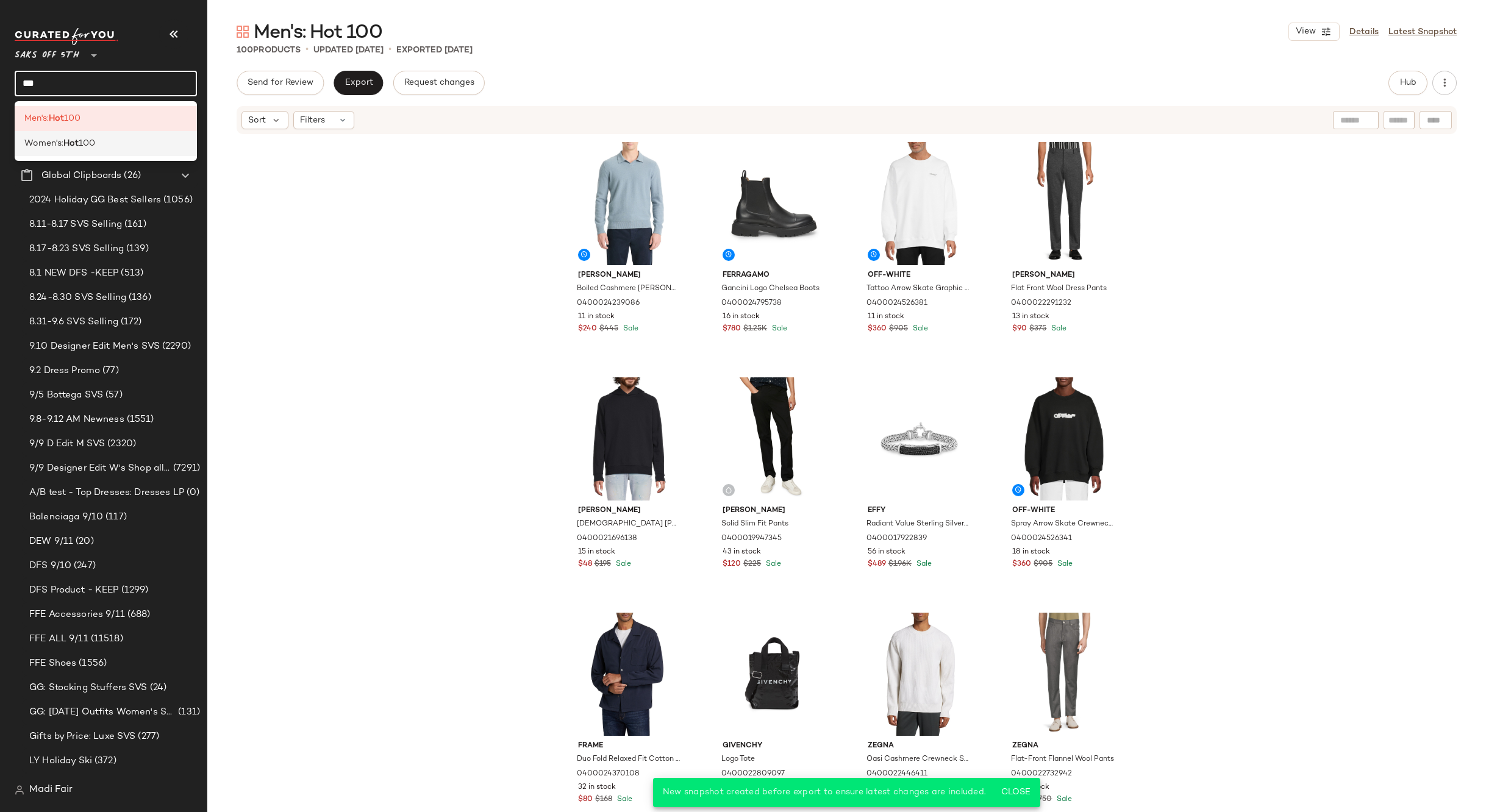
type input "***"
click at [87, 140] on span "100" at bounding box center [87, 143] width 17 height 13
